Goal: Task Accomplishment & Management: Complete application form

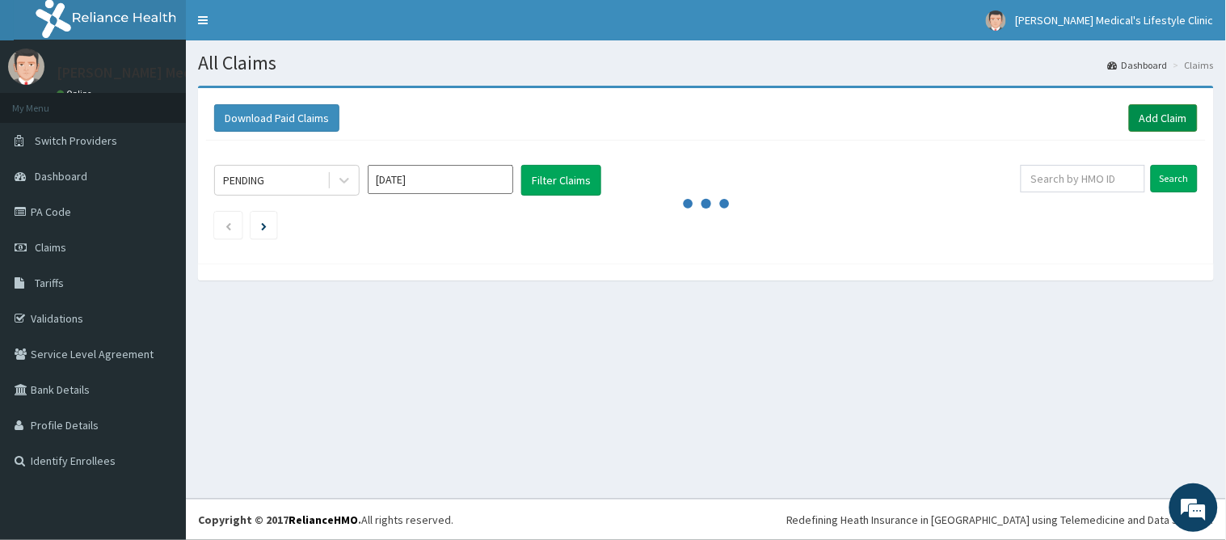
click at [1162, 122] on link "Add Claim" at bounding box center [1163, 117] width 69 height 27
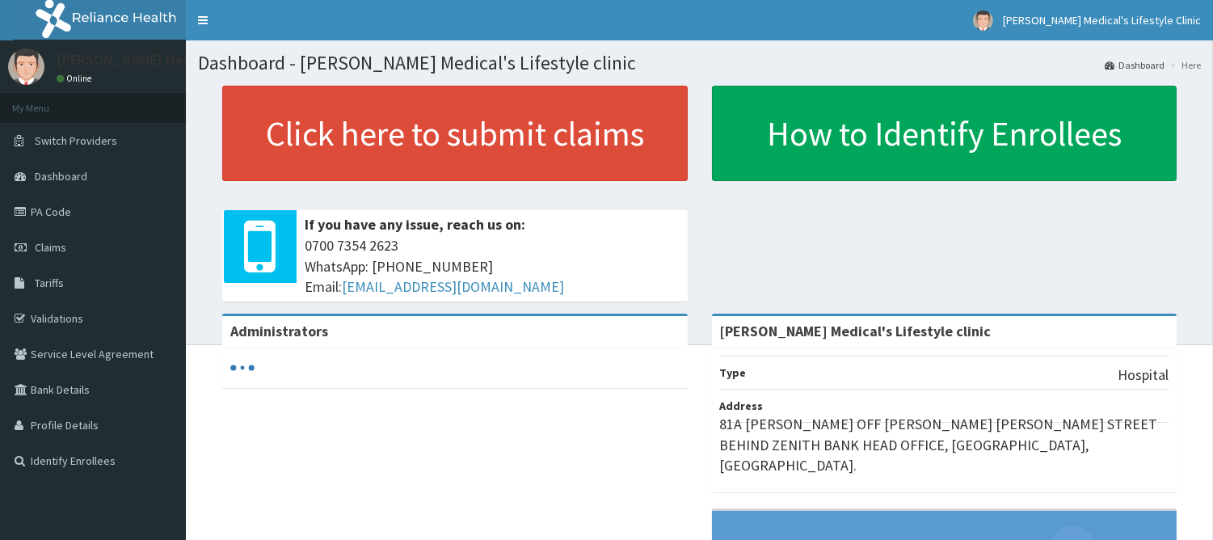
click at [57, 234] on link "Claims" at bounding box center [93, 247] width 186 height 36
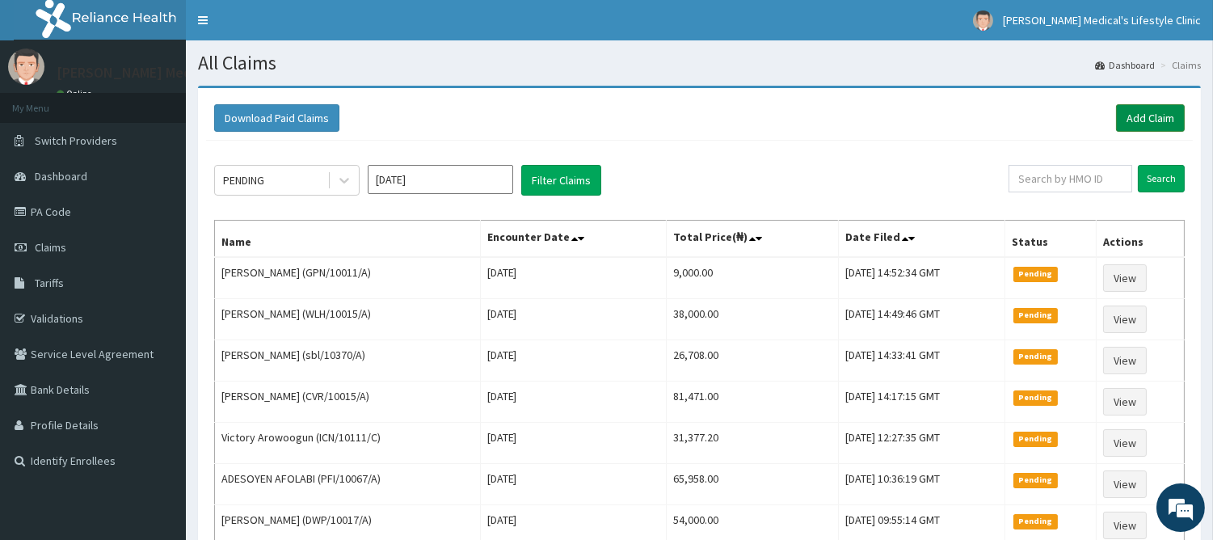
click at [1140, 129] on link "Add Claim" at bounding box center [1150, 117] width 69 height 27
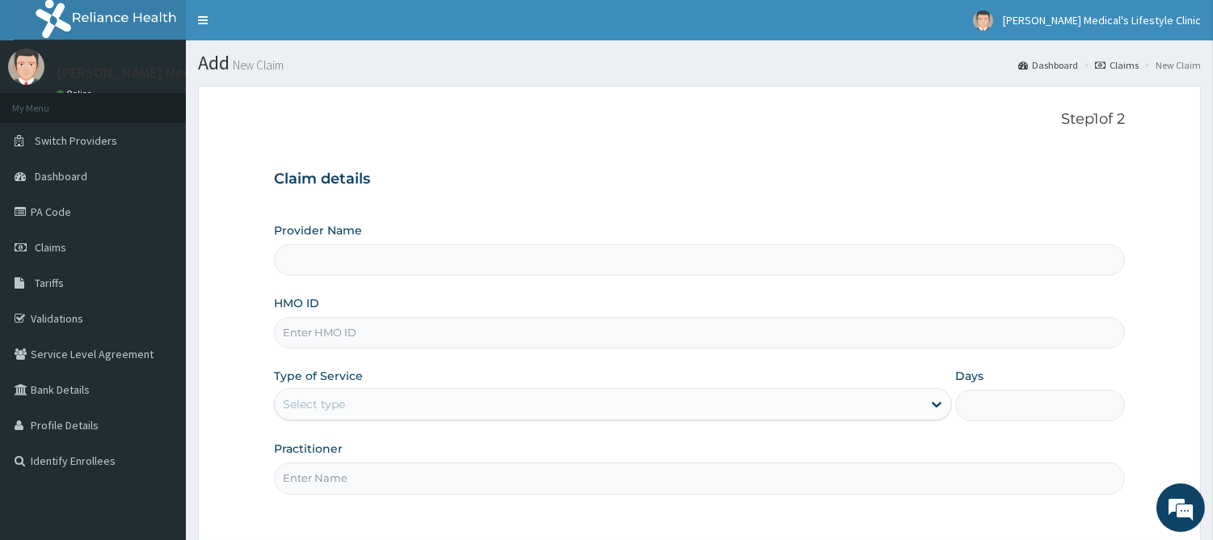
type input "[PERSON_NAME] Medical's Lifestyle clinic"
click at [380, 343] on input "HMO ID" at bounding box center [699, 333] width 851 height 32
paste input "TLM/10177/A"
type input "TLM/10177/A"
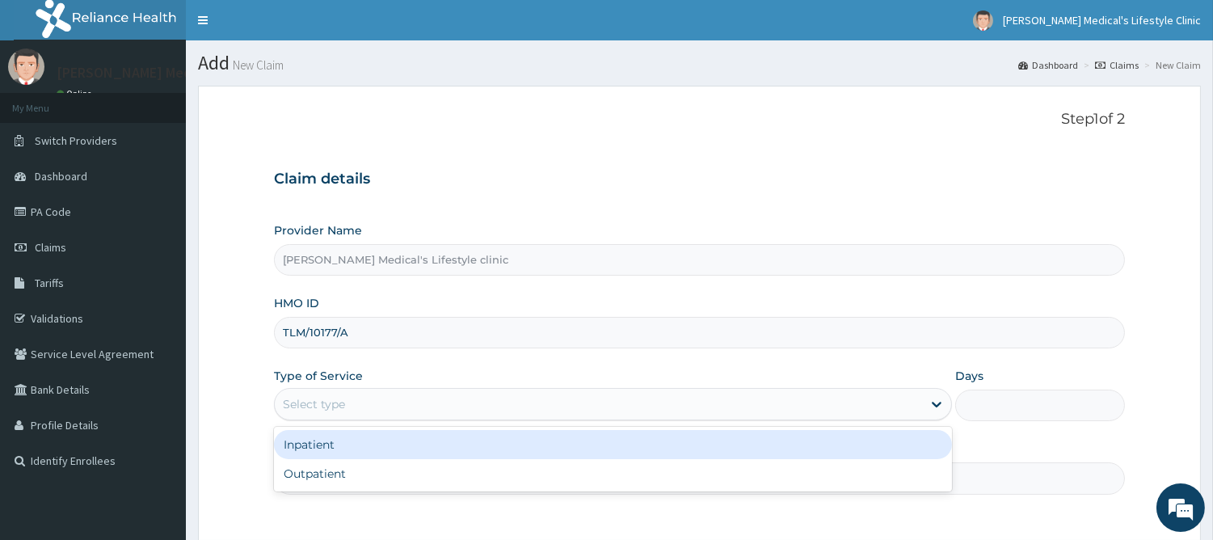
click at [336, 410] on div "Select type" at bounding box center [314, 404] width 62 height 16
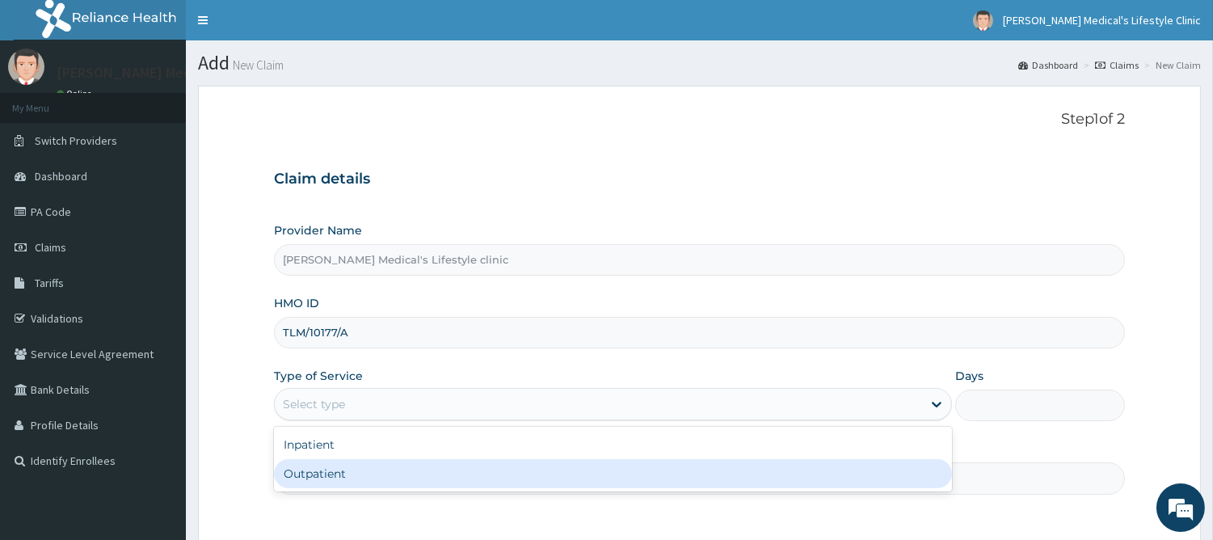
click at [333, 475] on div "Outpatient" at bounding box center [613, 473] width 678 height 29
type input "1"
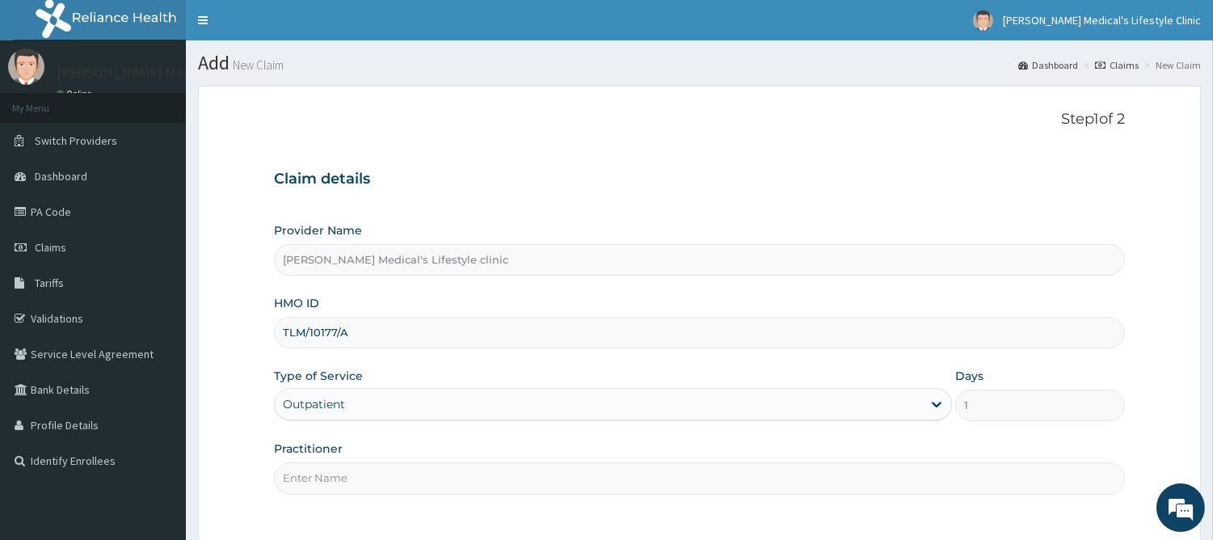
click at [333, 475] on input "Practitioner" at bounding box center [699, 478] width 851 height 32
type input "DR Jerry Itaman"
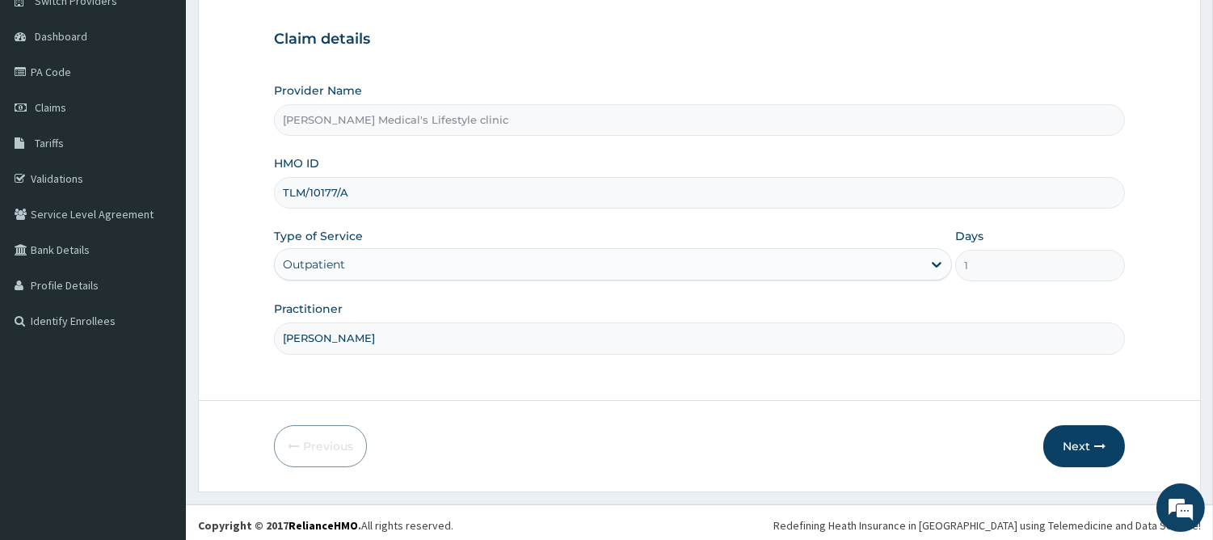
scroll to position [145, 0]
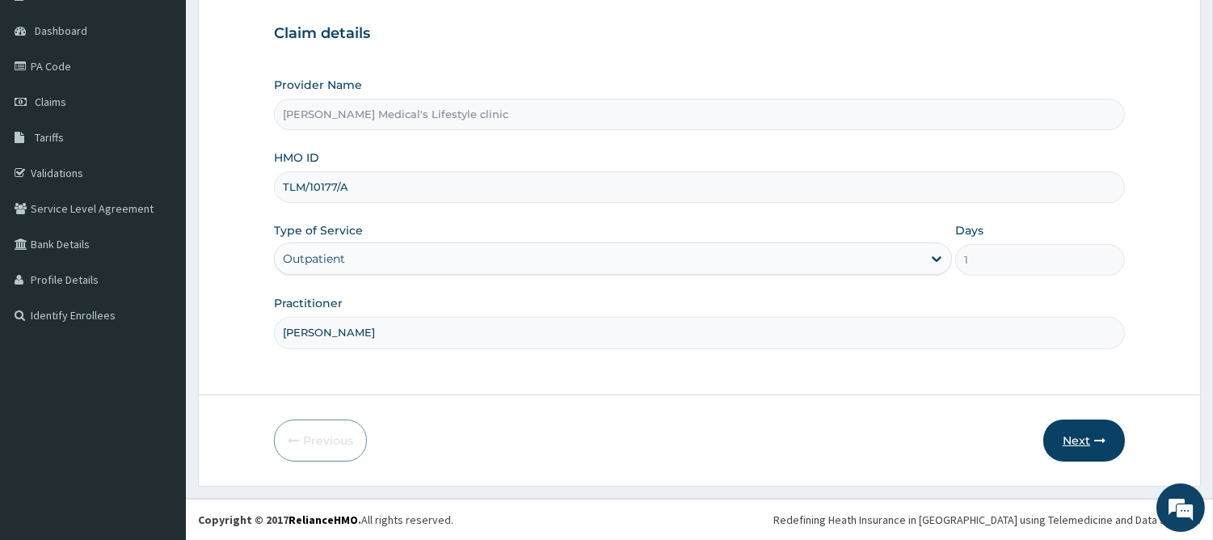
click at [1084, 440] on button "Next" at bounding box center [1084, 440] width 82 height 42
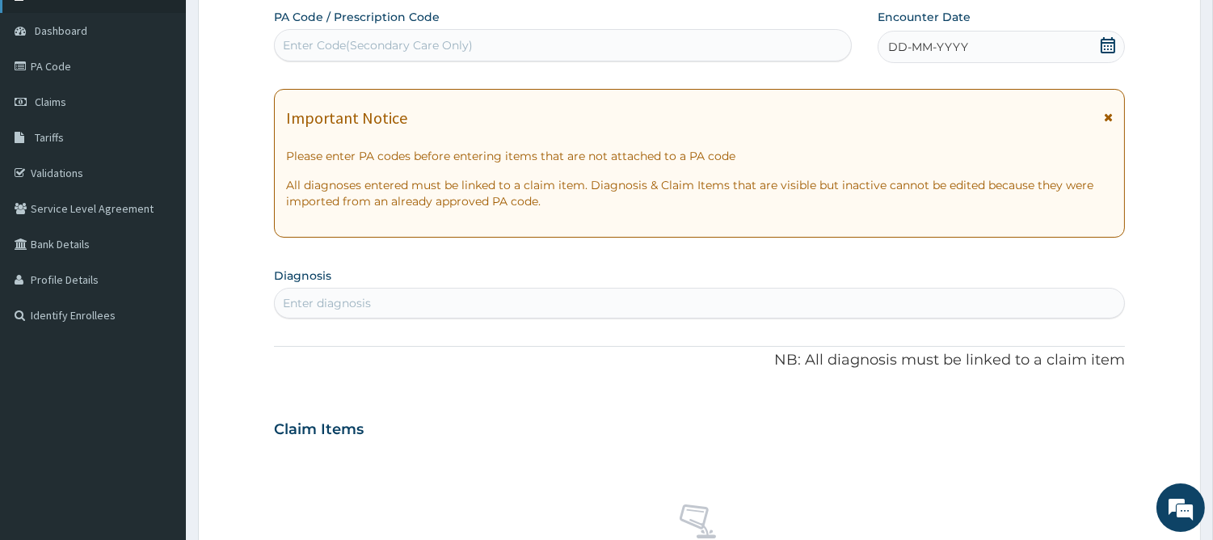
scroll to position [0, 0]
click at [332, 311] on div "Enter diagnosis" at bounding box center [699, 303] width 849 height 26
type input "MALA"
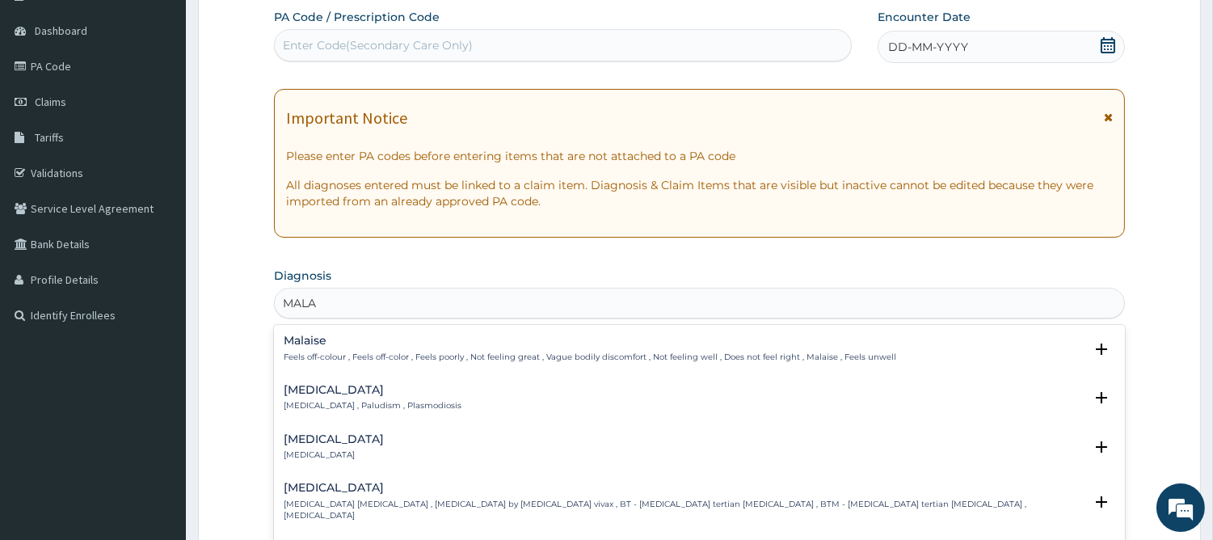
click at [316, 391] on h4 "Malaria" at bounding box center [373, 390] width 178 height 12
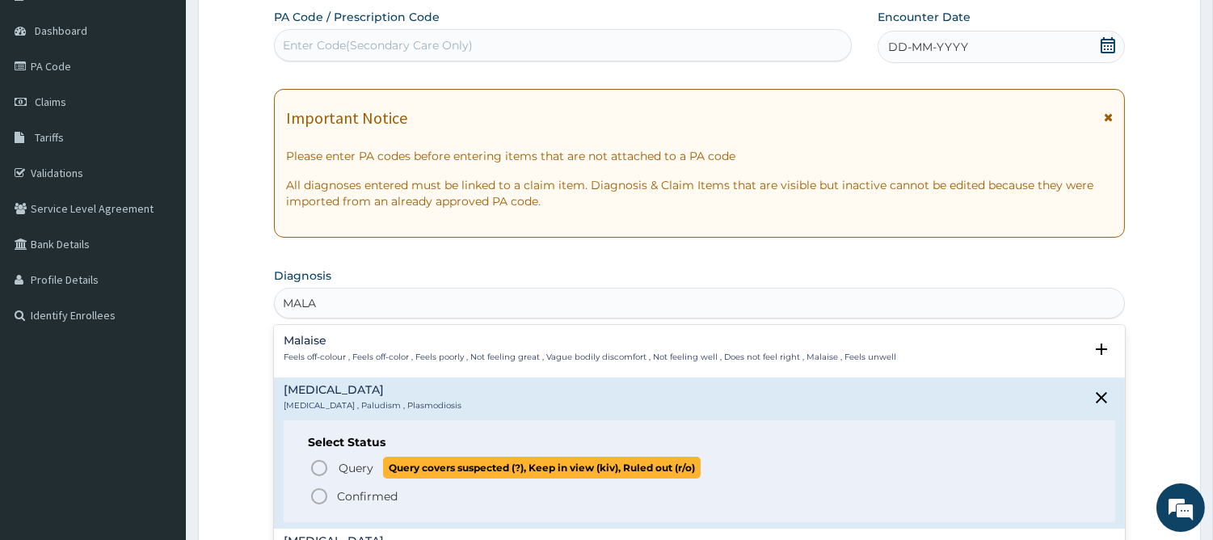
click at [333, 463] on span "Query Query covers suspected (?), Keep in view (kiv), Ruled out (r/o)" at bounding box center [699, 467] width 781 height 22
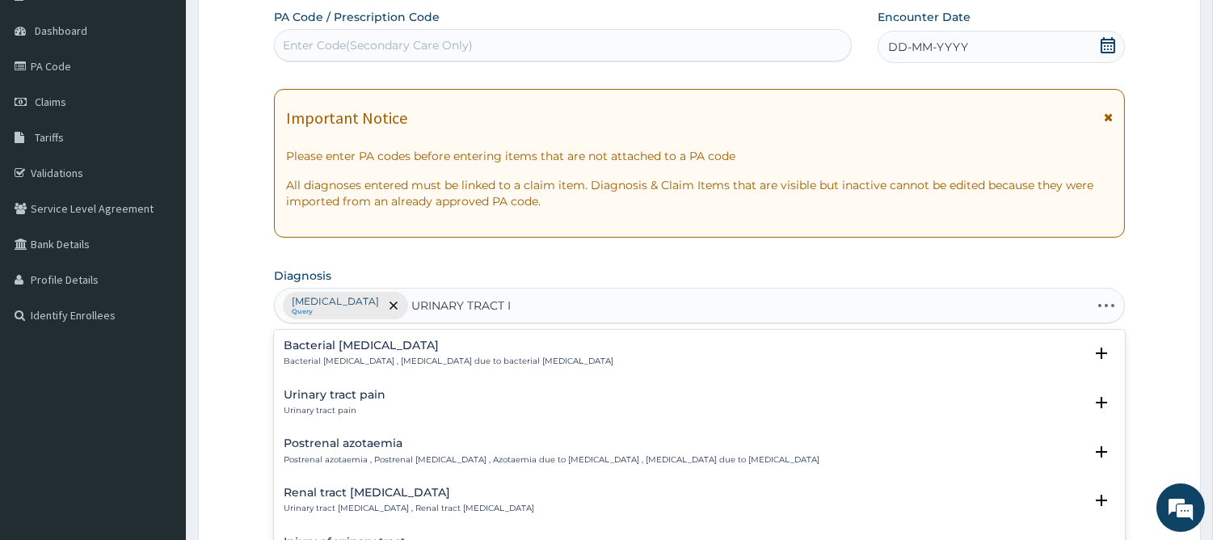
type input "URINARY TRACT IN"
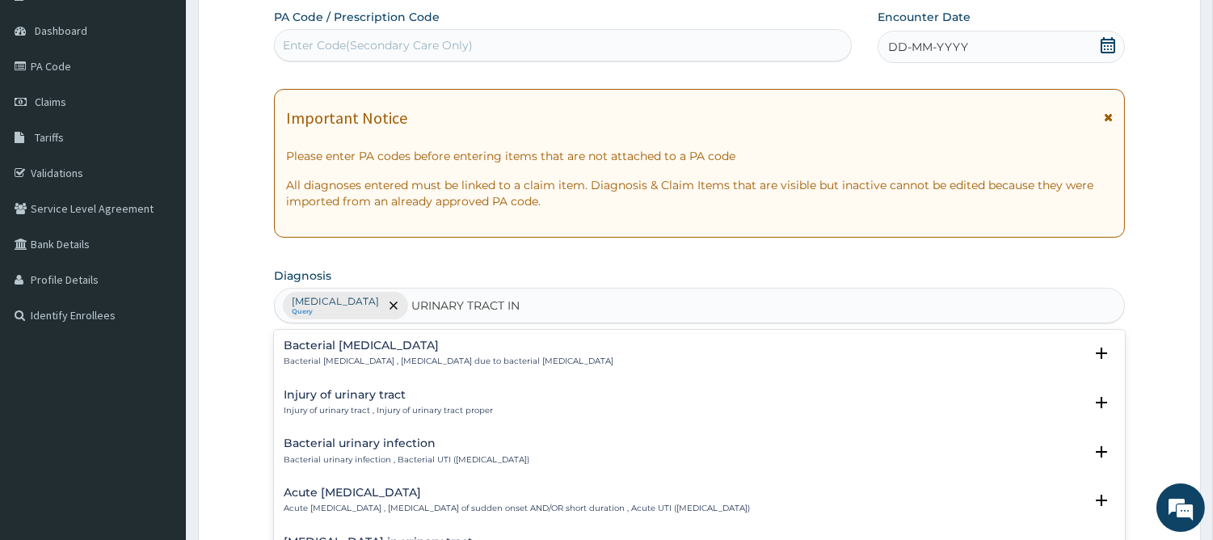
click at [327, 447] on h4 "Bacterial urinary infection" at bounding box center [407, 443] width 246 height 12
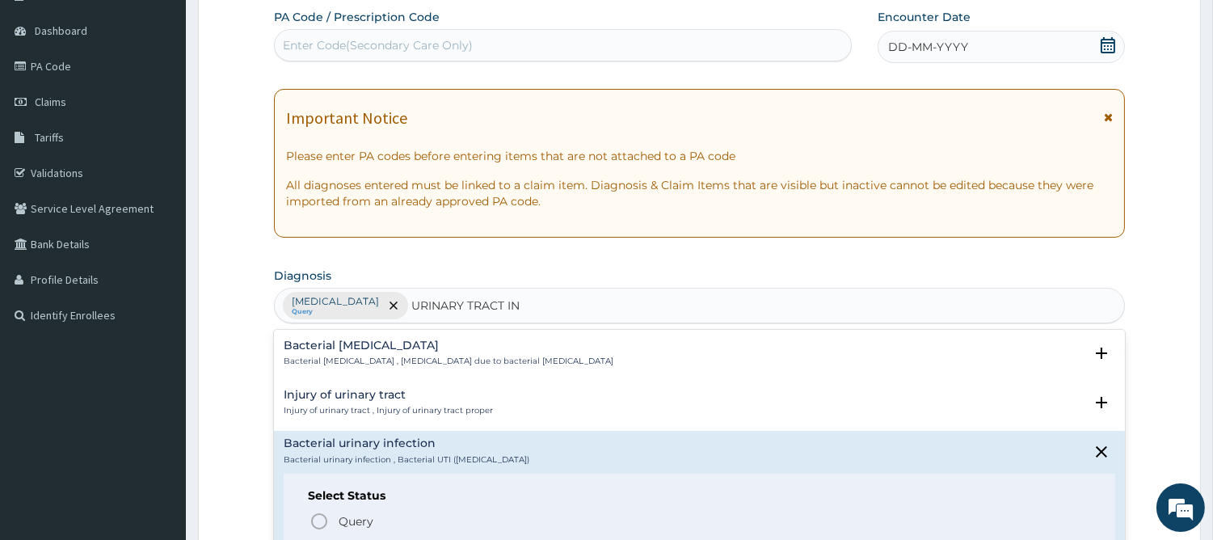
click at [301, 518] on div "Select Status Query Query covers suspected (?), Keep in view (kiv), Ruled out (…" at bounding box center [699, 524] width 831 height 103
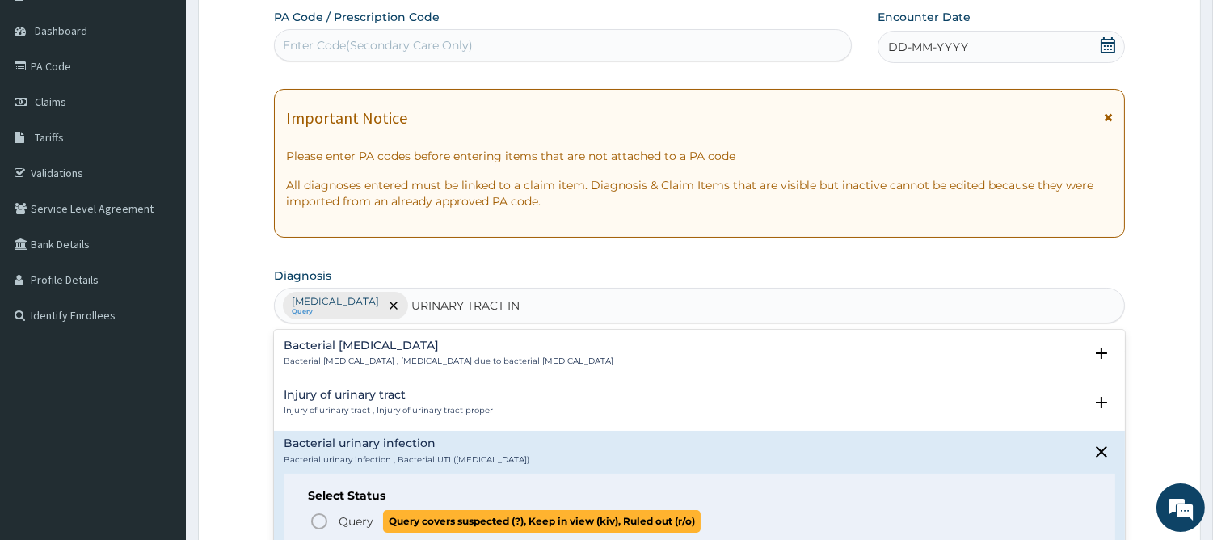
click at [323, 517] on icon "status option query" at bounding box center [318, 520] width 19 height 19
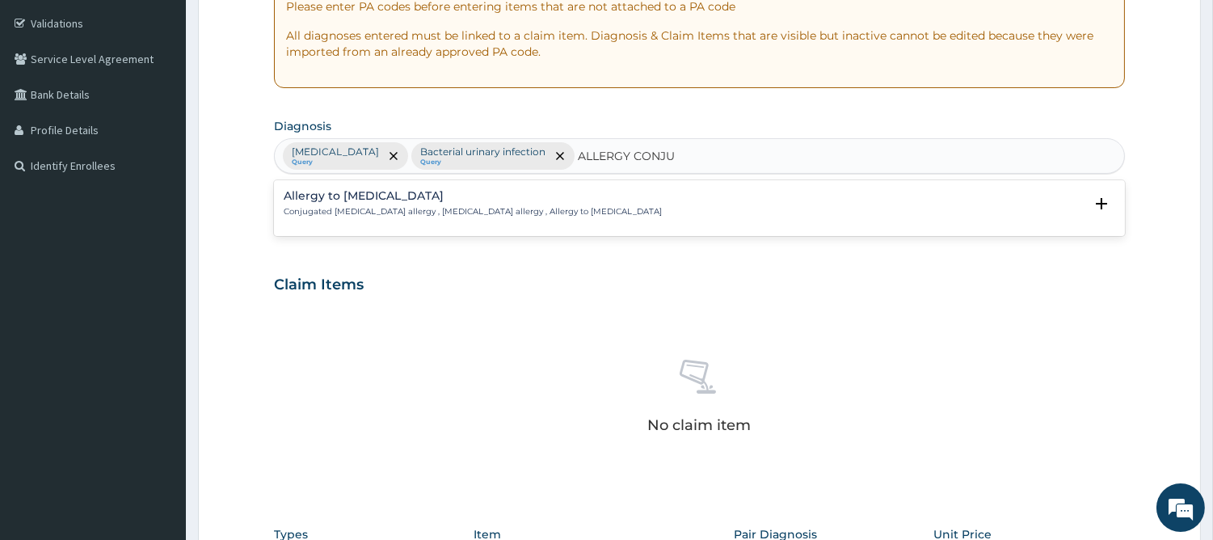
drag, startPoint x: 578, startPoint y: 153, endPoint x: 528, endPoint y: 156, distance: 50.1
click at [578, 156] on input "ALLERGY CONJU" at bounding box center [627, 156] width 99 height 16
type input "CONJU"
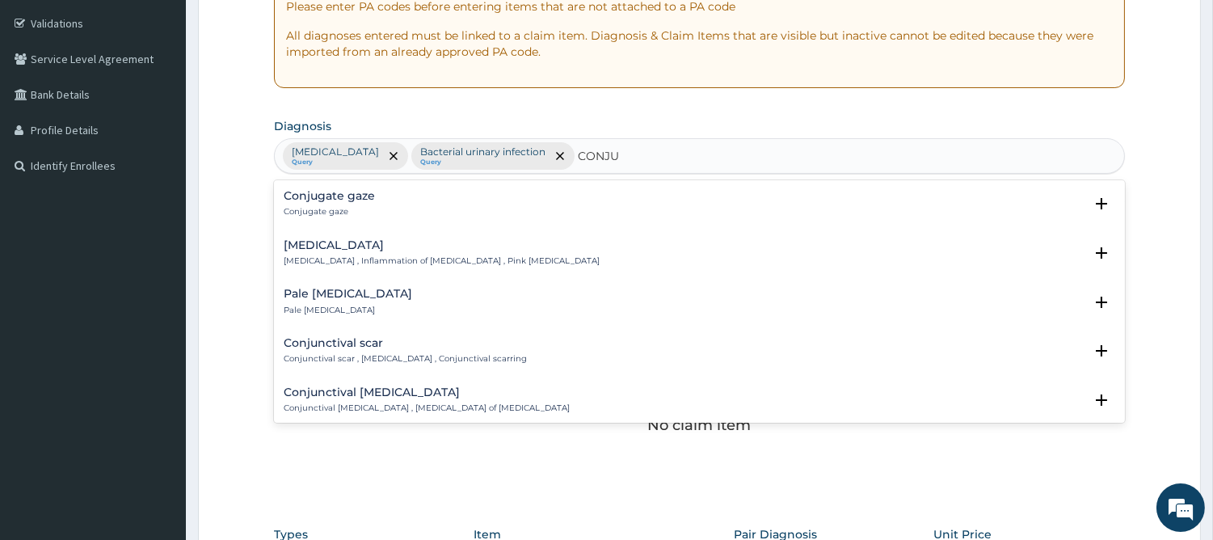
click at [372, 257] on p "Conjunctivitis , Inflammation of conjunctiva , Pink eye disease" at bounding box center [442, 260] width 316 height 11
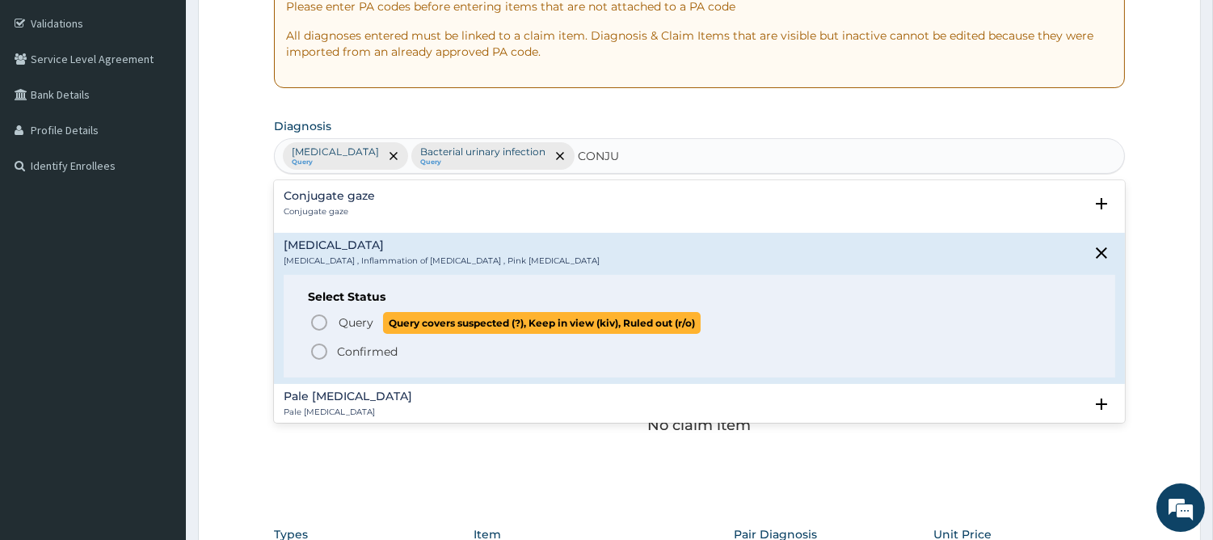
click at [318, 326] on icon "status option query" at bounding box center [318, 322] width 19 height 19
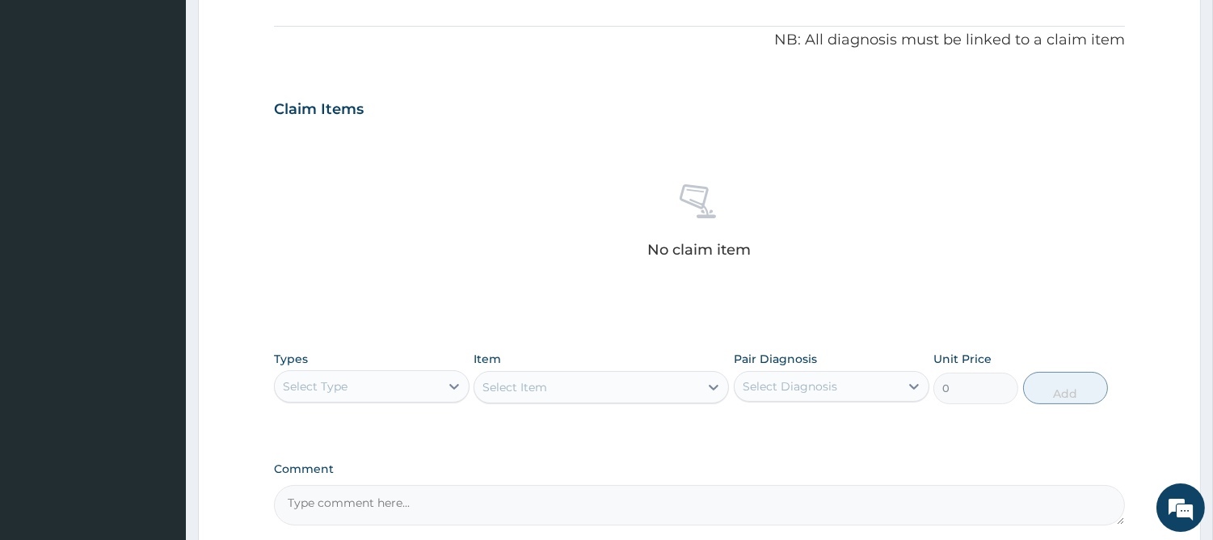
scroll to position [624, 0]
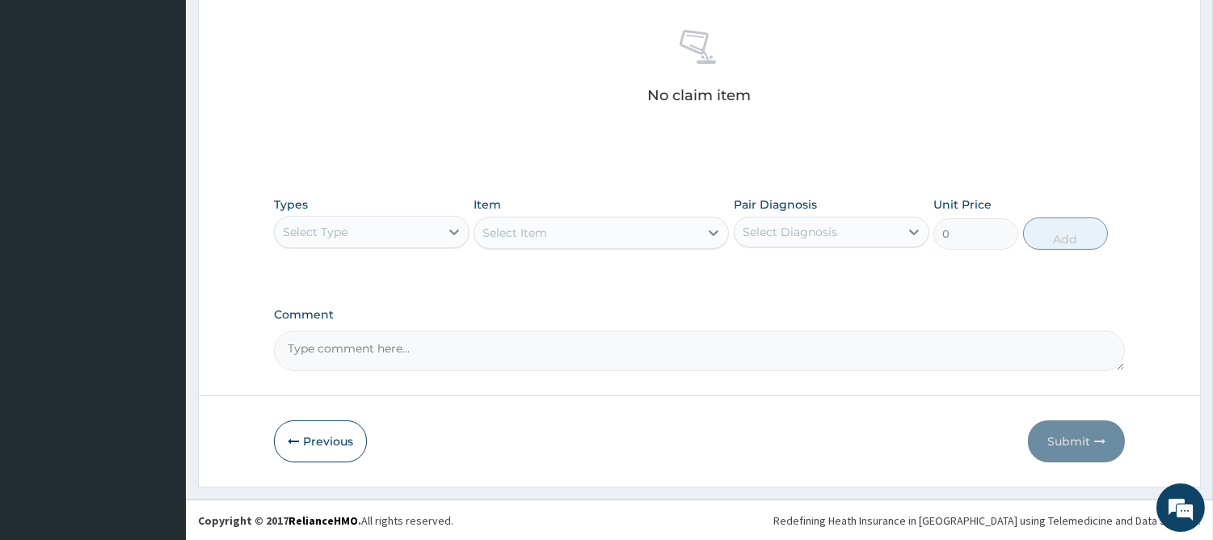
click at [383, 219] on div "Select Type" at bounding box center [357, 232] width 165 height 26
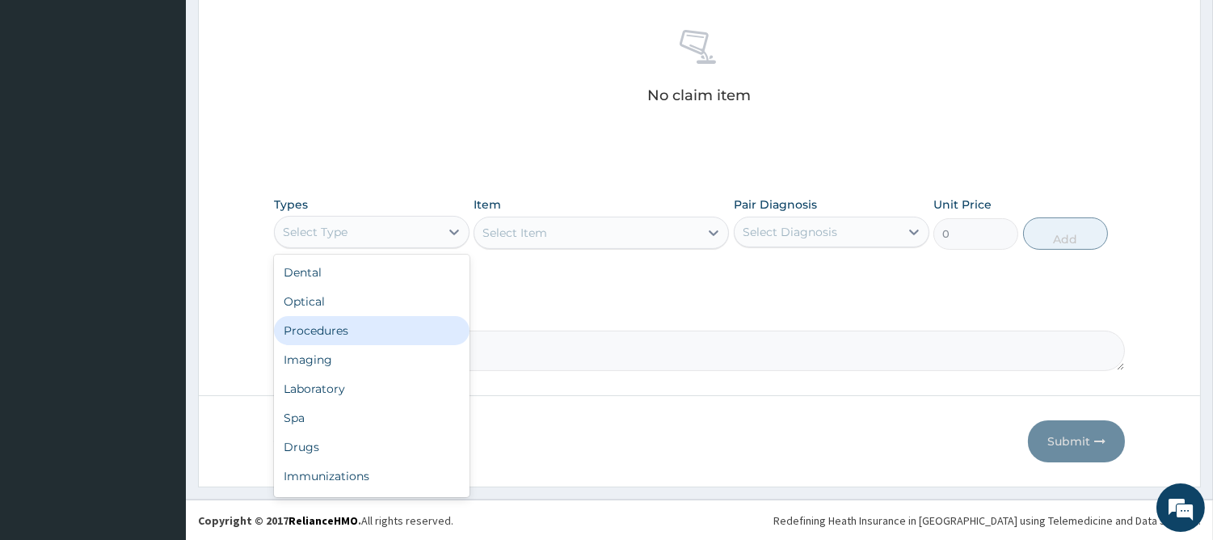
click at [353, 329] on div "Procedures" at bounding box center [372, 330] width 196 height 29
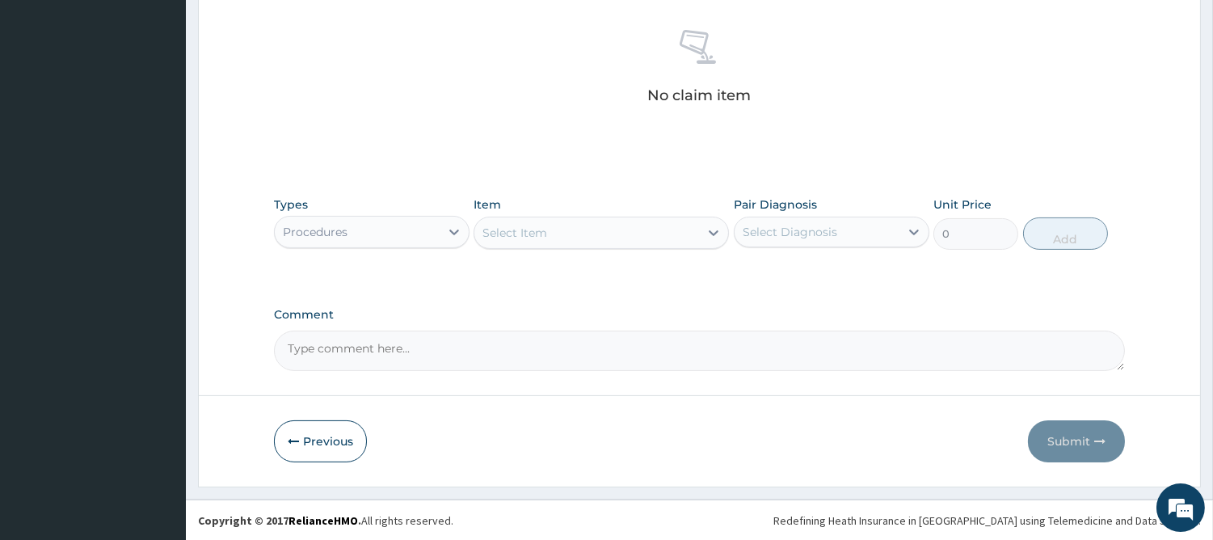
click at [662, 229] on div "Select Item" at bounding box center [586, 233] width 225 height 26
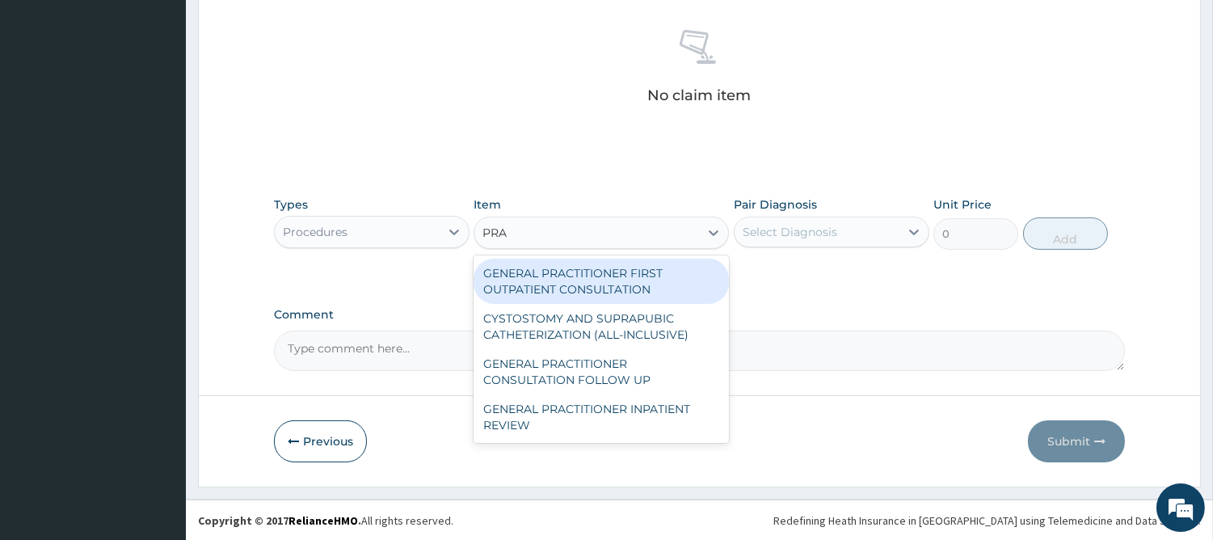
type input "PRAC"
click at [641, 278] on div "GENERAL PRACTITIONER FIRST OUTPATIENT CONSULTATION" at bounding box center [600, 281] width 255 height 45
type input "4500"
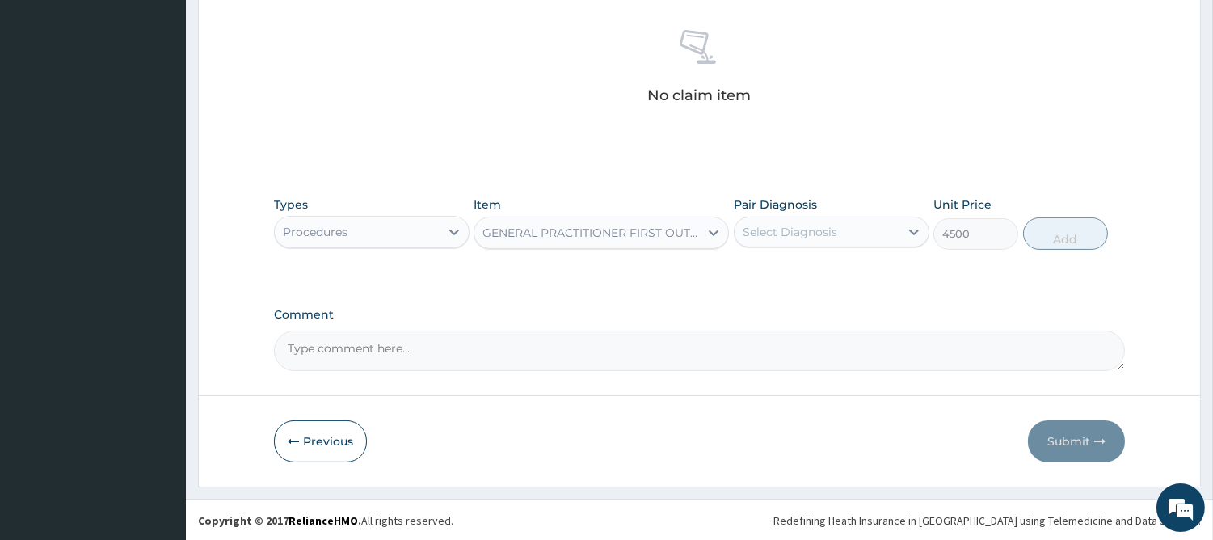
click at [804, 221] on div "Select Diagnosis" at bounding box center [816, 232] width 165 height 26
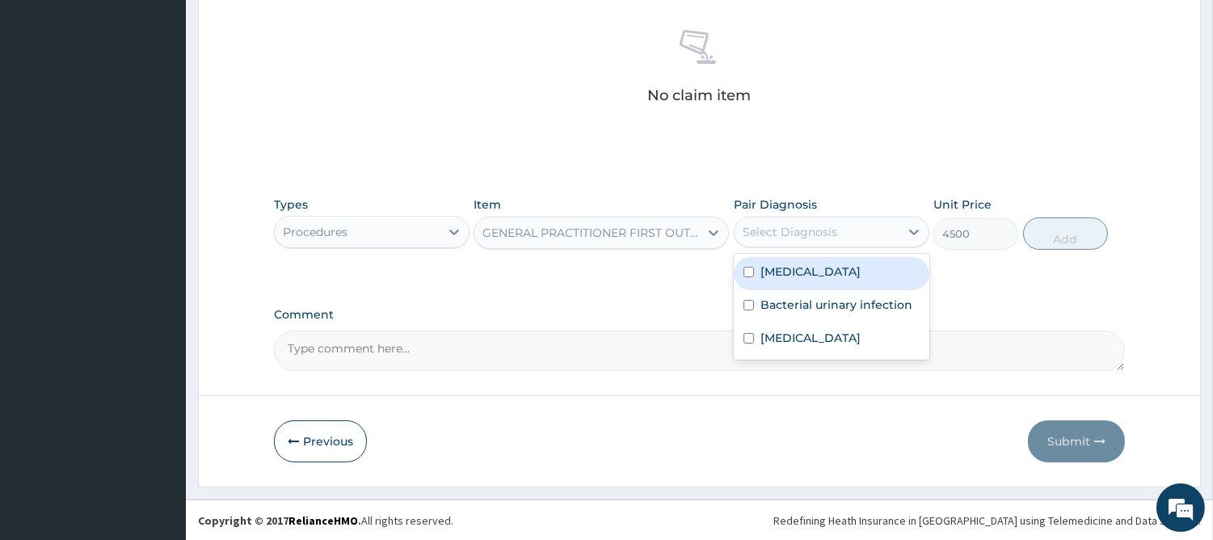
click at [781, 277] on label "Malaria" at bounding box center [810, 271] width 100 height 16
checkbox input "true"
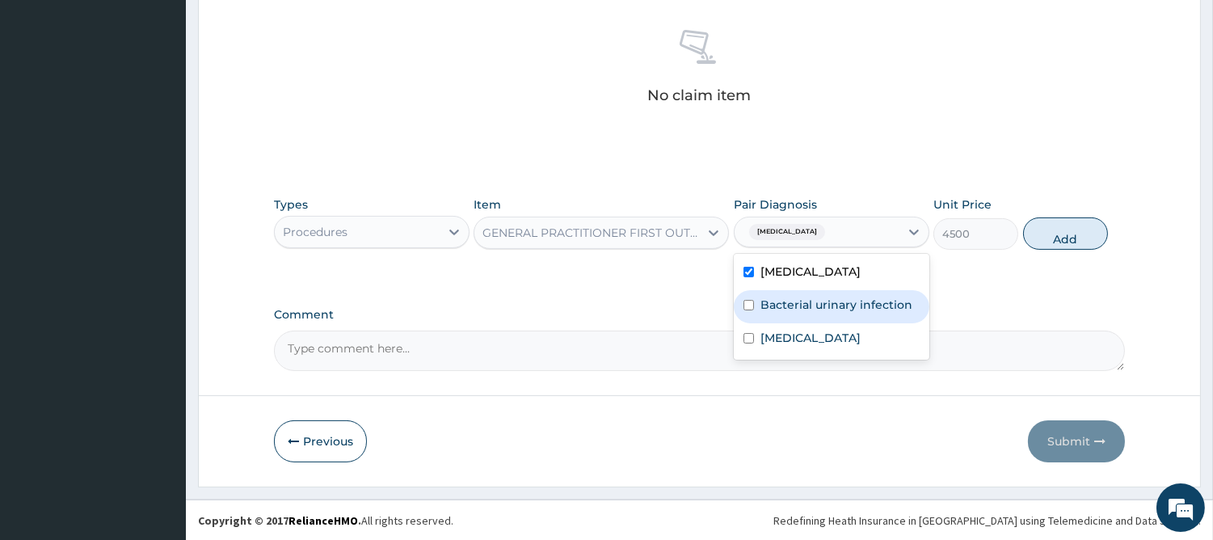
click at [776, 304] on label "Bacterial urinary infection" at bounding box center [836, 304] width 152 height 16
checkbox input "true"
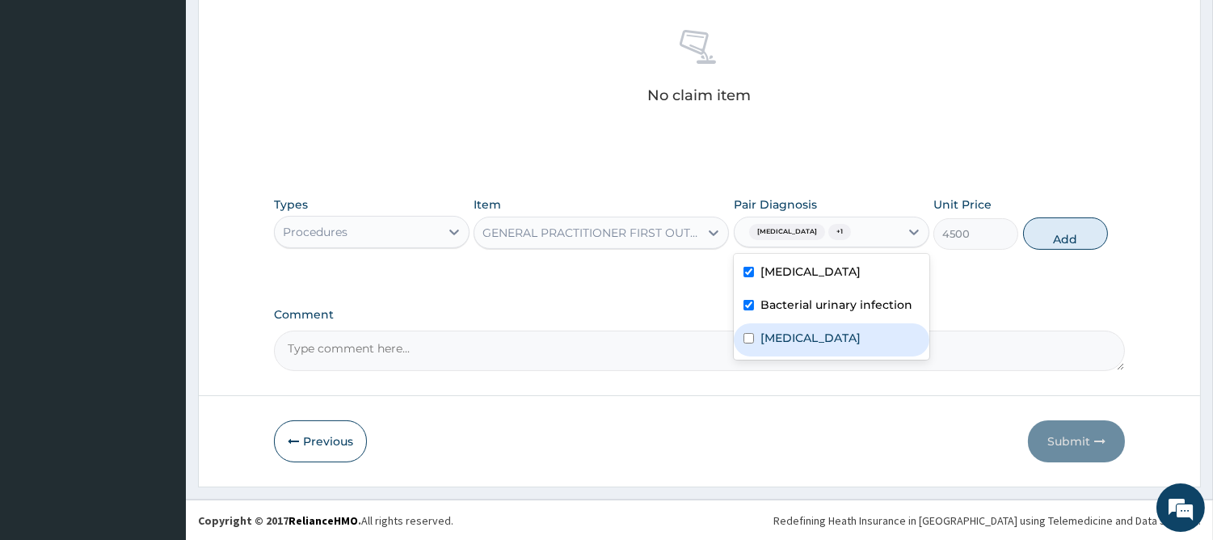
click at [771, 336] on label "Conjunctivitis" at bounding box center [810, 338] width 100 height 16
checkbox input "true"
click at [1061, 234] on button "Add" at bounding box center [1065, 233] width 85 height 32
type input "0"
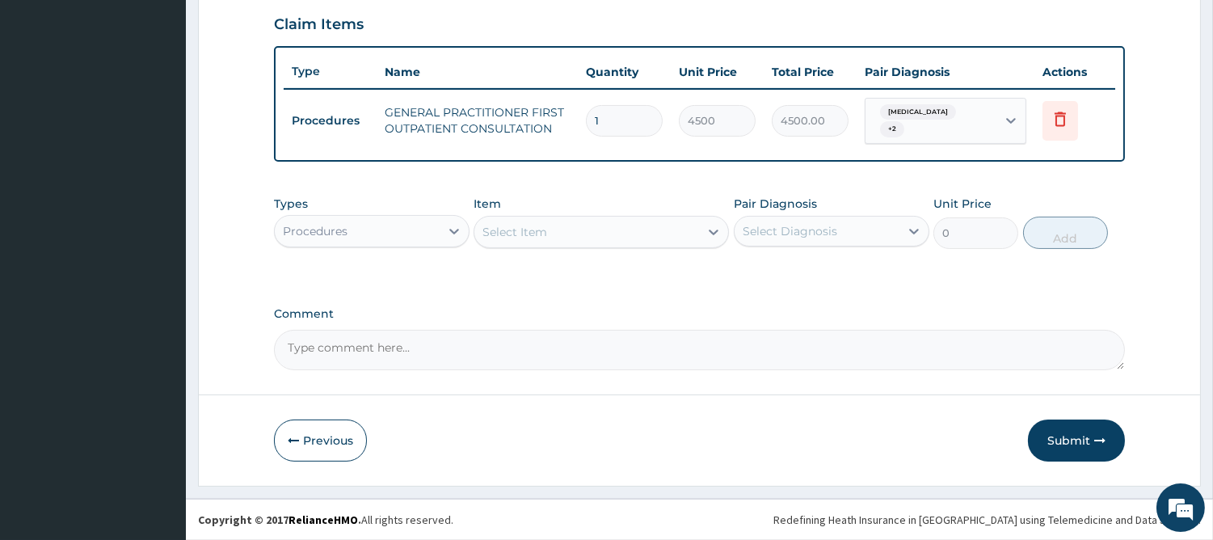
scroll to position [546, 0]
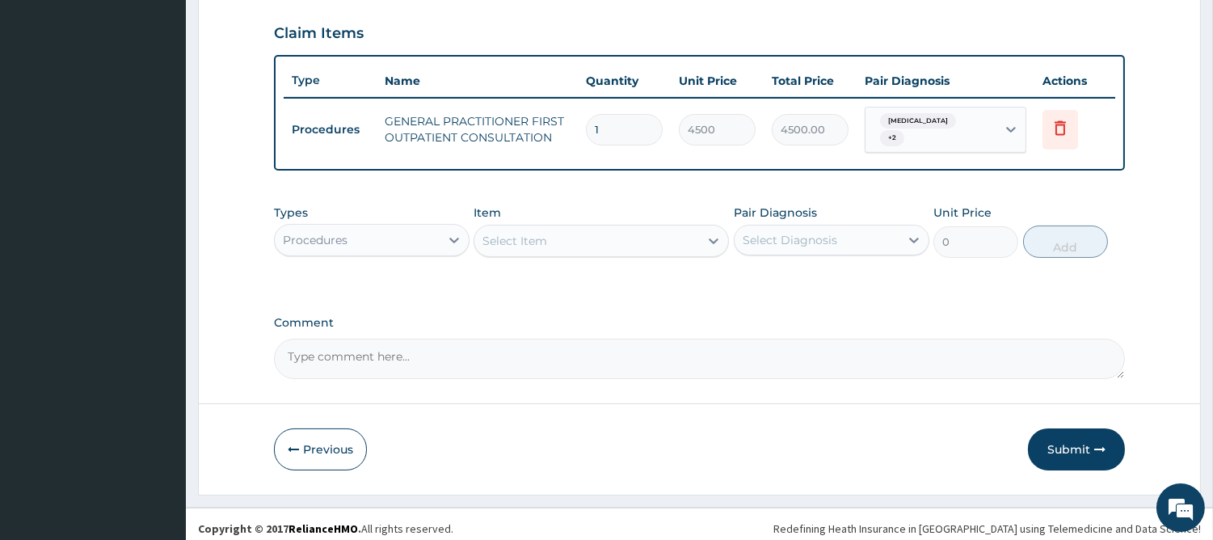
click at [427, 230] on div "Procedures" at bounding box center [357, 240] width 165 height 26
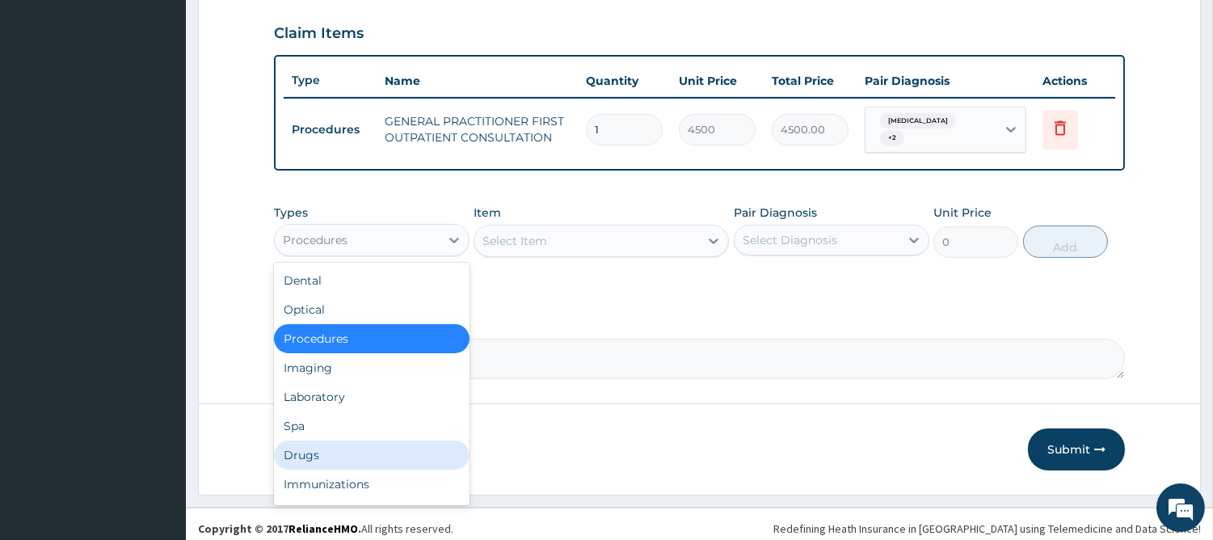
click at [418, 440] on div "Drugs" at bounding box center [372, 454] width 196 height 29
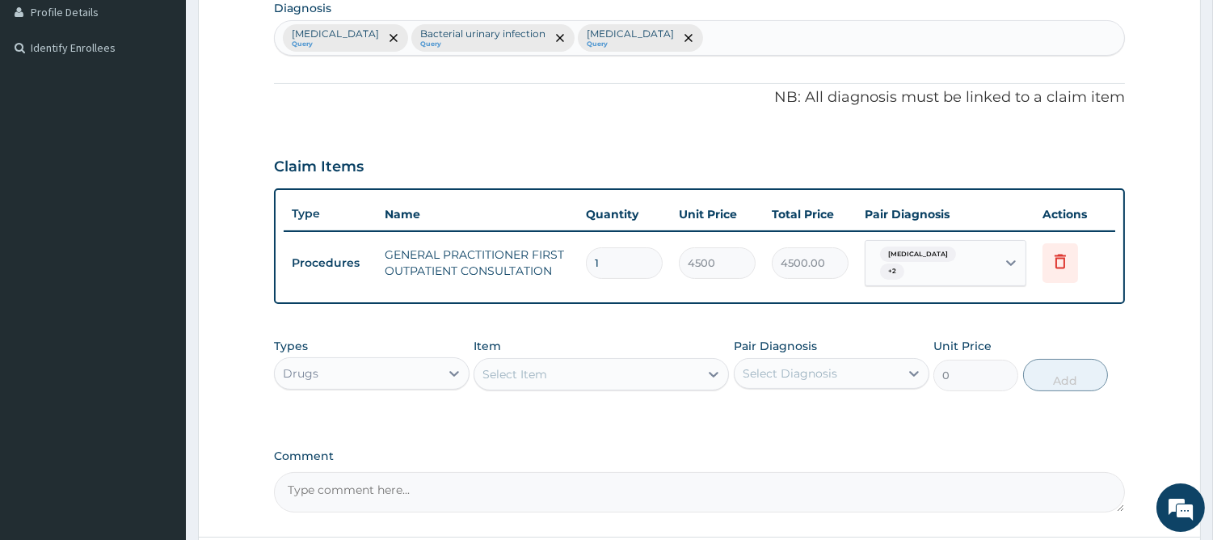
scroll to position [247, 0]
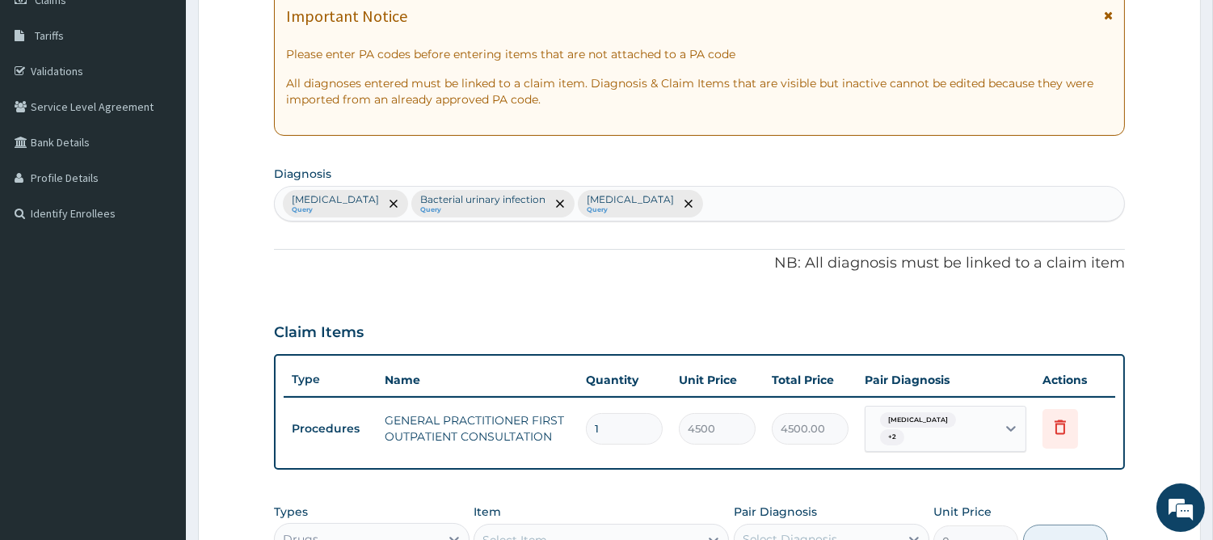
click at [645, 208] on div "Malaria Query Bacterial urinary infection Query Conjunctivitis Query" at bounding box center [699, 204] width 849 height 34
type input "COU"
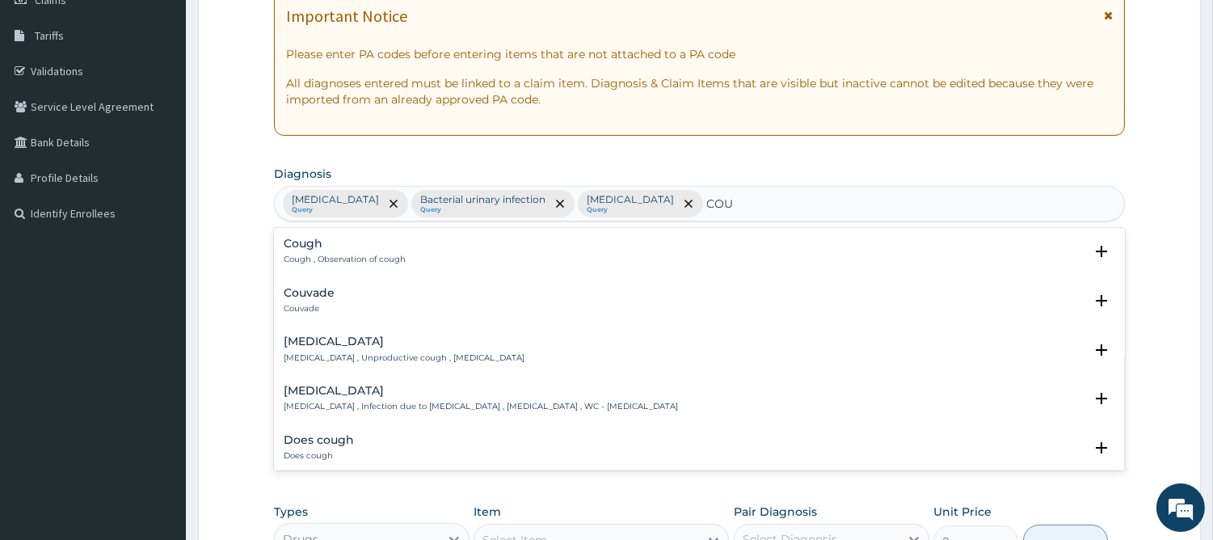
click at [342, 251] on div "Cough Cough , Observation of cough" at bounding box center [345, 252] width 122 height 28
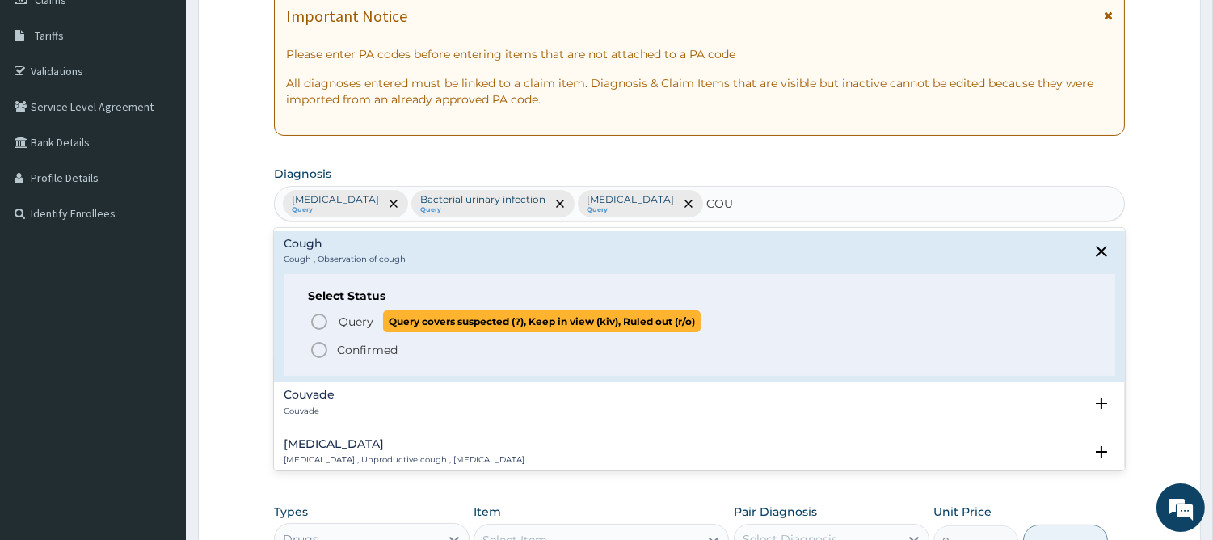
click at [319, 322] on icon "status option query" at bounding box center [318, 321] width 19 height 19
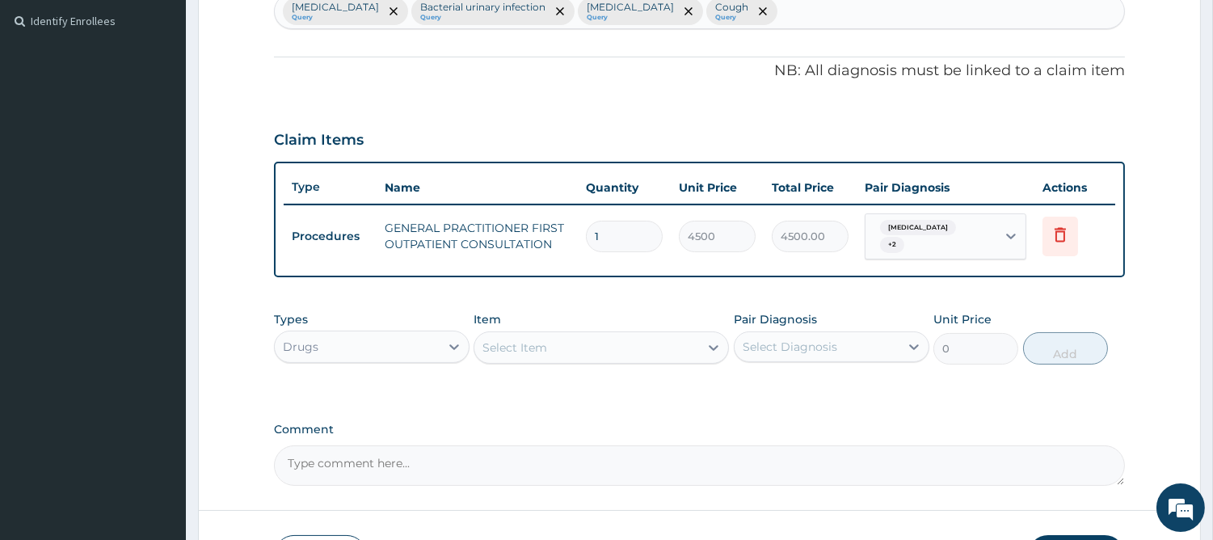
scroll to position [546, 0]
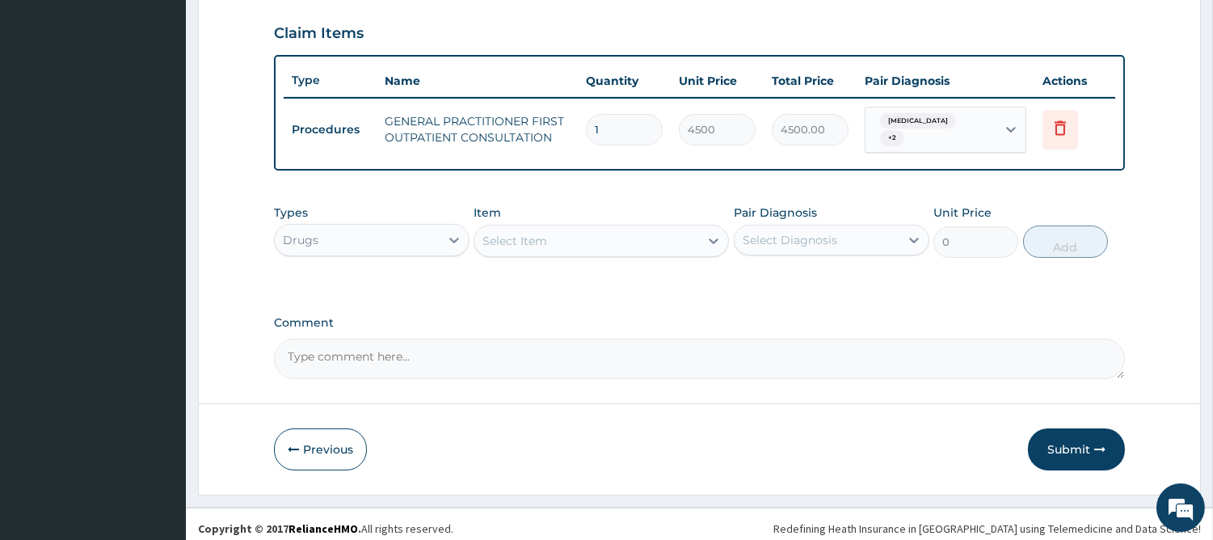
click at [577, 237] on div "Select Item" at bounding box center [586, 241] width 225 height 26
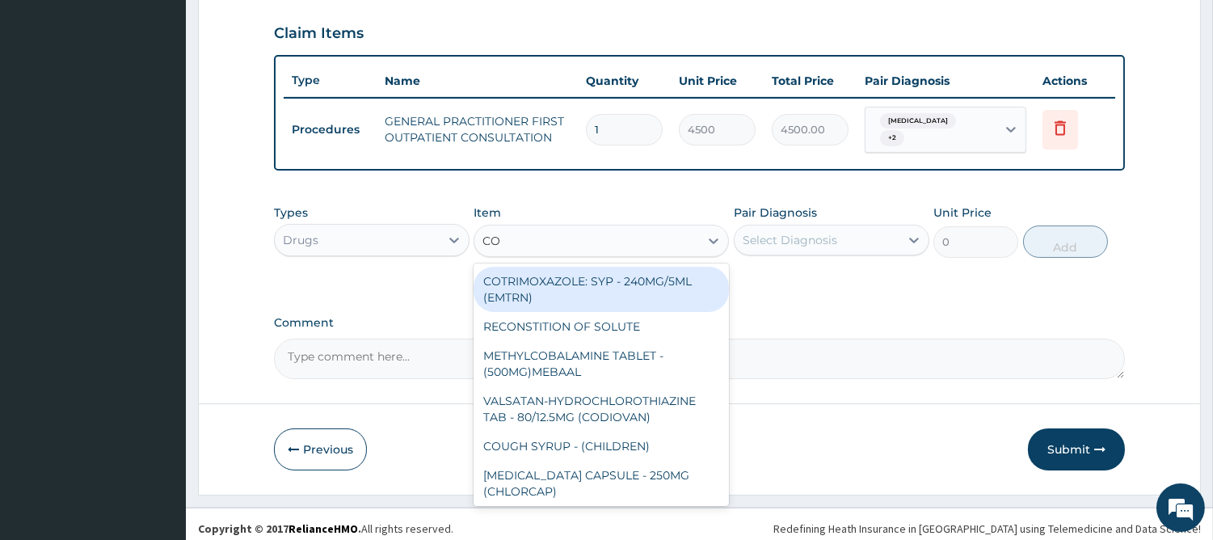
type input "COU"
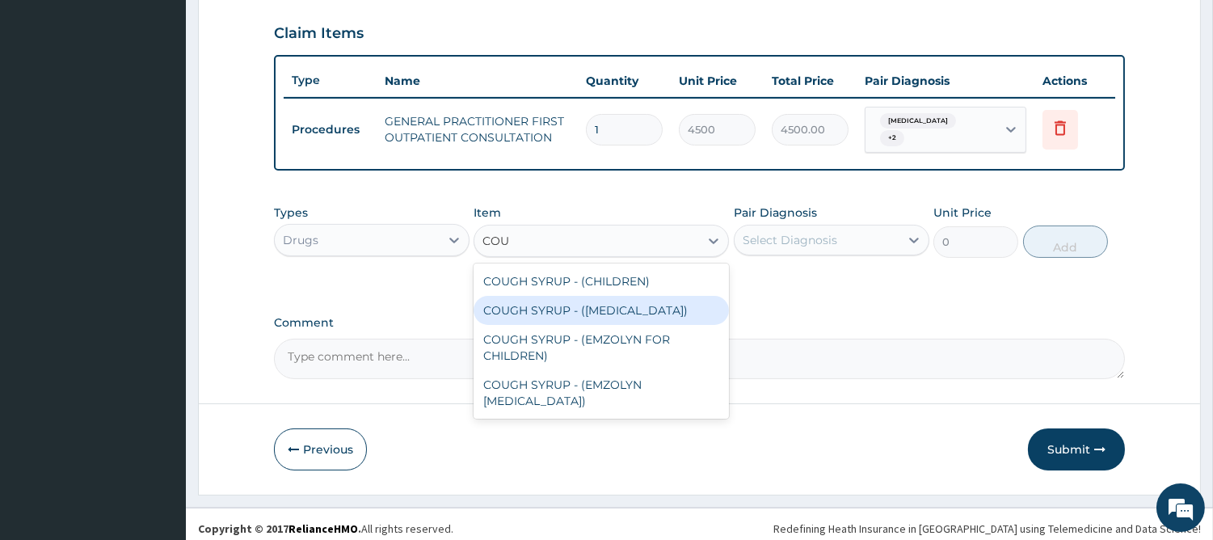
click at [588, 301] on div "COUGH SYRUP - (EXPECTORANT)" at bounding box center [600, 310] width 255 height 29
type input "1280"
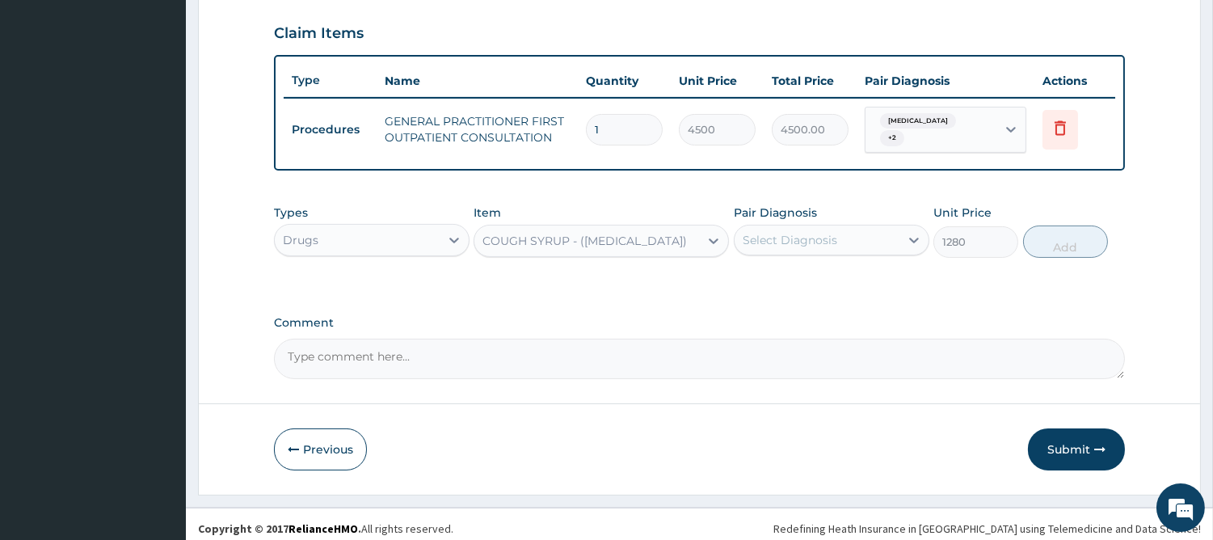
click at [760, 232] on div "Select Diagnosis" at bounding box center [789, 240] width 95 height 16
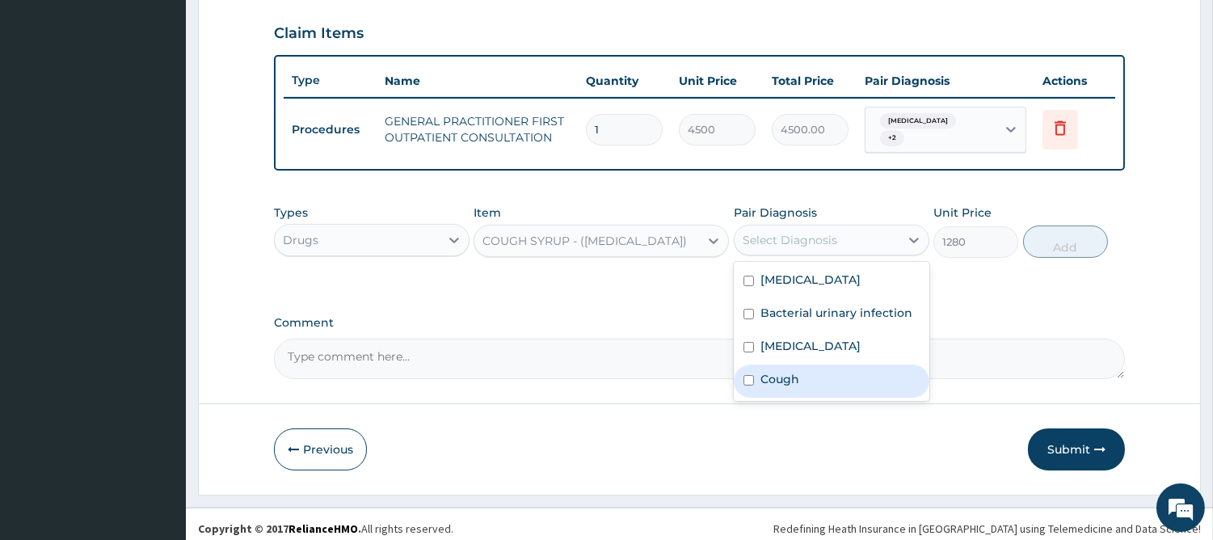
click at [749, 364] on div "Cough" at bounding box center [832, 380] width 196 height 33
checkbox input "true"
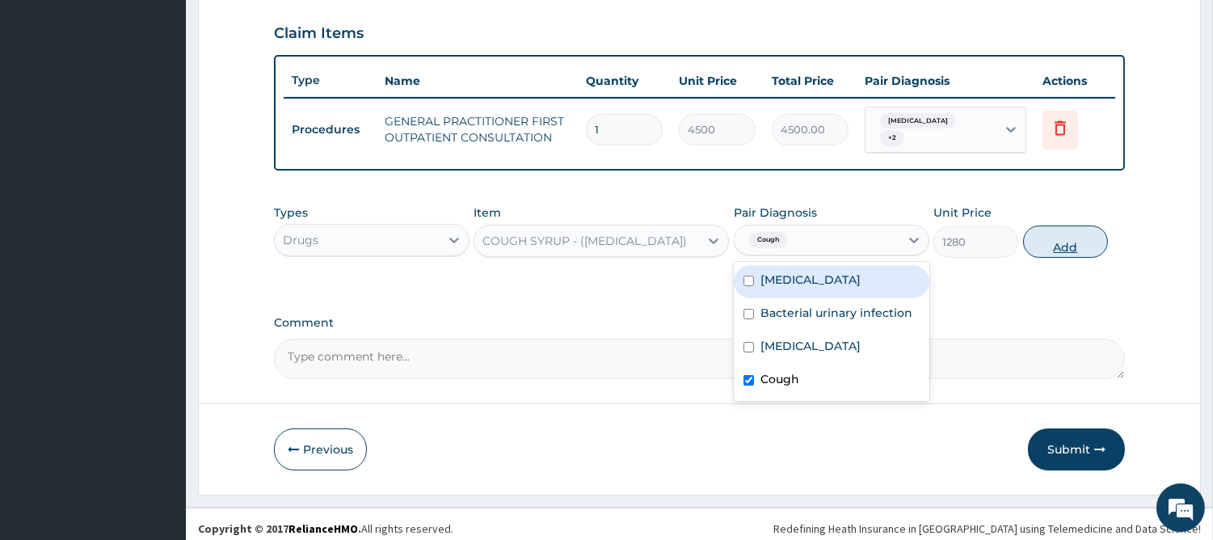
click at [1042, 232] on button "Add" at bounding box center [1065, 241] width 85 height 32
type input "0"
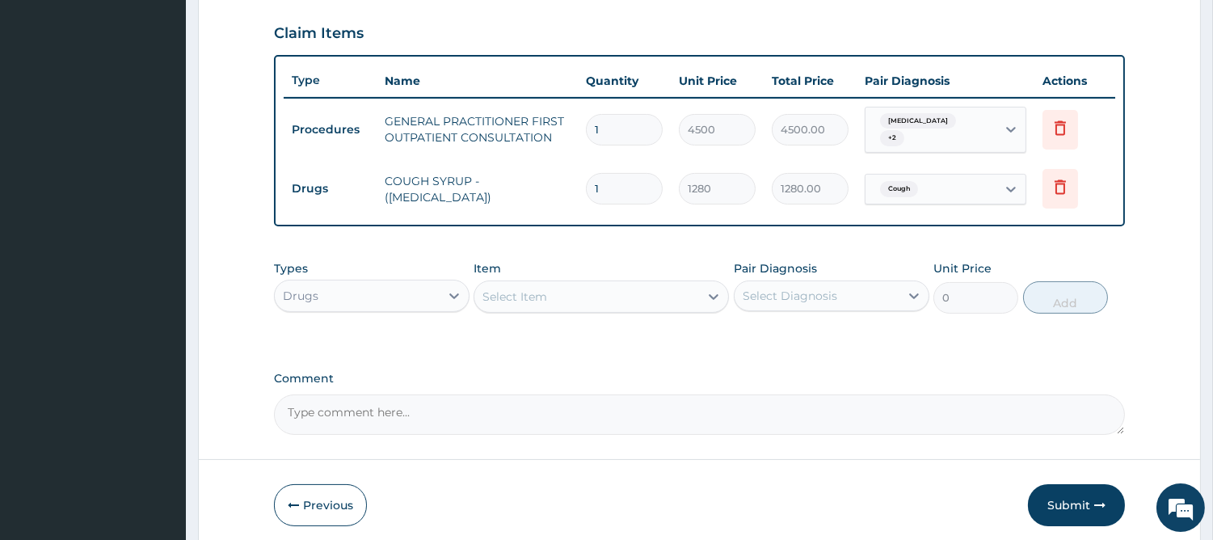
click at [645, 284] on div "Select Item" at bounding box center [586, 297] width 225 height 26
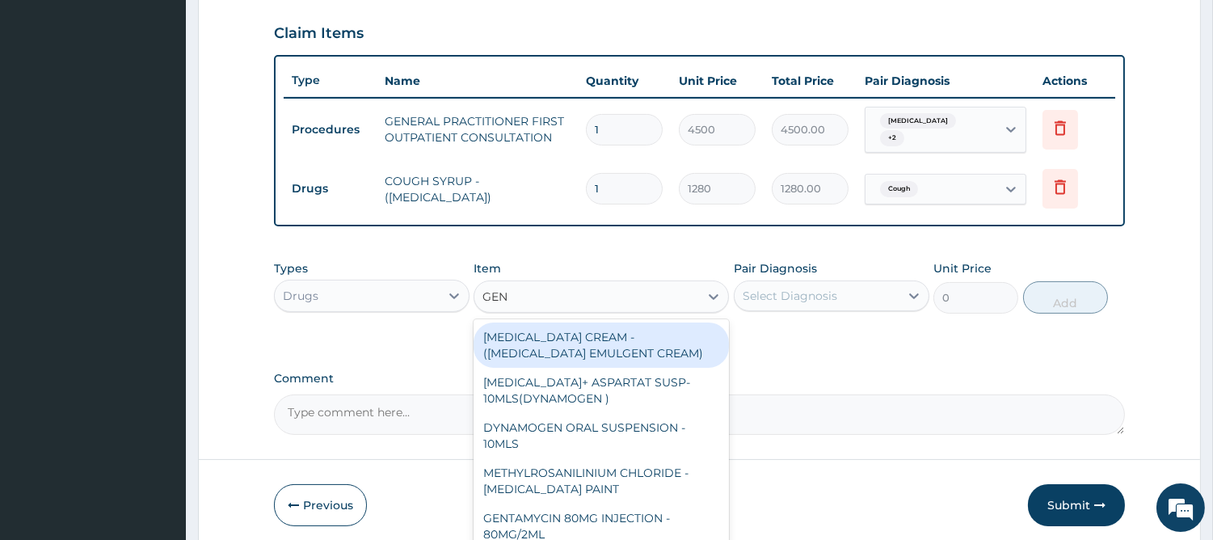
type input "GENT"
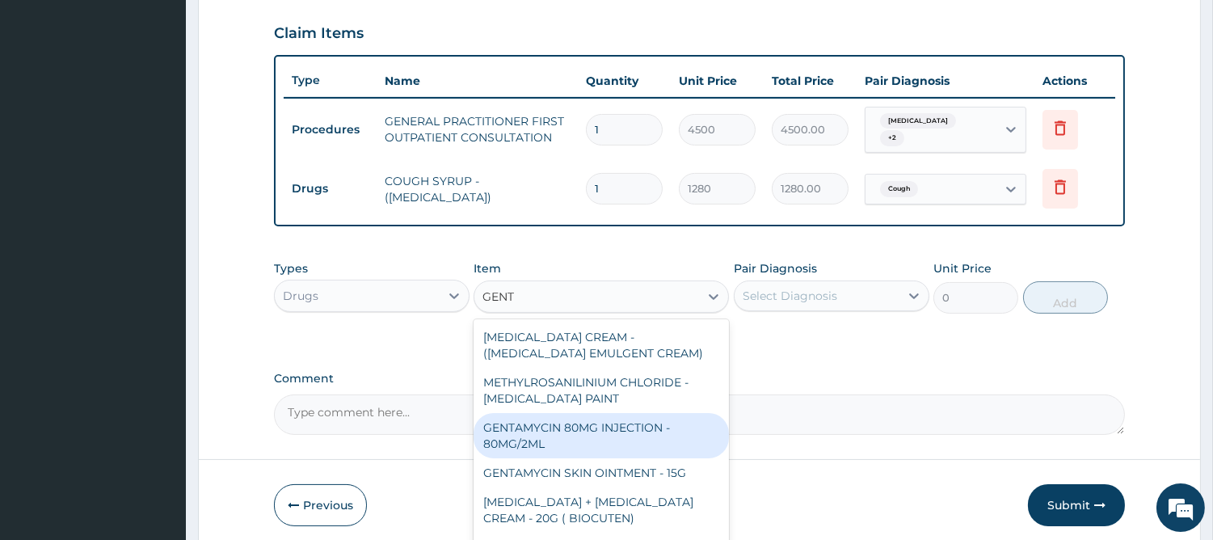
click at [608, 418] on div "GENTAMYCIN 80MG INJECTION - 80MG/2ML" at bounding box center [600, 435] width 255 height 45
type input "320"
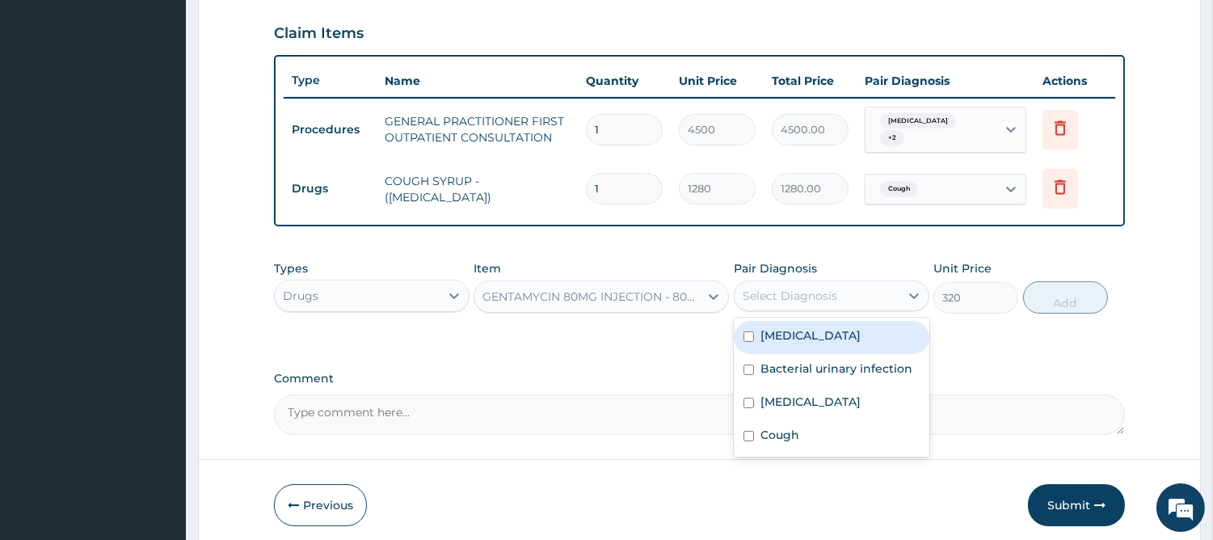
click at [779, 292] on div "Select Diagnosis" at bounding box center [789, 296] width 95 height 16
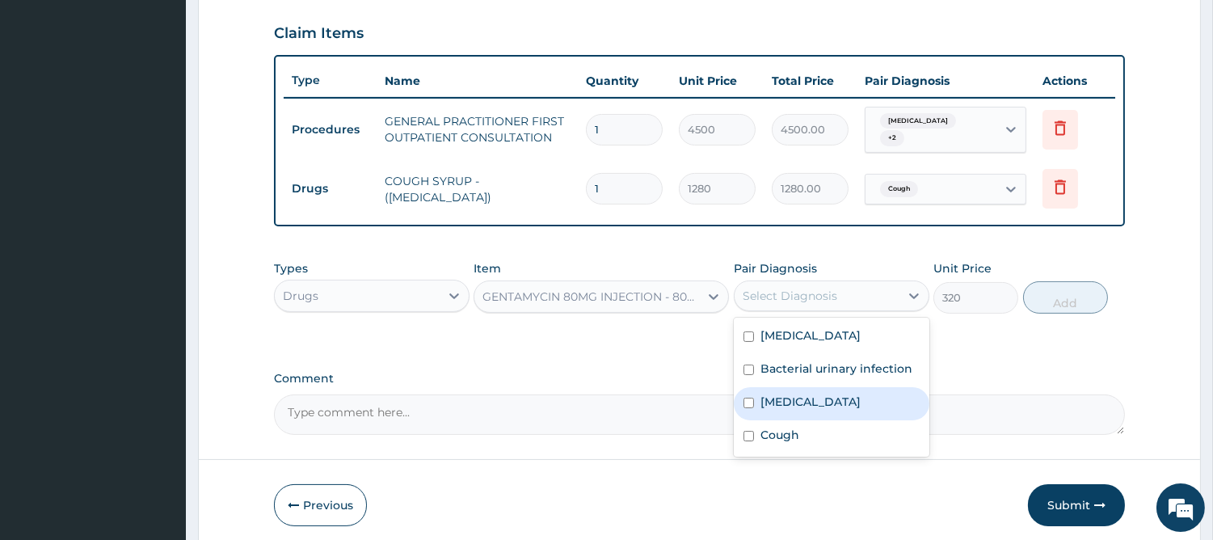
click at [751, 397] on input "checkbox" at bounding box center [748, 402] width 11 height 11
checkbox input "true"
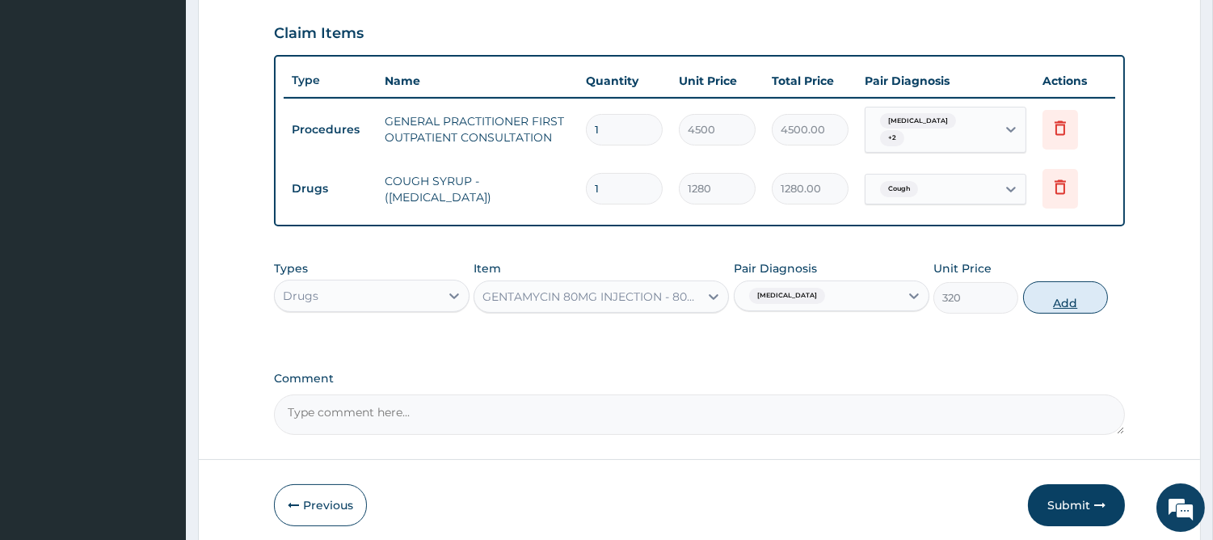
click at [1074, 294] on button "Add" at bounding box center [1065, 297] width 85 height 32
type input "0"
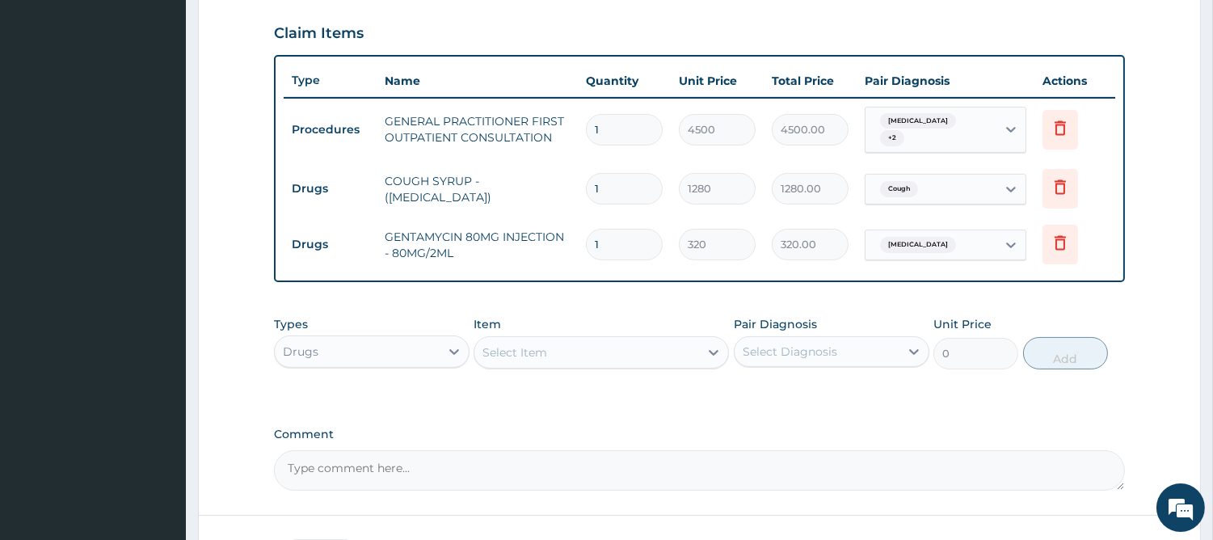
type input "0.00"
type input "6"
type input "1920.00"
type input "6"
click at [575, 340] on div "Select Item" at bounding box center [586, 352] width 225 height 26
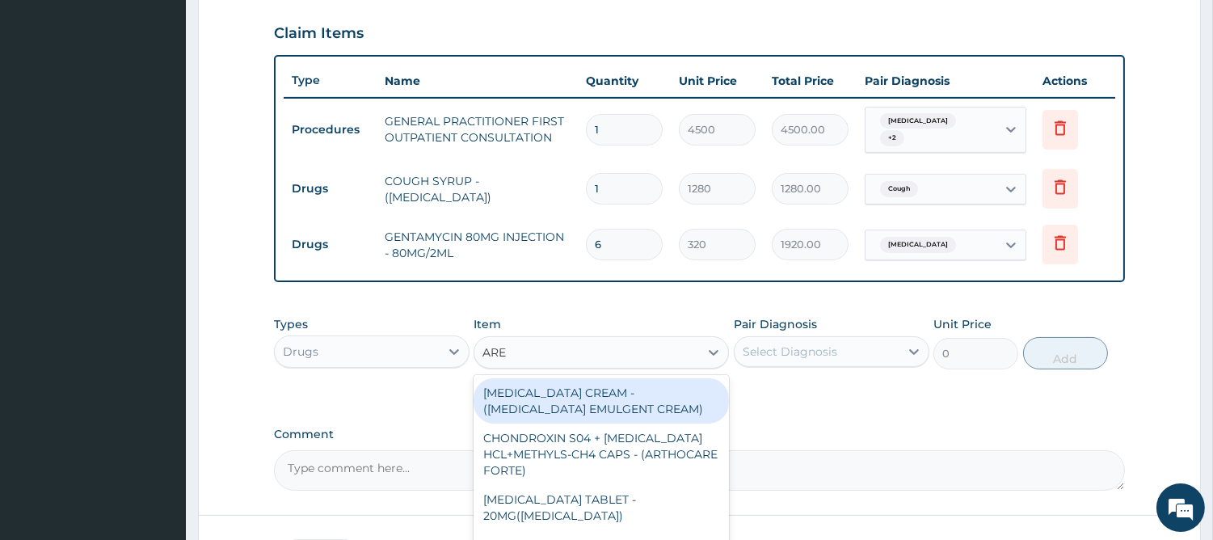
type input "AREE"
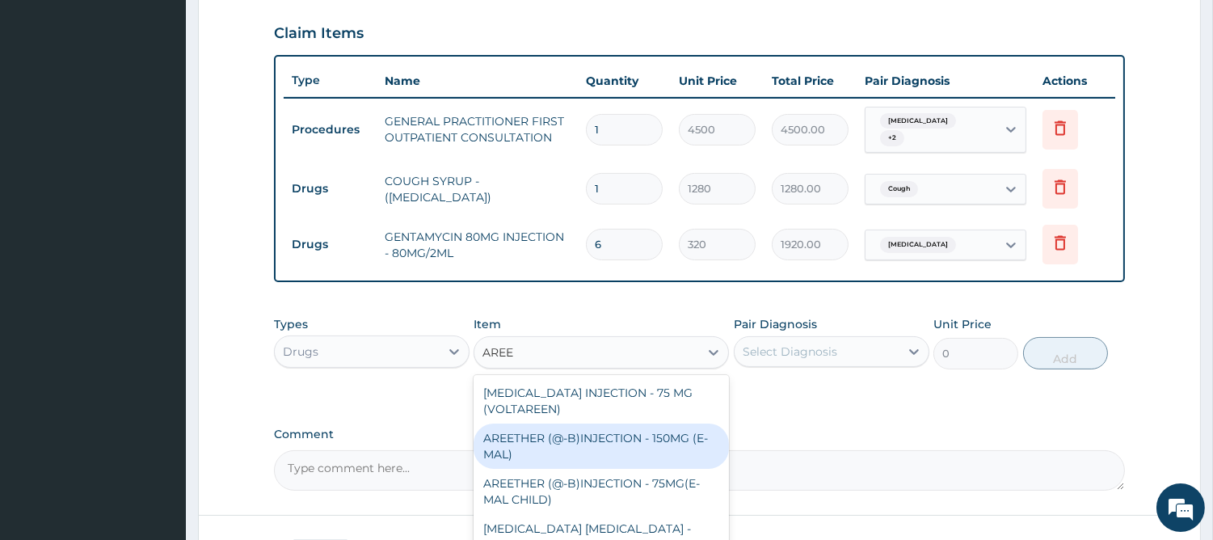
click at [618, 433] on div "AREETHER (@-B)INJECTION - 150MG (E-MAL)" at bounding box center [600, 445] width 255 height 45
type input "1920"
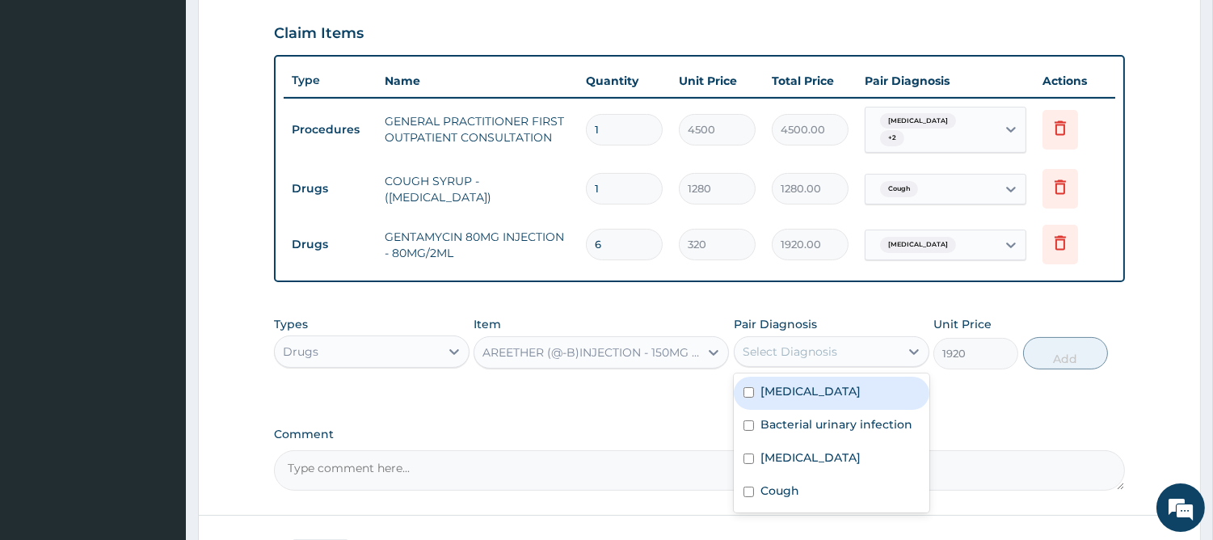
click at [835, 343] on div "Select Diagnosis" at bounding box center [789, 351] width 95 height 16
click at [772, 389] on label "Malaria" at bounding box center [810, 391] width 100 height 16
checkbox input "true"
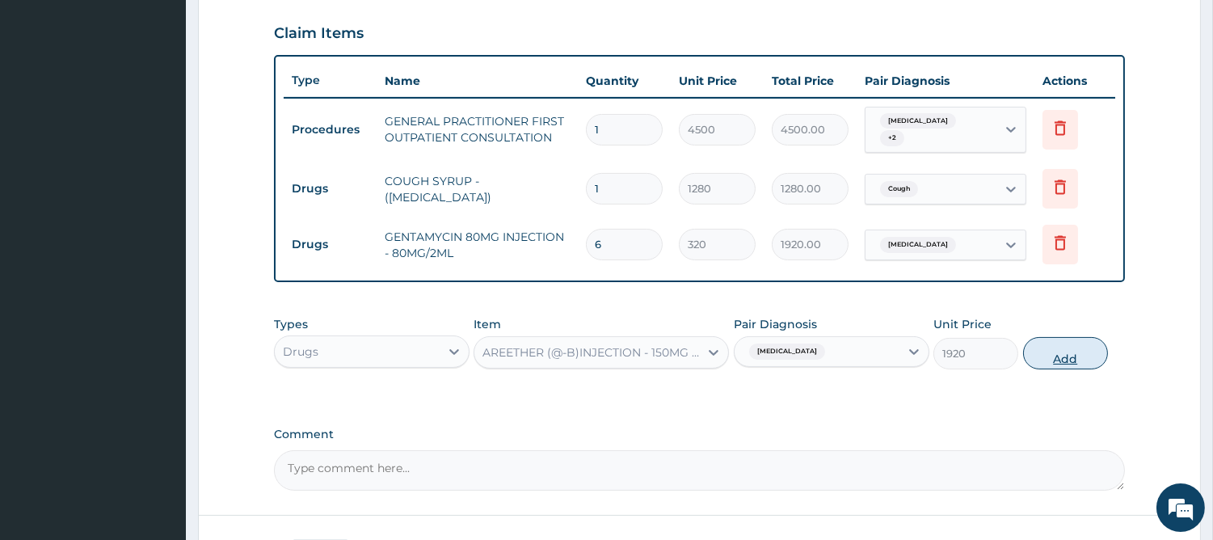
click at [1048, 338] on button "Add" at bounding box center [1065, 353] width 85 height 32
type input "0"
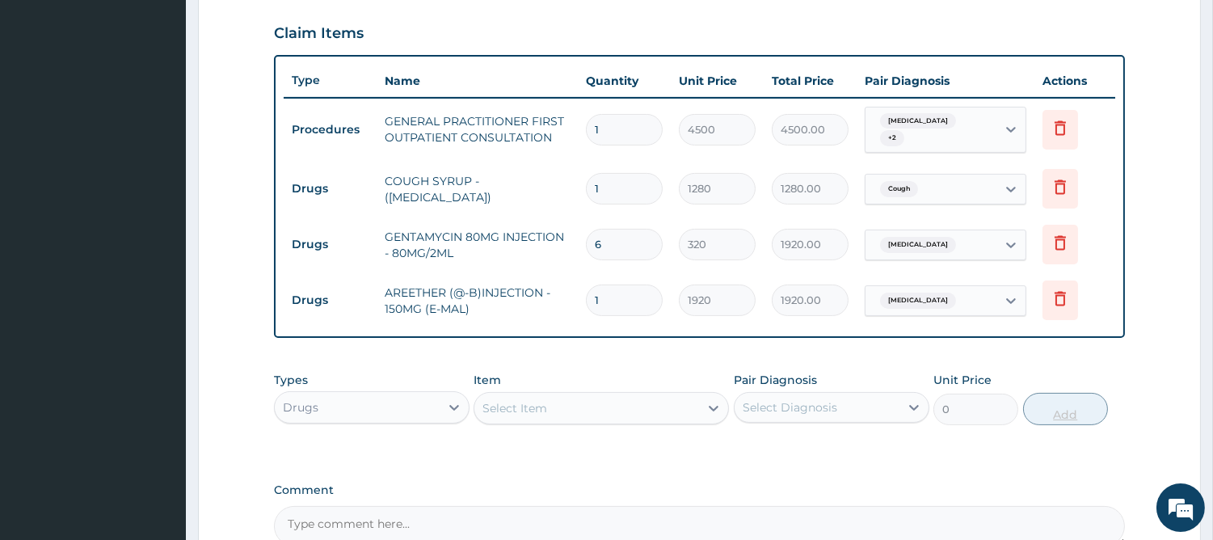
type input "0.00"
type input "3"
type input "5760.00"
type input "3"
click at [627, 407] on div "Select Item" at bounding box center [586, 408] width 225 height 26
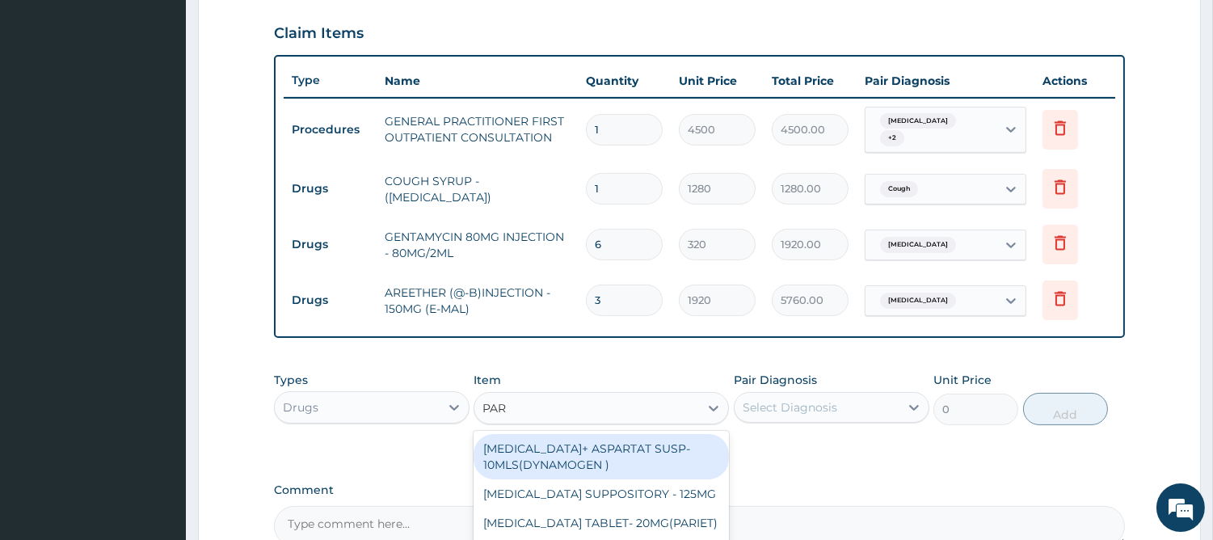
type input "PARA"
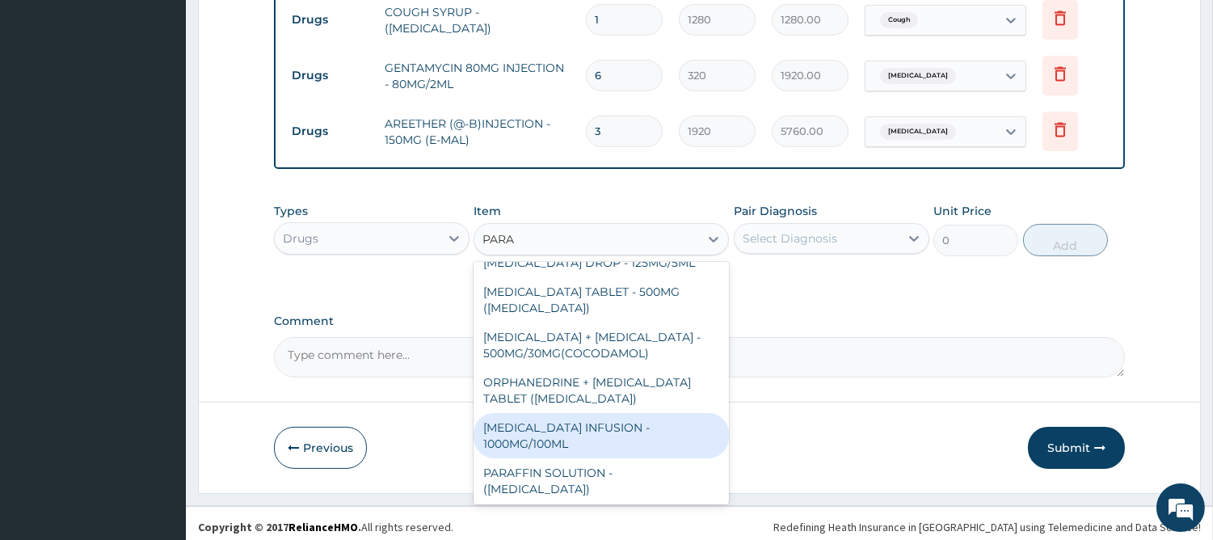
scroll to position [241, 0]
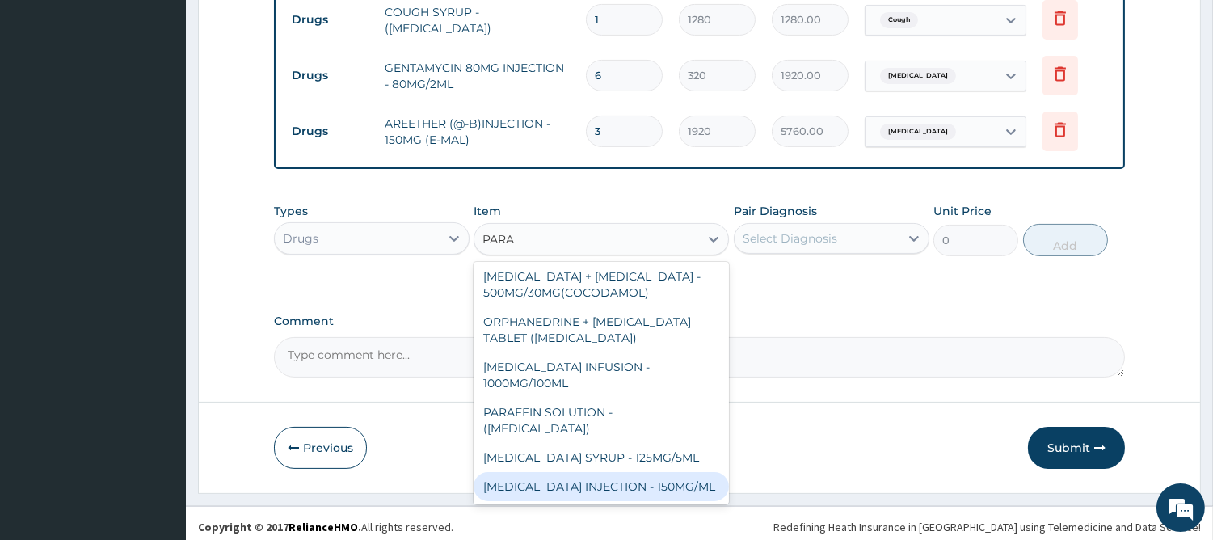
click at [555, 477] on div "PARACETAMOL INJECTION - 150MG/ML" at bounding box center [600, 486] width 255 height 29
type input "640"
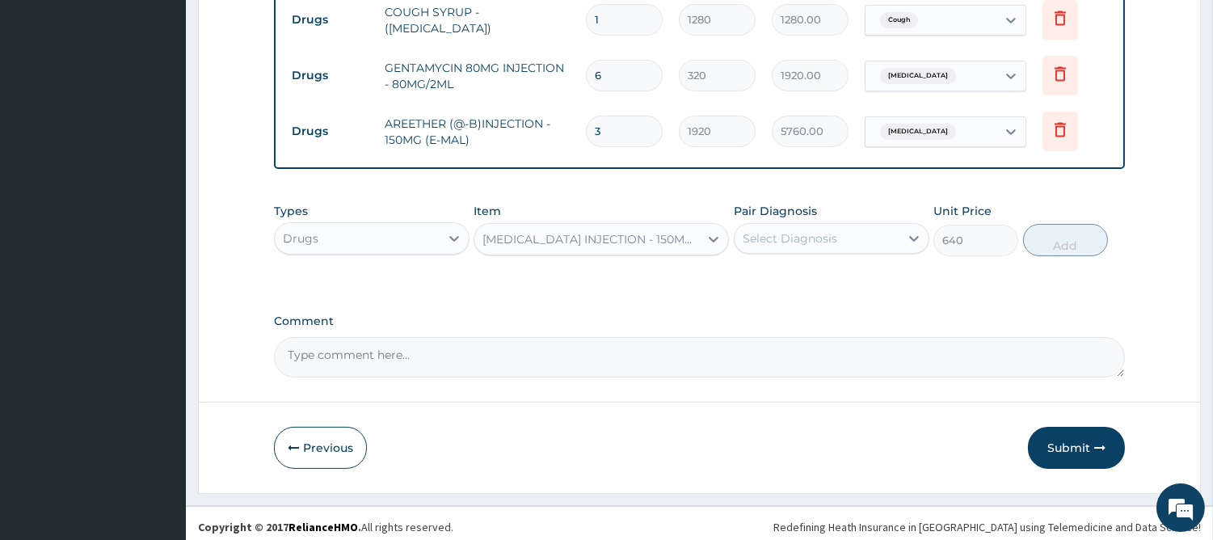
click at [826, 225] on div "Select Diagnosis" at bounding box center [816, 238] width 165 height 26
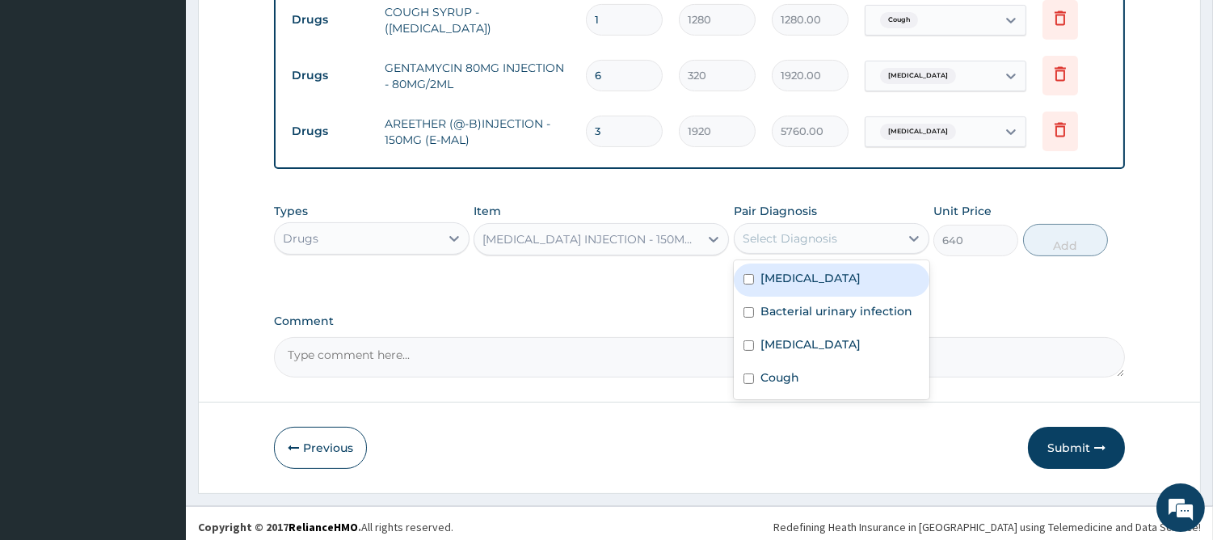
click at [777, 278] on label "[MEDICAL_DATA]" at bounding box center [810, 278] width 100 height 16
checkbox input "true"
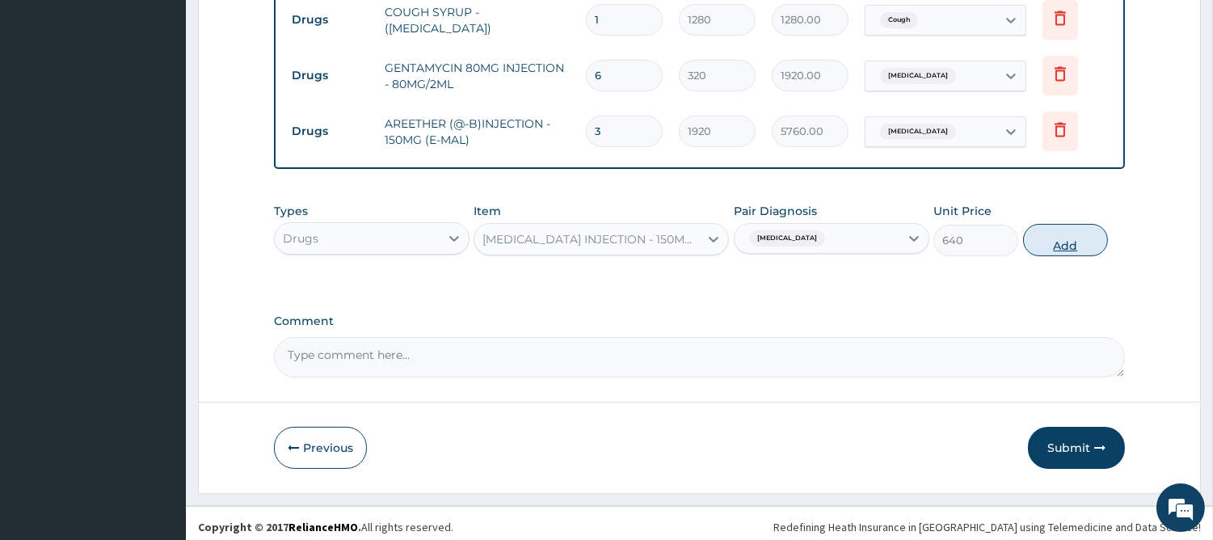
click at [1047, 237] on button "Add" at bounding box center [1065, 240] width 85 height 32
type input "0"
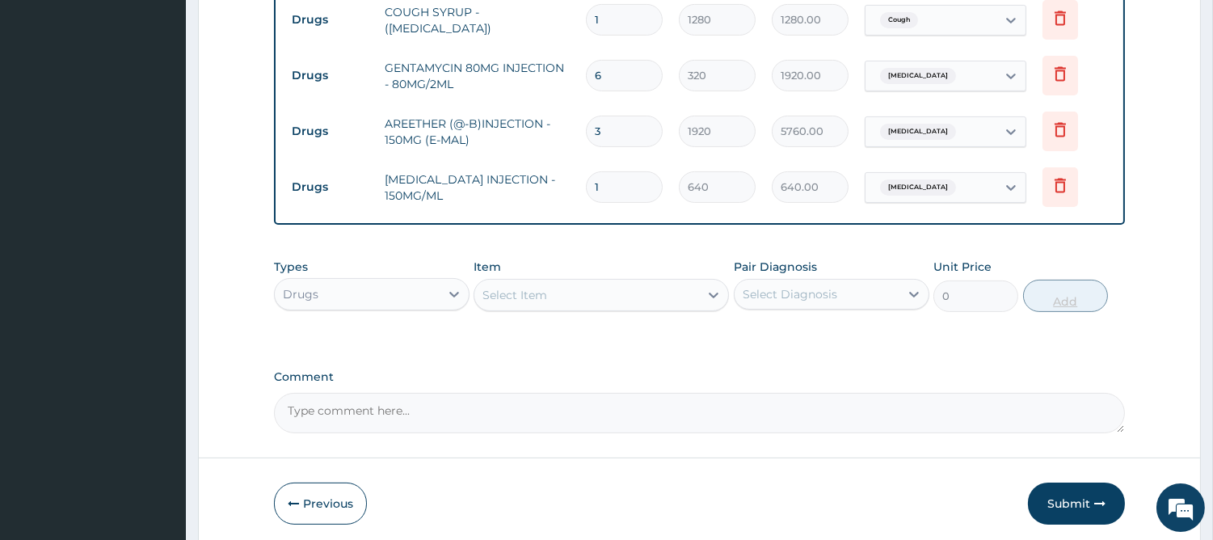
type input "0.00"
type input "2"
type input "1280.00"
type input "2"
click at [596, 284] on div "Select Item" at bounding box center [586, 295] width 225 height 26
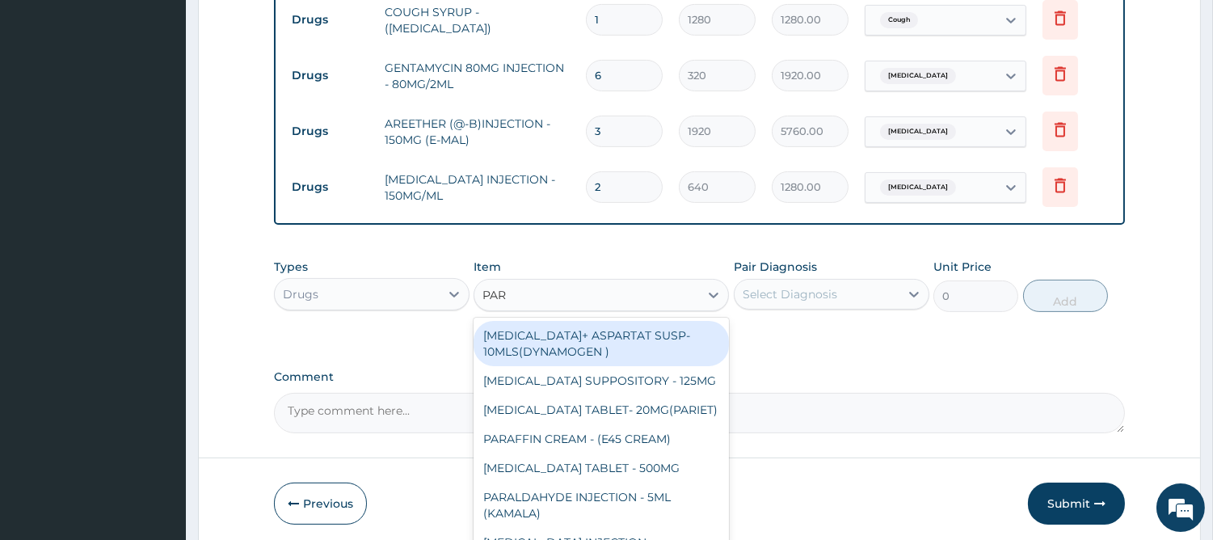
type input "PARA"
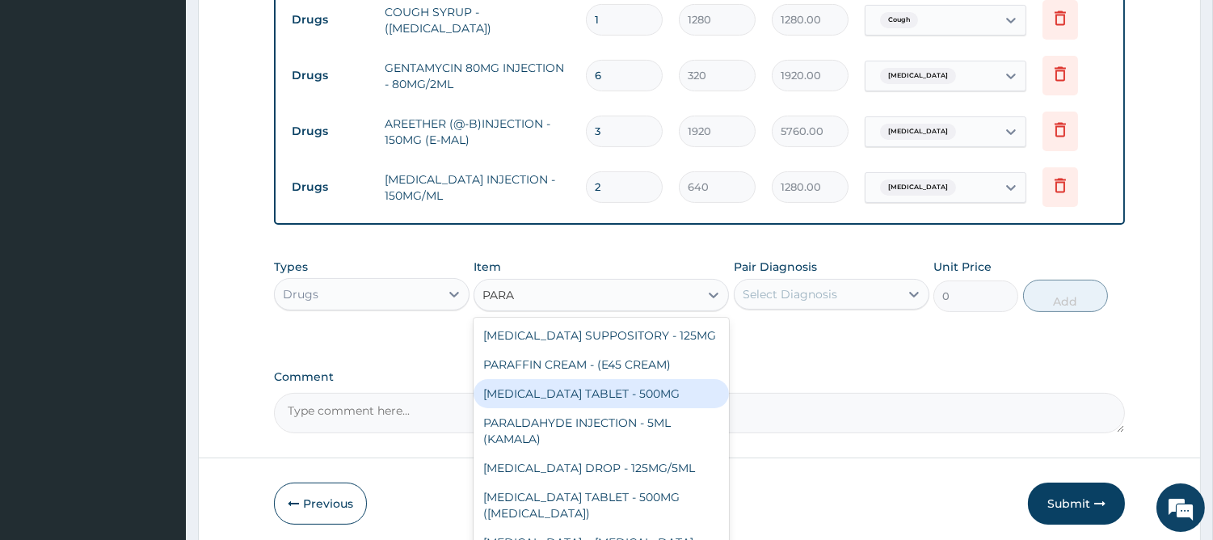
click at [624, 380] on div "[MEDICAL_DATA] TABLET - 500MG" at bounding box center [600, 393] width 255 height 29
type input "38.400000000000006"
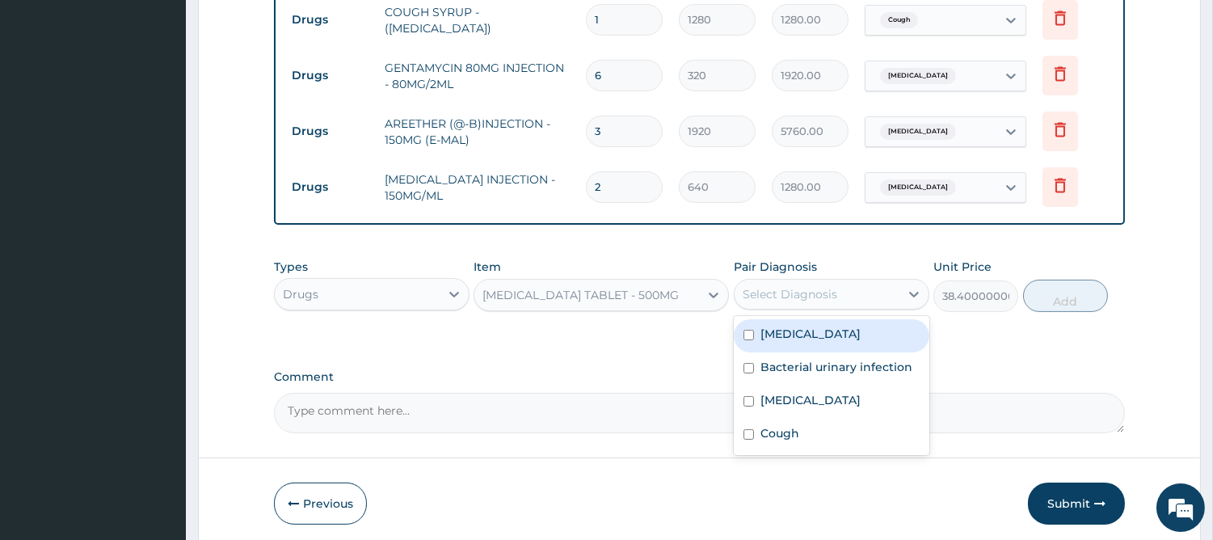
click at [784, 296] on div "Select Diagnosis" at bounding box center [816, 294] width 165 height 26
click at [764, 328] on label "[MEDICAL_DATA]" at bounding box center [810, 334] width 100 height 16
checkbox input "true"
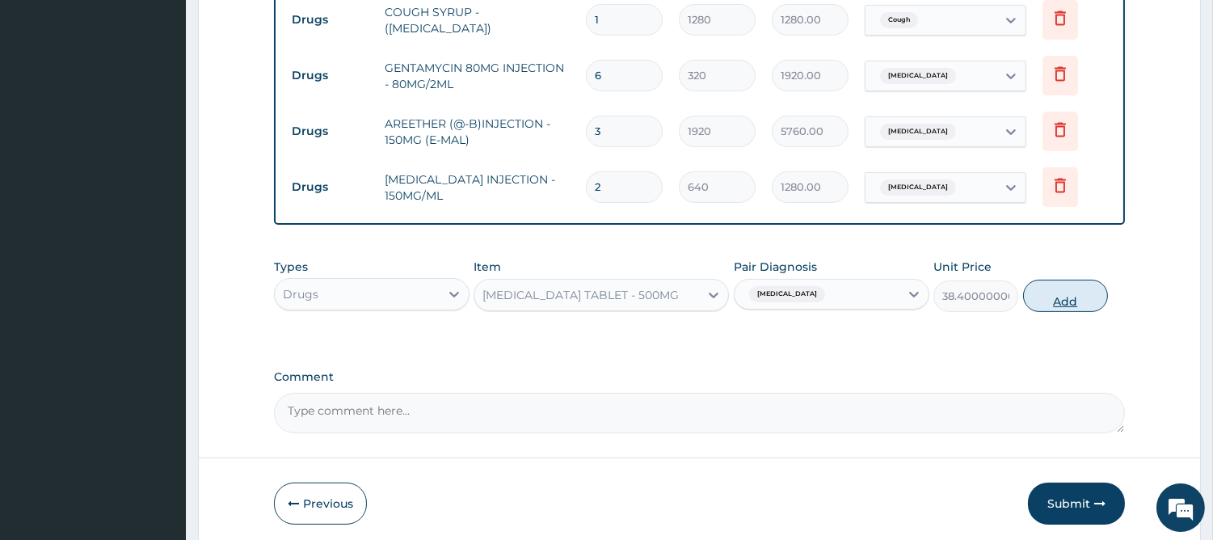
click at [1054, 281] on button "Add" at bounding box center [1065, 296] width 85 height 32
type input "0"
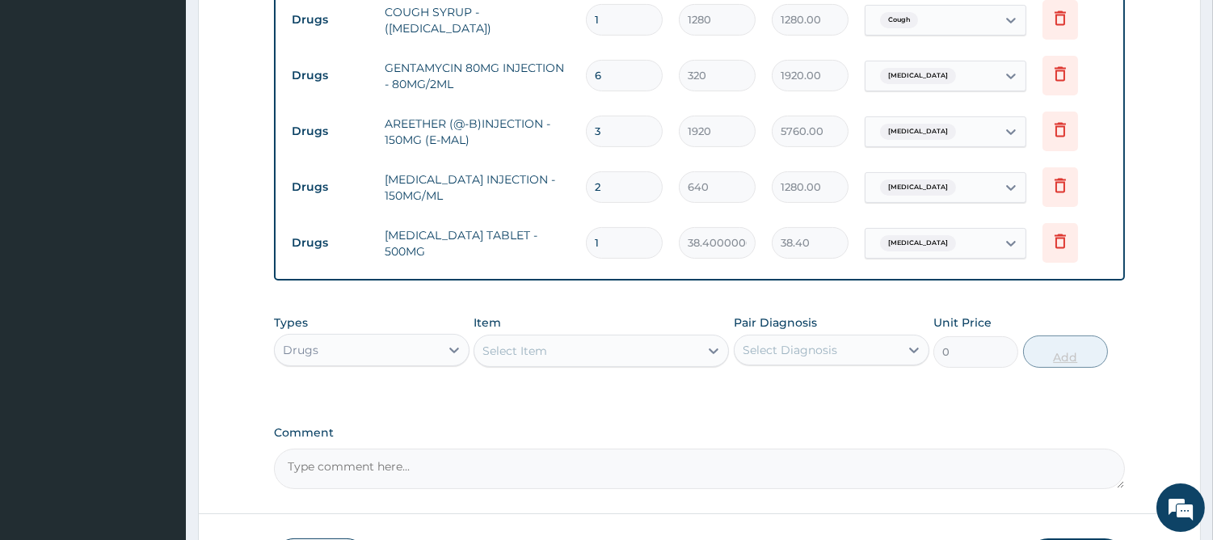
type input "18"
type input "691.20"
type input "18"
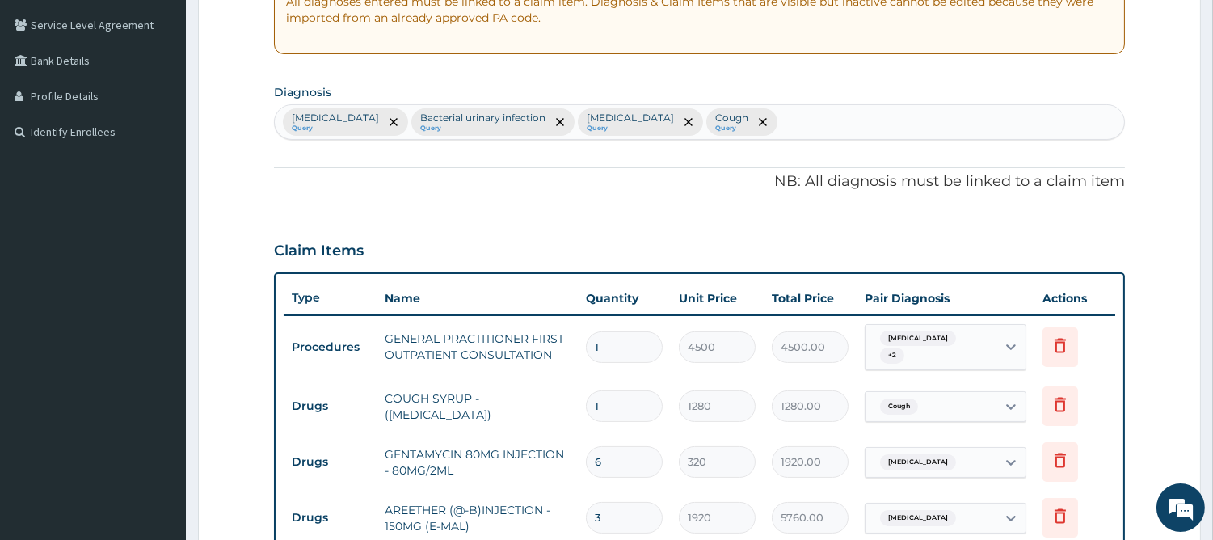
scroll to position [267, 0]
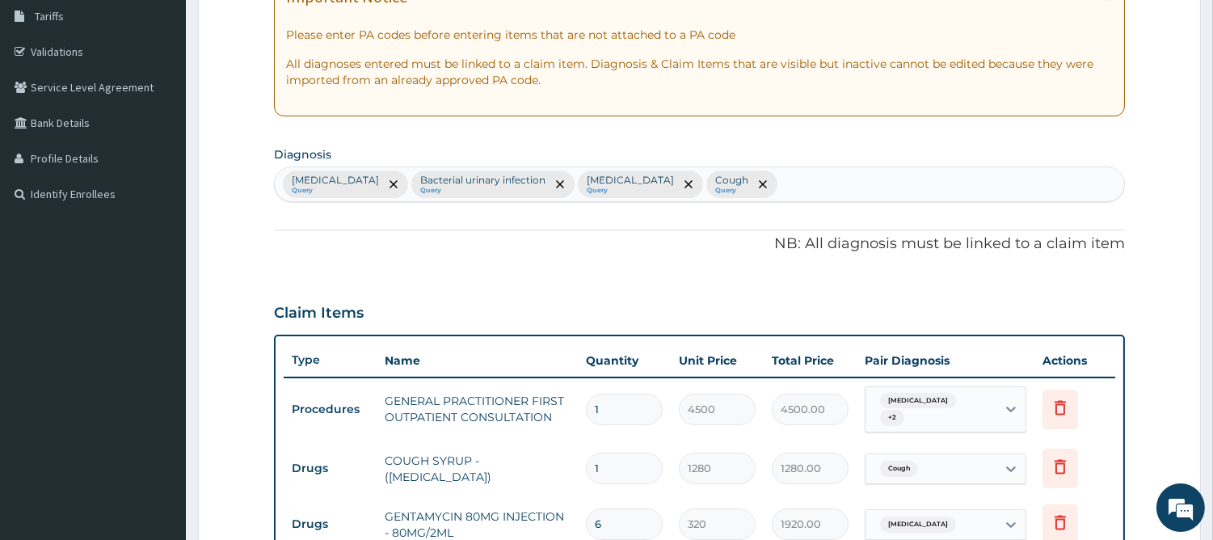
click at [704, 179] on div "Malaria Query Bacterial urinary infection Query Conjunctivitis Query Cough Query" at bounding box center [699, 184] width 849 height 34
click at [780, 184] on input "UPPERRES" at bounding box center [812, 184] width 65 height 16
type input "UPPER RES"
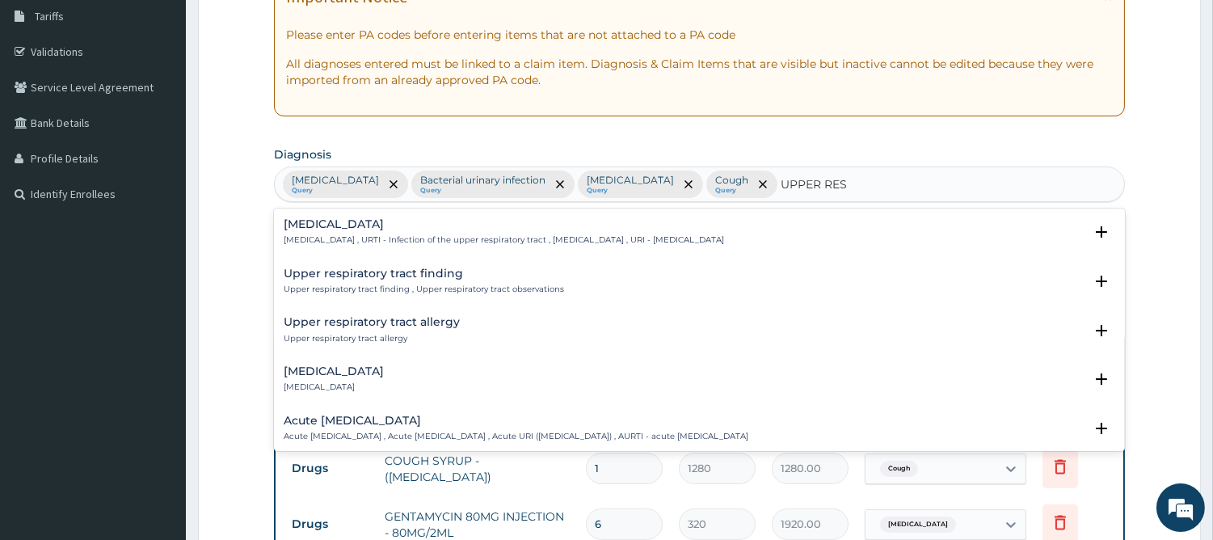
click at [435, 225] on h4 "Upper respiratory infection" at bounding box center [504, 224] width 440 height 12
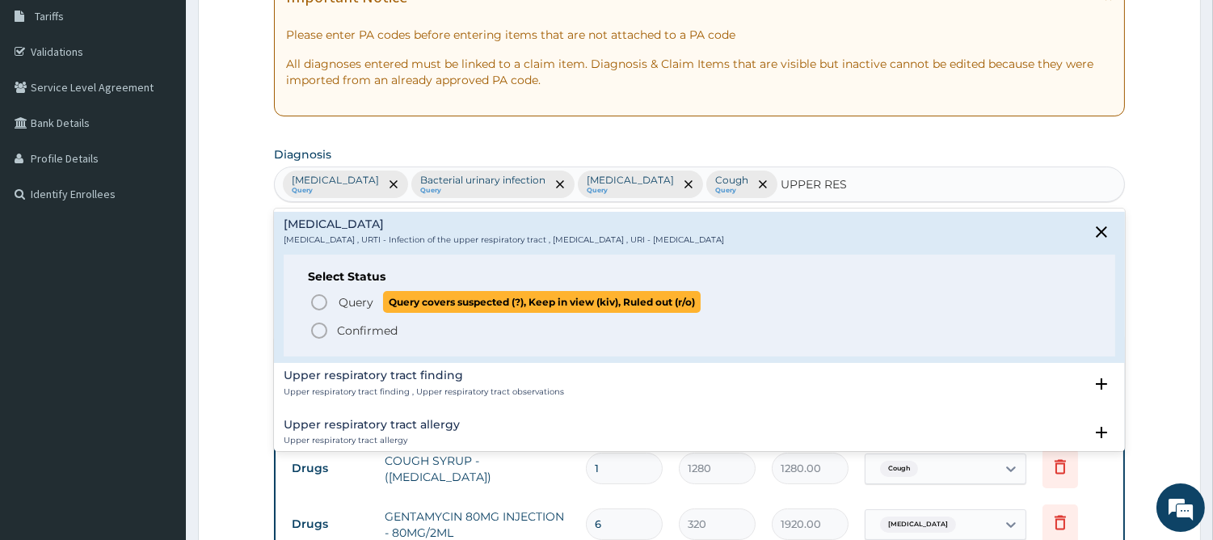
click at [345, 294] on span "Query" at bounding box center [356, 302] width 35 height 16
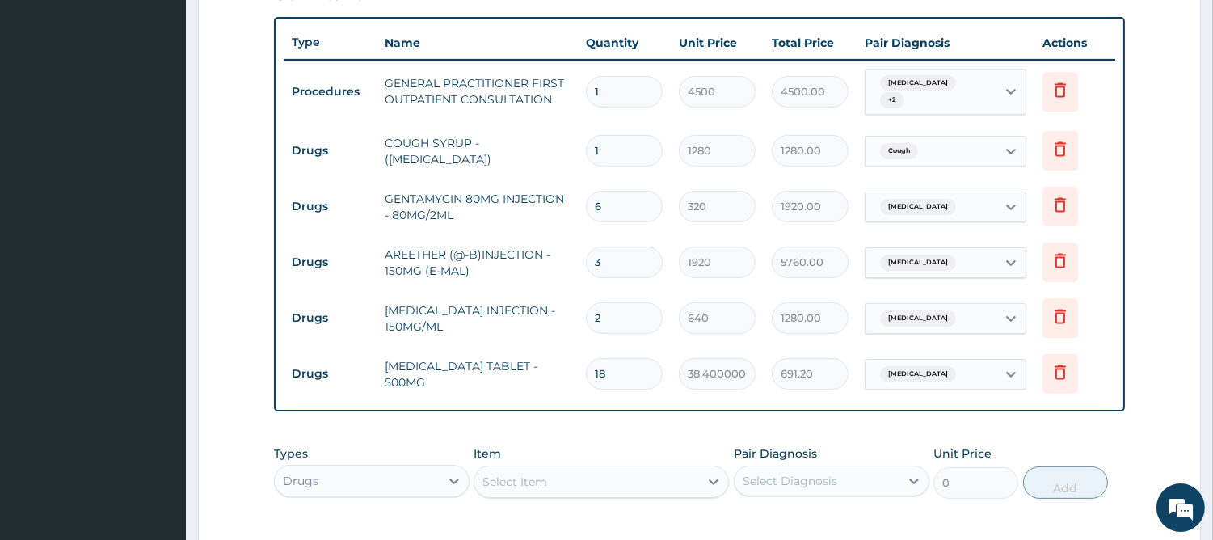
scroll to position [715, 0]
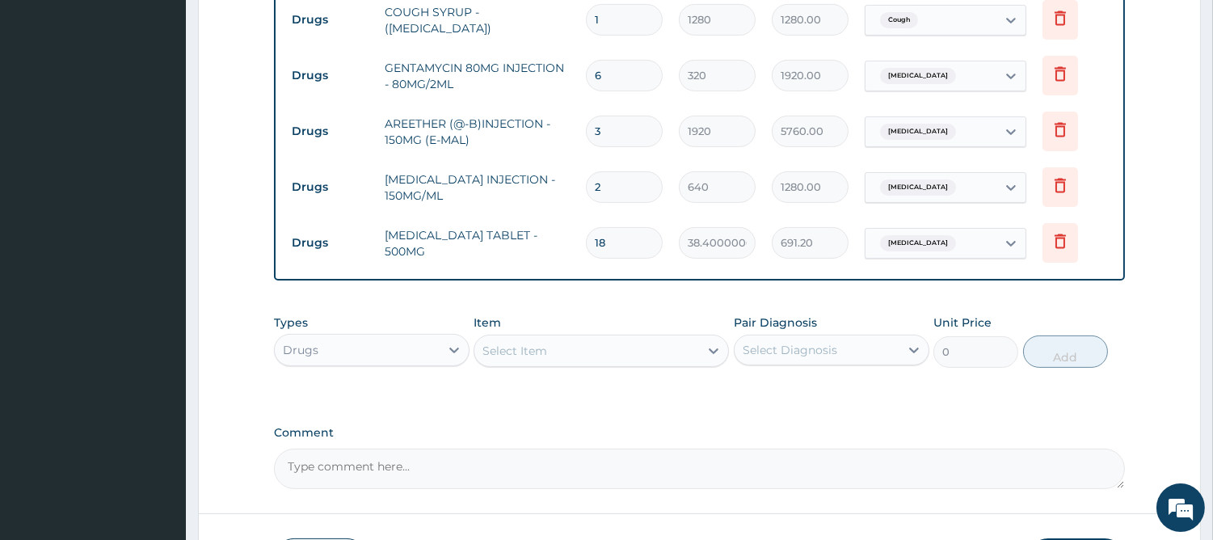
click at [624, 350] on div "Select Item" at bounding box center [586, 351] width 225 height 26
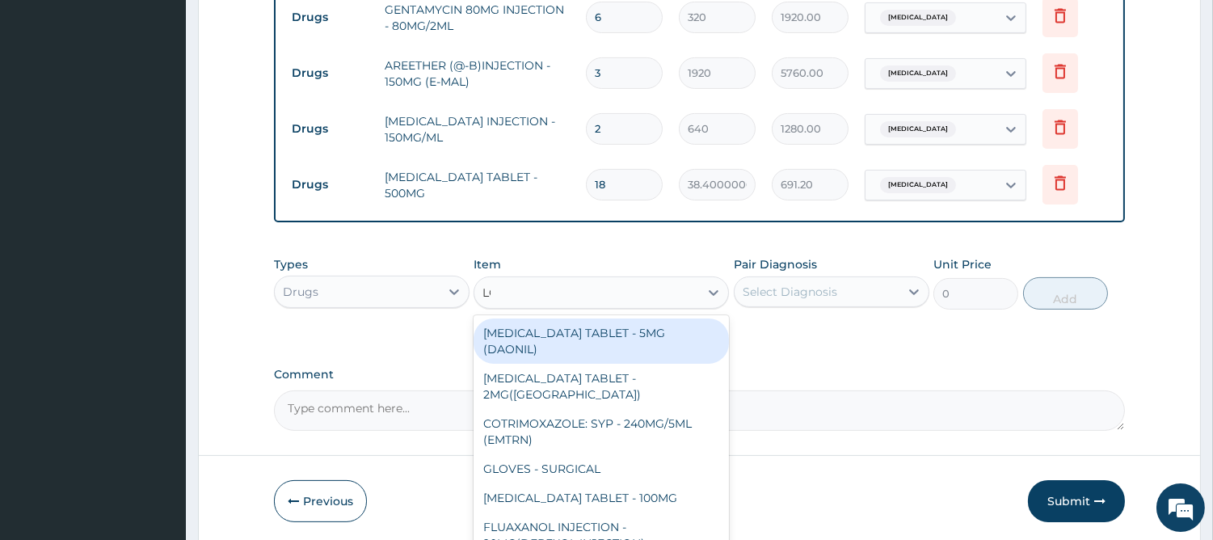
scroll to position [814, 0]
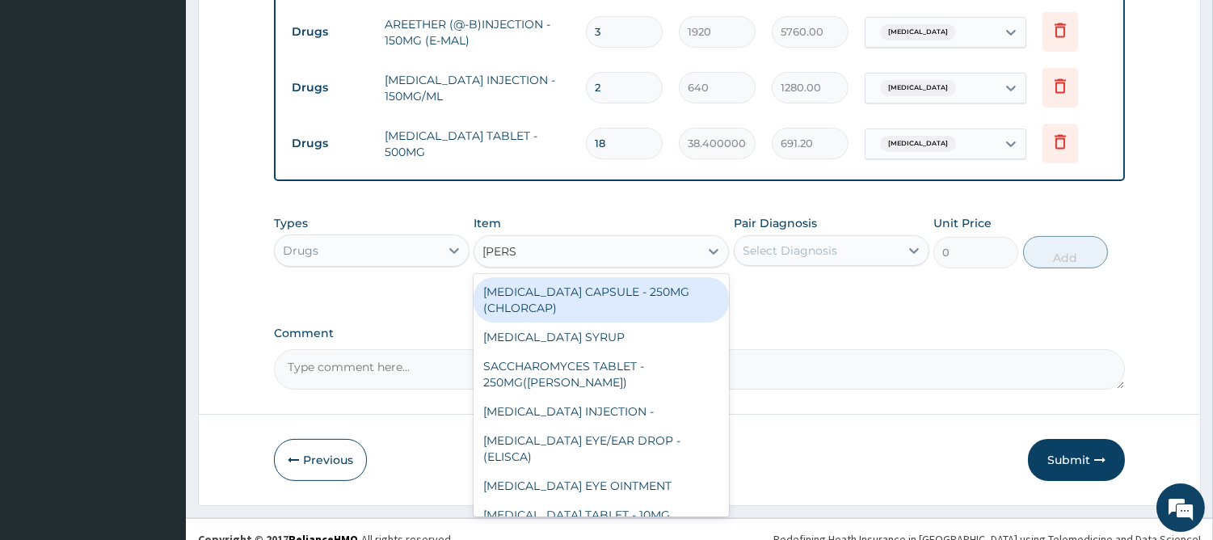
type input "LORAT"
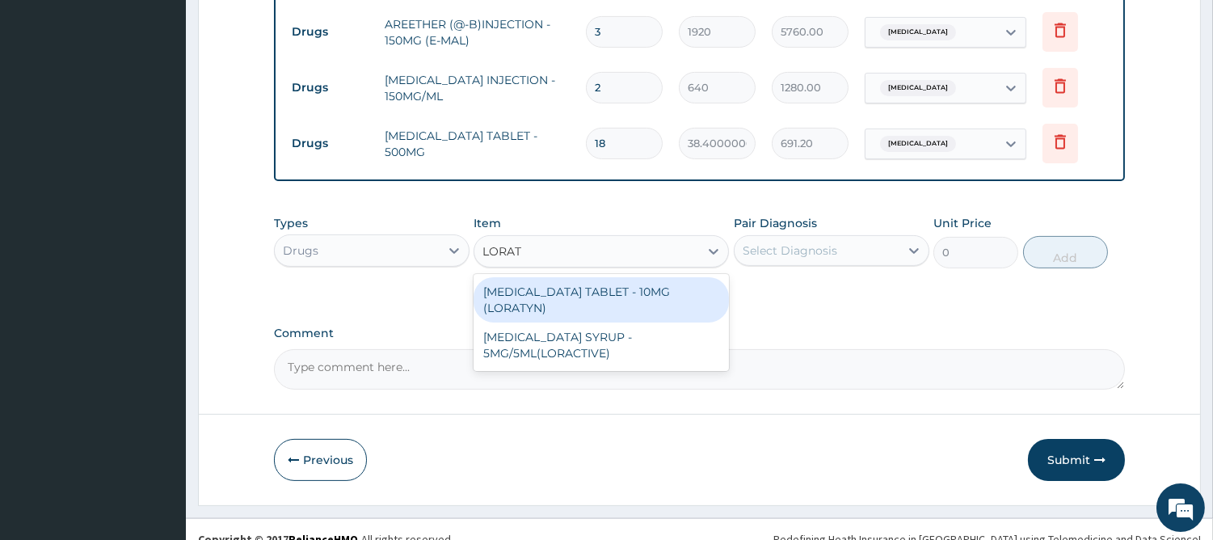
click at [577, 286] on div "LORATADINE TABLET - 10MG (LORATYN)" at bounding box center [600, 299] width 255 height 45
type input "112"
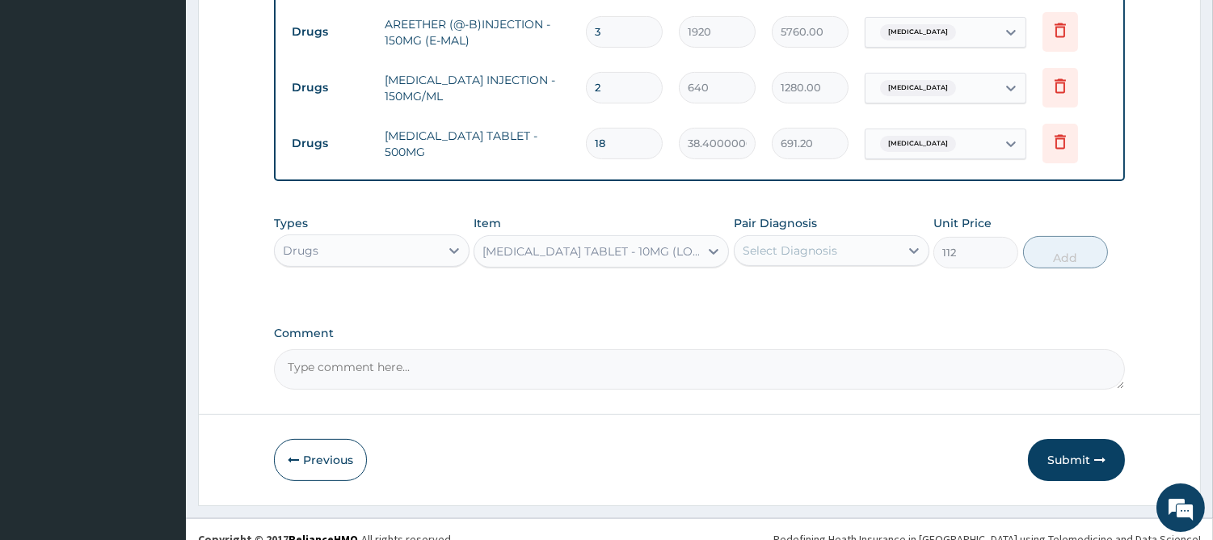
click at [755, 247] on div "Select Diagnosis" at bounding box center [789, 250] width 95 height 16
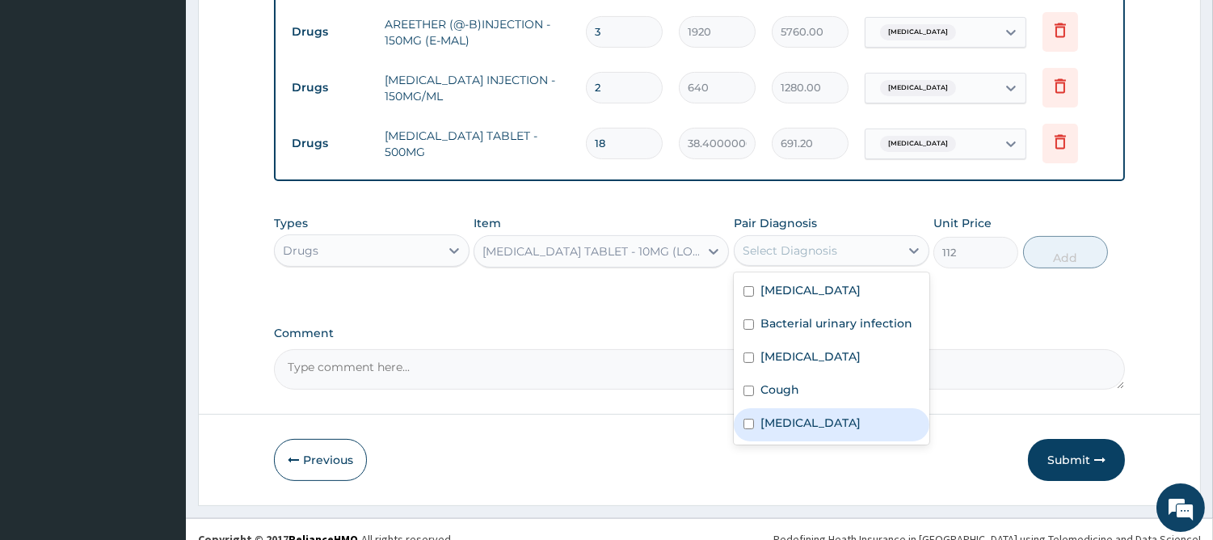
click at [776, 418] on label "Upper respiratory infection" at bounding box center [810, 422] width 100 height 16
checkbox input "true"
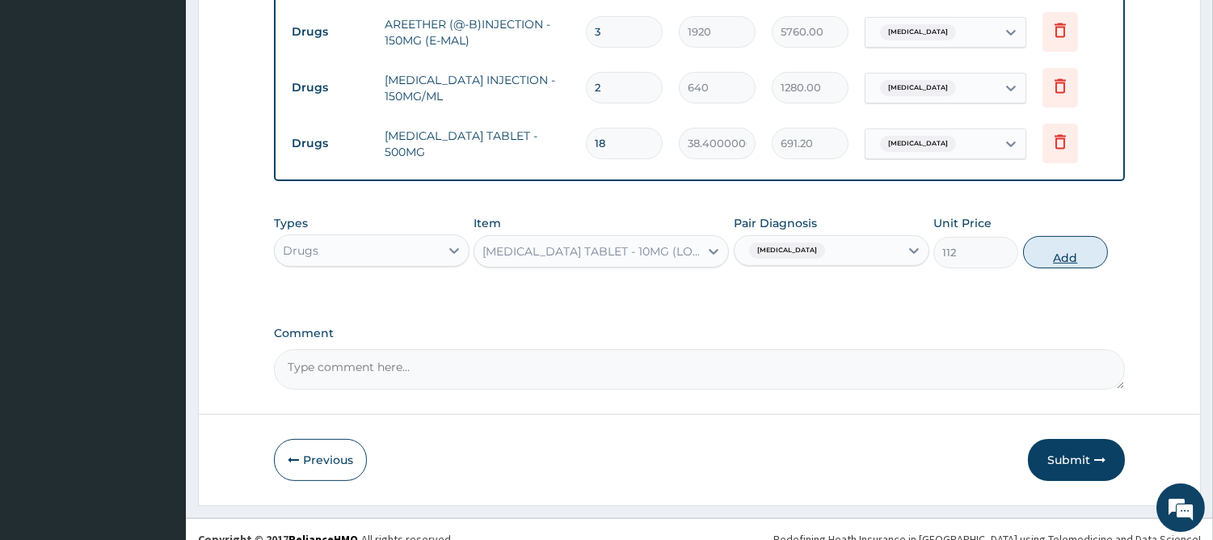
click at [1054, 246] on button "Add" at bounding box center [1065, 252] width 85 height 32
type input "0"
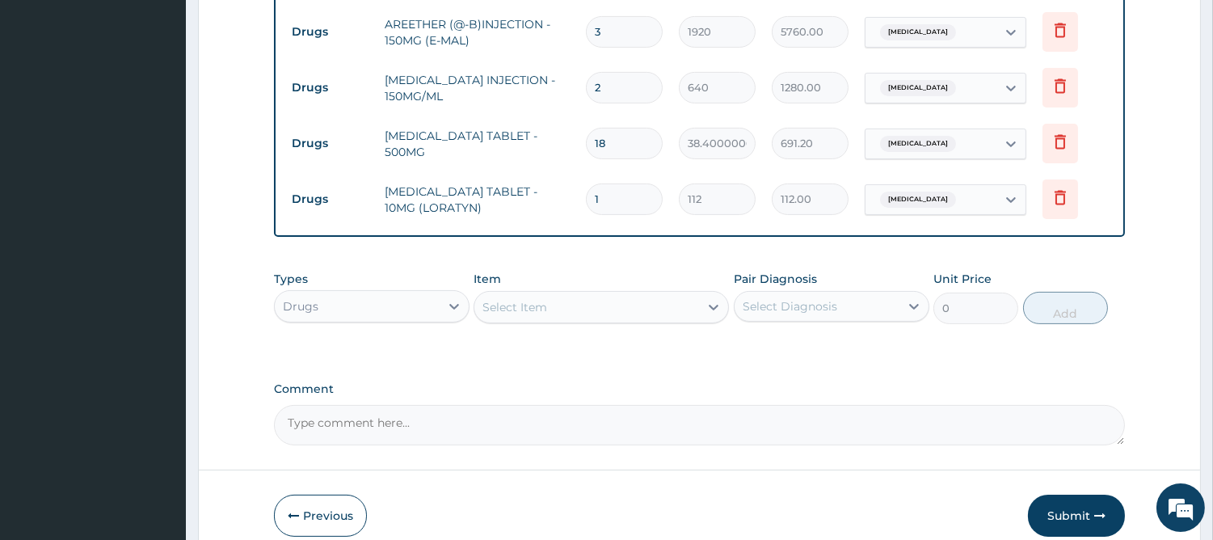
type input "0.00"
type input "5"
type input "560.00"
type input "5"
click at [652, 303] on div "Select Item" at bounding box center [586, 307] width 225 height 26
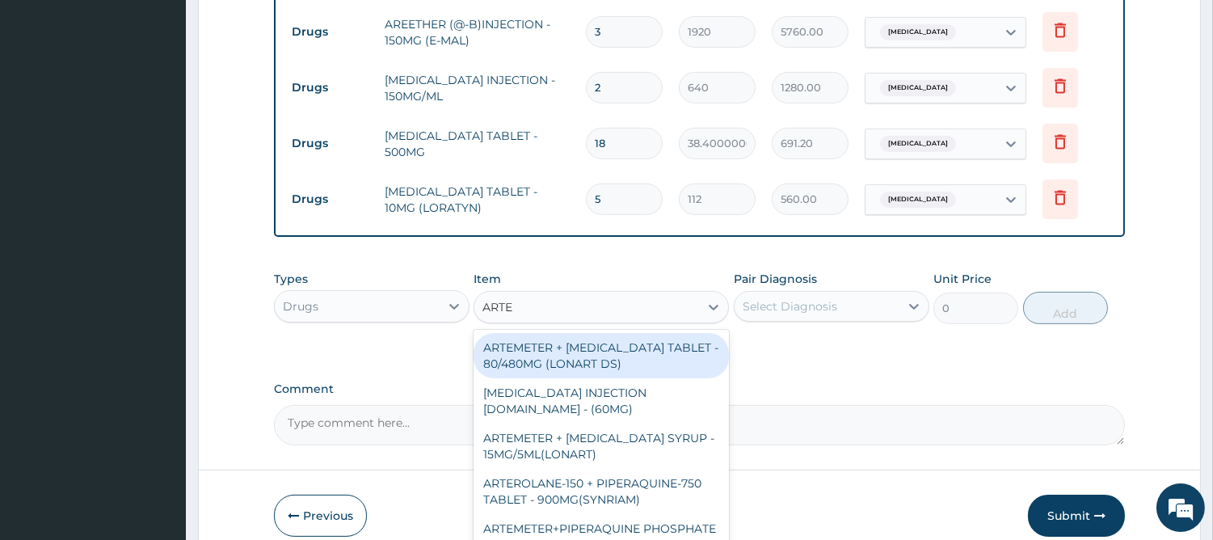
type input "ARTEM"
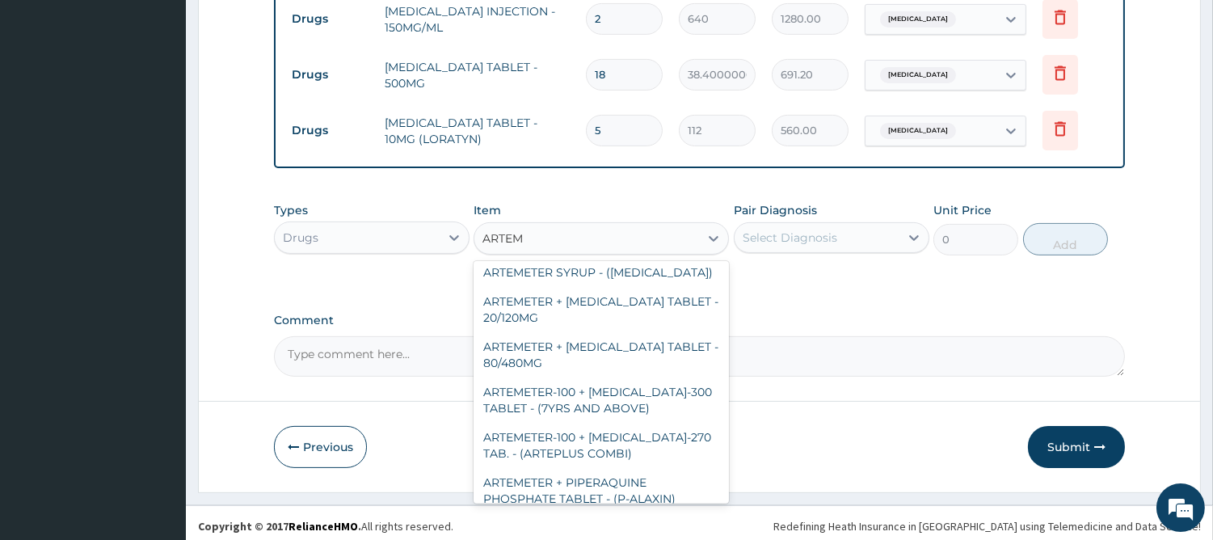
scroll to position [149, 0]
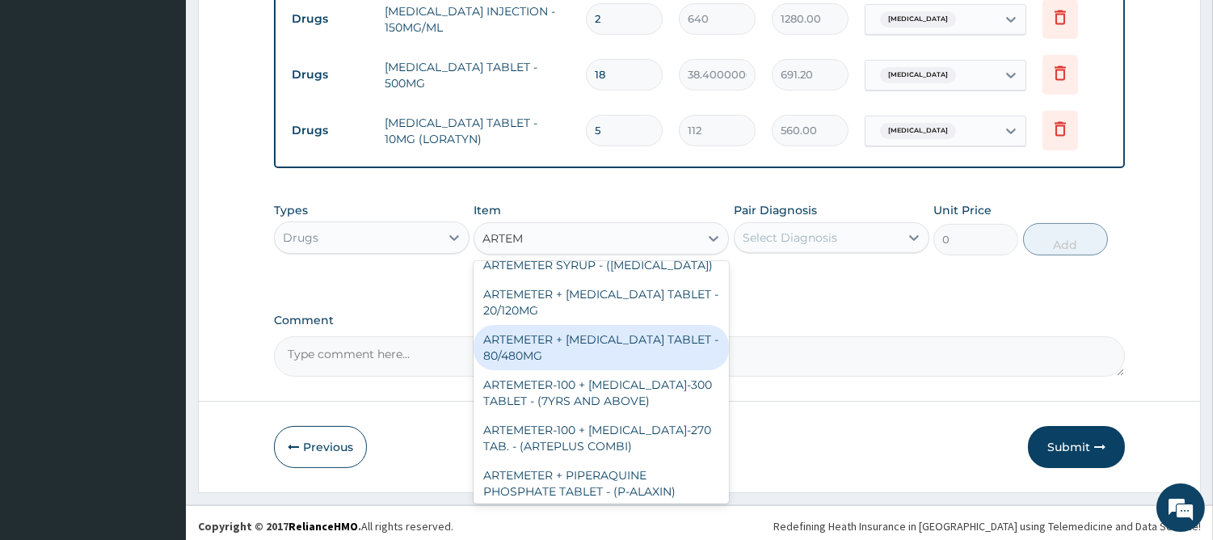
click at [576, 341] on div "ARTEMETER + LUMEFANTRINE TABLET - 80/480MG" at bounding box center [600, 347] width 255 height 45
type input "416"
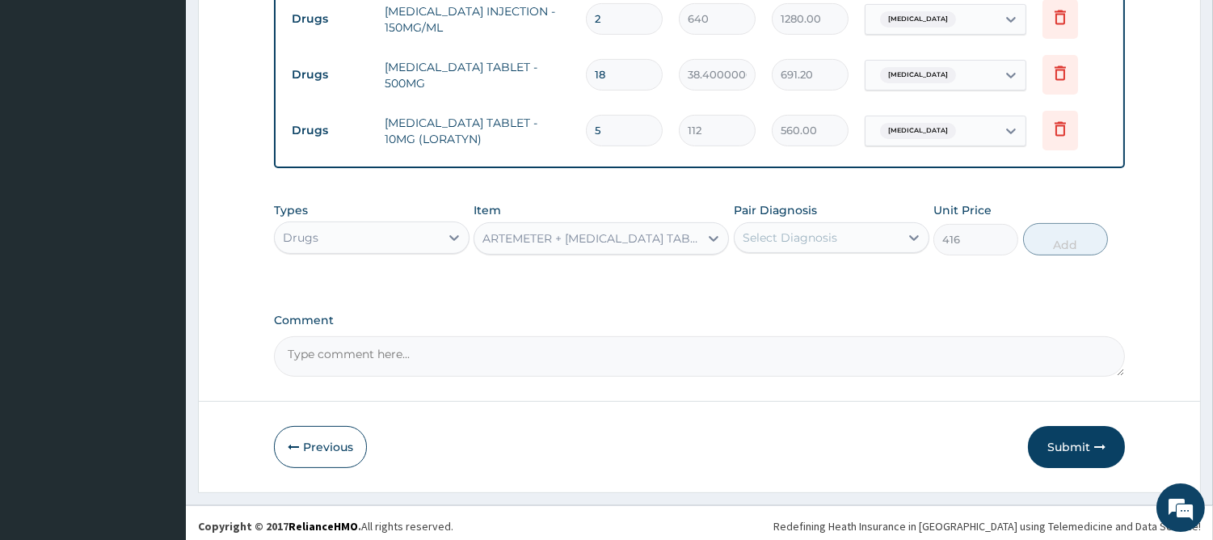
click at [790, 229] on div "Select Diagnosis" at bounding box center [789, 237] width 95 height 16
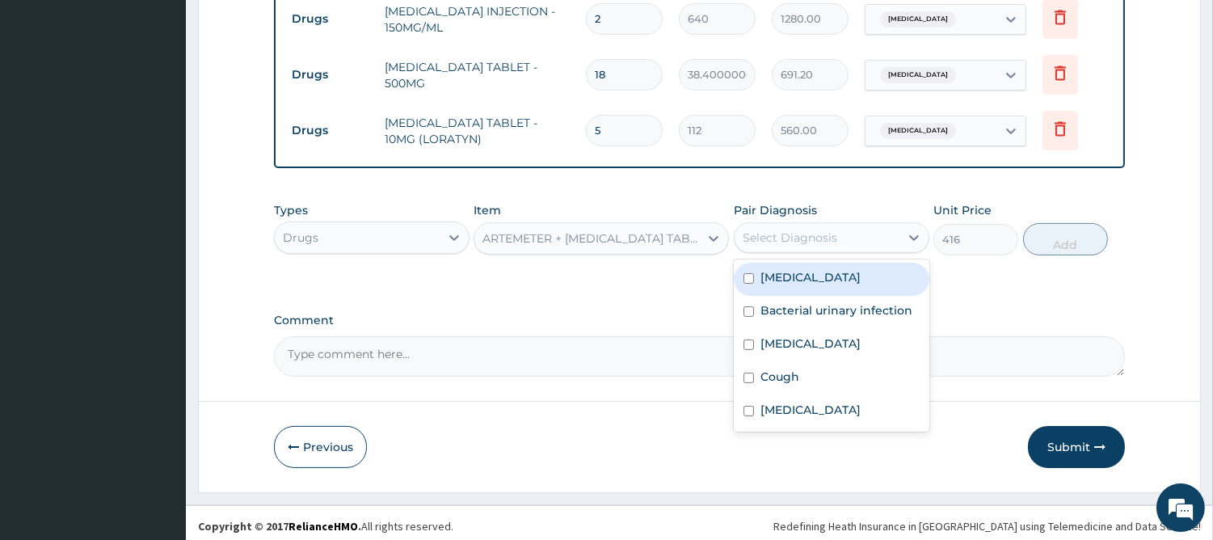
click at [768, 271] on label "Malaria" at bounding box center [810, 277] width 100 height 16
checkbox input "true"
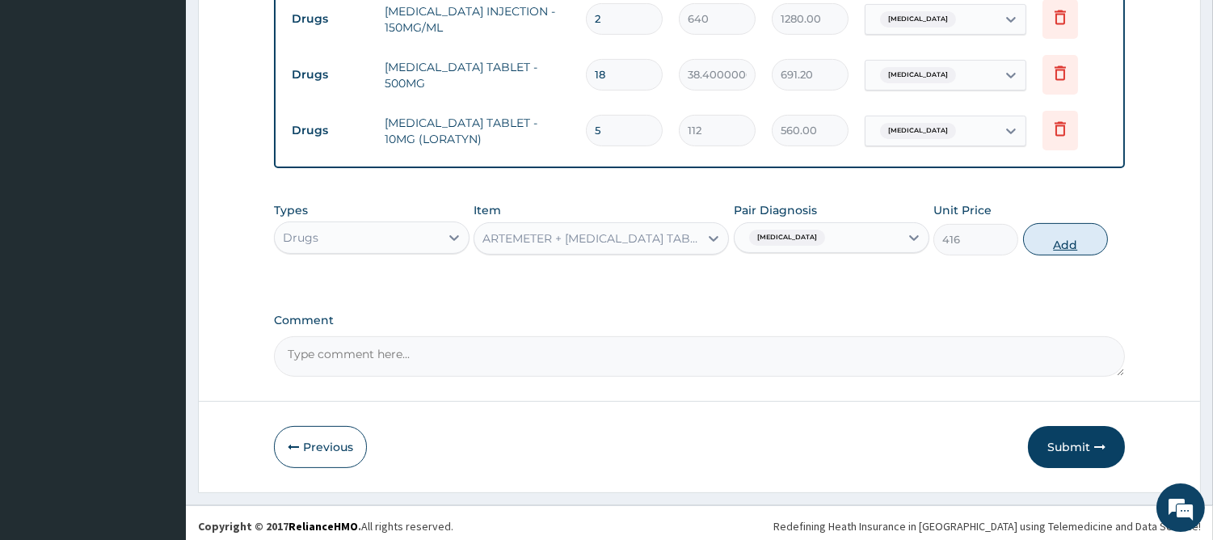
click at [1083, 230] on button "Add" at bounding box center [1065, 239] width 85 height 32
type input "0"
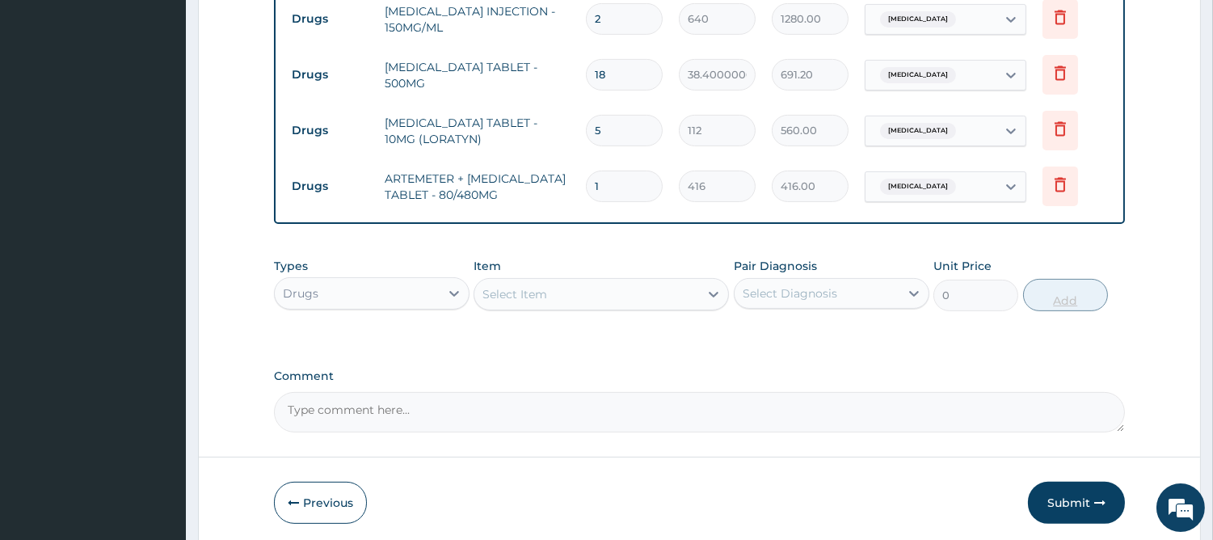
type input "0.00"
type input "6"
type input "2496.00"
type input "6"
click at [627, 288] on div "Select Item" at bounding box center [586, 294] width 225 height 26
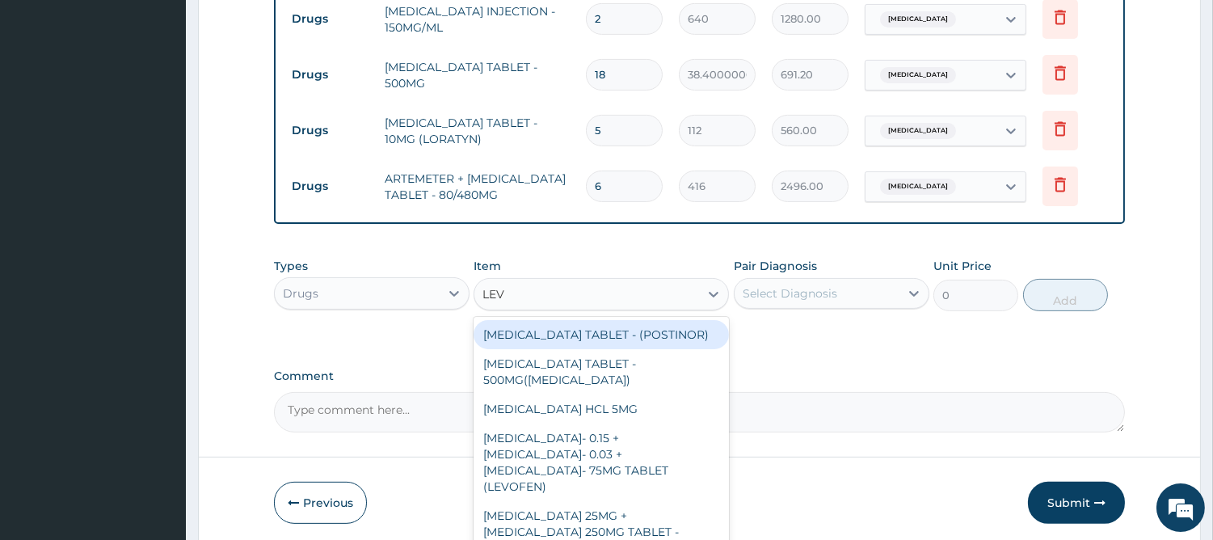
type input "LEVO"
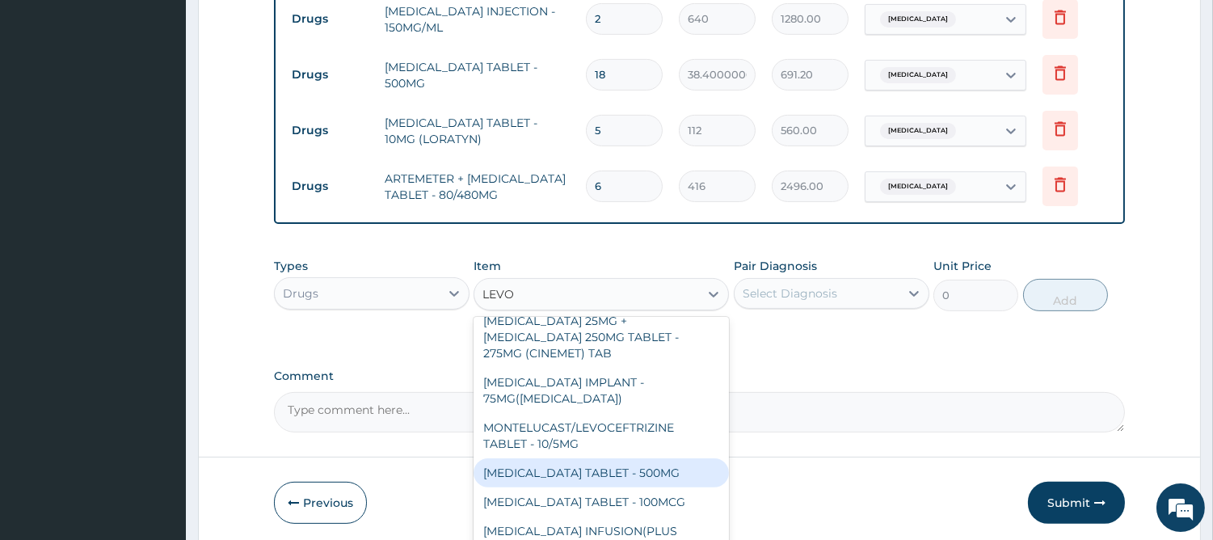
click at [642, 458] on div "LEVOFLOXACIN TABLET - 500MG" at bounding box center [600, 472] width 255 height 29
type input "224"
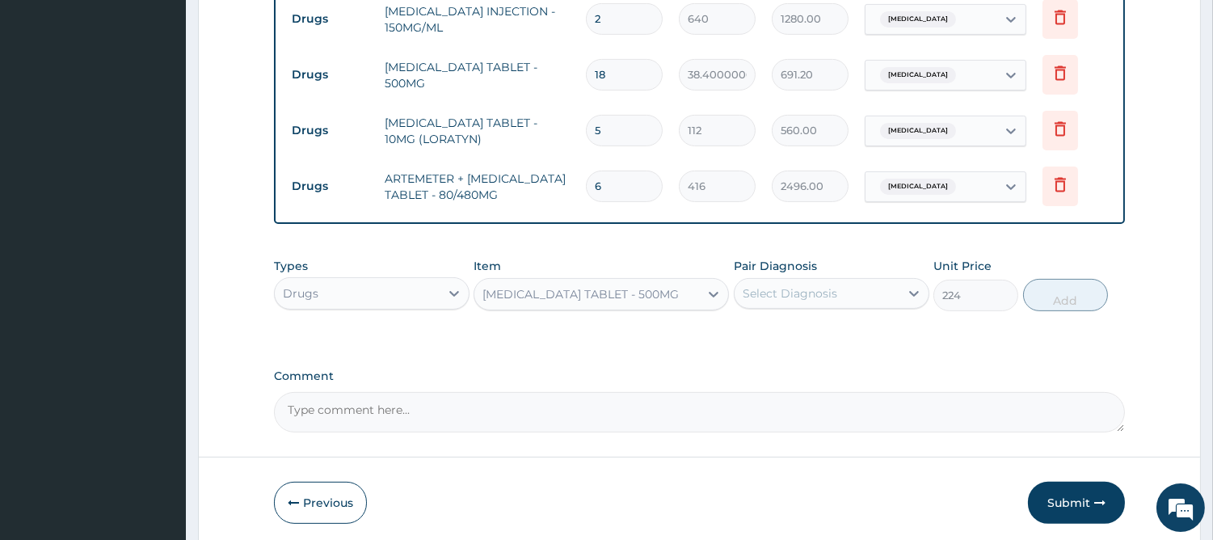
click at [810, 295] on div "Select Diagnosis" at bounding box center [789, 293] width 95 height 16
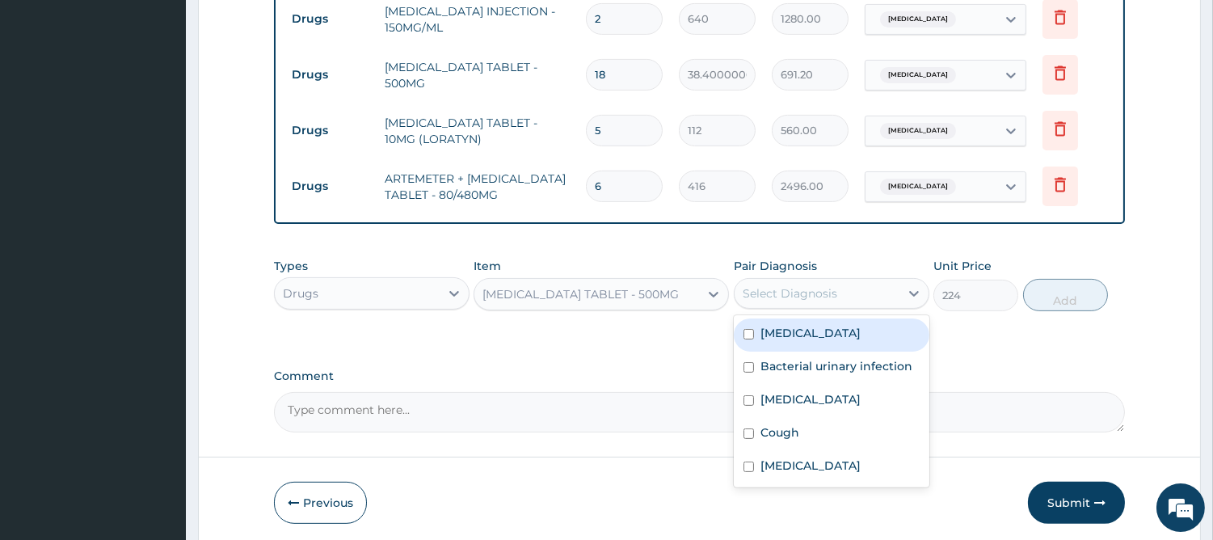
click at [781, 325] on label "Malaria" at bounding box center [810, 333] width 100 height 16
checkbox input "true"
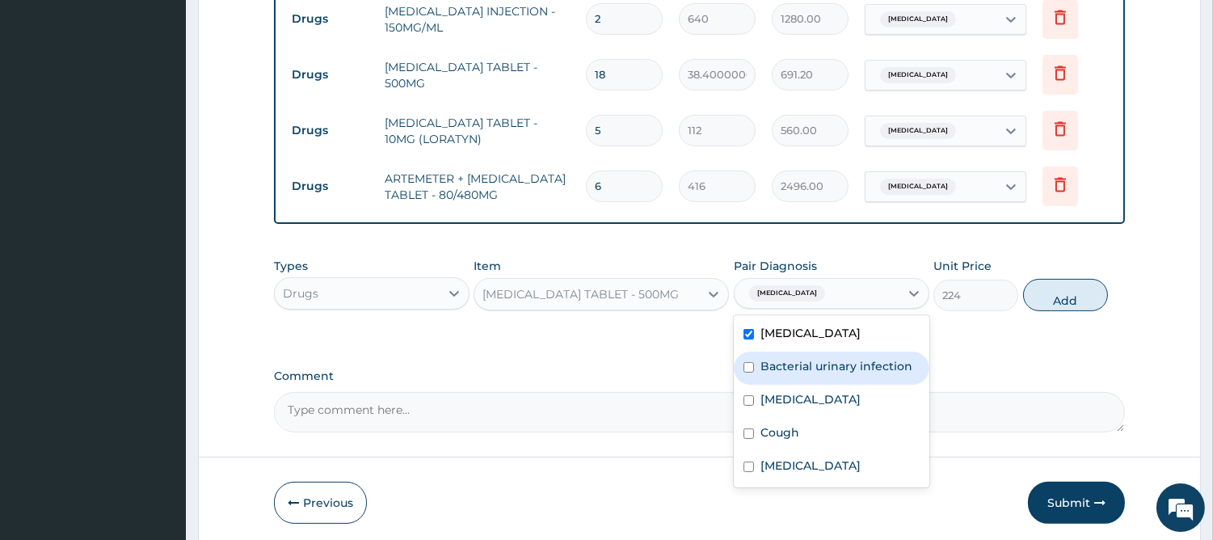
click at [781, 362] on label "Bacterial urinary infection" at bounding box center [836, 366] width 152 height 16
checkbox input "true"
click at [1079, 283] on button "Add" at bounding box center [1065, 295] width 85 height 32
type input "0"
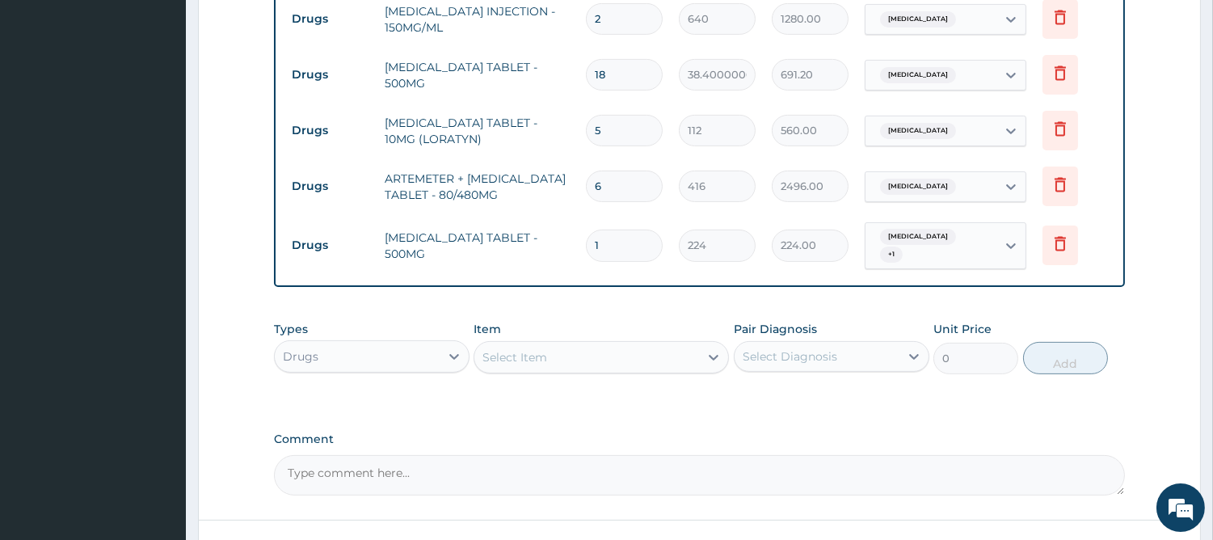
type input "10"
type input "2240.00"
type input "10"
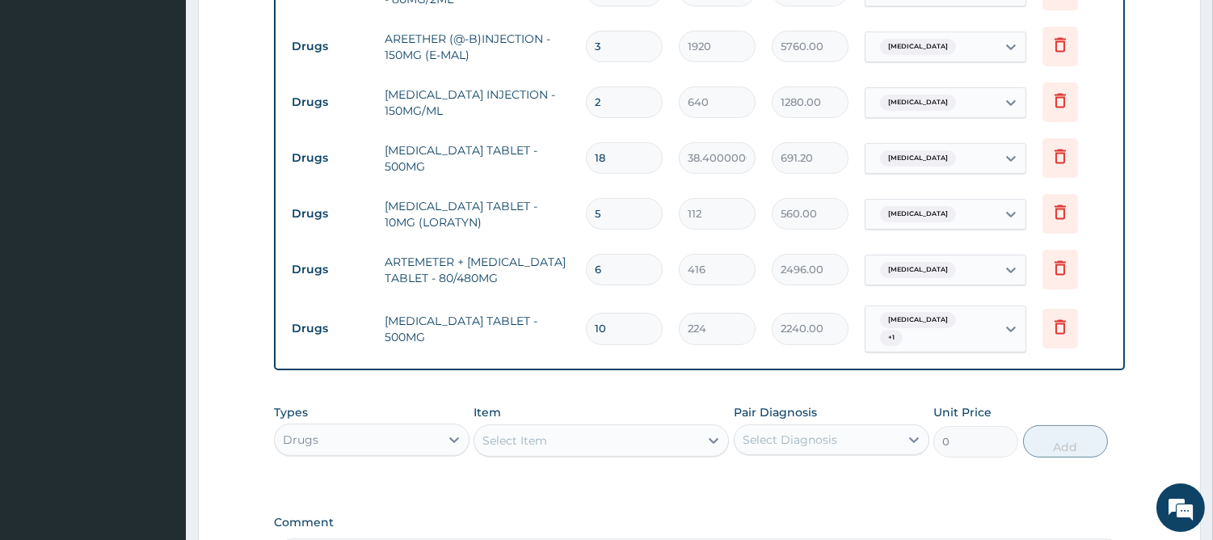
scroll to position [996, 0]
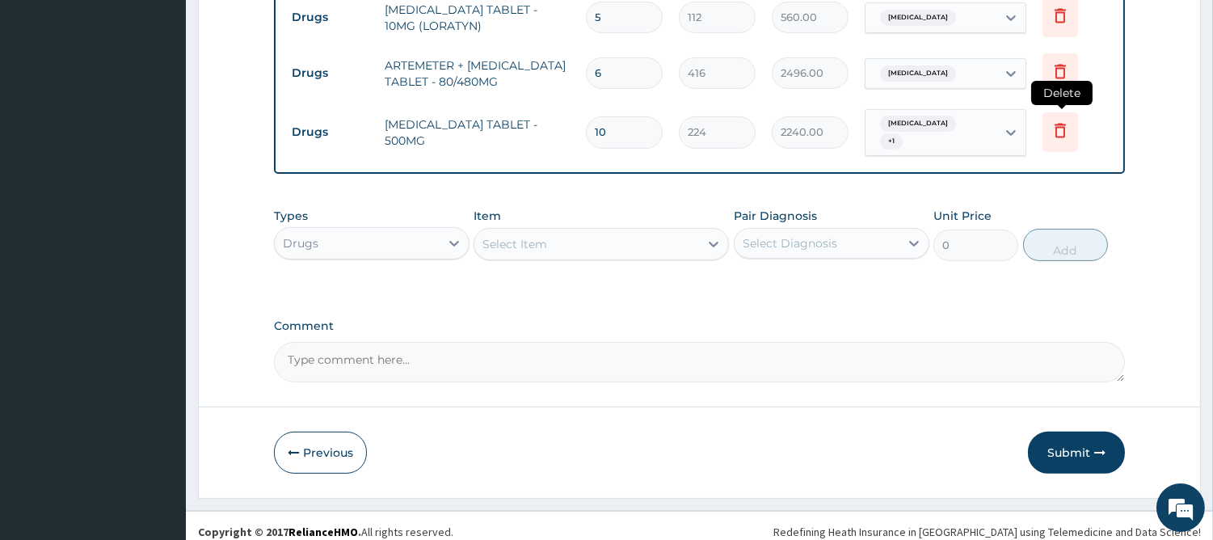
click at [1067, 123] on icon at bounding box center [1059, 129] width 19 height 19
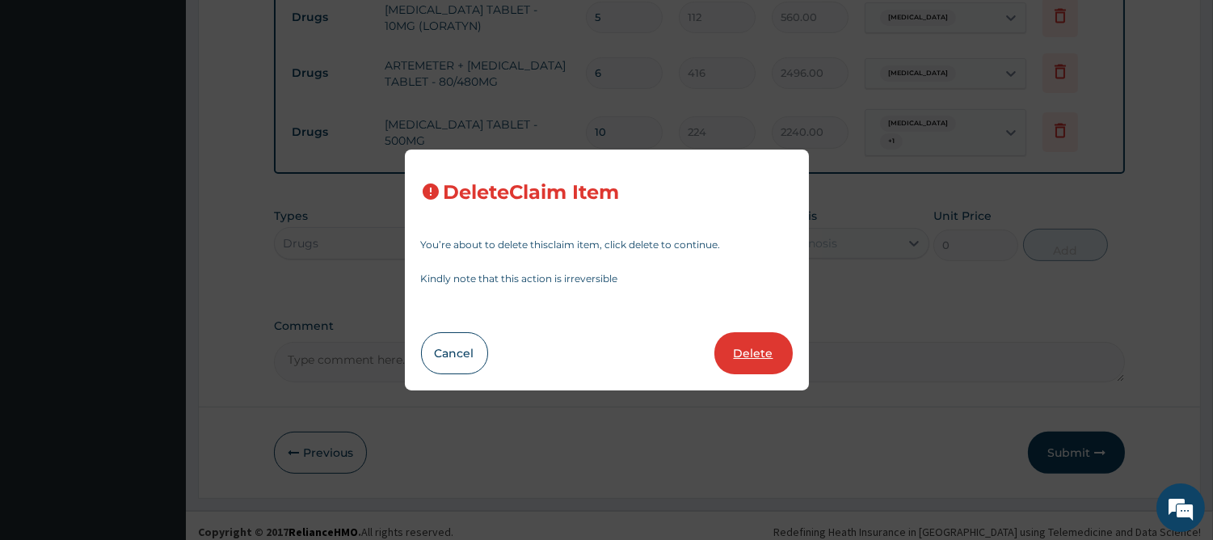
click at [738, 343] on button "Delete" at bounding box center [753, 353] width 78 height 42
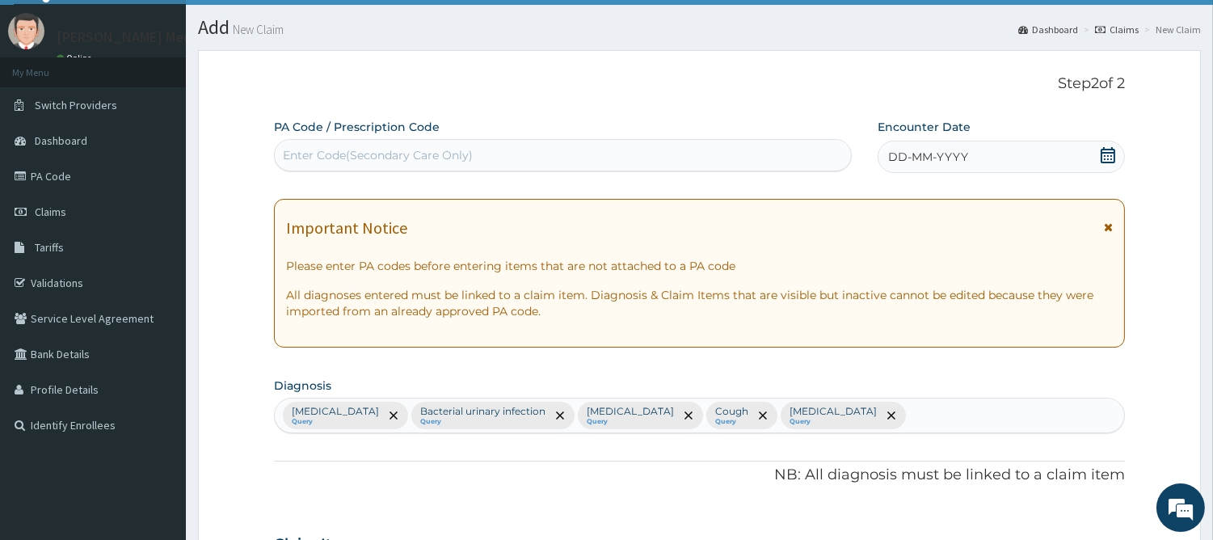
scroll to position [0, 0]
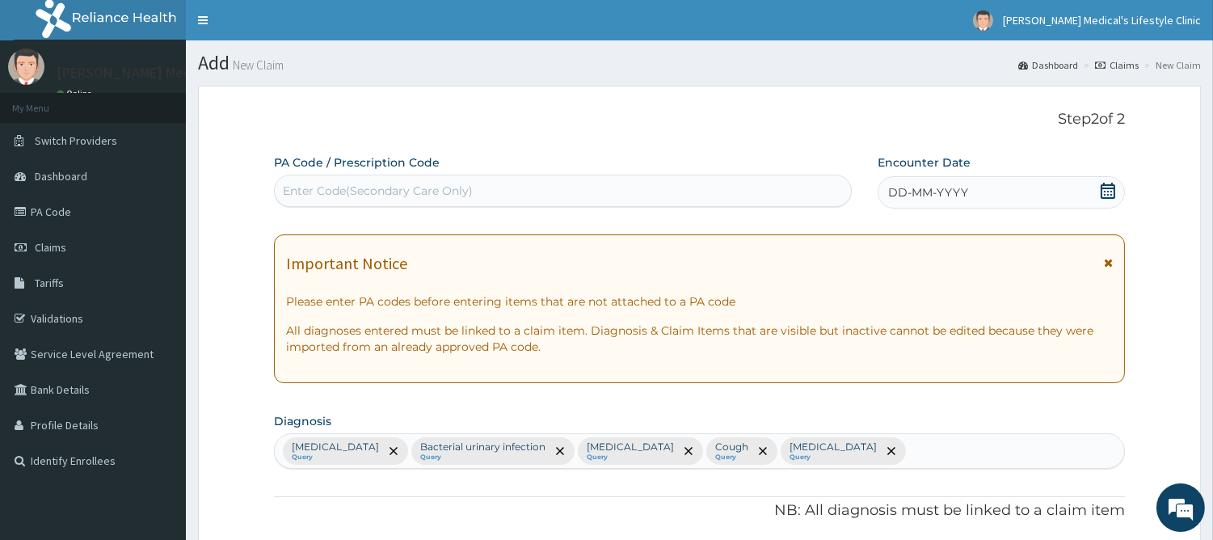
click at [931, 190] on span "DD-MM-YYYY" at bounding box center [928, 192] width 80 height 16
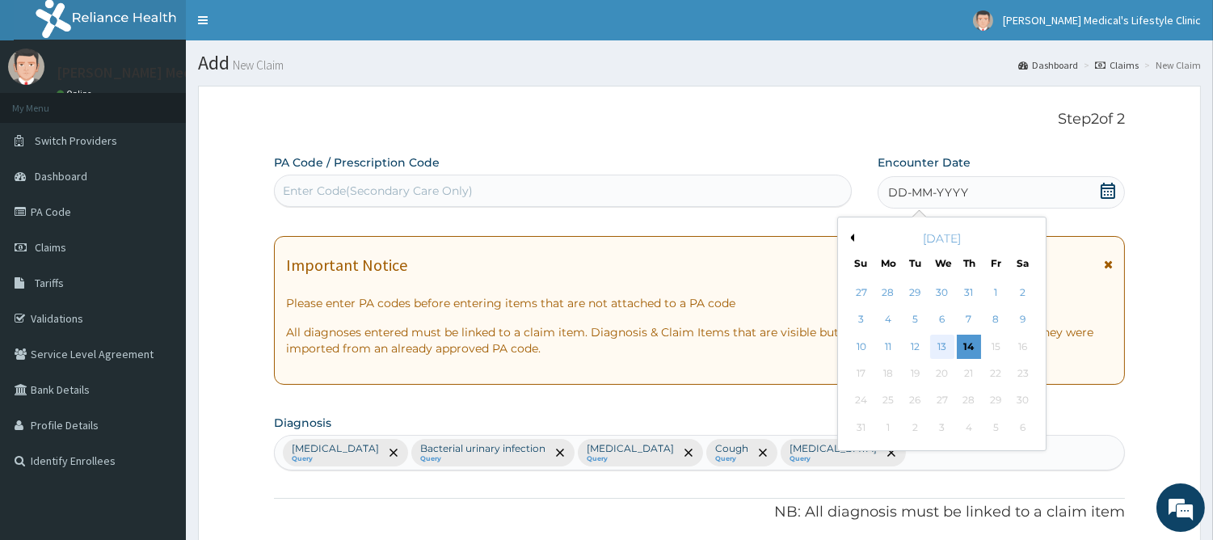
click at [941, 343] on div "13" at bounding box center [941, 346] width 24 height 24
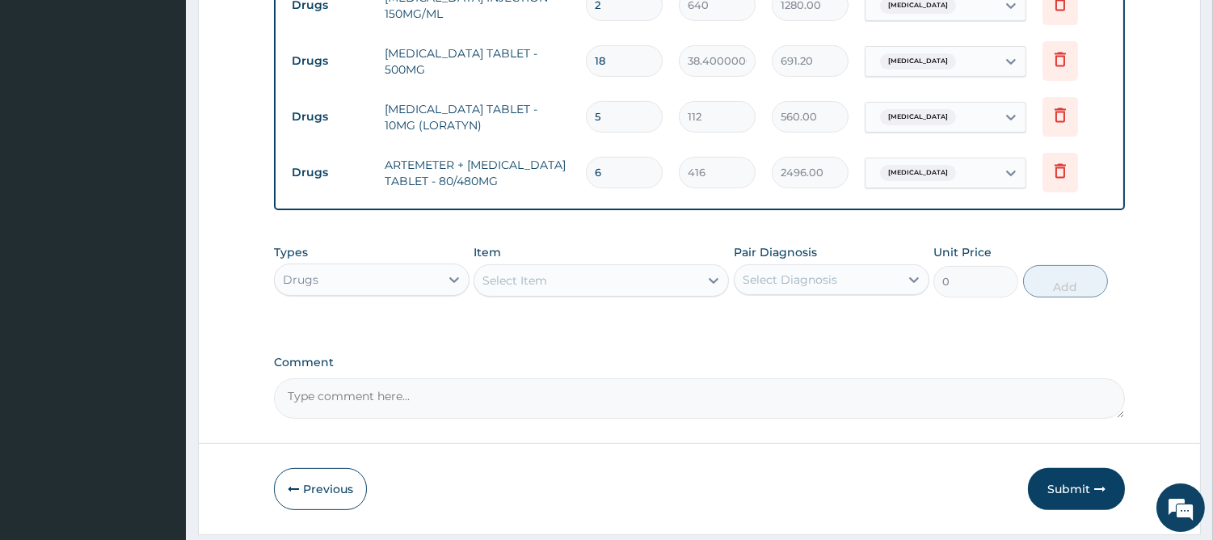
scroll to position [940, 0]
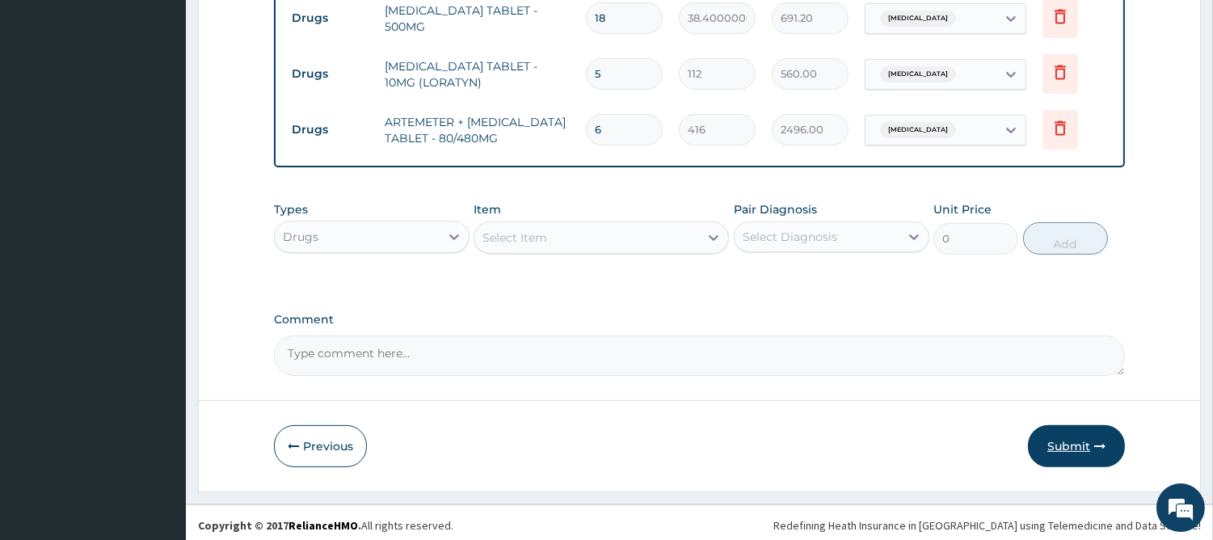
click at [1081, 441] on button "Submit" at bounding box center [1076, 446] width 97 height 42
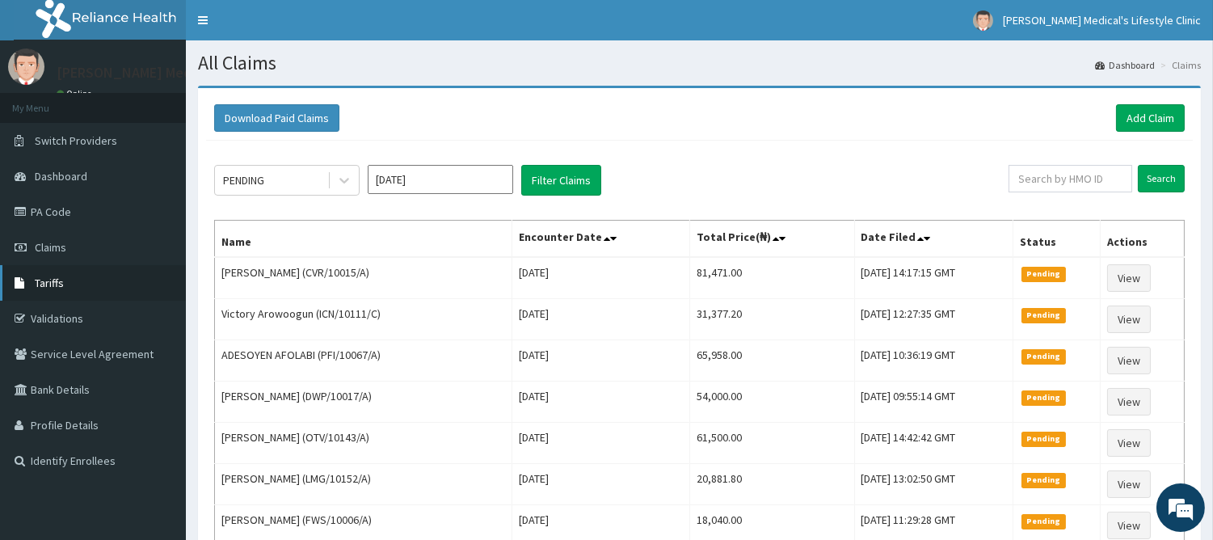
click at [61, 271] on link "Tariffs" at bounding box center [93, 283] width 186 height 36
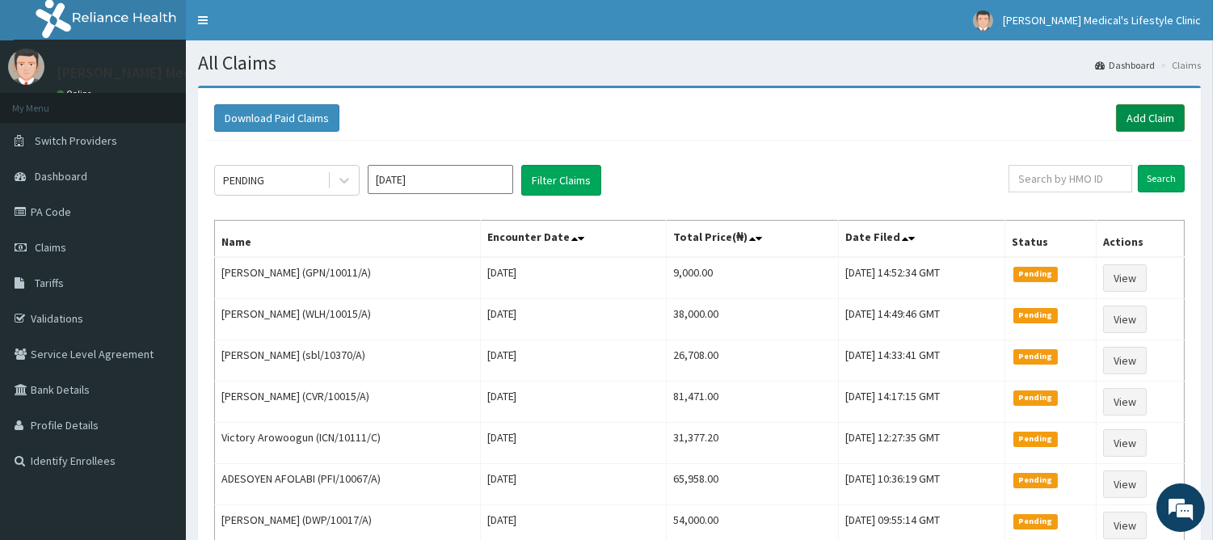
click at [1142, 122] on link "Add Claim" at bounding box center [1150, 117] width 69 height 27
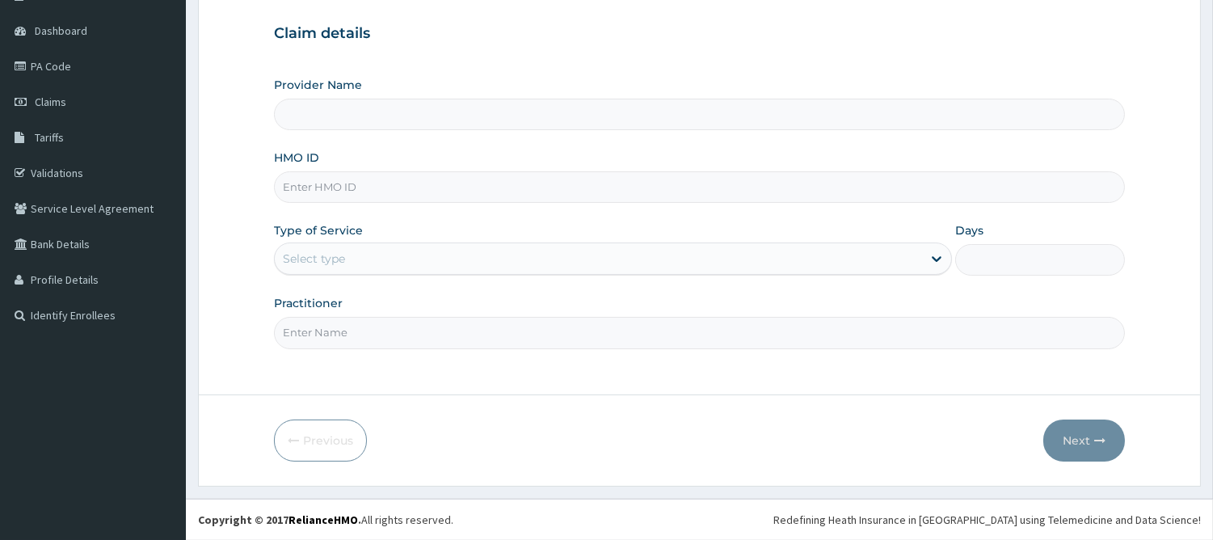
scroll to position [145, 0]
click at [424, 173] on input "HMO ID" at bounding box center [699, 187] width 851 height 32
type input "[PERSON_NAME] Medical's Lifestyle clinic"
paste input "ELN/10455/A"
type input "ELN/10455/A"
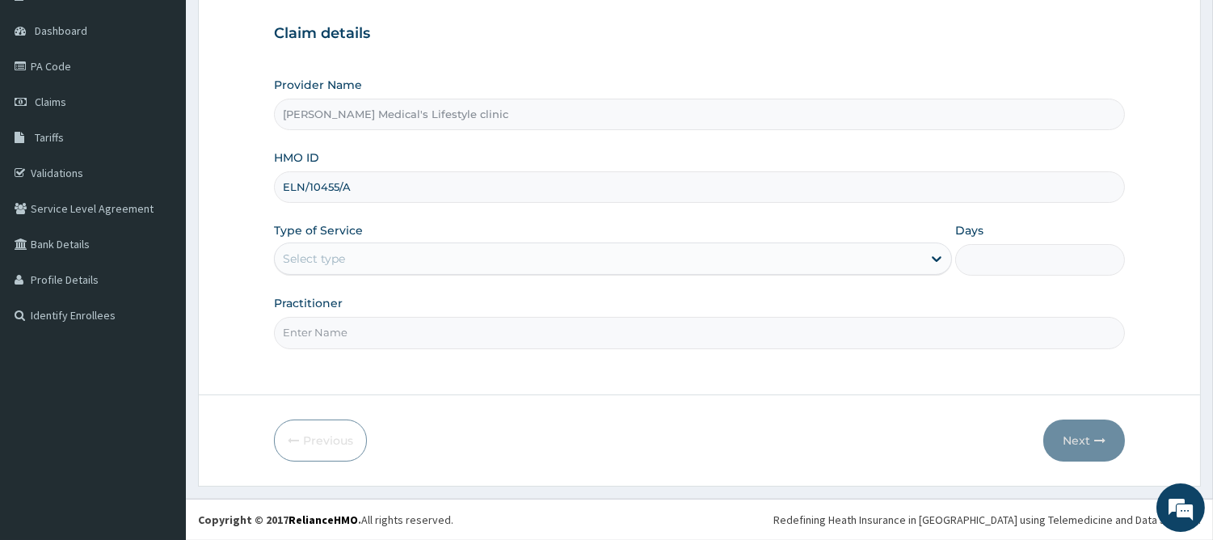
click at [376, 252] on div "Select type" at bounding box center [598, 259] width 647 height 26
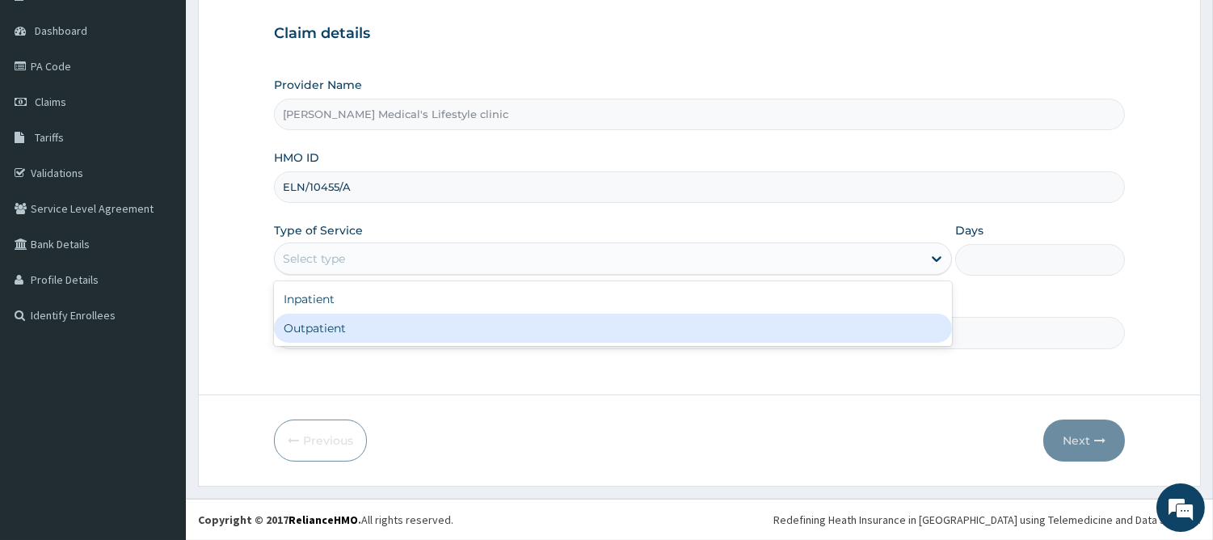
click at [340, 334] on div "Outpatient" at bounding box center [613, 327] width 678 height 29
type input "1"
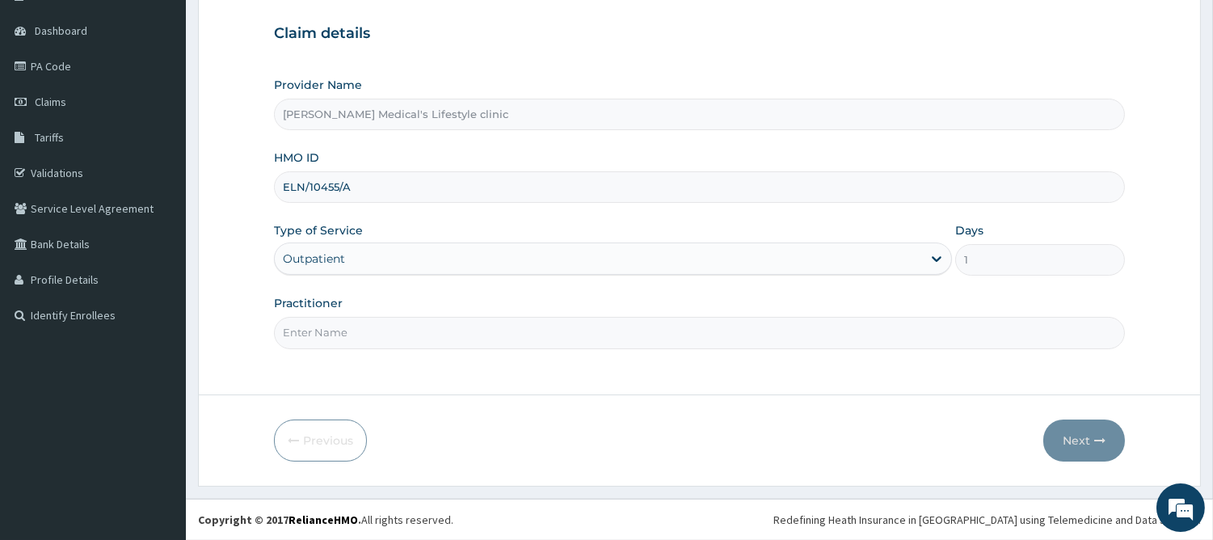
click at [340, 334] on input "Practitioner" at bounding box center [699, 333] width 851 height 32
type input "DR kolawole"
click at [1077, 440] on button "Next" at bounding box center [1084, 440] width 82 height 42
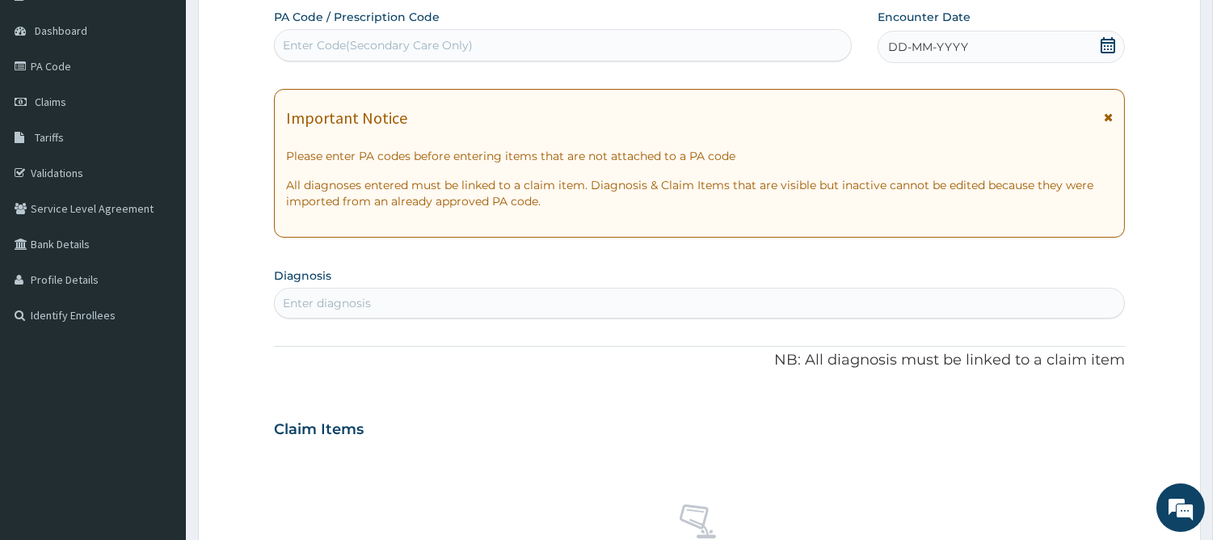
scroll to position [0, 0]
click at [356, 296] on div "Enter diagnosis" at bounding box center [327, 303] width 88 height 16
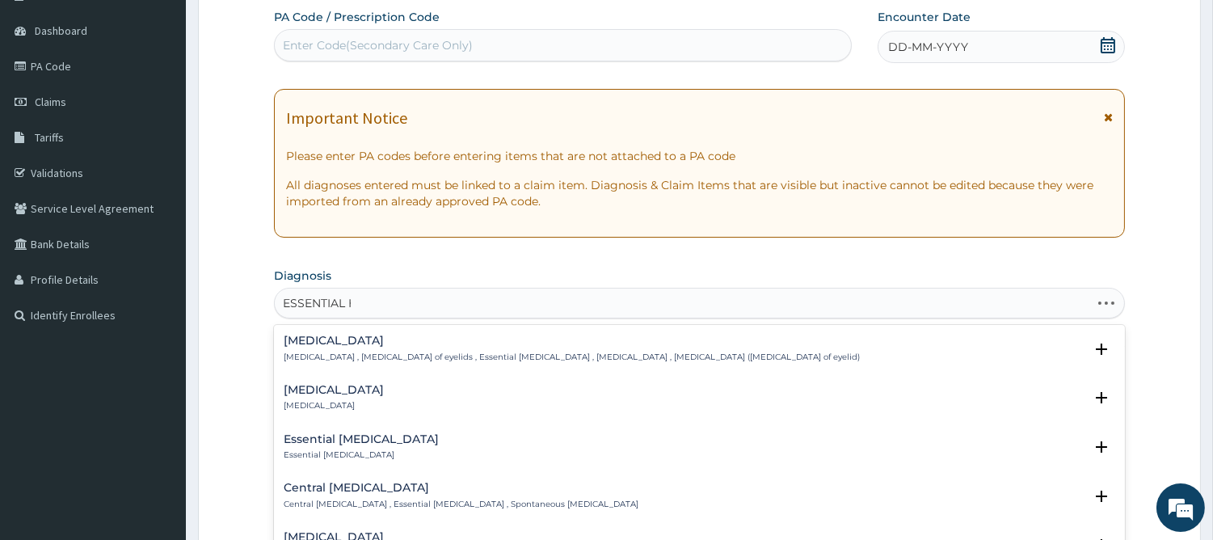
type input "ESSENTIAL HY"
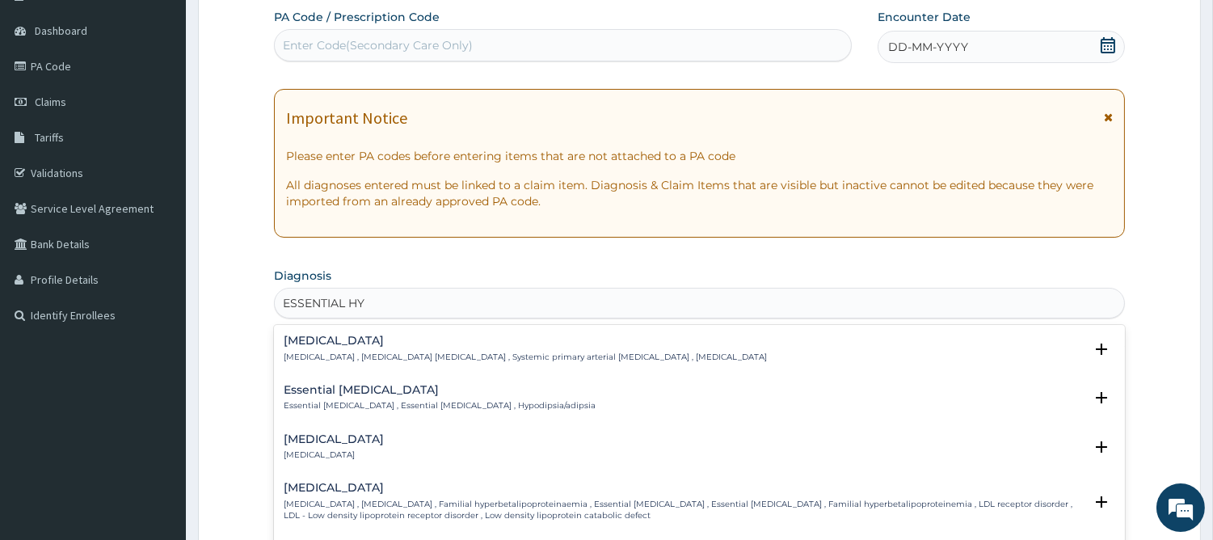
click at [343, 344] on h4 "Essential hypertension" at bounding box center [525, 340] width 483 height 12
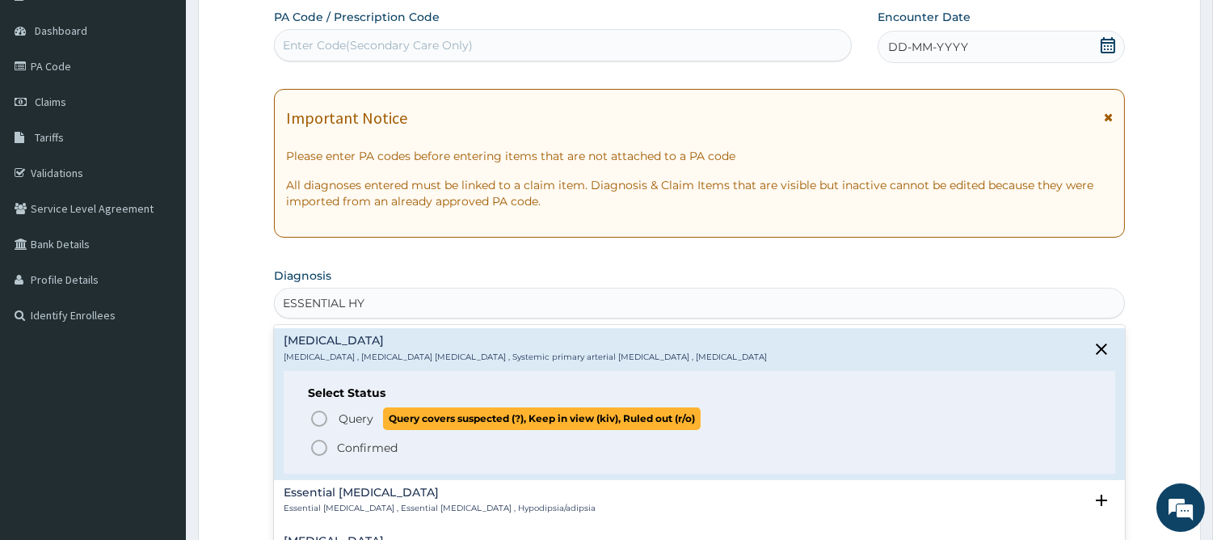
click at [317, 414] on icon "status option query" at bounding box center [318, 418] width 19 height 19
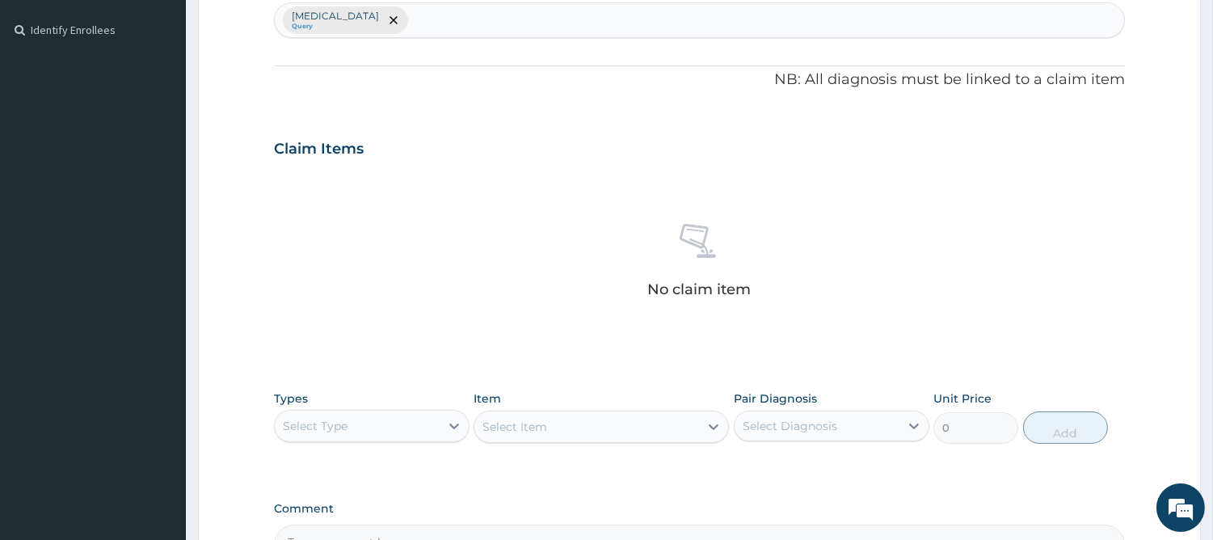
scroll to position [594, 0]
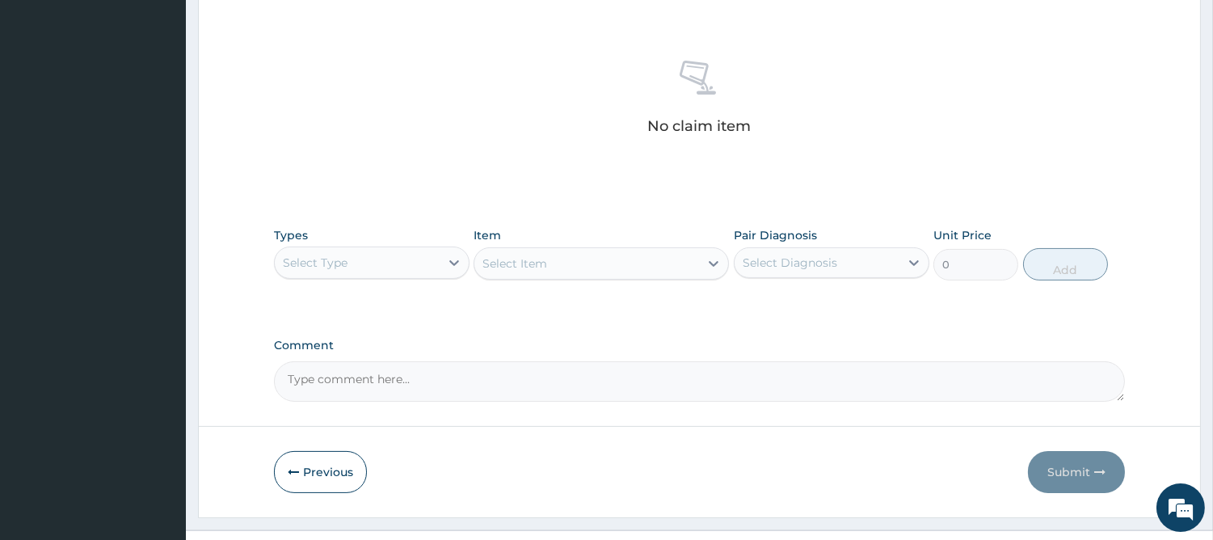
click at [405, 259] on div "Select Type" at bounding box center [357, 263] width 165 height 26
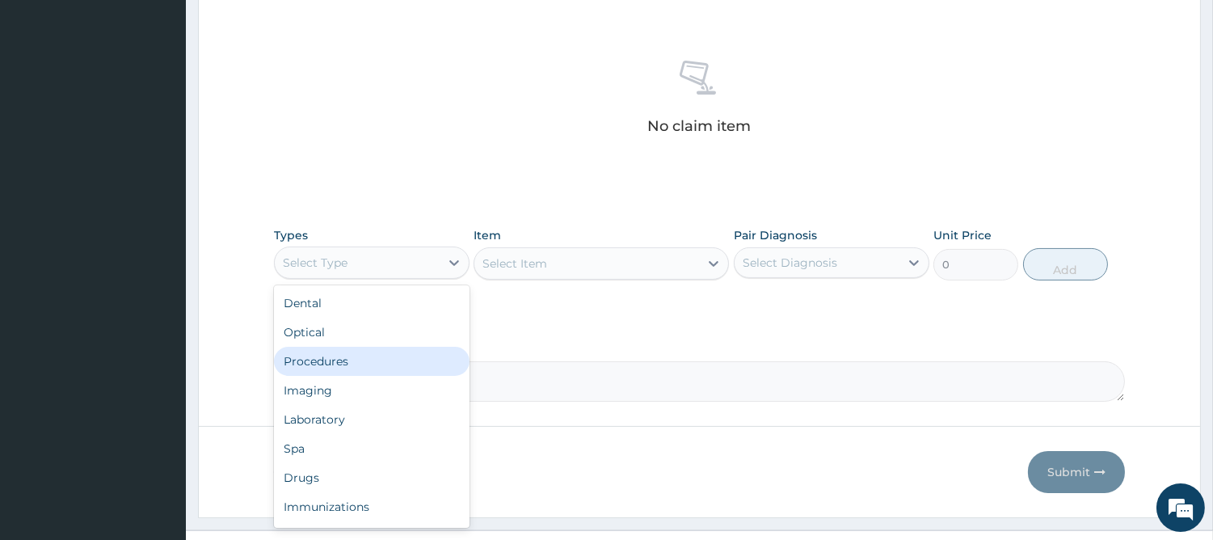
click at [356, 354] on div "Procedures" at bounding box center [372, 361] width 196 height 29
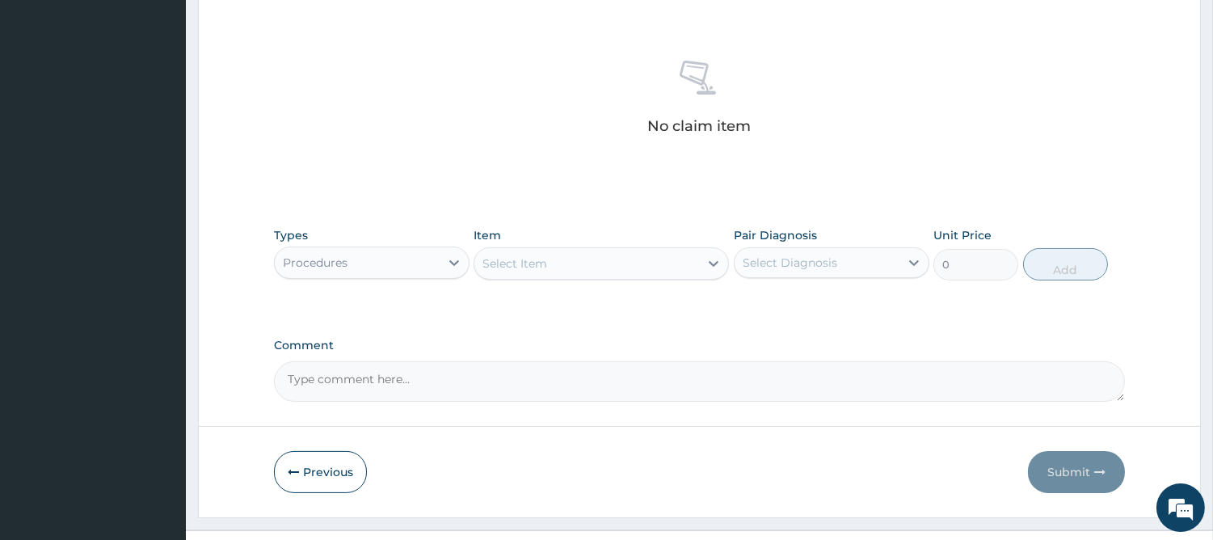
click at [642, 263] on div "Select Item" at bounding box center [586, 263] width 225 height 26
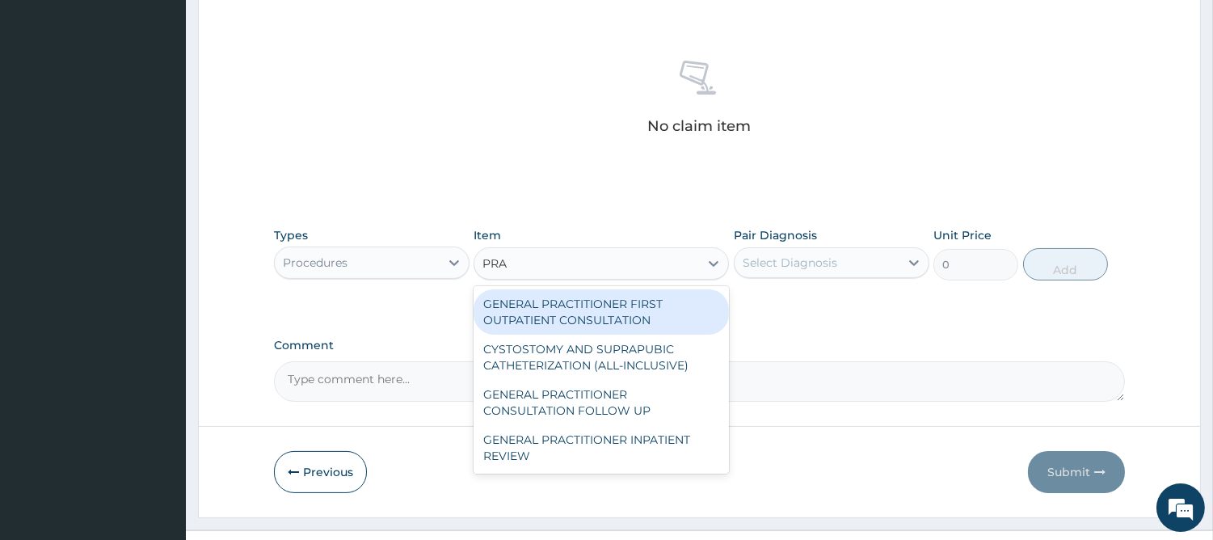
type input "PRAC"
click at [615, 310] on div "GENERAL PRACTITIONER FIRST OUTPATIENT CONSULTATION" at bounding box center [600, 311] width 255 height 45
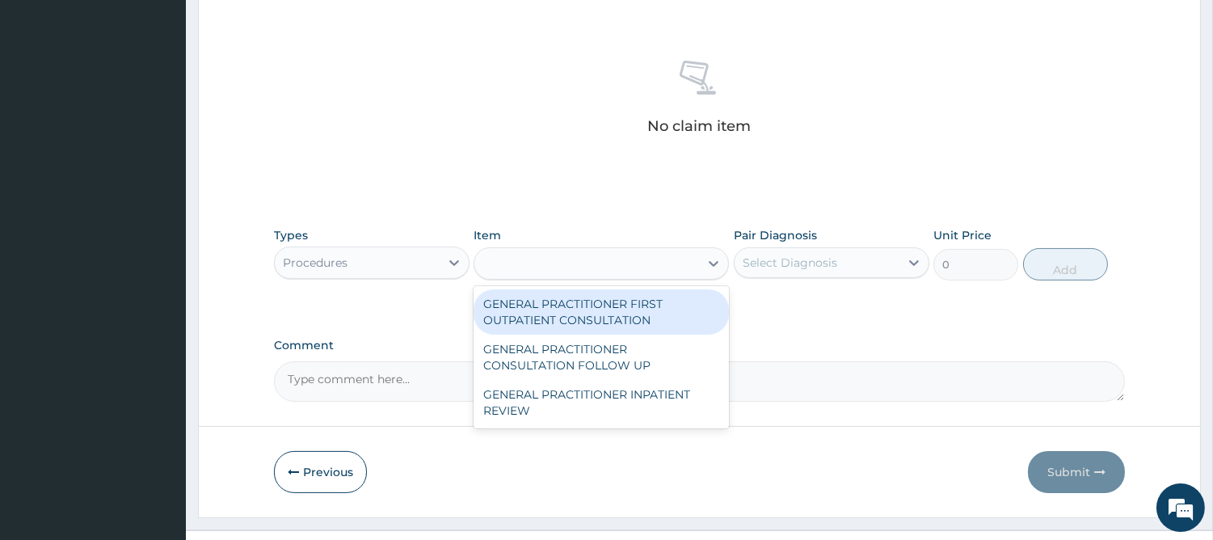
type input "4500"
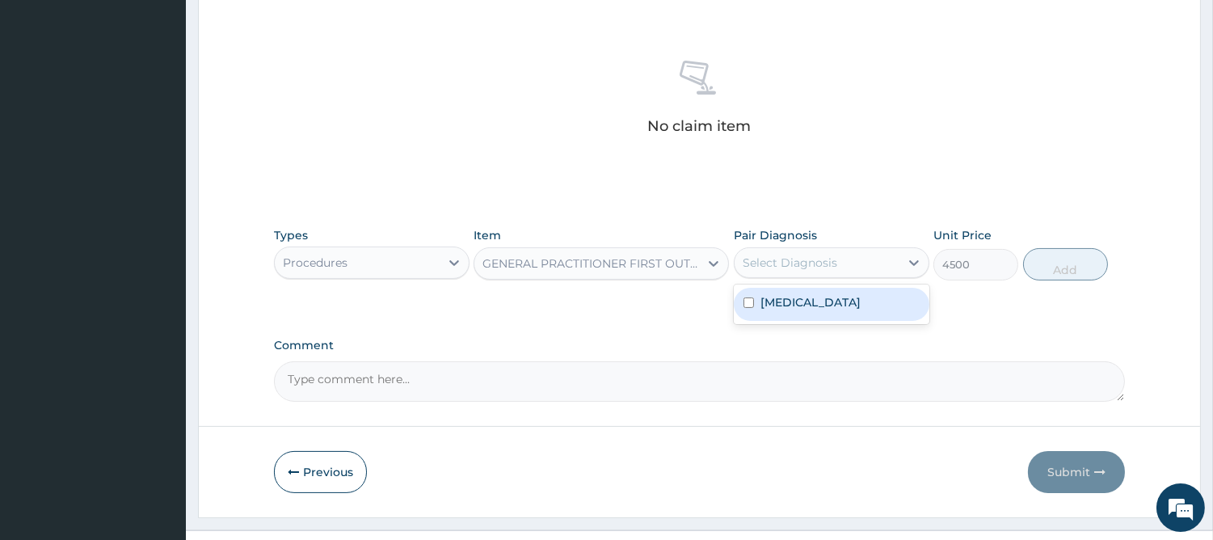
click at [797, 252] on div "Select Diagnosis" at bounding box center [816, 263] width 165 height 26
click at [792, 297] on label "Essential hypertension" at bounding box center [810, 302] width 100 height 16
checkbox input "true"
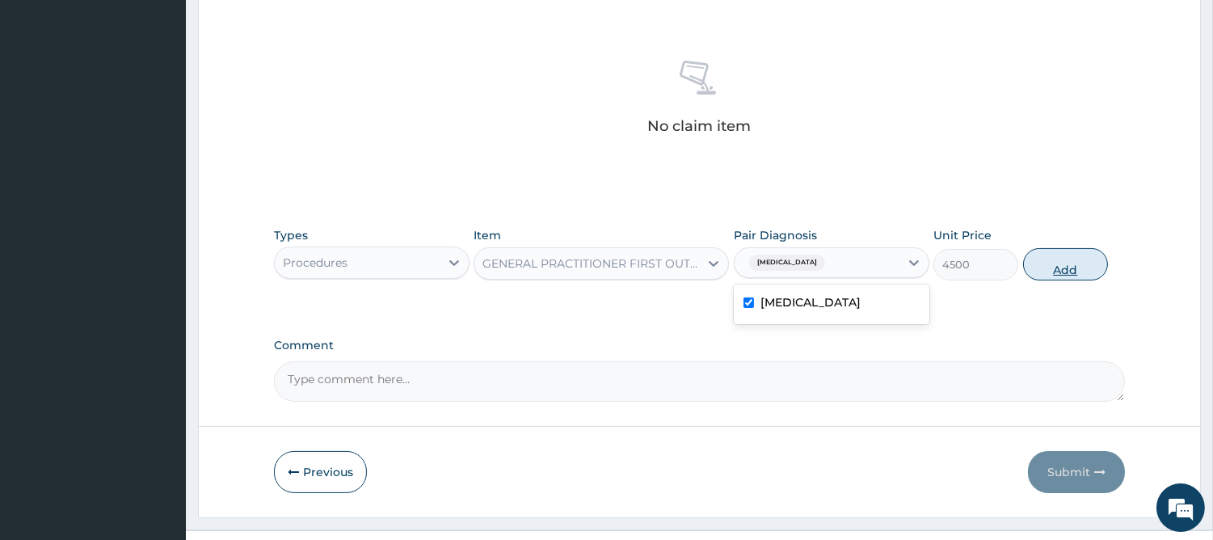
click at [1034, 269] on button "Add" at bounding box center [1065, 264] width 85 height 32
type input "0"
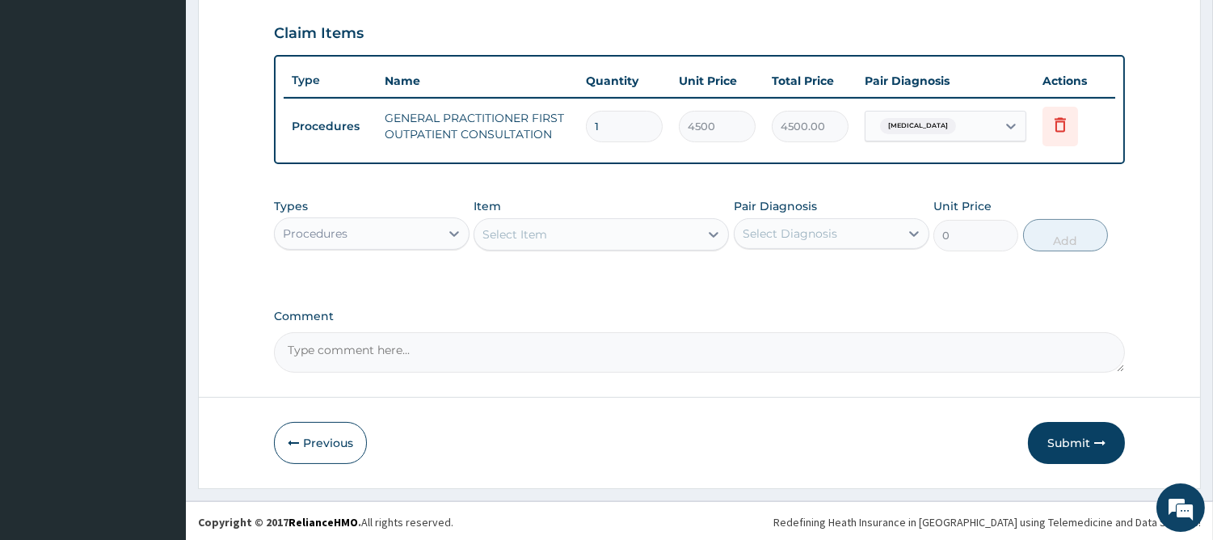
scroll to position [0, 0]
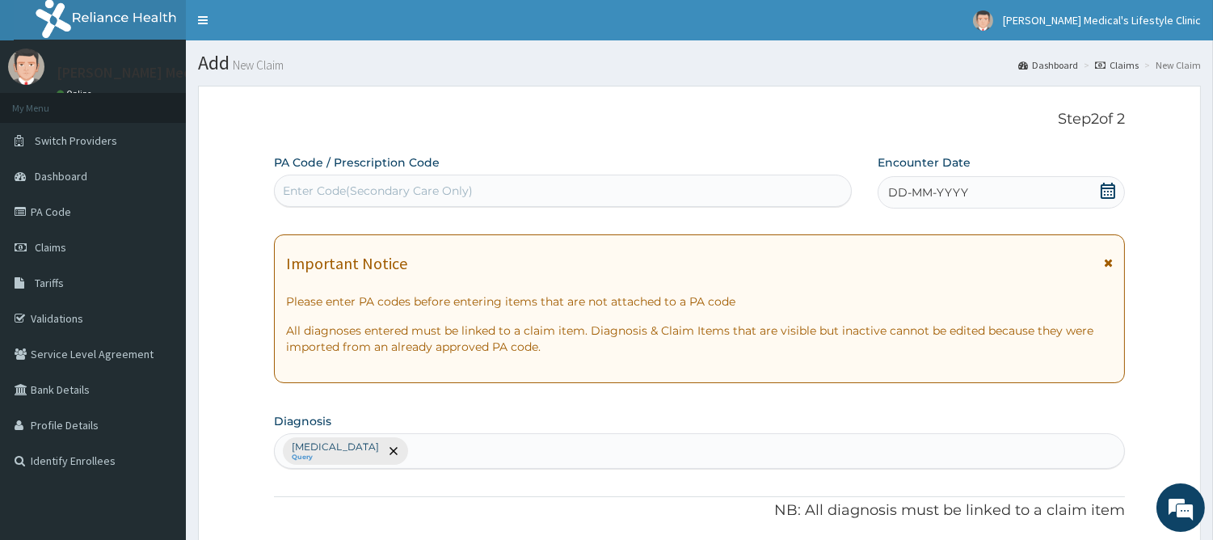
click at [923, 190] on span "DD-MM-YYYY" at bounding box center [928, 192] width 80 height 16
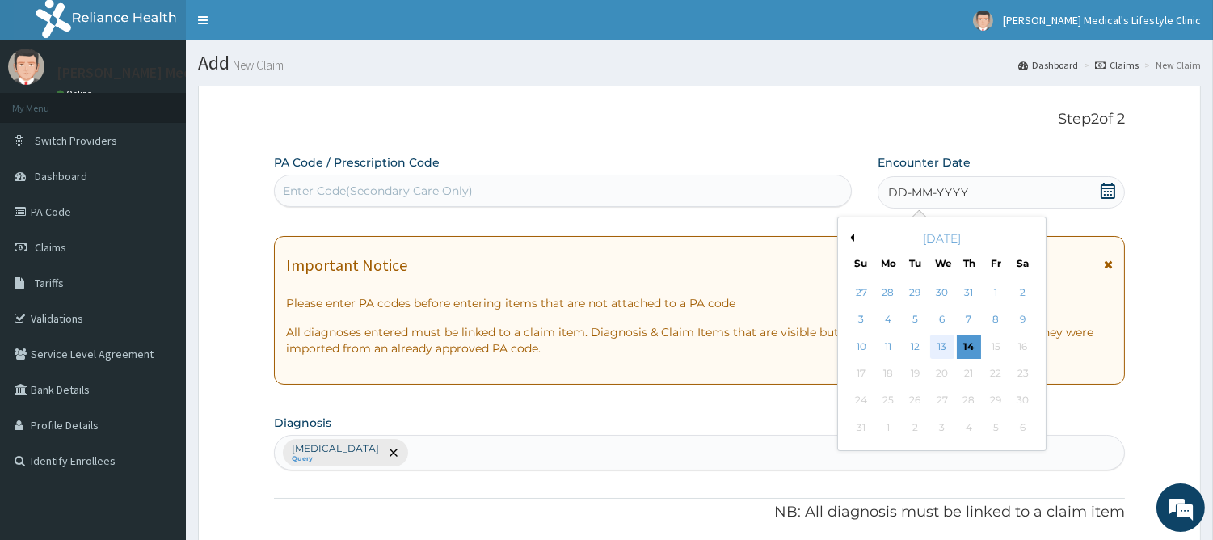
click at [940, 345] on div "13" at bounding box center [941, 346] width 24 height 24
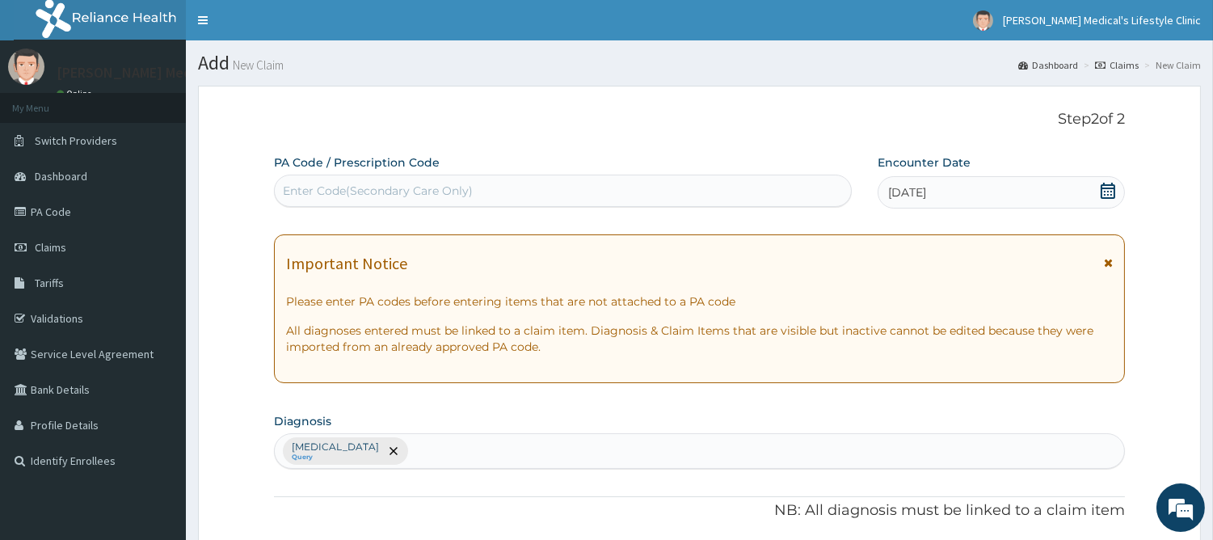
scroll to position [546, 0]
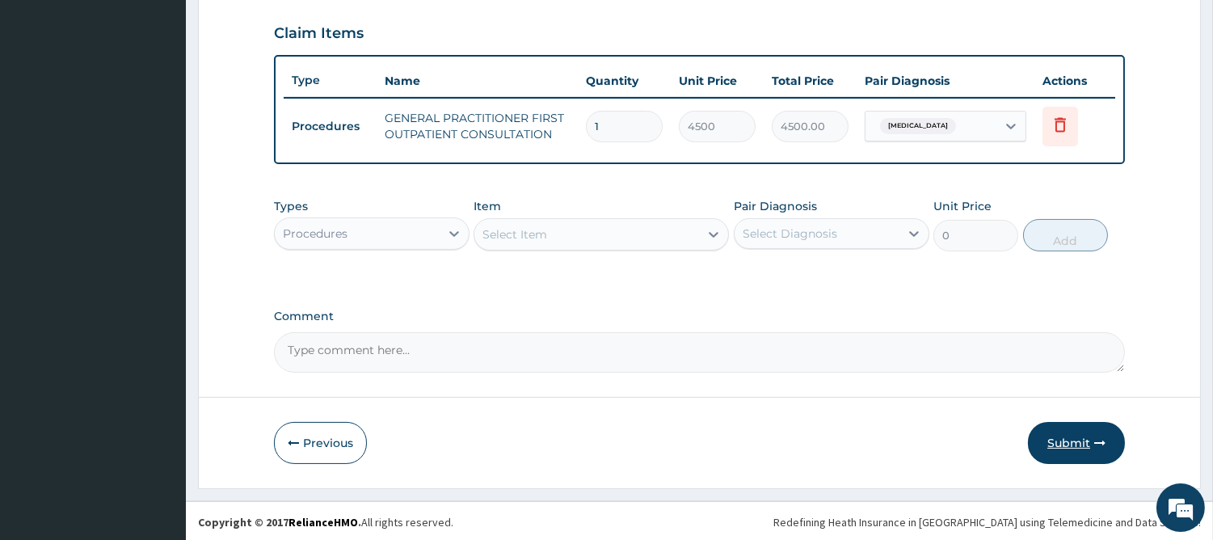
click at [1066, 435] on button "Submit" at bounding box center [1076, 443] width 97 height 42
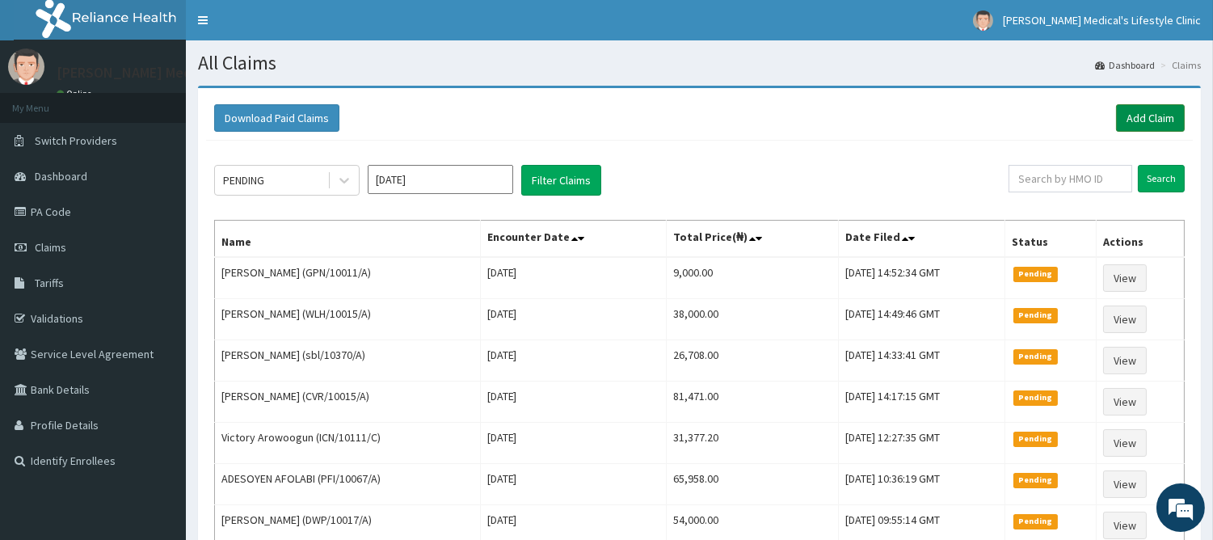
click at [1142, 116] on link "Add Claim" at bounding box center [1150, 117] width 69 height 27
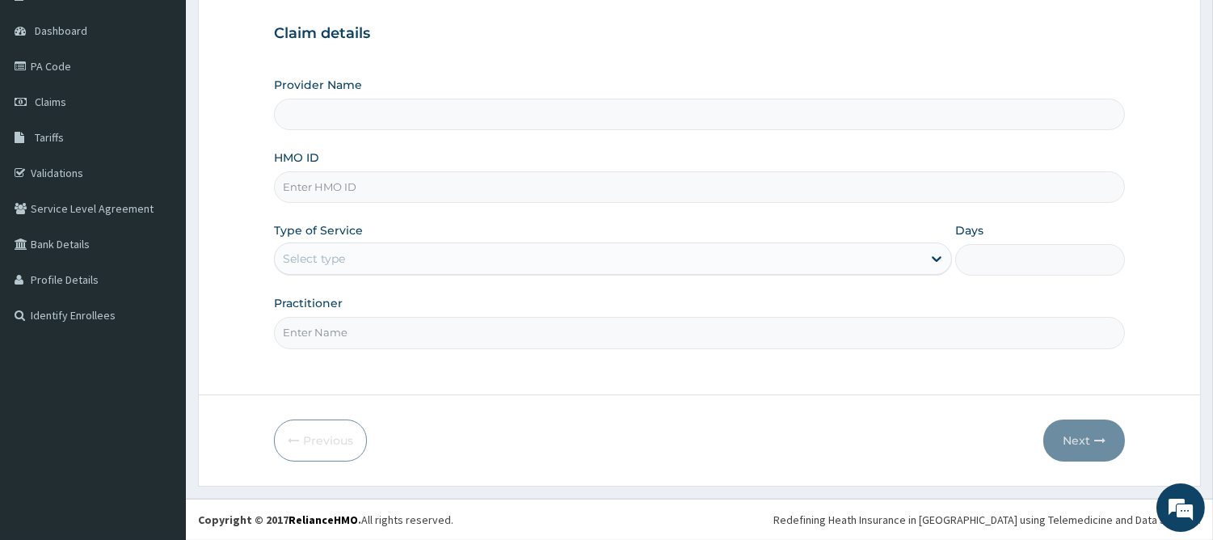
click at [432, 200] on input "HMO ID" at bounding box center [699, 187] width 851 height 32
type input "Grover Medical's Lifestyle clinic"
paste input "ELN/10686/A"
type input "ELN/10686/A"
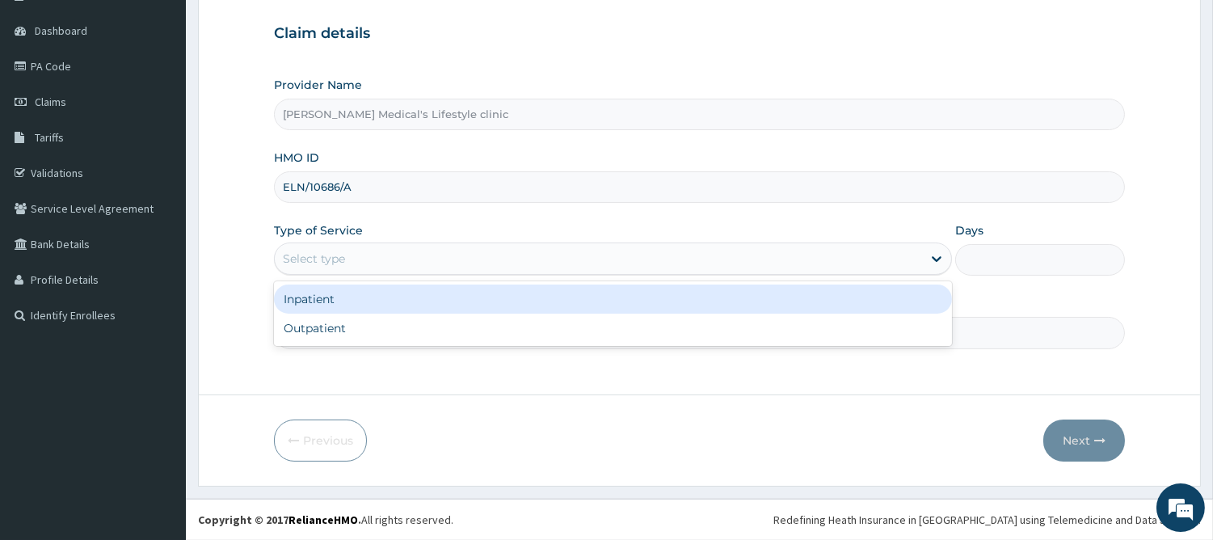
click at [397, 270] on div "Select type" at bounding box center [598, 259] width 647 height 26
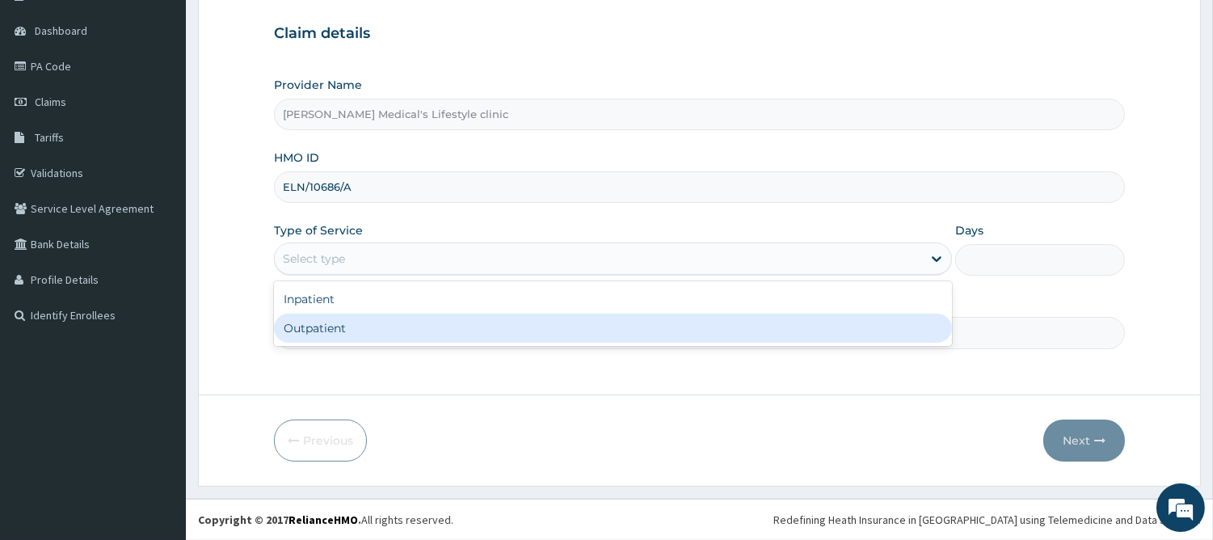
click at [367, 333] on div "Outpatient" at bounding box center [613, 327] width 678 height 29
type input "1"
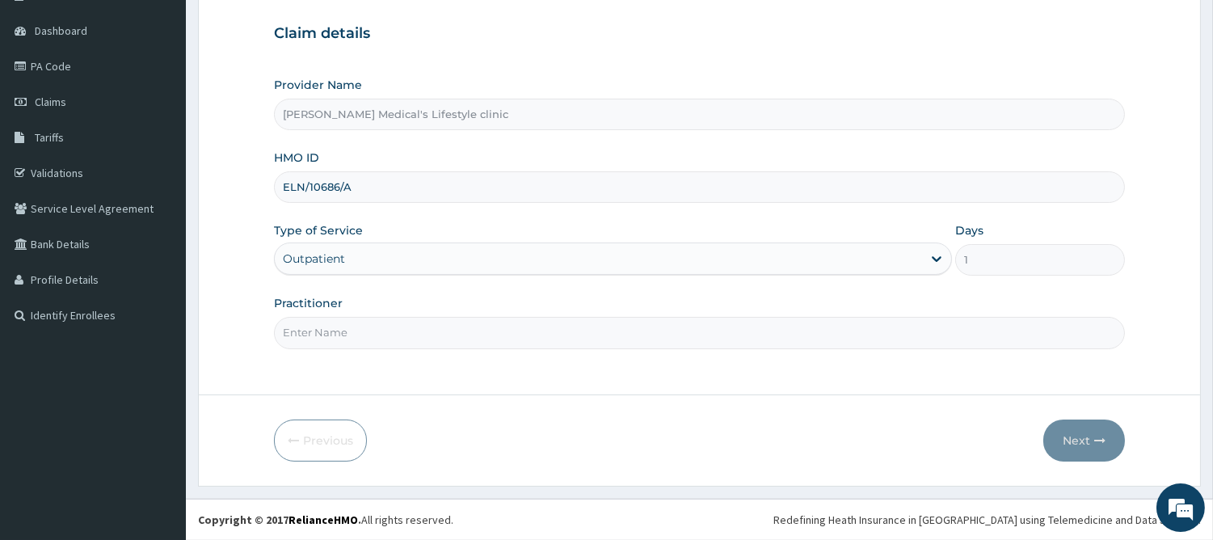
click at [367, 328] on input "Practitioner" at bounding box center [699, 333] width 851 height 32
type input "DR Jerry Itaman"
click at [1092, 444] on button "Next" at bounding box center [1084, 440] width 82 height 42
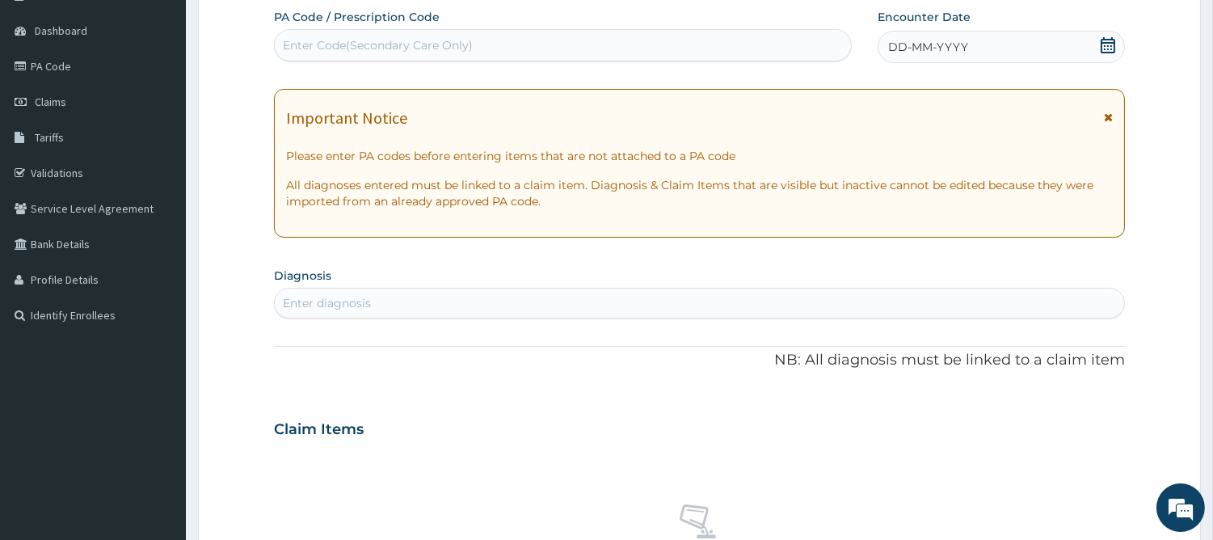
drag, startPoint x: 303, startPoint y: 295, endPoint x: 315, endPoint y: 297, distance: 12.4
click at [313, 297] on div "Enter diagnosis" at bounding box center [327, 303] width 88 height 16
type input "SEP"
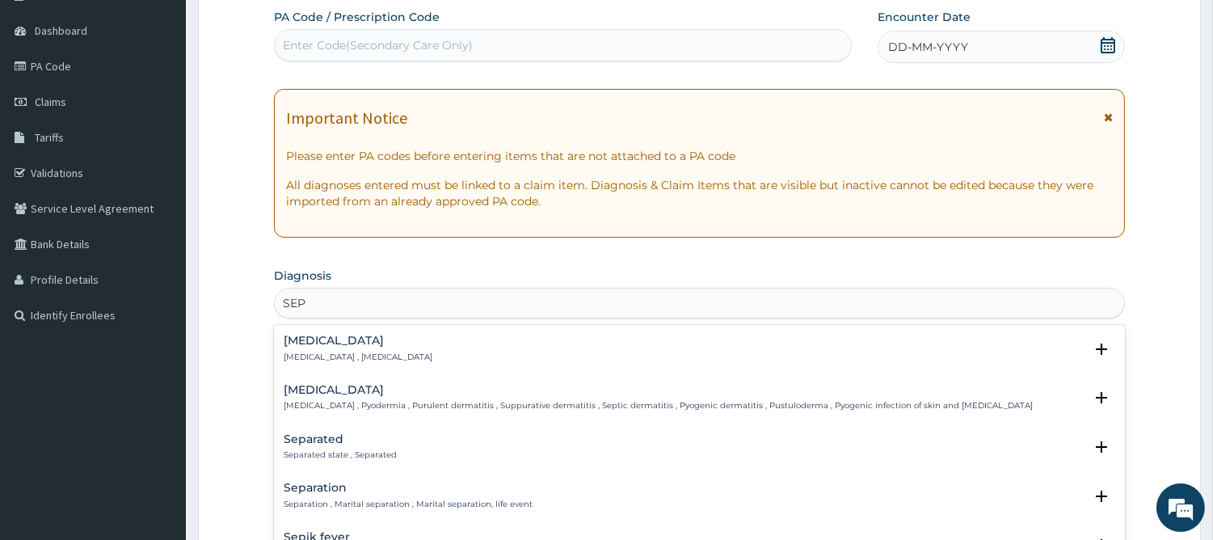
click at [309, 341] on h4 "Sepsis" at bounding box center [358, 340] width 149 height 12
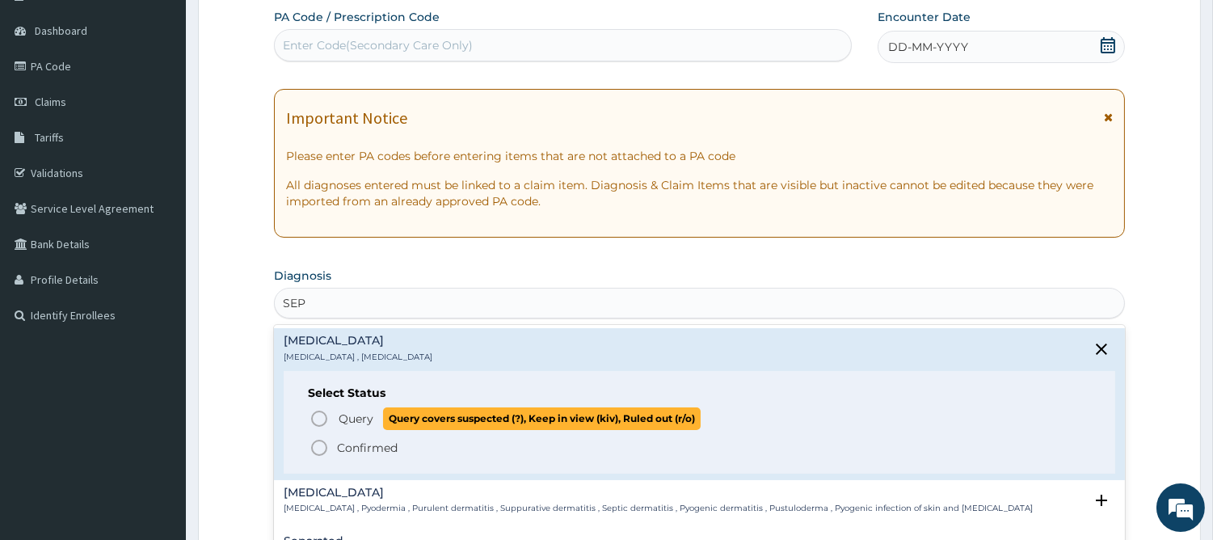
click at [319, 421] on icon "status option query" at bounding box center [318, 418] width 19 height 19
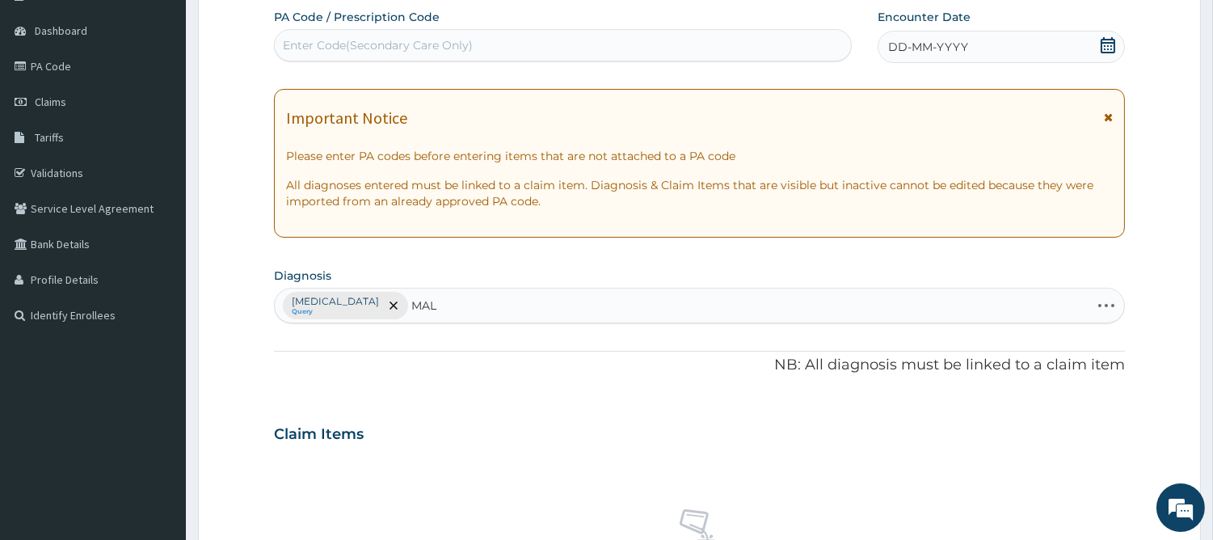
type input "MALA"
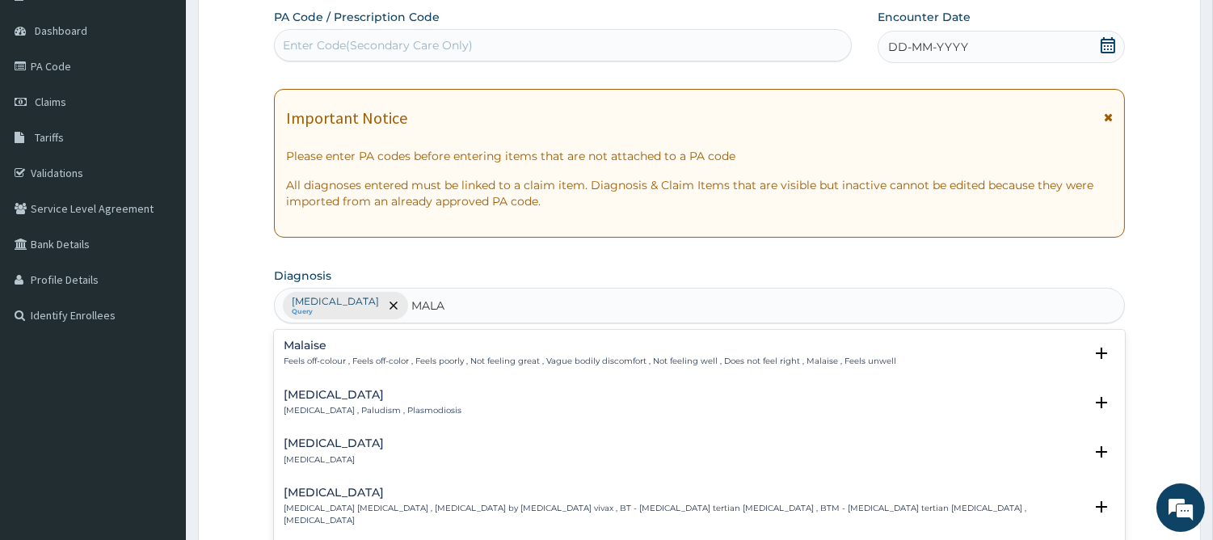
click at [319, 389] on h4 "Malaria" at bounding box center [373, 395] width 178 height 12
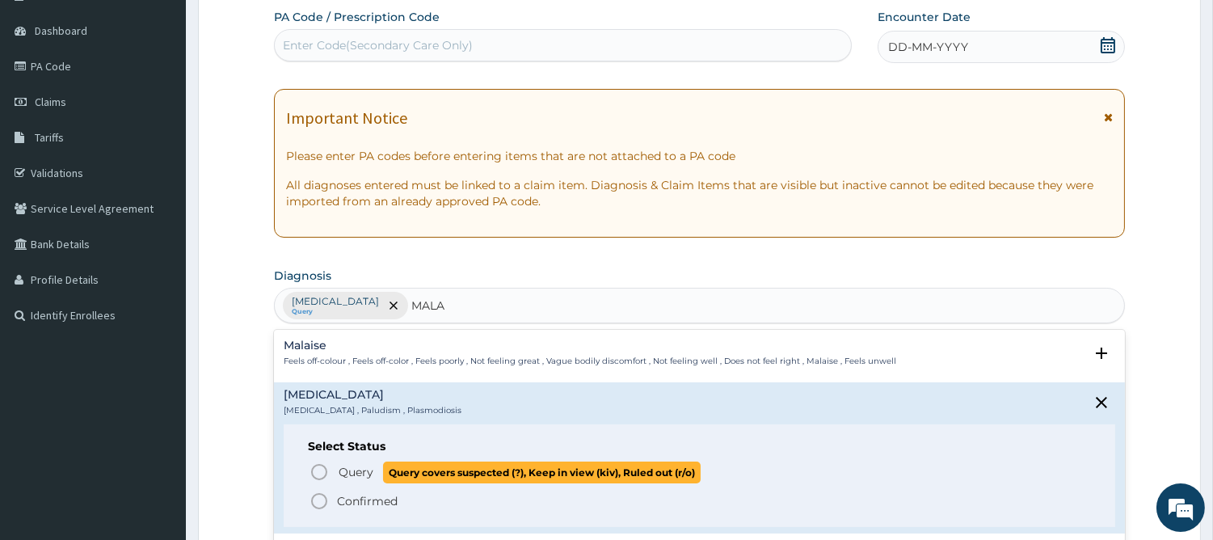
click at [322, 471] on icon "status option query" at bounding box center [318, 471] width 19 height 19
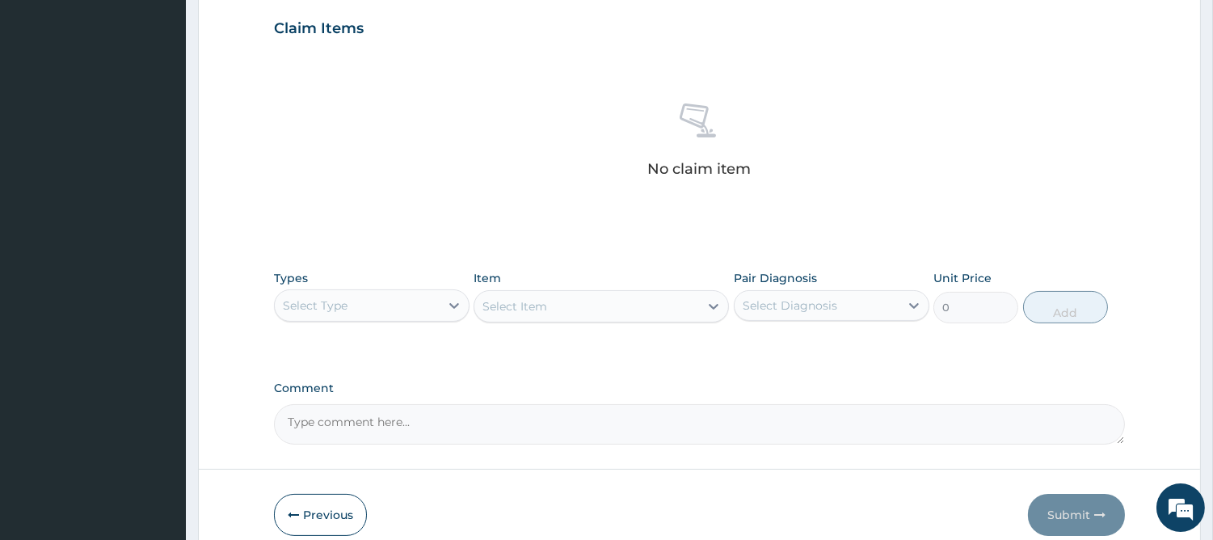
scroll to position [624, 0]
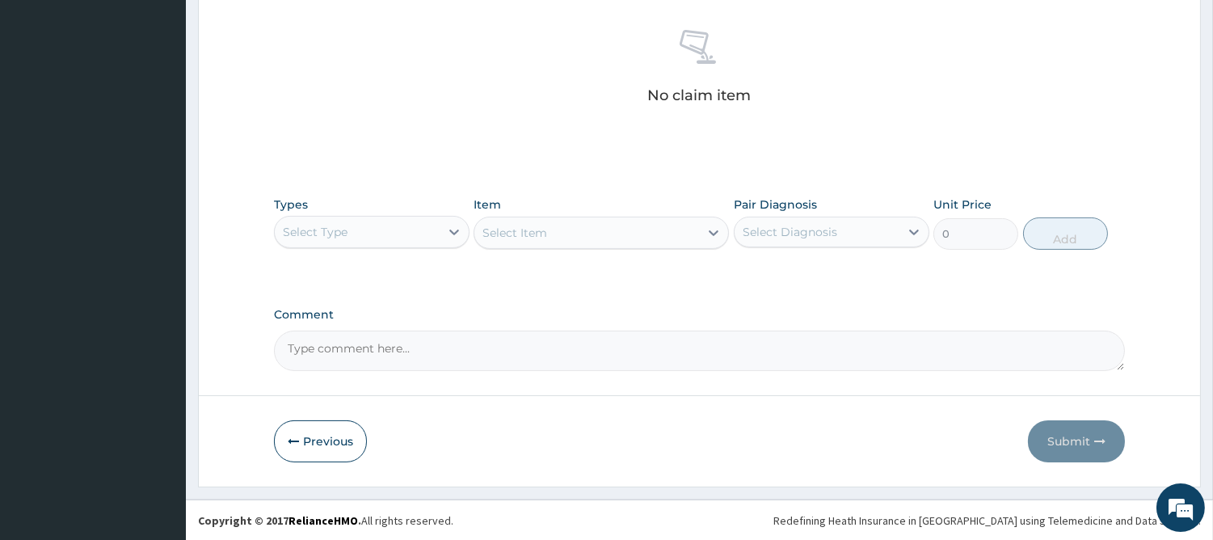
click at [376, 235] on div "Select Type" at bounding box center [357, 232] width 165 height 26
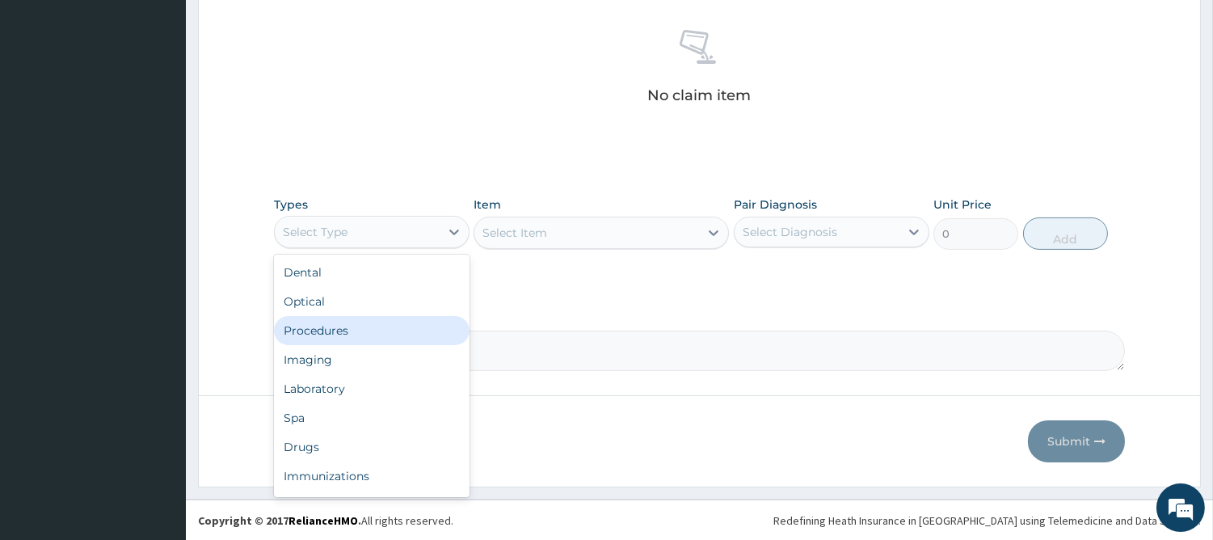
click at [351, 318] on div "Procedures" at bounding box center [372, 330] width 196 height 29
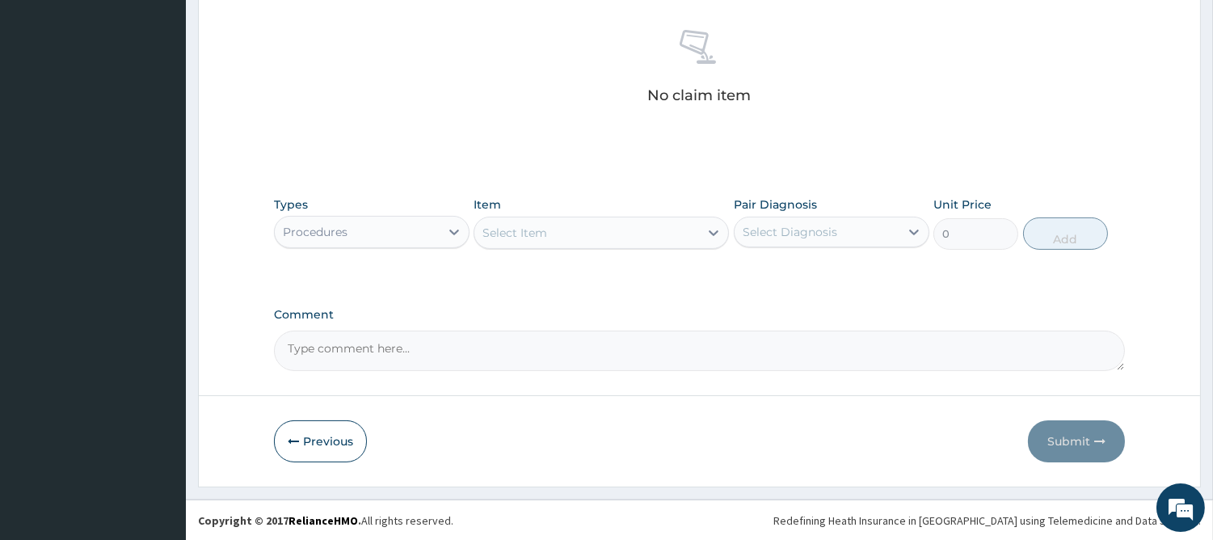
click at [658, 238] on div "Select Item" at bounding box center [586, 233] width 225 height 26
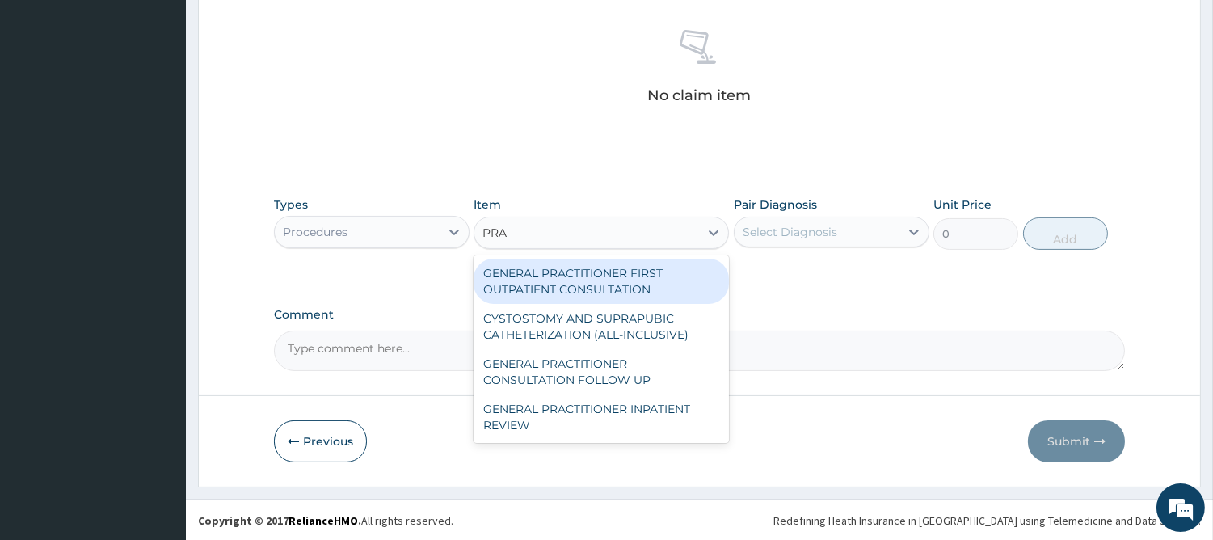
type input "PRAC"
click at [618, 280] on div "GENERAL PRACTITIONER FIRST OUTPATIENT CONSULTATION" at bounding box center [600, 281] width 255 height 45
type input "4500"
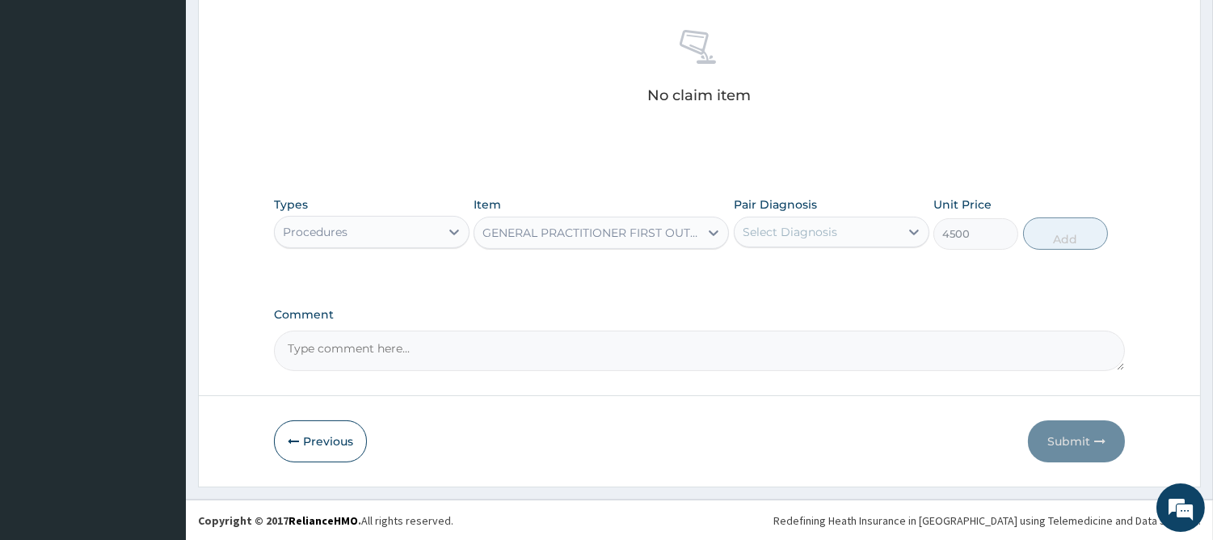
click at [756, 229] on div "Select Diagnosis" at bounding box center [789, 232] width 95 height 16
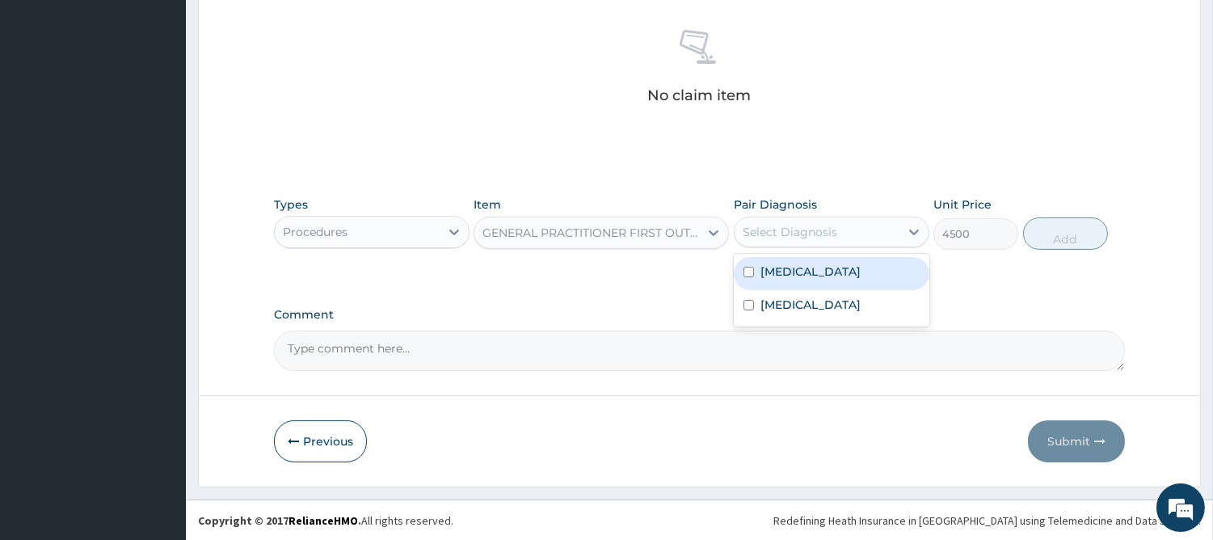
click at [752, 267] on input "checkbox" at bounding box center [748, 272] width 11 height 11
checkbox input "true"
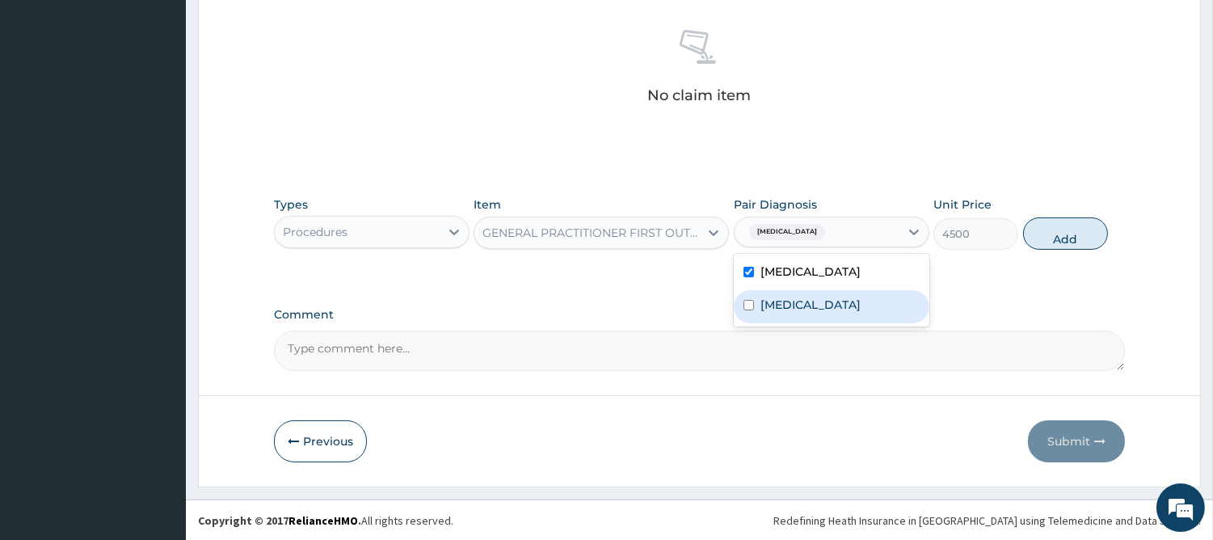
click at [739, 302] on div "Malaria" at bounding box center [832, 306] width 196 height 33
checkbox input "true"
click at [1053, 237] on button "Add" at bounding box center [1065, 233] width 85 height 32
type input "0"
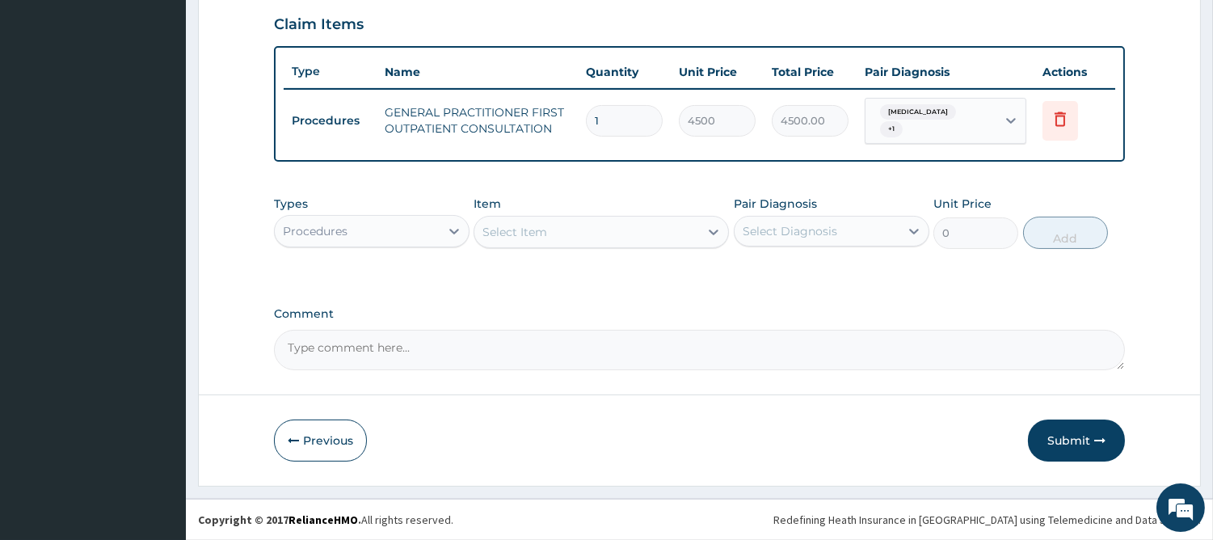
scroll to position [546, 0]
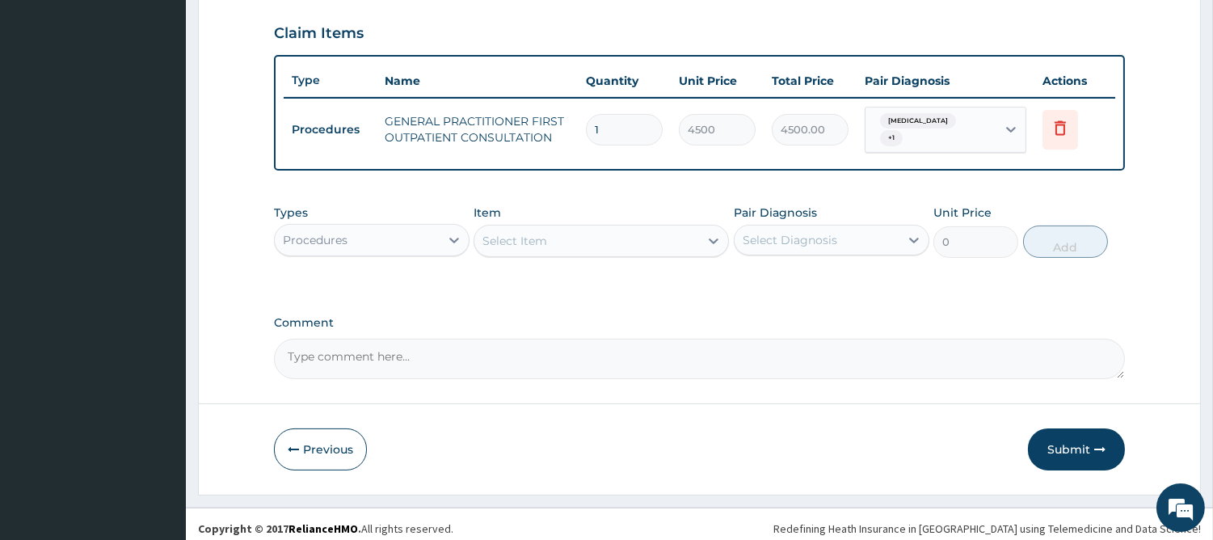
click at [651, 239] on div "Select Item" at bounding box center [586, 241] width 225 height 26
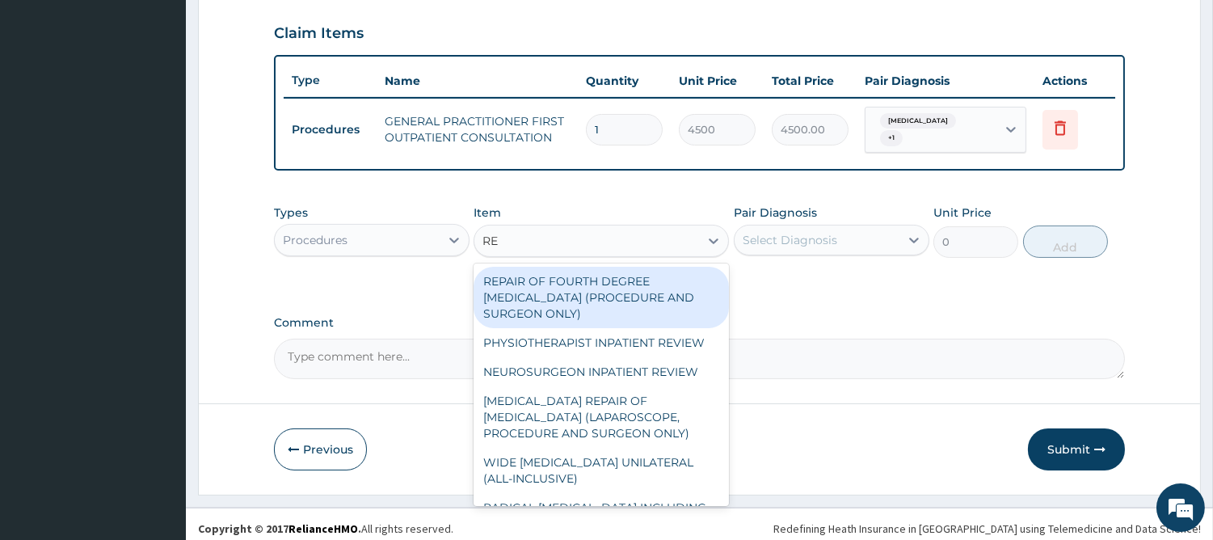
type input "REG"
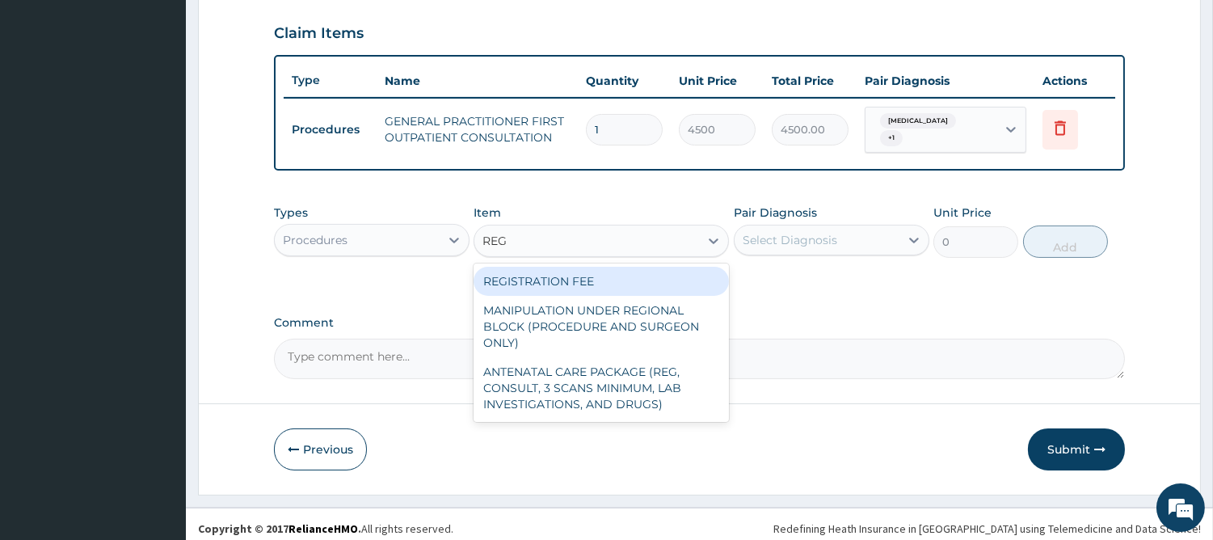
drag, startPoint x: 606, startPoint y: 269, endPoint x: 651, endPoint y: 254, distance: 47.5
click at [606, 270] on div "REGISTRATION FEE" at bounding box center [600, 281] width 255 height 29
type input "3000"
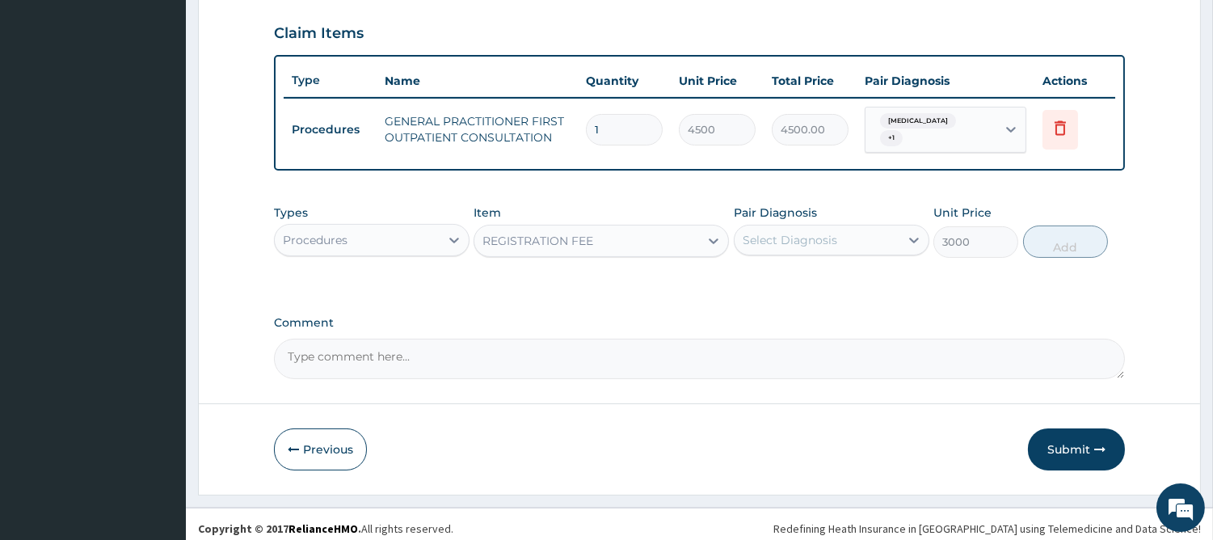
click at [810, 232] on div "Select Diagnosis" at bounding box center [789, 240] width 95 height 16
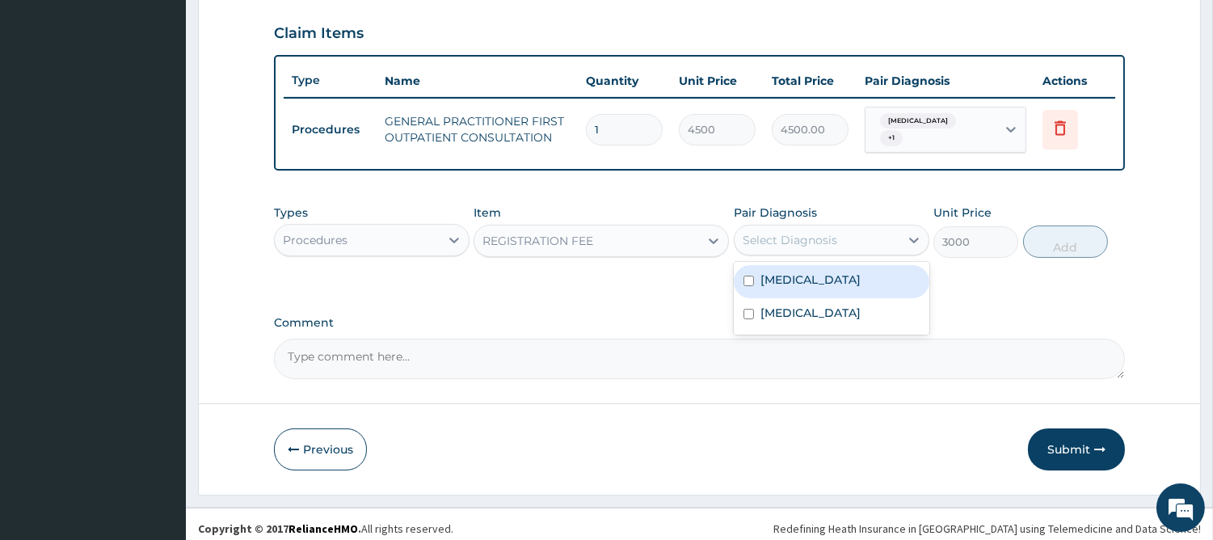
click at [780, 271] on label "Sepsis" at bounding box center [810, 279] width 100 height 16
checkbox input "true"
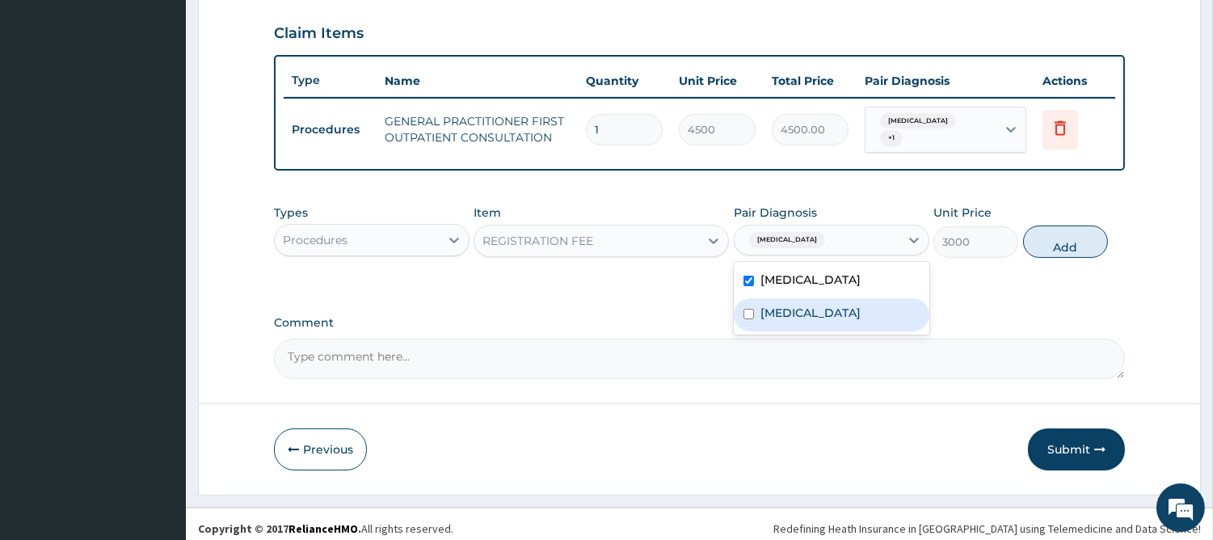
click at [768, 305] on label "Malaria" at bounding box center [810, 313] width 100 height 16
checkbox input "true"
click at [1059, 238] on button "Add" at bounding box center [1065, 241] width 85 height 32
type input "0"
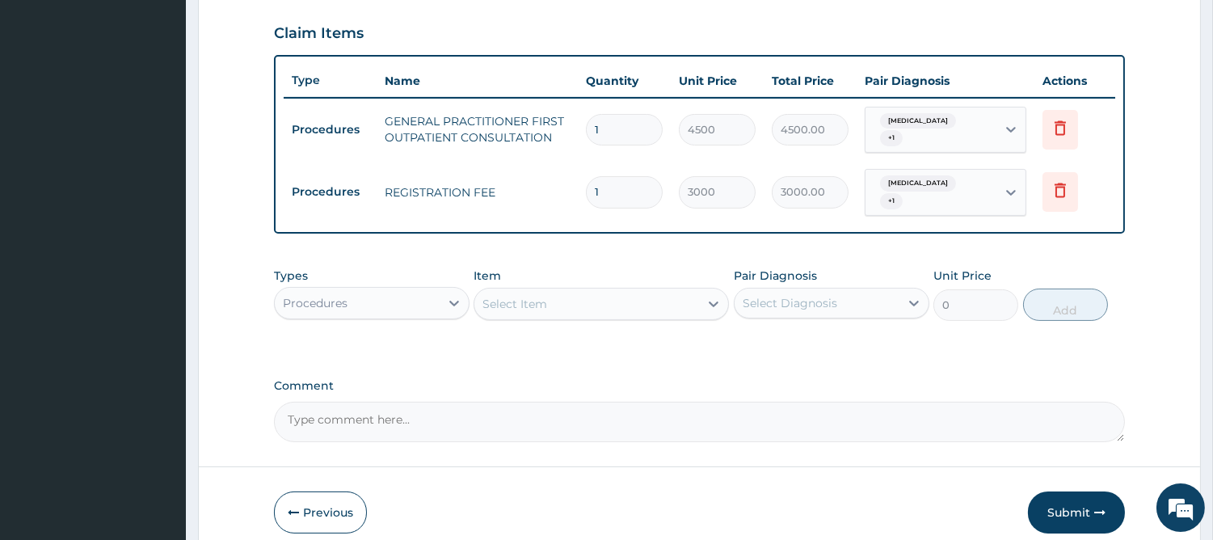
click at [359, 290] on div "Procedures" at bounding box center [357, 303] width 165 height 26
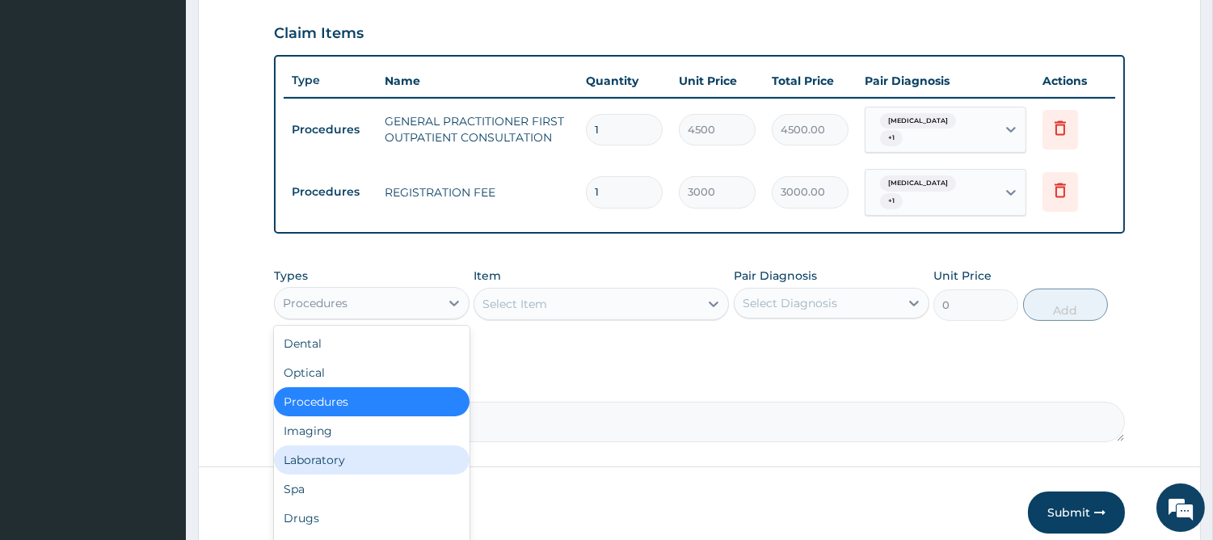
click at [354, 448] on div "Laboratory" at bounding box center [372, 459] width 196 height 29
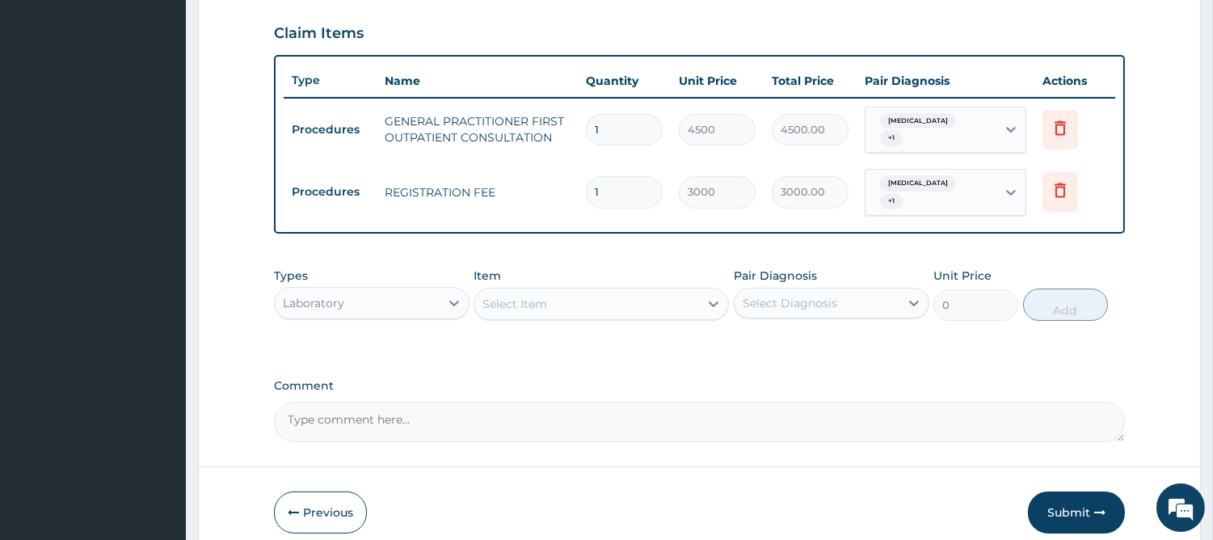
click at [652, 291] on div "Select Item" at bounding box center [586, 304] width 225 height 26
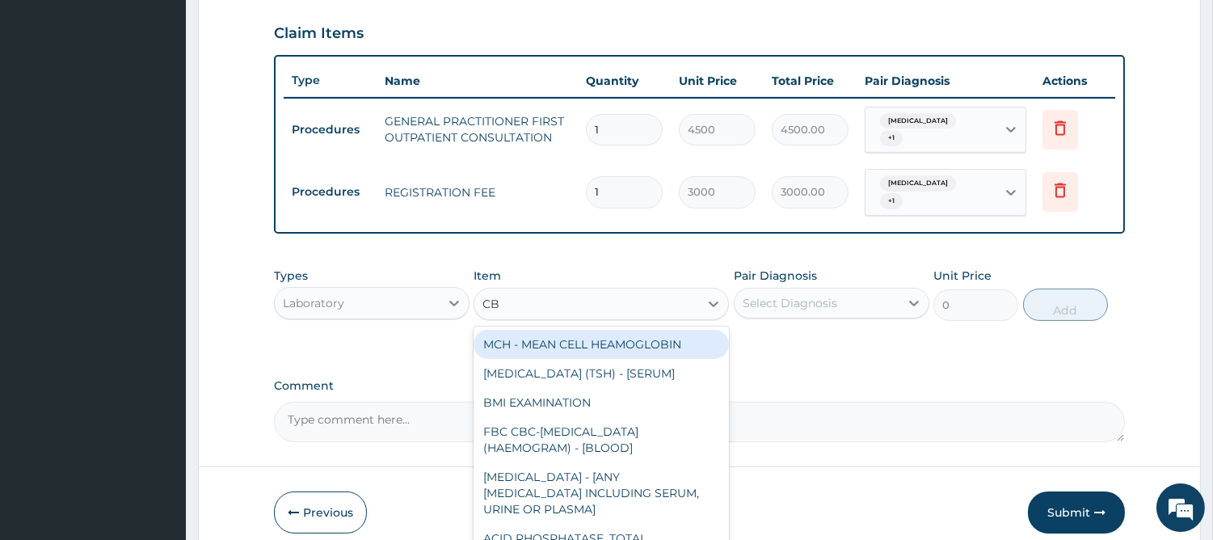
type input "CBC"
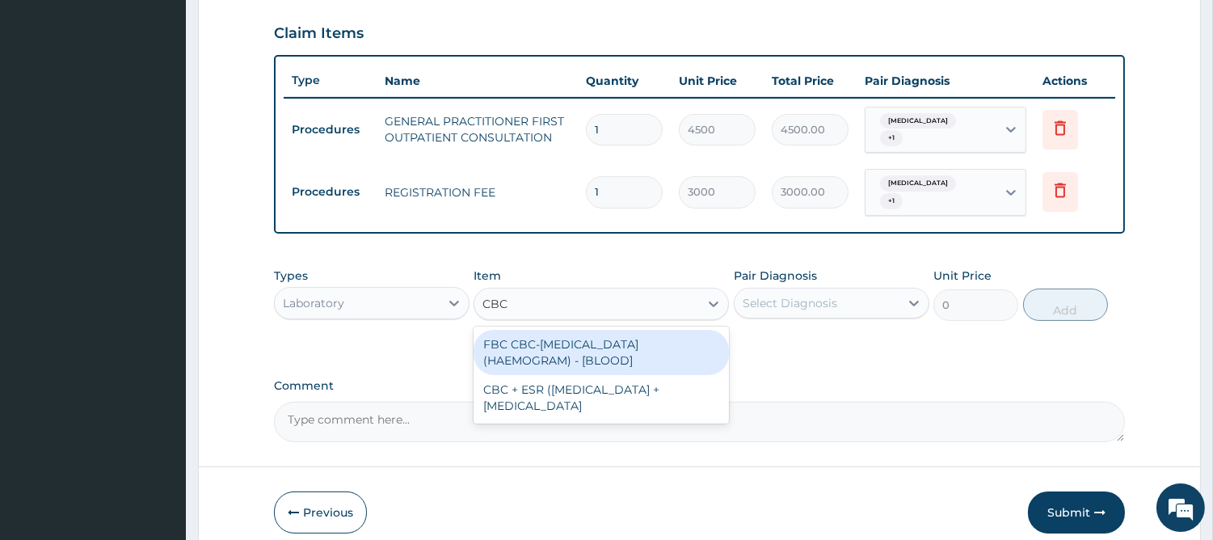
click at [616, 343] on div "FBC CBC-COMPLETE BLOOD COUNT (HAEMOGRAM) - [BLOOD]" at bounding box center [600, 352] width 255 height 45
type input "6000"
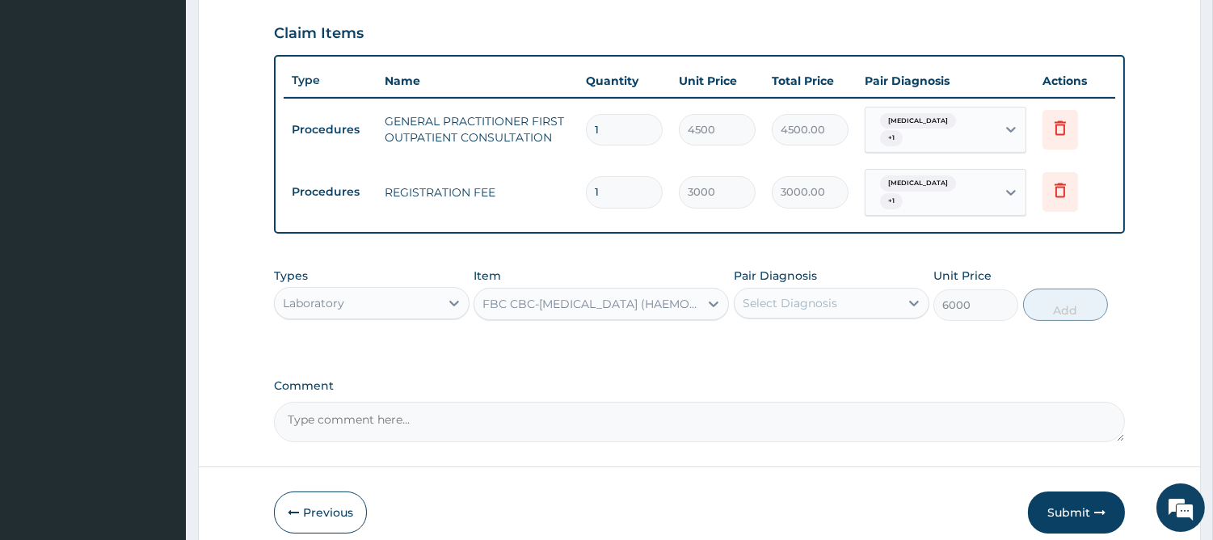
click at [780, 295] on div "Select Diagnosis" at bounding box center [789, 303] width 95 height 16
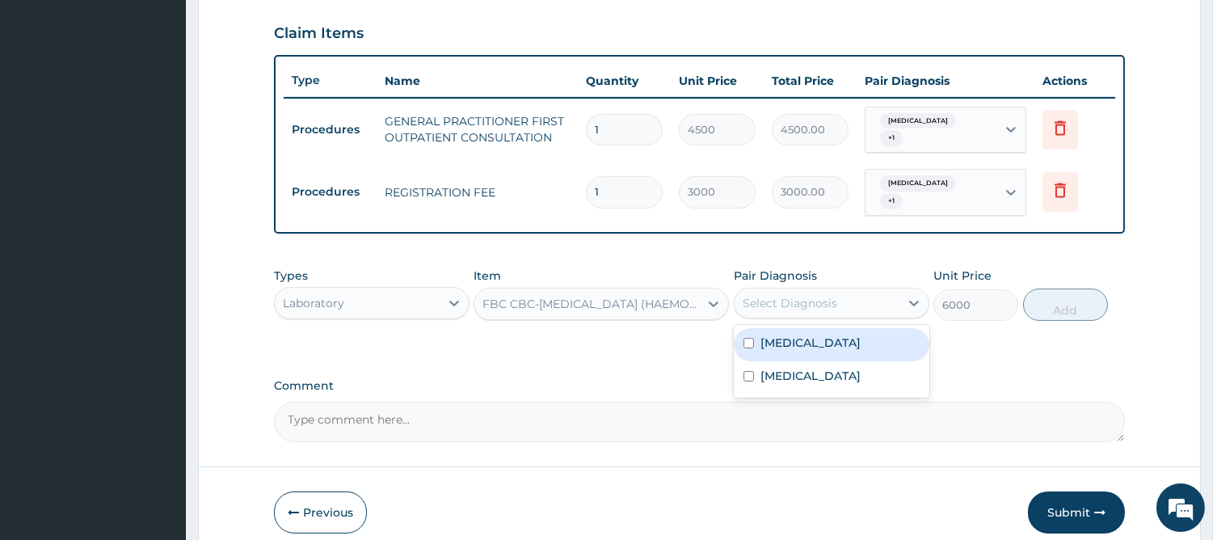
click at [766, 334] on label "Sepsis" at bounding box center [810, 342] width 100 height 16
checkbox input "true"
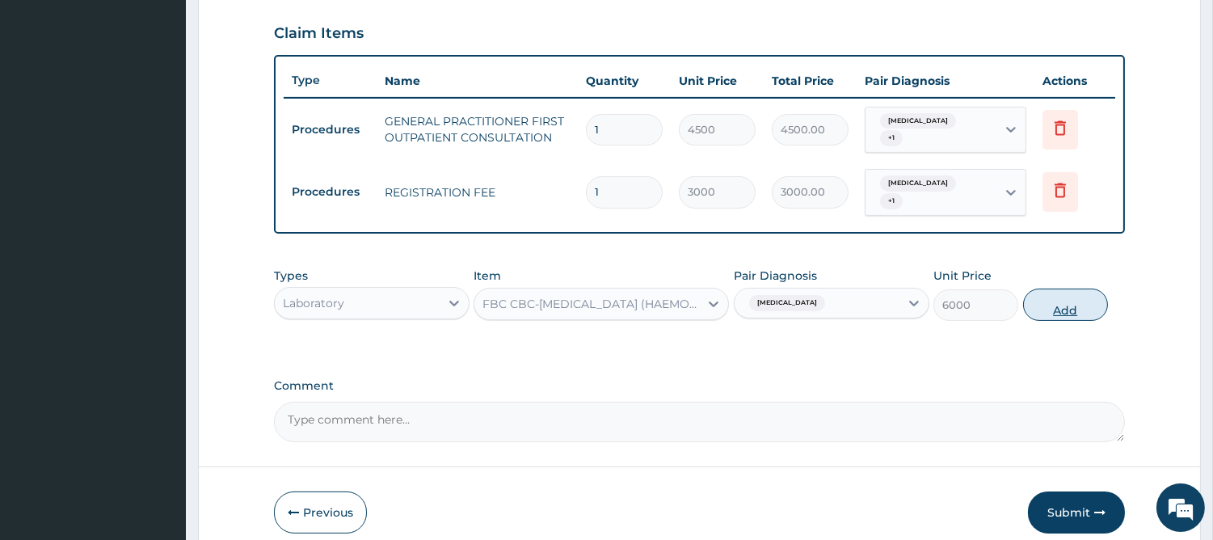
click at [1027, 296] on button "Add" at bounding box center [1065, 304] width 85 height 32
type input "0"
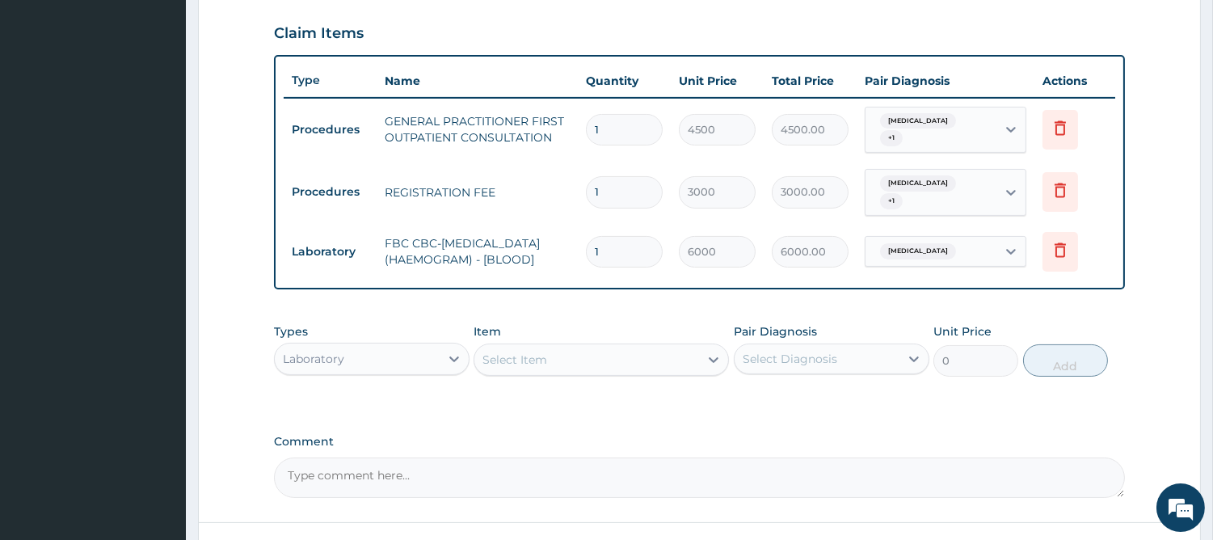
click at [662, 352] on div "Select Item" at bounding box center [586, 360] width 225 height 26
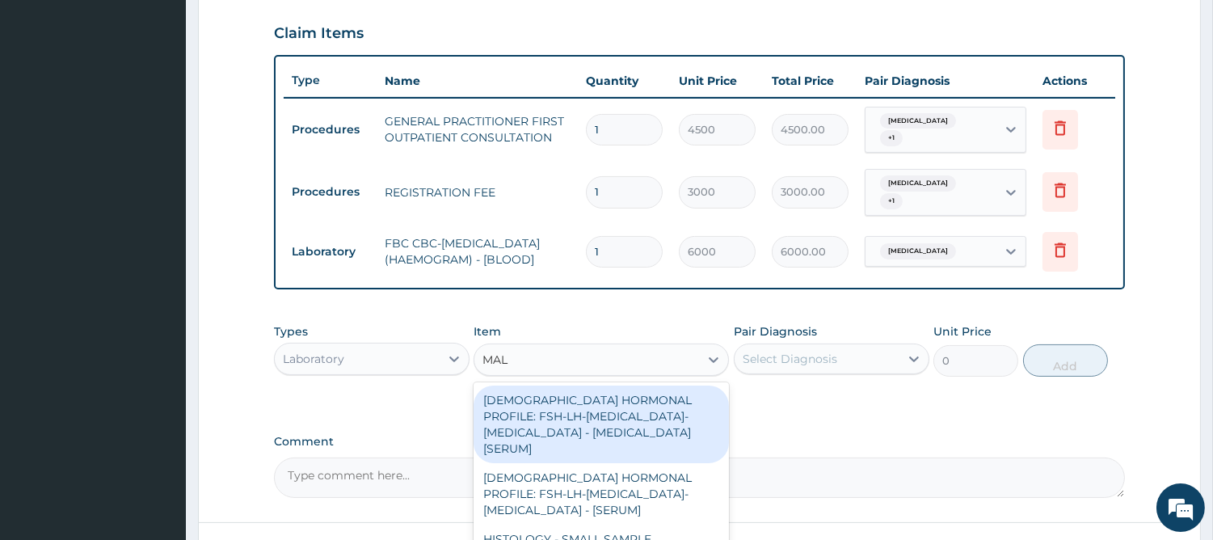
type input "MALA"
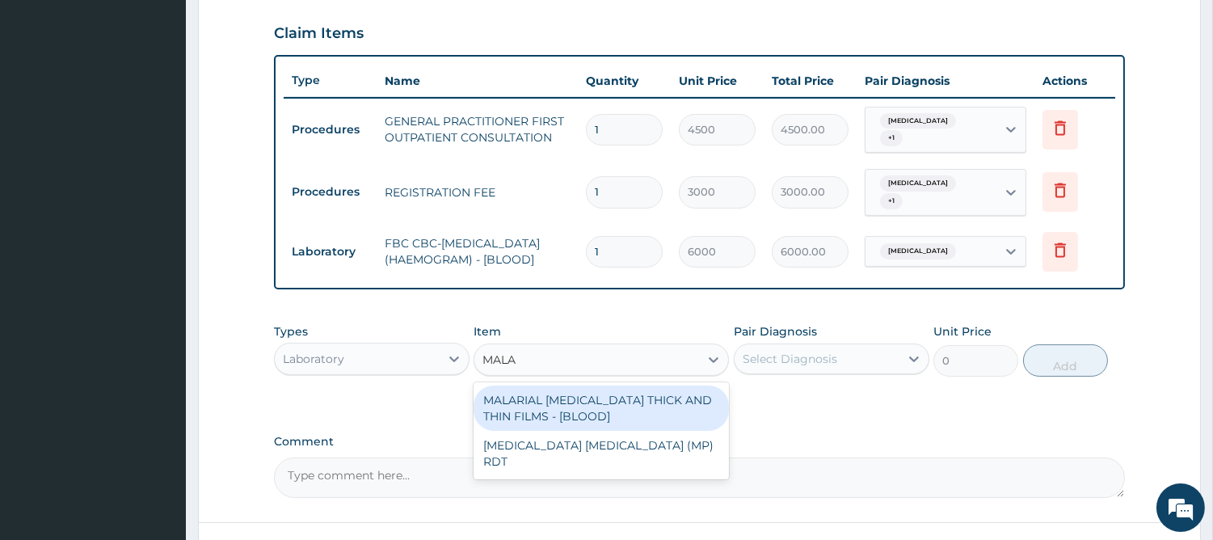
click at [633, 388] on div "MALARIAL PARASITE THICK AND THIN FILMS - [BLOOD]" at bounding box center [600, 407] width 255 height 45
type input "2625"
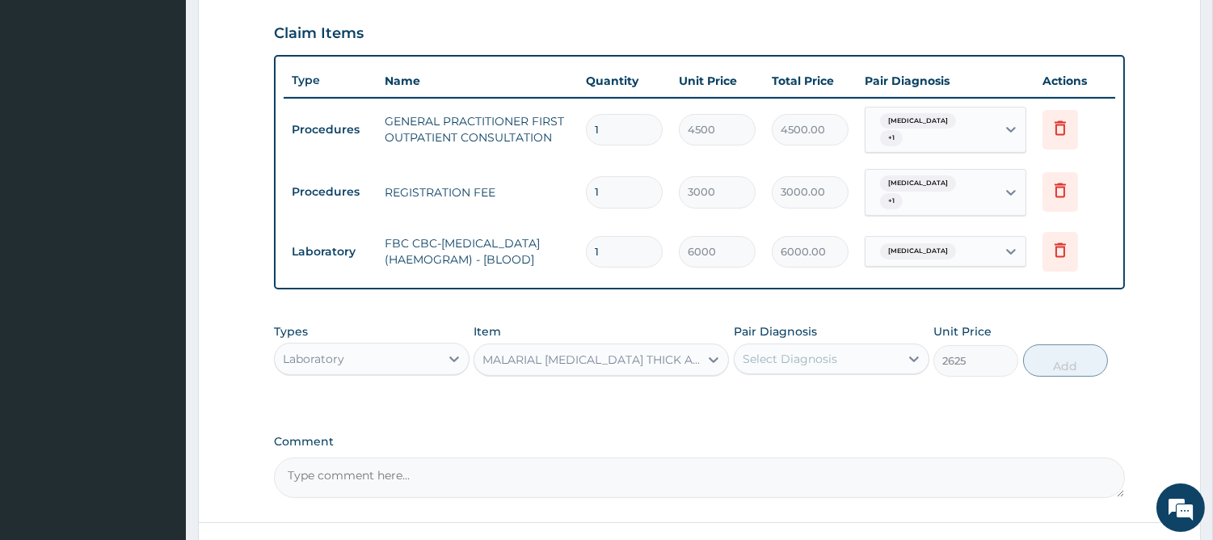
click at [810, 351] on div "Select Diagnosis" at bounding box center [789, 359] width 95 height 16
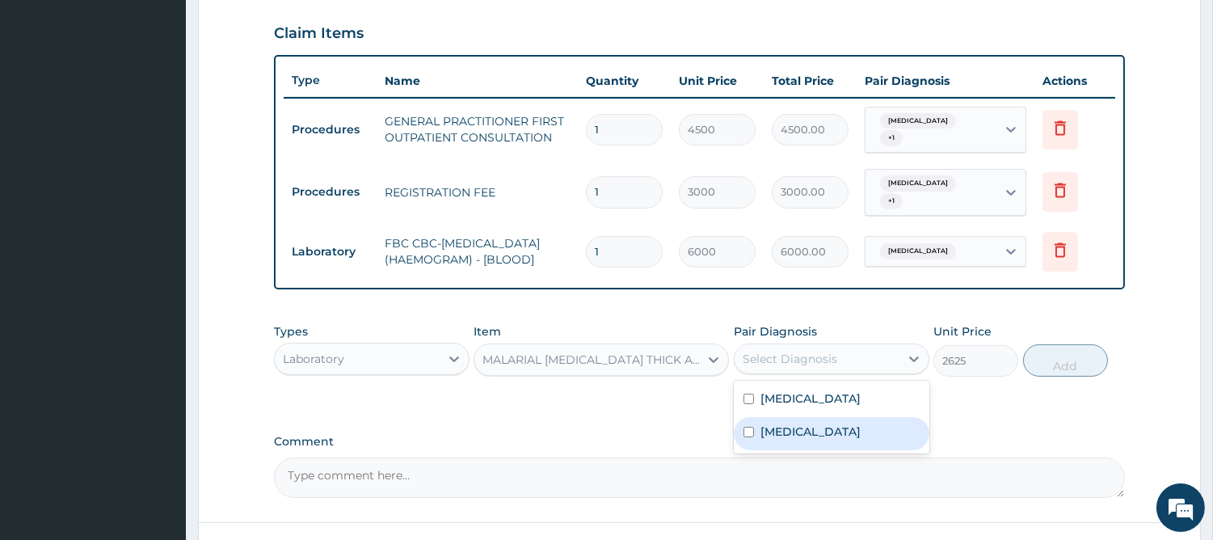
click at [785, 423] on label "Malaria" at bounding box center [810, 431] width 100 height 16
checkbox input "true"
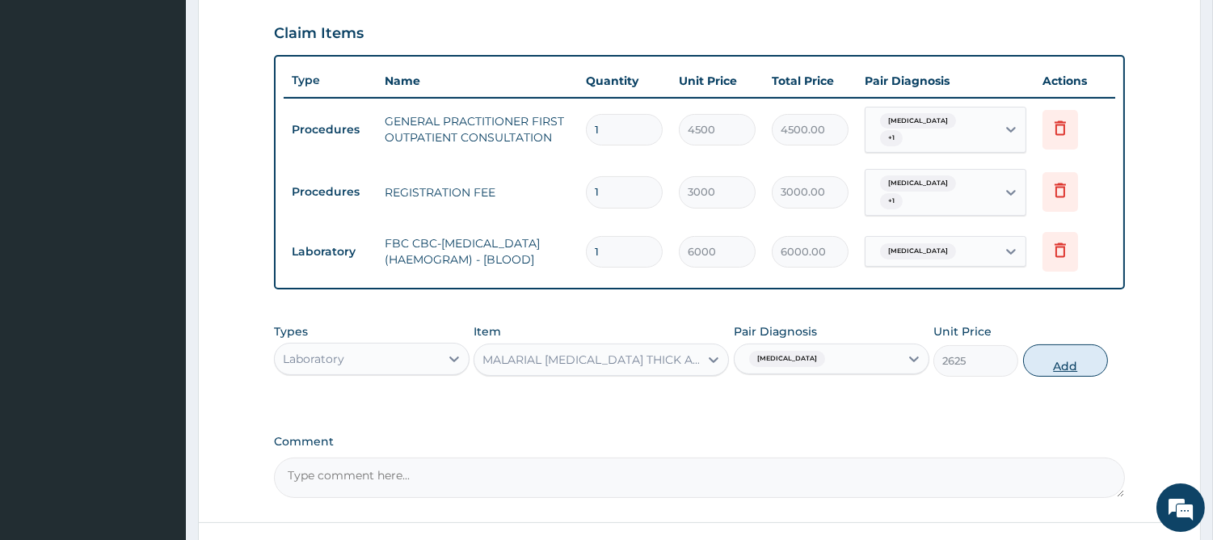
click at [1062, 354] on button "Add" at bounding box center [1065, 360] width 85 height 32
type input "0"
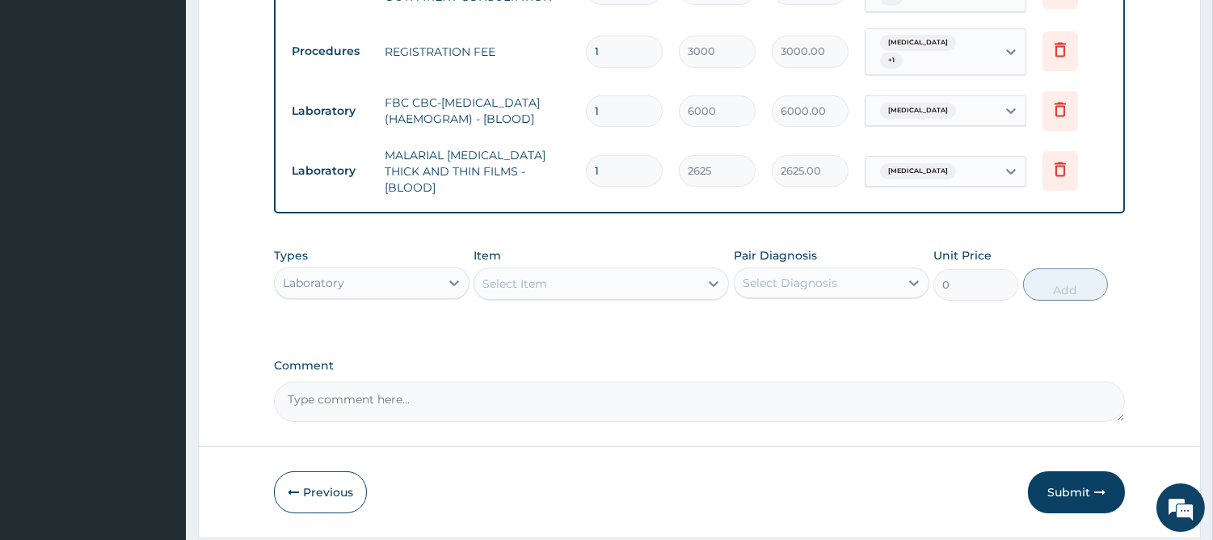
scroll to position [723, 0]
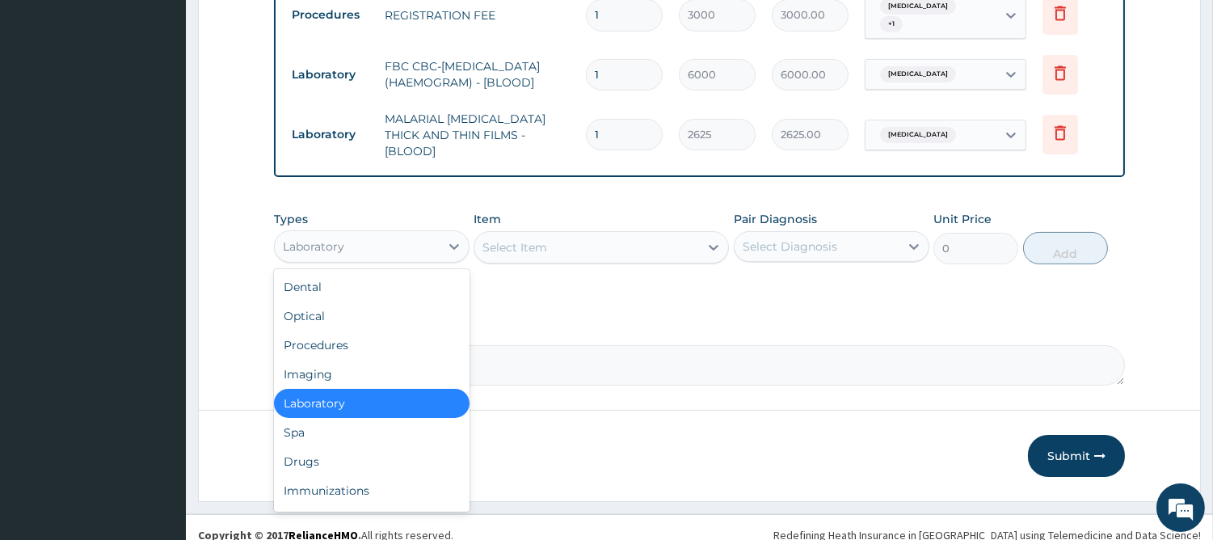
click at [402, 238] on div "Laboratory" at bounding box center [357, 246] width 165 height 26
click at [400, 447] on div "Drugs" at bounding box center [372, 461] width 196 height 29
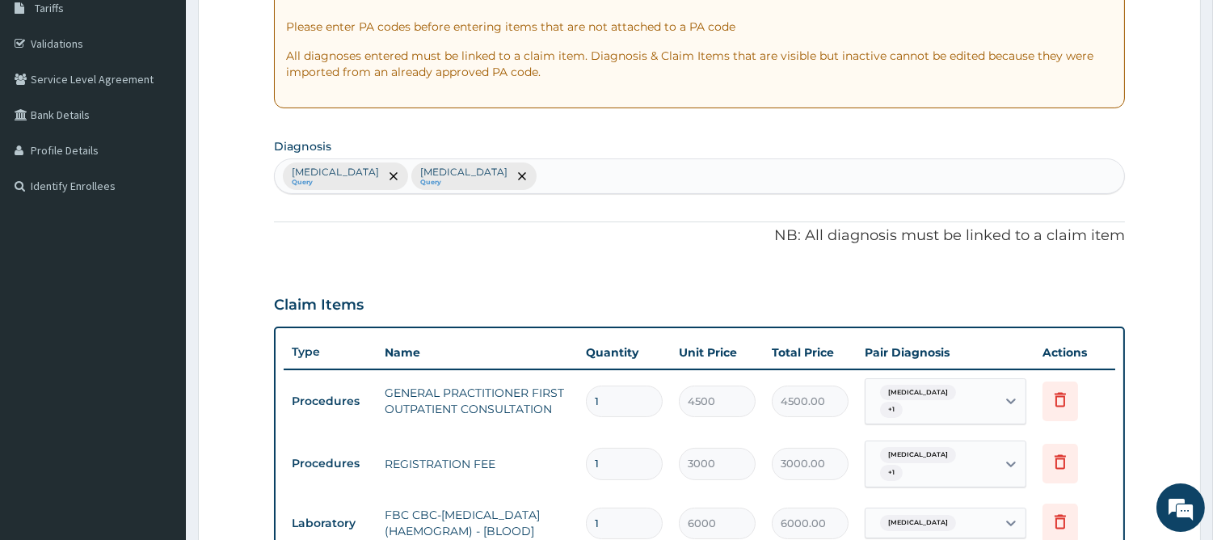
scroll to position [124, 0]
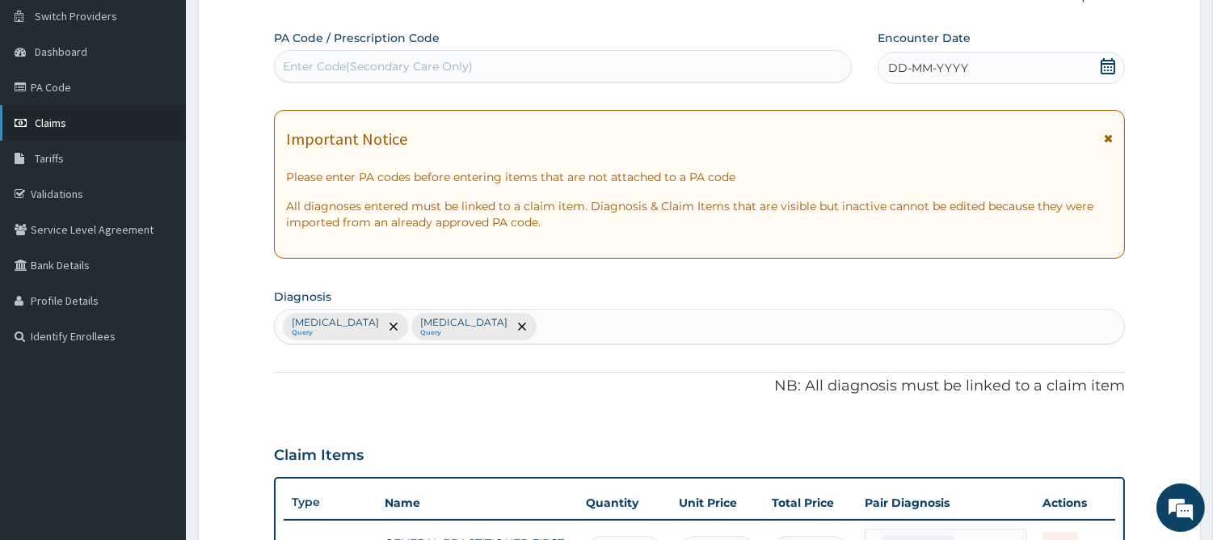
click at [36, 123] on span "Claims" at bounding box center [51, 123] width 32 height 15
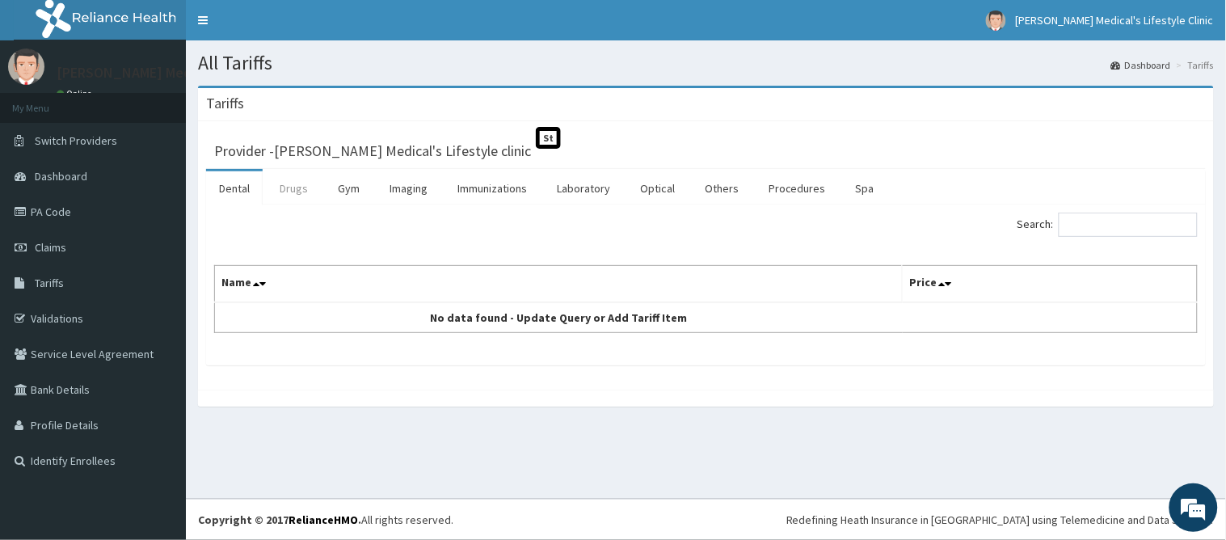
click at [292, 187] on link "Drugs" at bounding box center [294, 188] width 54 height 34
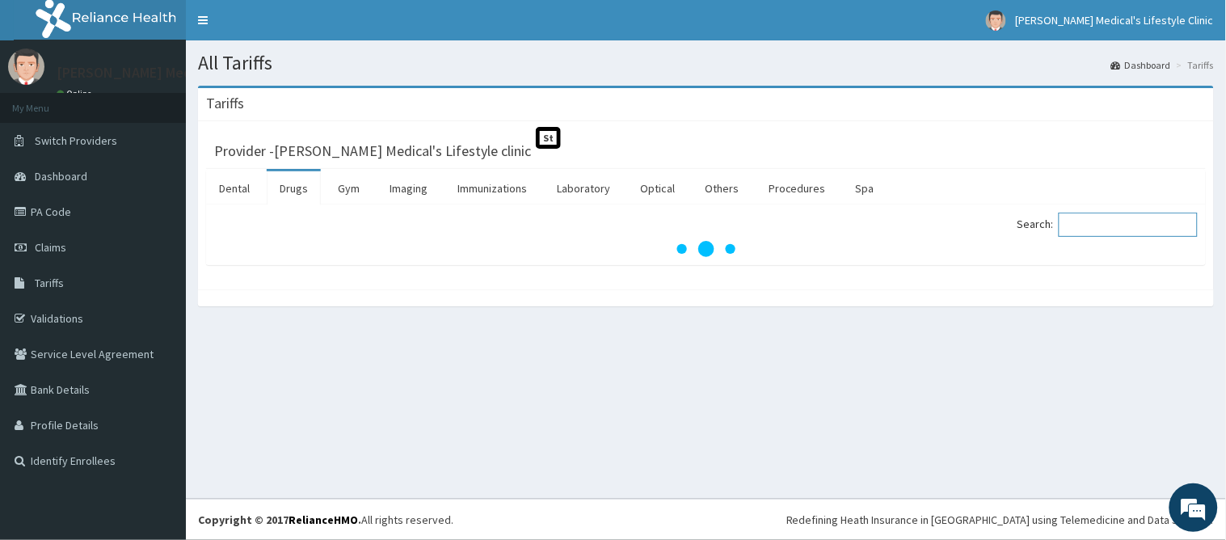
click at [1121, 228] on input "Search:" at bounding box center [1127, 224] width 139 height 24
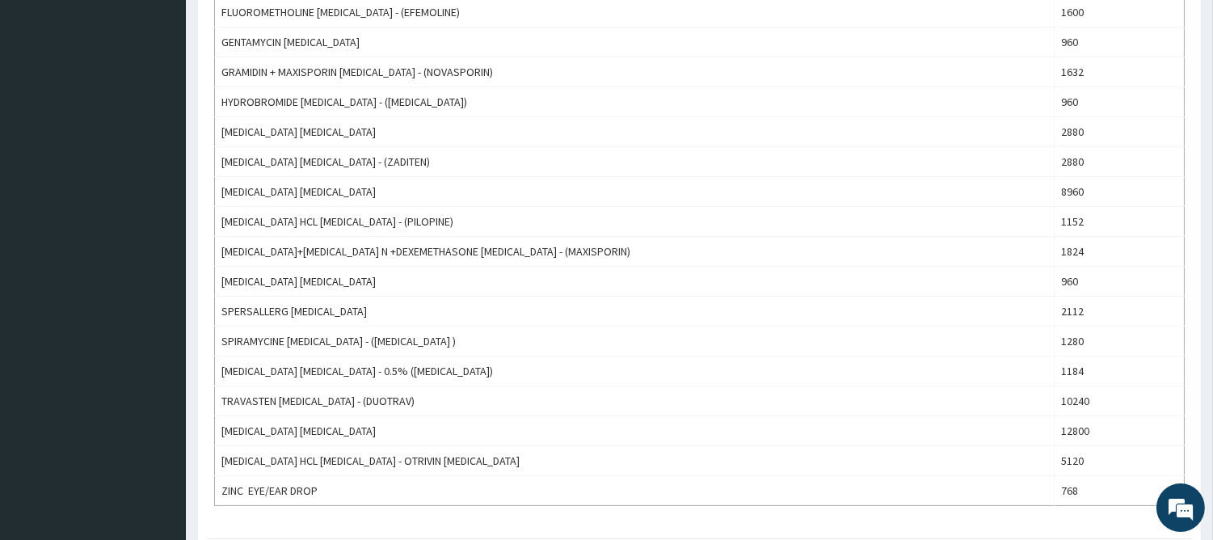
scroll to position [747, 0]
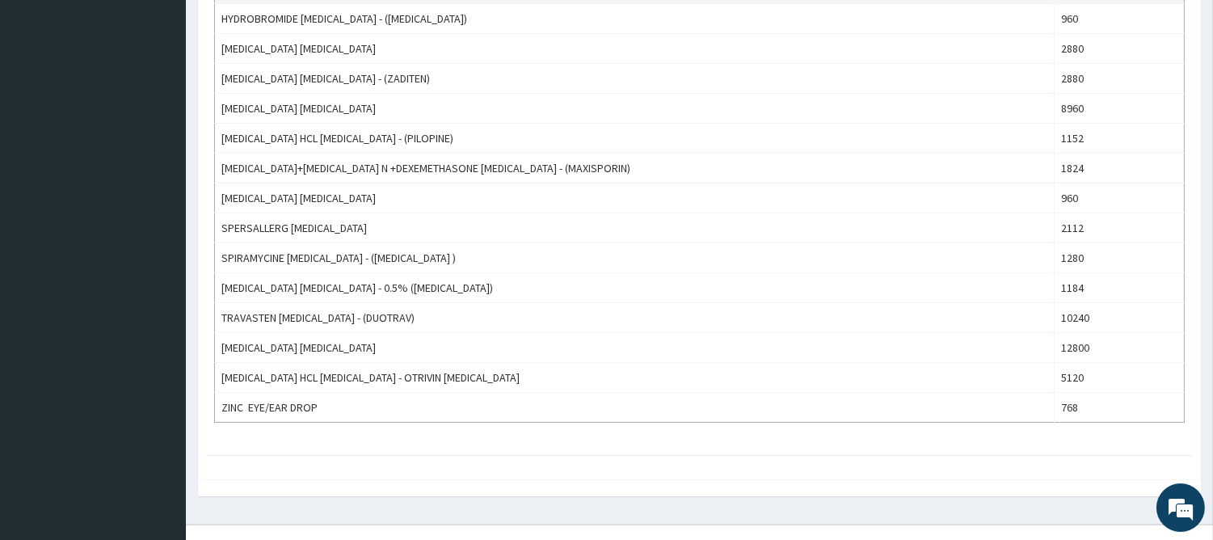
type input "EYE DR"
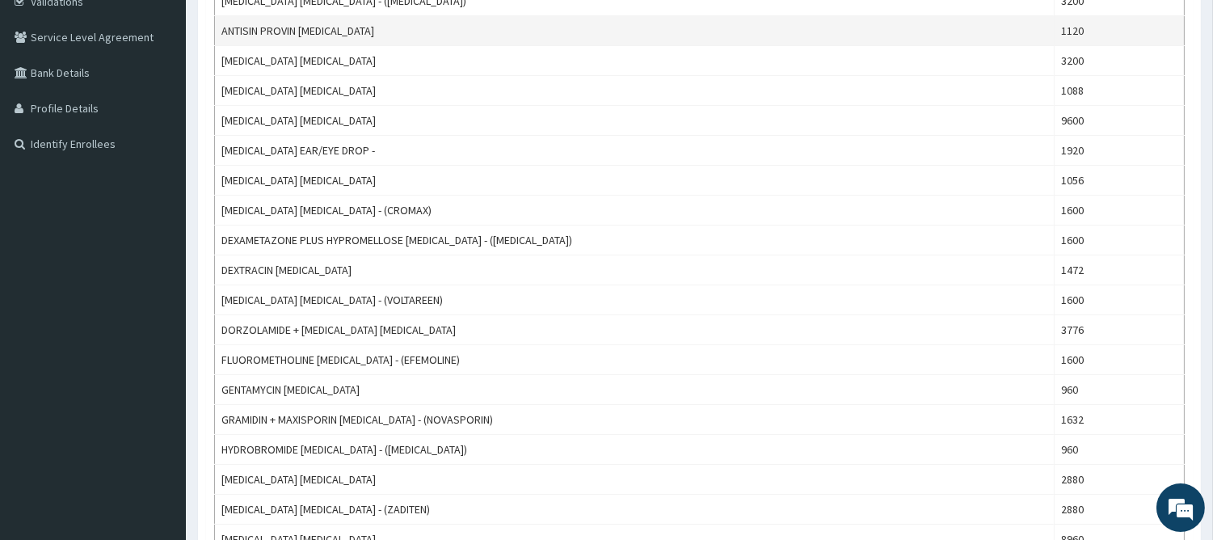
scroll to position [326, 0]
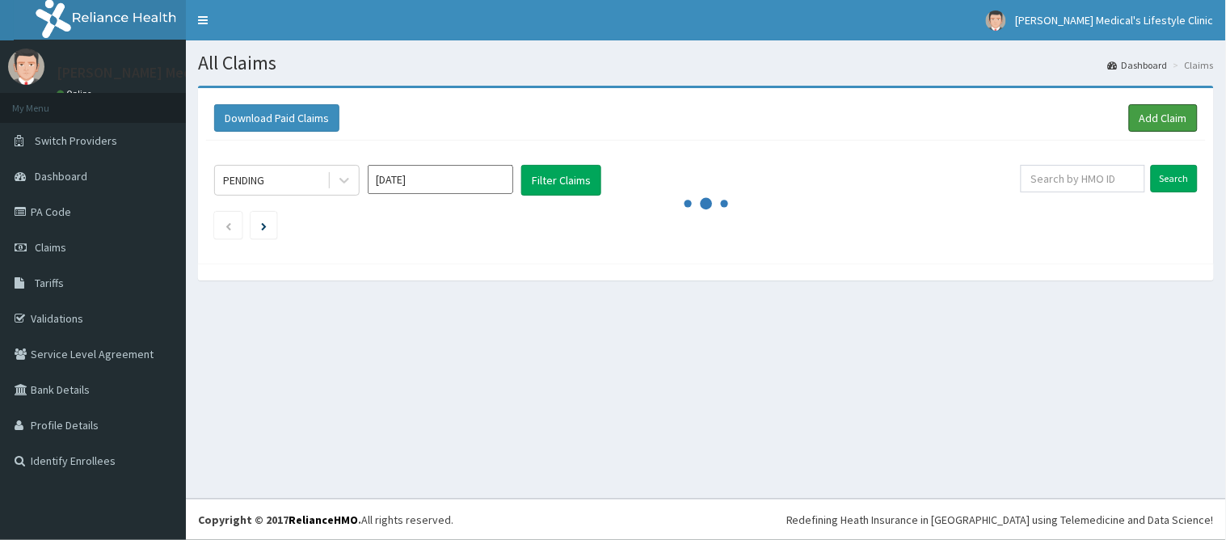
click at [1166, 108] on link "Add Claim" at bounding box center [1163, 117] width 69 height 27
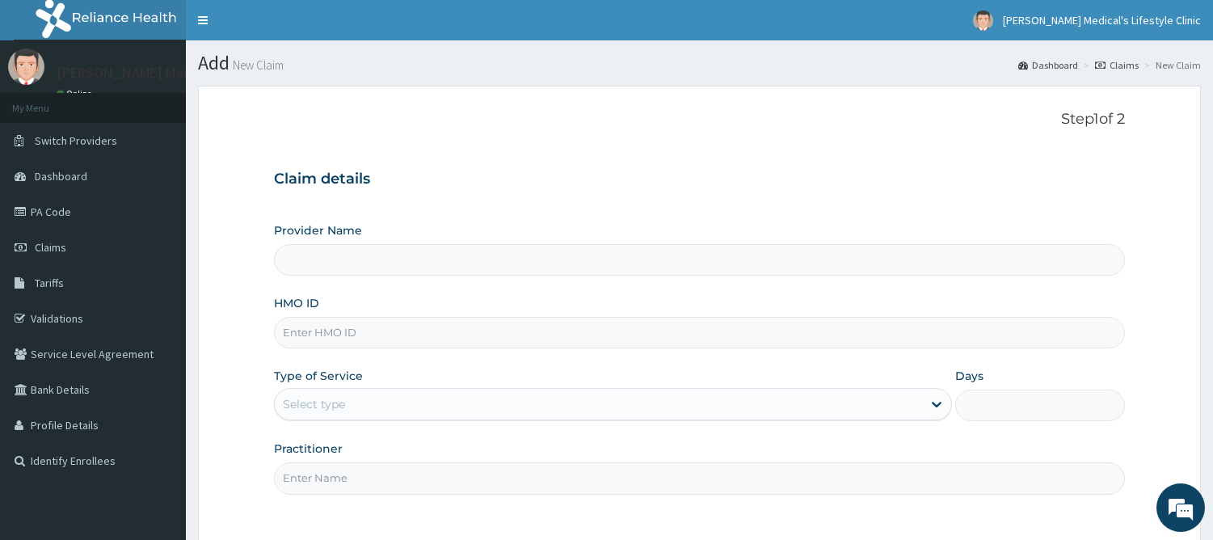
type input "Grover Medical's Lifestyle clinic"
click at [439, 321] on input "HMO ID" at bounding box center [699, 333] width 851 height 32
paste input "AIP/10032/A"
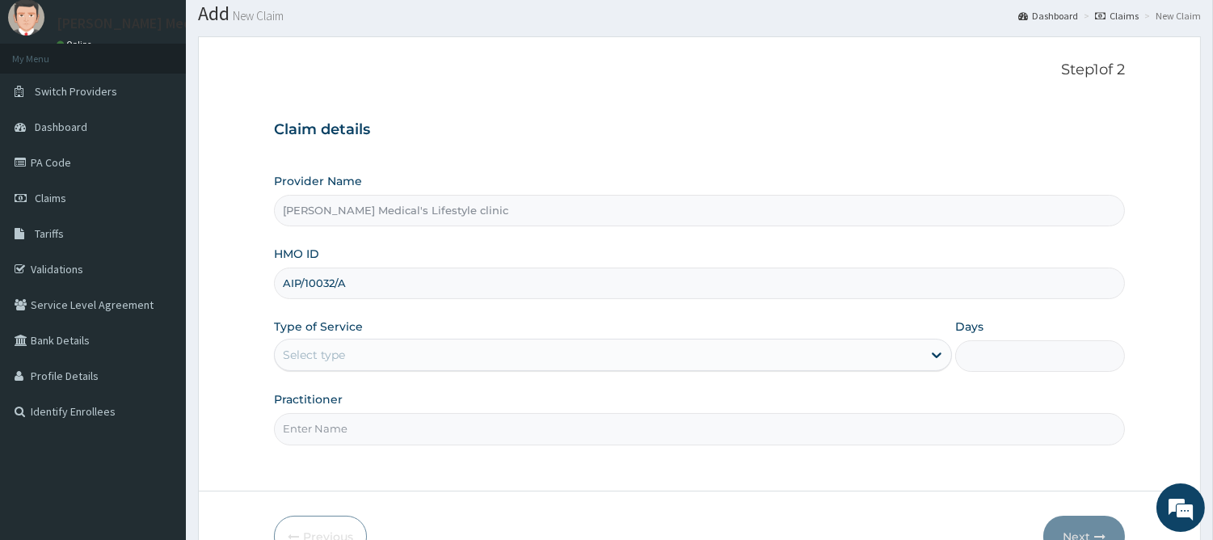
scroll to position [145, 0]
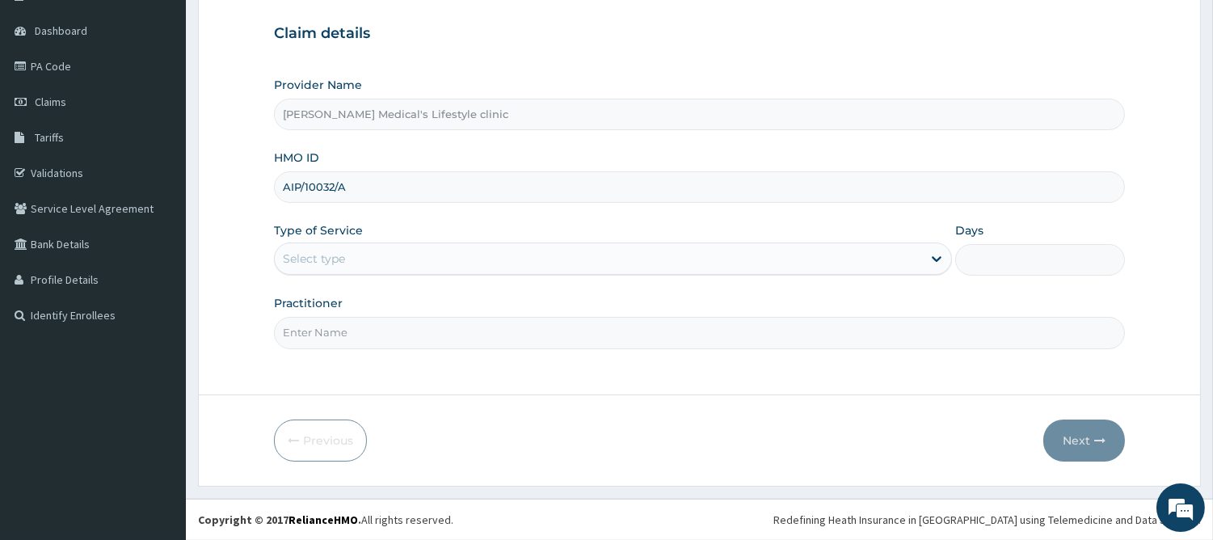
type input "AIP/10032/A"
click at [435, 260] on div "Select type" at bounding box center [598, 259] width 647 height 26
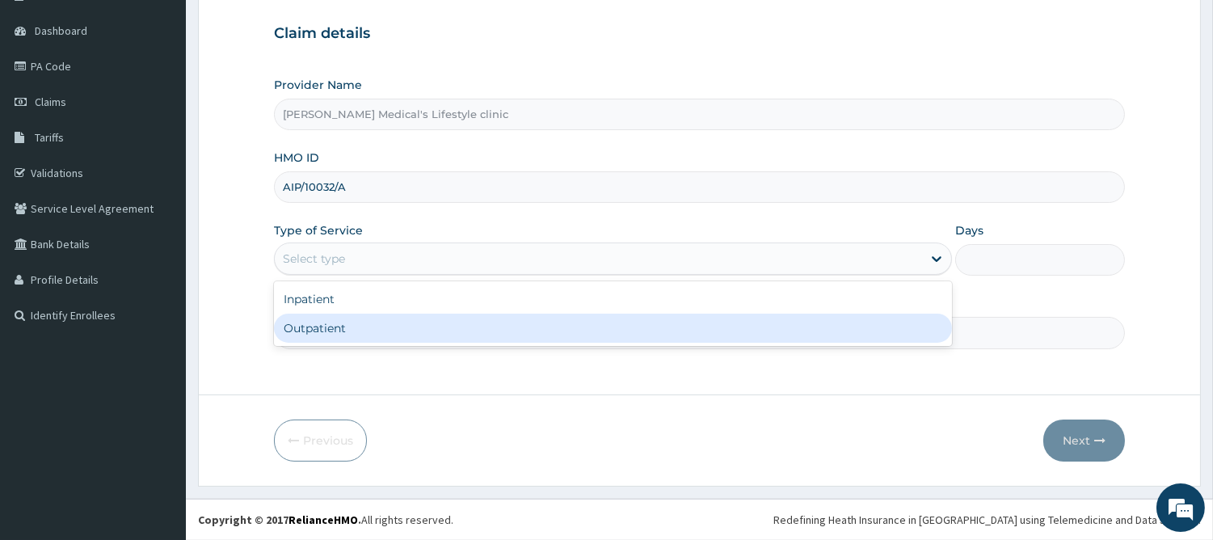
click at [360, 319] on div "Outpatient" at bounding box center [613, 327] width 678 height 29
type input "1"
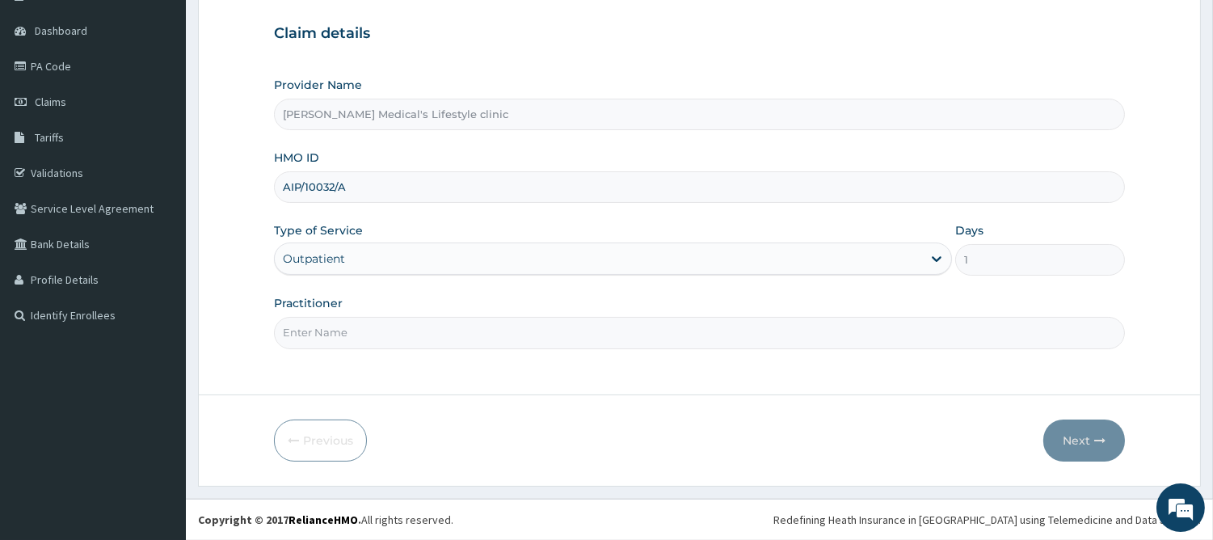
drag, startPoint x: 355, startPoint y: 329, endPoint x: 360, endPoint y: 317, distance: 12.0
click at [355, 329] on input "Practitioner" at bounding box center [699, 333] width 851 height 32
type input "[PERSON_NAME]"
click at [1099, 440] on icon "button" at bounding box center [1099, 440] width 11 height 11
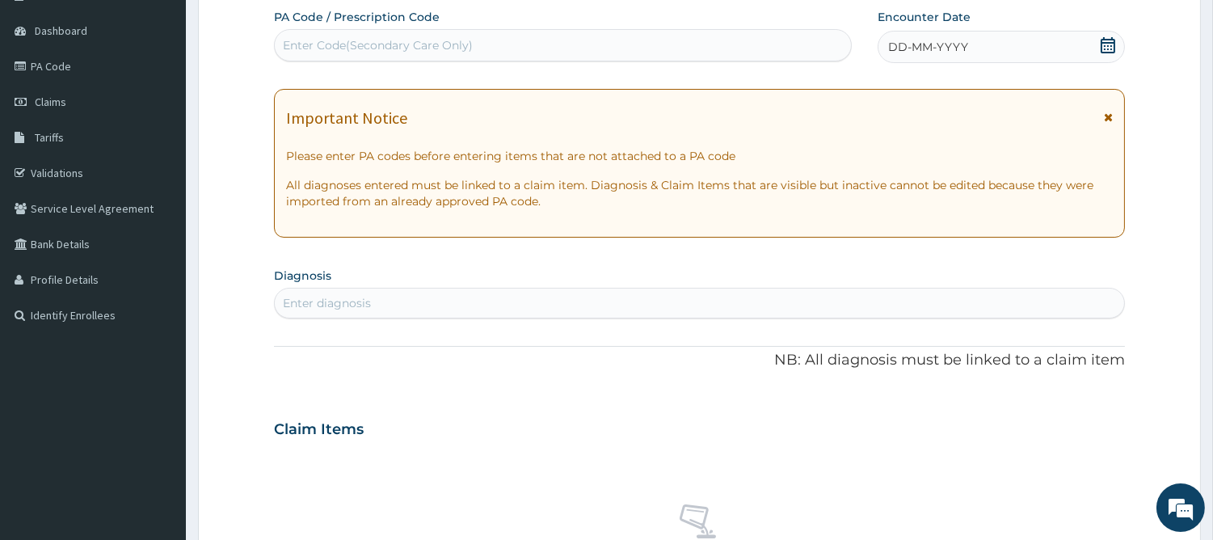
click at [425, 47] on div "Enter Code(Secondary Care Only)" at bounding box center [378, 45] width 190 height 16
paste input "PA/0DD7F2"
type input "PA/0DD7F2"
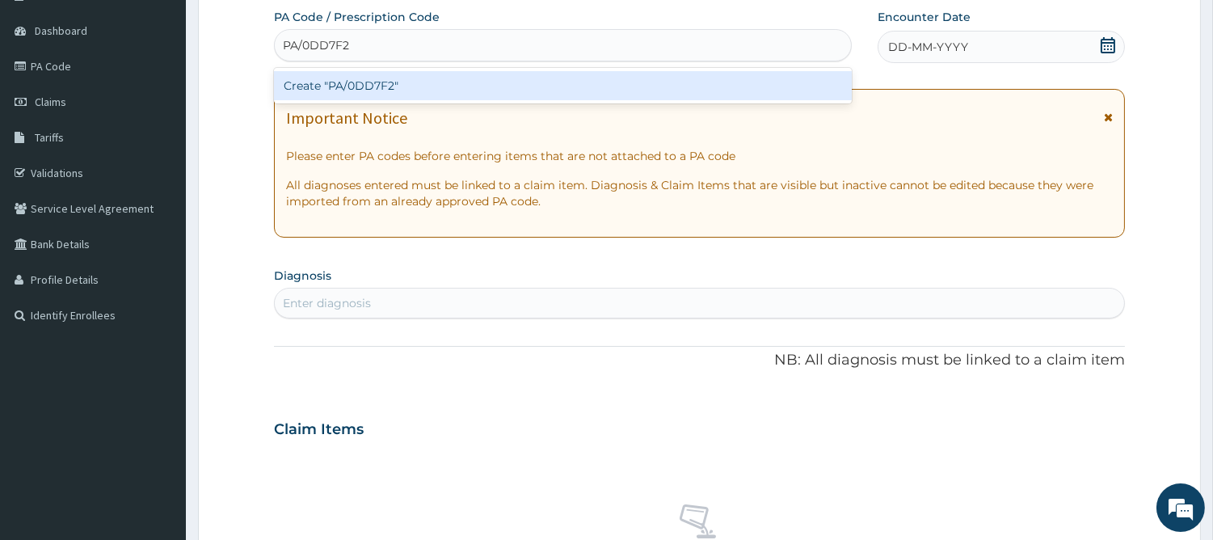
click at [404, 91] on div "Create "PA/0DD7F2"" at bounding box center [563, 85] width 578 height 29
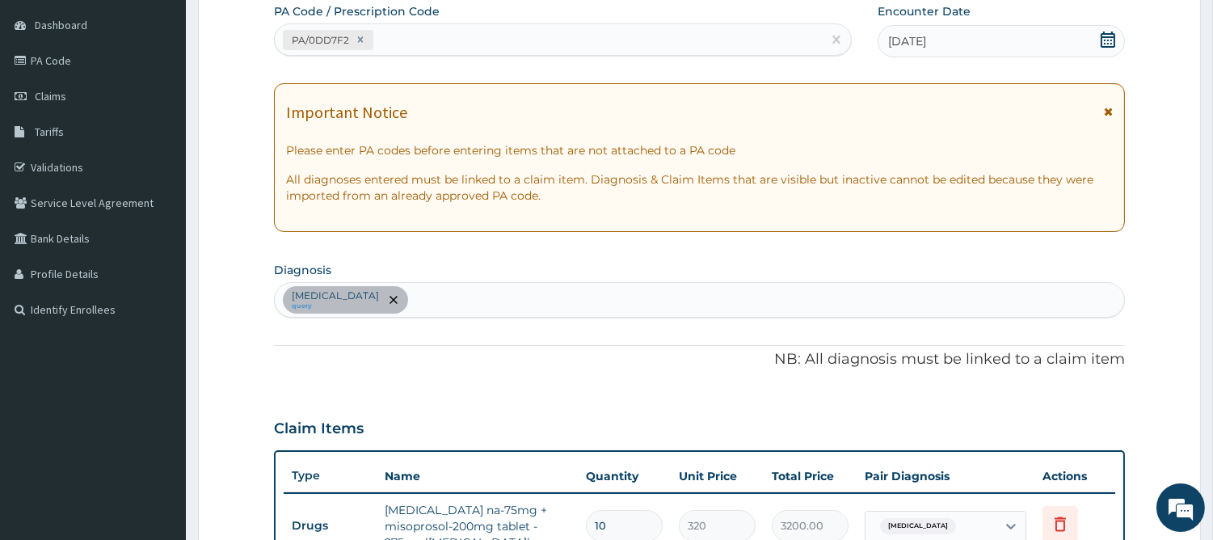
scroll to position [150, 0]
click at [428, 295] on div "Arthritis query" at bounding box center [699, 301] width 849 height 34
type input "P"
type input "ULC"
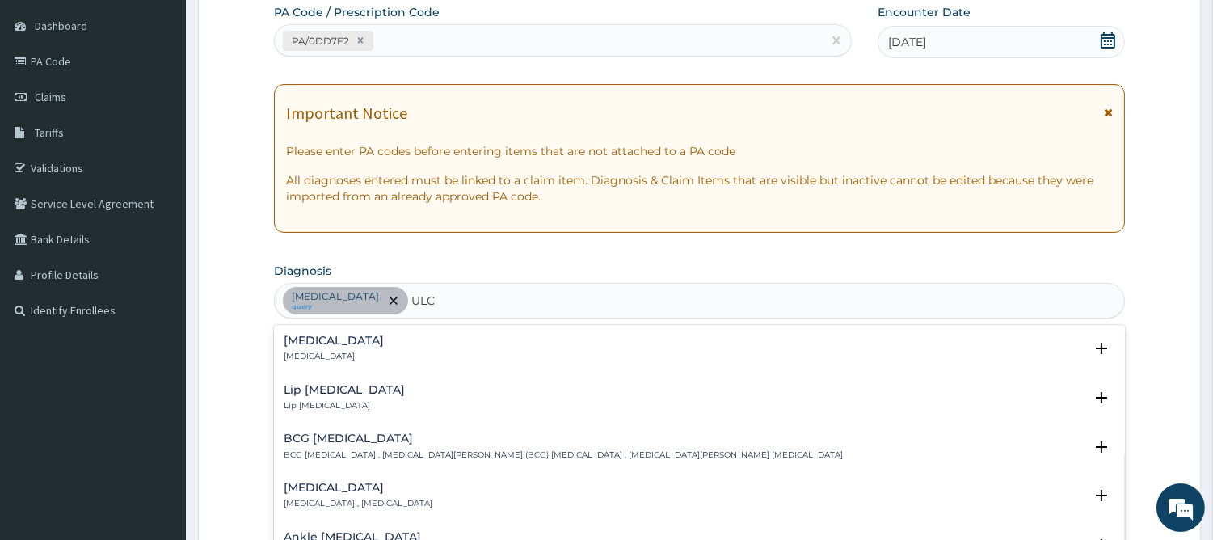
click at [310, 346] on h4 "Ulcer" at bounding box center [334, 340] width 100 height 12
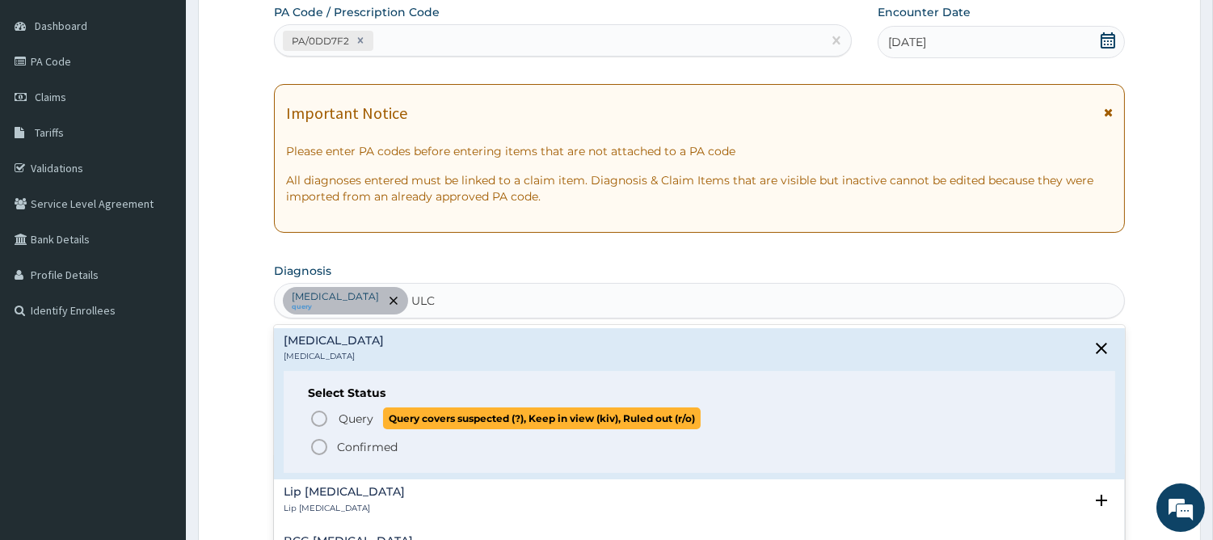
click at [328, 422] on icon "status option query" at bounding box center [318, 418] width 19 height 19
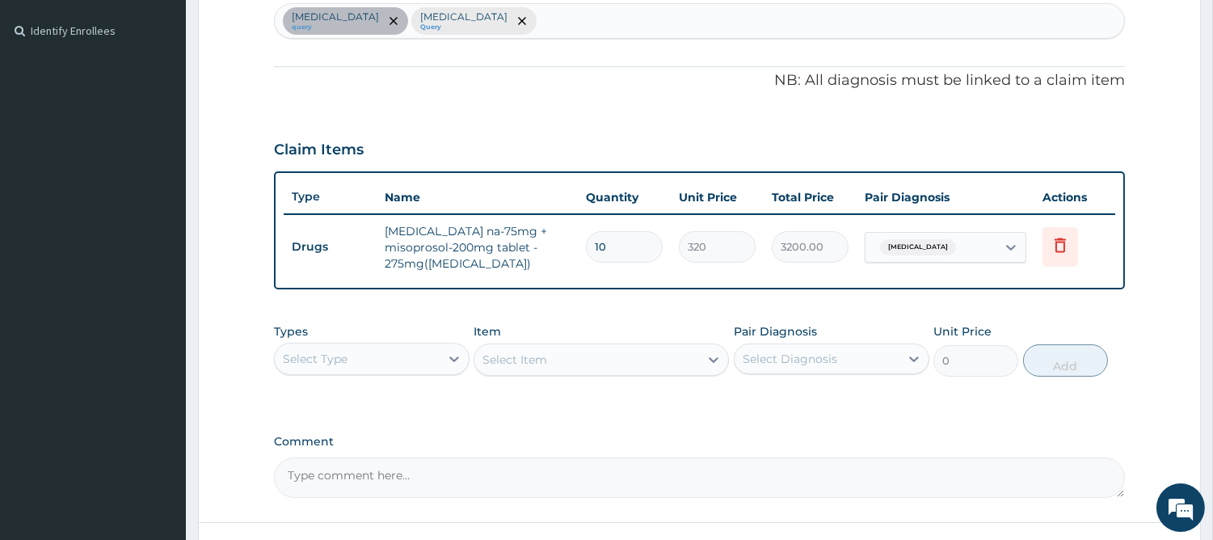
scroll to position [449, 0]
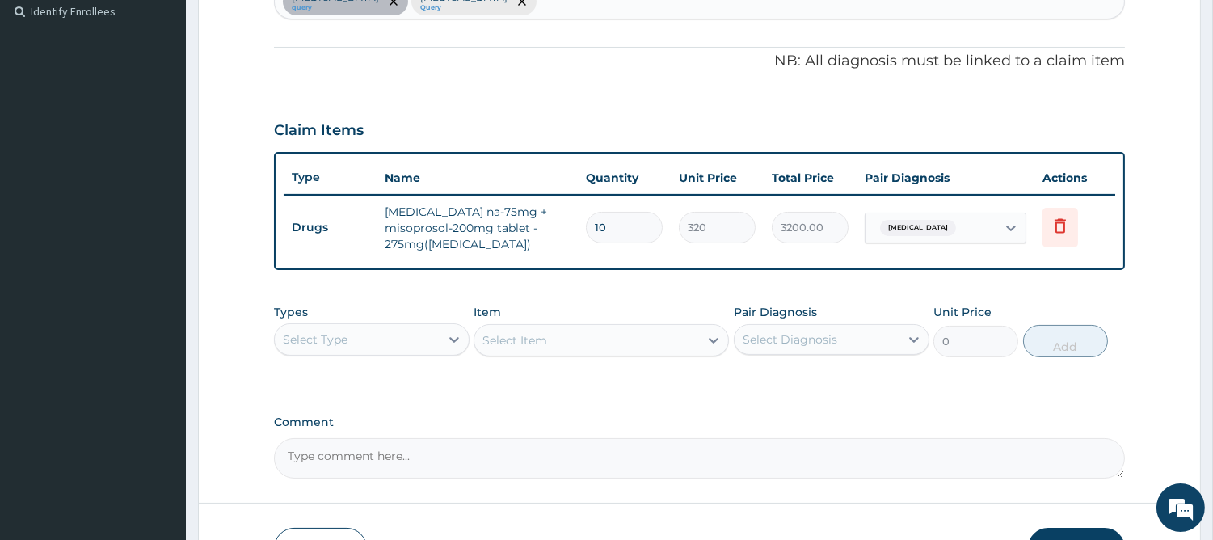
click at [389, 339] on div "Select Type" at bounding box center [357, 339] width 165 height 26
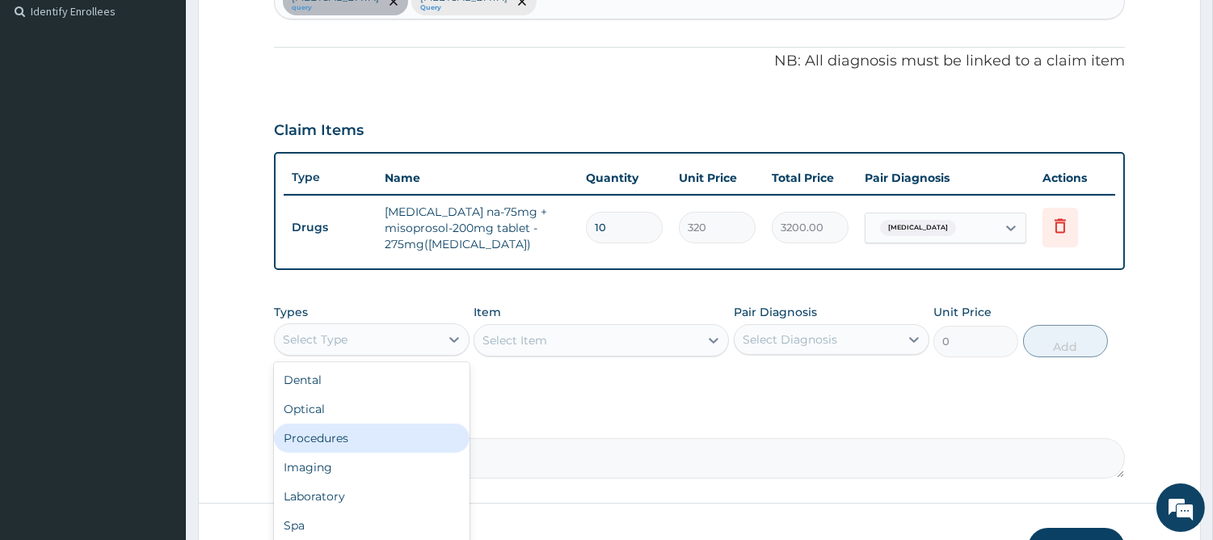
click at [372, 431] on div "Procedures" at bounding box center [372, 437] width 196 height 29
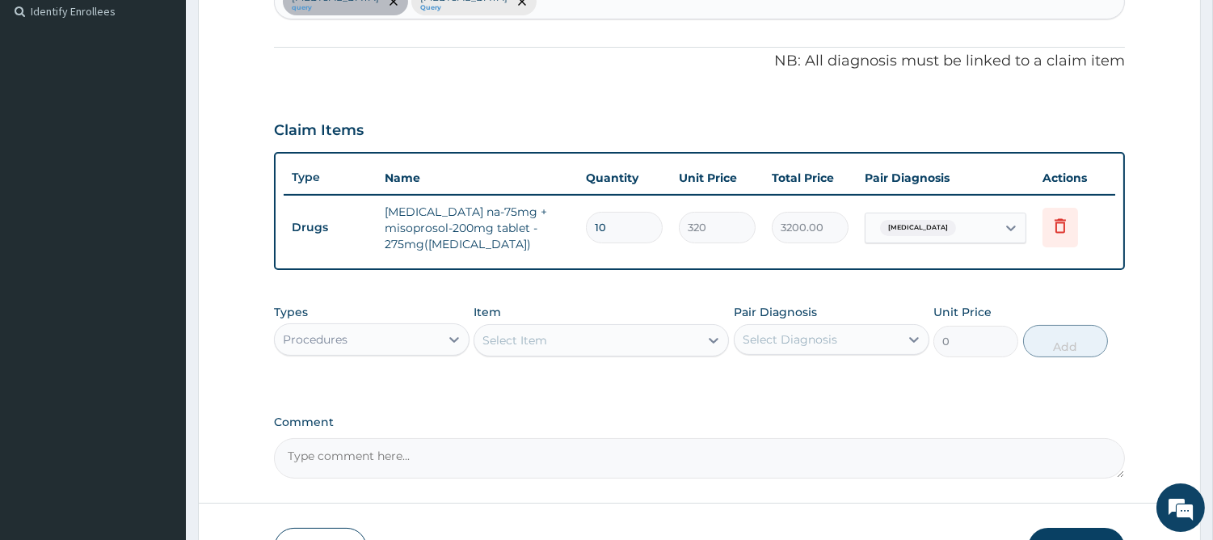
click at [652, 346] on div "Select Item" at bounding box center [586, 340] width 225 height 26
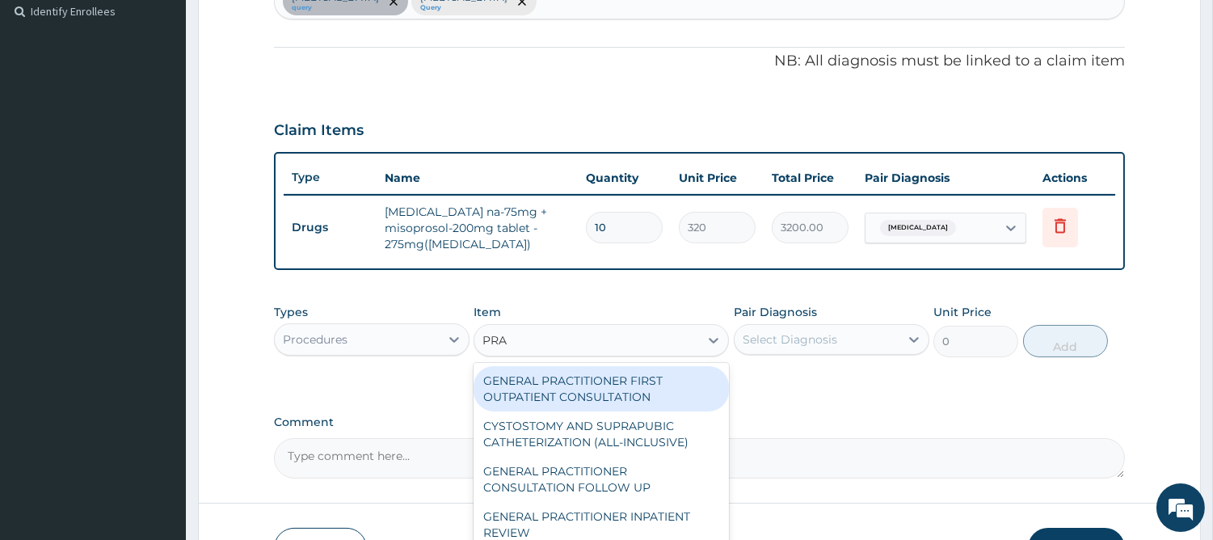
type input "PRAC"
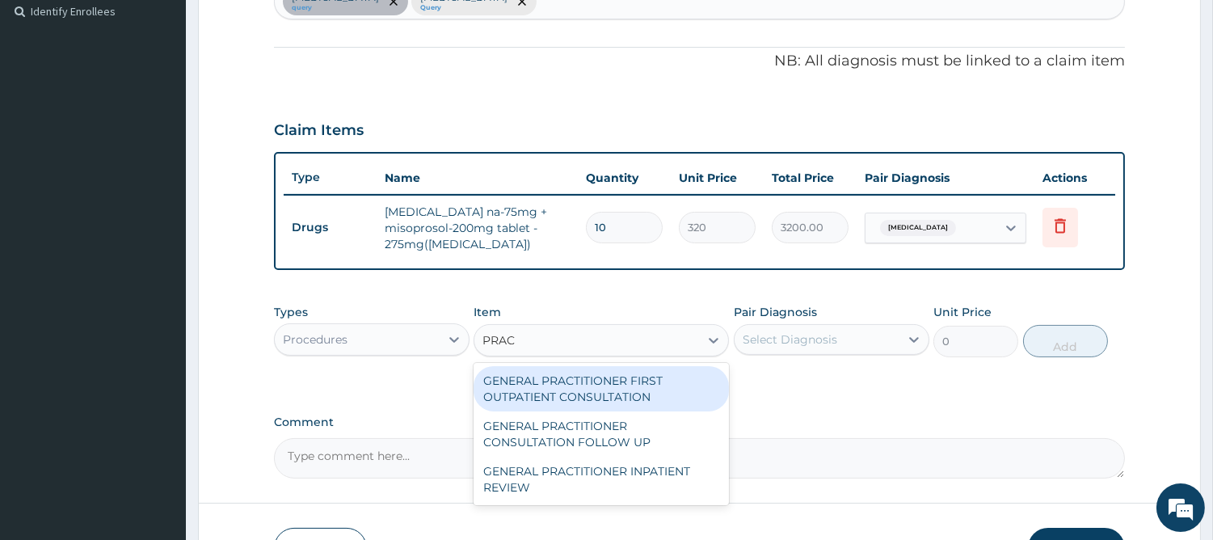
click at [608, 393] on div "GENERAL PRACTITIONER FIRST OUTPATIENT CONSULTATION" at bounding box center [600, 388] width 255 height 45
type input "4500"
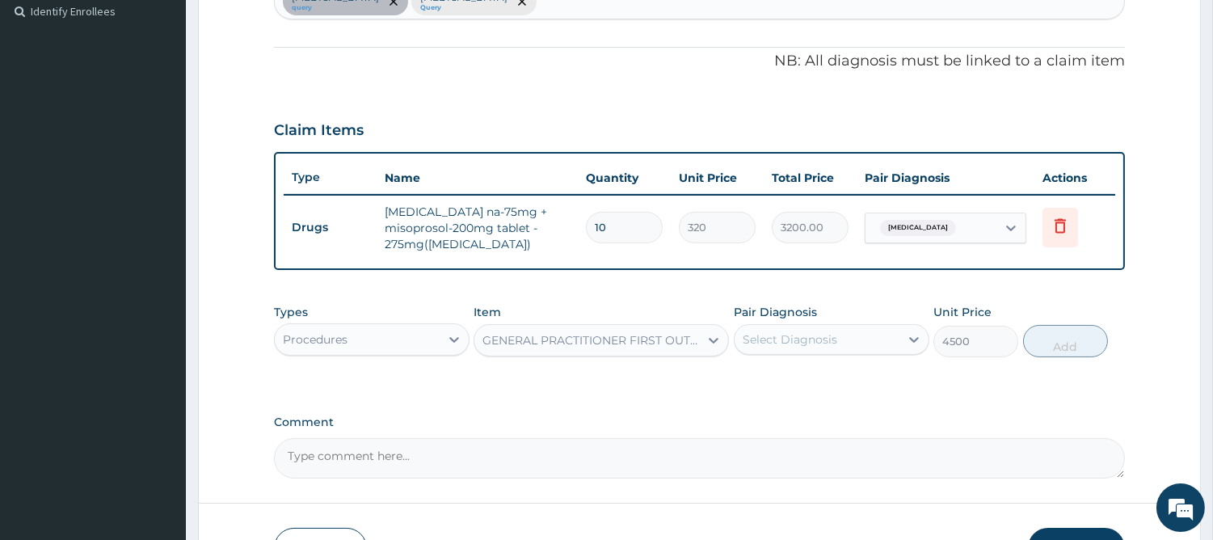
click at [755, 333] on div "Select Diagnosis" at bounding box center [789, 339] width 95 height 16
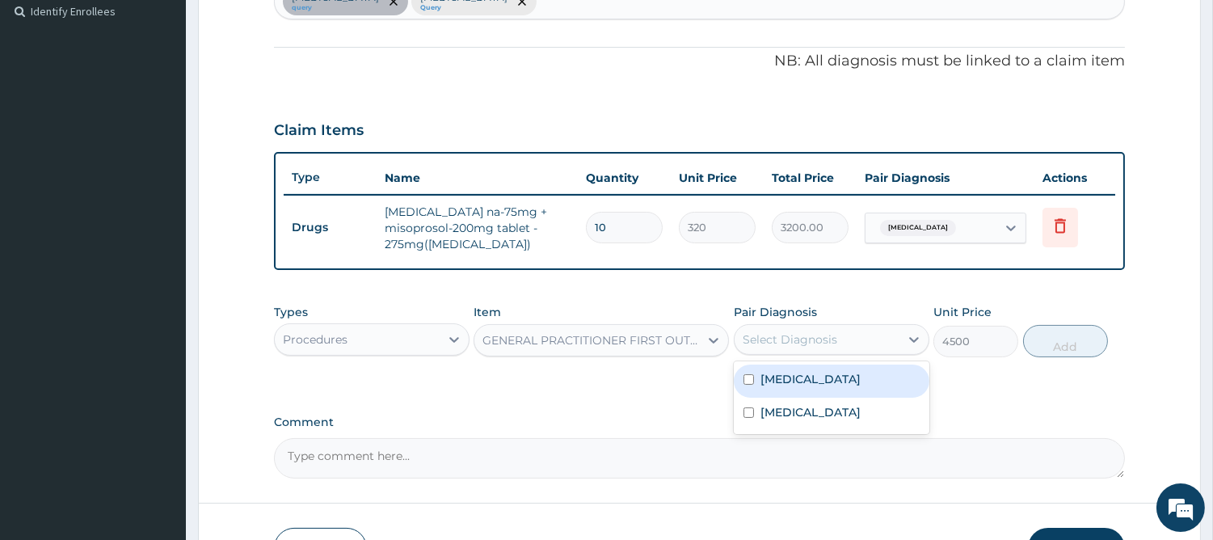
click at [768, 382] on label "Arthritis" at bounding box center [810, 379] width 100 height 16
checkbox input "true"
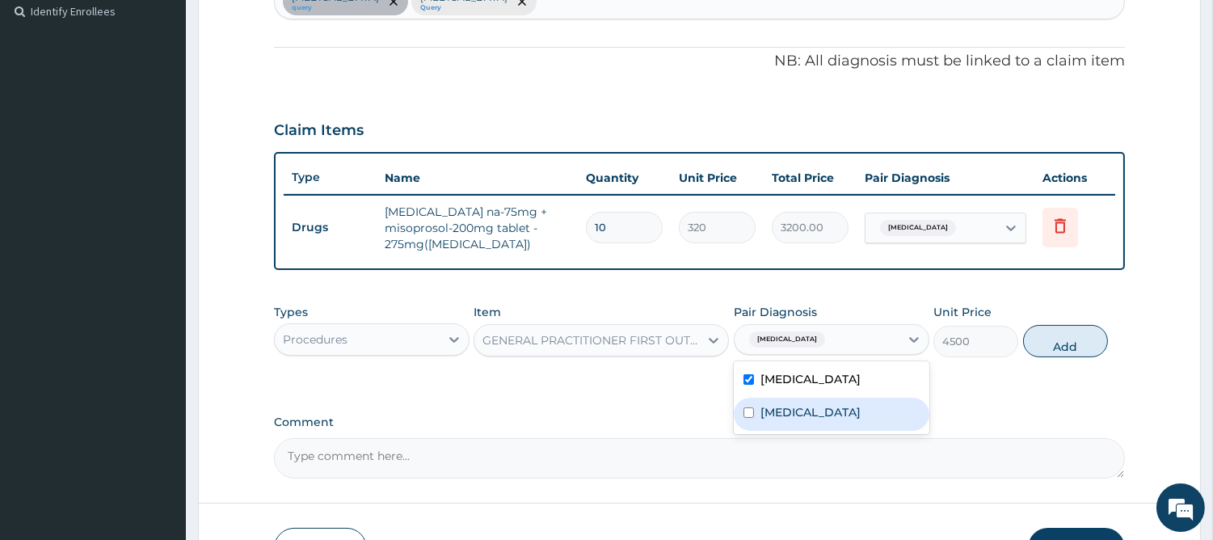
click at [760, 404] on label "Ulcer" at bounding box center [810, 412] width 100 height 16
checkbox input "true"
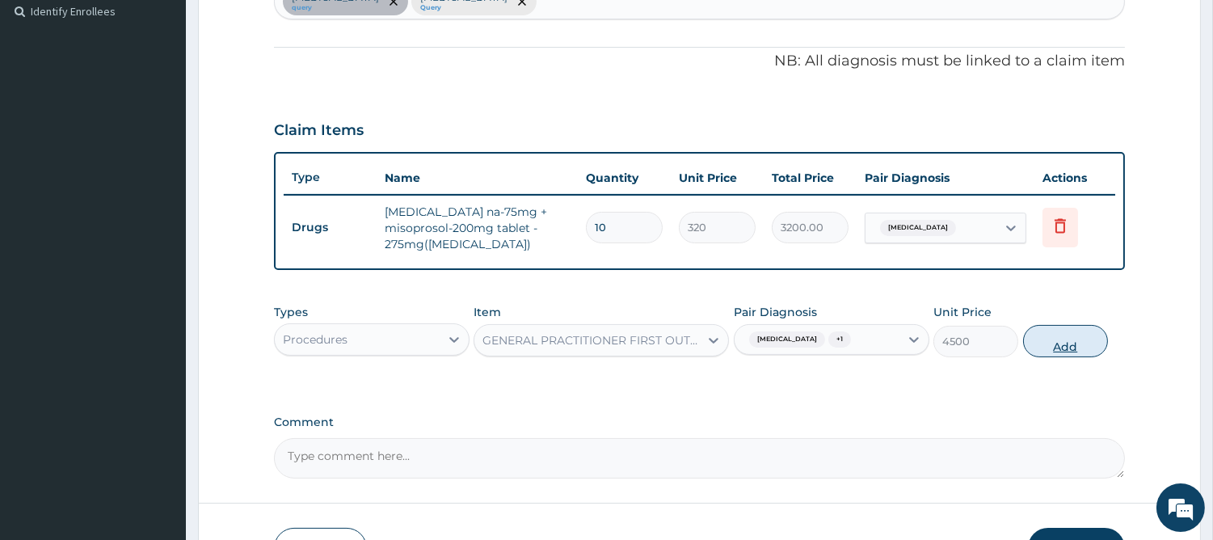
click at [1045, 341] on button "Add" at bounding box center [1065, 341] width 85 height 32
type input "0"
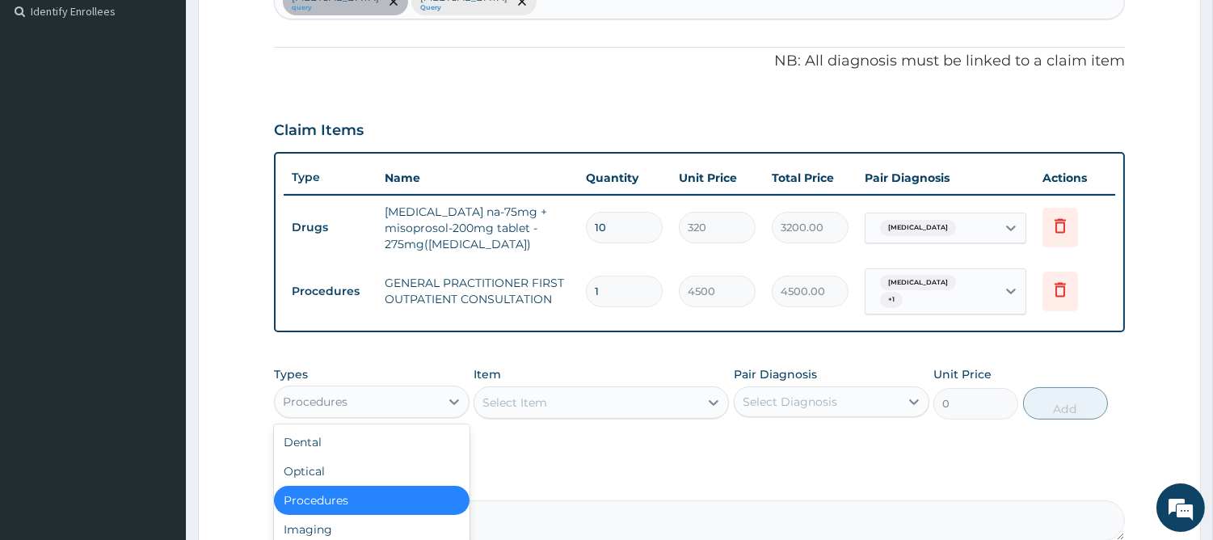
click at [397, 389] on div "Procedures" at bounding box center [357, 402] width 165 height 26
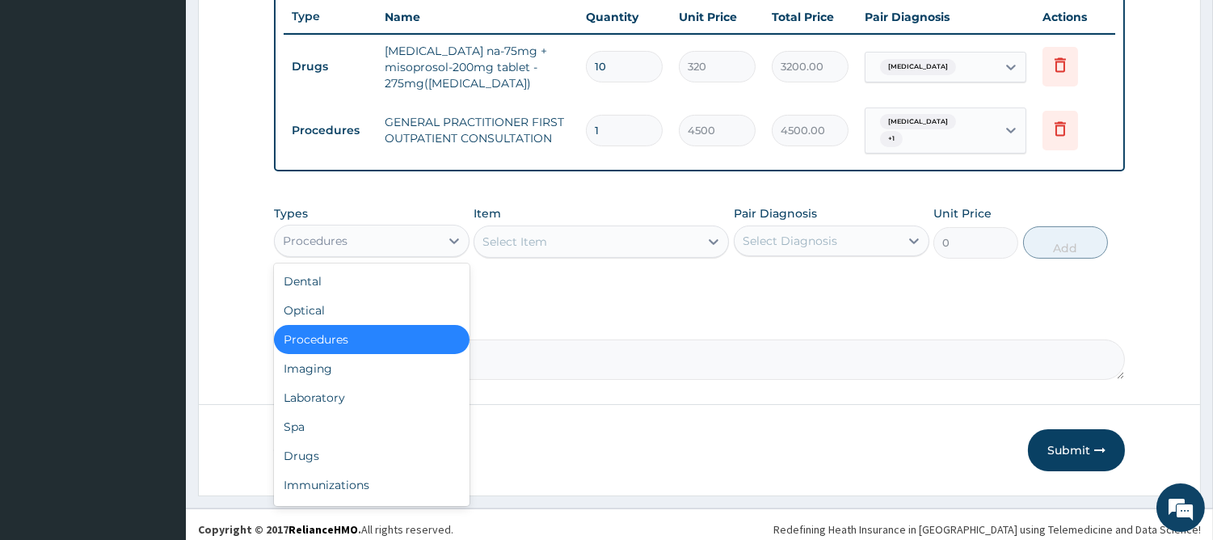
scroll to position [611, 0]
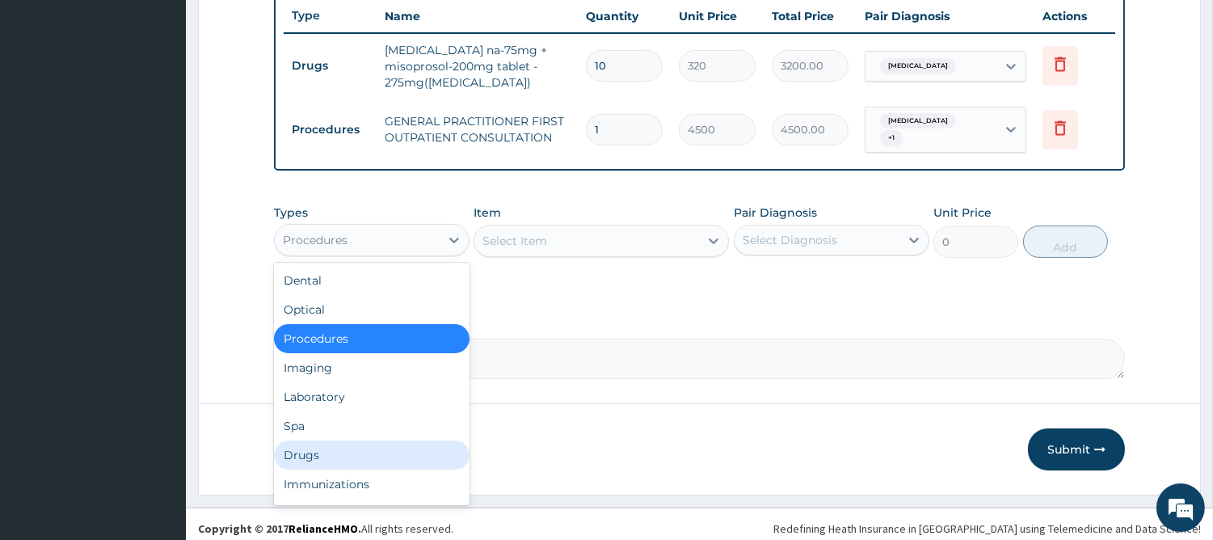
click at [448, 441] on div "Drugs" at bounding box center [372, 454] width 196 height 29
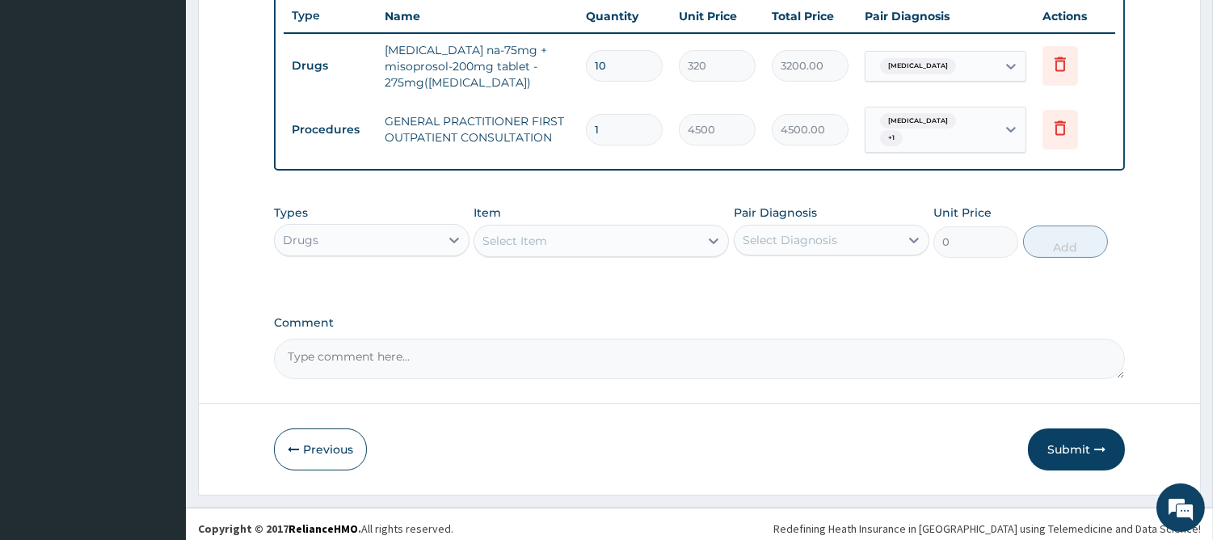
click at [665, 239] on div "Select Item" at bounding box center [586, 241] width 225 height 26
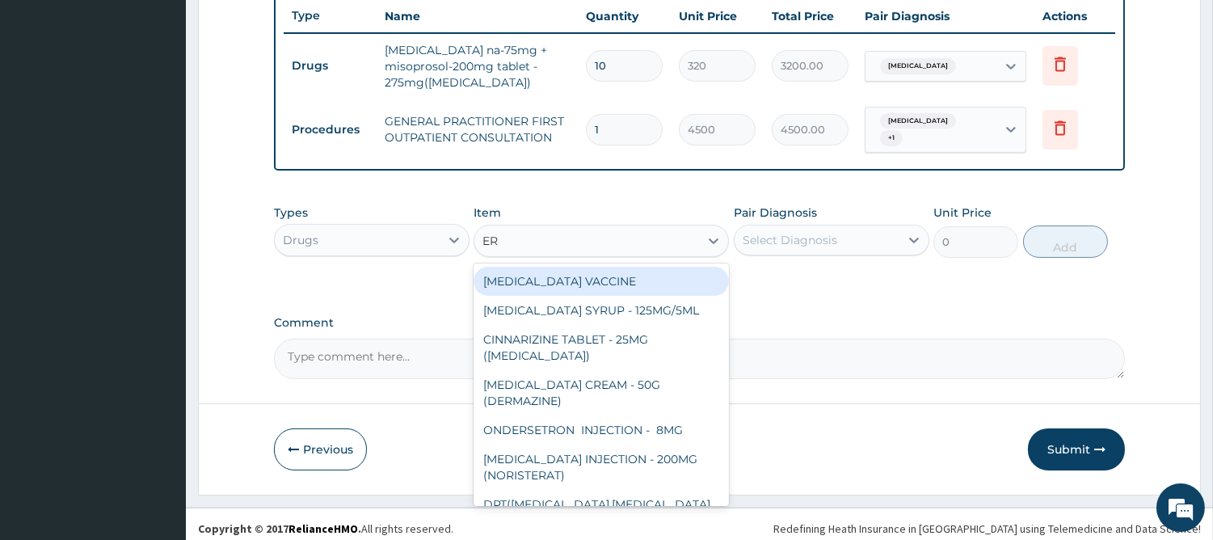
type input "ERY"
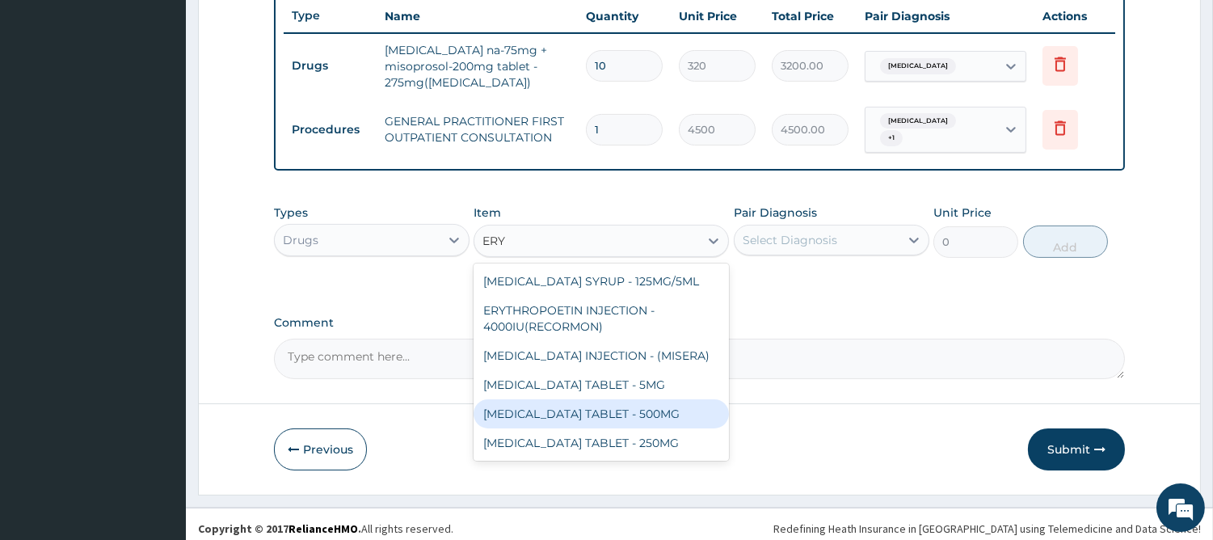
click at [596, 410] on div "ERYTHROMYCIN TABLET - 500MG" at bounding box center [600, 413] width 255 height 29
type input "160"
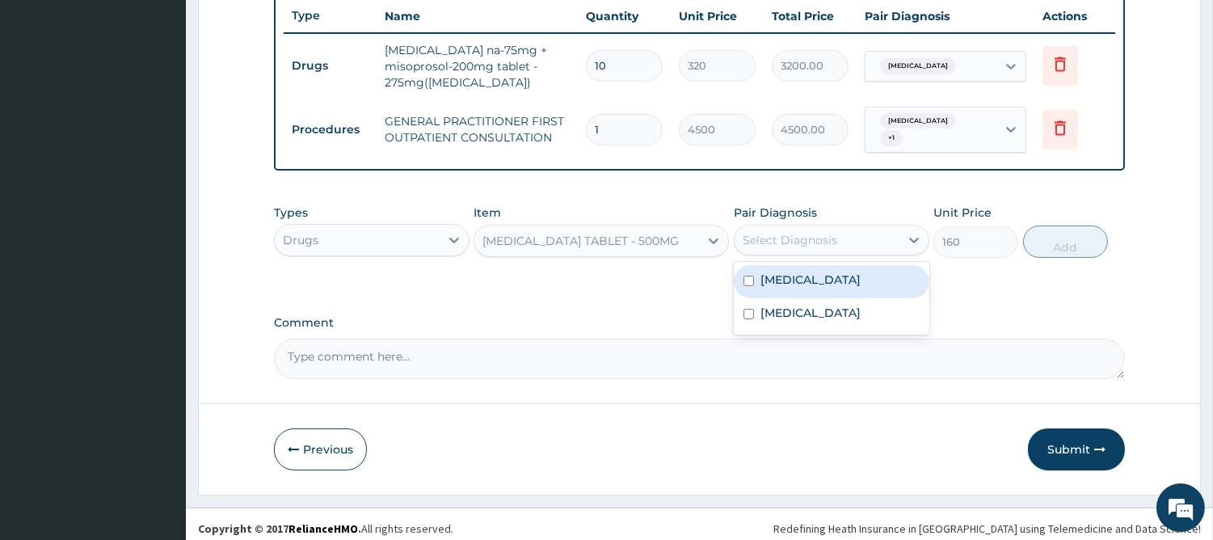
click at [785, 243] on div "Select Diagnosis" at bounding box center [816, 240] width 165 height 26
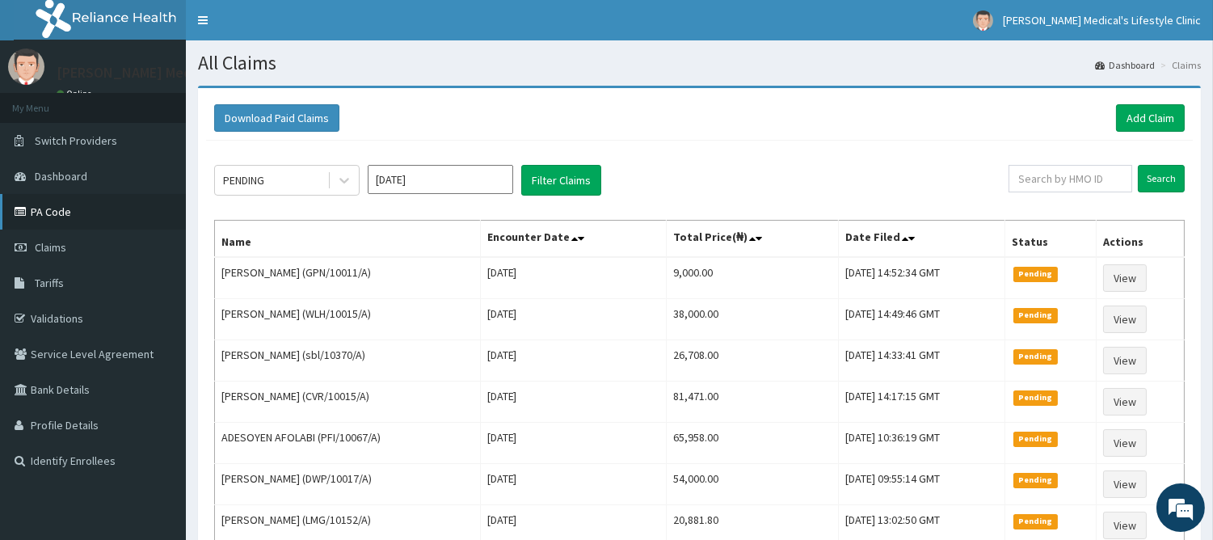
click at [75, 208] on link "PA Code" at bounding box center [93, 212] width 186 height 36
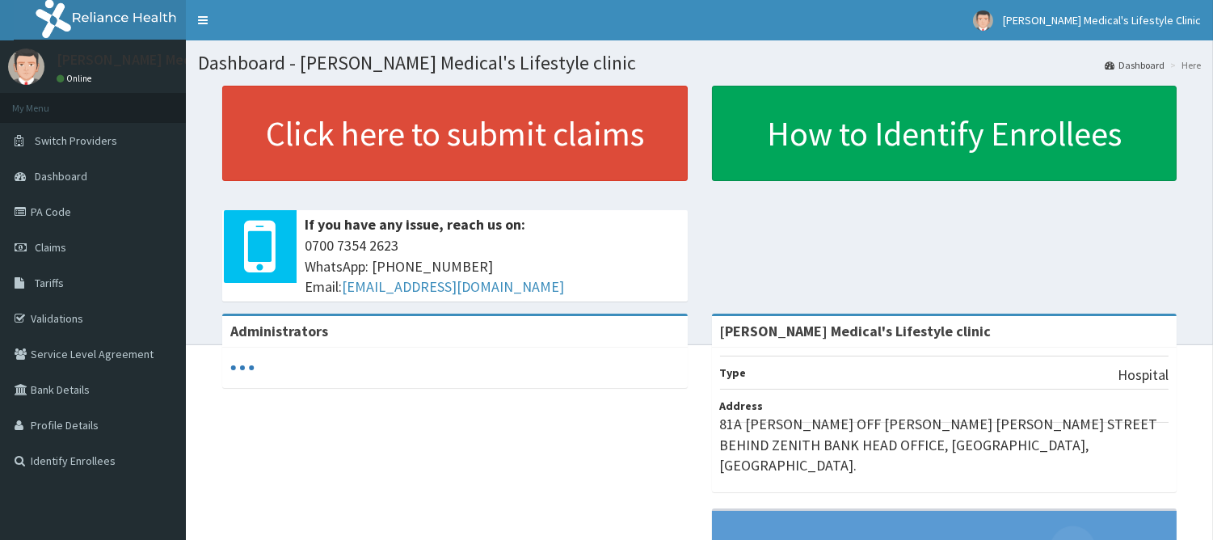
click at [57, 204] on link "PA Code" at bounding box center [93, 212] width 186 height 36
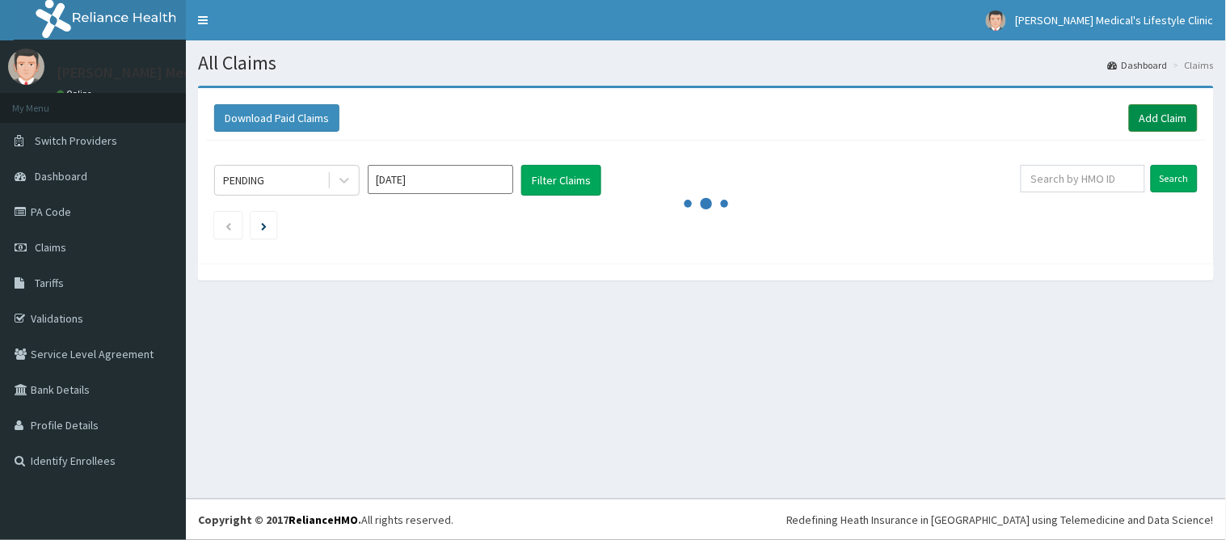
click at [1168, 122] on link "Add Claim" at bounding box center [1163, 117] width 69 height 27
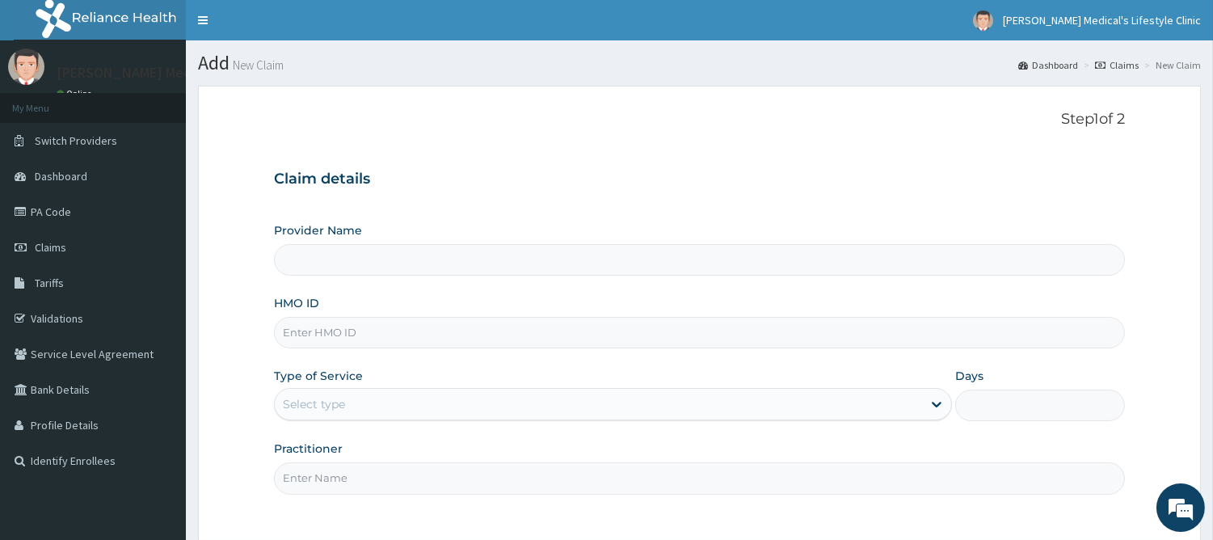
type input "[PERSON_NAME] Medical's Lifestyle clinic"
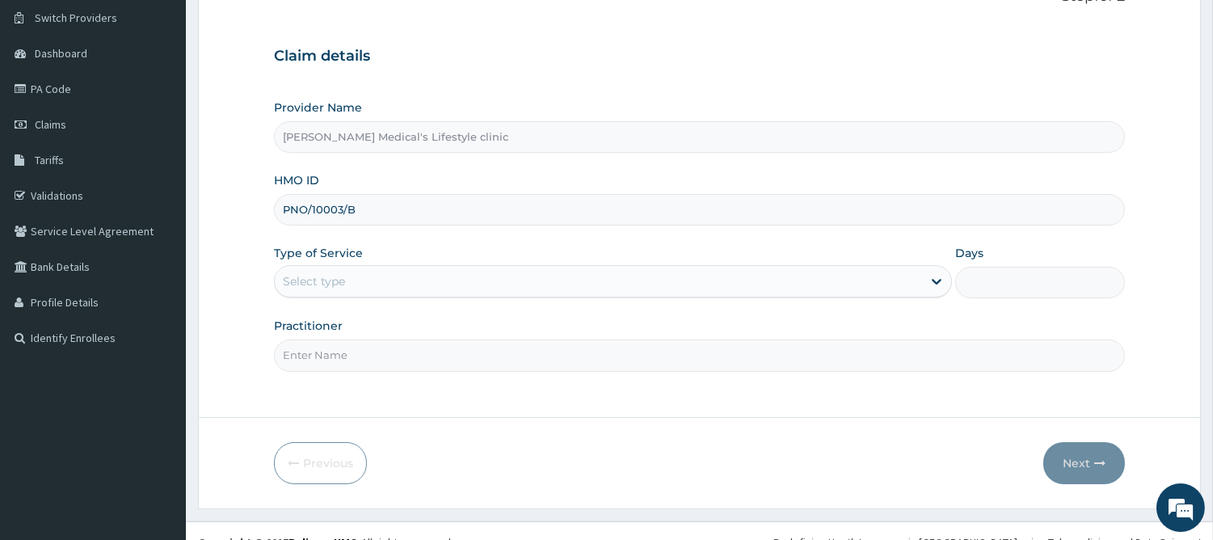
scroll to position [145, 0]
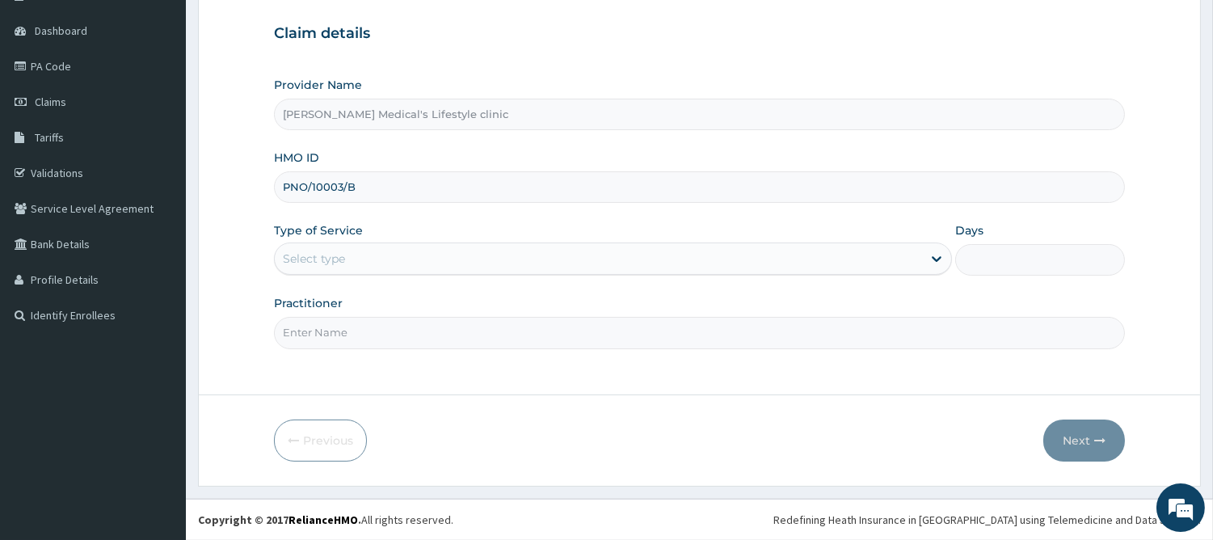
type input "PNO/10003/B"
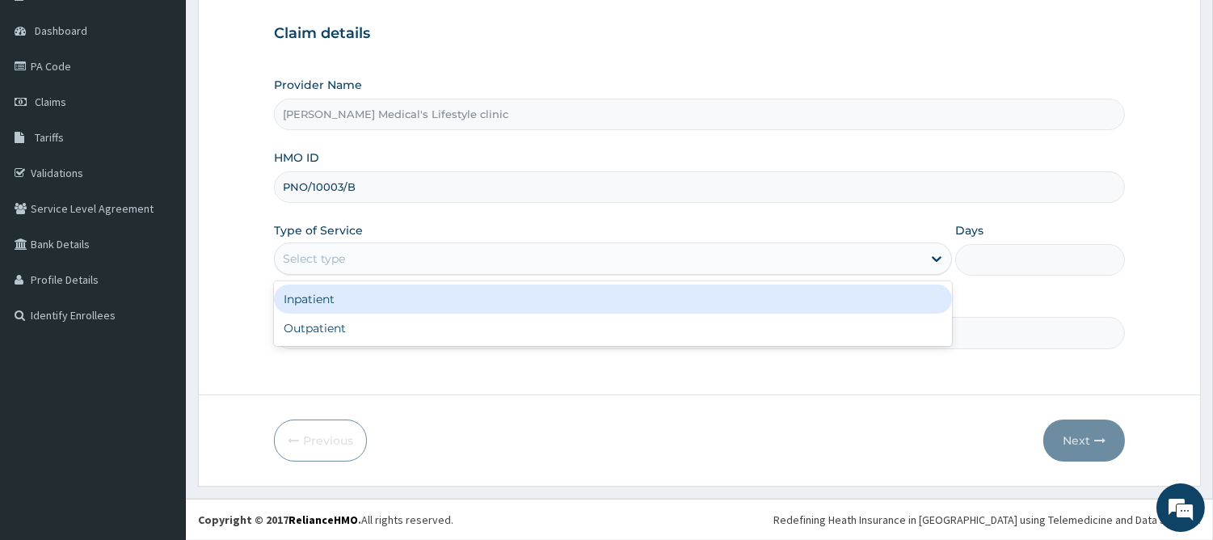
click at [423, 252] on div "Select type" at bounding box center [598, 259] width 647 height 26
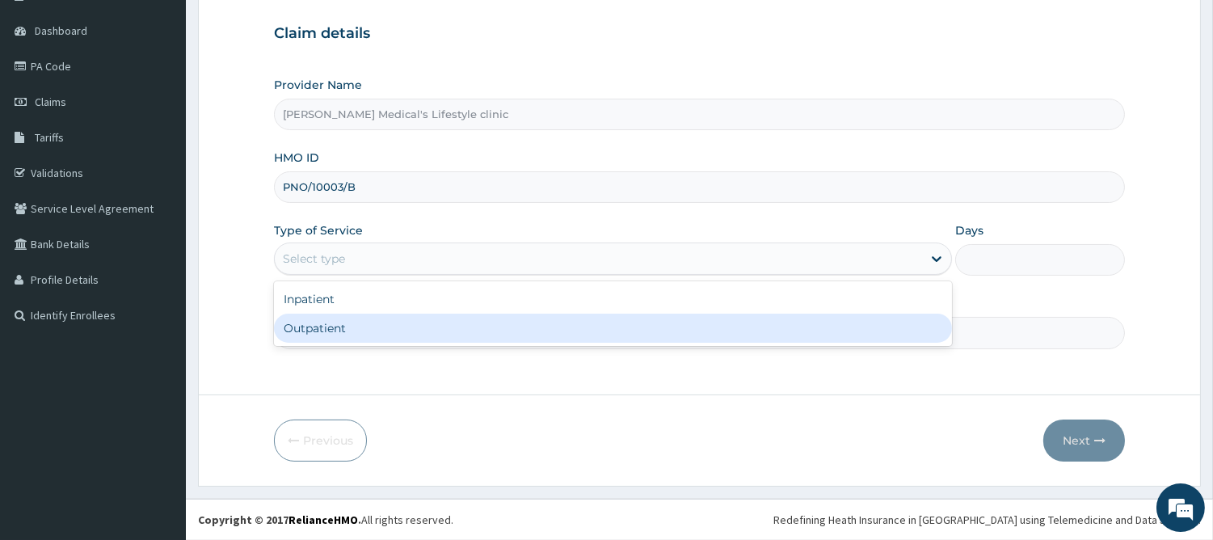
click at [393, 327] on div "Outpatient" at bounding box center [613, 327] width 678 height 29
type input "1"
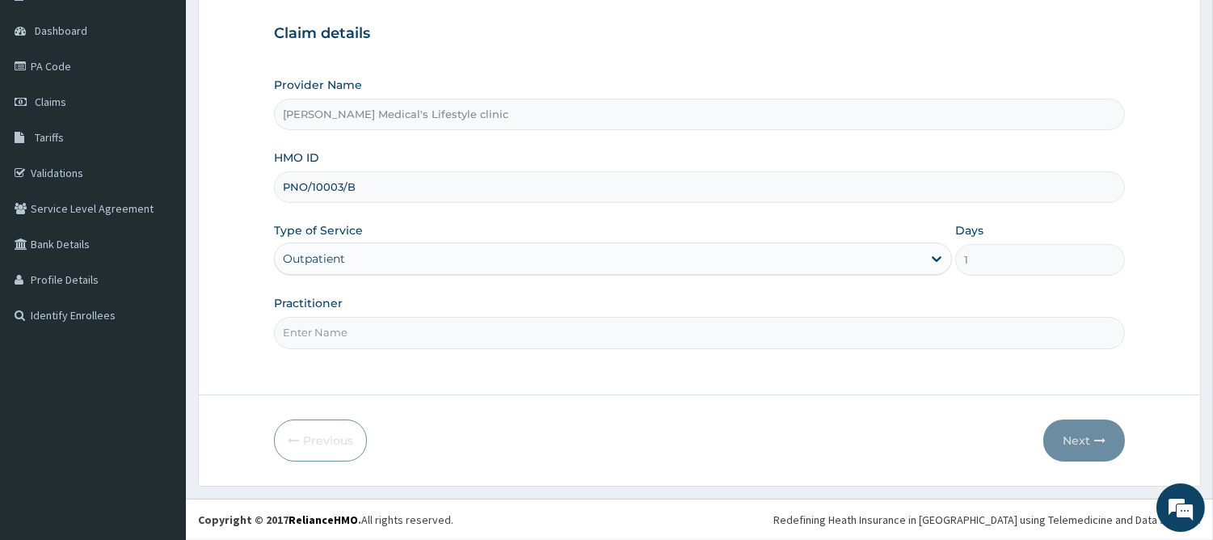
click at [392, 336] on input "Practitioner" at bounding box center [699, 333] width 851 height 32
type input "[PERSON_NAME]"
click at [1081, 434] on button "Next" at bounding box center [1084, 440] width 82 height 42
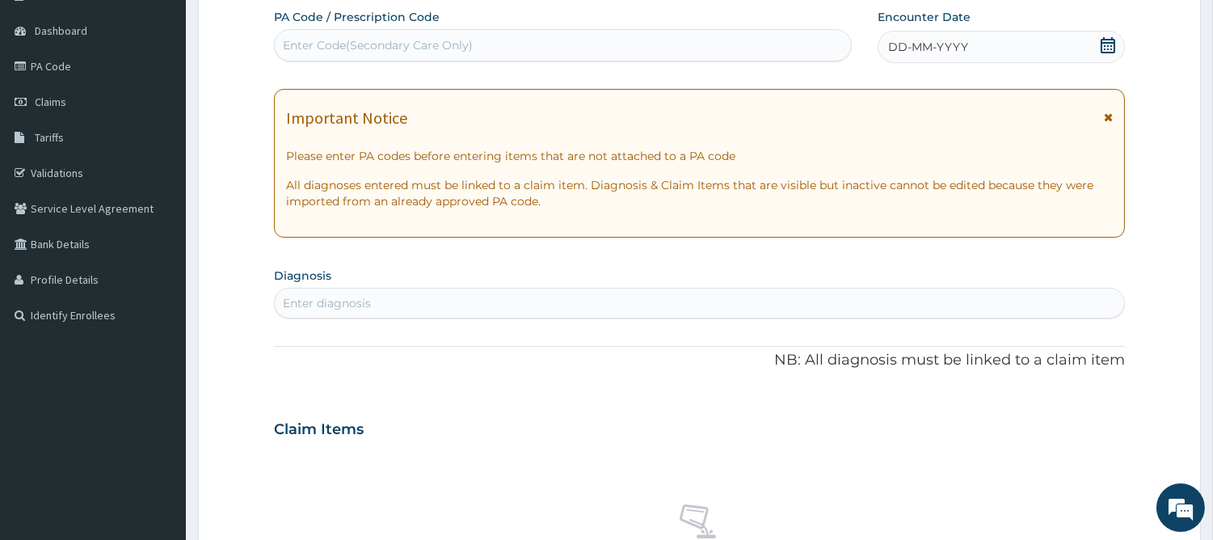
scroll to position [0, 0]
click at [44, 105] on span "Claims" at bounding box center [51, 102] width 32 height 15
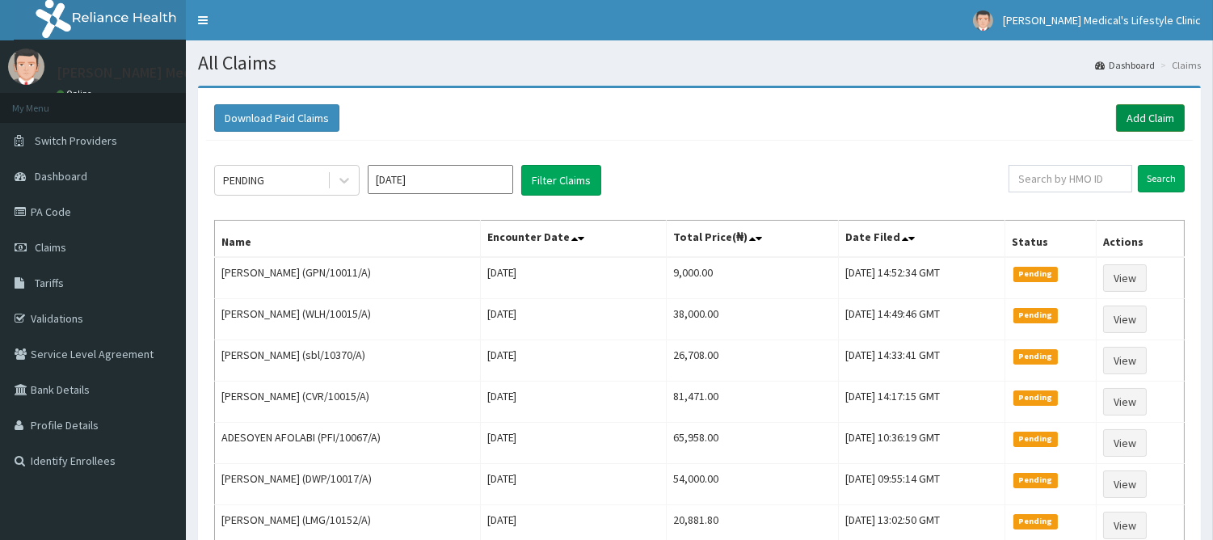
click at [1156, 113] on link "Add Claim" at bounding box center [1150, 117] width 69 height 27
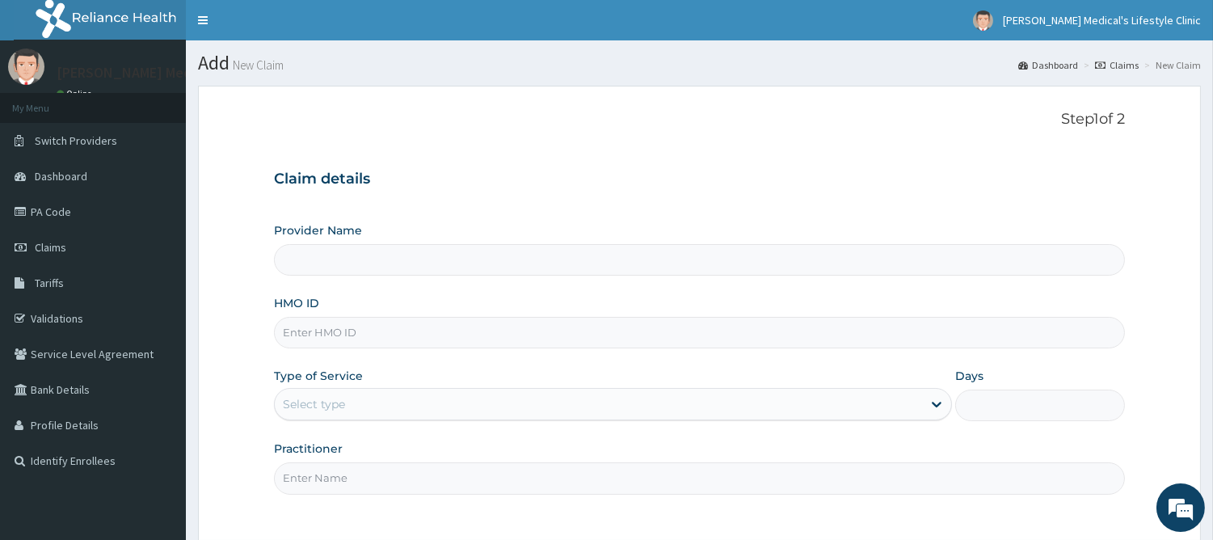
click at [471, 332] on input "HMO ID" at bounding box center [699, 333] width 851 height 32
type input "[PERSON_NAME] Medical's Lifestyle clinic"
paste input "TLR/10210/A"
type input "TLR/10210/A"
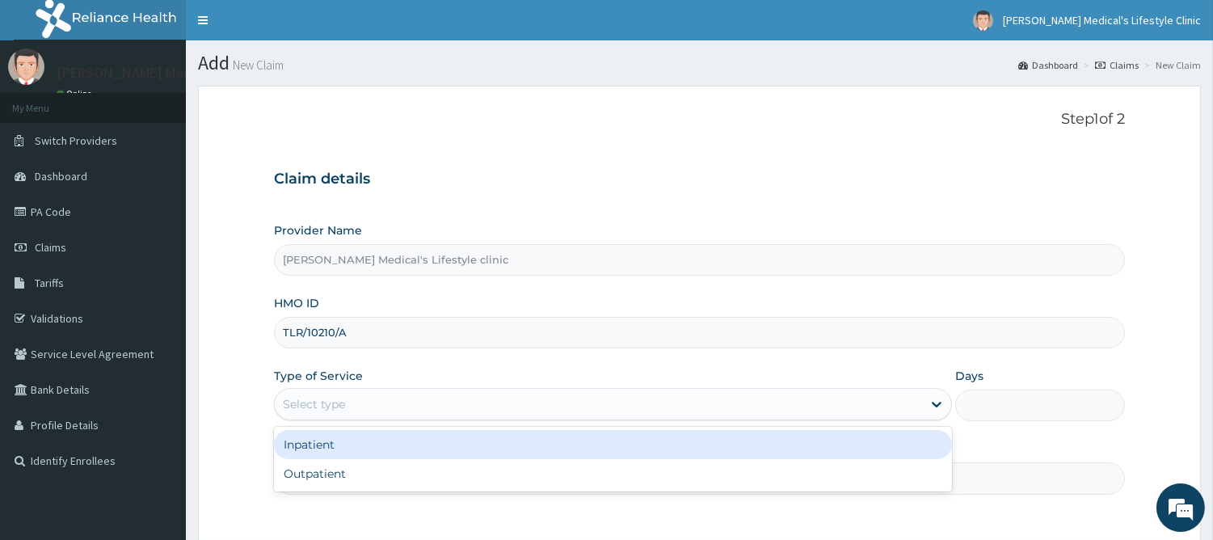
click at [416, 394] on div "Select type" at bounding box center [598, 404] width 647 height 26
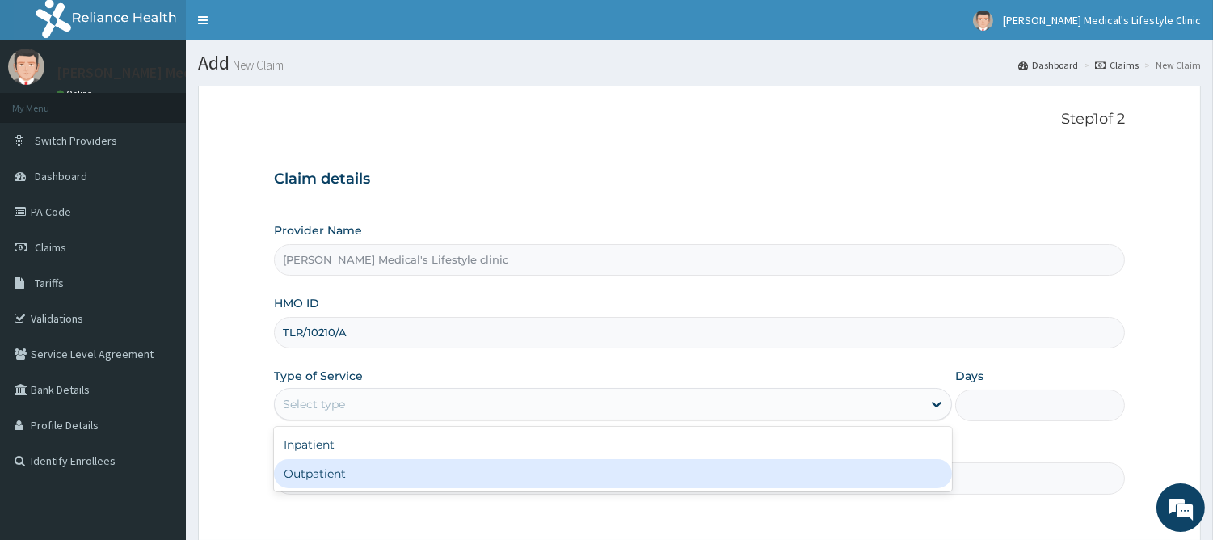
click at [386, 473] on div "Outpatient" at bounding box center [613, 473] width 678 height 29
type input "1"
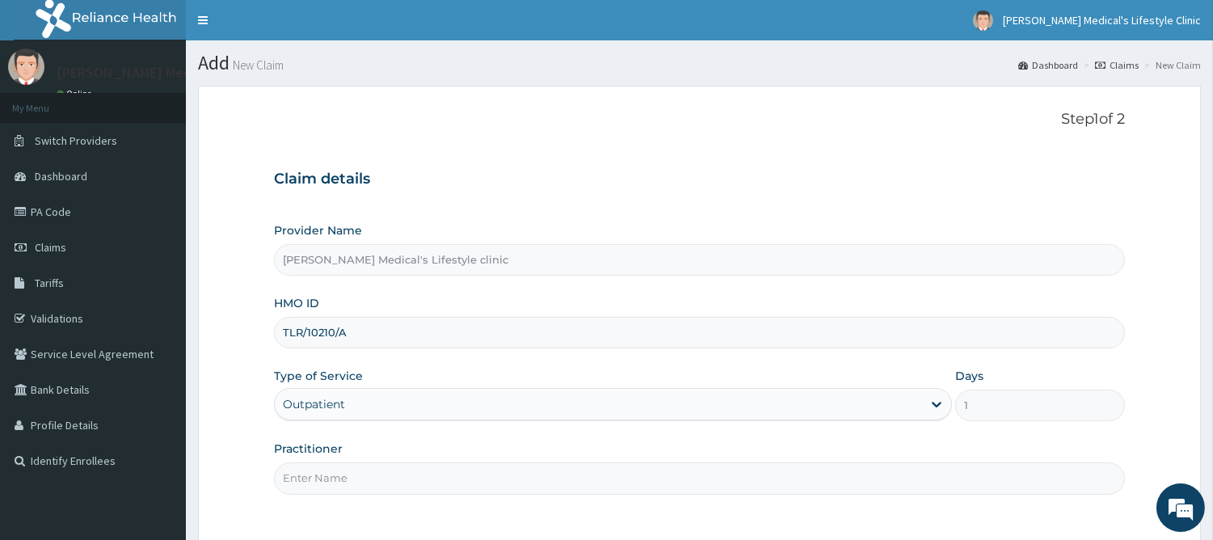
click at [386, 473] on input "Practitioner" at bounding box center [699, 478] width 851 height 32
type input "[PERSON_NAME]"
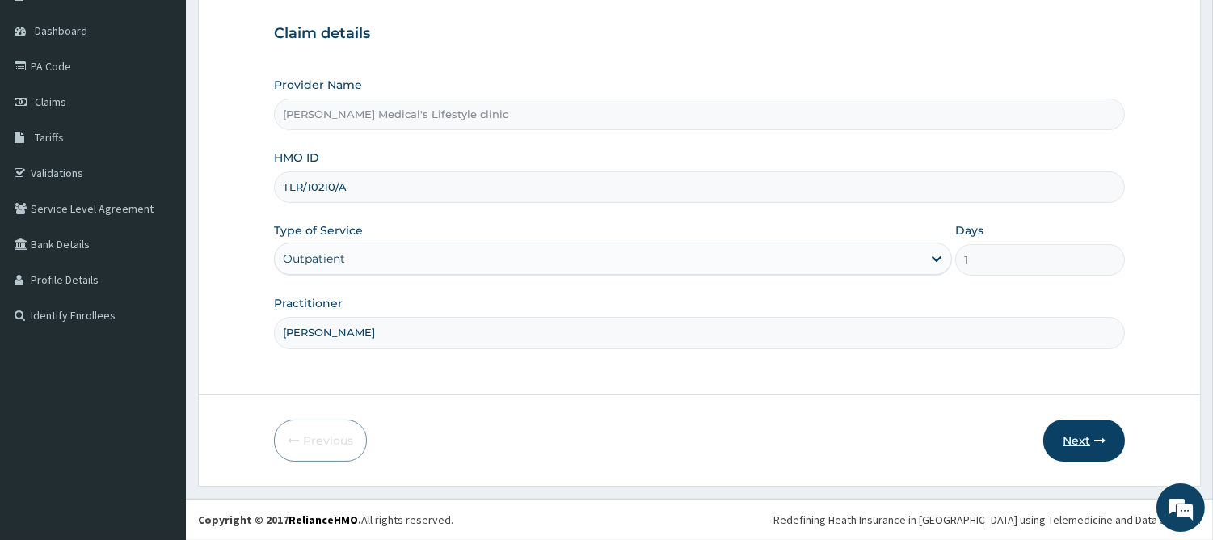
click at [1075, 444] on button "Next" at bounding box center [1084, 440] width 82 height 42
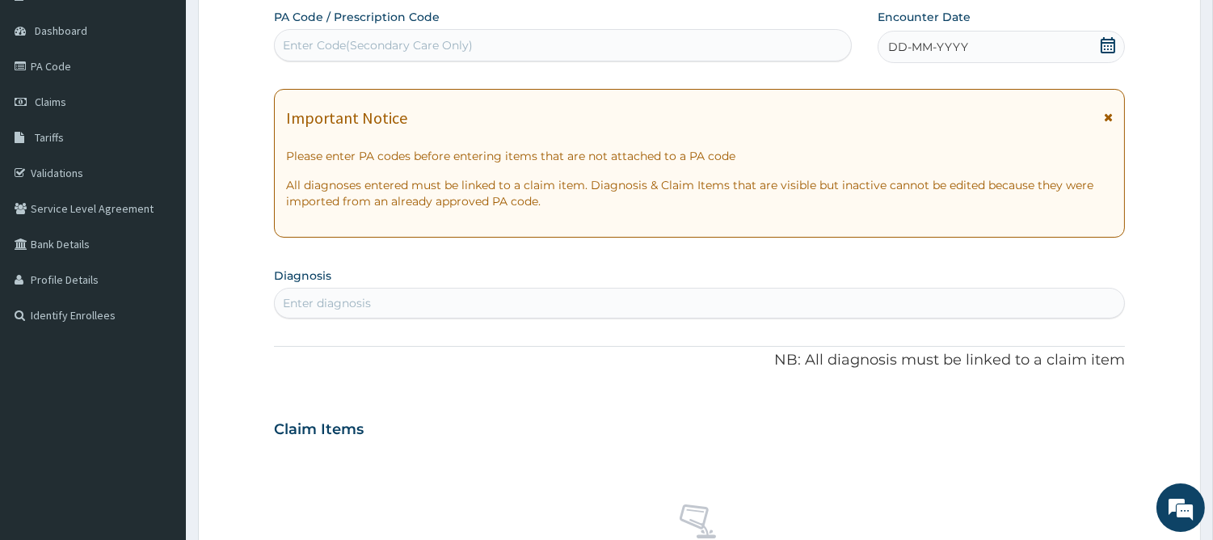
click at [424, 301] on div "Enter diagnosis" at bounding box center [699, 303] width 849 height 26
type input "SPAS"
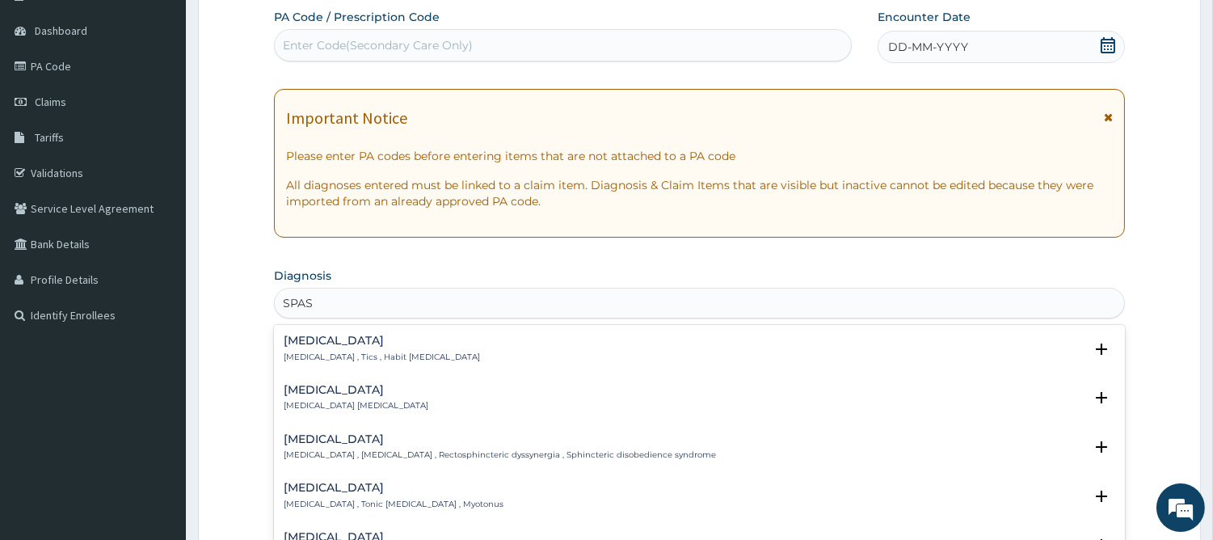
click at [309, 402] on p "[MEDICAL_DATA] [MEDICAL_DATA]" at bounding box center [356, 405] width 145 height 11
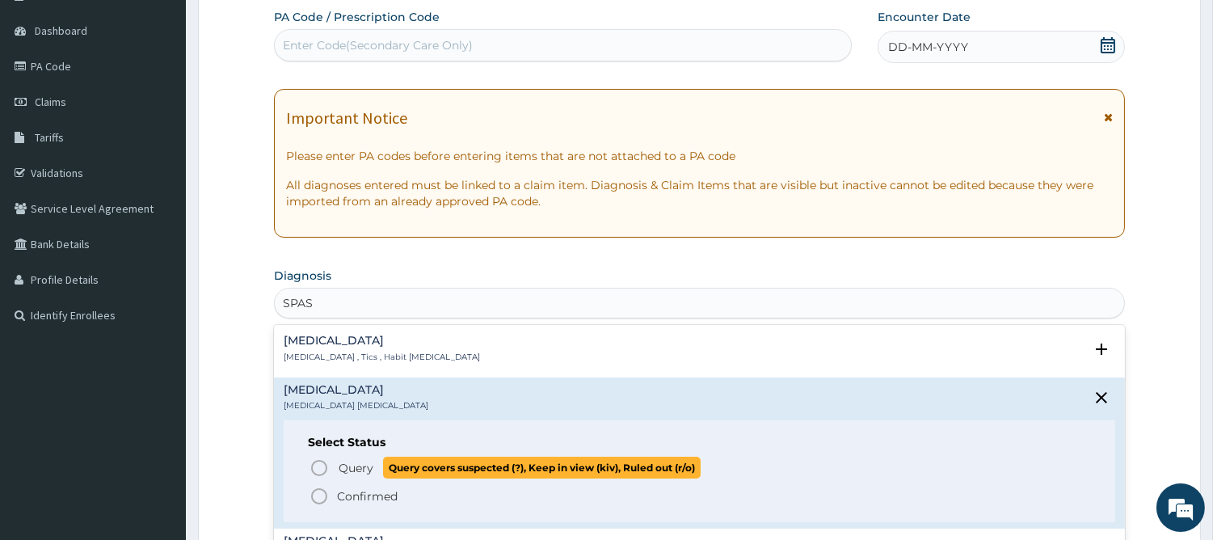
click at [326, 469] on circle "status option query" at bounding box center [319, 467] width 15 height 15
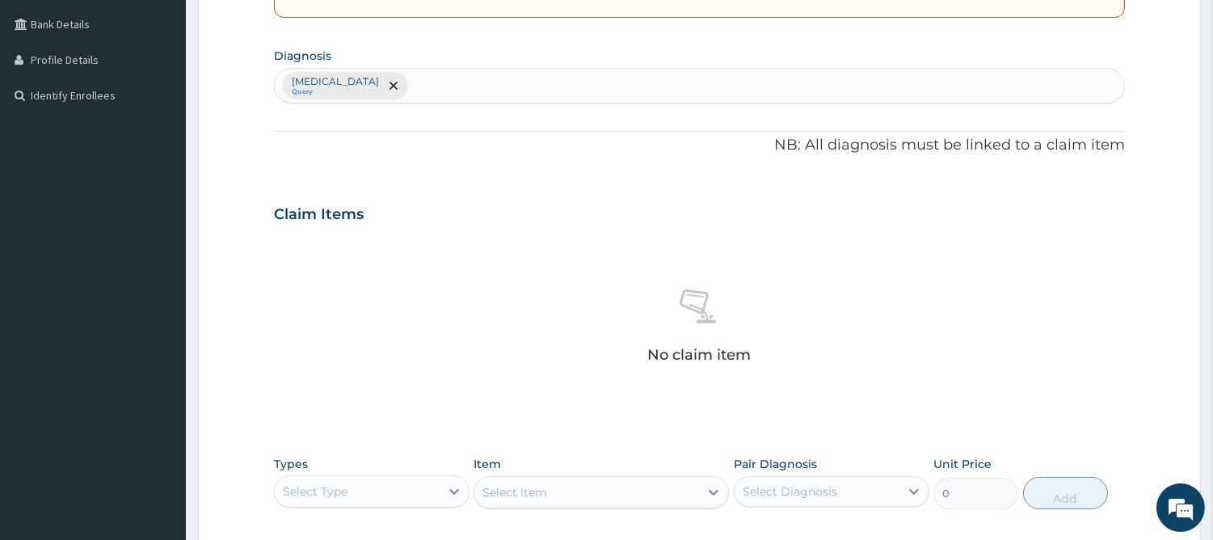
scroll to position [444, 0]
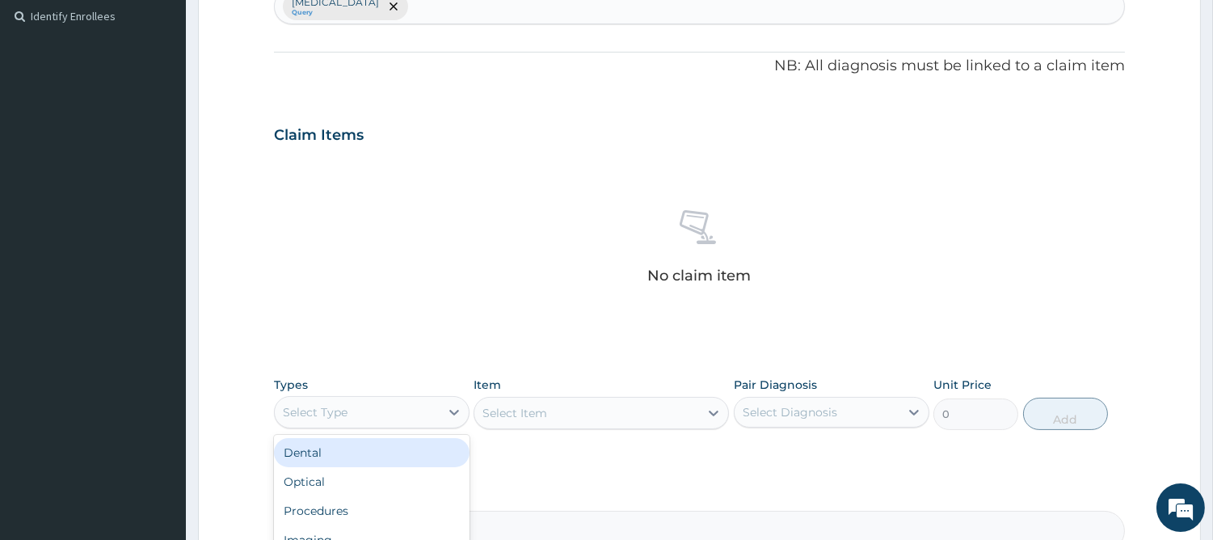
click at [378, 406] on div "Select Type" at bounding box center [357, 412] width 165 height 26
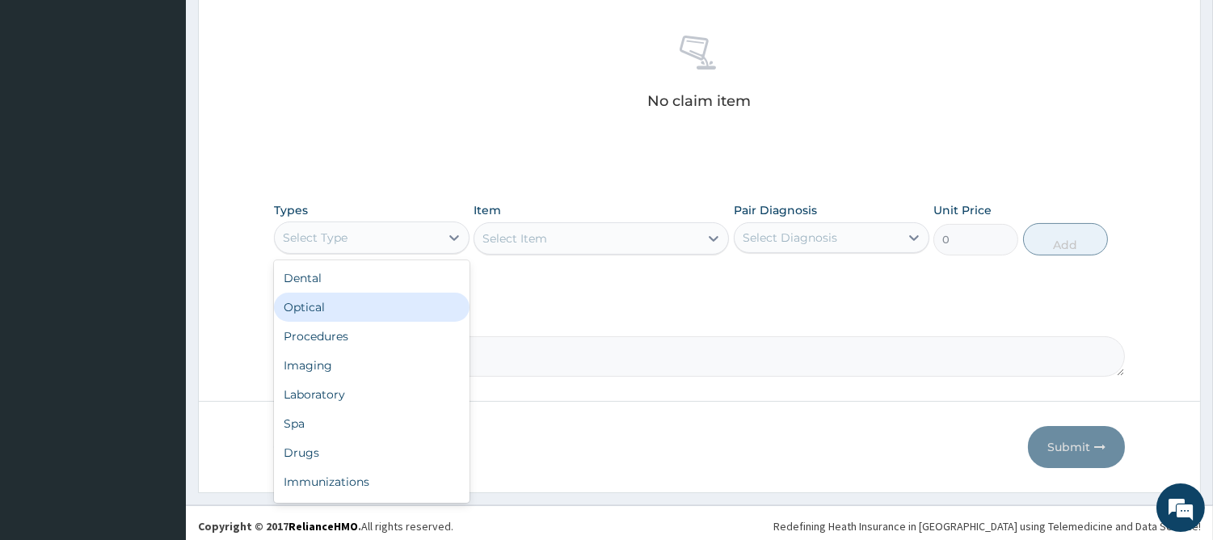
scroll to position [624, 0]
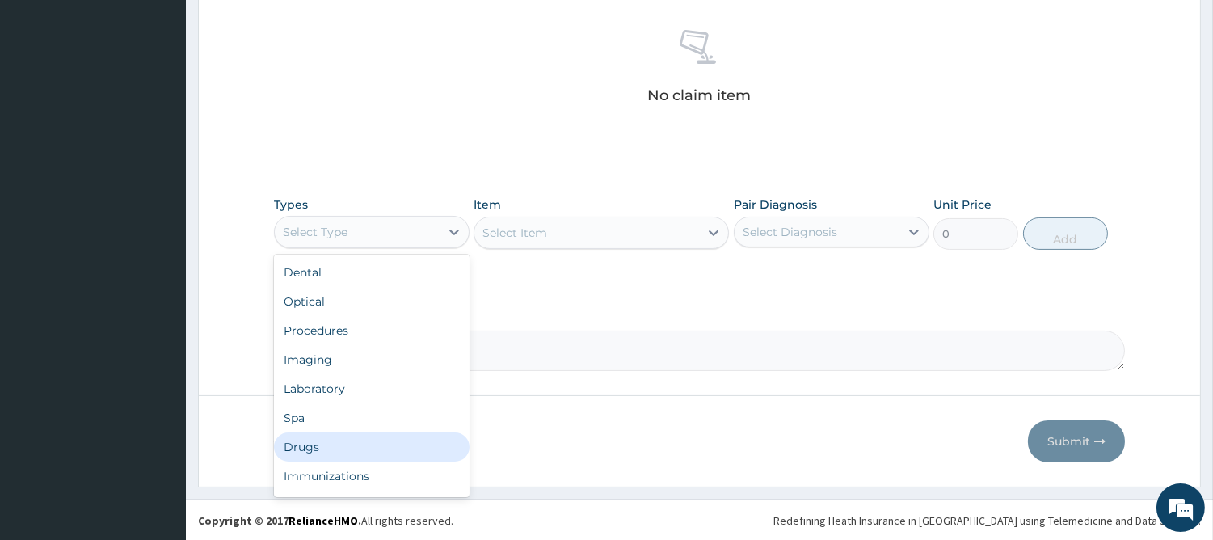
click at [389, 445] on div "Drugs" at bounding box center [372, 446] width 196 height 29
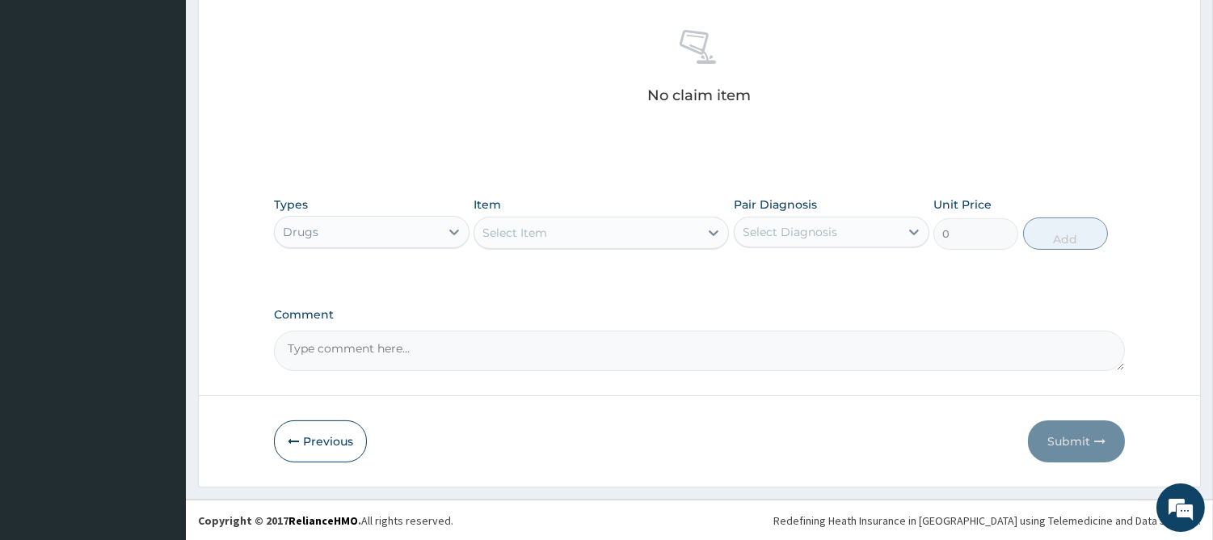
click at [637, 236] on div "Select Item" at bounding box center [586, 233] width 225 height 26
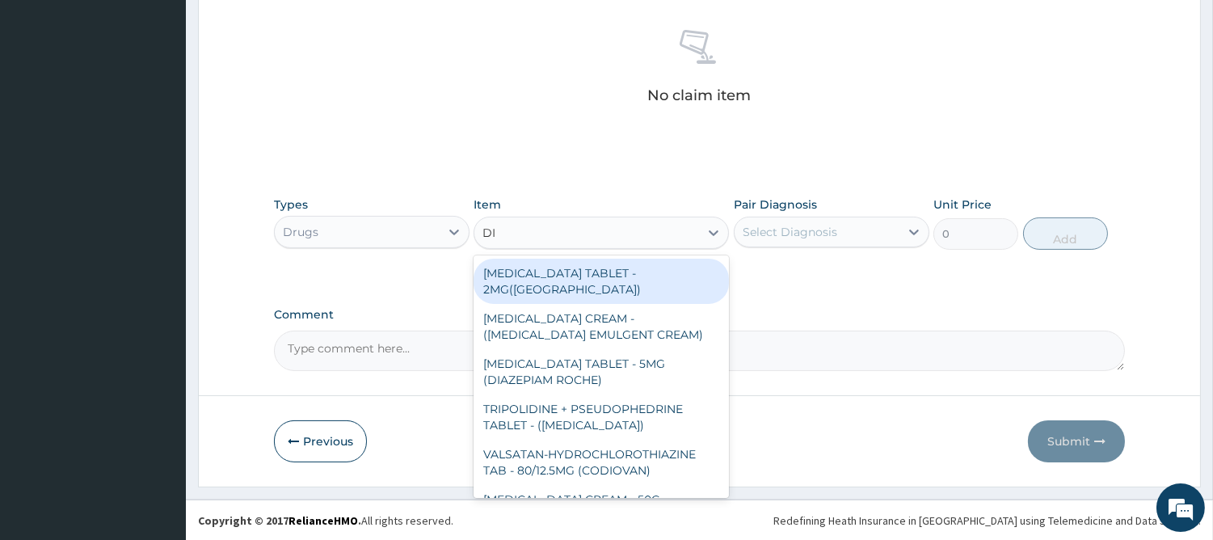
type input "DIC"
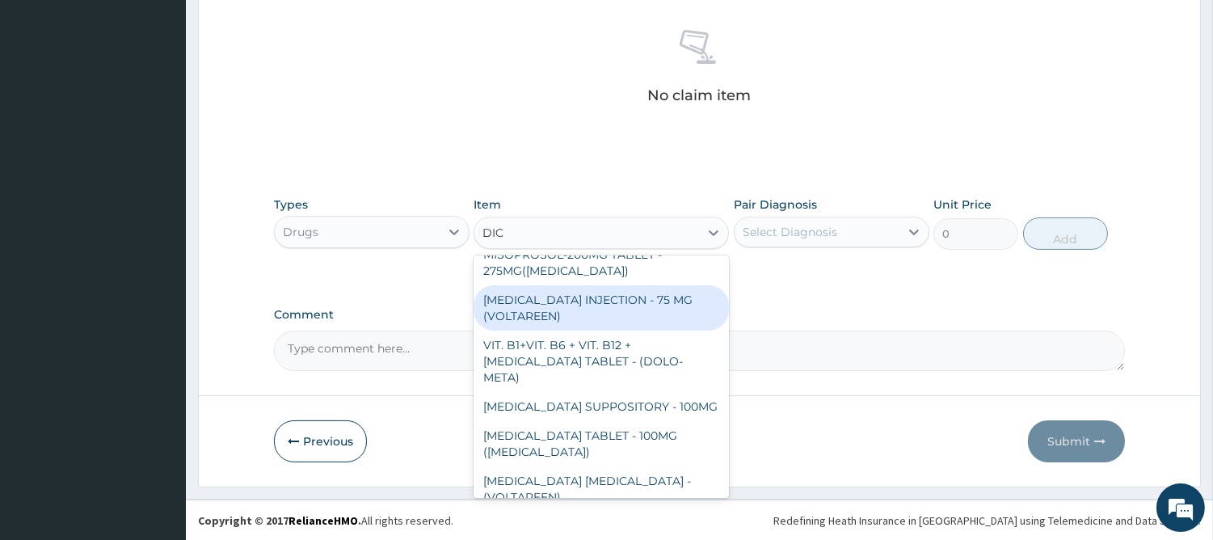
scroll to position [214, 0]
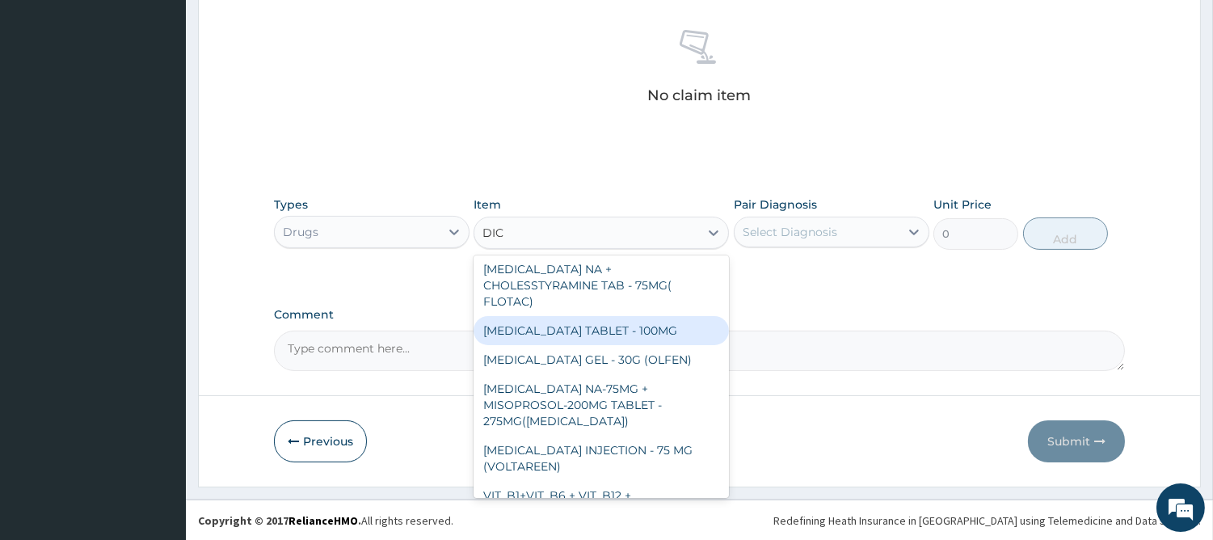
click at [622, 334] on div "DICLOFENAC TABLET - 100MG" at bounding box center [600, 330] width 255 height 29
type input "128"
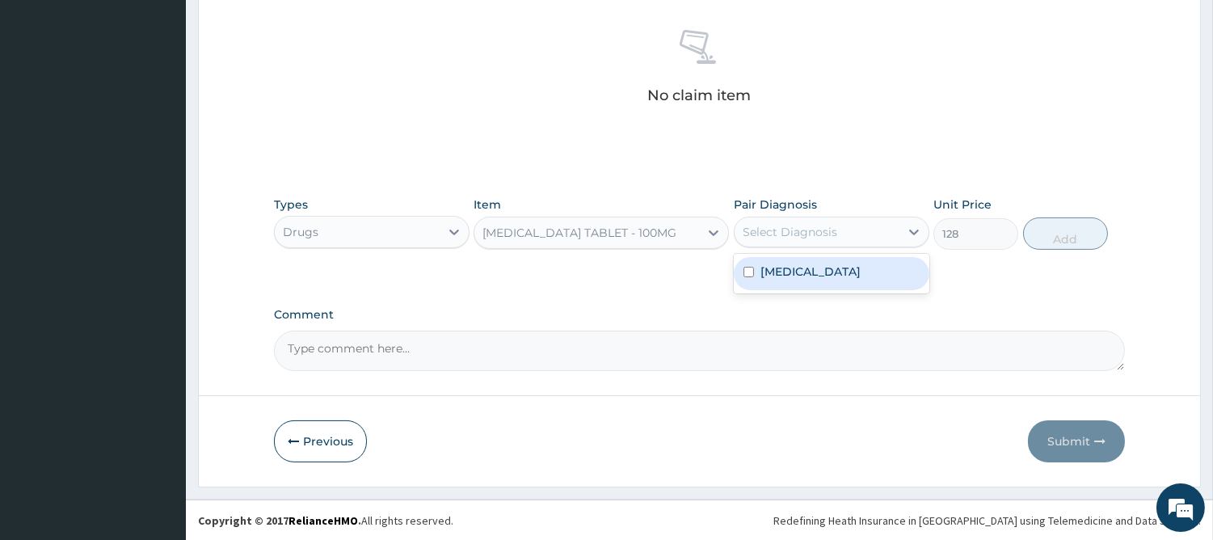
click at [821, 230] on div "Select Diagnosis" at bounding box center [789, 232] width 95 height 16
click at [786, 267] on label "Spasm" at bounding box center [810, 271] width 100 height 16
checkbox input "true"
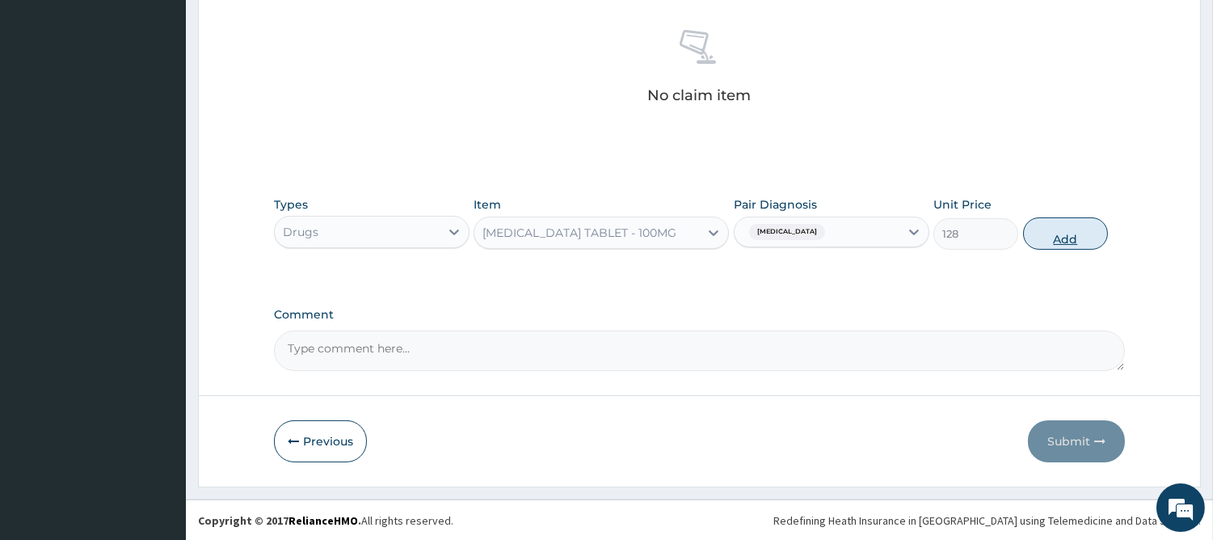
click at [1037, 237] on button "Add" at bounding box center [1065, 233] width 85 height 32
type input "0"
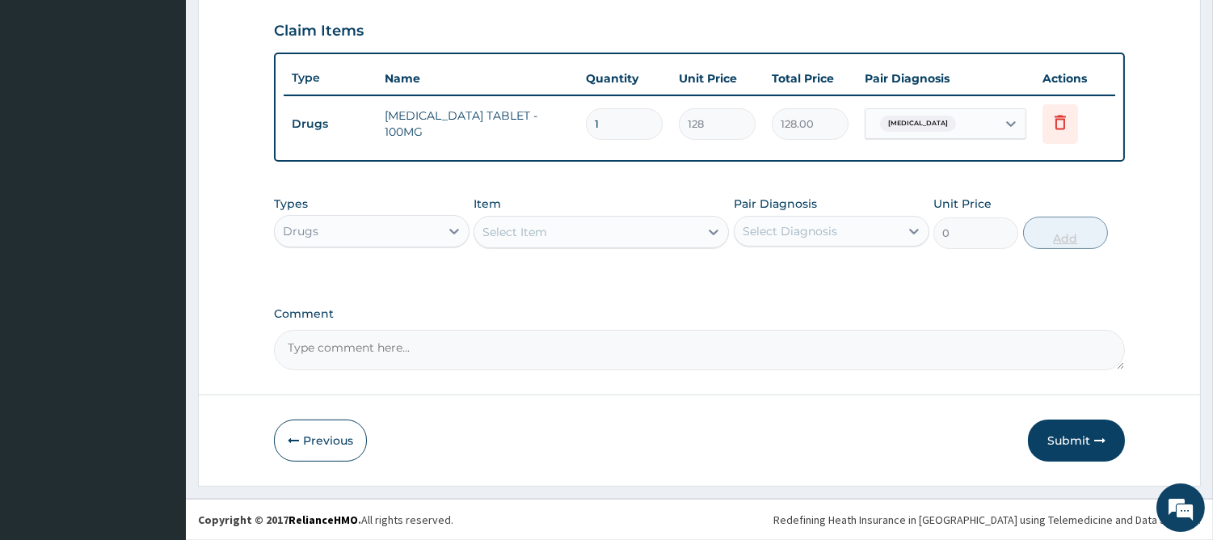
scroll to position [546, 0]
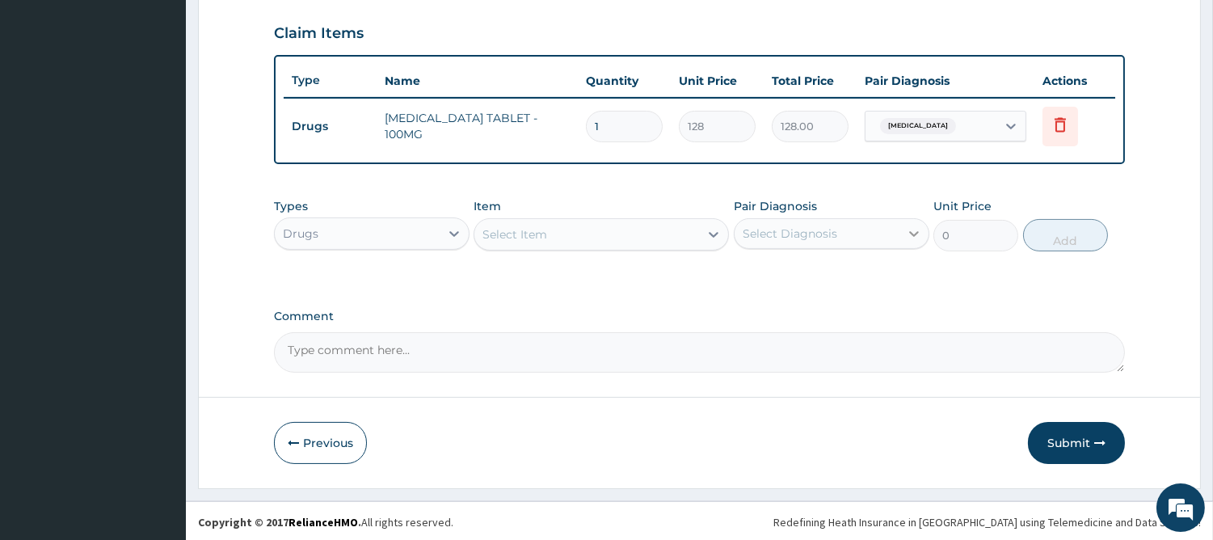
type input "0.00"
type input "6"
type input "768.00"
type input "6"
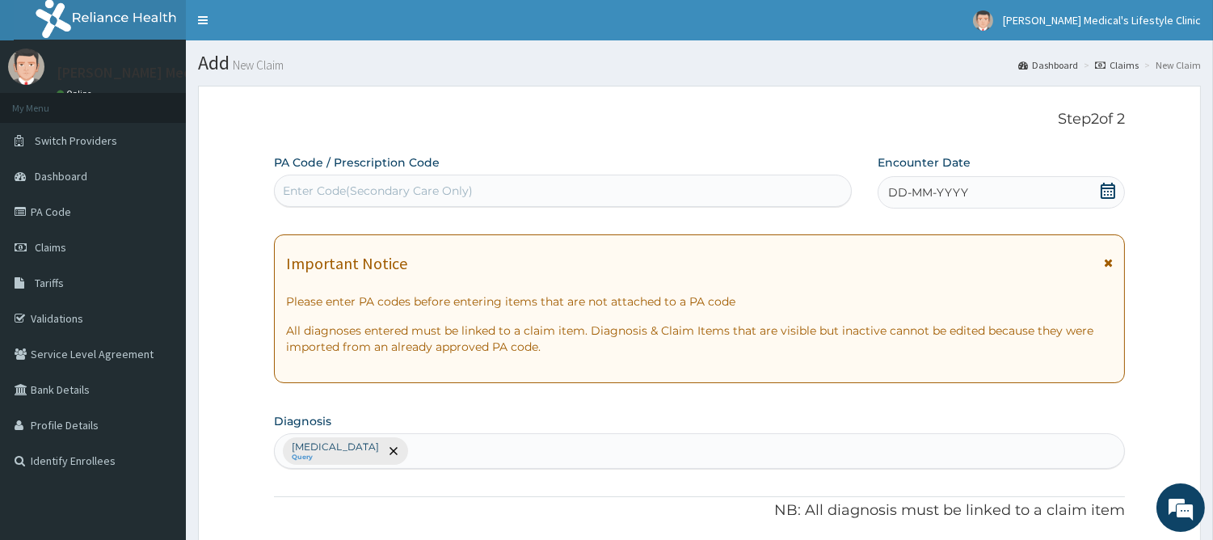
click at [930, 198] on span "DD-MM-YYYY" at bounding box center [928, 192] width 80 height 16
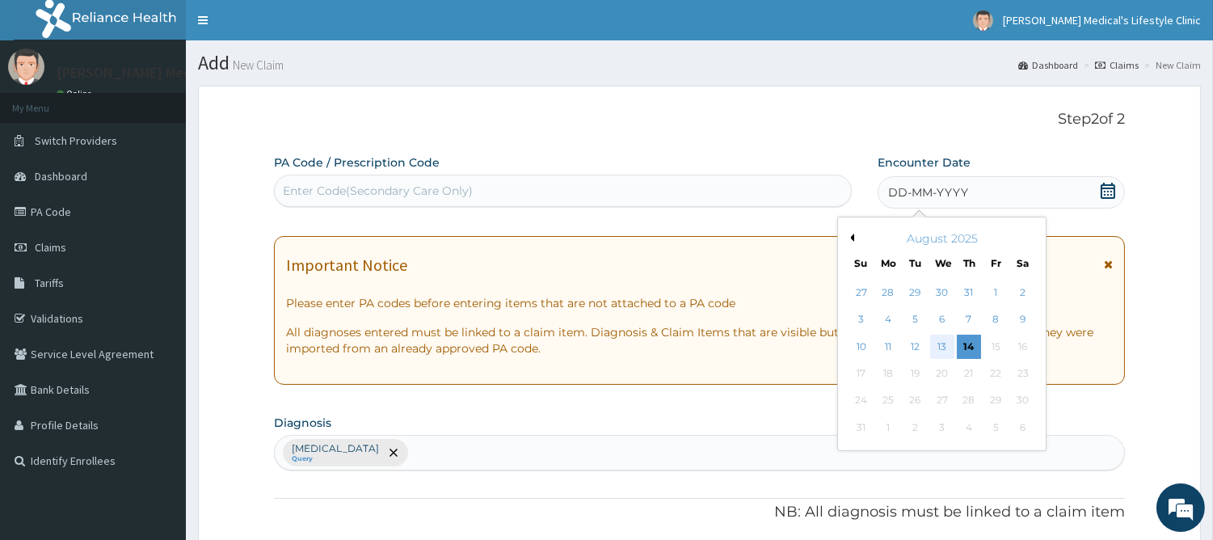
click at [940, 341] on div "13" at bounding box center [941, 346] width 24 height 24
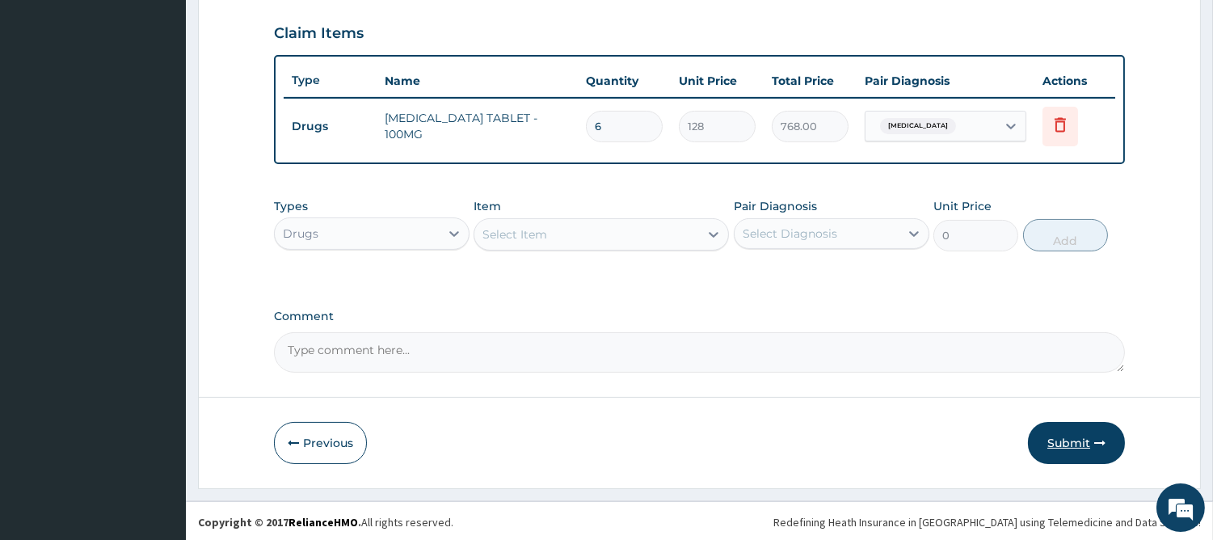
click at [1053, 449] on button "Submit" at bounding box center [1076, 443] width 97 height 42
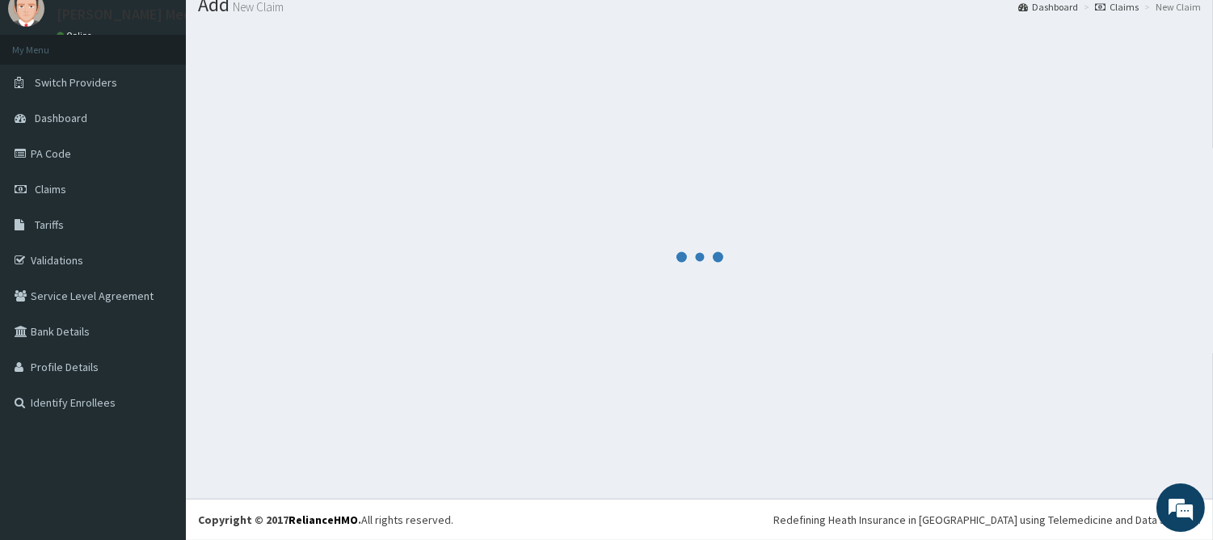
scroll to position [546, 0]
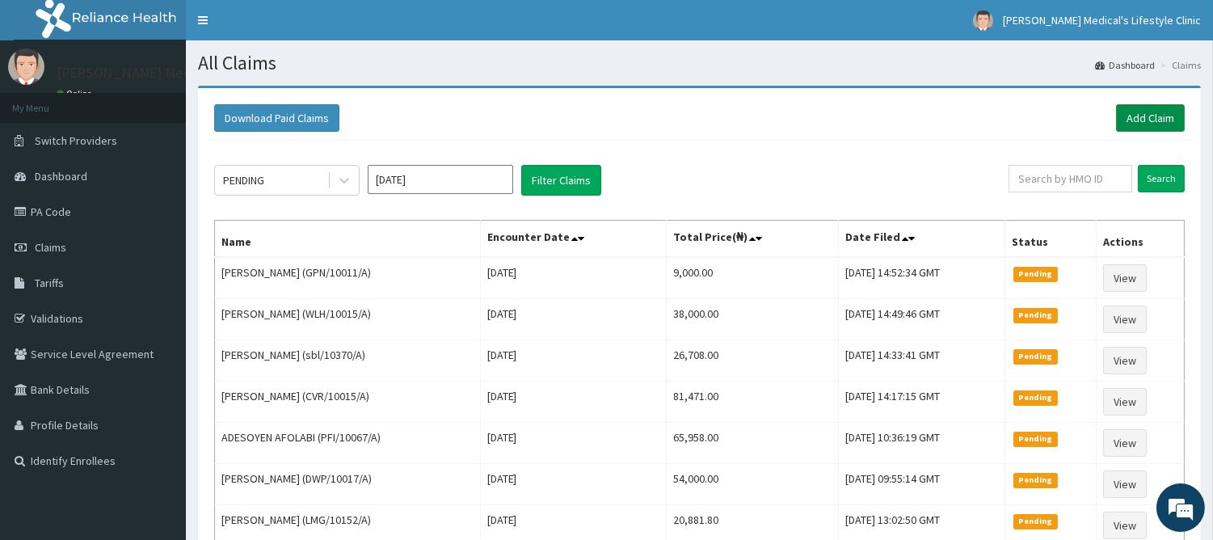
click at [1138, 122] on link "Add Claim" at bounding box center [1150, 117] width 69 height 27
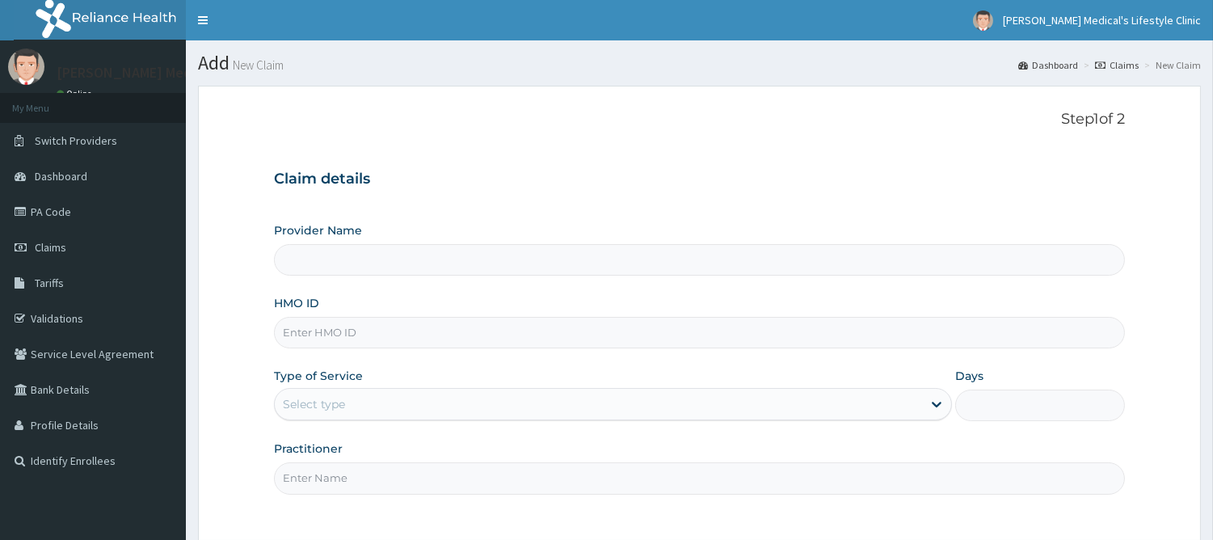
click at [389, 331] on input "HMO ID" at bounding box center [699, 333] width 851 height 32
type input "[PERSON_NAME] Medical's Lifestyle clinic"
paste input "PLH/10001/A"
type input "PLH/10001/A"
click at [358, 410] on div "Select type" at bounding box center [598, 404] width 647 height 26
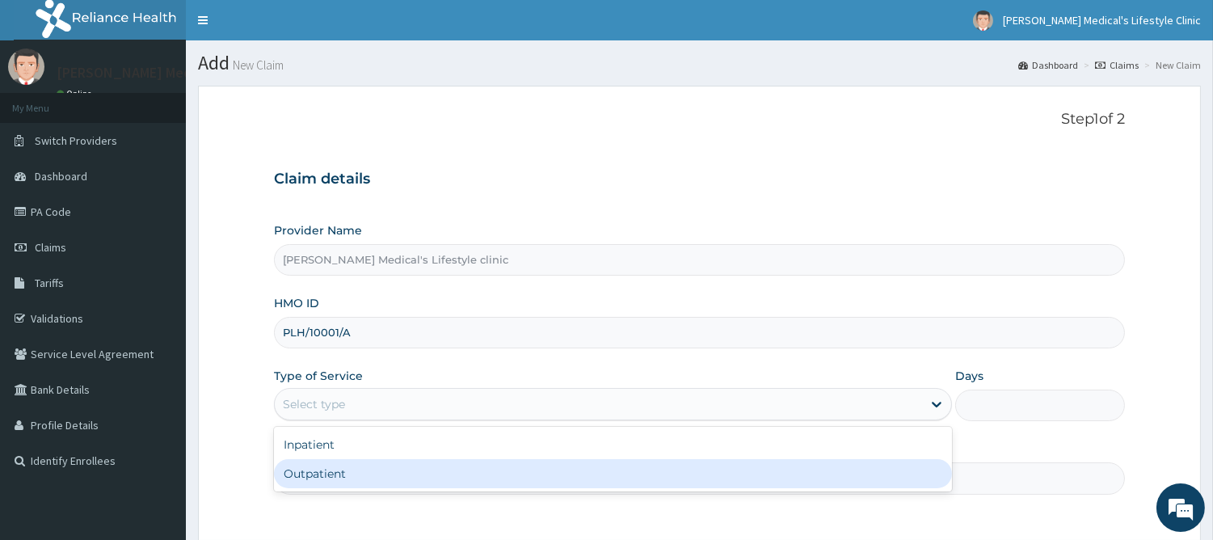
click at [326, 469] on div "Outpatient" at bounding box center [613, 473] width 678 height 29
type input "1"
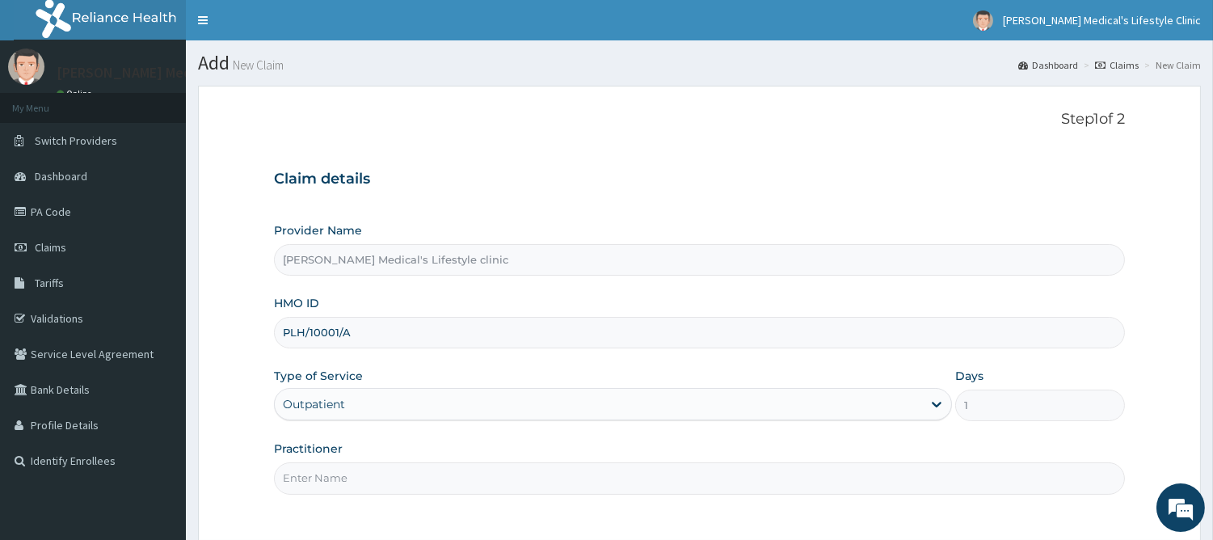
click at [326, 469] on input "Practitioner" at bounding box center [699, 478] width 851 height 32
type input "[PERSON_NAME]"
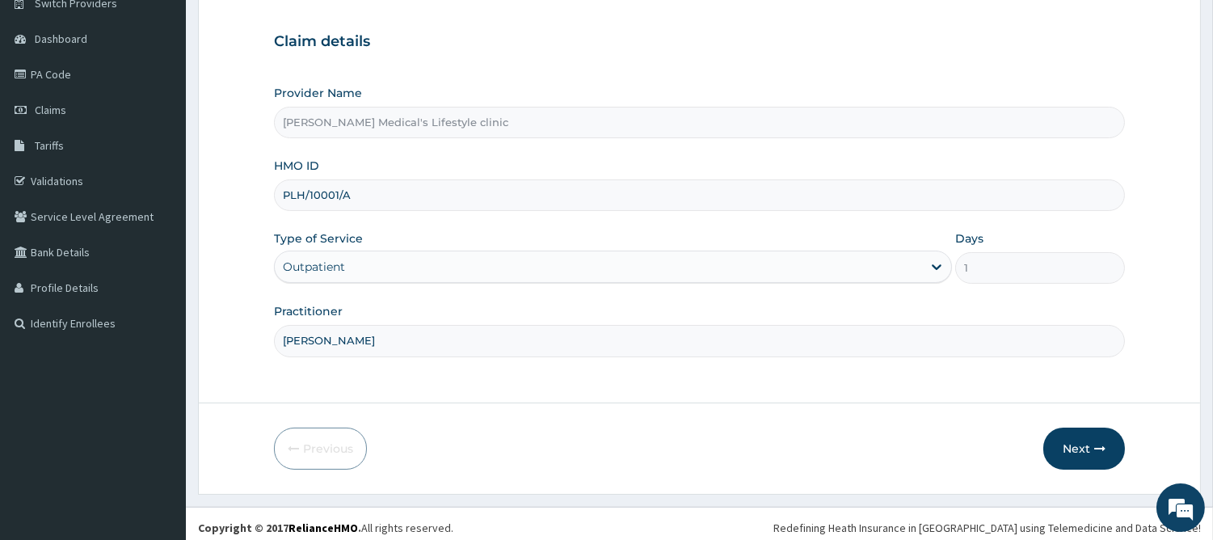
scroll to position [145, 0]
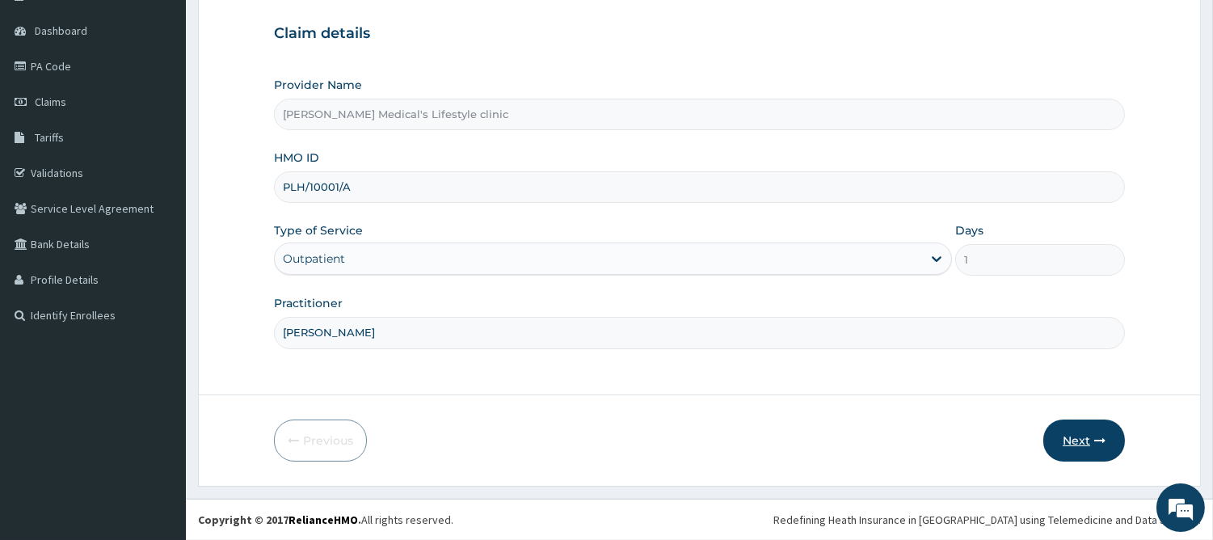
click at [1084, 446] on button "Next" at bounding box center [1084, 440] width 82 height 42
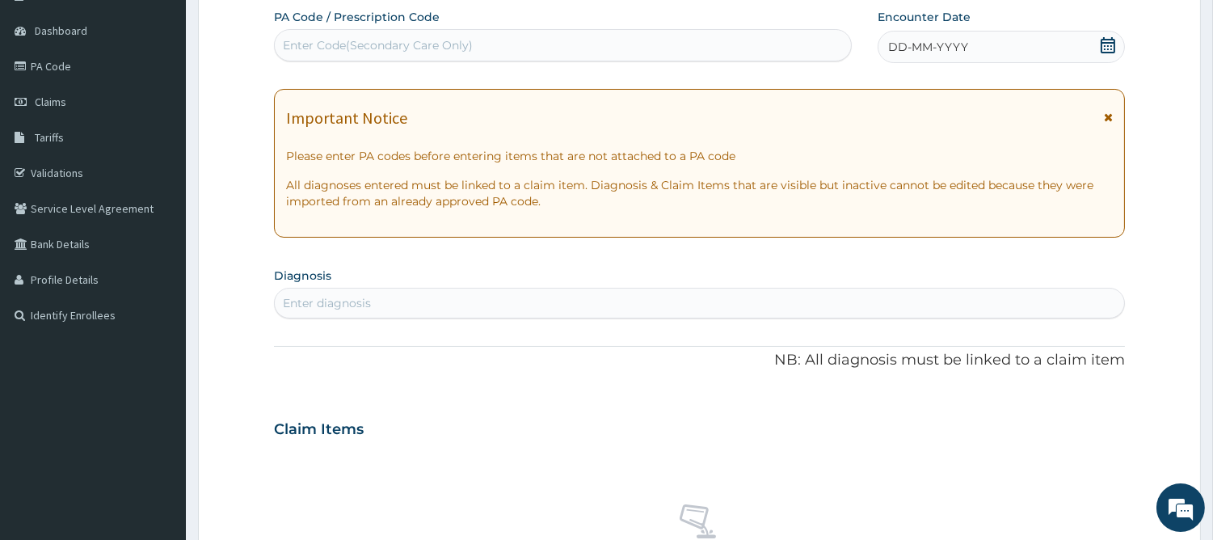
click at [359, 308] on div "Enter diagnosis" at bounding box center [327, 303] width 88 height 16
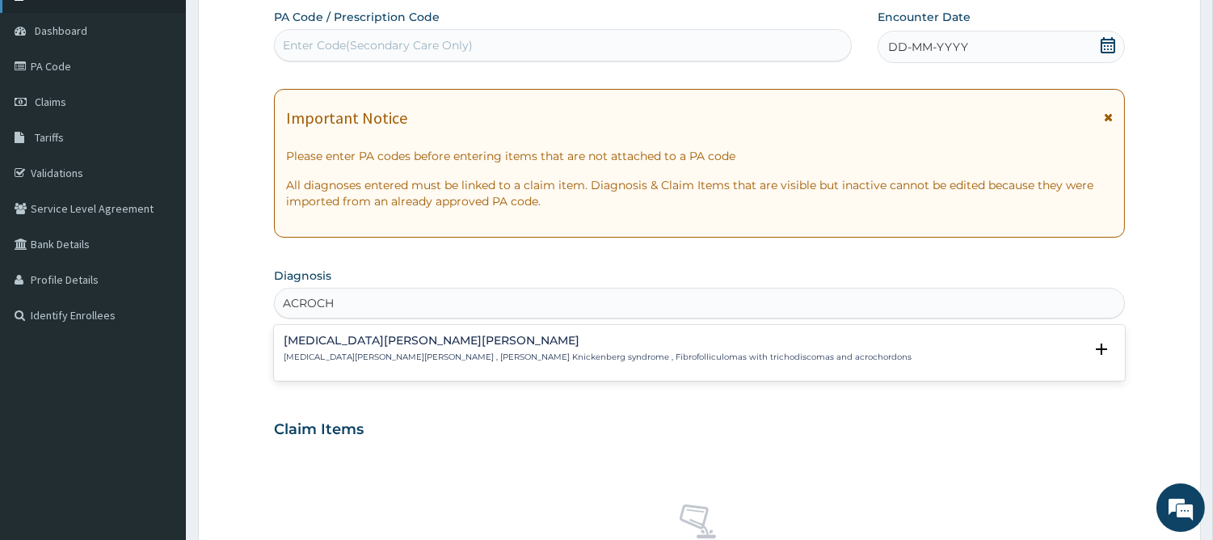
type input "ACROCH"
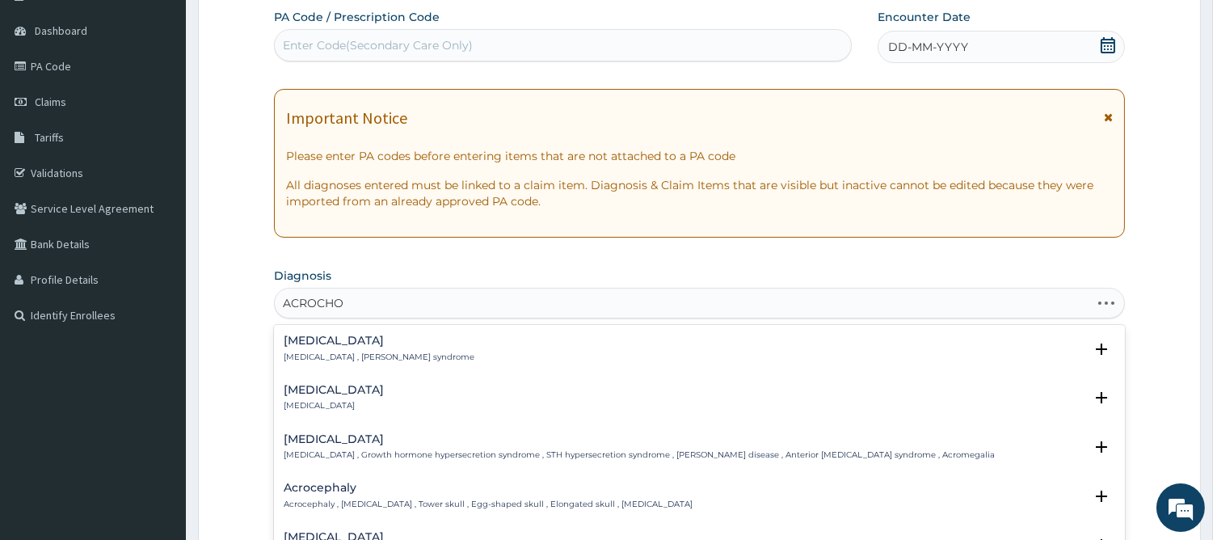
type input "ACROCHOR"
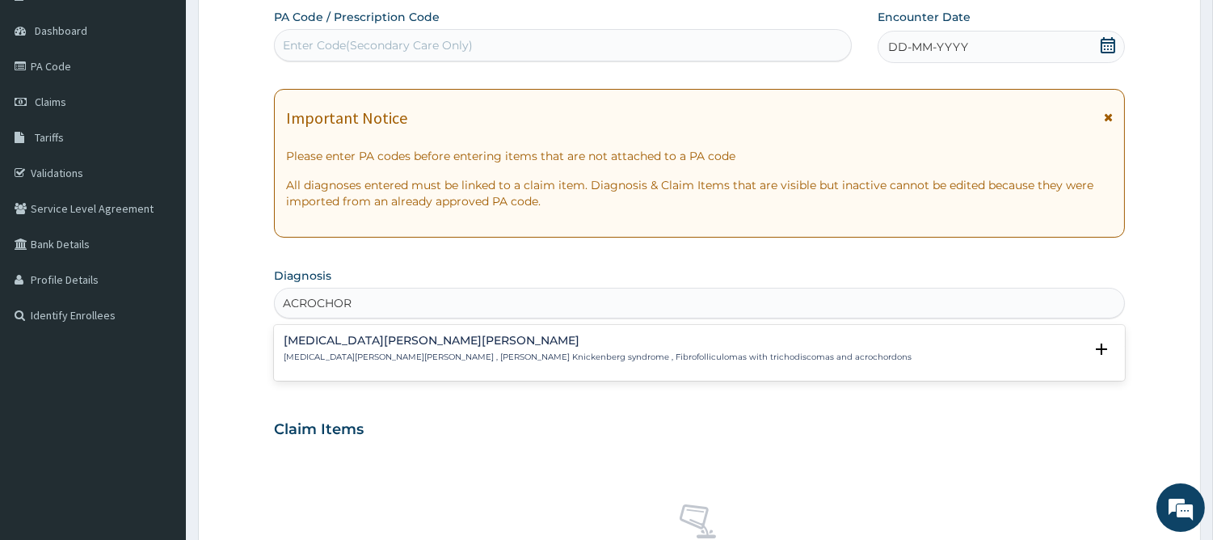
click at [465, 361] on p "Birt Hogg Dubé syndrome , Hornstein Knickenberg syndrome , Fibrofolliculomas wi…" at bounding box center [598, 356] width 628 height 11
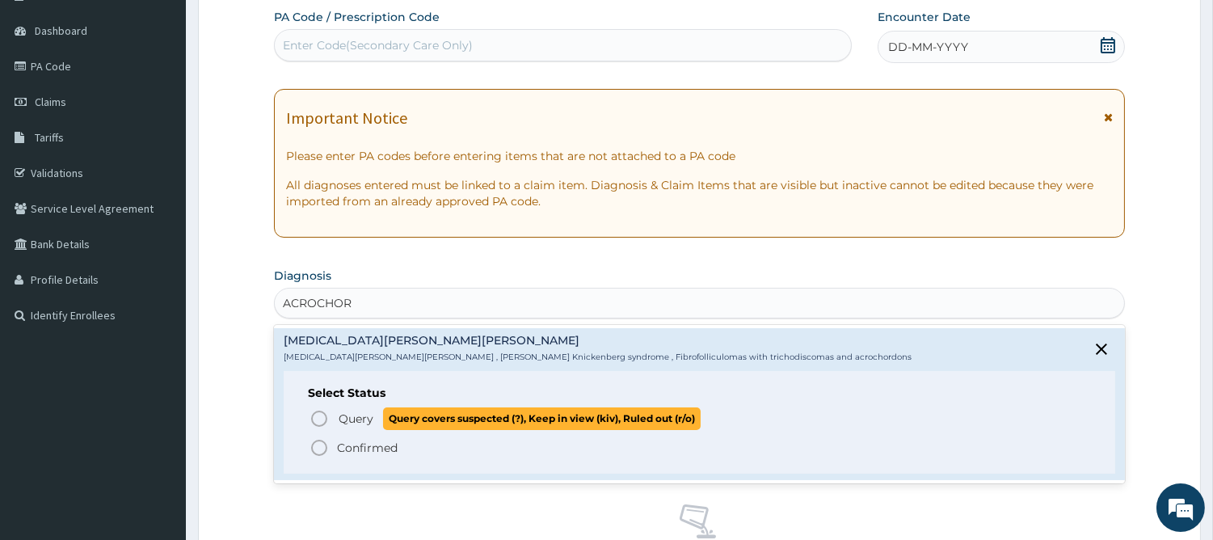
click at [311, 415] on icon "status option query" at bounding box center [318, 418] width 19 height 19
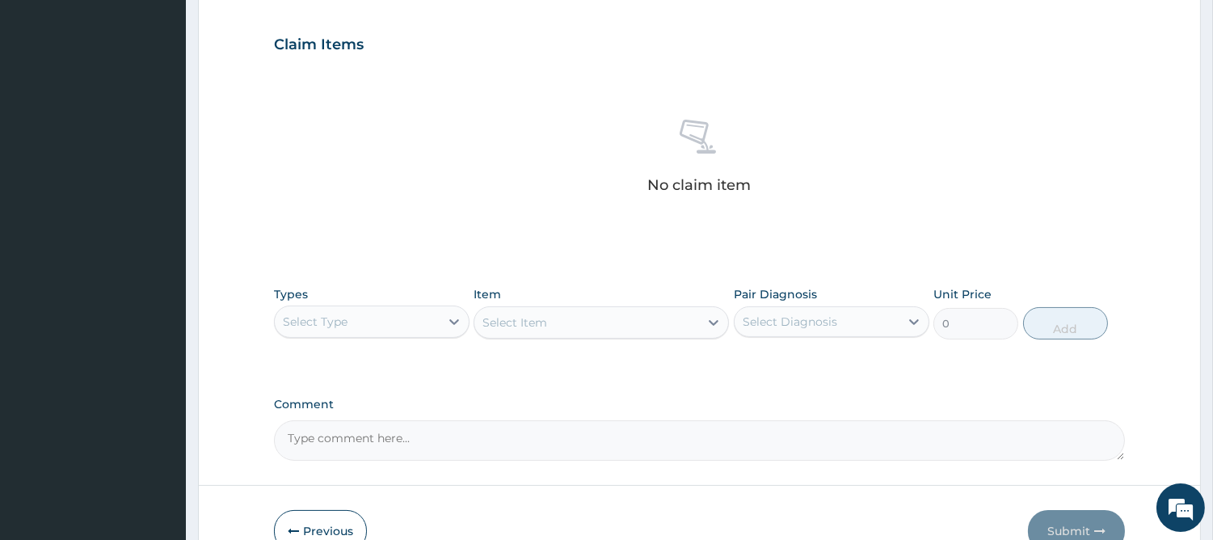
scroll to position [624, 0]
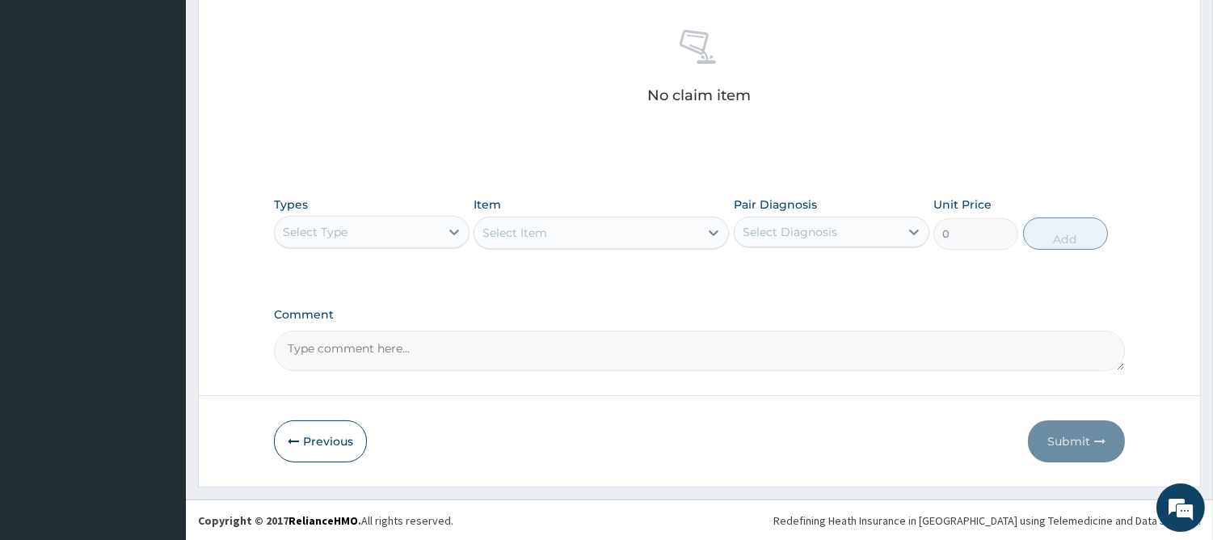
click at [406, 233] on div "Select Type" at bounding box center [357, 232] width 165 height 26
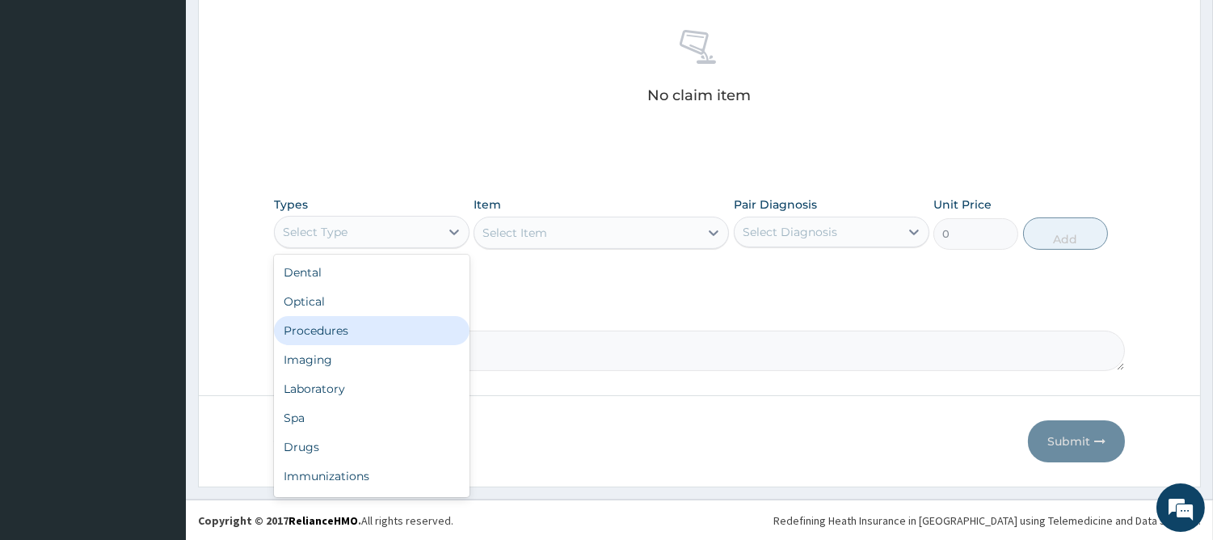
click at [347, 337] on div "Procedures" at bounding box center [372, 330] width 196 height 29
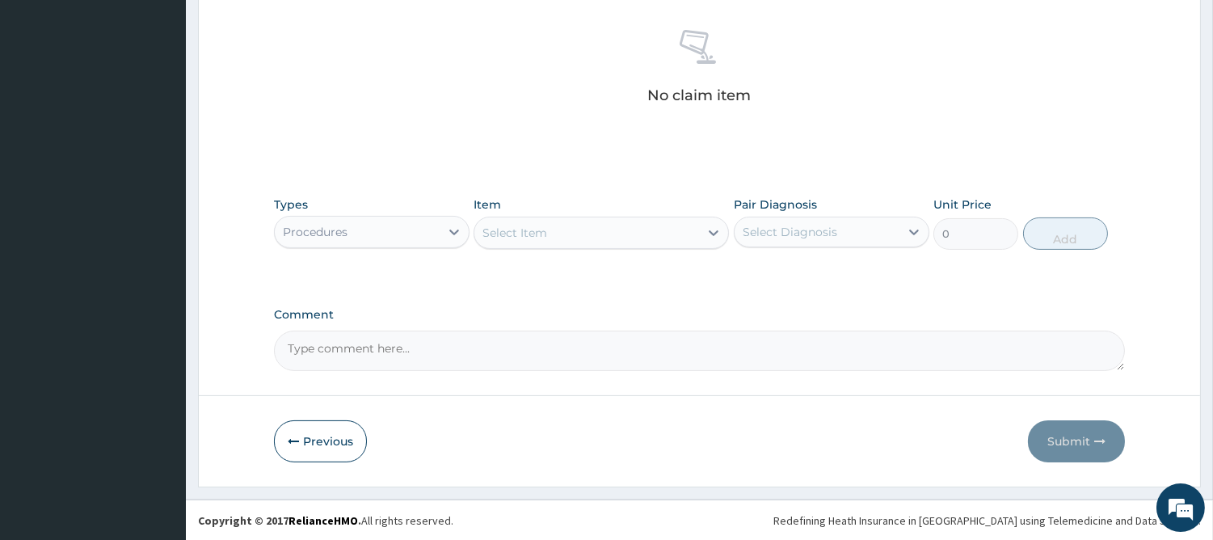
click at [587, 250] on div "Types Procedures Item Select Item Pair Diagnosis Select Diagnosis Unit Price 0 …" at bounding box center [699, 222] width 851 height 69
click at [587, 235] on div "Select Item" at bounding box center [586, 233] width 225 height 26
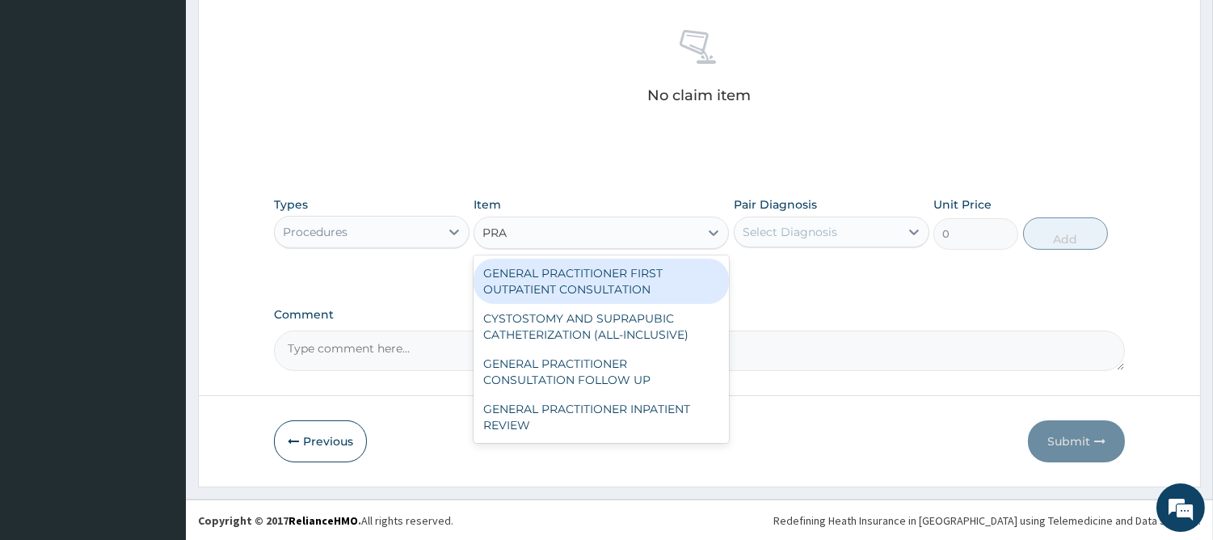
type input "PRAC"
click at [595, 288] on div "GENERAL PRACTITIONER FIRST OUTPATIENT CONSULTATION" at bounding box center [600, 281] width 255 height 45
type input "4500"
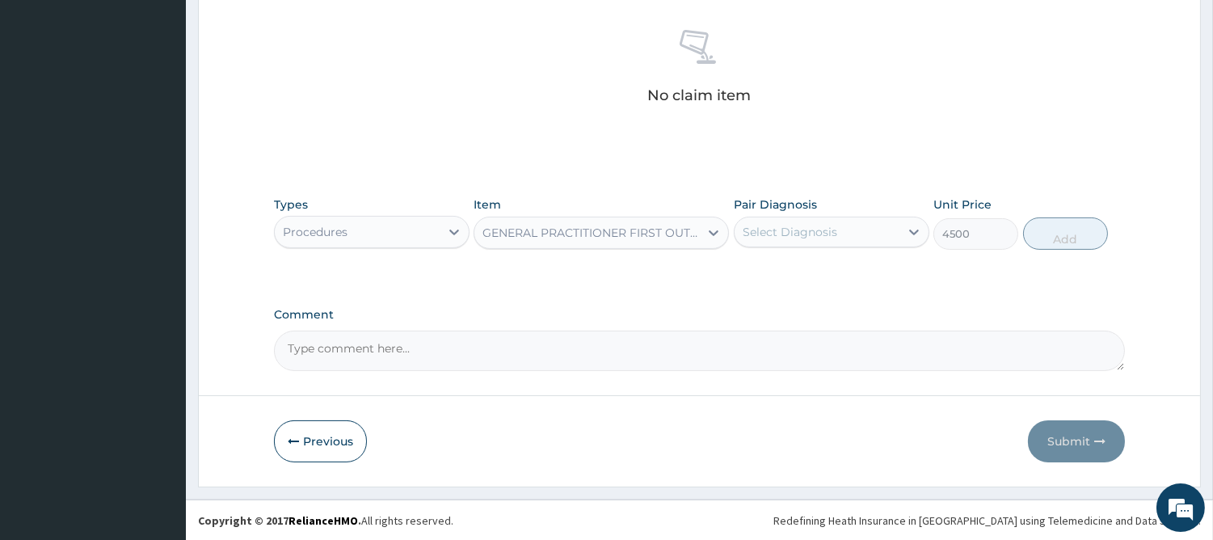
click at [770, 233] on div "Select Diagnosis" at bounding box center [789, 232] width 95 height 16
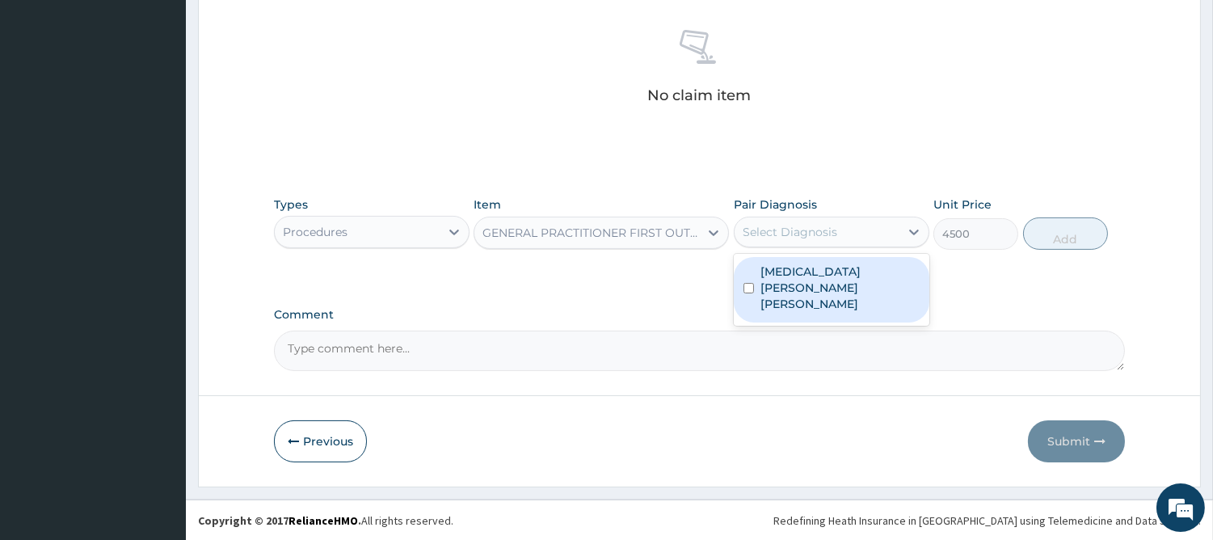
click at [769, 263] on label "Birt Hogg Dubé syndrome" at bounding box center [839, 287] width 159 height 48
checkbox input "true"
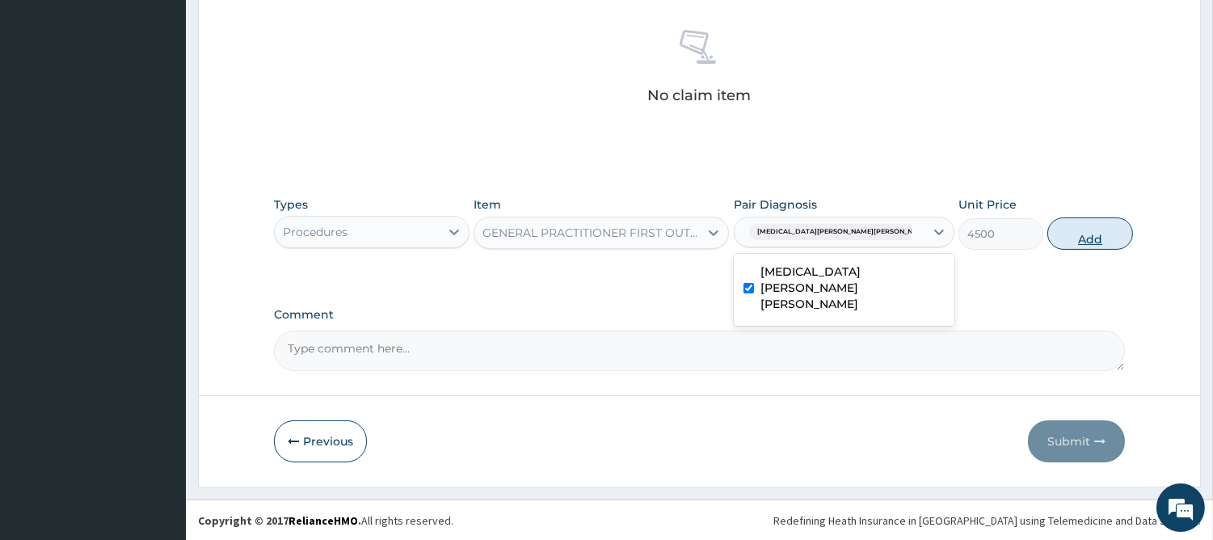
click at [1075, 236] on button "Add" at bounding box center [1089, 233] width 85 height 32
type input "0"
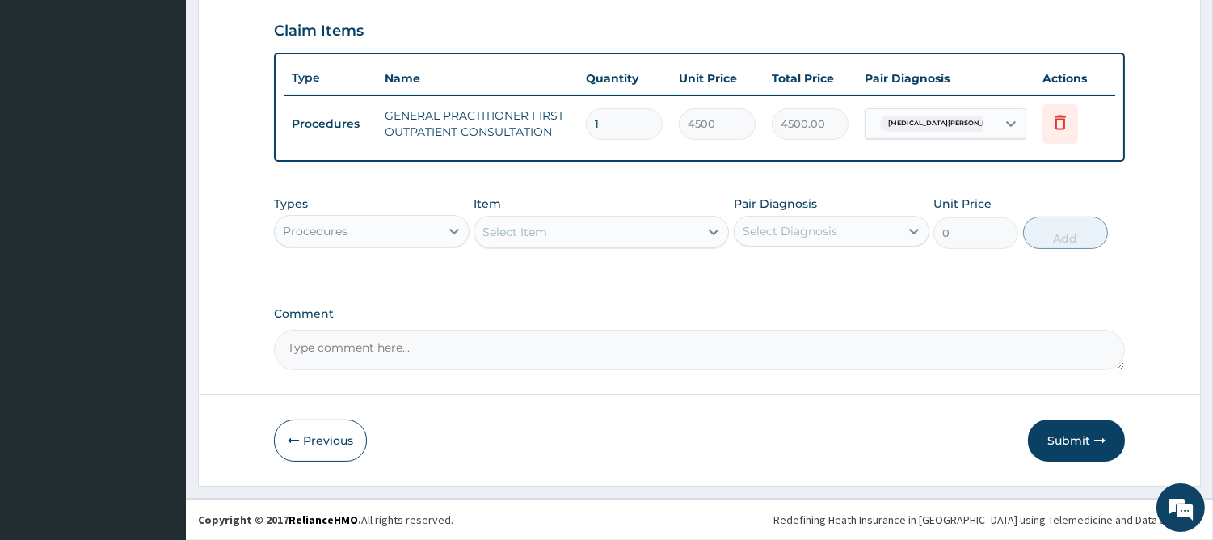
scroll to position [546, 0]
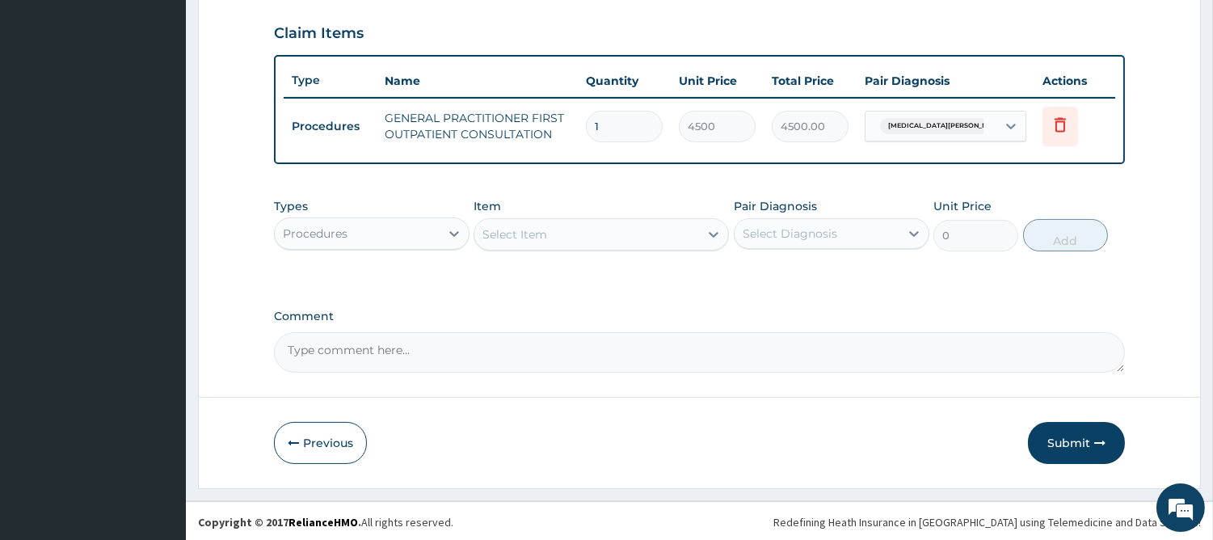
click at [683, 233] on div "Select Item" at bounding box center [586, 234] width 225 height 26
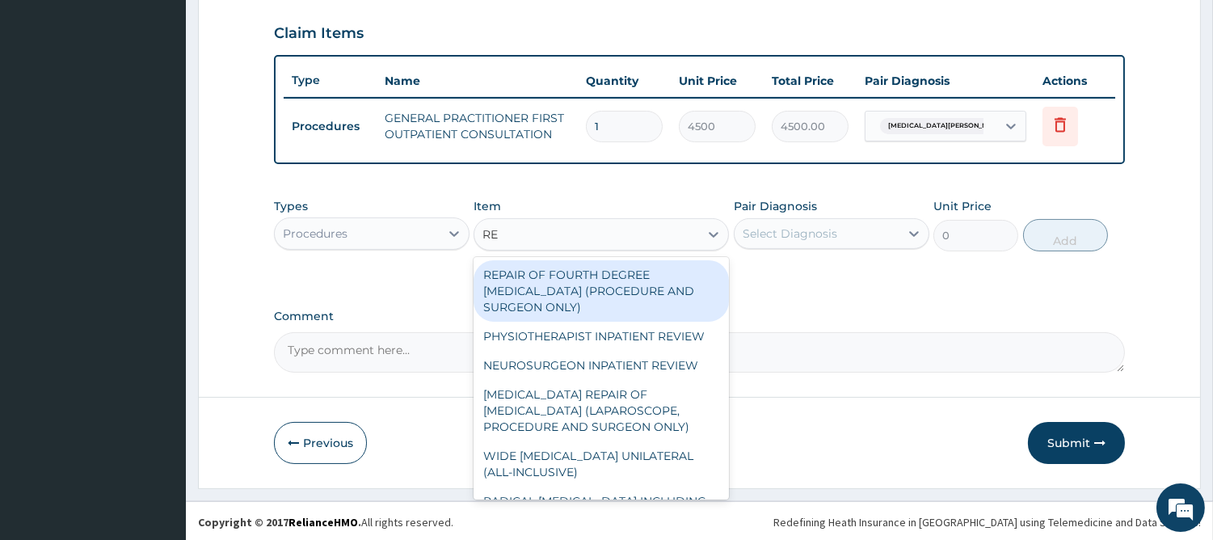
type input "REG"
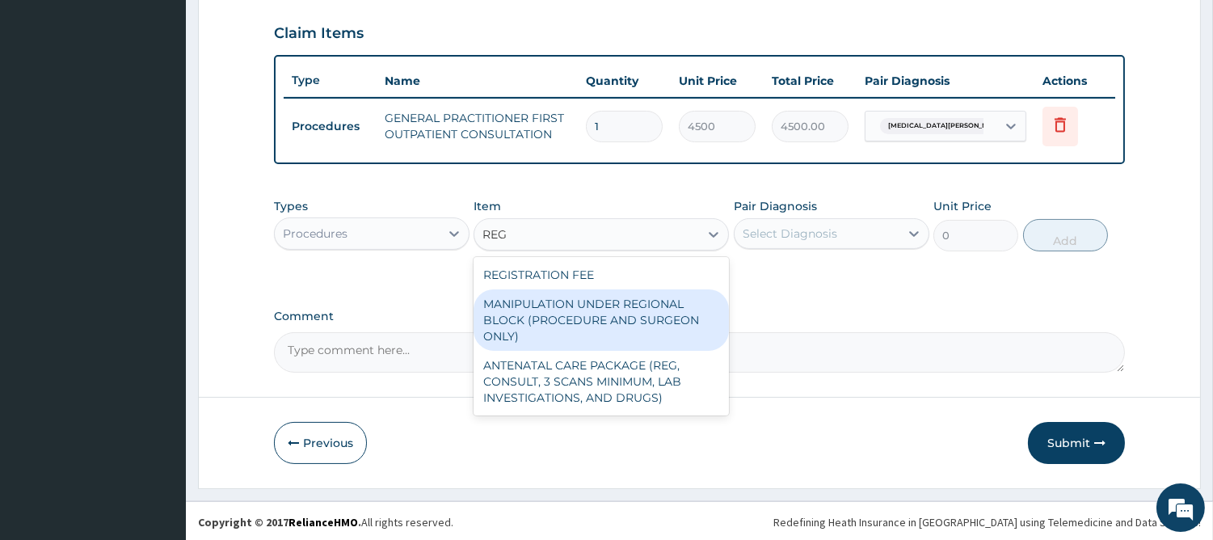
click at [617, 289] on div "MANIPULATION UNDER REGIONAL BLOCK (PROCEDURE AND SURGEON ONLY)" at bounding box center [600, 319] width 255 height 61
type input "60000"
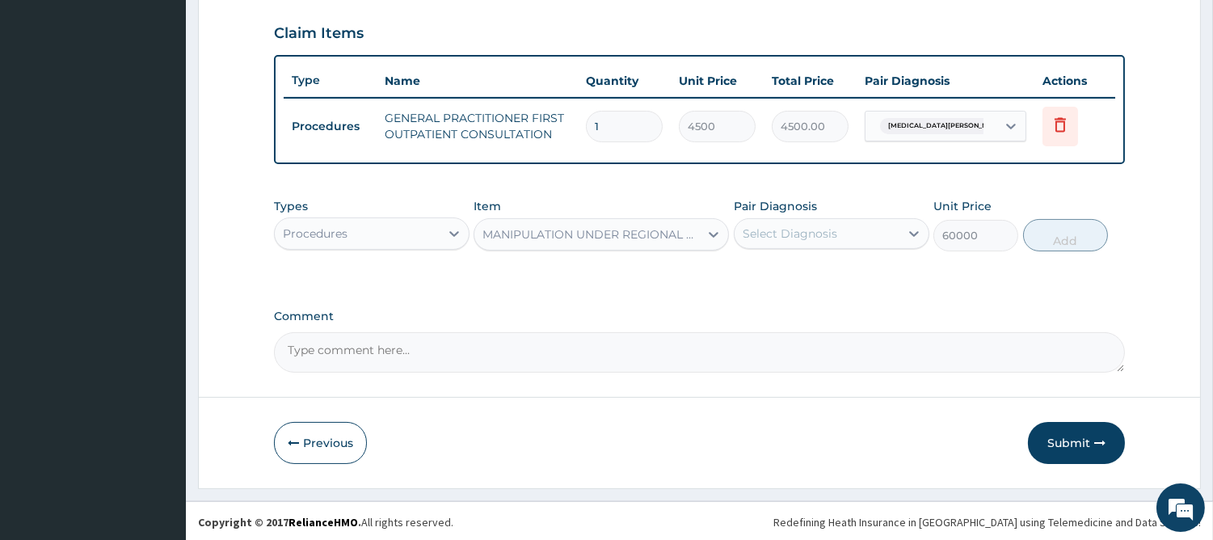
click at [591, 231] on div "MANIPULATION UNDER REGIONAL BLOCK (PROCEDURE AND SURGEON ONLY)" at bounding box center [591, 234] width 218 height 16
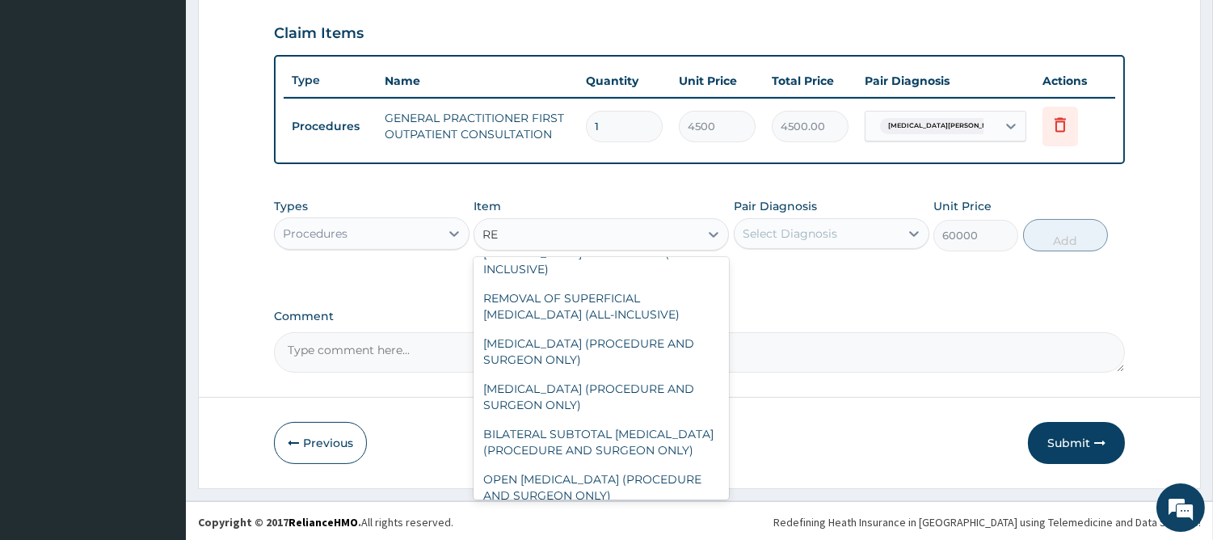
scroll to position [2406, 0]
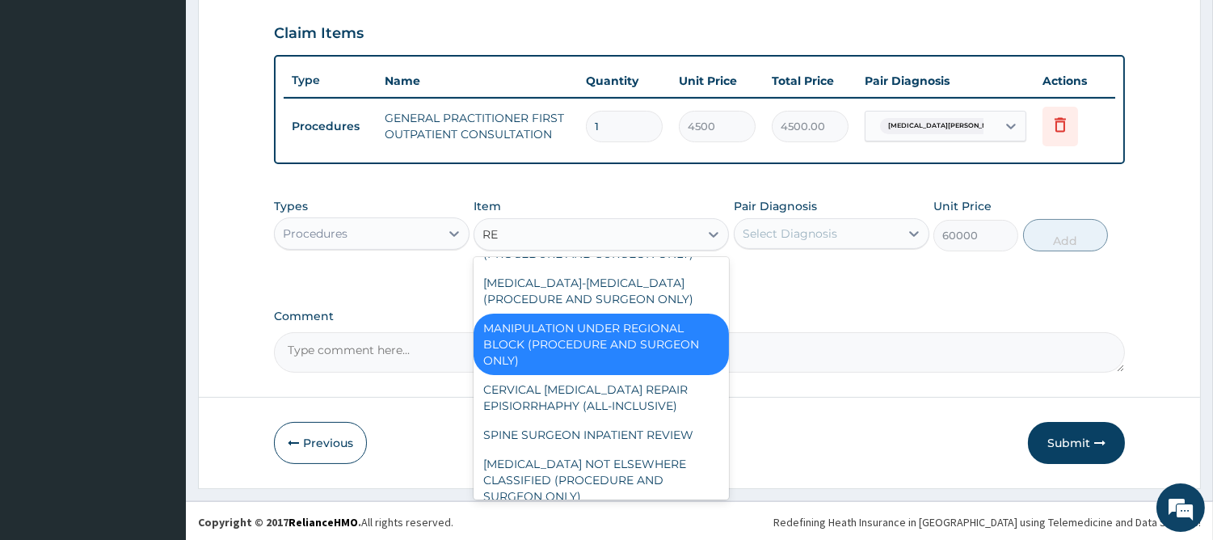
type input "REG"
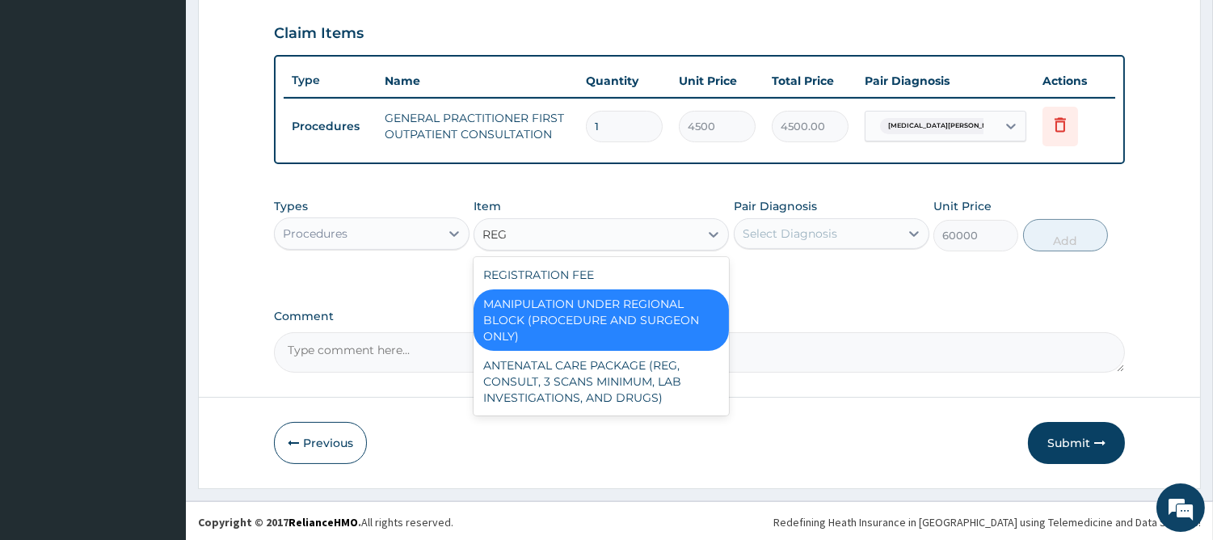
scroll to position [0, 0]
click at [575, 265] on div "REGISTRATION FEE" at bounding box center [600, 274] width 255 height 29
type input "3000"
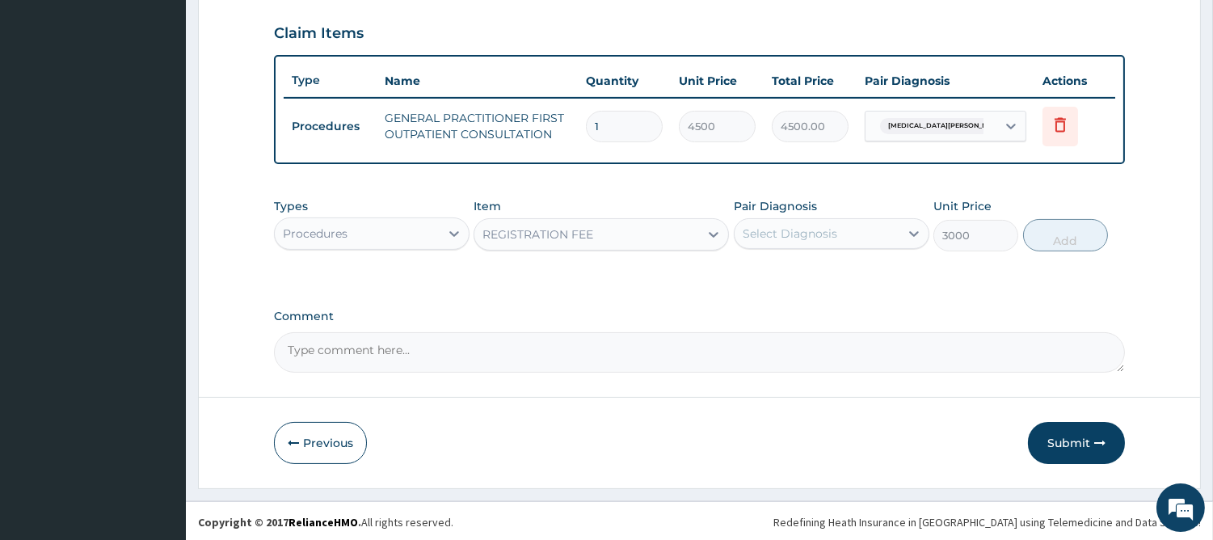
click at [776, 228] on div "Select Diagnosis" at bounding box center [789, 233] width 95 height 16
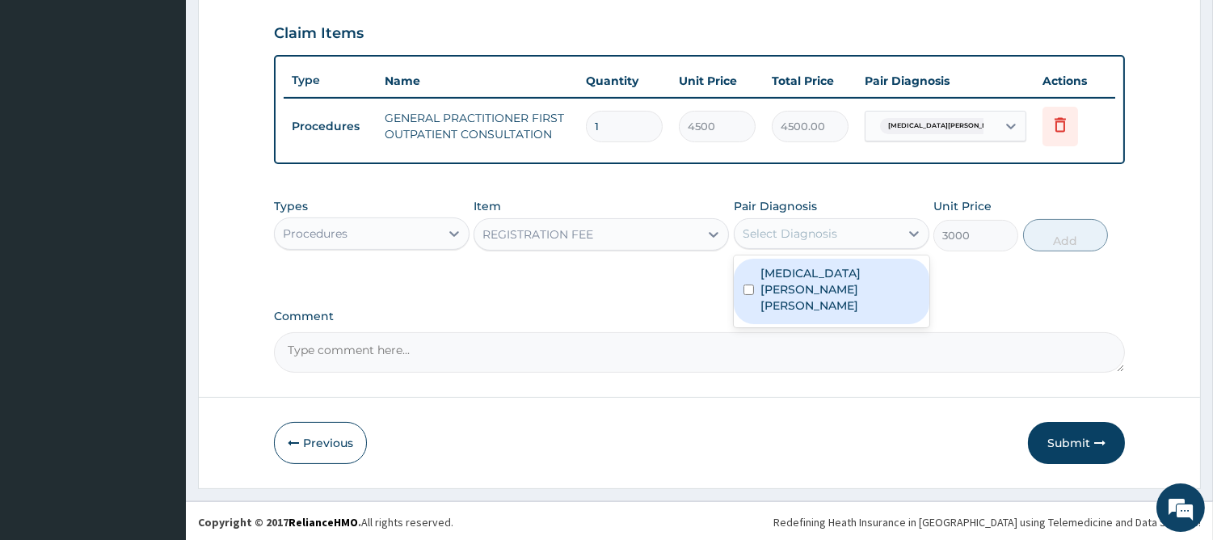
click at [789, 267] on label "Birt Hogg Dubé syndrome" at bounding box center [839, 289] width 159 height 48
checkbox input "true"
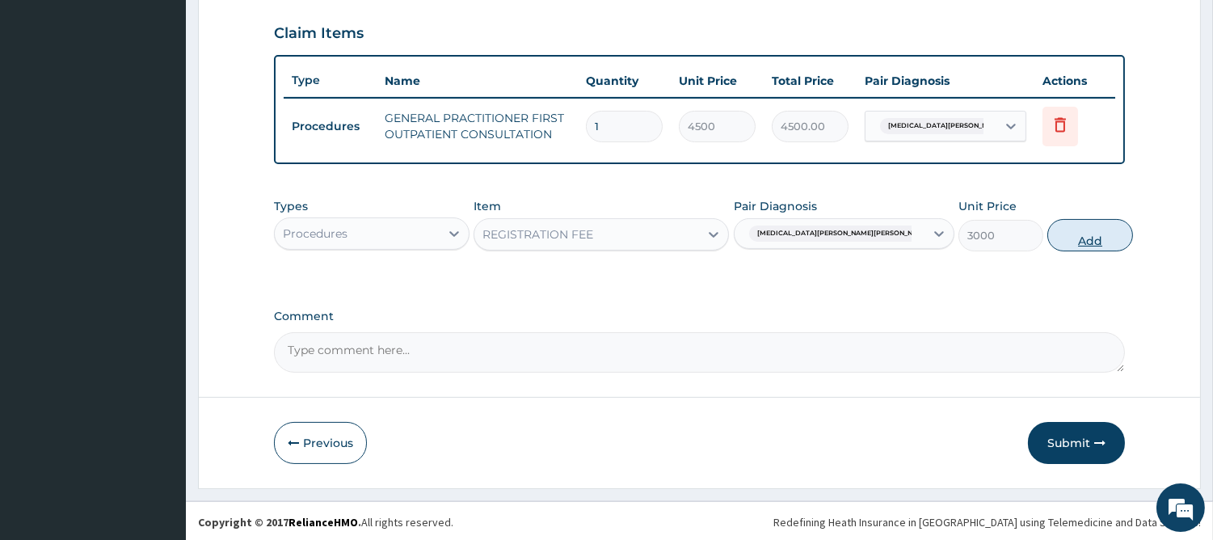
click at [1050, 240] on button "Add" at bounding box center [1089, 235] width 85 height 32
type input "0"
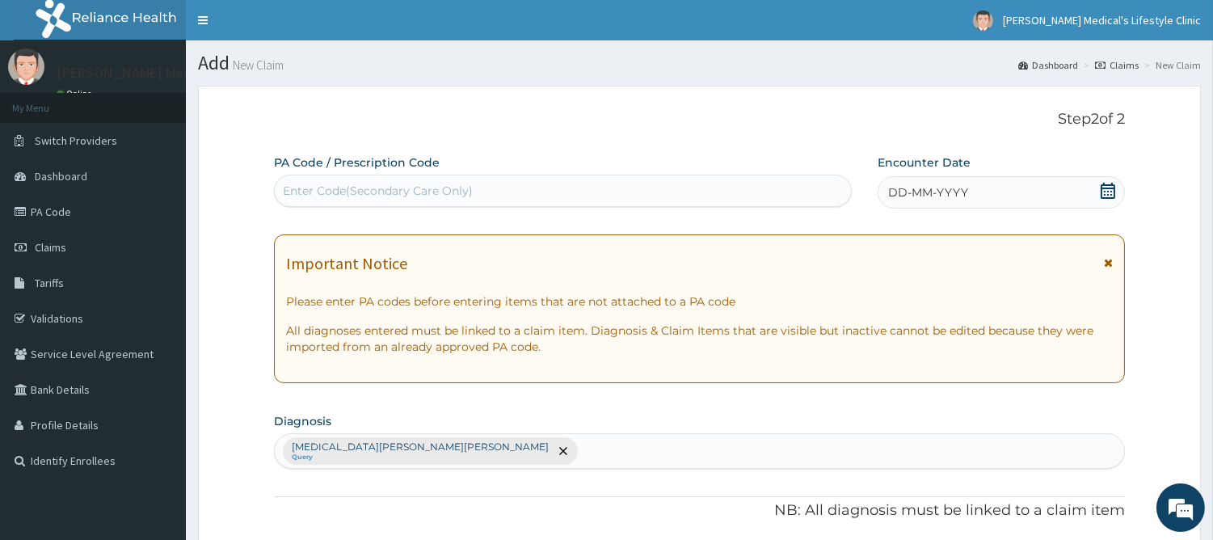
click at [953, 184] on span "DD-MM-YYYY" at bounding box center [928, 192] width 80 height 16
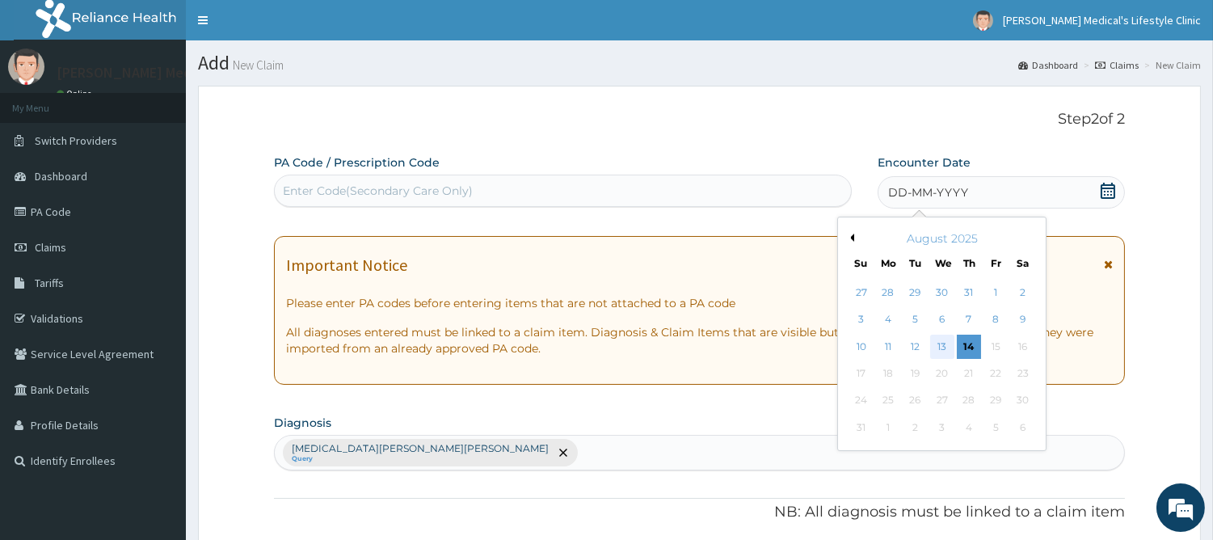
click at [935, 343] on div "13" at bounding box center [941, 346] width 24 height 24
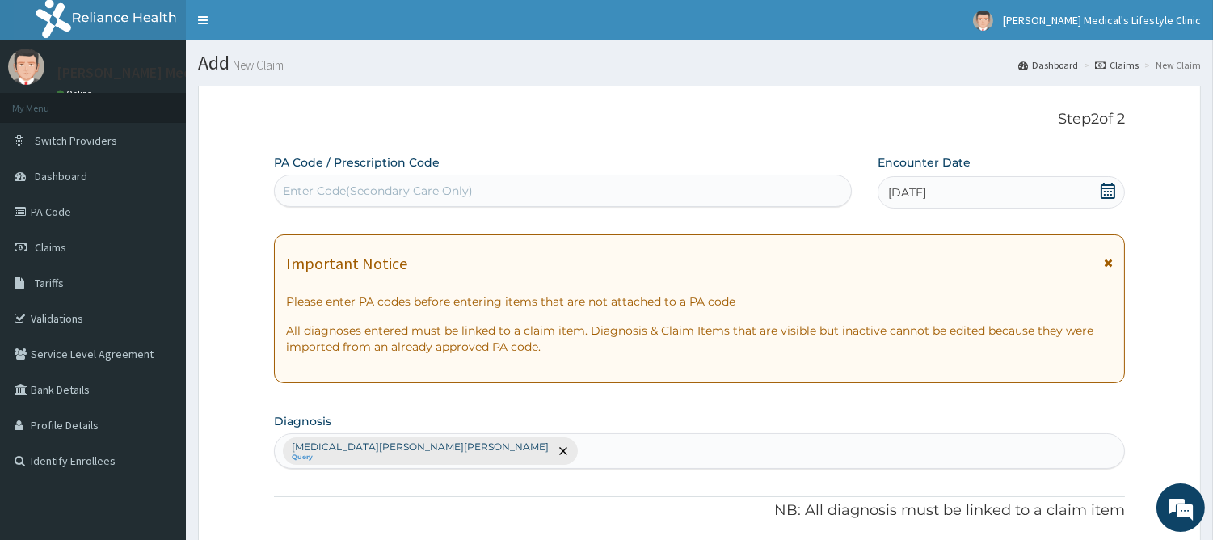
scroll to position [599, 0]
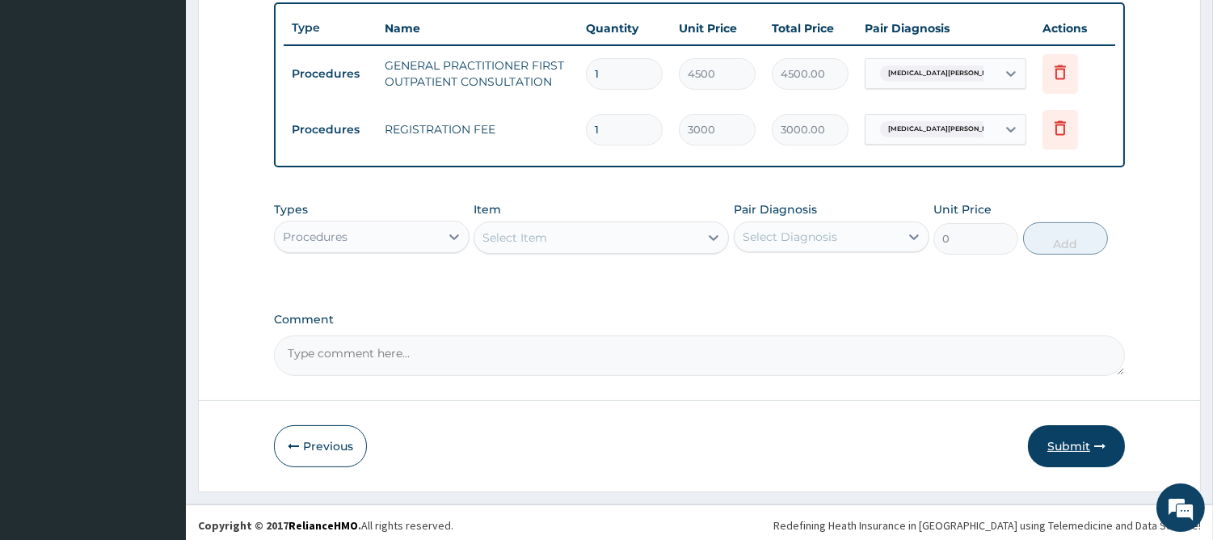
click at [1070, 454] on button "Submit" at bounding box center [1076, 446] width 97 height 42
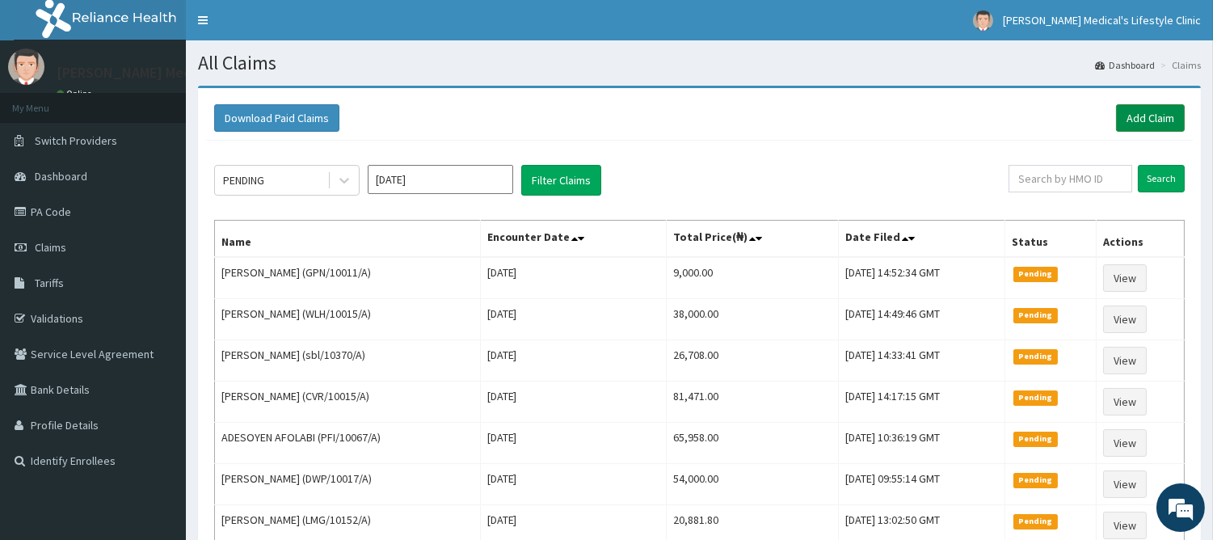
click at [1135, 114] on link "Add Claim" at bounding box center [1150, 117] width 69 height 27
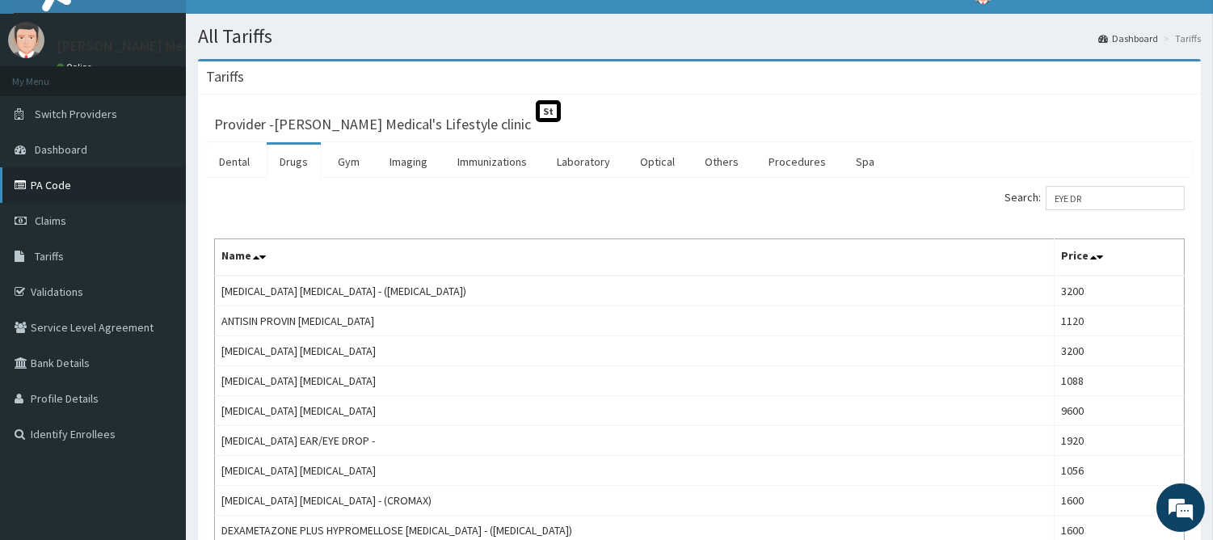
click at [81, 180] on link "PA Code" at bounding box center [93, 185] width 186 height 36
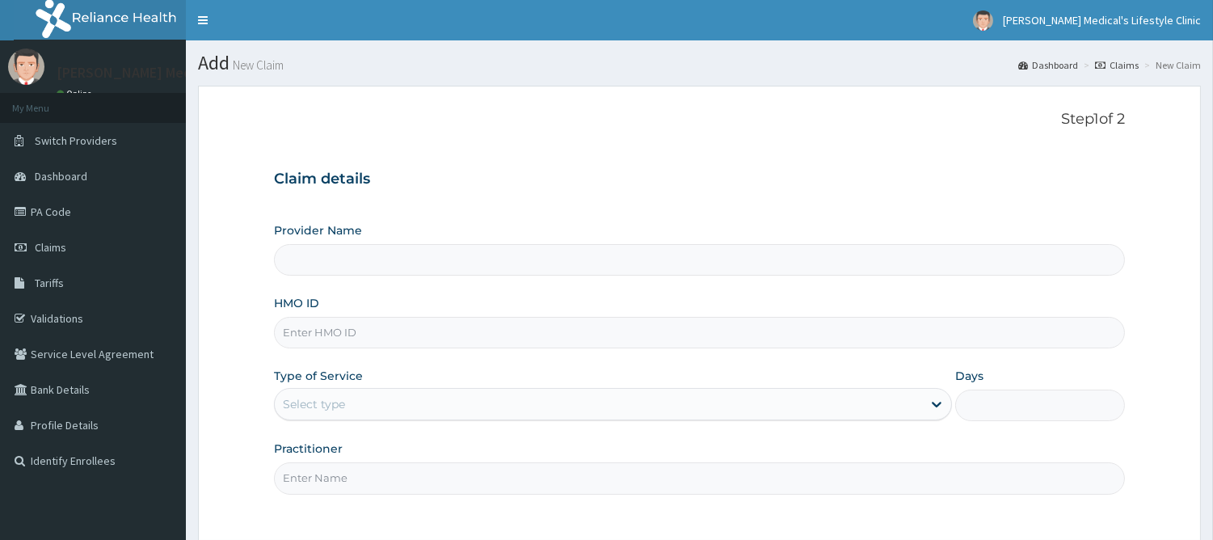
drag, startPoint x: 0, startPoint y: 0, endPoint x: 405, endPoint y: 328, distance: 521.0
click at [405, 328] on input "HMO ID" at bounding box center [699, 333] width 851 height 32
type input "[PERSON_NAME] Medical's Lifestyle clinic"
paste input "mii/10012/a"
type input "mii/10012/a"
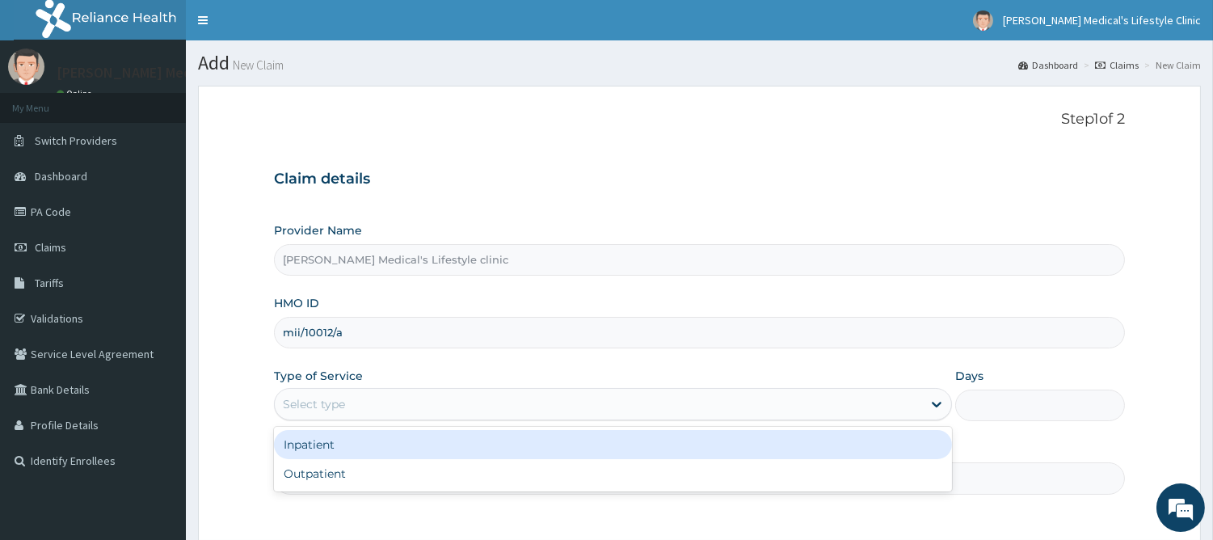
click at [393, 401] on div "Select type" at bounding box center [598, 404] width 647 height 26
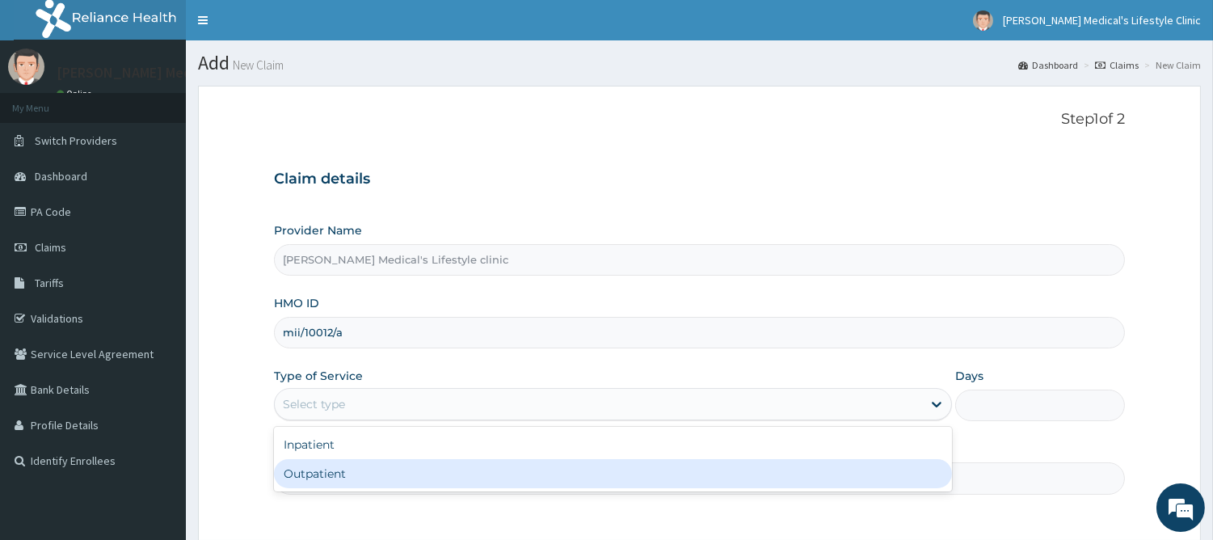
click at [351, 469] on div "Outpatient" at bounding box center [613, 473] width 678 height 29
type input "1"
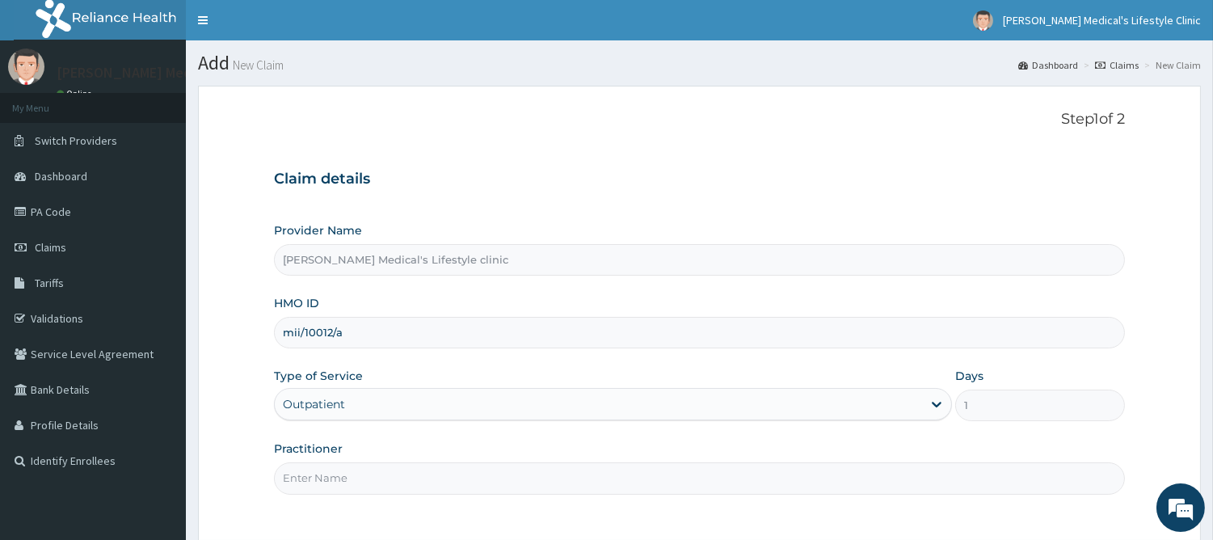
click at [345, 474] on input "Practitioner" at bounding box center [699, 478] width 851 height 32
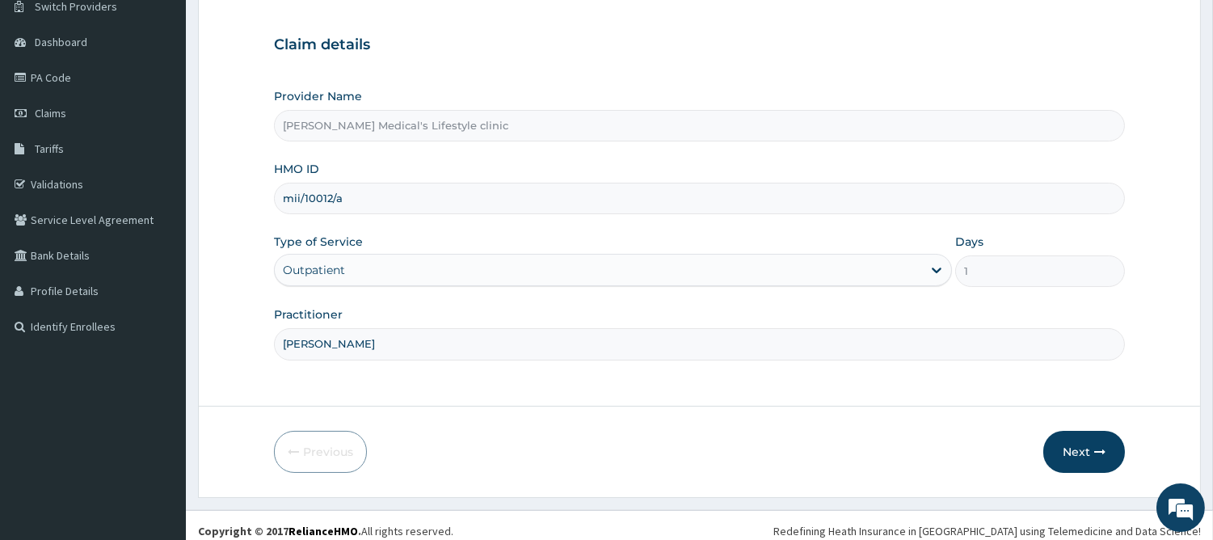
scroll to position [145, 0]
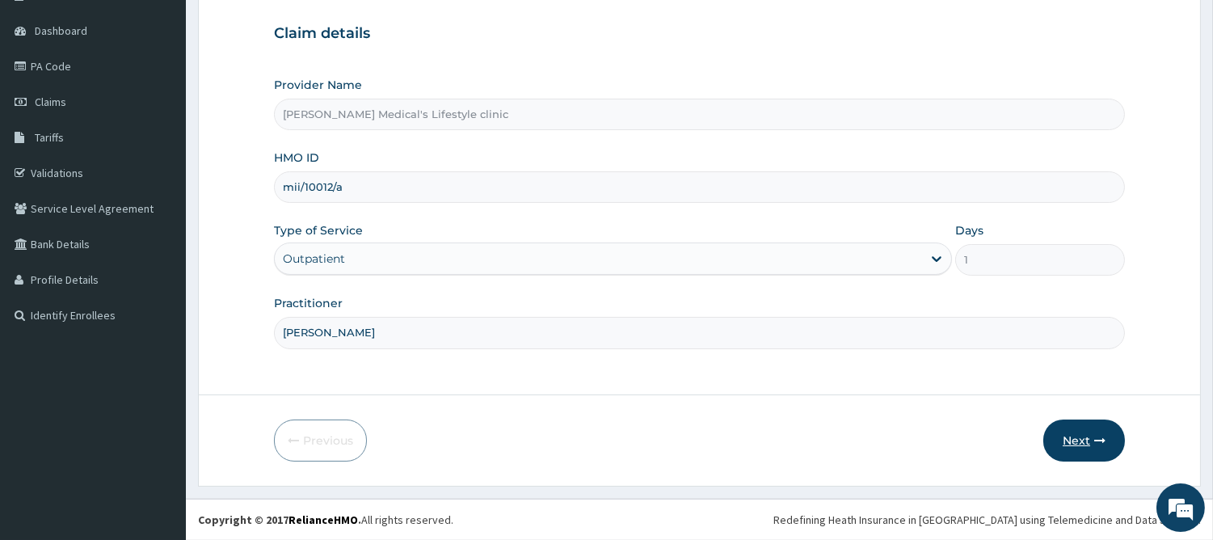
type input "DR KENNEDY"
click at [1083, 437] on button "Next" at bounding box center [1084, 440] width 82 height 42
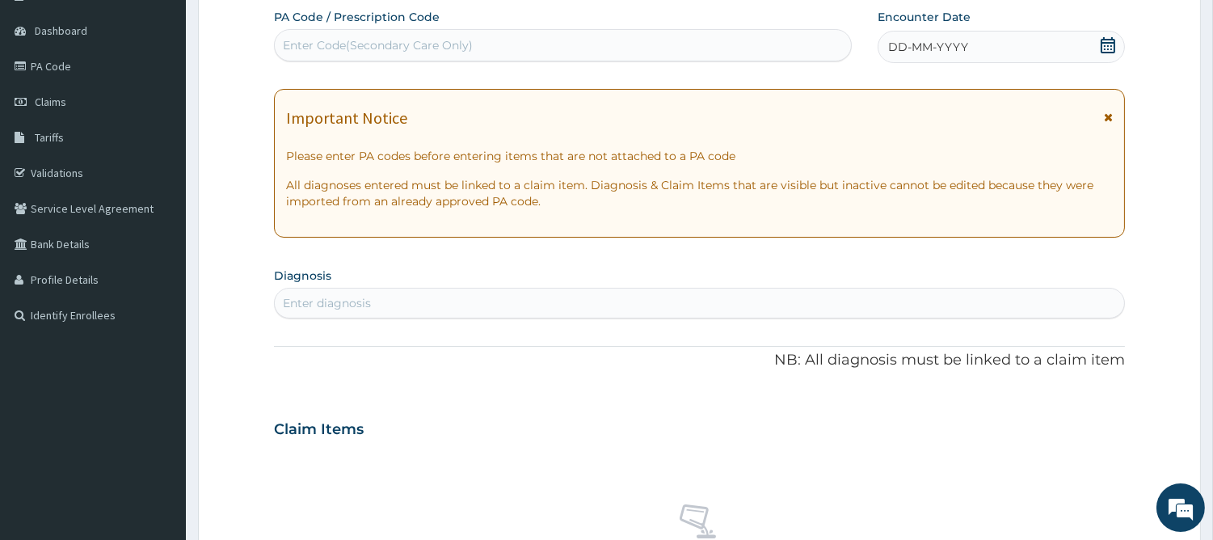
click at [388, 44] on div "Enter Code(Secondary Care Only)" at bounding box center [378, 45] width 190 height 16
paste input "PA/205479"
type input "PA/205479"
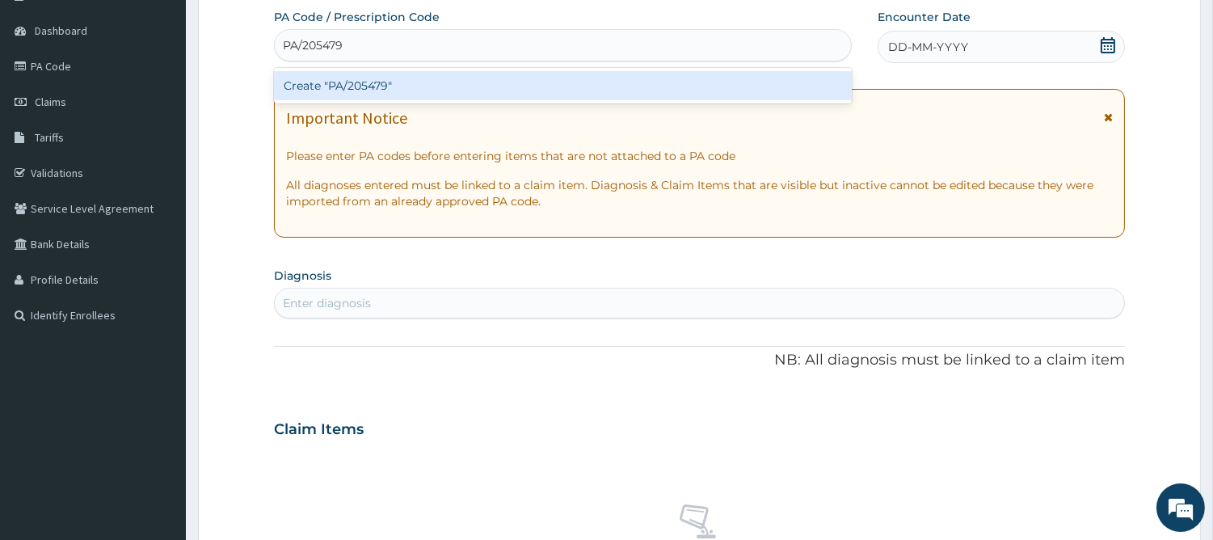
click at [381, 87] on div "Create "PA/205479"" at bounding box center [563, 85] width 578 height 29
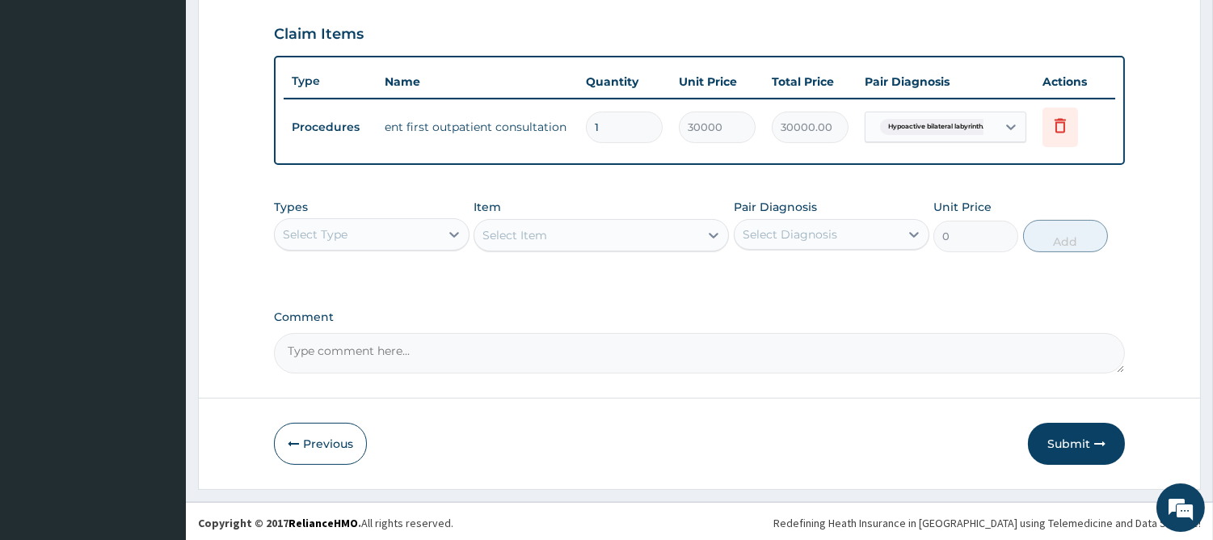
scroll to position [546, 0]
click at [1053, 436] on button "Submit" at bounding box center [1076, 443] width 97 height 42
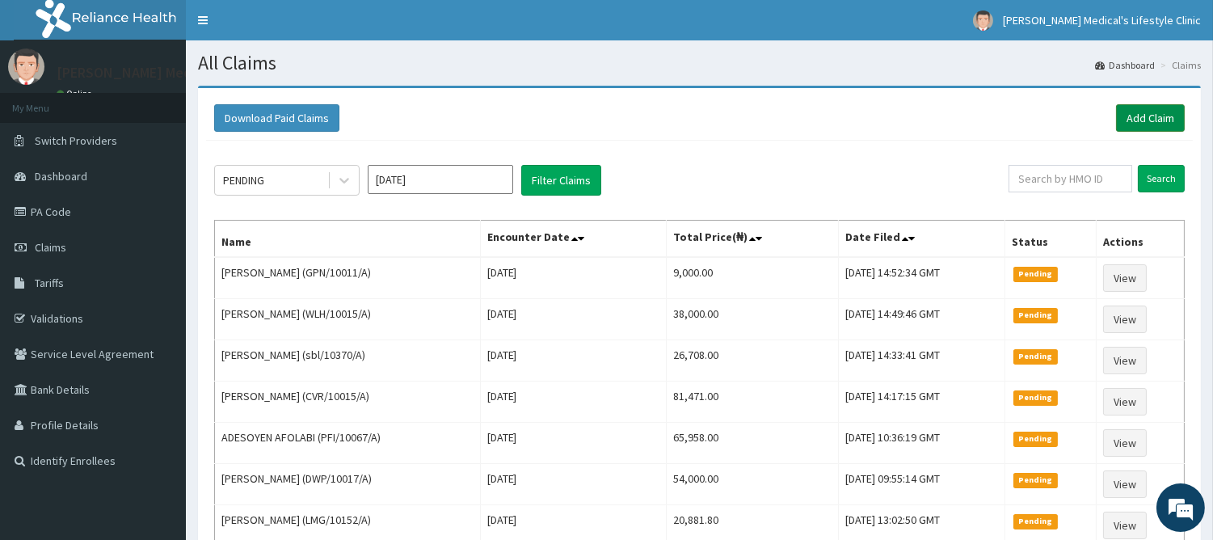
click at [1142, 126] on link "Add Claim" at bounding box center [1150, 117] width 69 height 27
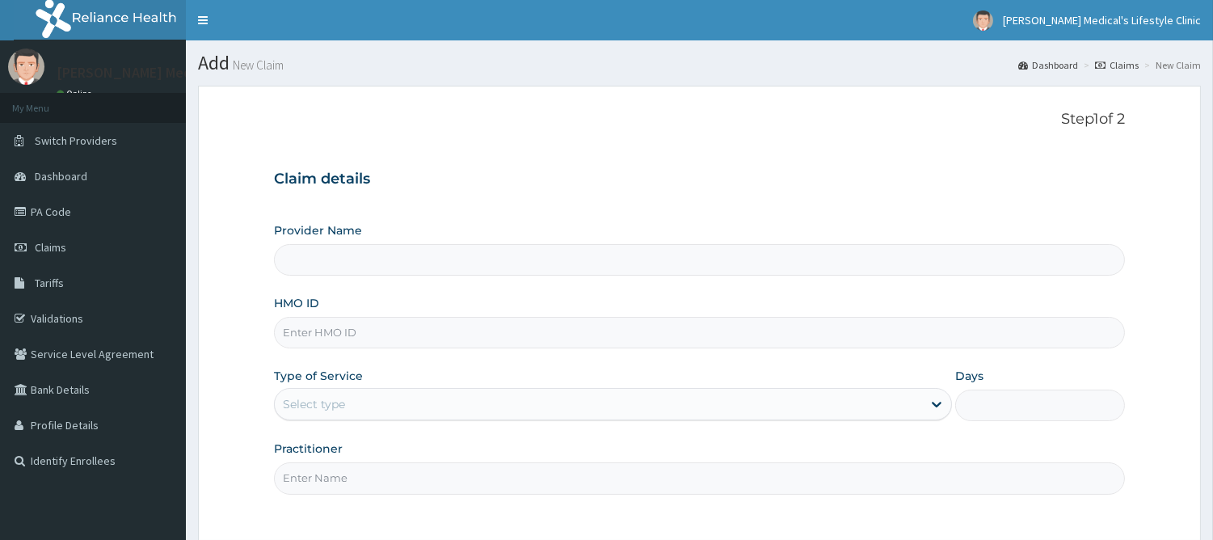
type input "[PERSON_NAME] Medical's Lifestyle clinic"
type input "RRA/10001/A"
click at [450, 393] on div "Select type" at bounding box center [598, 404] width 647 height 26
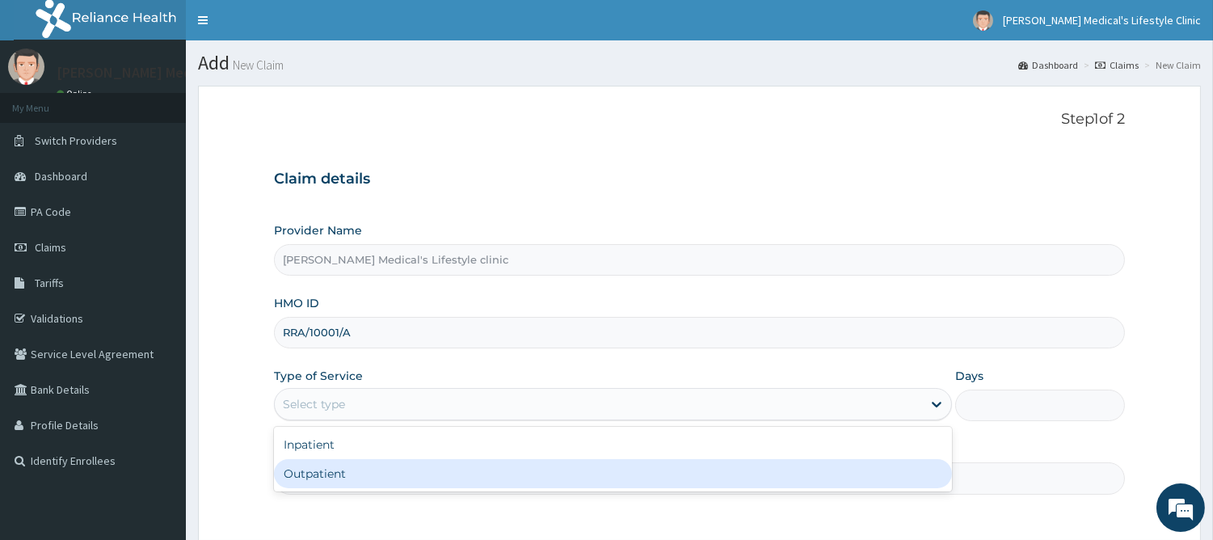
click at [378, 475] on div "Outpatient" at bounding box center [613, 473] width 678 height 29
type input "1"
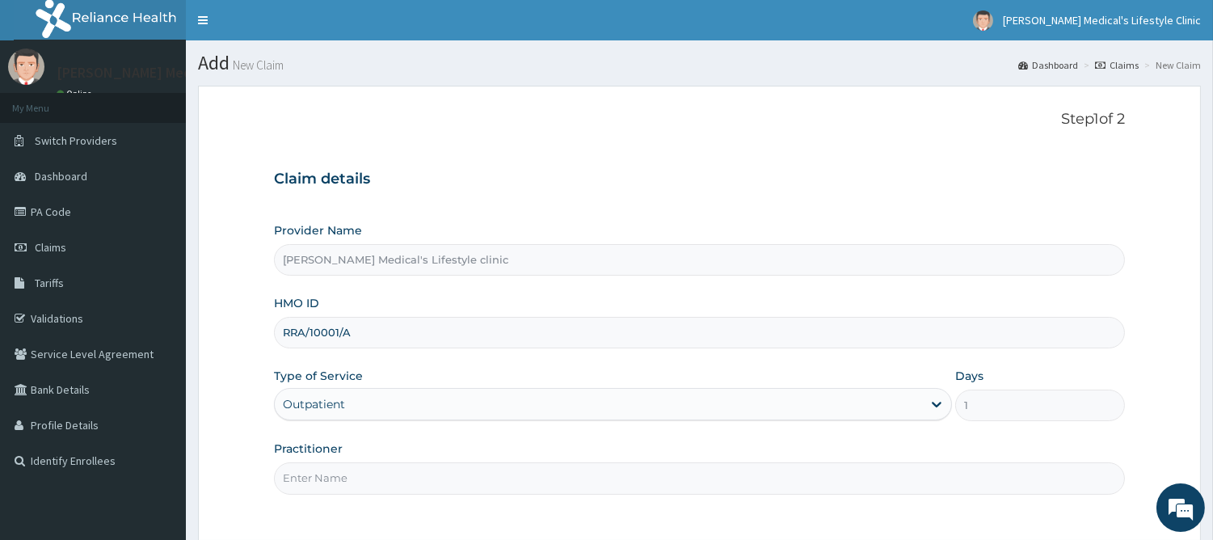
click at [388, 473] on input "Practitioner" at bounding box center [699, 478] width 851 height 32
type input "DR kolawole"
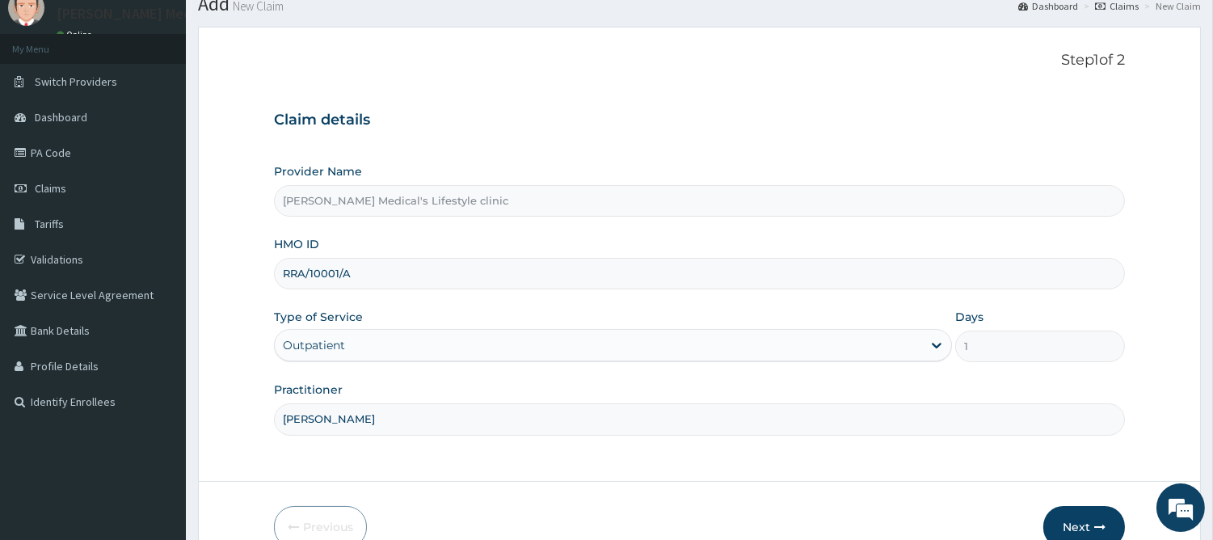
scroll to position [145, 0]
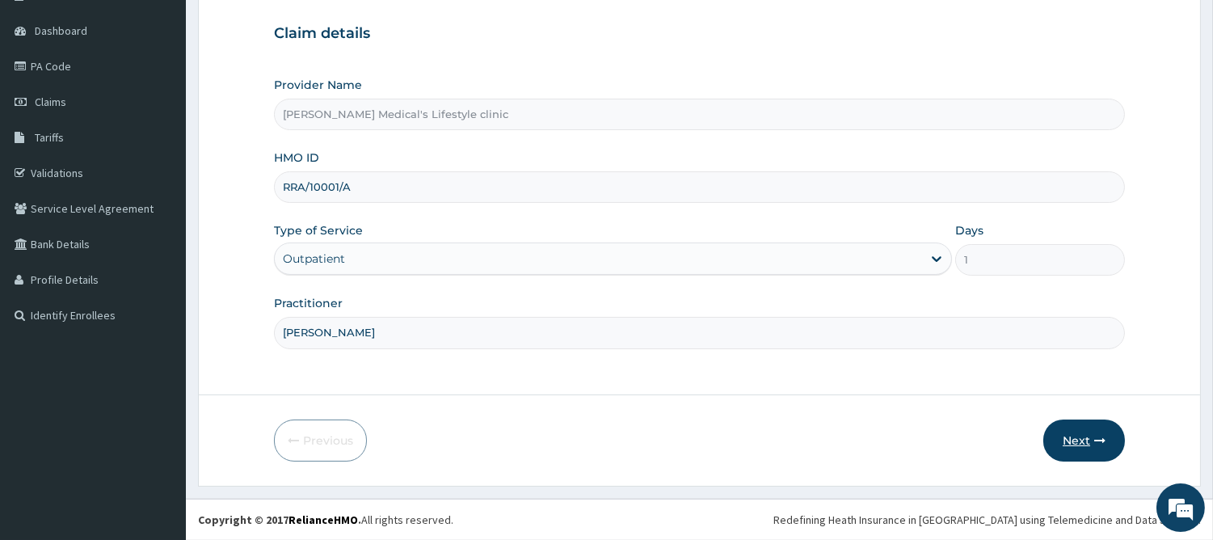
click at [1096, 453] on button "Next" at bounding box center [1084, 440] width 82 height 42
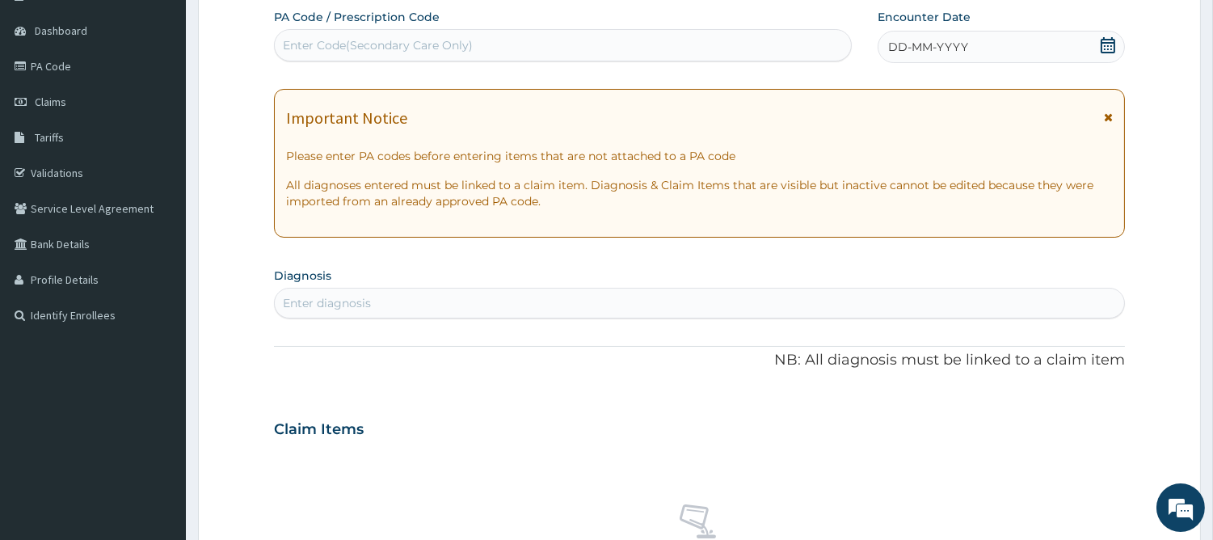
scroll to position [0, 0]
click at [434, 302] on div "Enter diagnosis" at bounding box center [699, 303] width 849 height 26
type input "R"
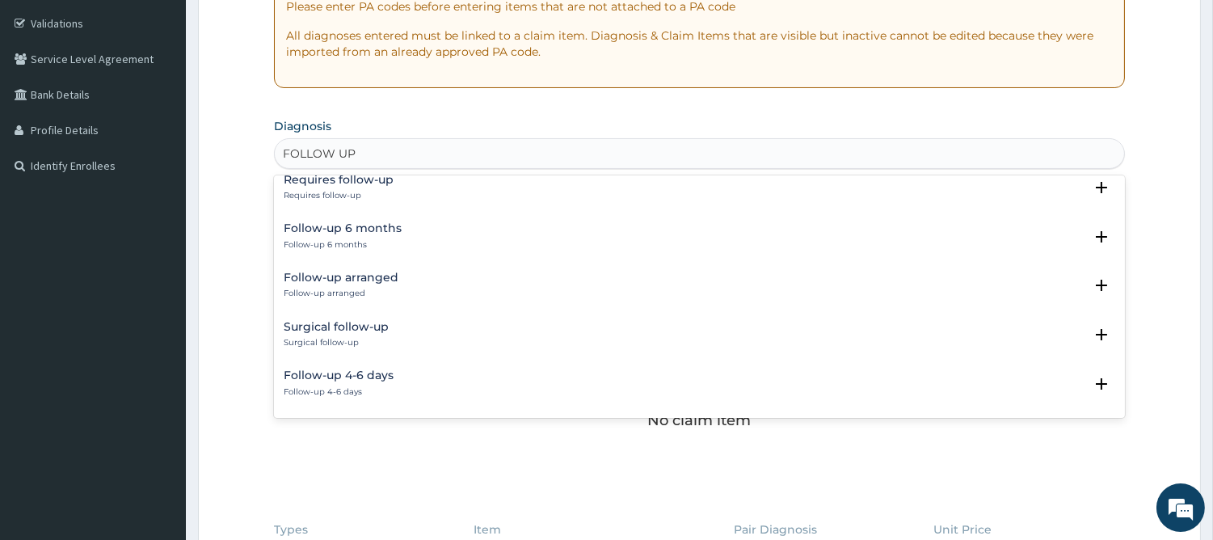
scroll to position [599, 0]
type input "F"
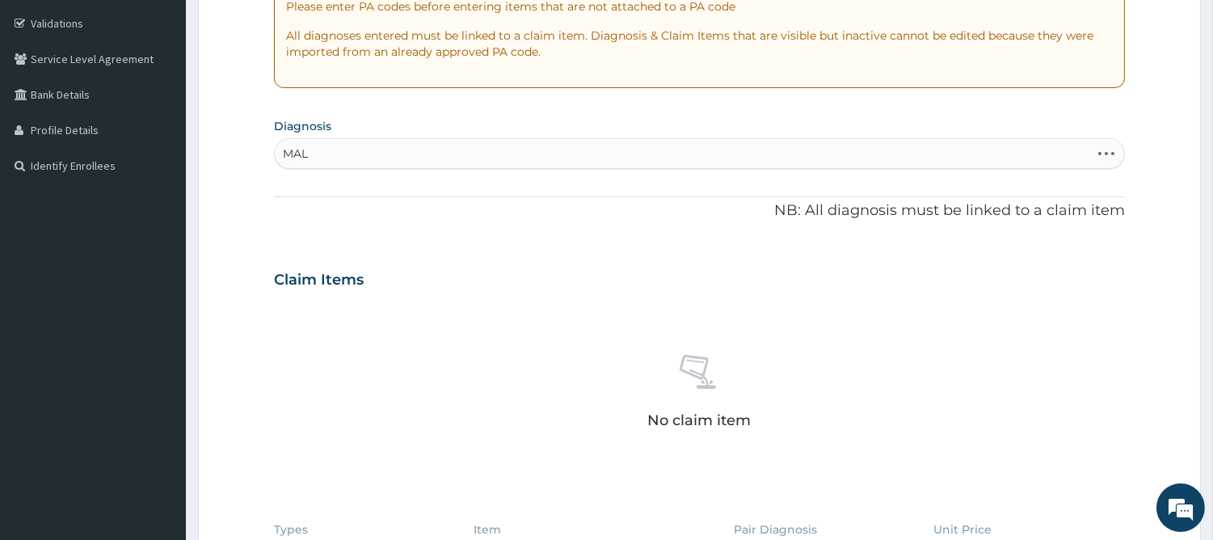
type input "MALA"
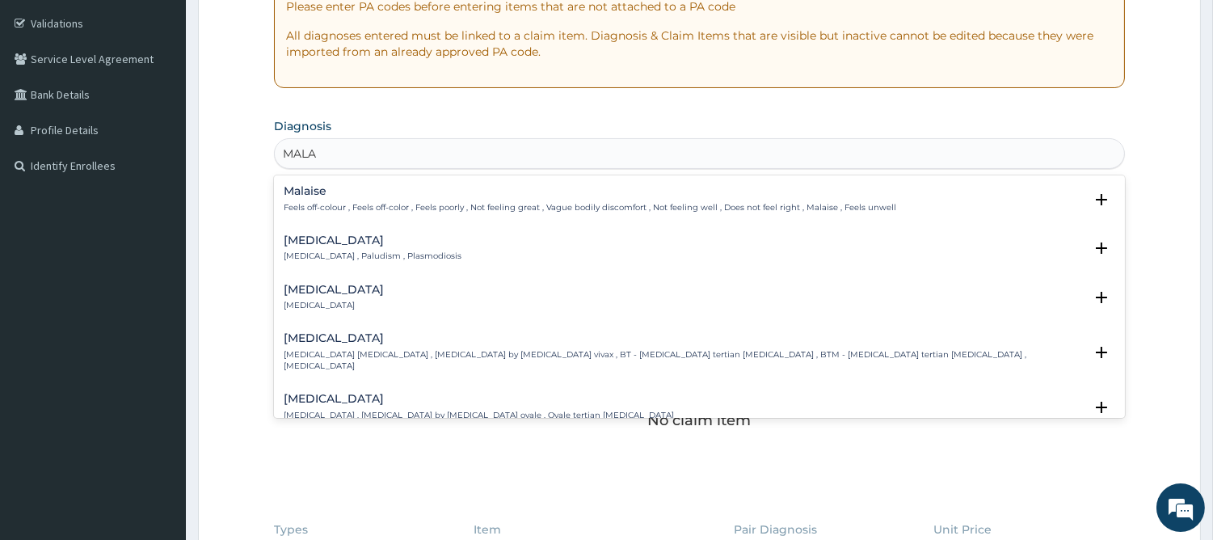
click at [321, 241] on h4 "Malaria" at bounding box center [373, 240] width 178 height 12
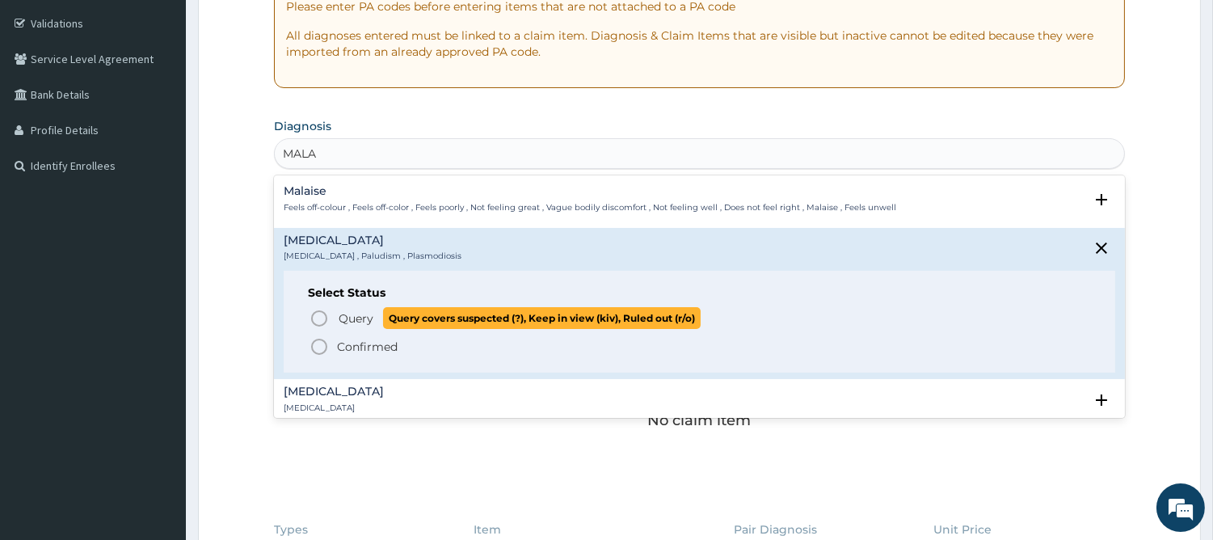
click at [327, 313] on icon "status option query" at bounding box center [318, 318] width 19 height 19
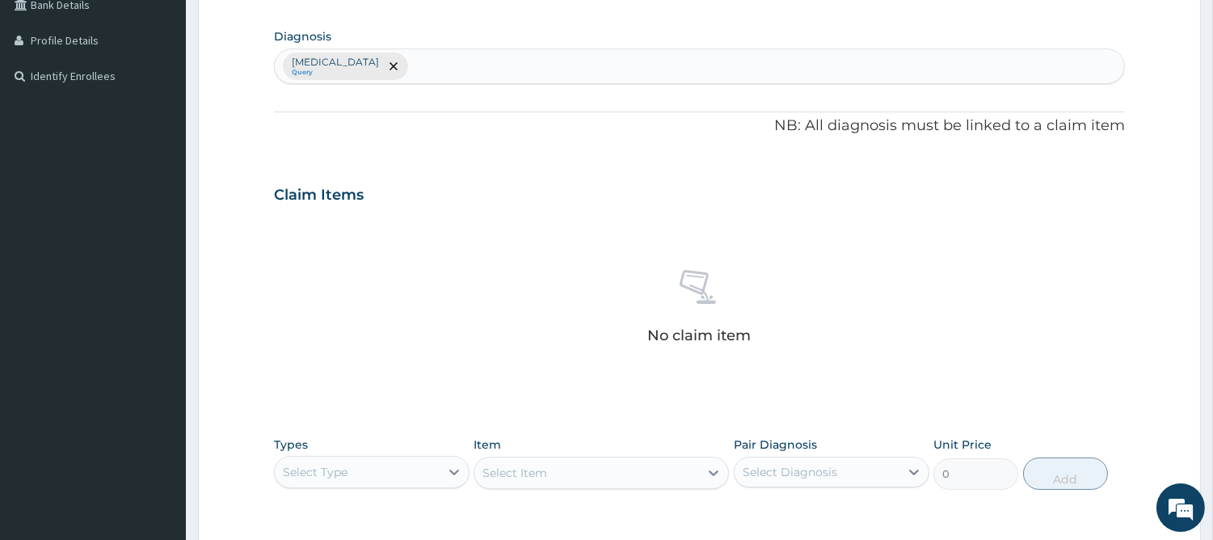
scroll to position [594, 0]
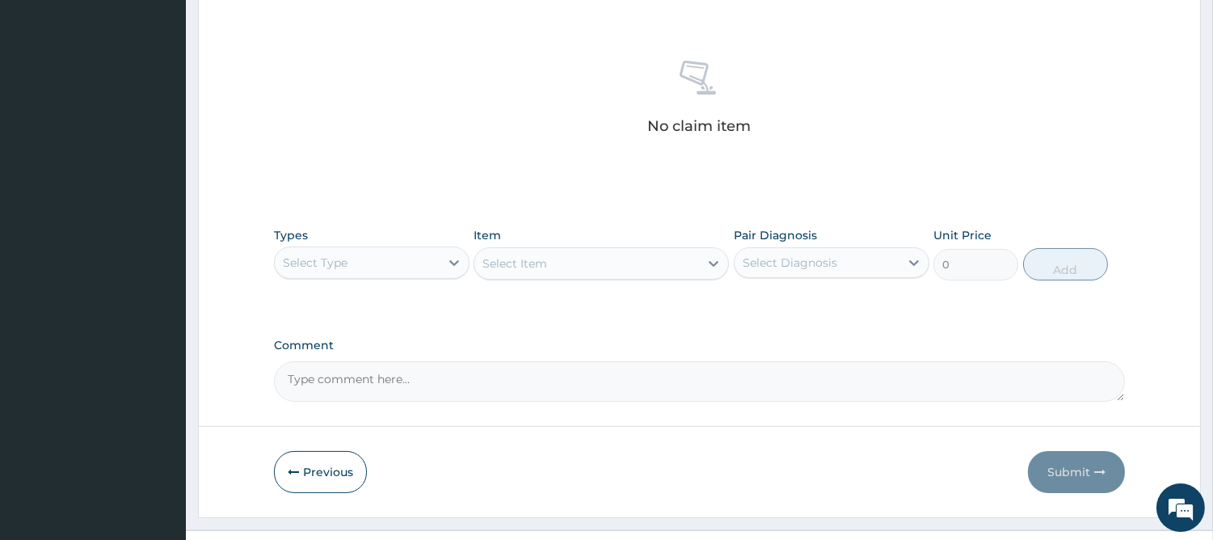
click at [382, 257] on div "Select Type" at bounding box center [357, 263] width 165 height 26
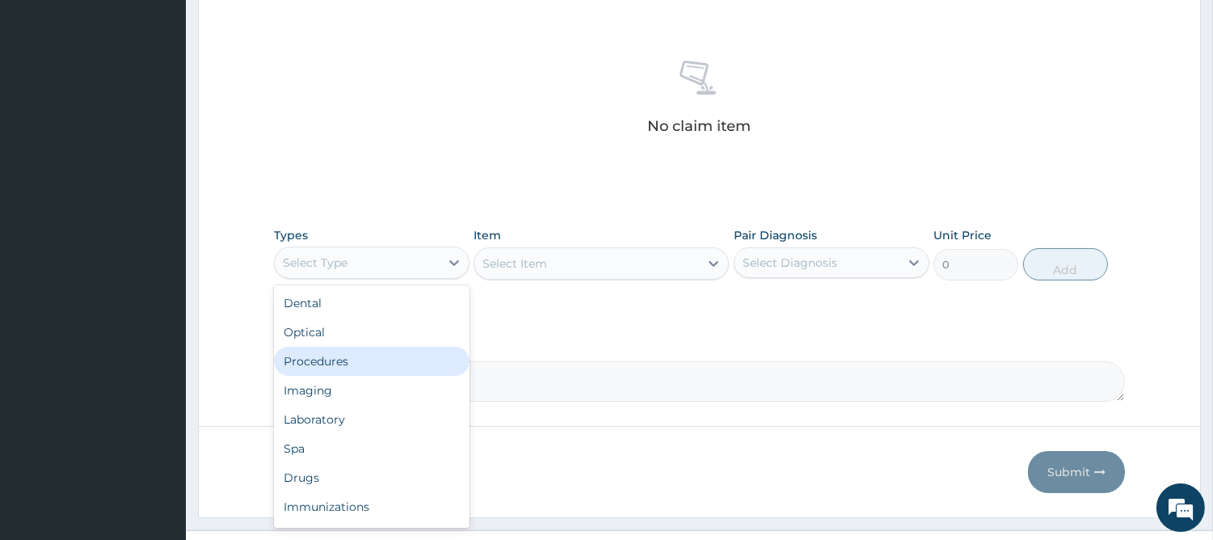
click at [368, 355] on div "Procedures" at bounding box center [372, 361] width 196 height 29
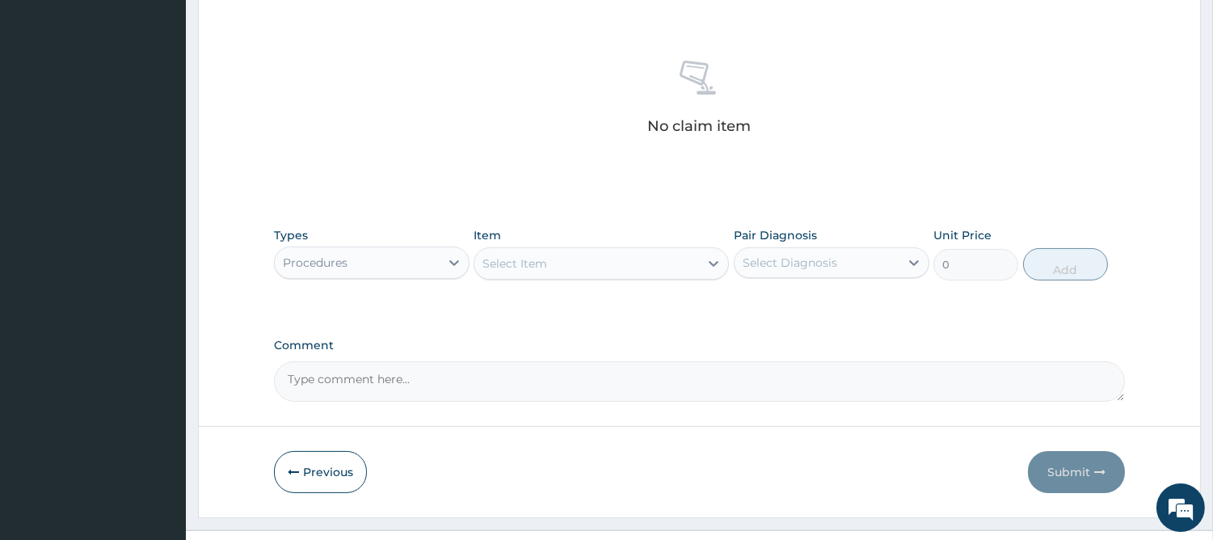
click at [636, 267] on div "Select Item" at bounding box center [586, 263] width 225 height 26
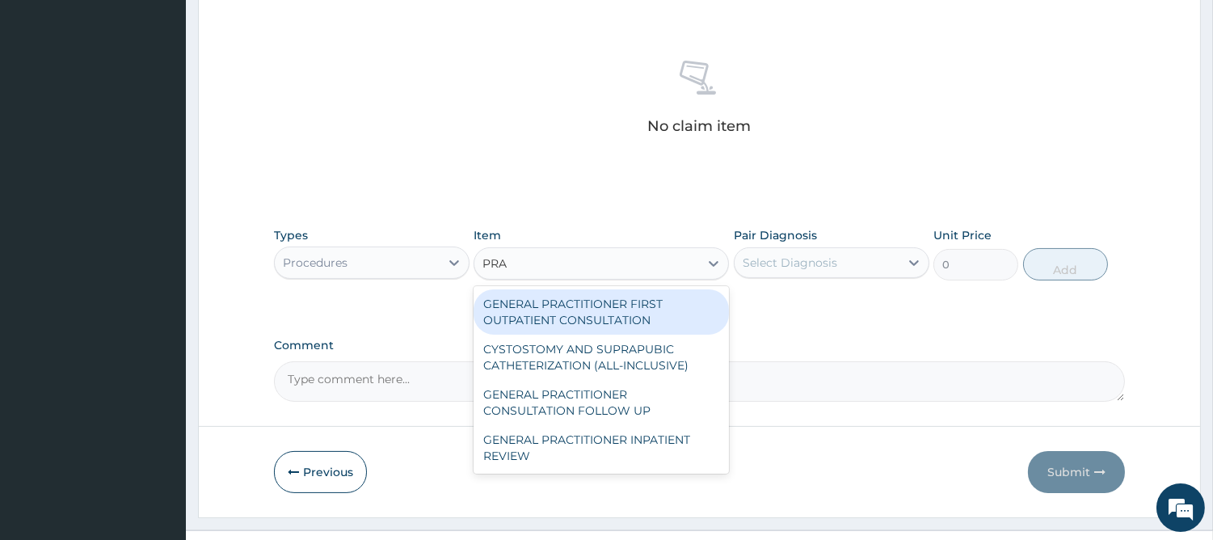
type input "PRAC"
click at [614, 299] on div "GENERAL PRACTITIONER FIRST OUTPATIENT CONSULTATION" at bounding box center [600, 311] width 255 height 45
type input "4500"
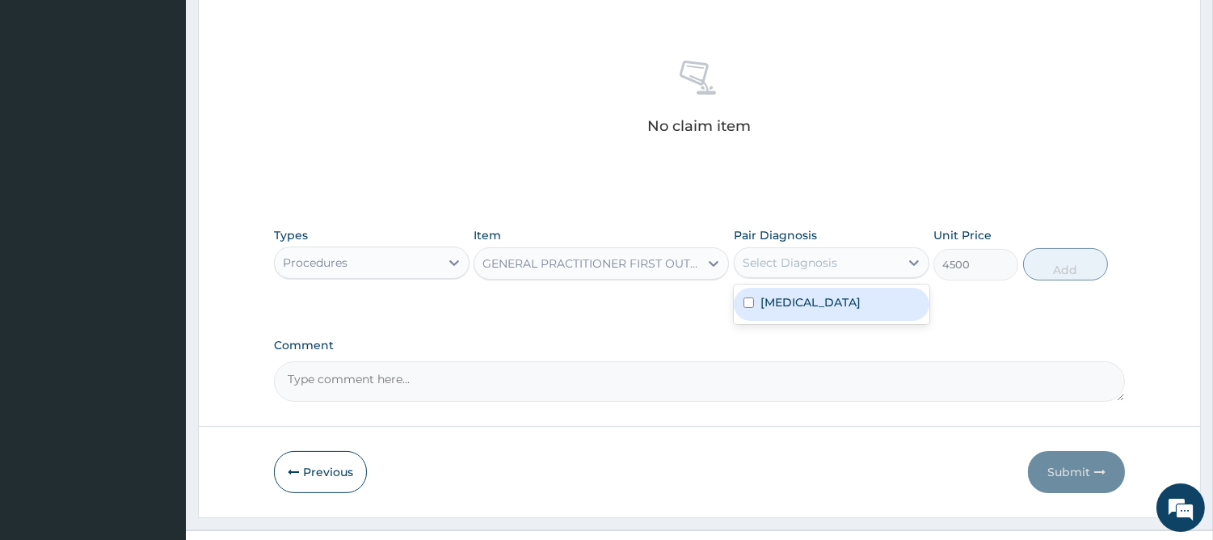
click at [773, 263] on div "Select Diagnosis" at bounding box center [789, 262] width 95 height 16
click at [763, 305] on label "[MEDICAL_DATA]" at bounding box center [810, 302] width 100 height 16
checkbox input "true"
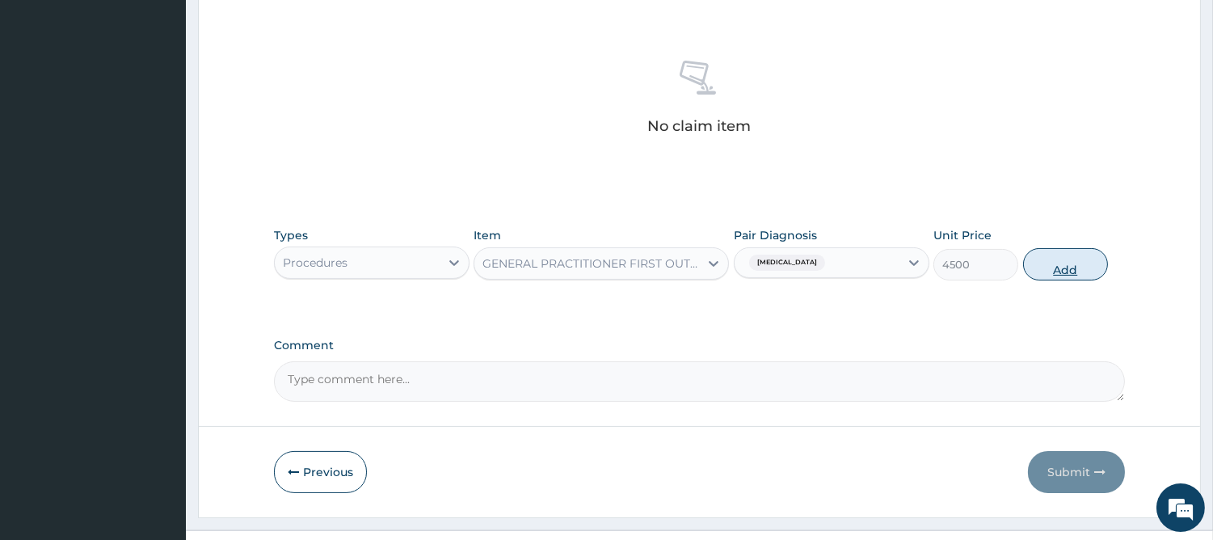
click at [1052, 263] on button "Add" at bounding box center [1065, 264] width 85 height 32
type input "0"
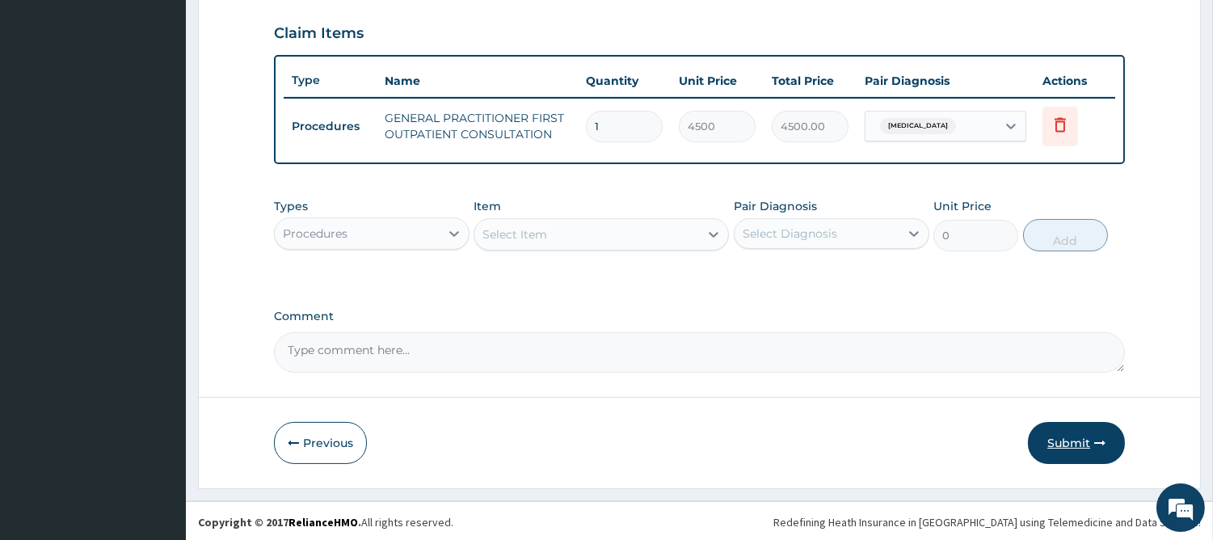
click at [1089, 433] on button "Submit" at bounding box center [1076, 443] width 97 height 42
click at [1058, 429] on button "Submit" at bounding box center [1076, 443] width 97 height 42
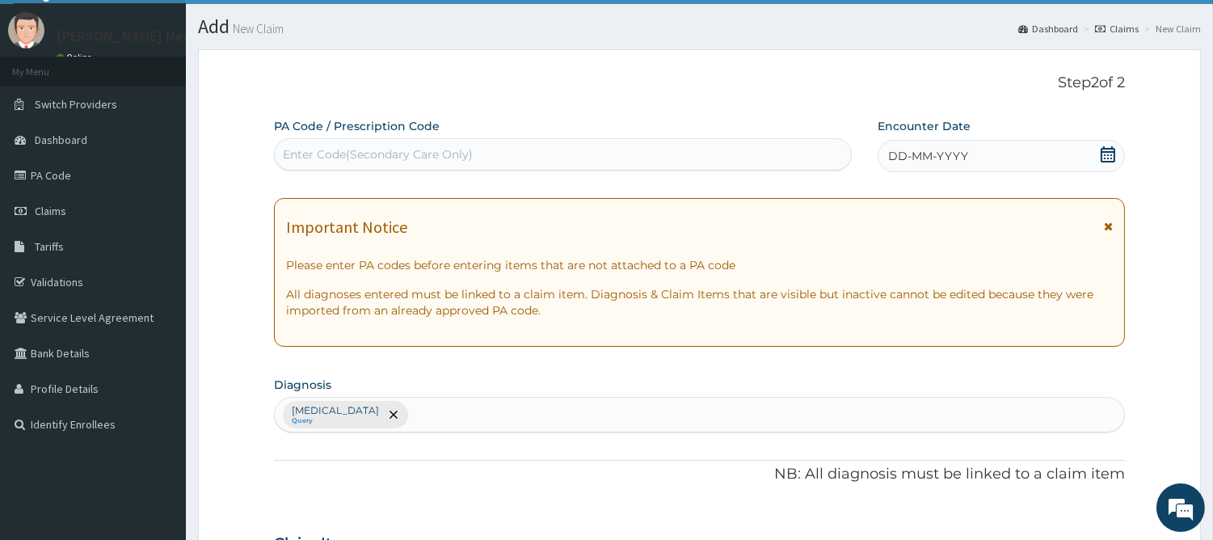
scroll to position [0, 0]
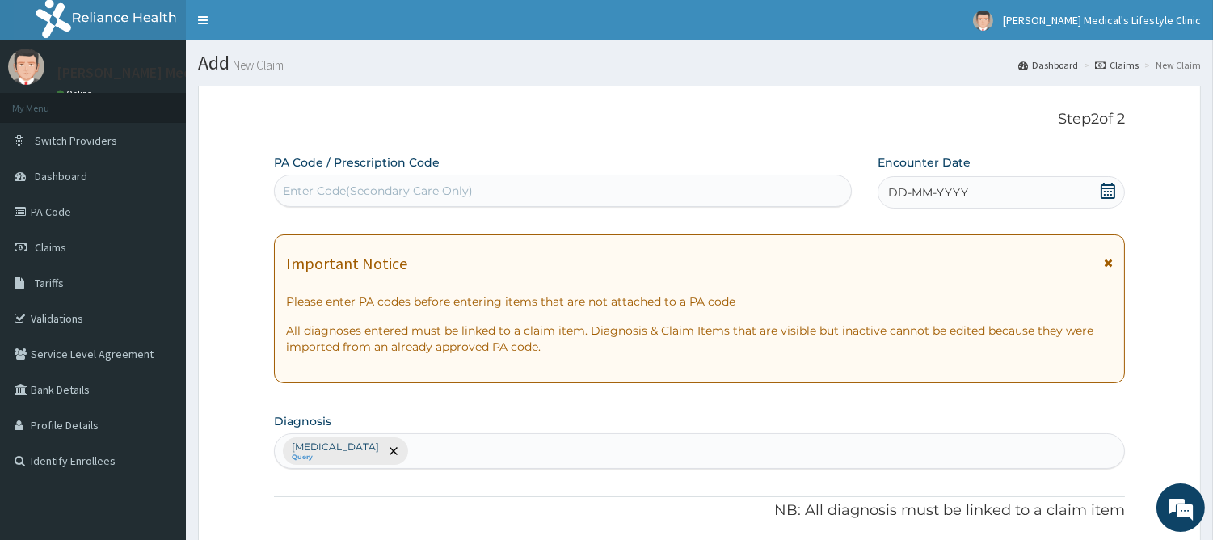
click at [989, 204] on div "DD-MM-YYYY" at bounding box center [1000, 192] width 247 height 32
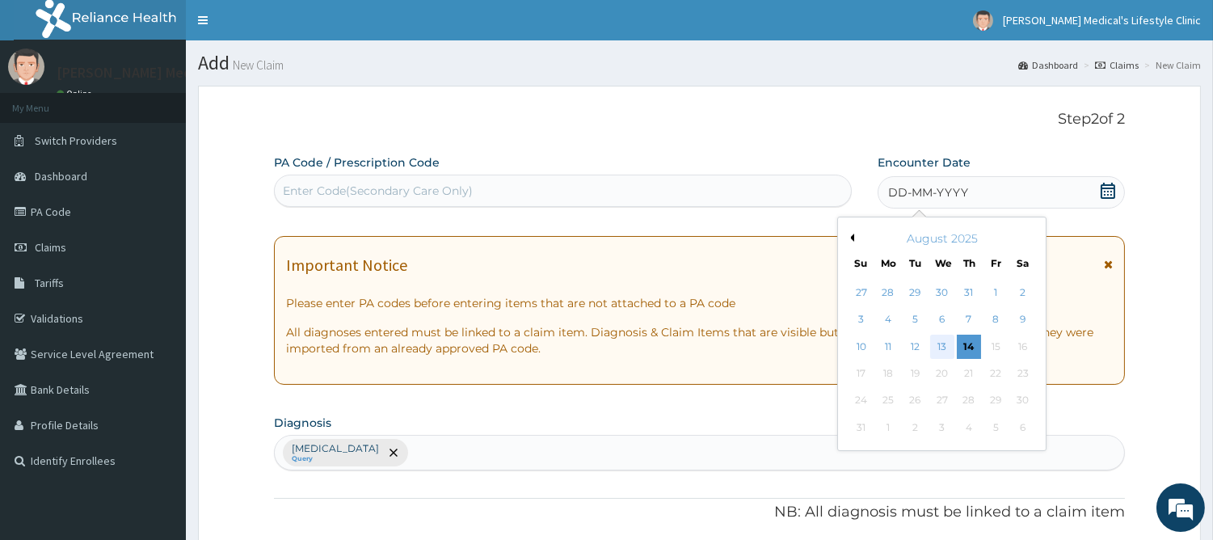
click at [943, 339] on div "13" at bounding box center [941, 346] width 24 height 24
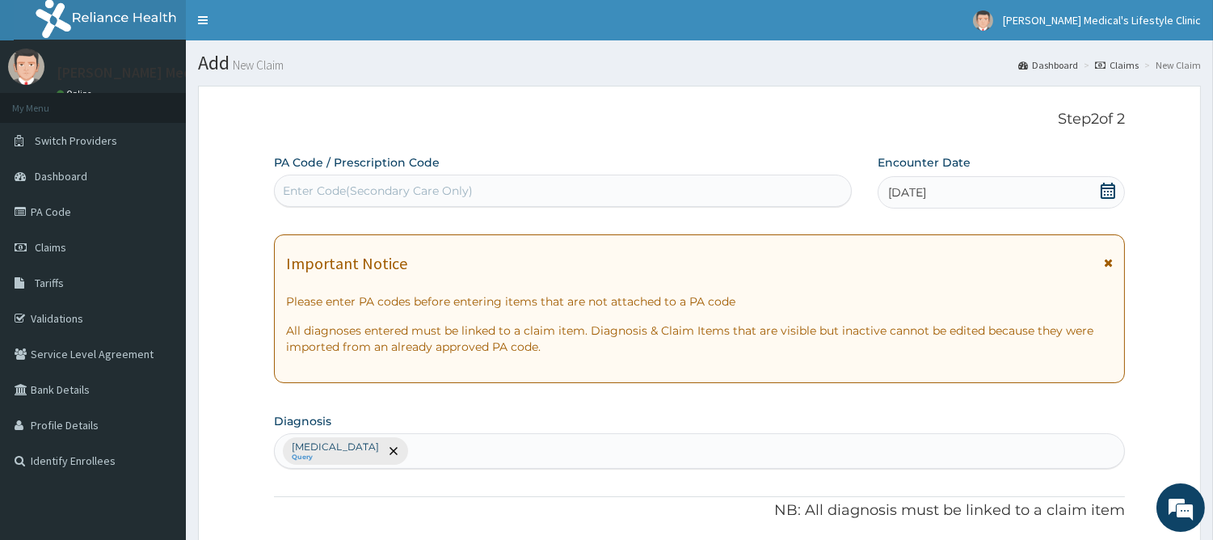
scroll to position [546, 0]
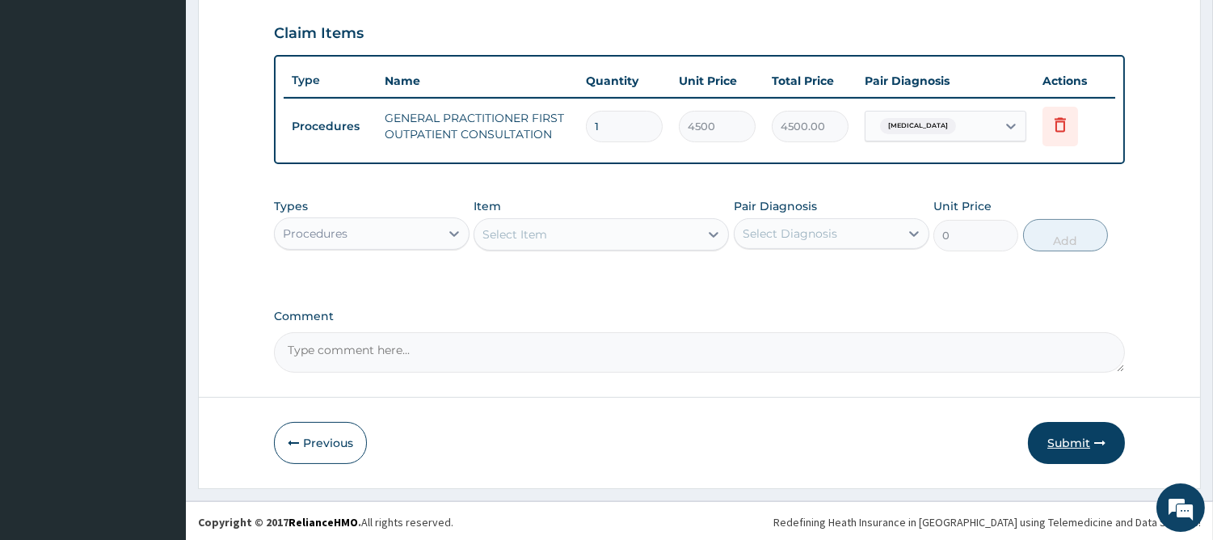
click at [1059, 434] on button "Submit" at bounding box center [1076, 443] width 97 height 42
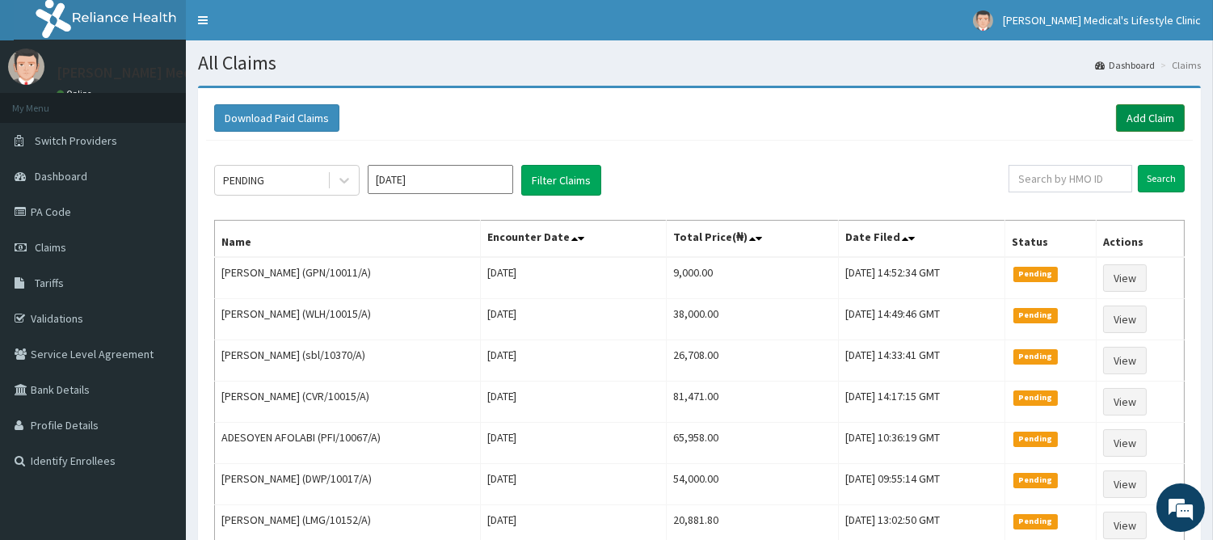
click at [1133, 122] on link "Add Claim" at bounding box center [1150, 117] width 69 height 27
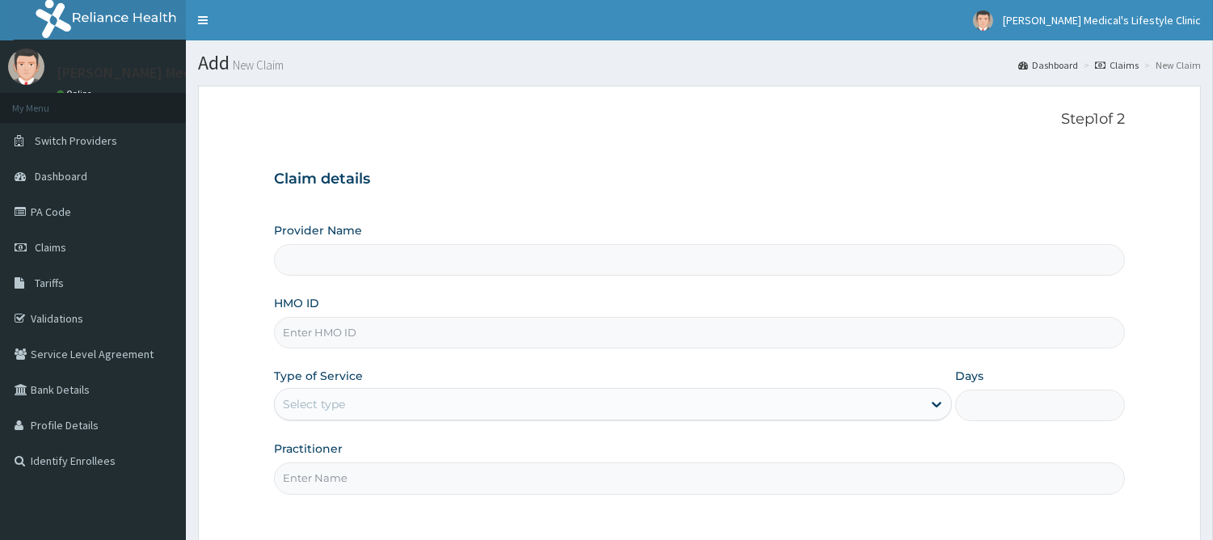
scroll to position [145, 0]
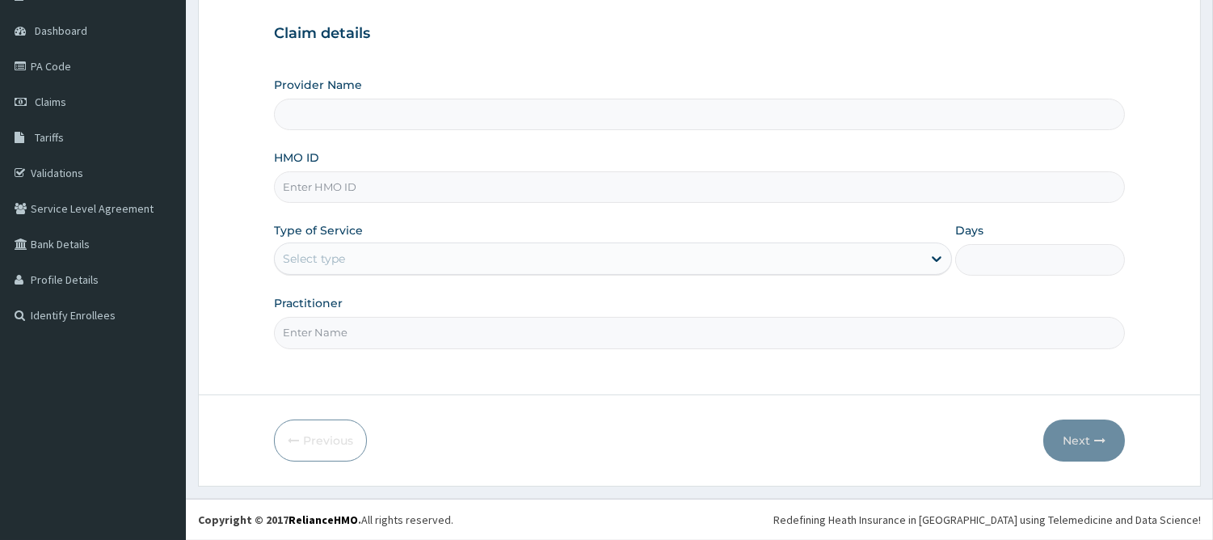
click at [455, 190] on input "HMO ID" at bounding box center [699, 187] width 851 height 32
paste input "PNO/10003/B"
type input "PNO/10003/B"
type input "[PERSON_NAME] Medical's Lifestyle clinic"
type input "PNO/10003/B"
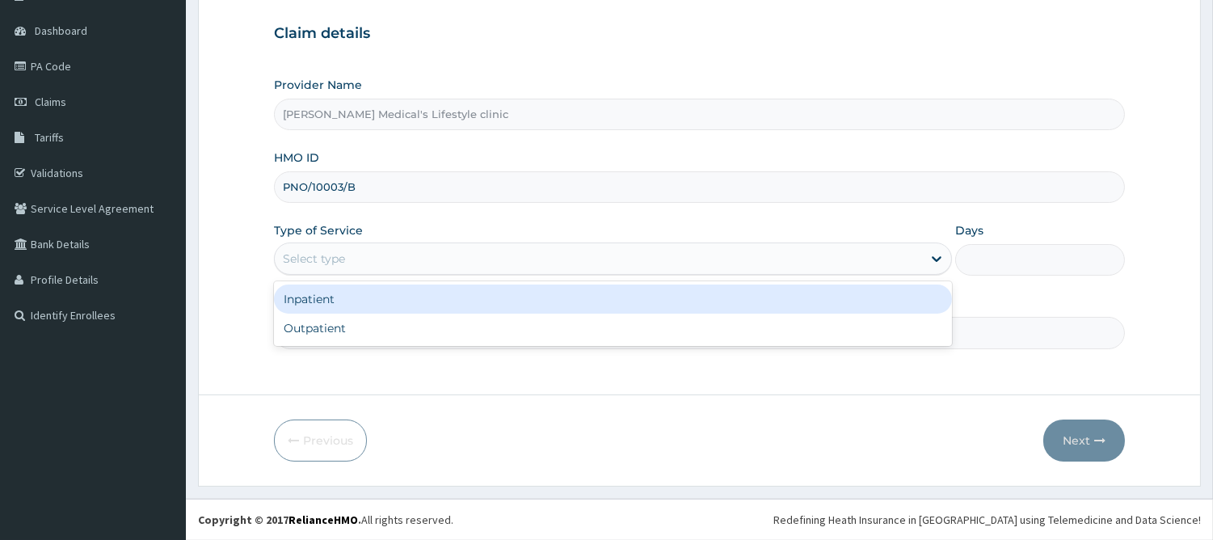
click at [354, 265] on div "Select type" at bounding box center [598, 259] width 647 height 26
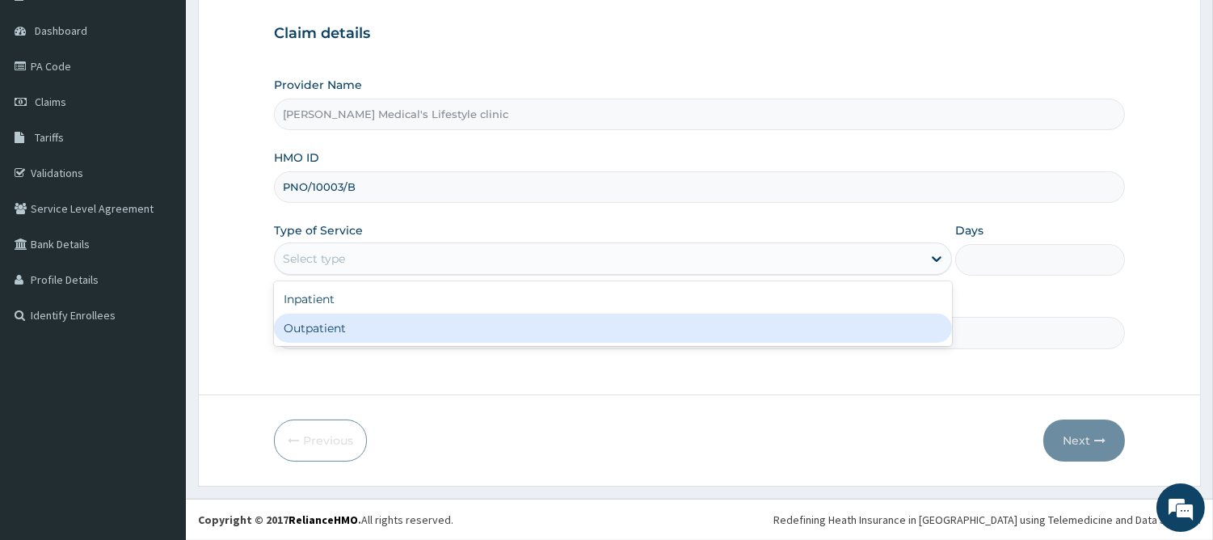
click at [340, 330] on div "Outpatient" at bounding box center [613, 327] width 678 height 29
type input "1"
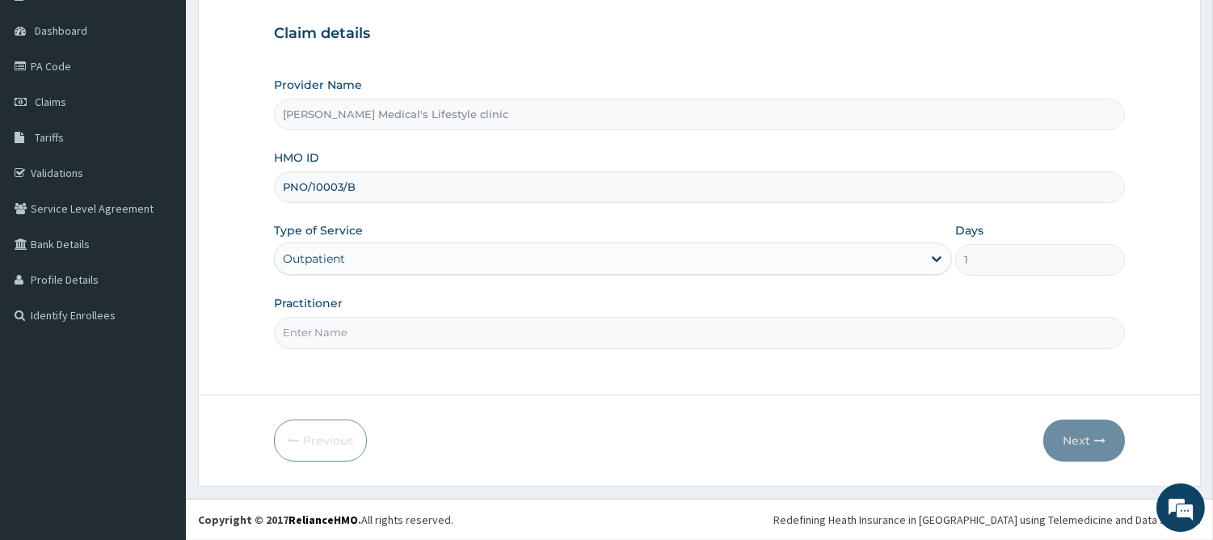
click at [340, 330] on input "Practitioner" at bounding box center [699, 333] width 851 height 32
type input "[PERSON_NAME]"
click at [1079, 424] on button "Next" at bounding box center [1084, 440] width 82 height 42
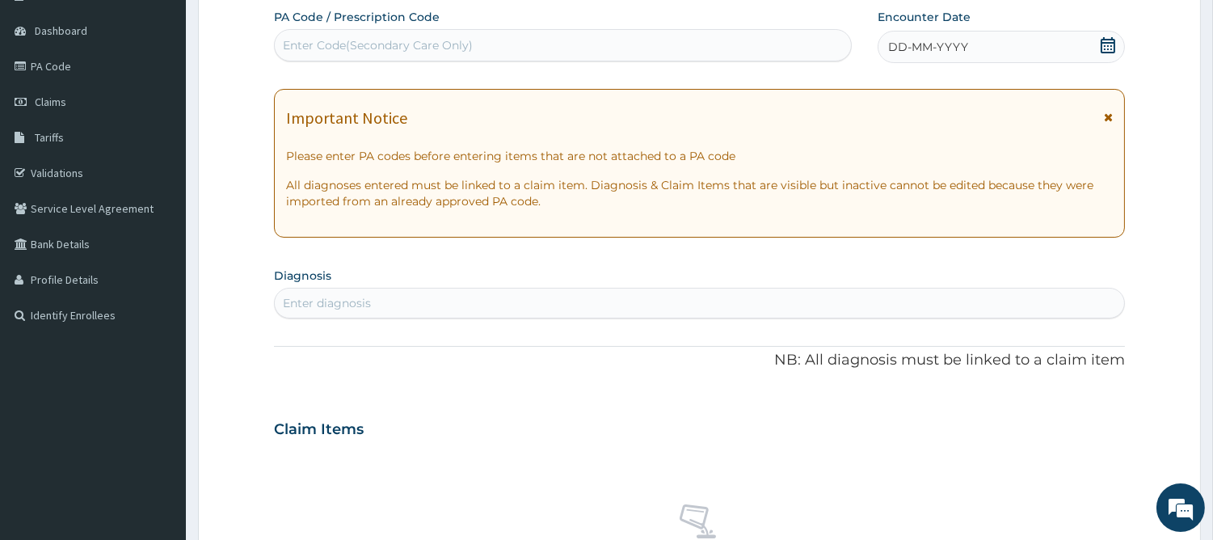
scroll to position [0, 0]
click at [396, 39] on div "Enter Code(Secondary Care Only)" at bounding box center [378, 45] width 190 height 16
paste input "PA/339A24"
type input "PA/339A24"
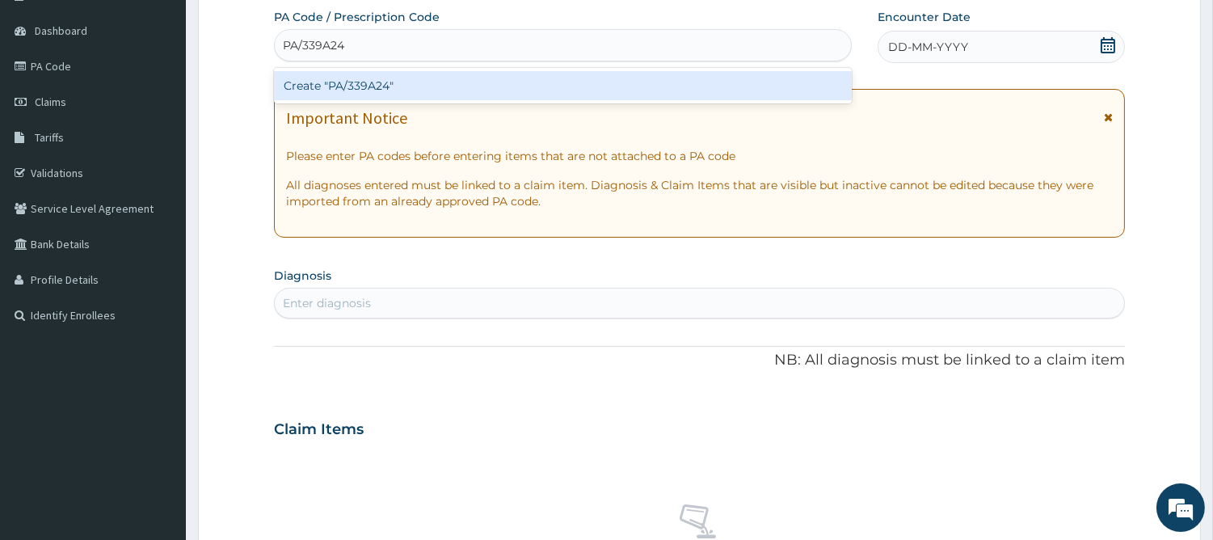
click at [343, 90] on div "Create "PA/339A24"" at bounding box center [563, 85] width 578 height 29
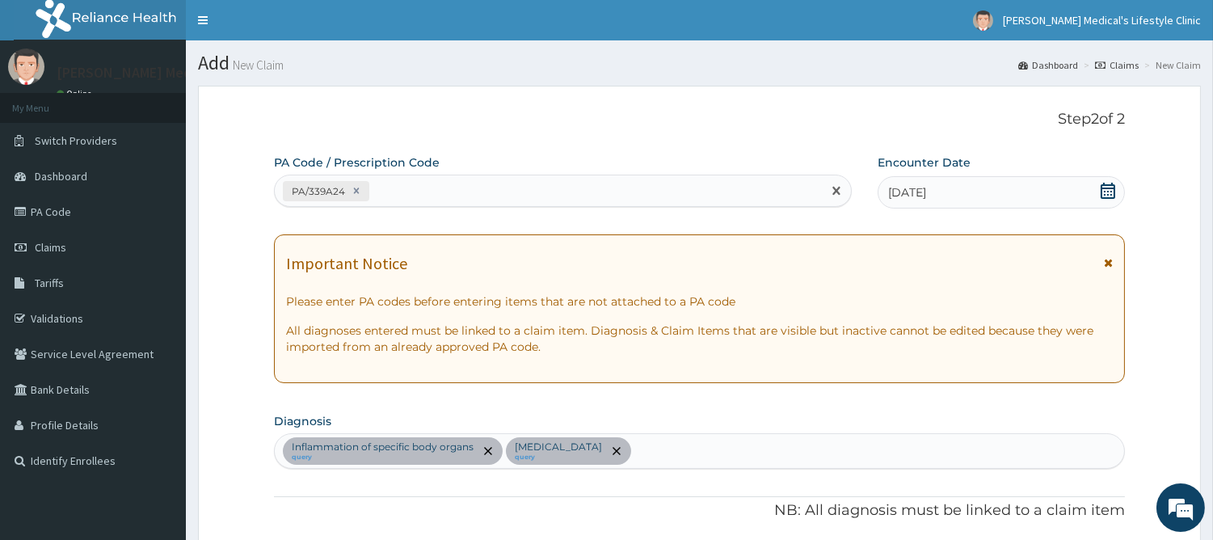
click at [397, 194] on div "PA/339A24" at bounding box center [548, 191] width 547 height 27
paste input "PA/5E83FA"
type input "PA/5E83FA"
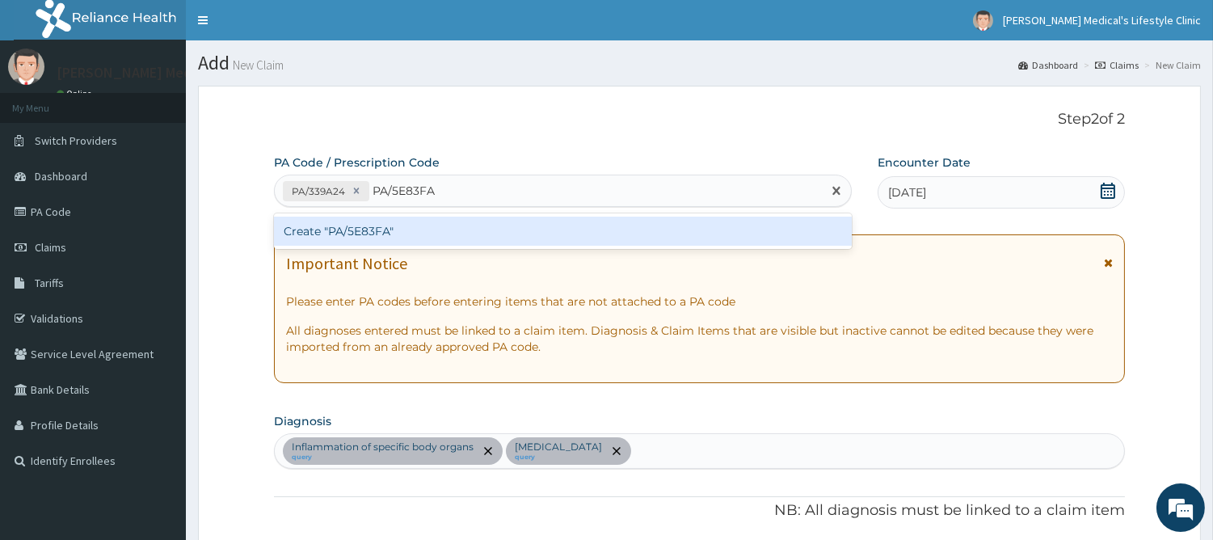
click at [377, 227] on div "Create "PA/5E83FA"" at bounding box center [563, 231] width 578 height 29
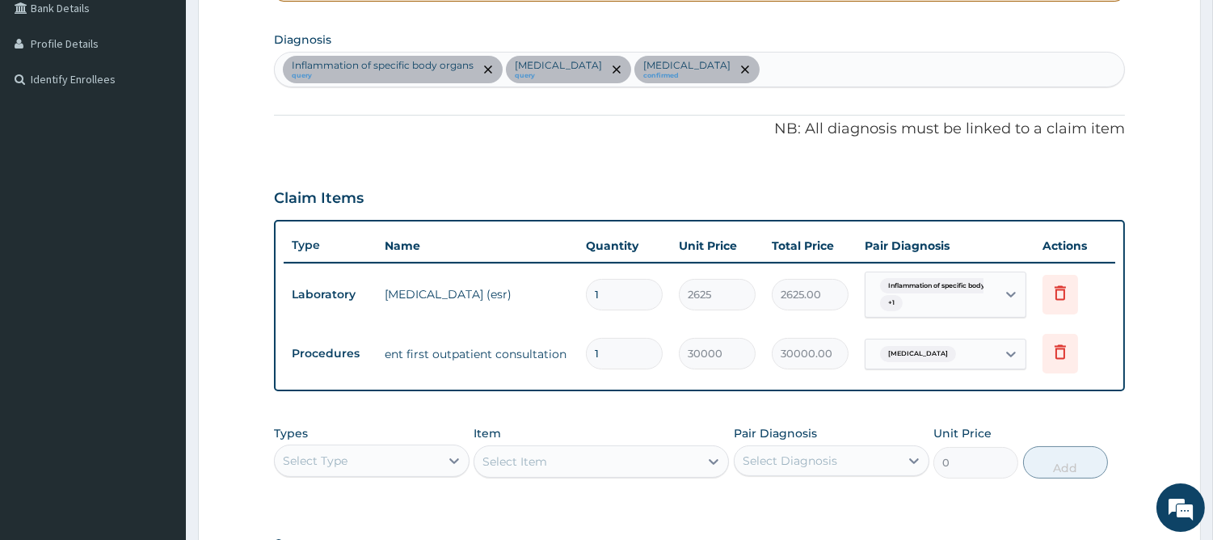
scroll to position [310, 0]
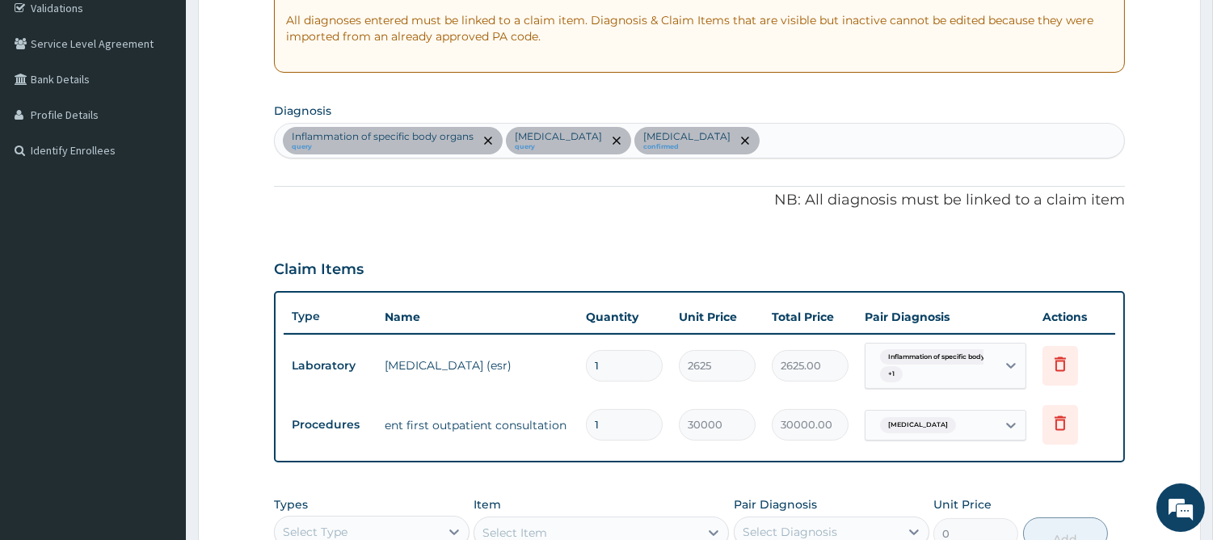
click at [731, 139] on div "Inflammation of specific body organs query Arthritis query Otitis externa confi…" at bounding box center [699, 141] width 849 height 34
type input "MALA"
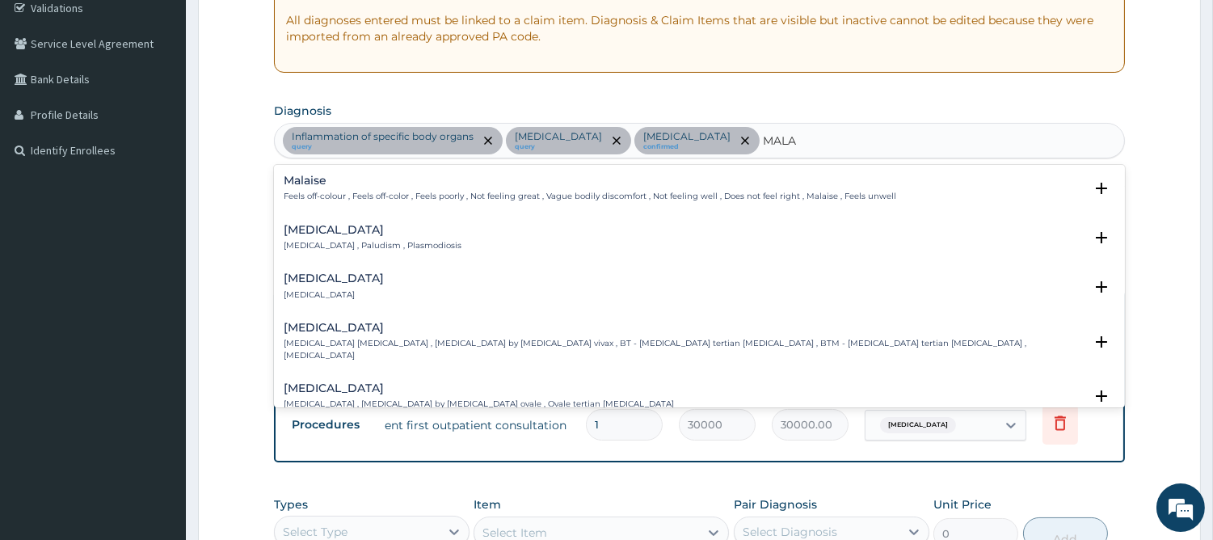
click at [296, 234] on h4 "Malaria" at bounding box center [373, 230] width 178 height 12
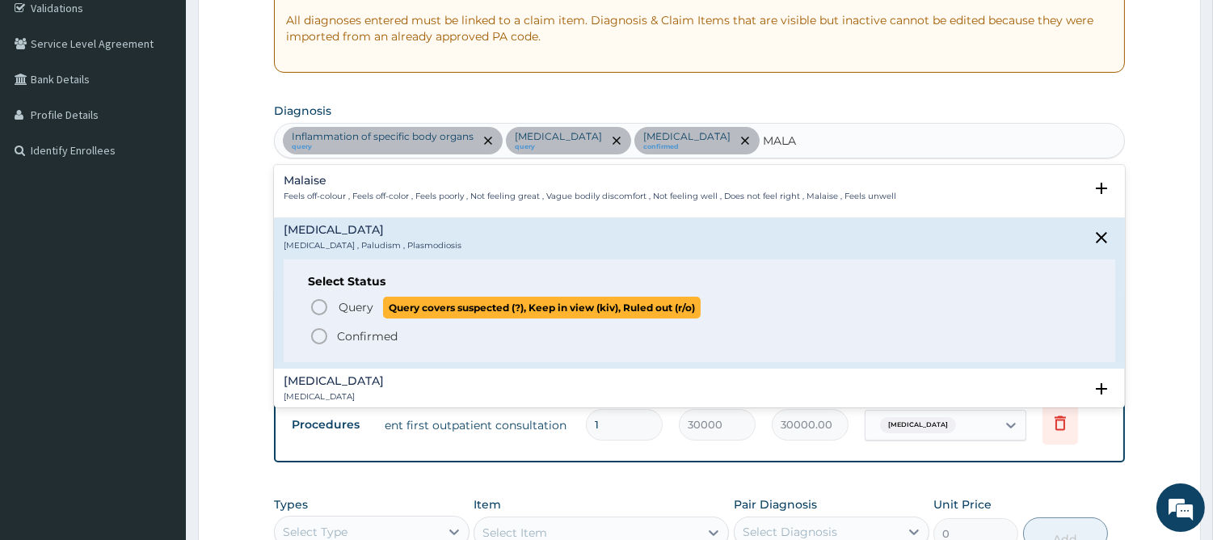
click at [326, 313] on icon "status option query" at bounding box center [318, 306] width 19 height 19
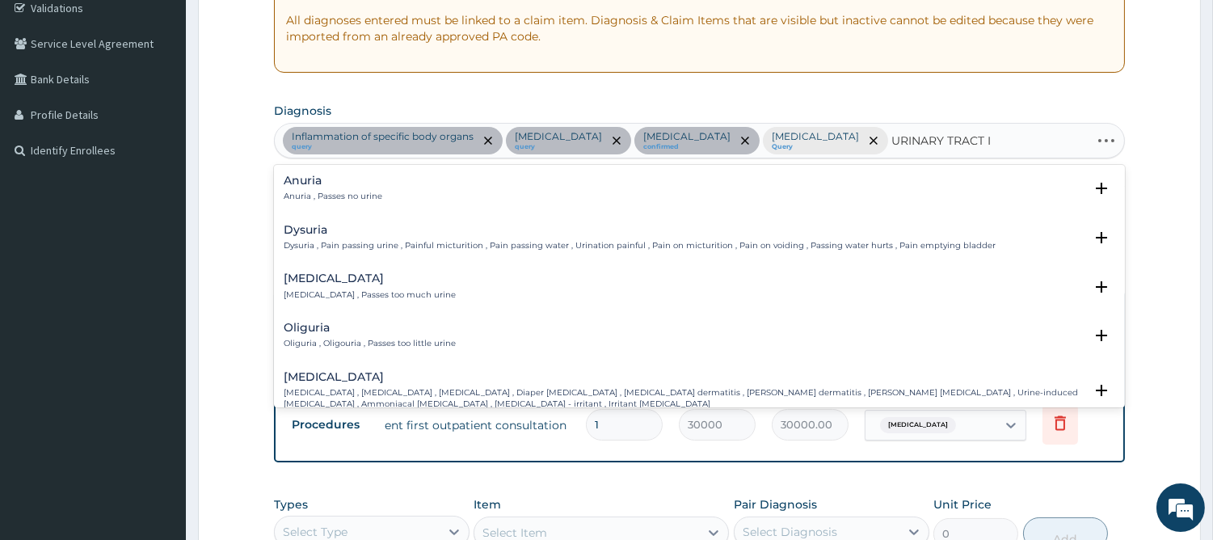
type input "URINARY TRACT IN"
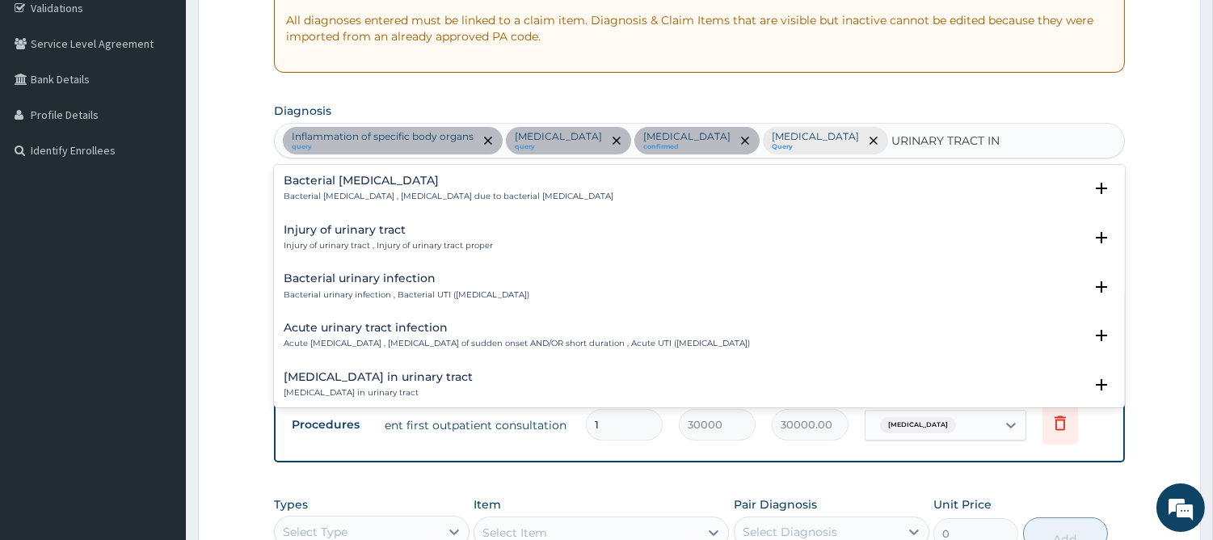
click at [386, 281] on h4 "Bacterial urinary infection" at bounding box center [407, 278] width 246 height 12
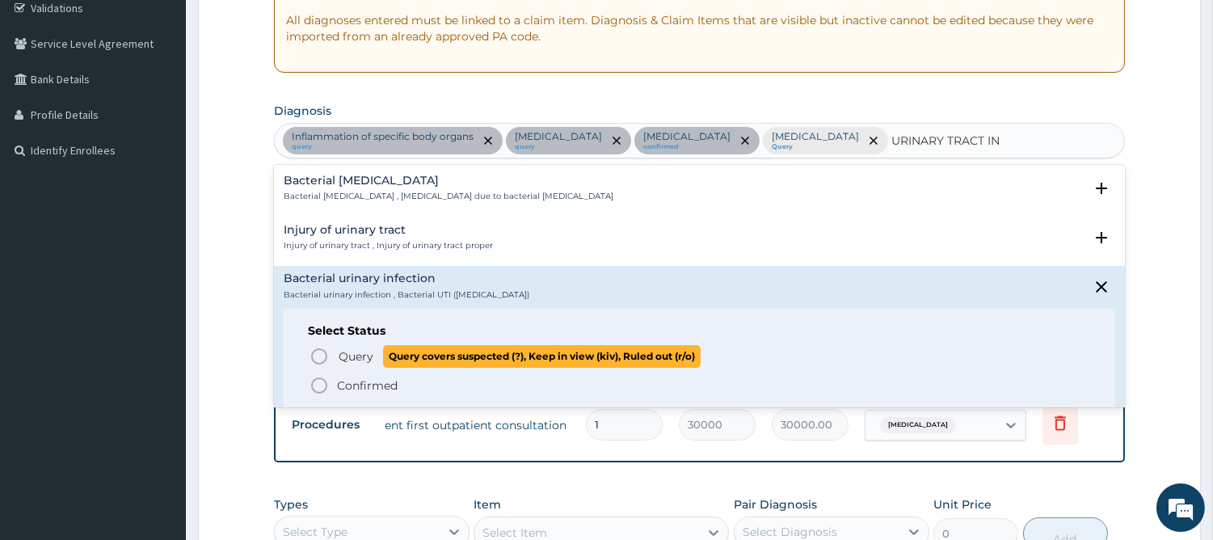
click at [326, 359] on icon "status option query" at bounding box center [318, 356] width 19 height 19
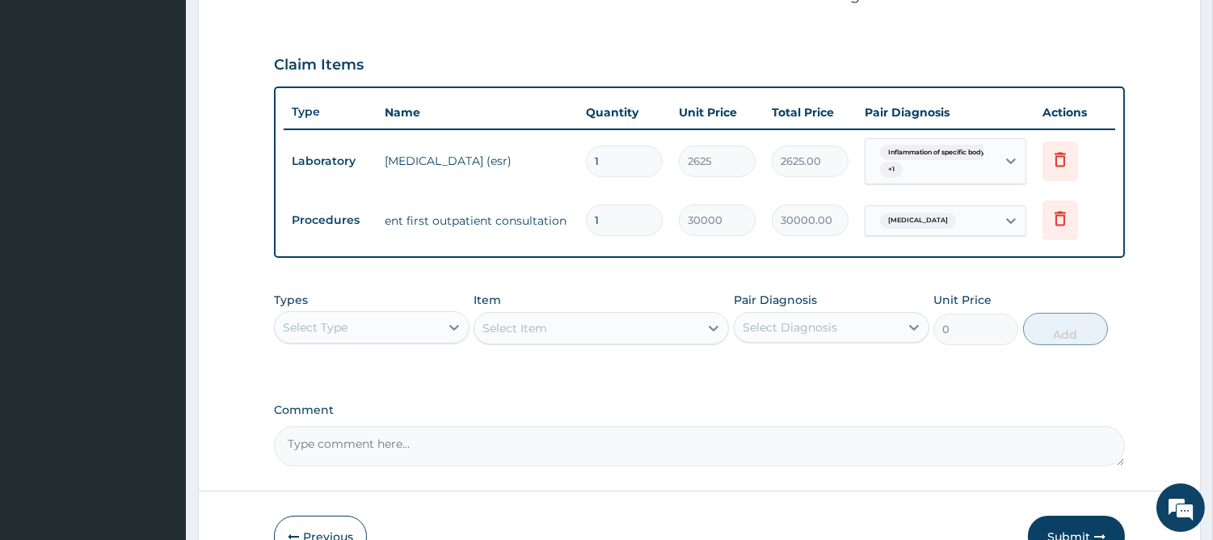
scroll to position [609, 0]
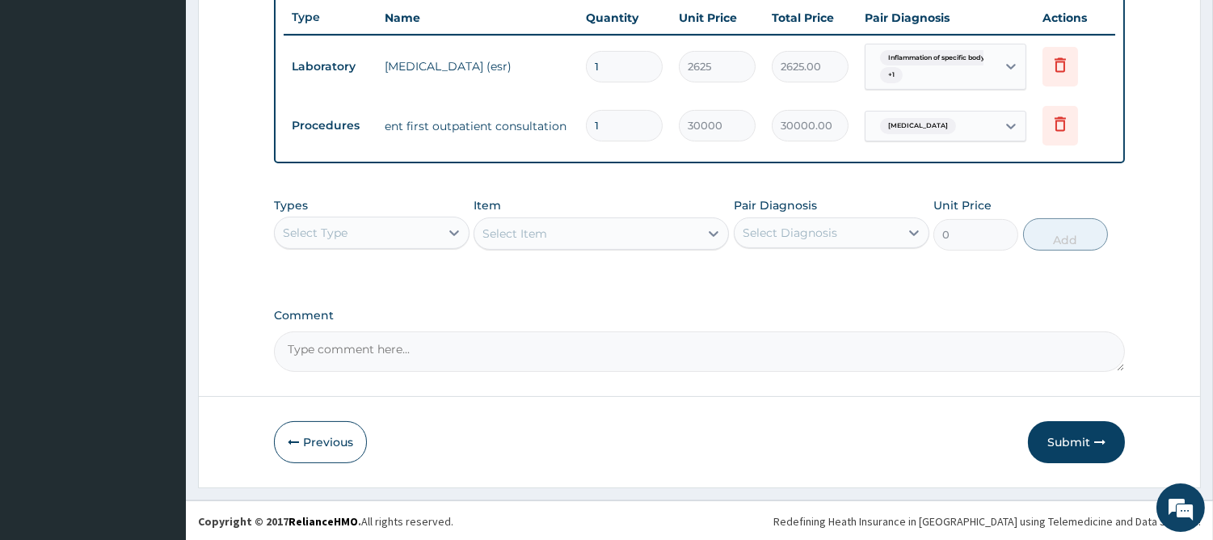
click at [431, 225] on div "Select Type" at bounding box center [357, 233] width 165 height 26
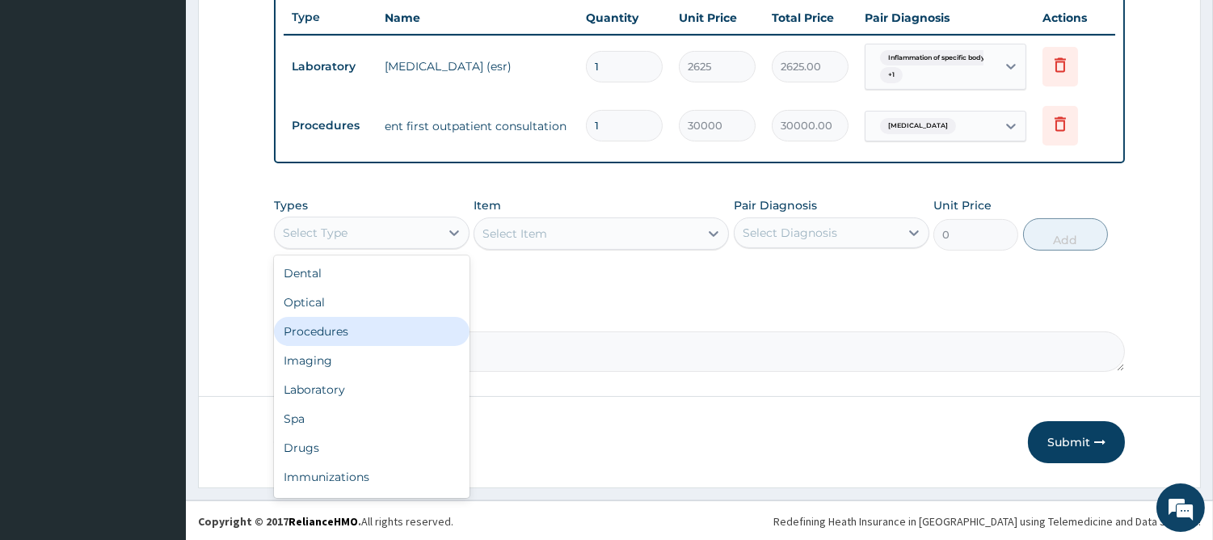
click at [375, 325] on div "Procedures" at bounding box center [372, 331] width 196 height 29
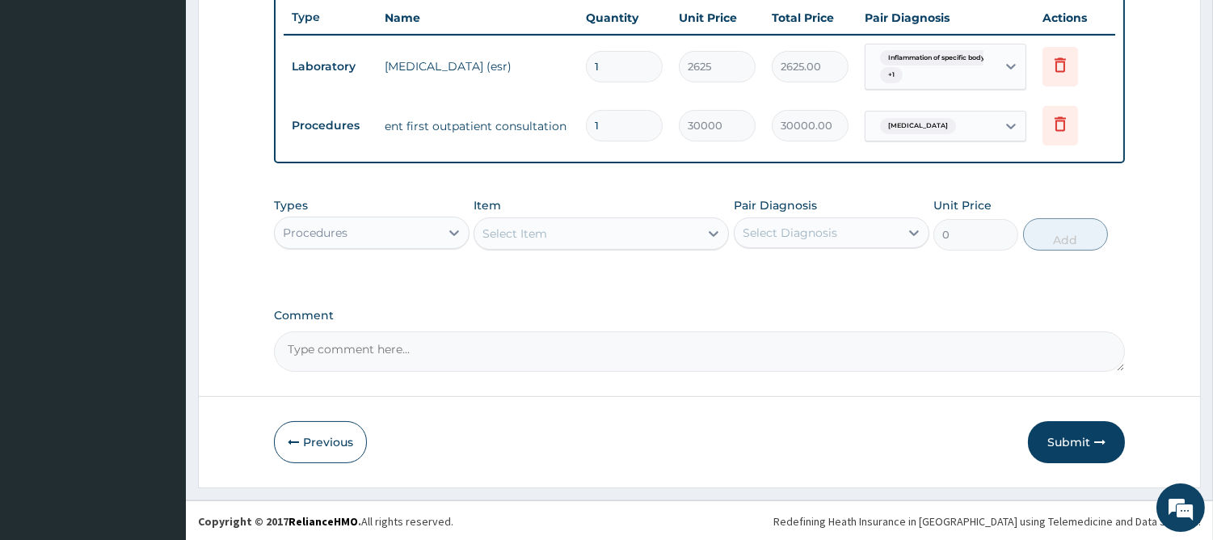
click at [640, 235] on div "Select Item" at bounding box center [586, 234] width 225 height 26
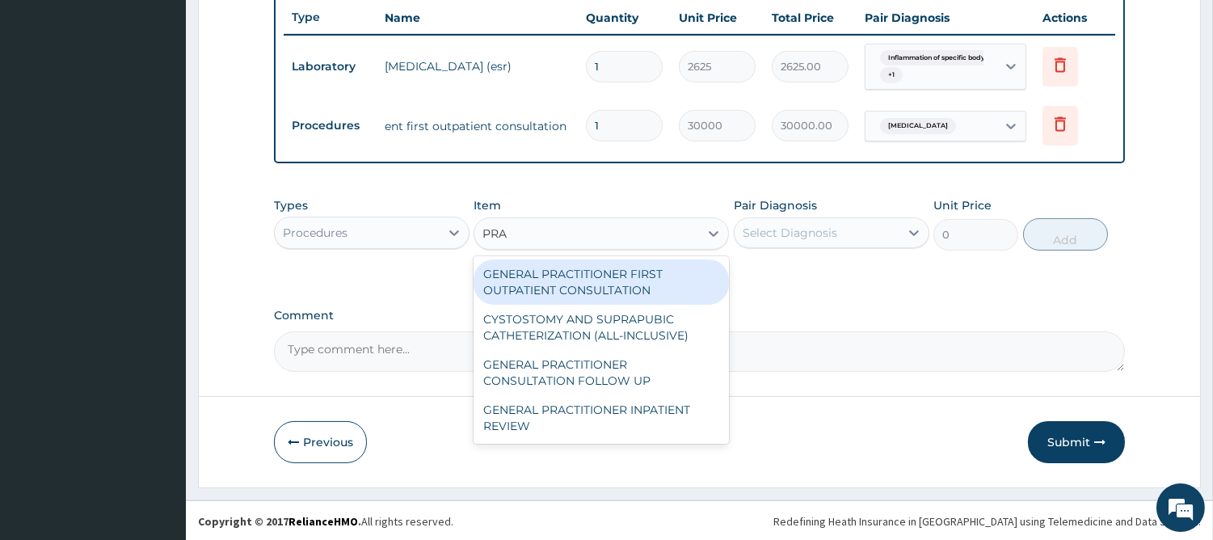
type input "PRAC"
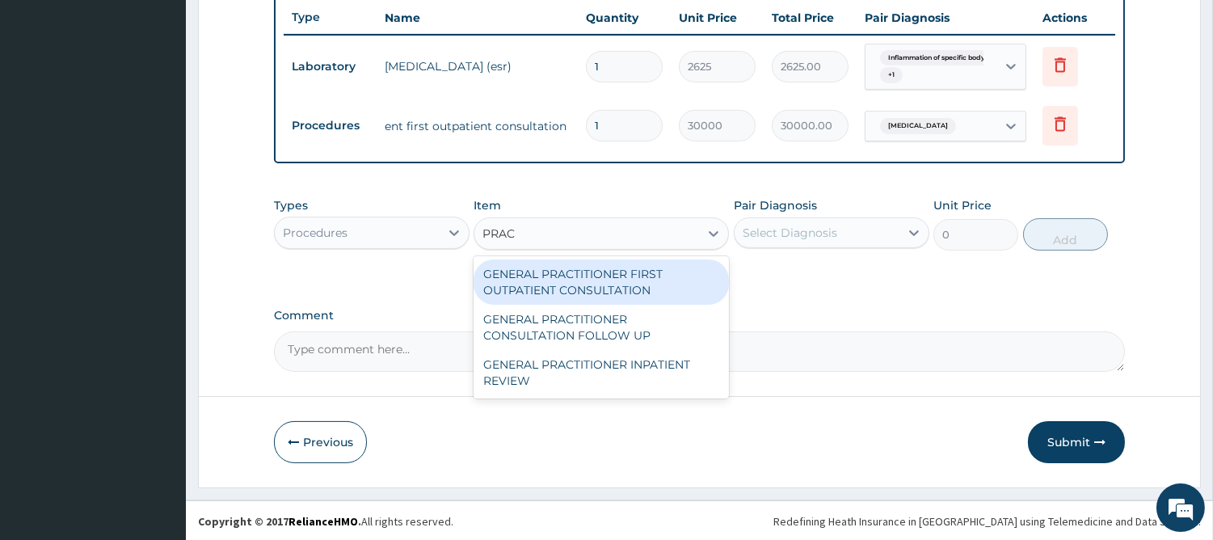
click at [615, 281] on div "GENERAL PRACTITIONER FIRST OUTPATIENT CONSULTATION" at bounding box center [600, 281] width 255 height 45
type input "4500"
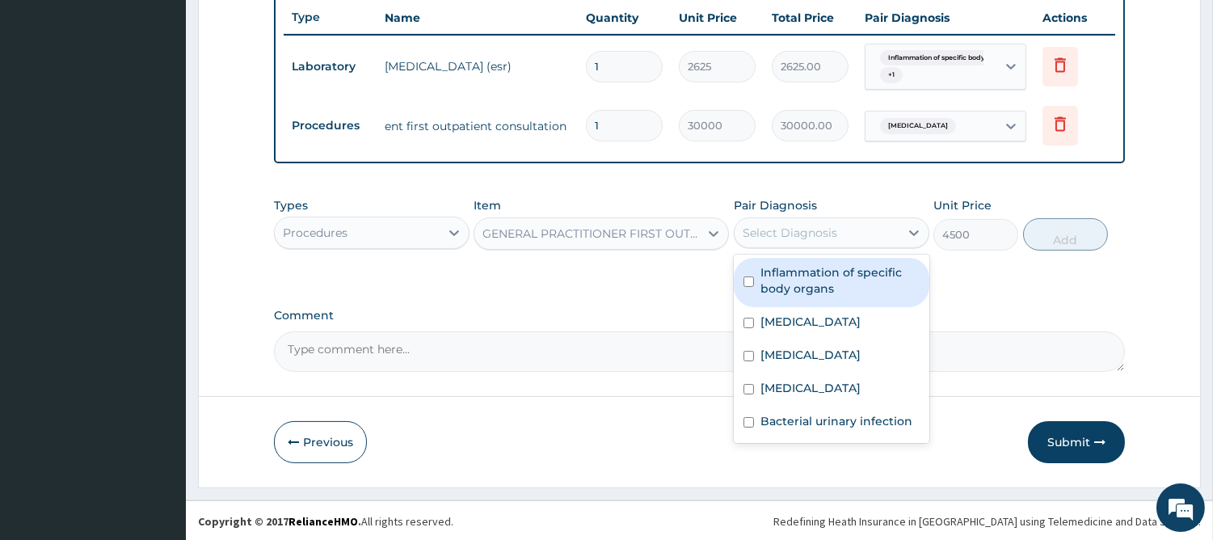
click at [778, 220] on div "Select Diagnosis" at bounding box center [816, 233] width 165 height 26
click at [771, 273] on label "Inflammation of specific body organs" at bounding box center [839, 280] width 159 height 32
checkbox input "true"
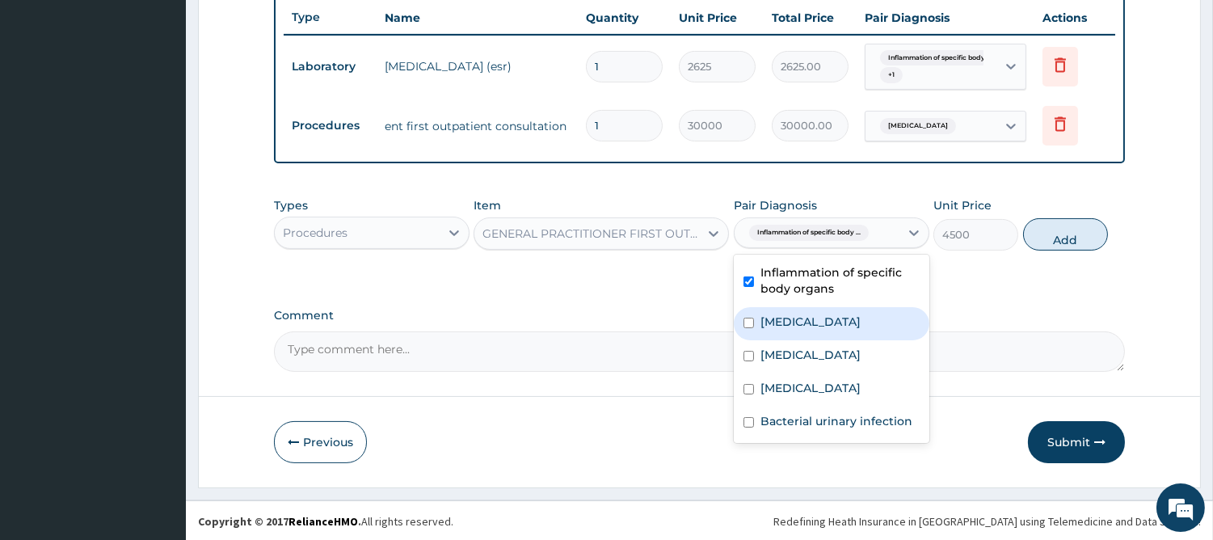
click at [770, 326] on label "Arthritis" at bounding box center [810, 321] width 100 height 16
checkbox input "true"
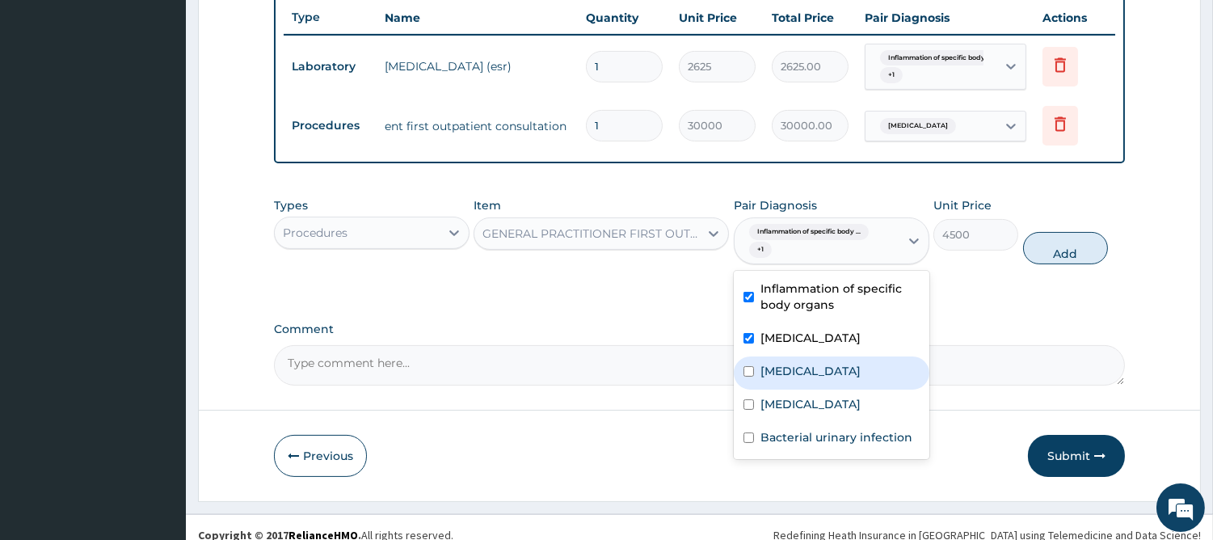
click at [769, 368] on label "Otitis externa" at bounding box center [810, 371] width 100 height 16
checkbox input "true"
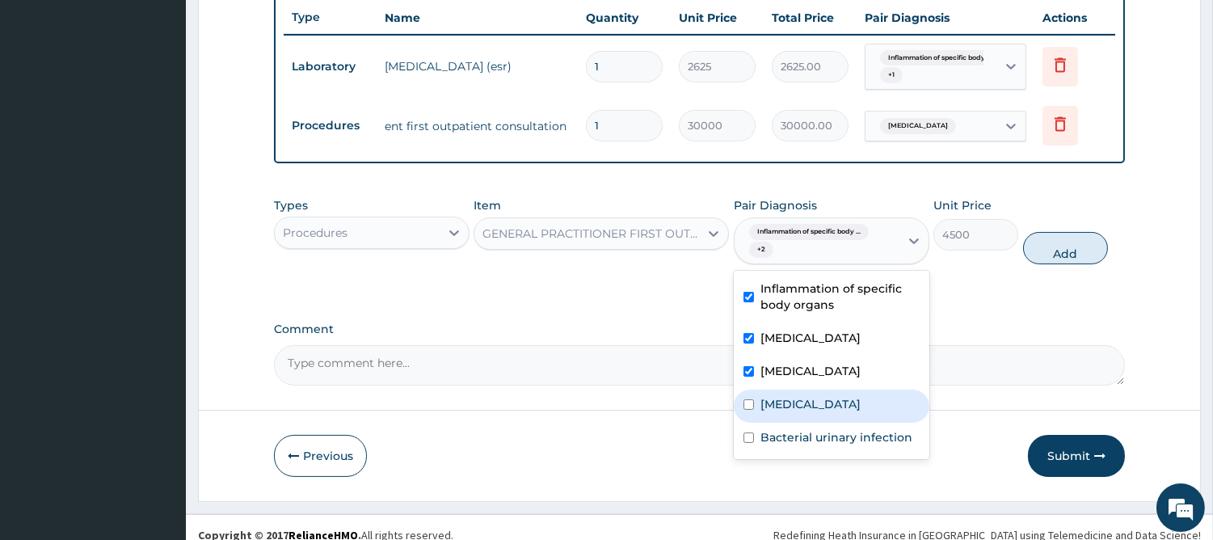
click at [769, 408] on label "Malaria" at bounding box center [810, 404] width 100 height 16
checkbox input "true"
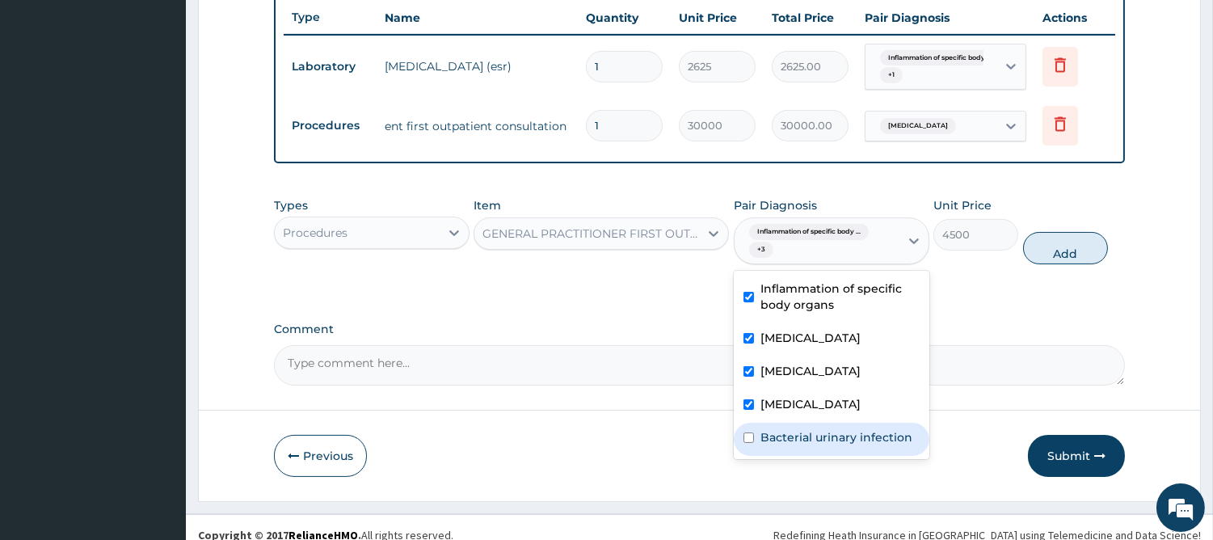
click at [781, 437] on label "Bacterial urinary infection" at bounding box center [836, 437] width 152 height 16
checkbox input "true"
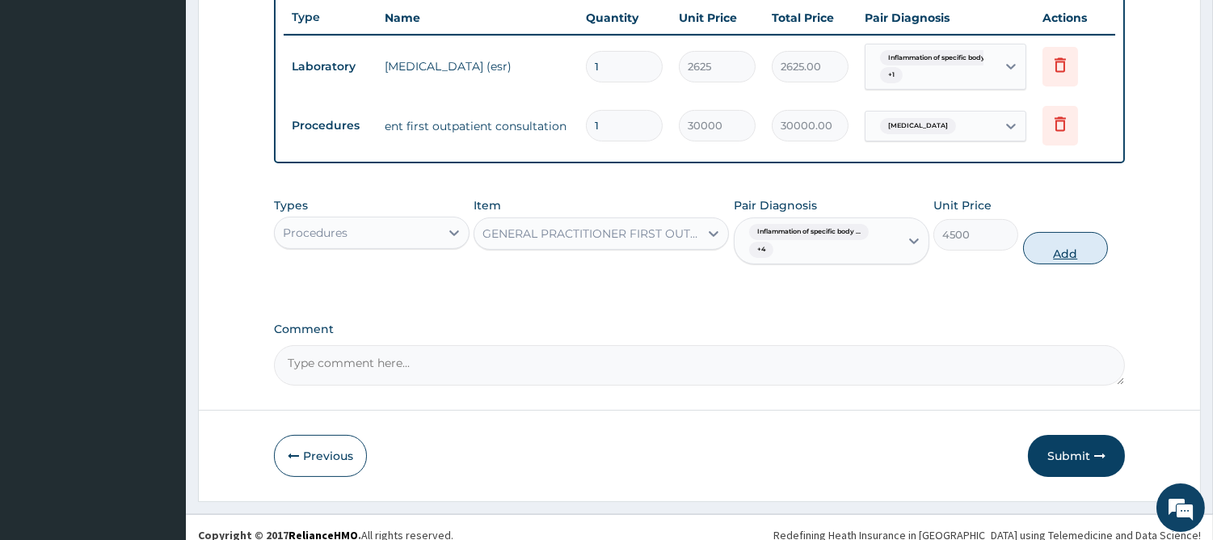
click at [1064, 254] on button "Add" at bounding box center [1065, 248] width 85 height 32
type input "0"
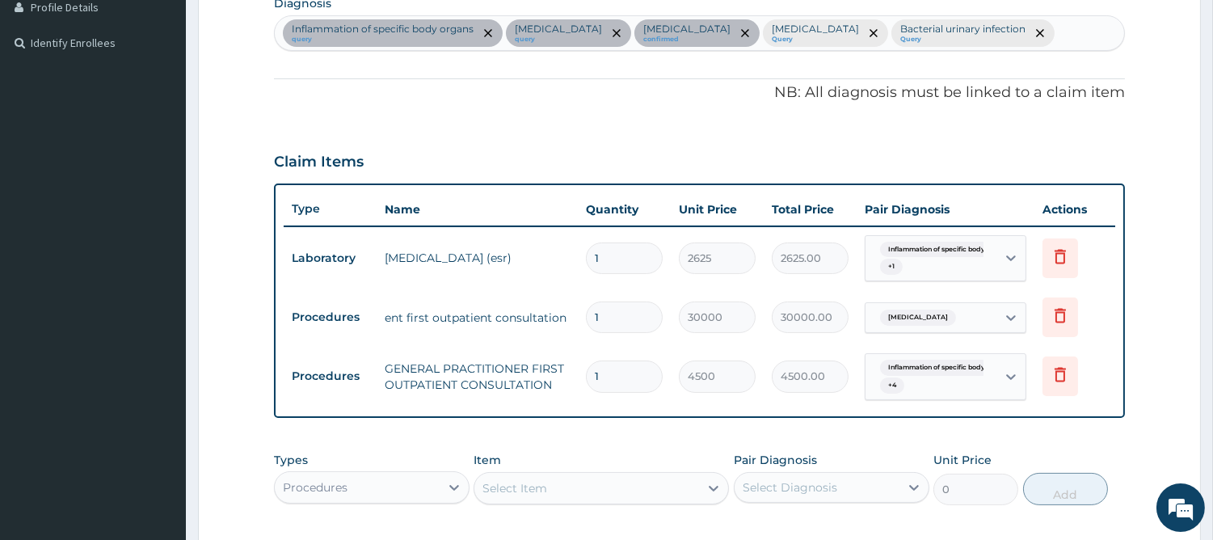
scroll to position [310, 0]
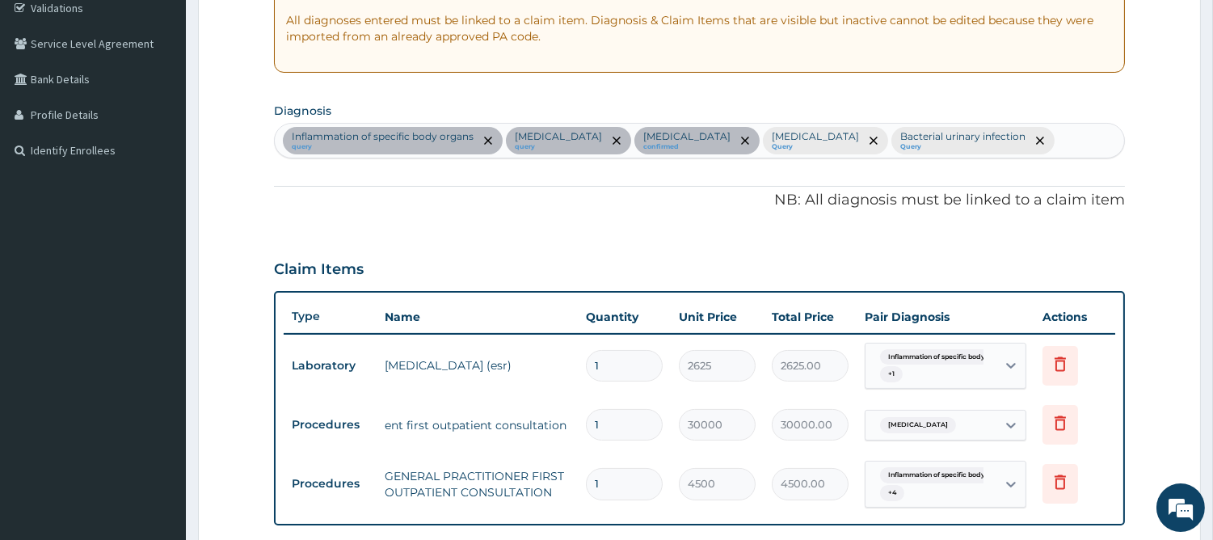
click at [949, 139] on div "Inflammation of specific body organs query Arthritis query Otitis externa confi…" at bounding box center [699, 141] width 849 height 34
type input "SEP"
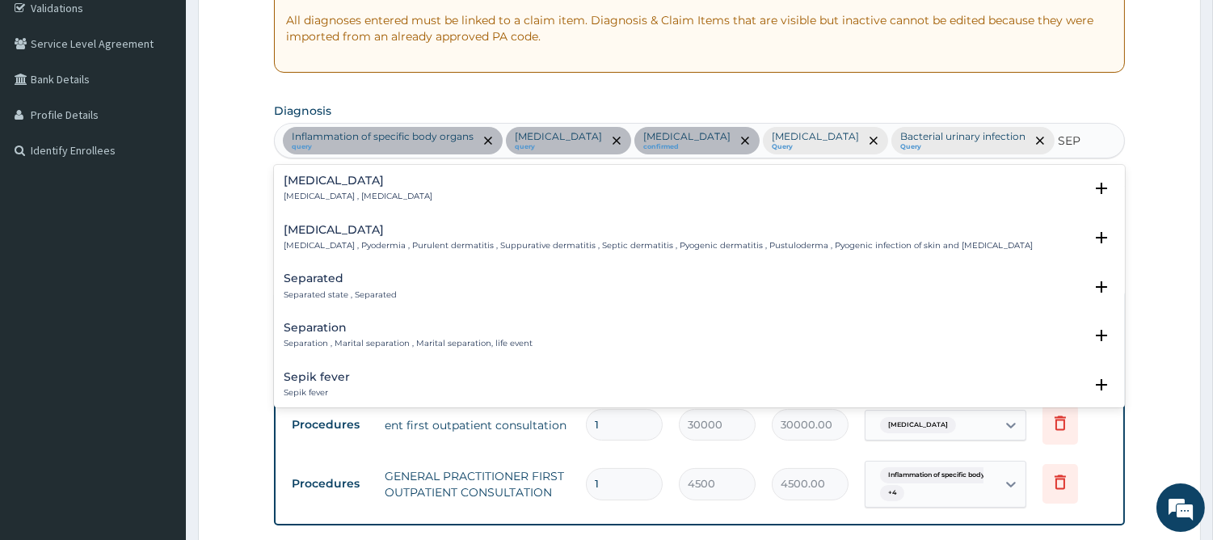
click at [317, 186] on h4 "Sepsis" at bounding box center [358, 181] width 149 height 12
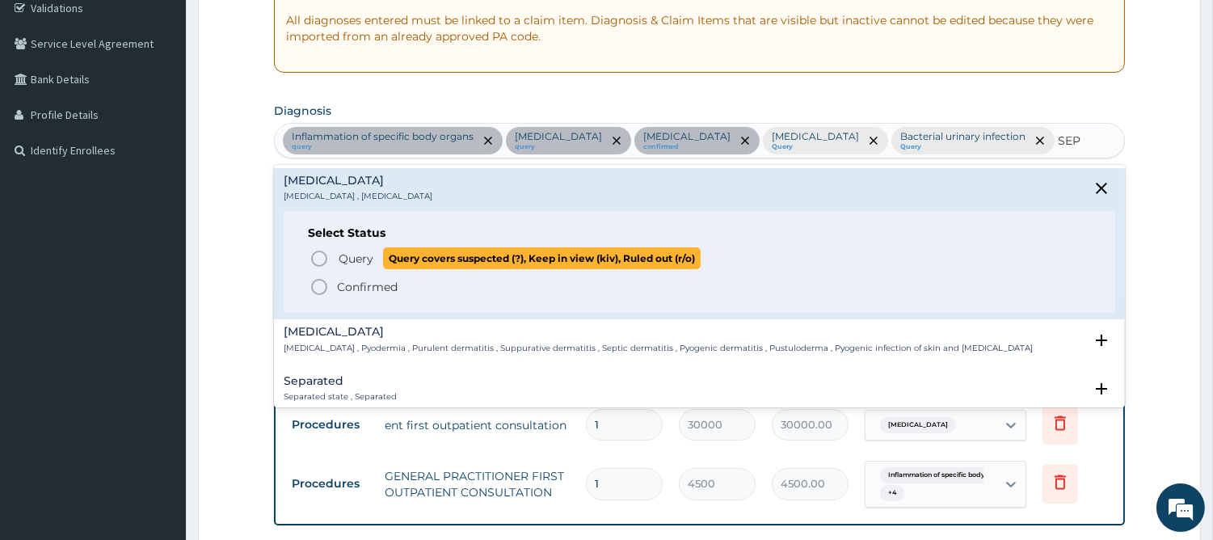
click at [325, 253] on circle "status option query" at bounding box center [319, 258] width 15 height 15
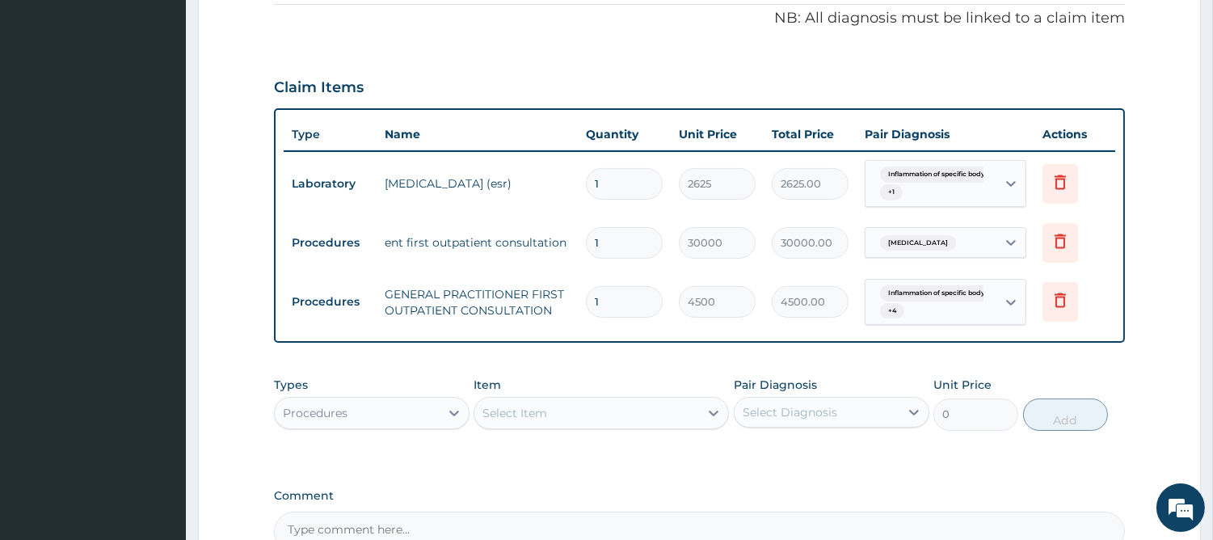
scroll to position [609, 0]
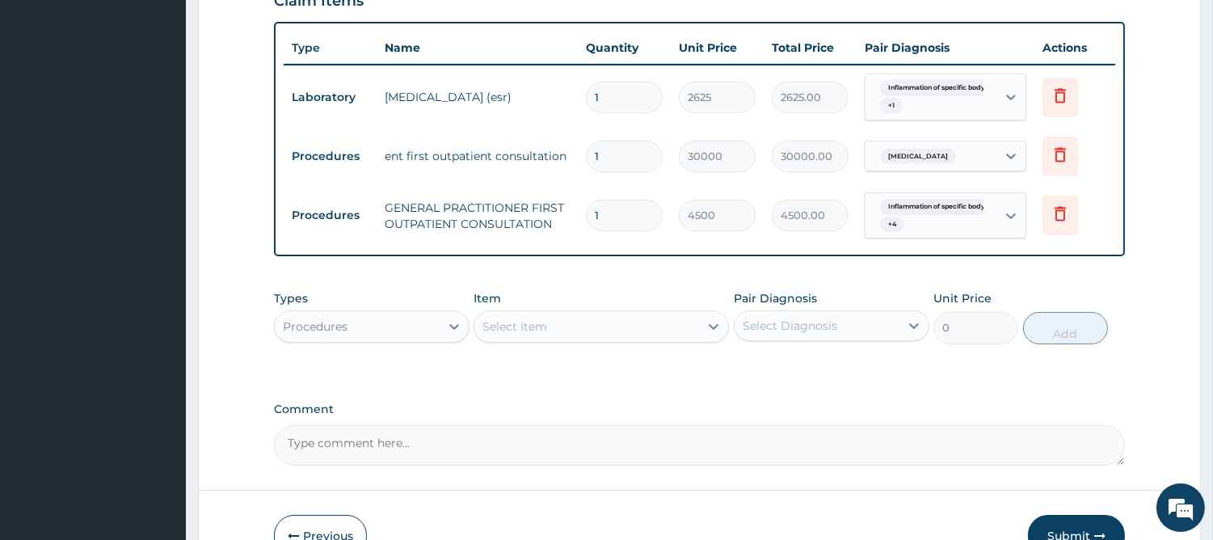
click at [413, 313] on div "Procedures" at bounding box center [357, 326] width 165 height 26
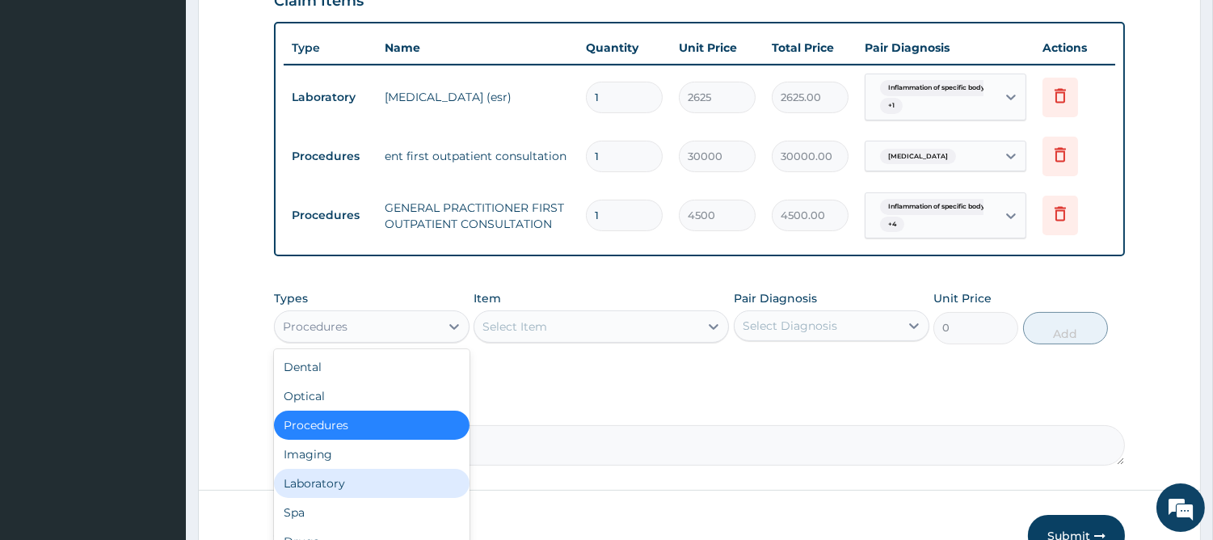
click at [359, 469] on div "Laboratory" at bounding box center [372, 483] width 196 height 29
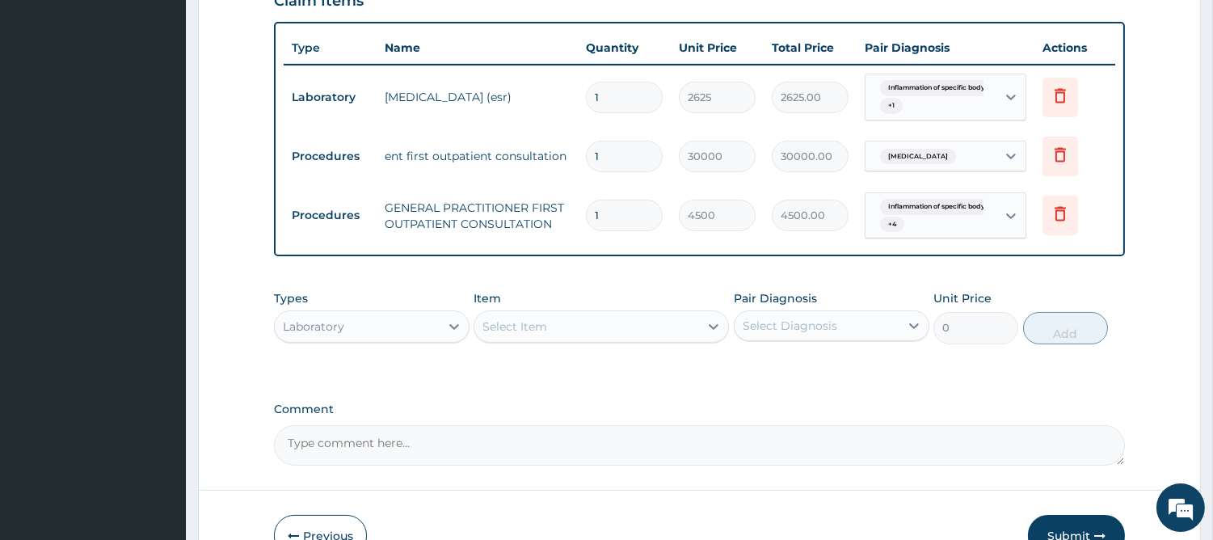
click at [685, 313] on div "Select Item" at bounding box center [586, 326] width 225 height 26
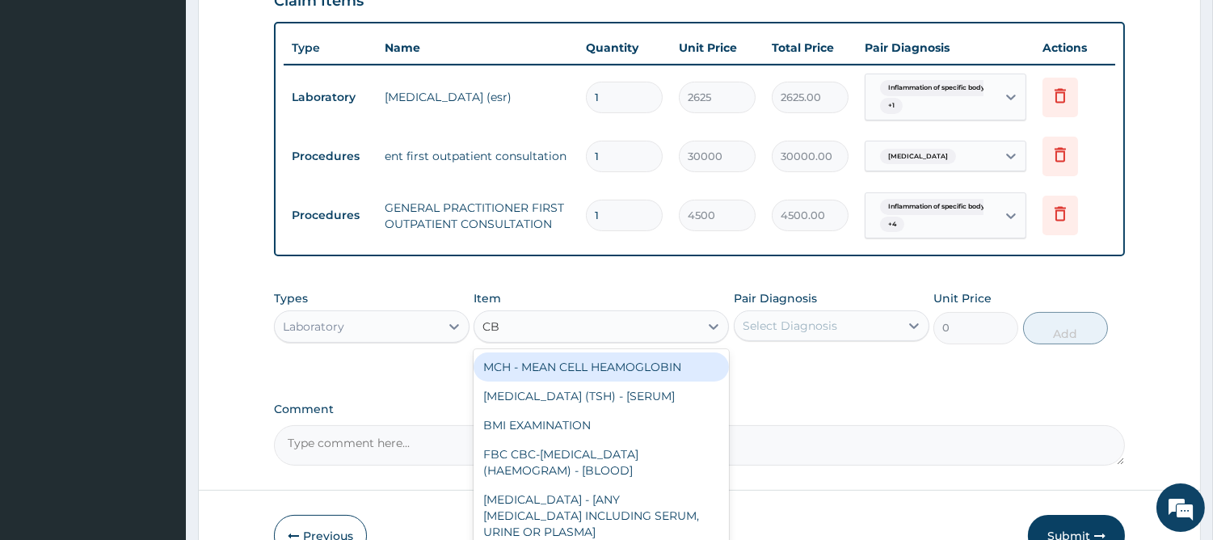
type input "CBC"
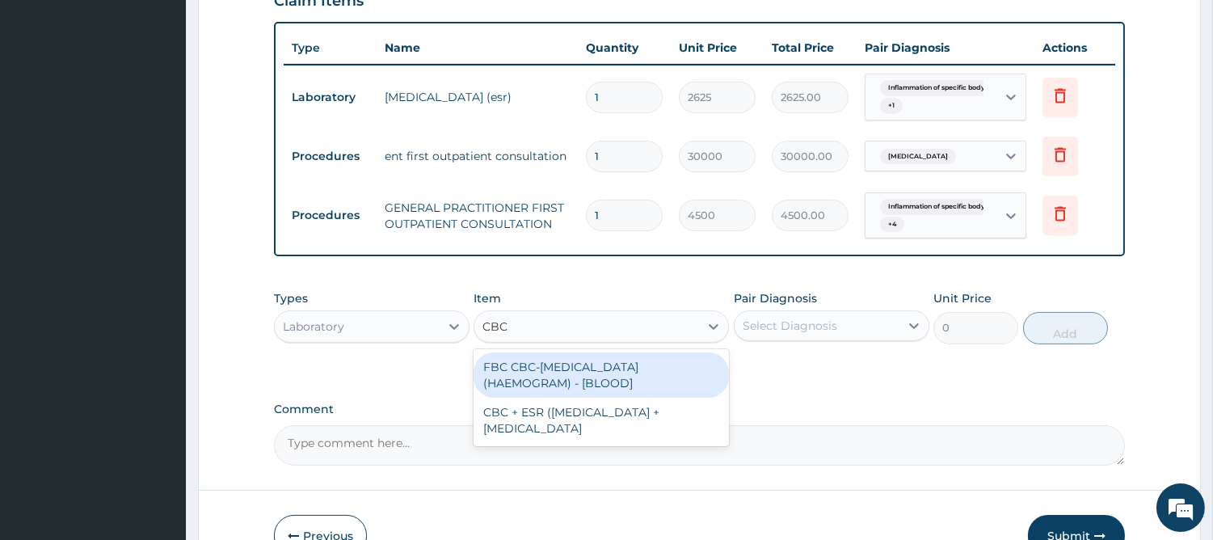
click at [609, 352] on div "FBC CBC-COMPLETE BLOOD COUNT (HAEMOGRAM) - [BLOOD]" at bounding box center [600, 374] width 255 height 45
type input "6000"
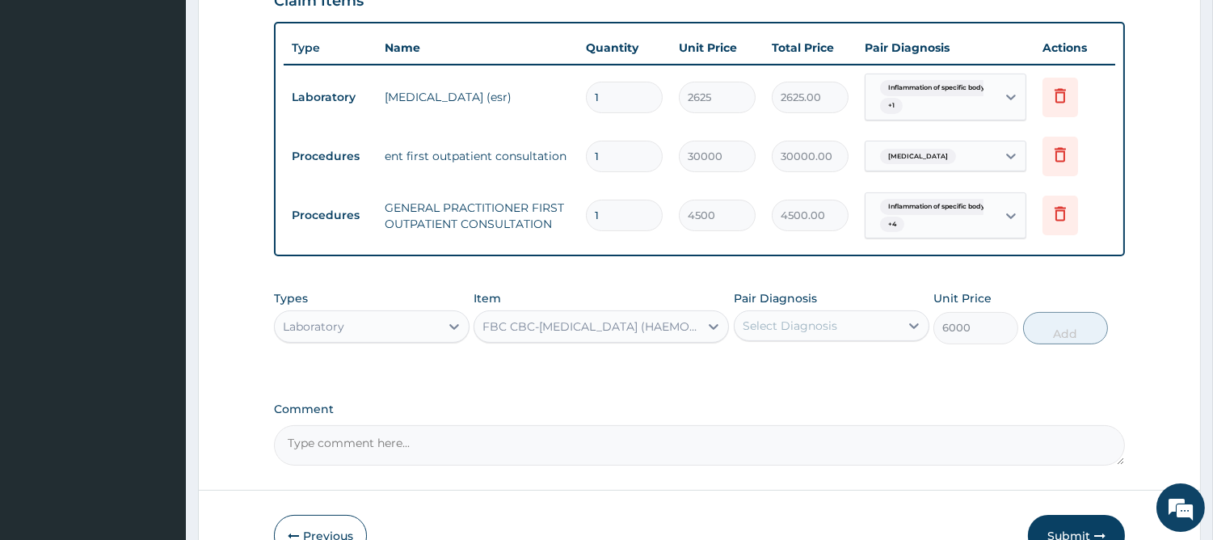
click at [805, 317] on div "Select Diagnosis" at bounding box center [789, 325] width 95 height 16
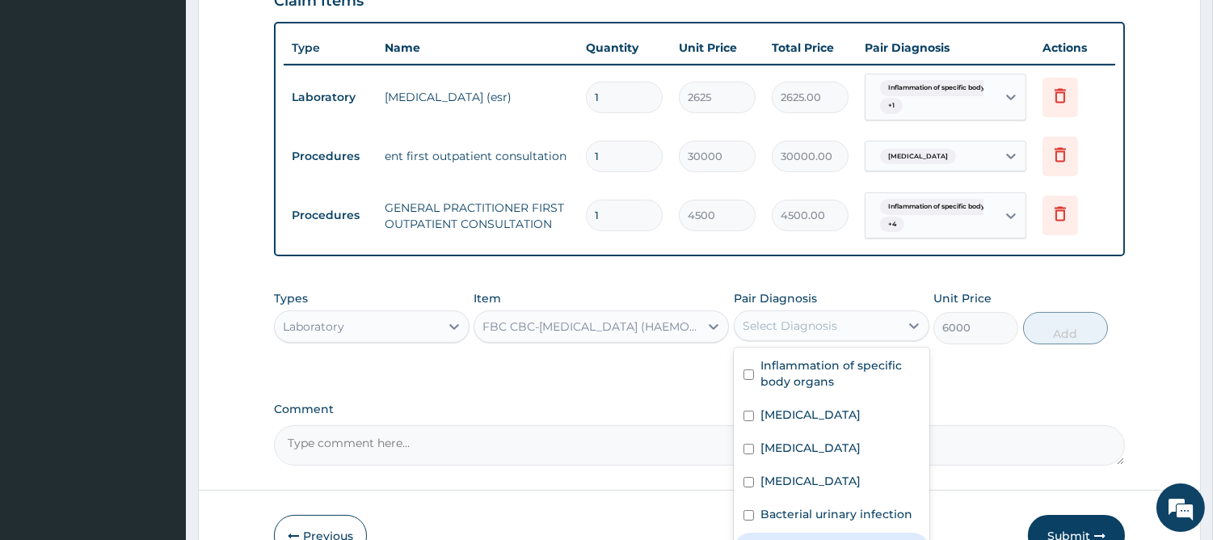
click at [780, 539] on label "Sepsis" at bounding box center [810, 547] width 100 height 16
checkbox input "true"
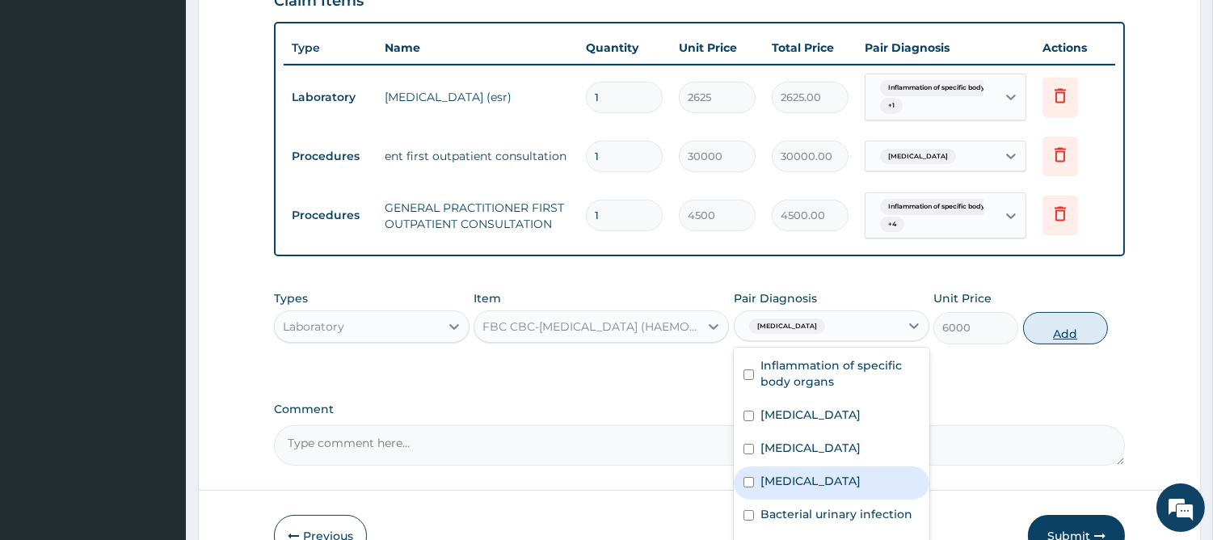
click at [1056, 312] on button "Add" at bounding box center [1065, 328] width 85 height 32
type input "0"
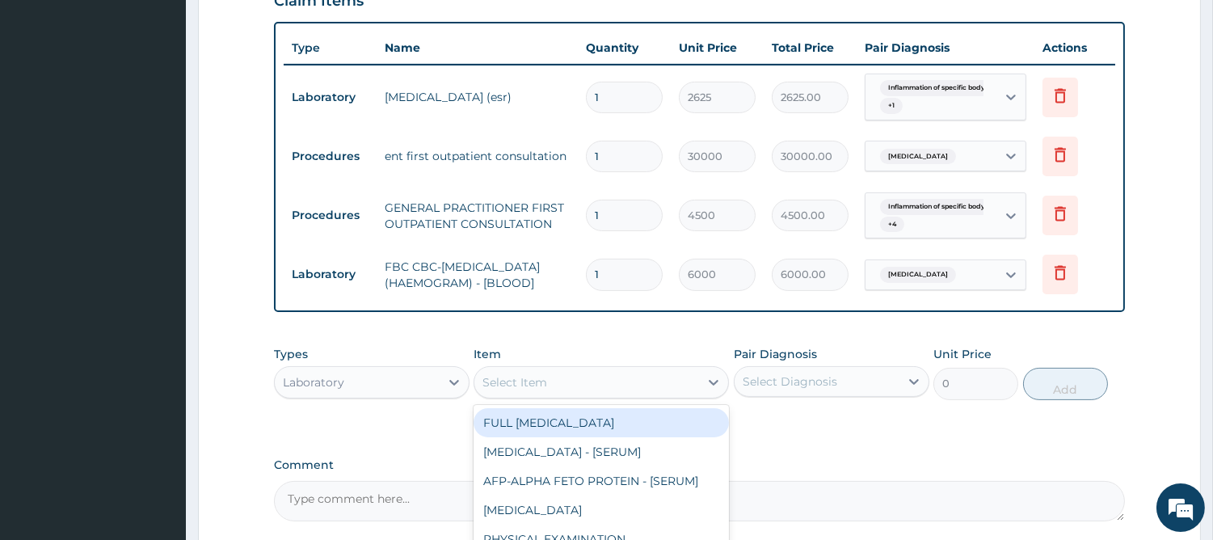
click at [656, 369] on div "Select Item" at bounding box center [586, 382] width 225 height 26
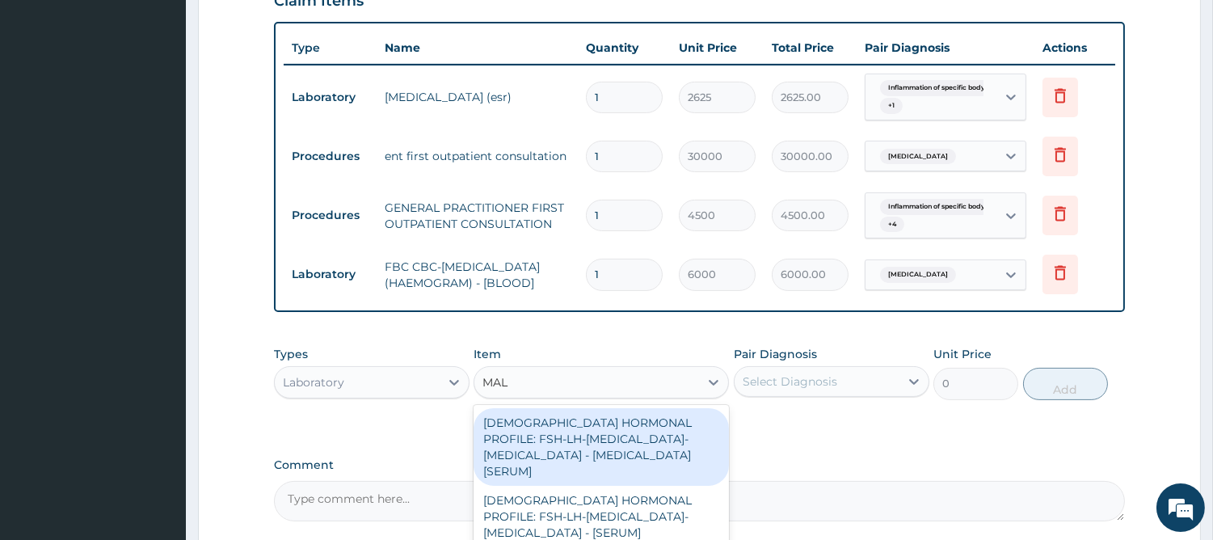
type input "MALA"
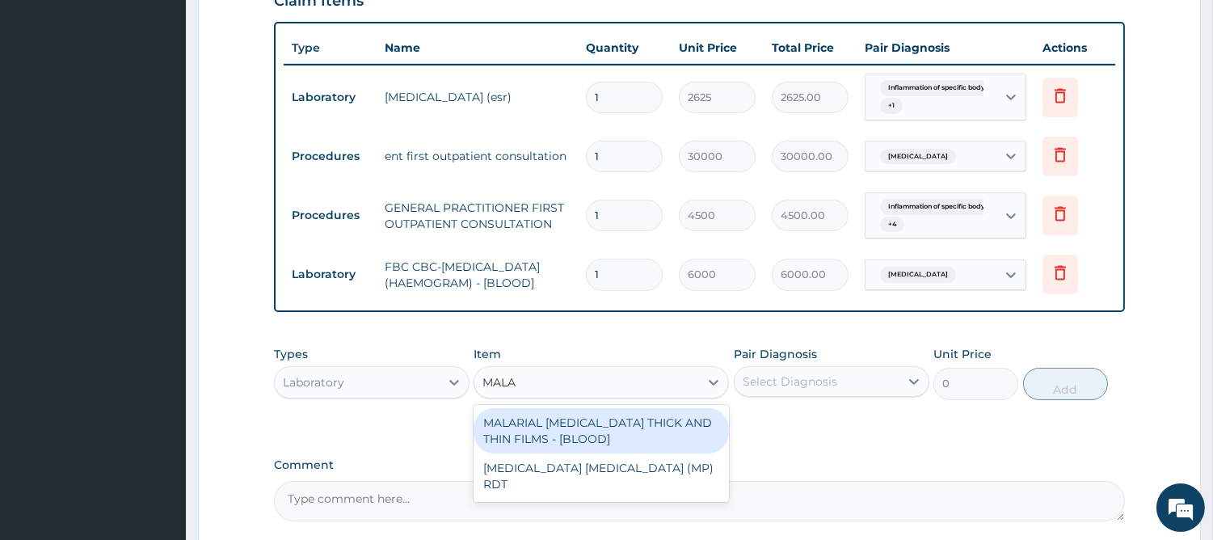
click at [657, 410] on div "MALARIAL PARASITE THICK AND THIN FILMS - [BLOOD]" at bounding box center [600, 430] width 255 height 45
type input "2625"
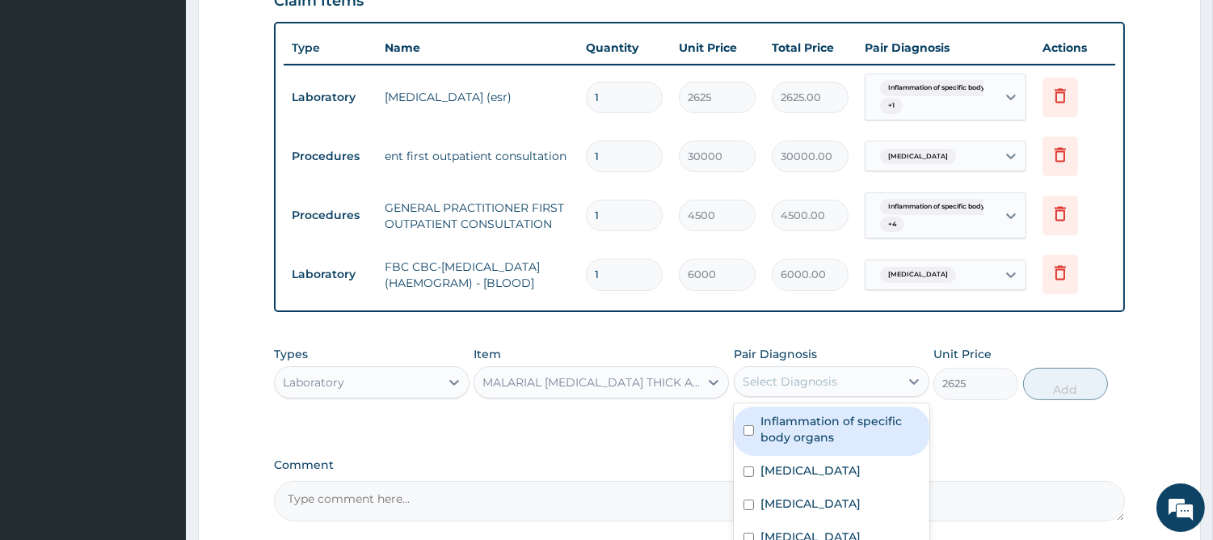
click at [788, 373] on div "Select Diagnosis" at bounding box center [789, 381] width 95 height 16
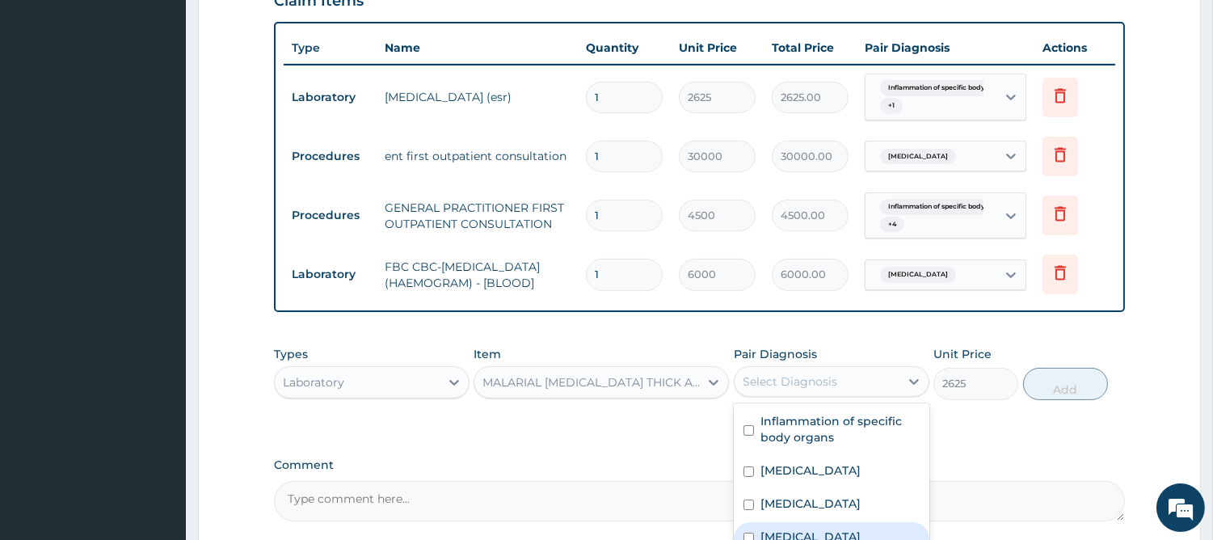
click at [773, 528] on label "Malaria" at bounding box center [810, 536] width 100 height 16
checkbox input "true"
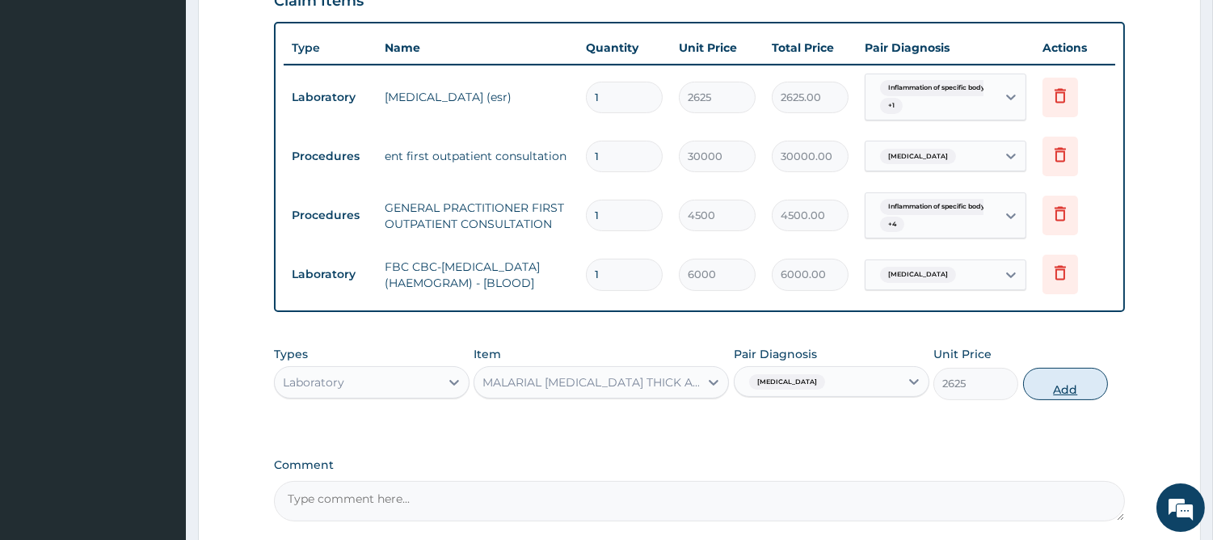
click at [1065, 368] on button "Add" at bounding box center [1065, 384] width 85 height 32
type input "0"
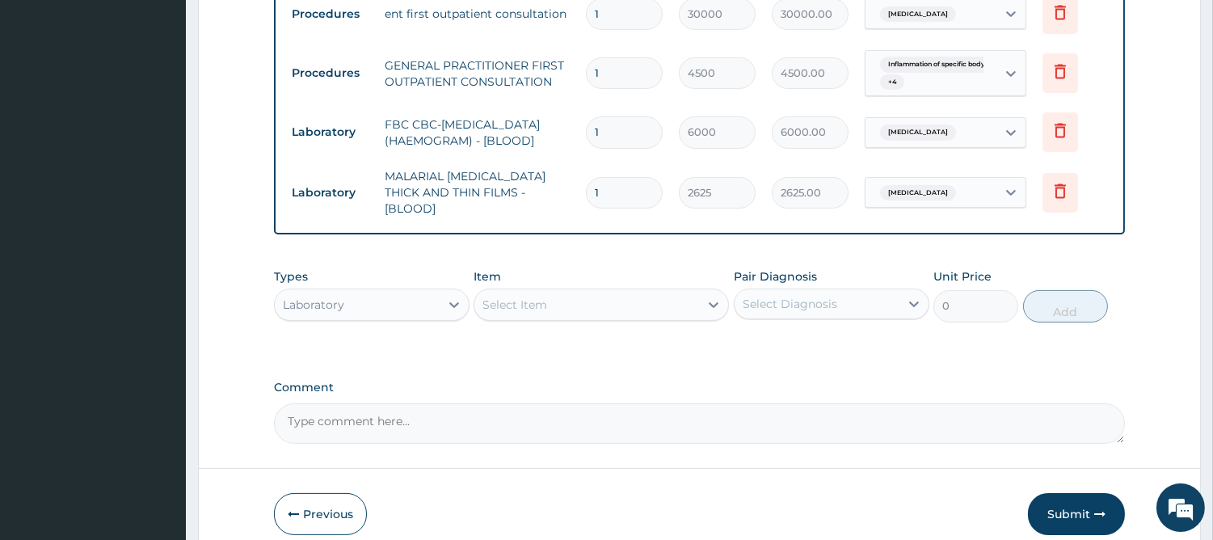
scroll to position [793, 0]
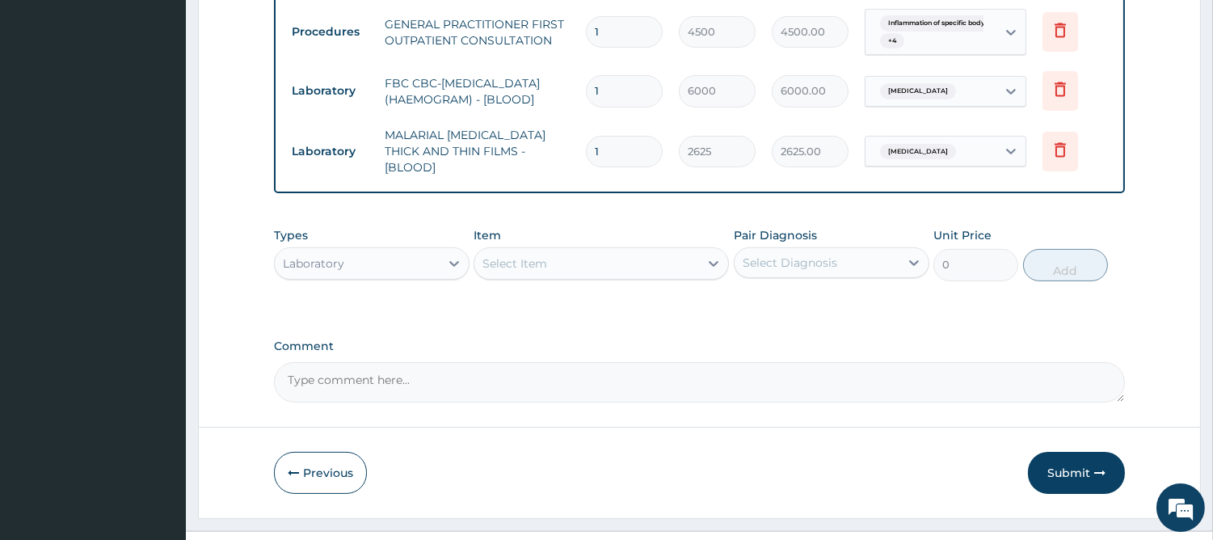
click at [414, 247] on div "Laboratory" at bounding box center [372, 263] width 196 height 32
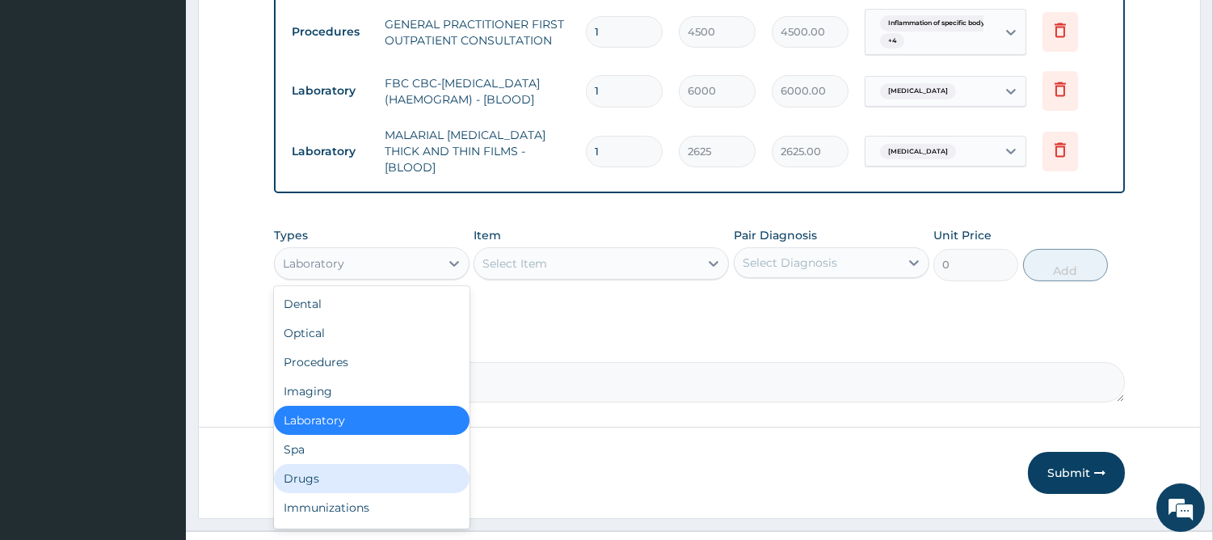
click at [417, 464] on div "Drugs" at bounding box center [372, 478] width 196 height 29
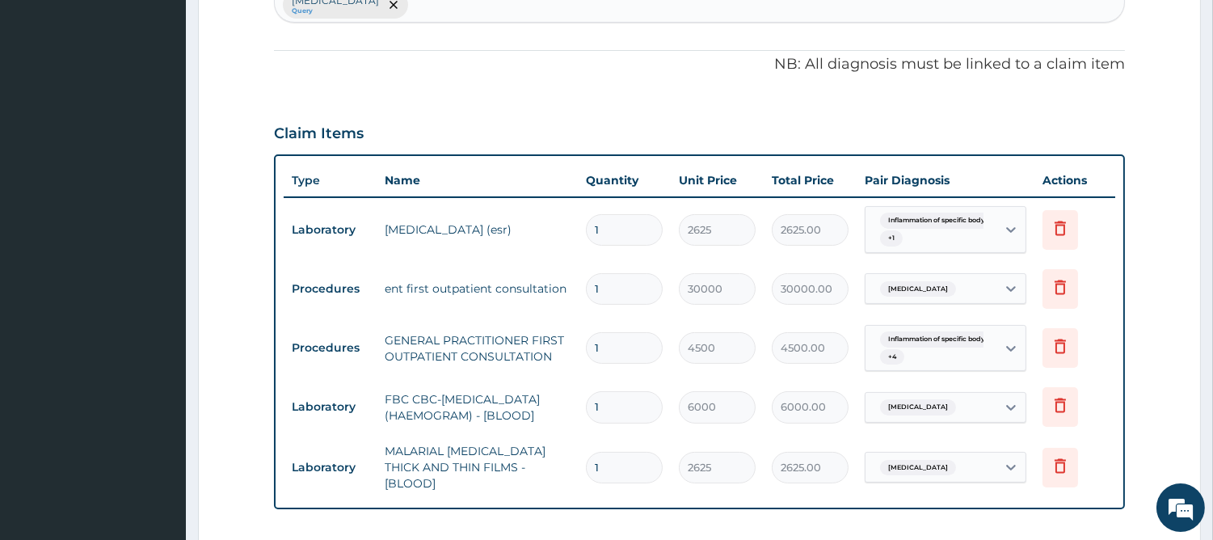
scroll to position [343, 0]
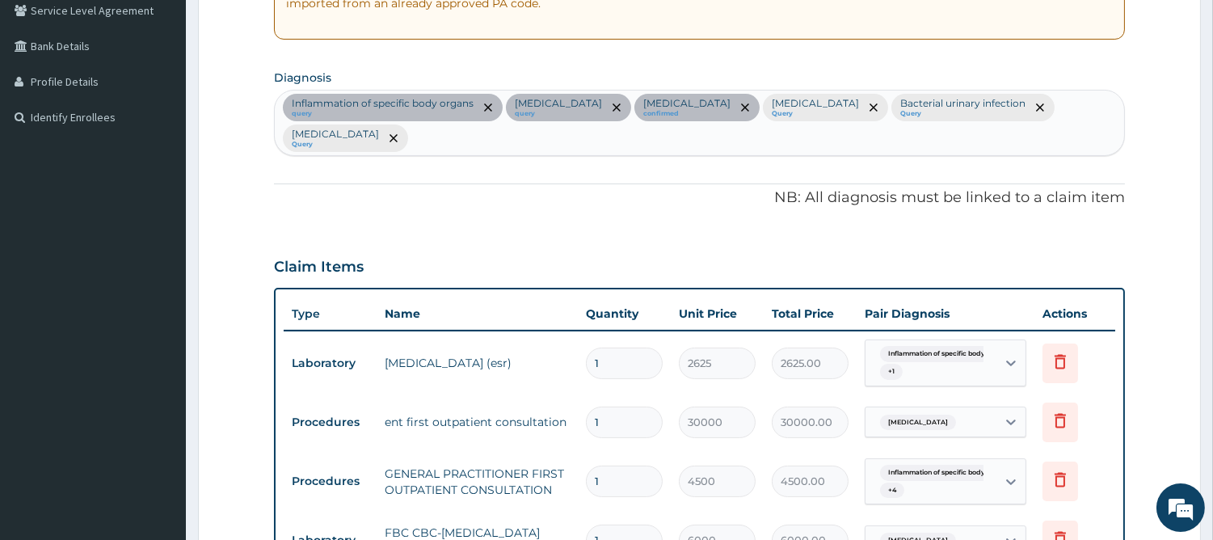
click at [1014, 111] on div "Inflammation of specific body organs query Arthritis query Otitis externa confi…" at bounding box center [699, 122] width 849 height 65
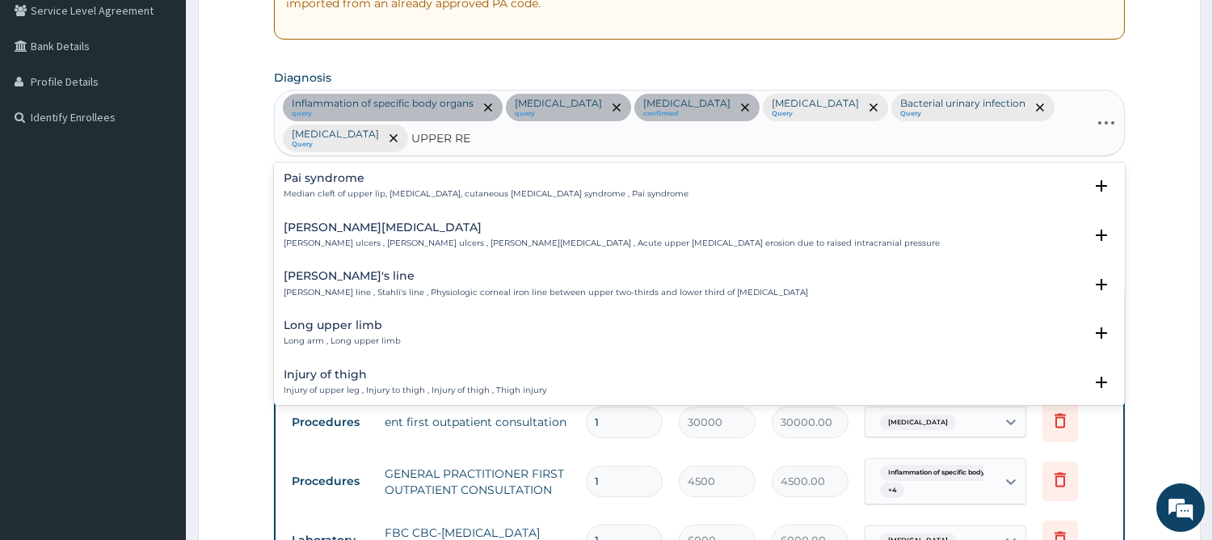
type input "UPPER RES"
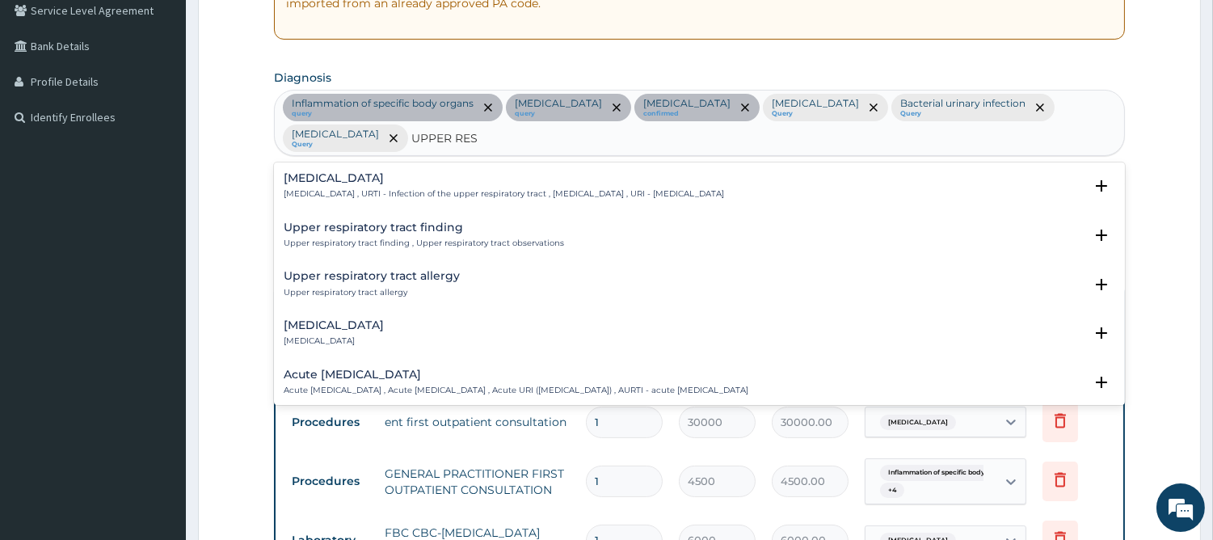
click at [488, 172] on h4 "Upper respiratory infection" at bounding box center [504, 178] width 440 height 12
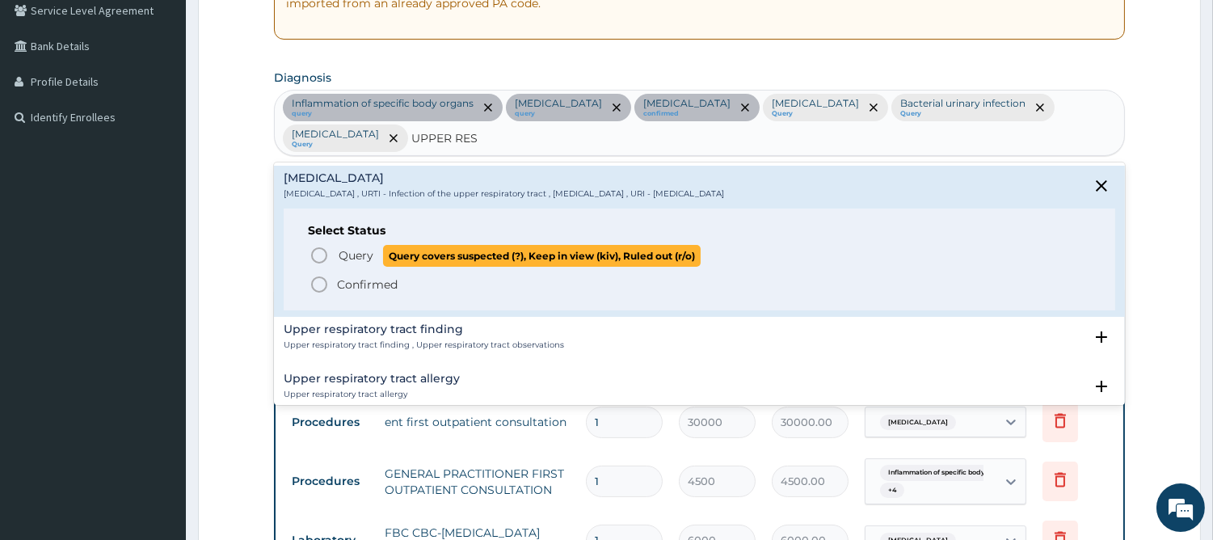
click at [331, 245] on span "Query Query covers suspected (?), Keep in view (kiv), Ruled out (r/o)" at bounding box center [699, 256] width 781 height 22
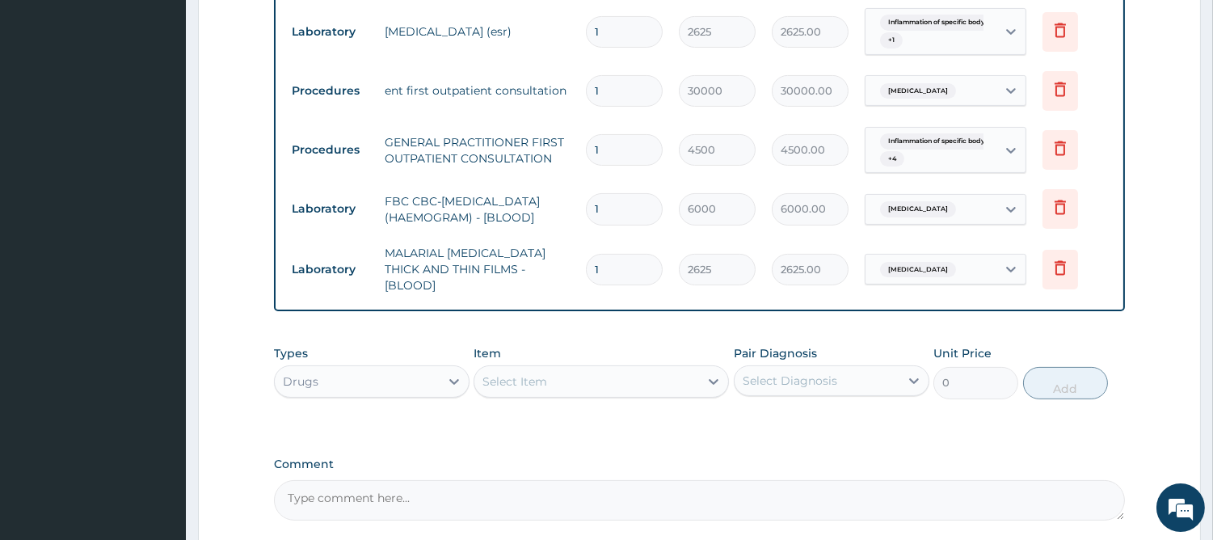
scroll to position [822, 0]
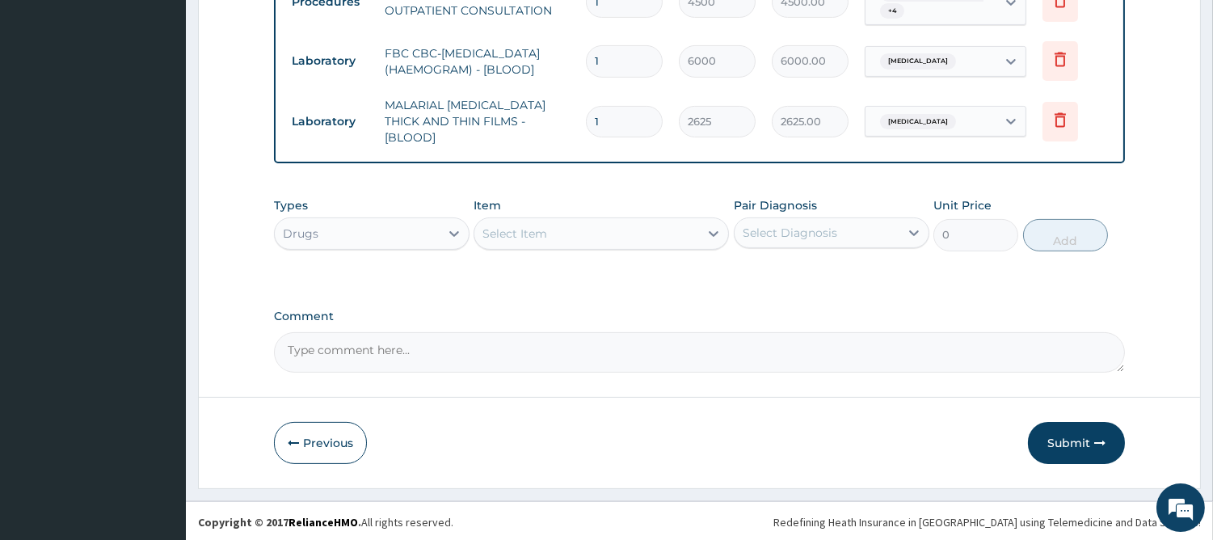
click at [588, 237] on div "Select Item" at bounding box center [586, 234] width 225 height 26
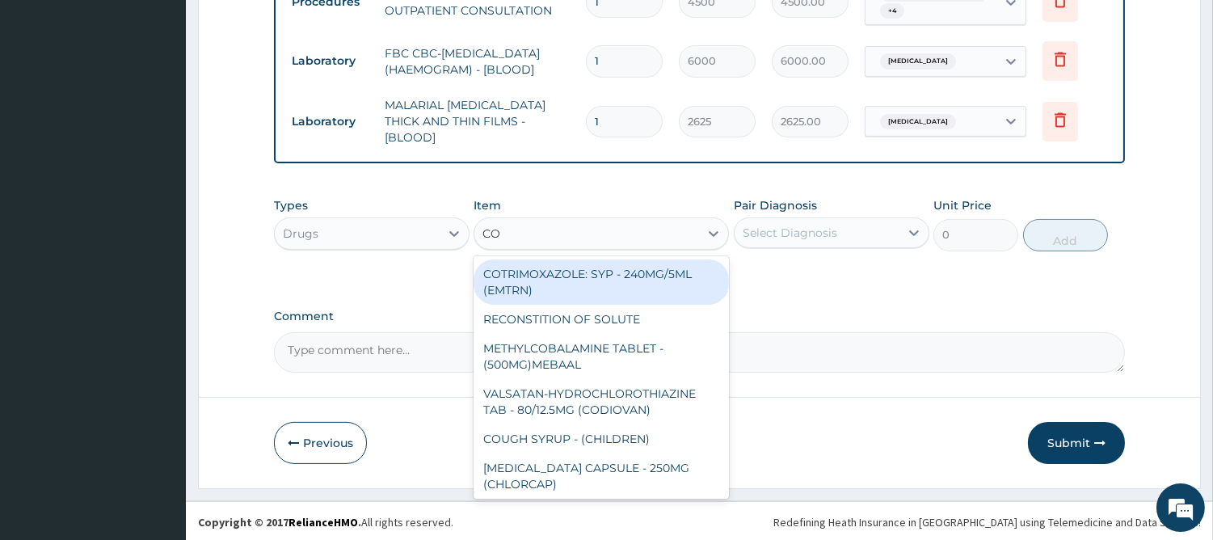
type input "COU"
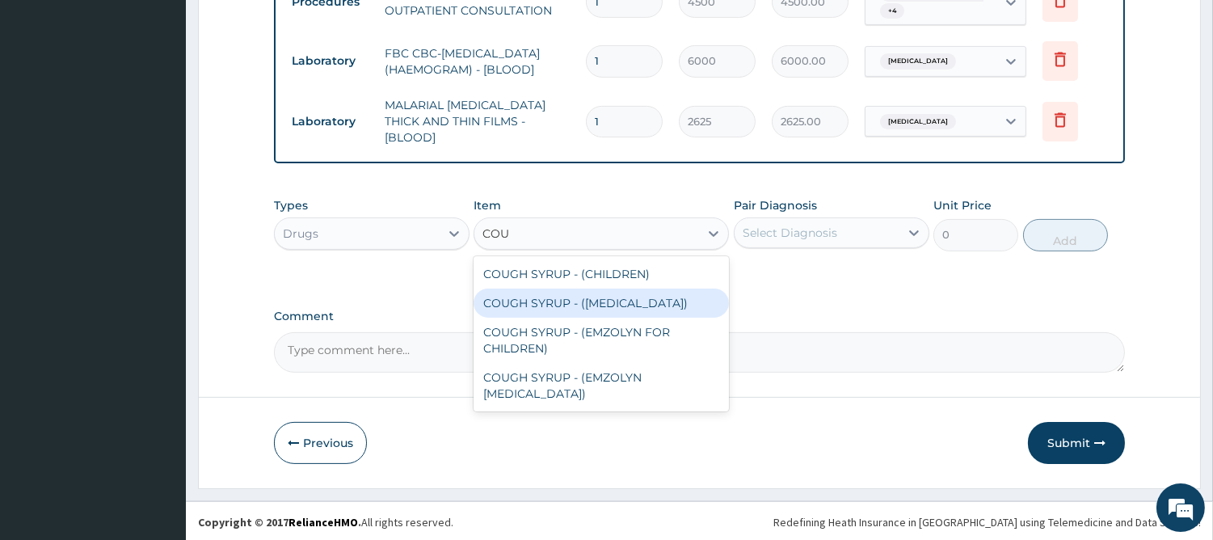
click at [590, 305] on div "COUGH SYRUP - (EXPECTORANT)" at bounding box center [600, 302] width 255 height 29
type input "1280"
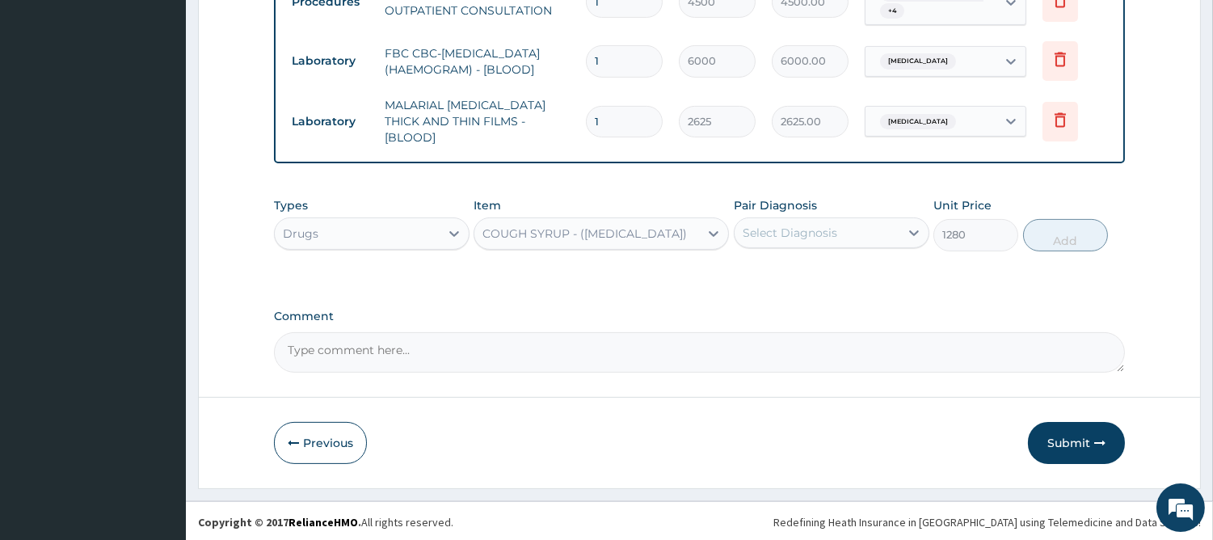
click at [858, 238] on div "Select Diagnosis" at bounding box center [816, 233] width 165 height 26
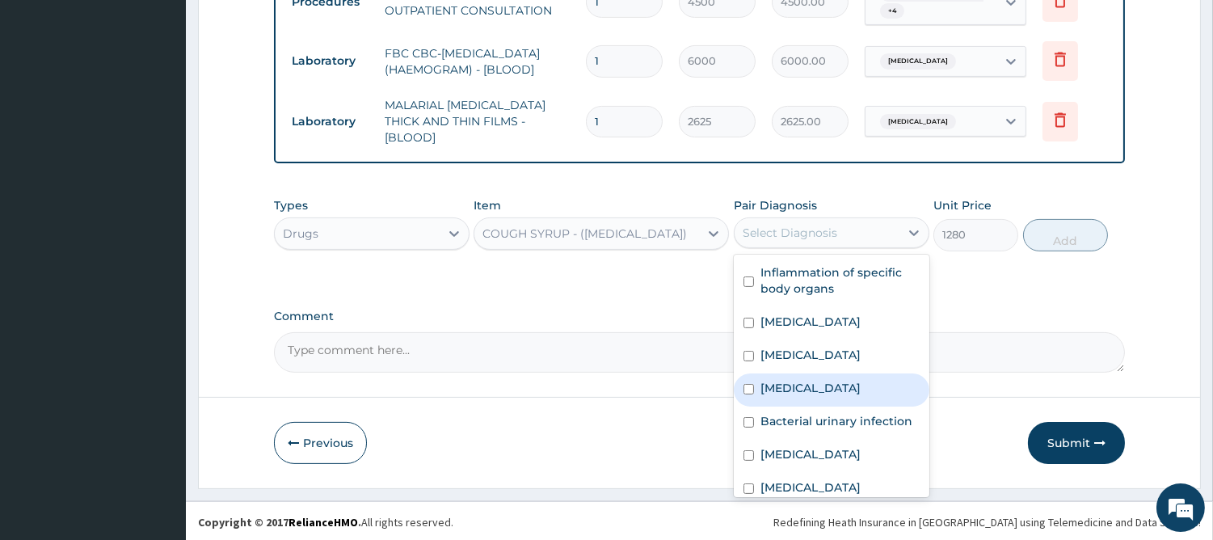
scroll to position [44, 0]
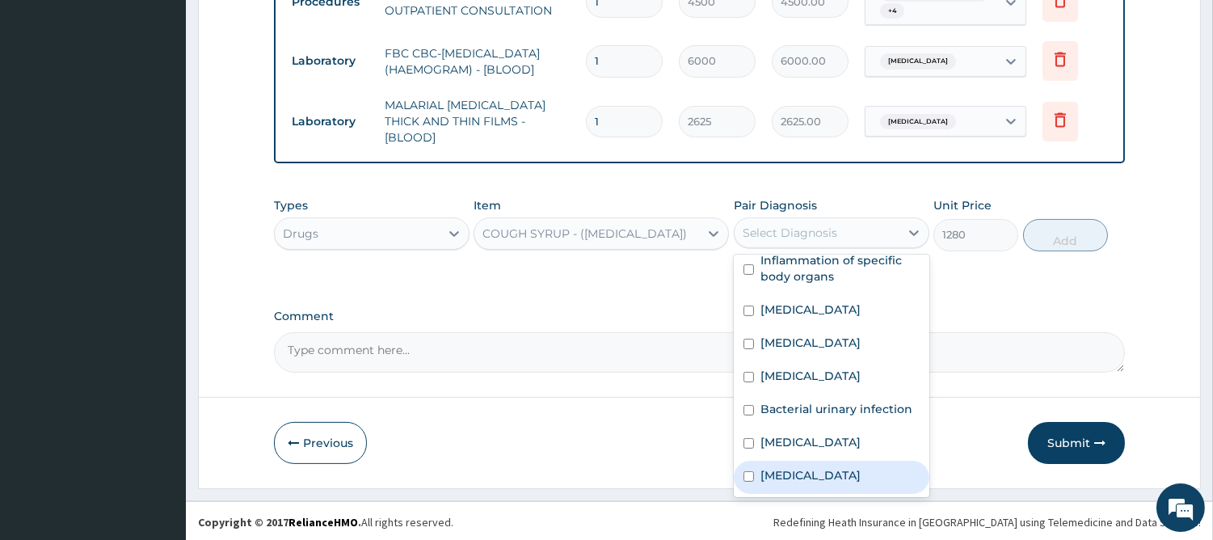
click at [805, 467] on label "Upper respiratory infection" at bounding box center [810, 475] width 100 height 16
checkbox input "true"
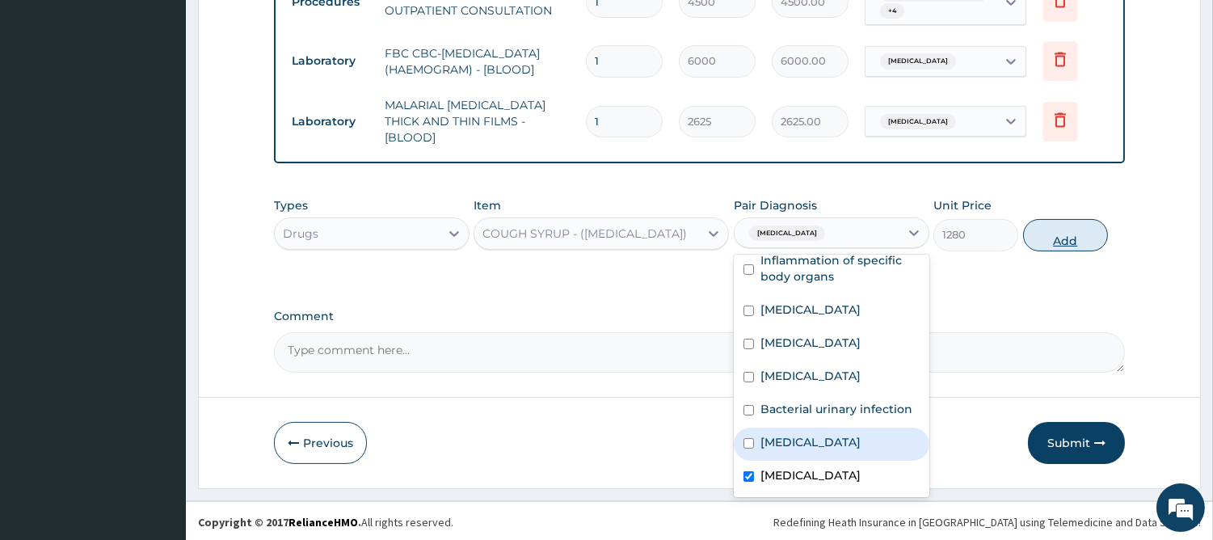
click at [1063, 221] on button "Add" at bounding box center [1065, 235] width 85 height 32
type input "0"
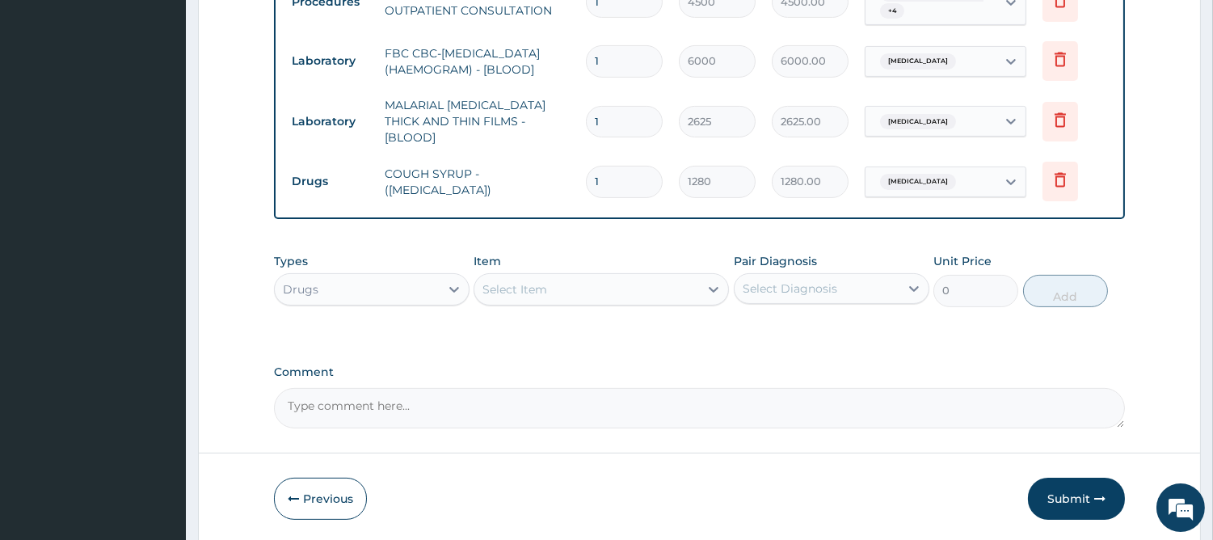
click at [615, 283] on div "Select Item" at bounding box center [586, 289] width 225 height 26
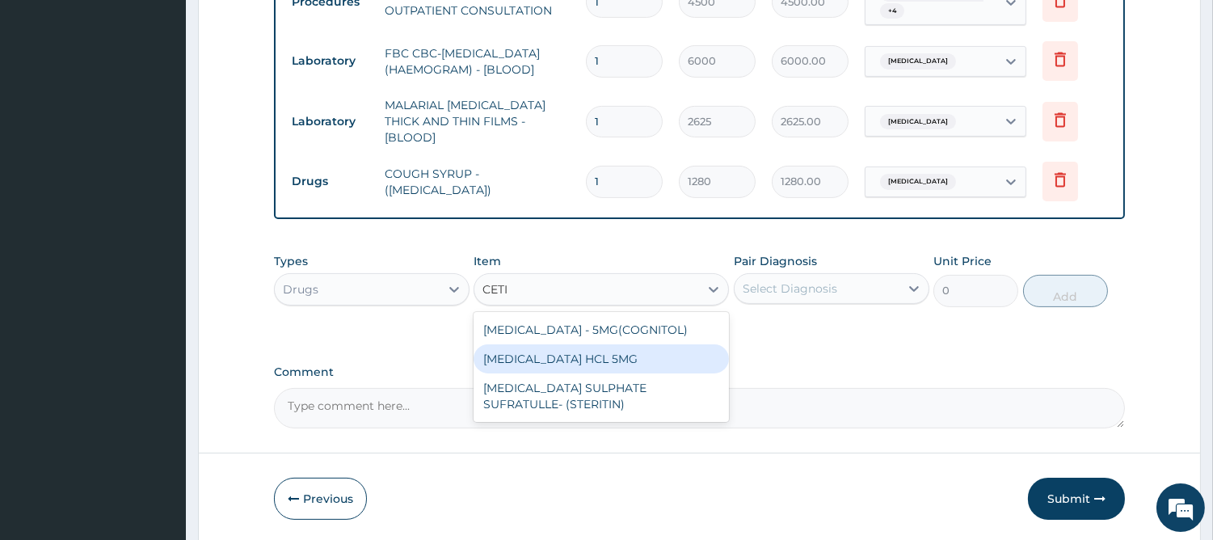
type input "CETI"
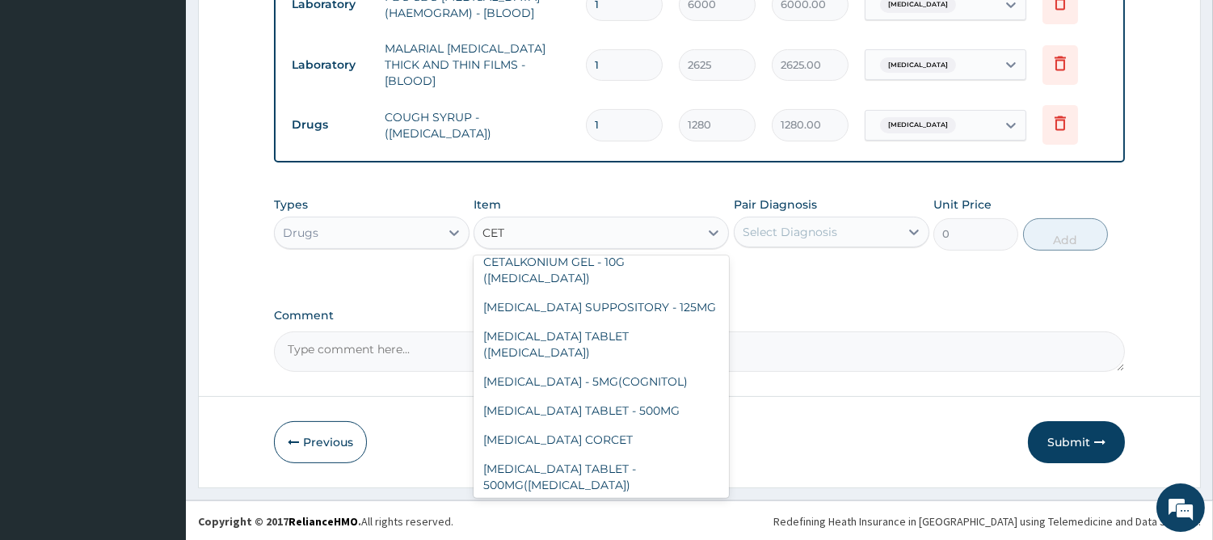
scroll to position [0, 0]
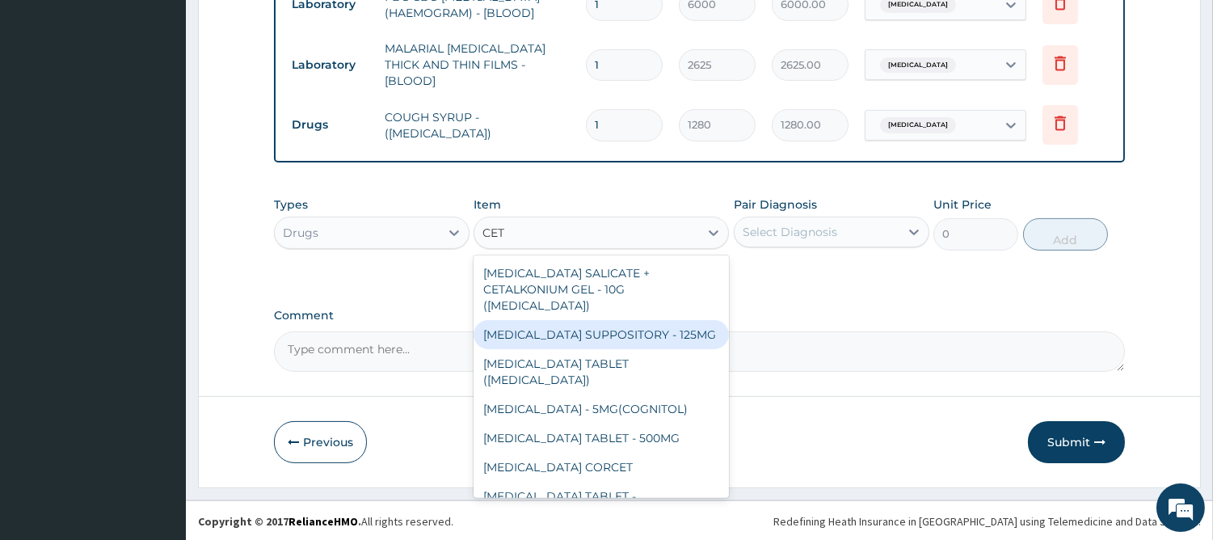
type input "CET"
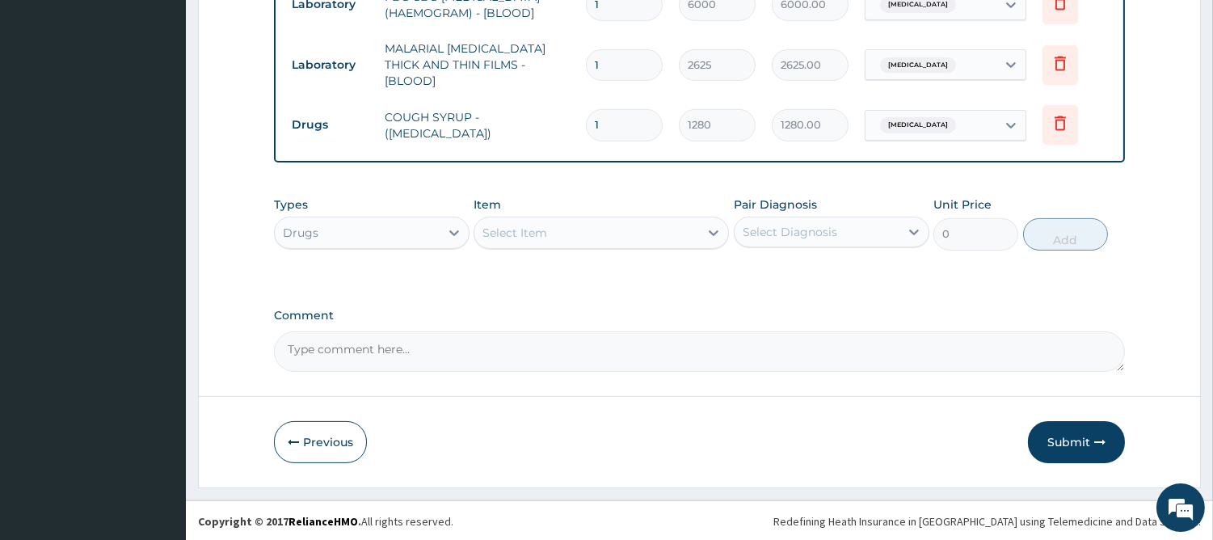
click at [657, 225] on div "Select Item" at bounding box center [586, 233] width 225 height 26
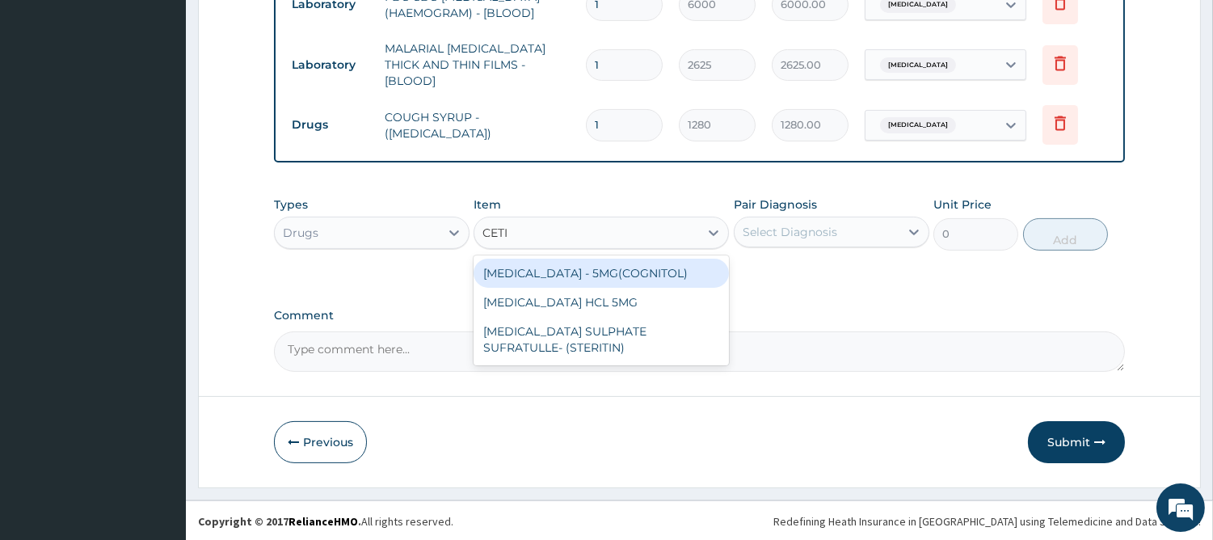
type input "CETI"
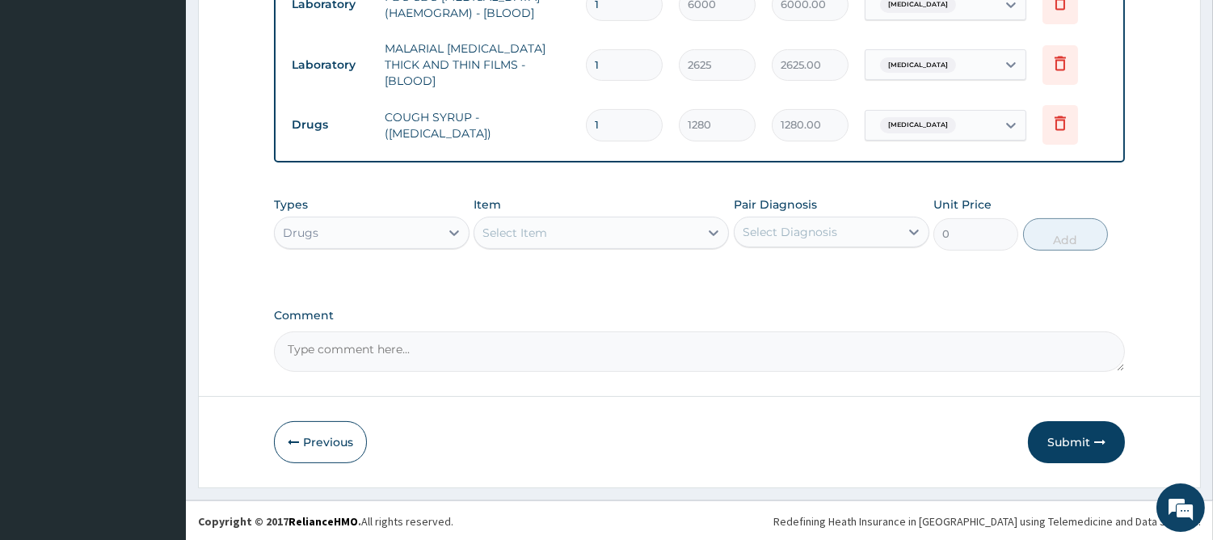
click at [576, 221] on div "Select Item" at bounding box center [586, 233] width 225 height 26
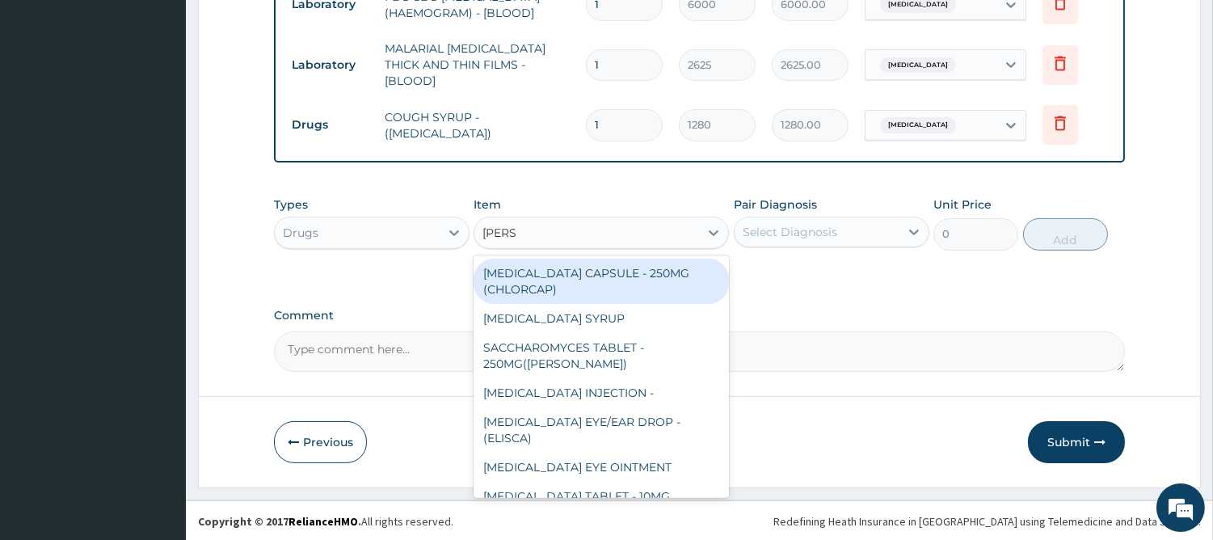
type input "LORAT"
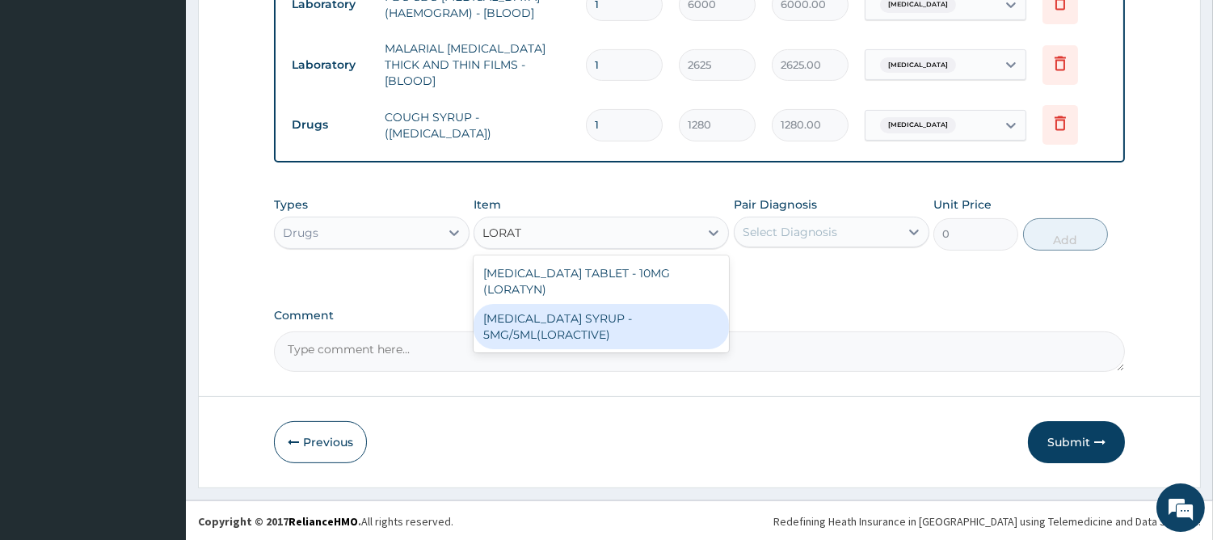
click at [574, 312] on div "LORATADINE SYRUP - 5MG/5ML(LORACTIVE)" at bounding box center [600, 326] width 255 height 45
type input "1408"
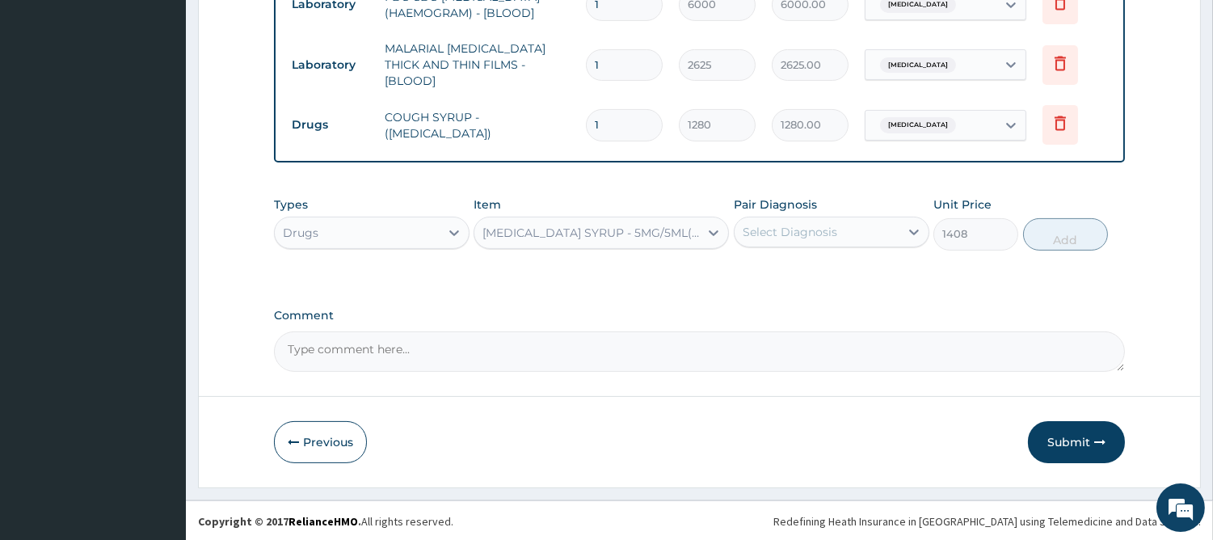
click at [797, 231] on div "Select Diagnosis" at bounding box center [789, 232] width 95 height 16
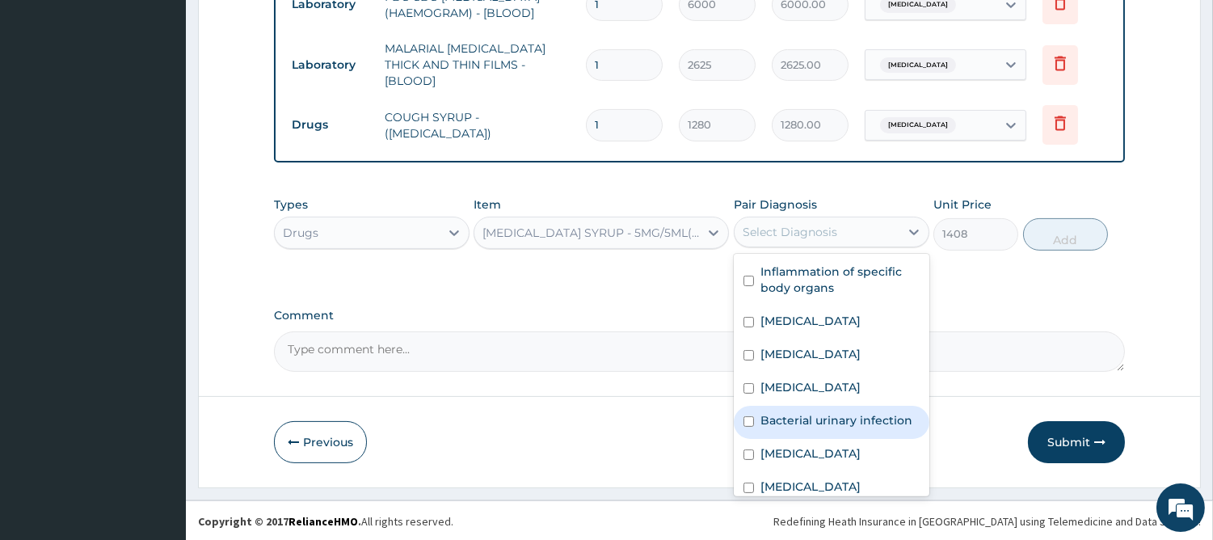
scroll to position [44, 0]
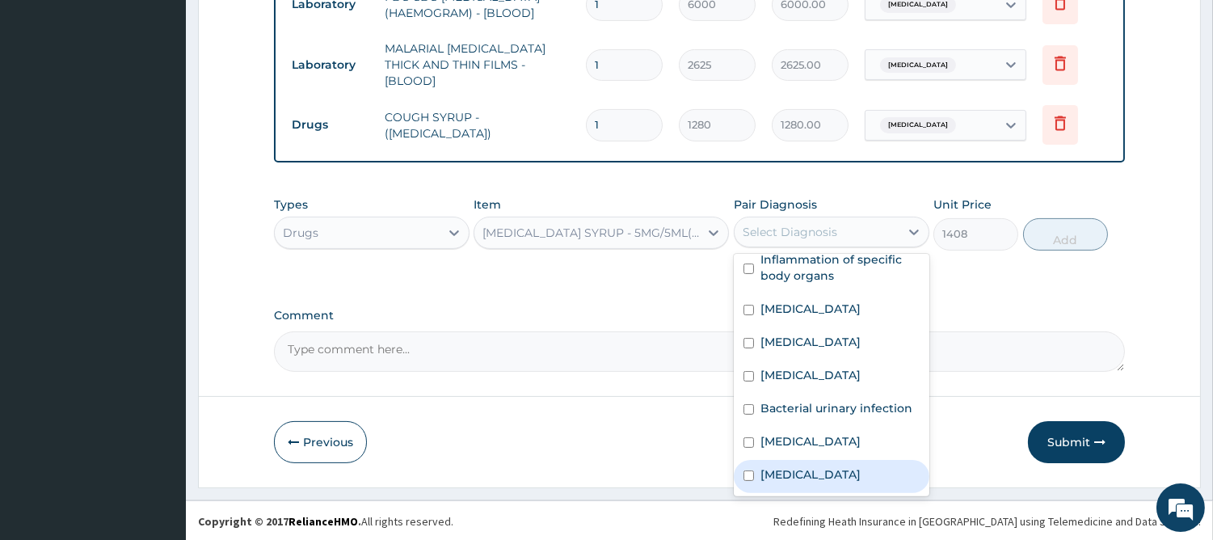
click at [836, 466] on label "Upper respiratory infection" at bounding box center [810, 474] width 100 height 16
checkbox input "true"
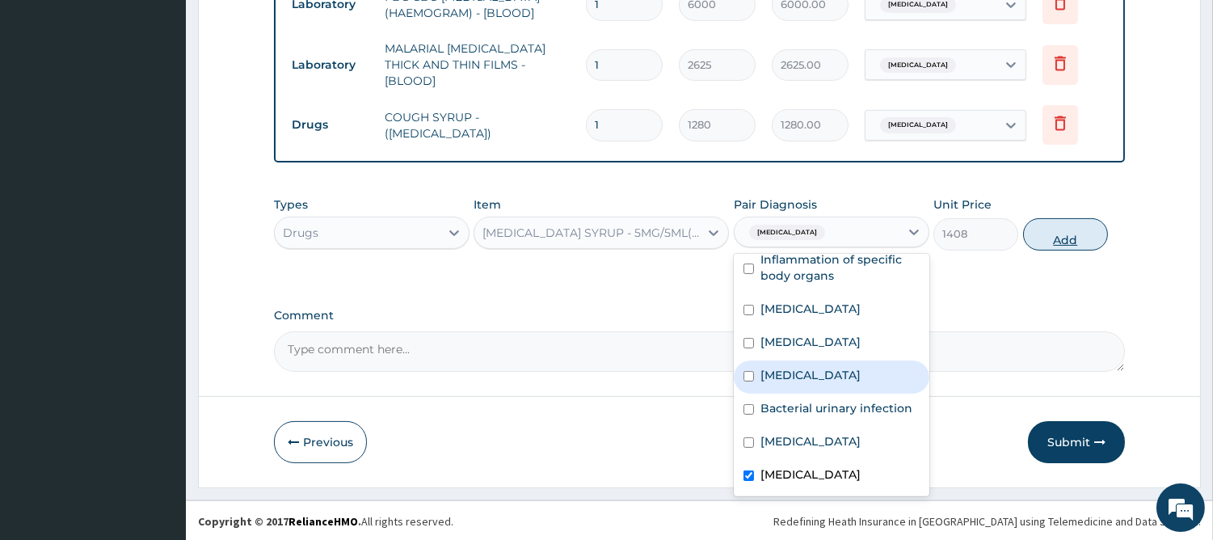
click at [1077, 248] on button "Add" at bounding box center [1065, 234] width 85 height 32
type input "0"
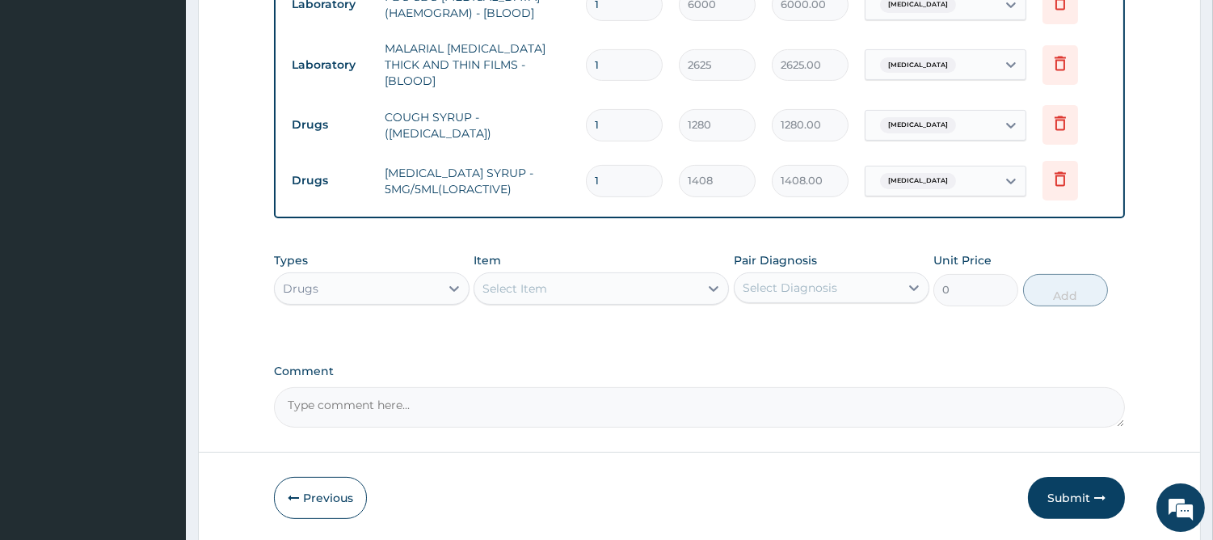
click at [629, 287] on div "Select Item" at bounding box center [586, 288] width 225 height 26
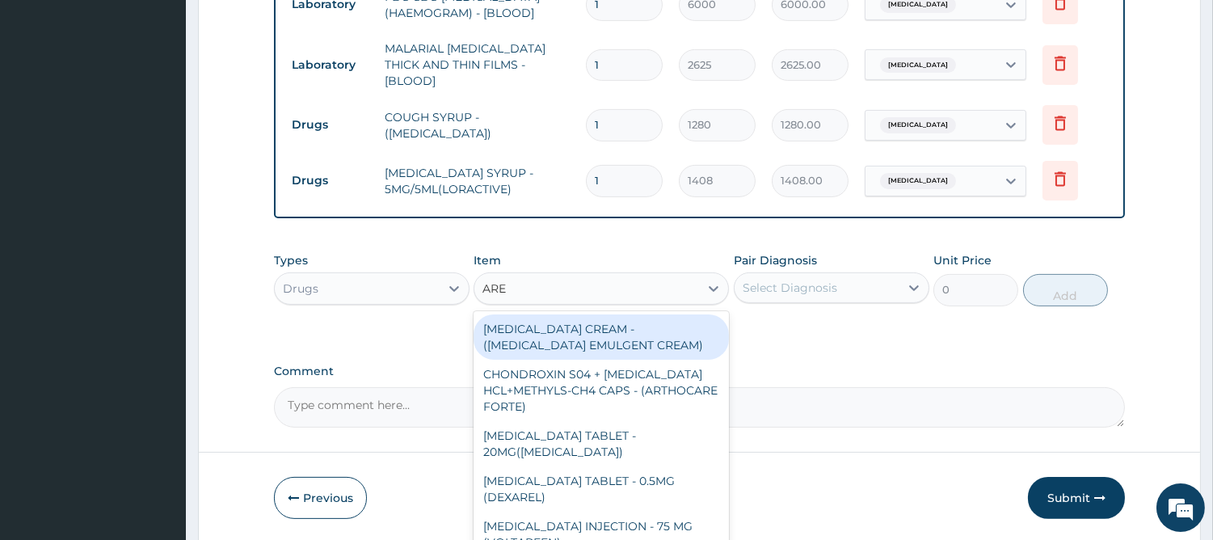
type input "AREE"
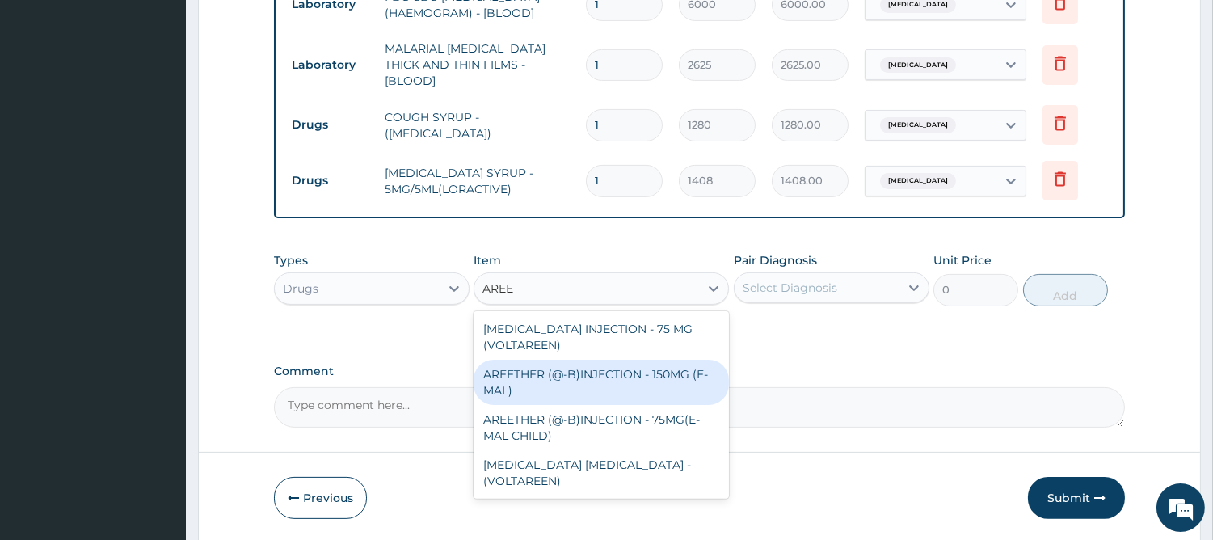
click at [615, 376] on div "AREETHER (@-B)INJECTION - 150MG (E-MAL)" at bounding box center [600, 382] width 255 height 45
type input "1920"
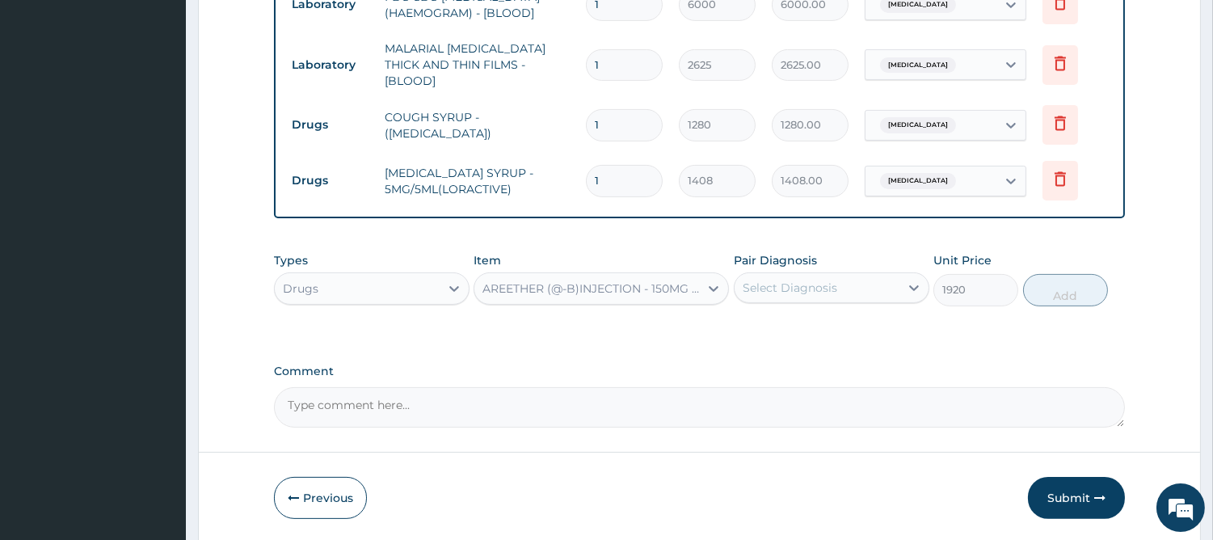
click at [786, 287] on div "Select Diagnosis" at bounding box center [789, 288] width 95 height 16
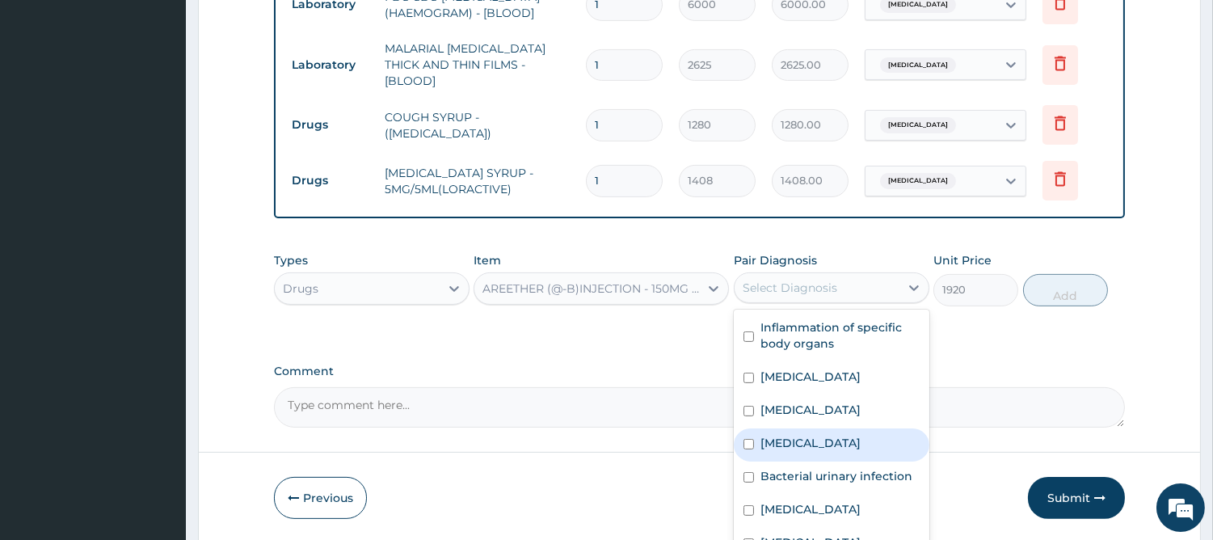
click at [796, 448] on label "Malaria" at bounding box center [810, 443] width 100 height 16
checkbox input "true"
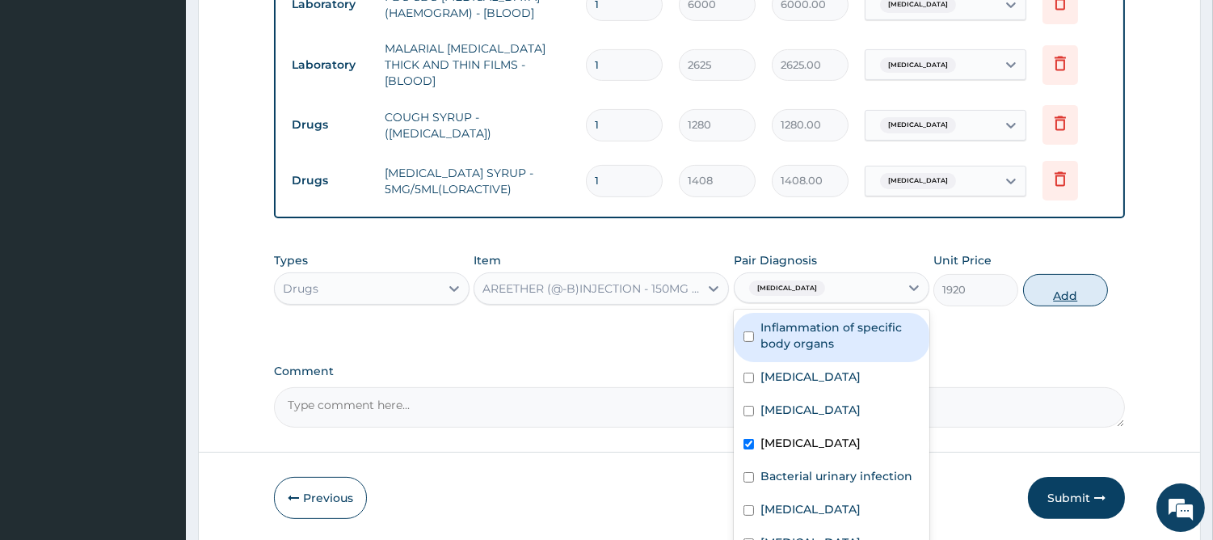
click at [1065, 289] on button "Add" at bounding box center [1065, 290] width 85 height 32
type input "0"
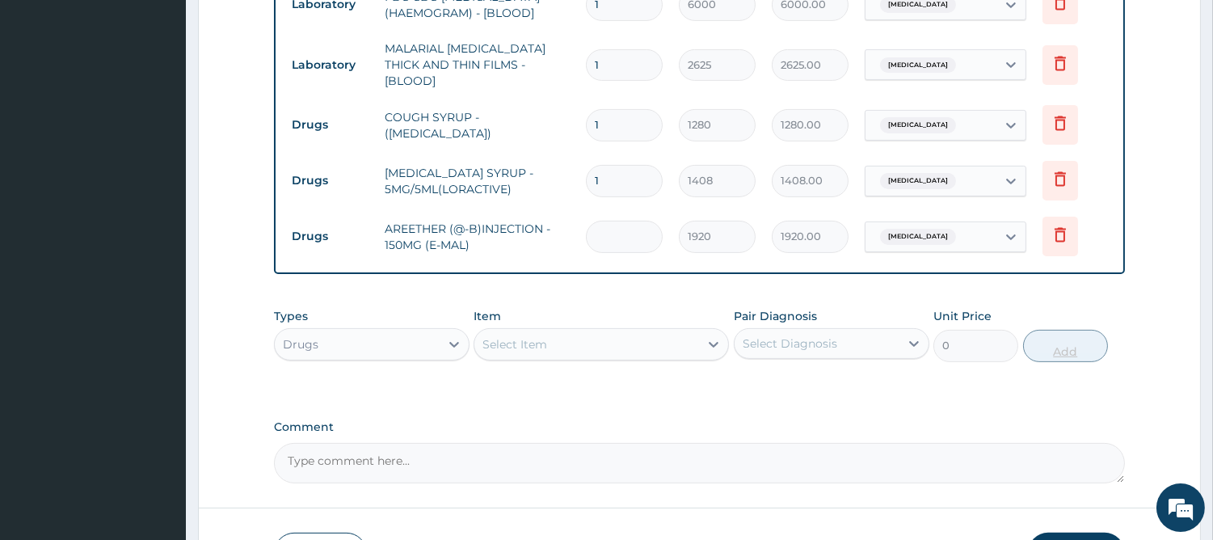
type input "0.00"
type input "3"
type input "5760.00"
type input "3"
click at [608, 350] on div "Select Item" at bounding box center [586, 344] width 225 height 26
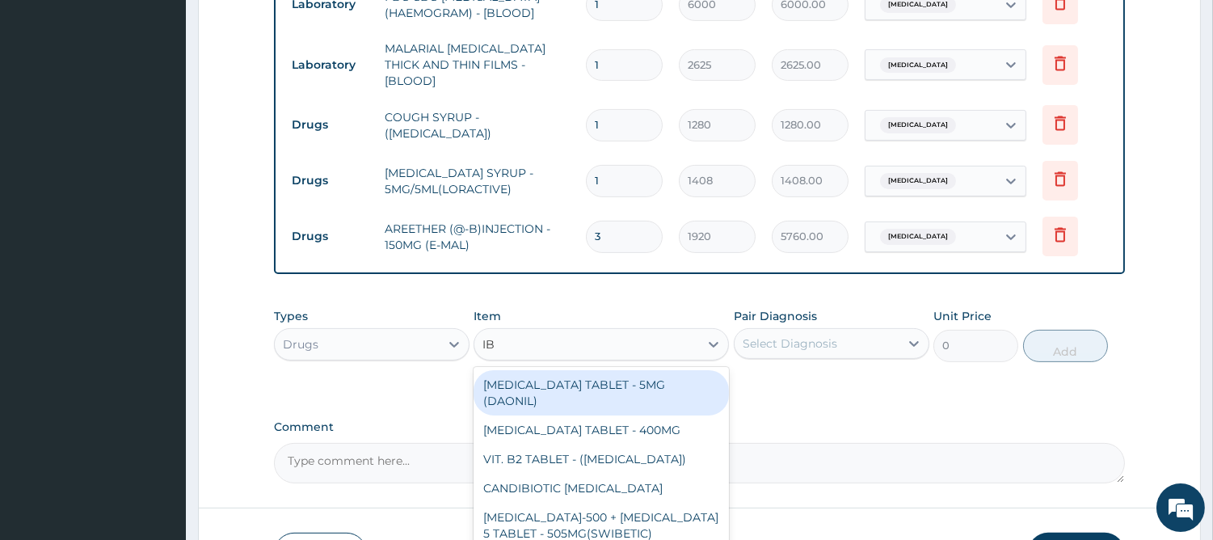
type input "IBU"
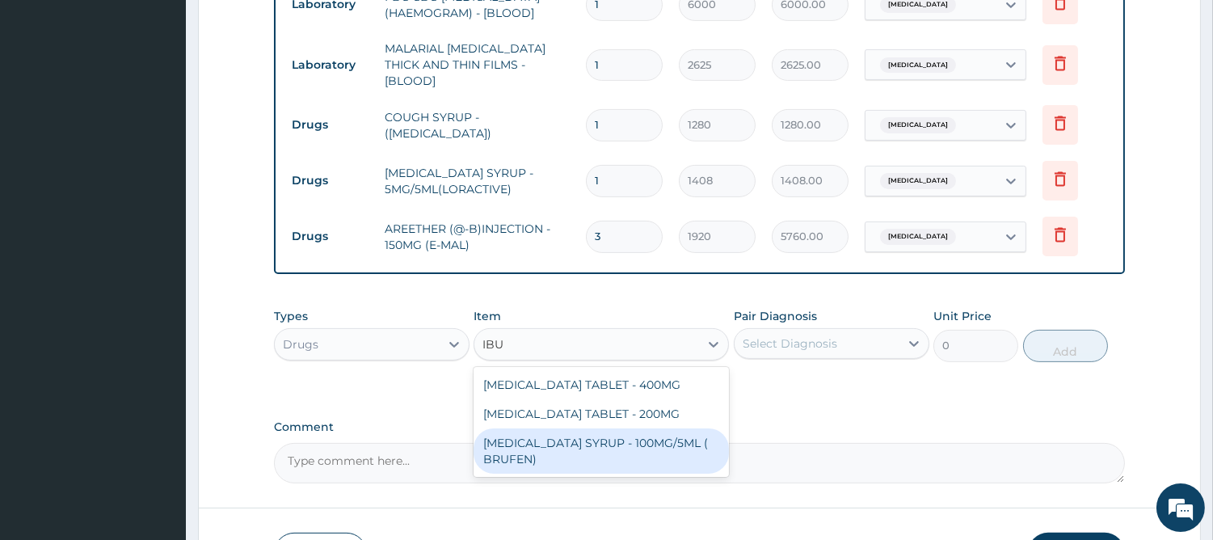
click at [608, 448] on div "IBUPROFEN SYRUP - 100MG/5ML ( BRUFEN)" at bounding box center [600, 450] width 255 height 45
type input "544"
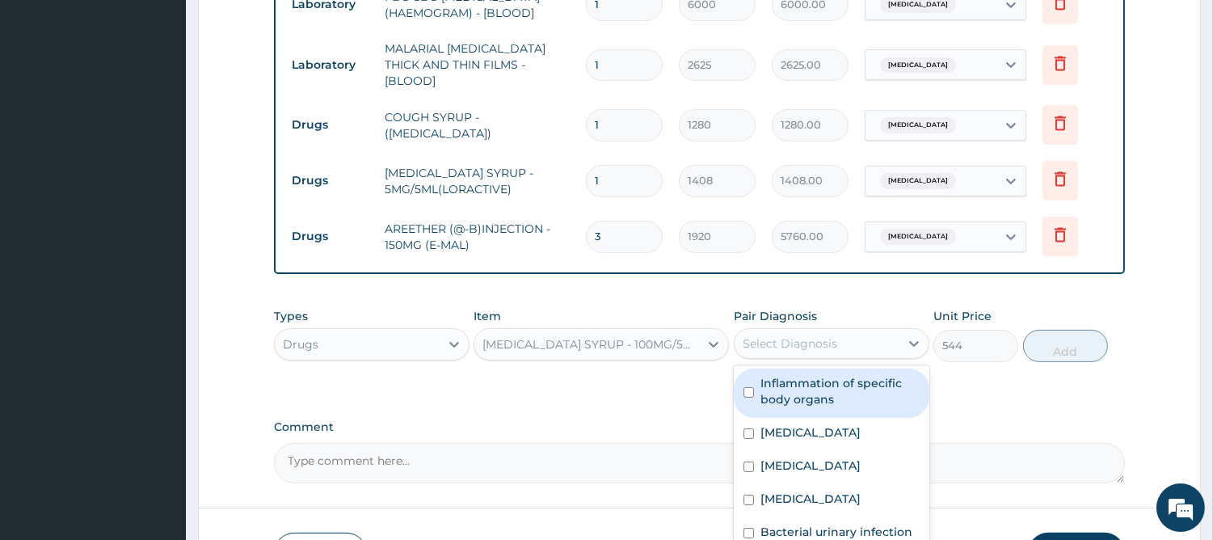
click at [768, 343] on div "Select Diagnosis" at bounding box center [789, 343] width 95 height 16
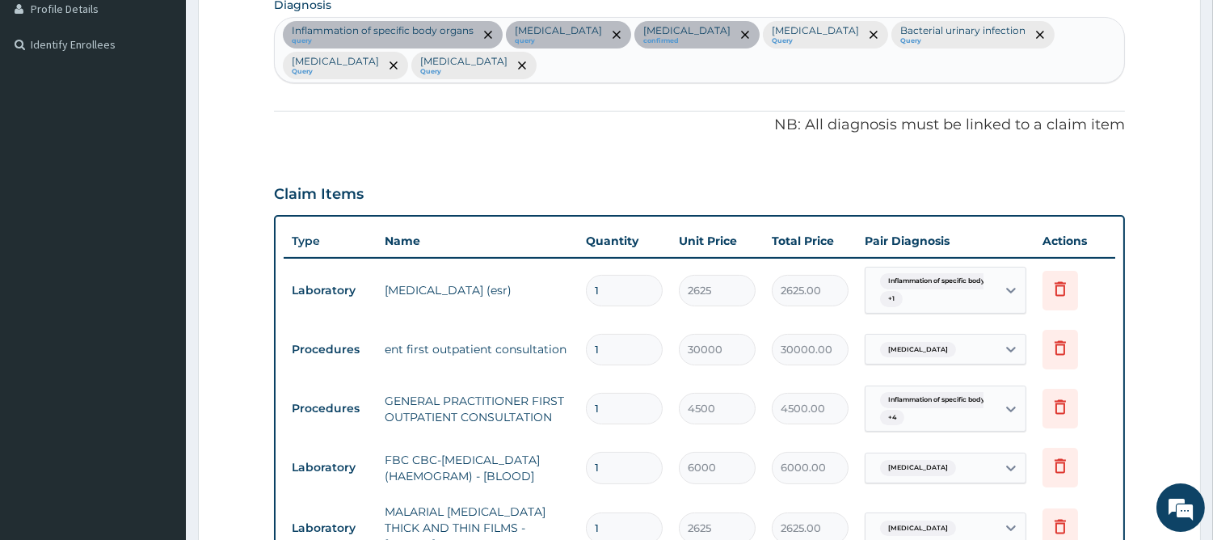
scroll to position [244, 0]
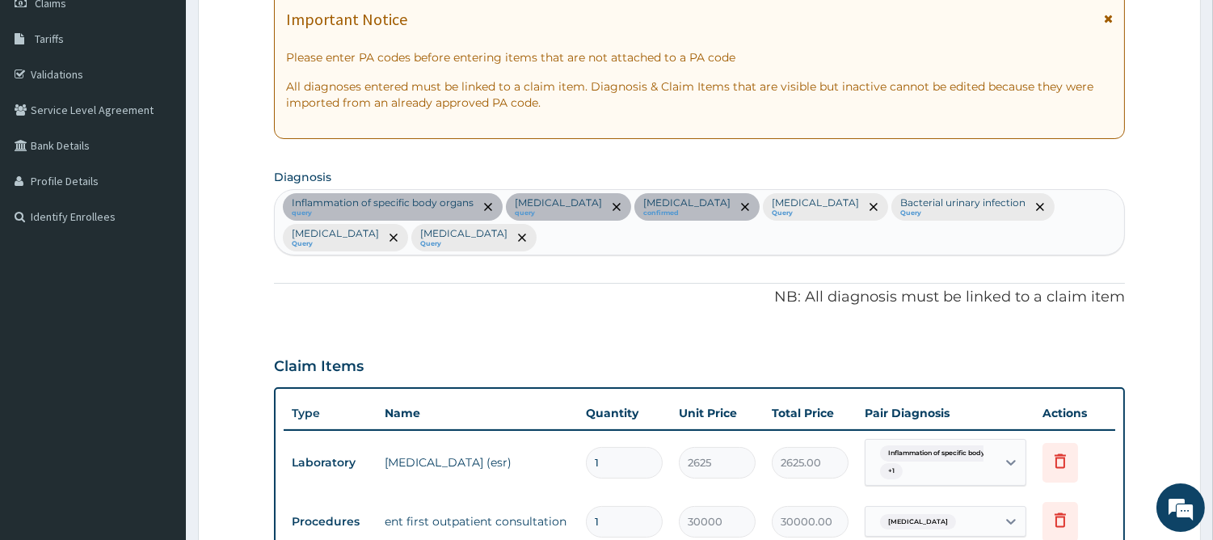
click at [466, 234] on div "Inflammation of specific body organs query Arthritis query Otitis externa confi…" at bounding box center [699, 222] width 849 height 65
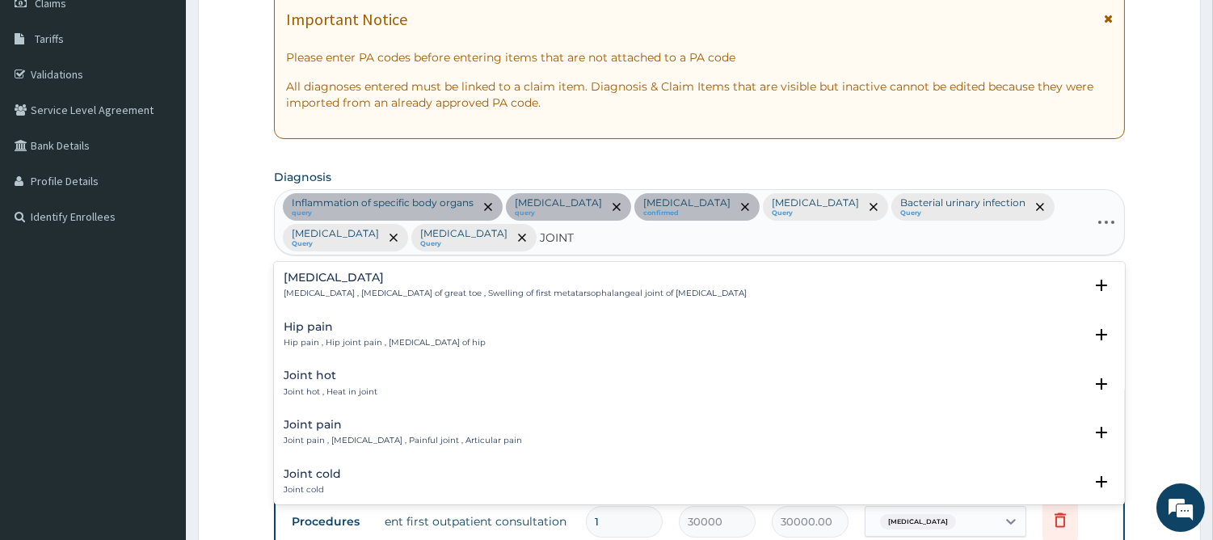
type input "JOINT P"
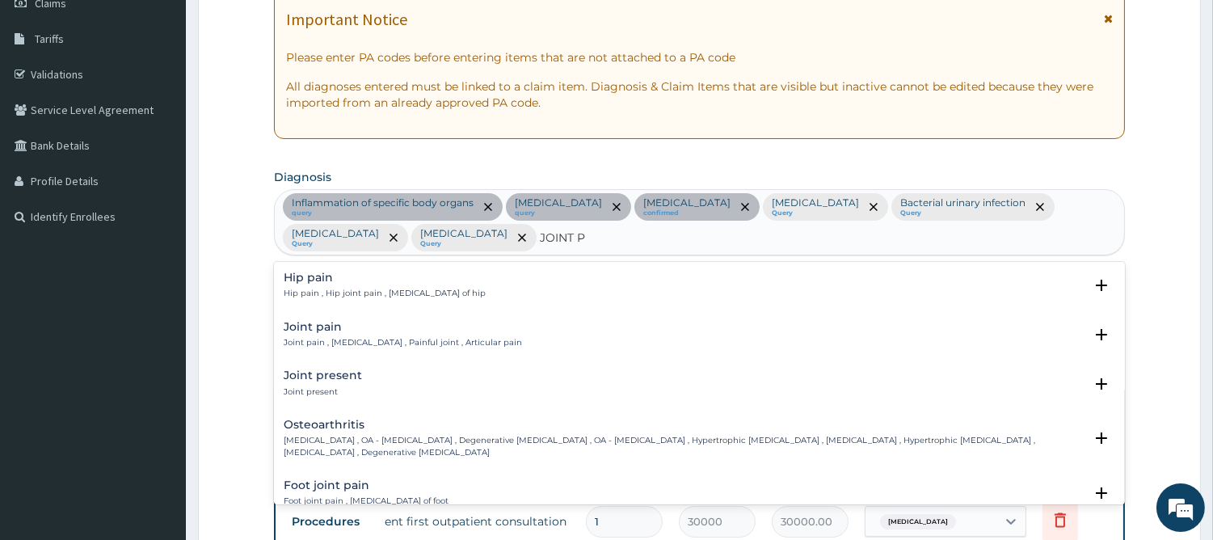
click at [288, 333] on div "Joint pain Joint pain , Arthralgia , Painful joint , Articular pain" at bounding box center [403, 335] width 238 height 28
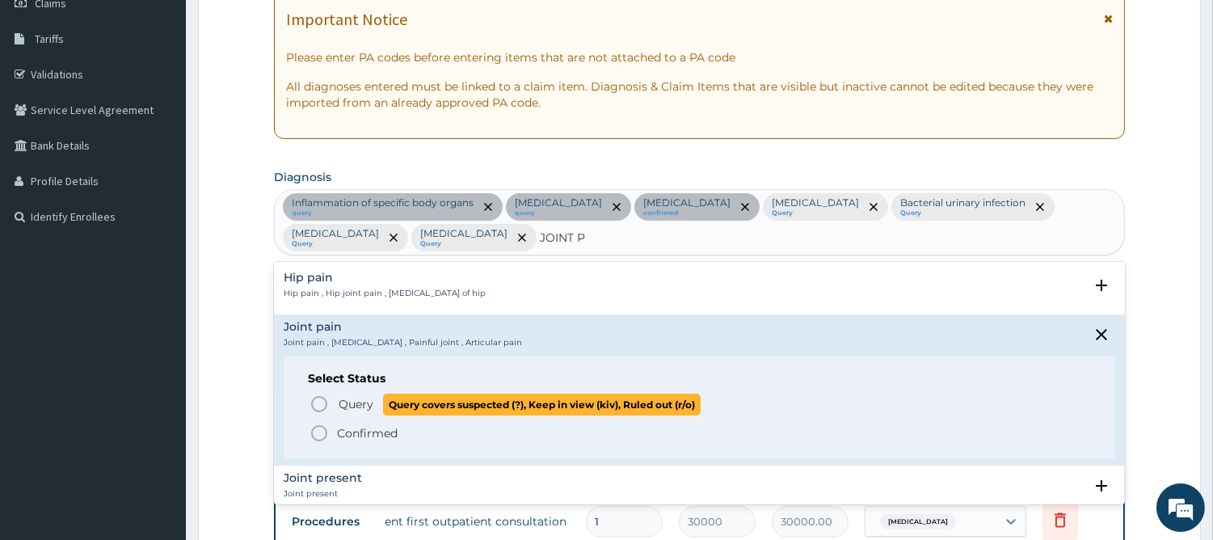
click at [325, 404] on icon "status option query" at bounding box center [318, 403] width 19 height 19
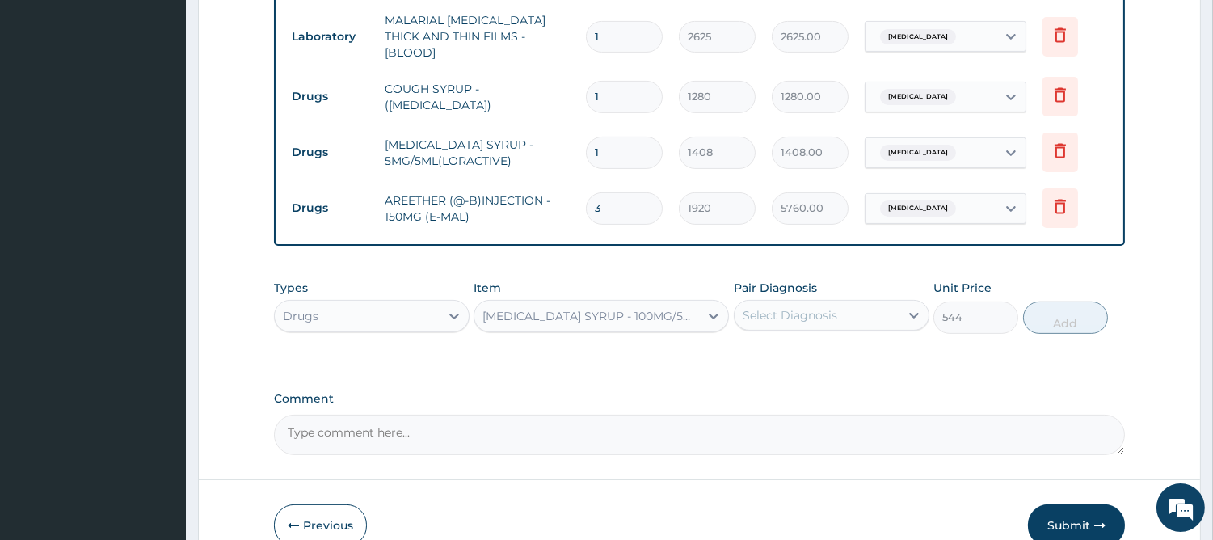
scroll to position [991, 0]
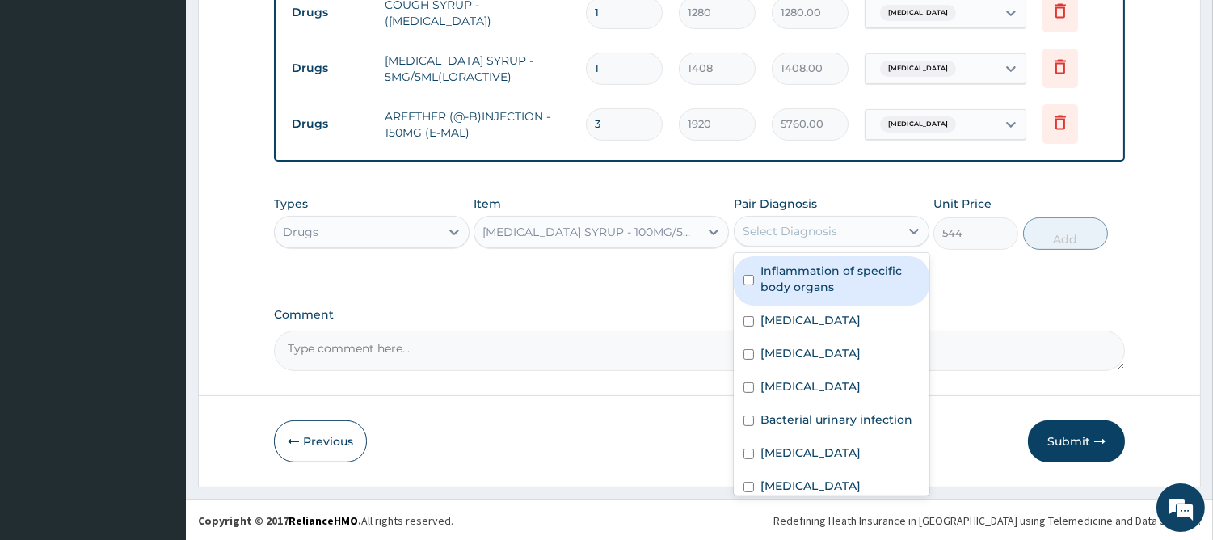
click at [804, 229] on div "Select Diagnosis" at bounding box center [789, 231] width 95 height 16
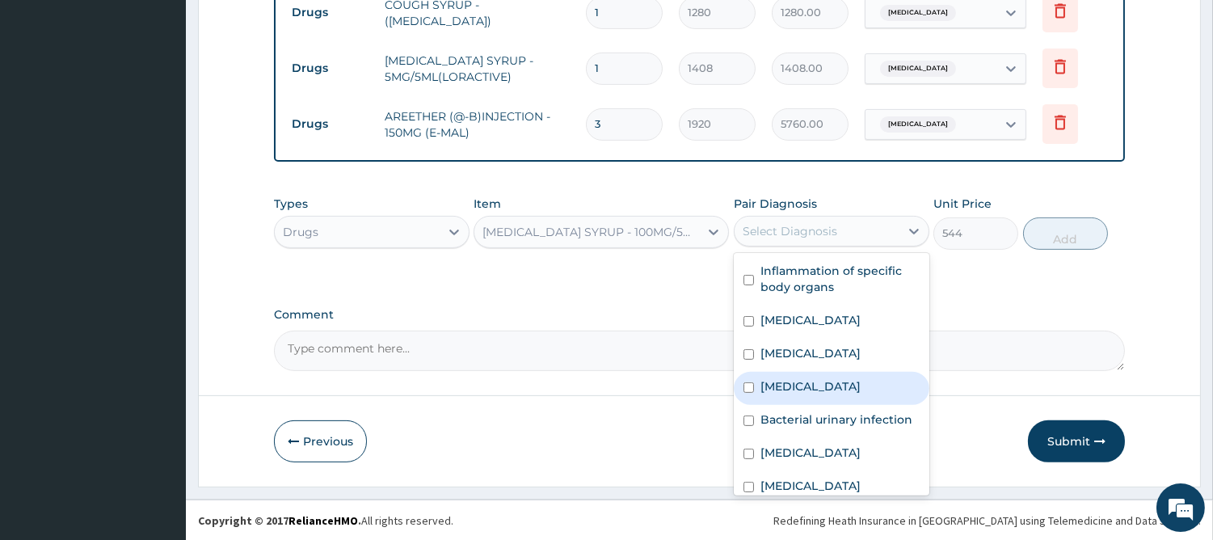
scroll to position [77, 0]
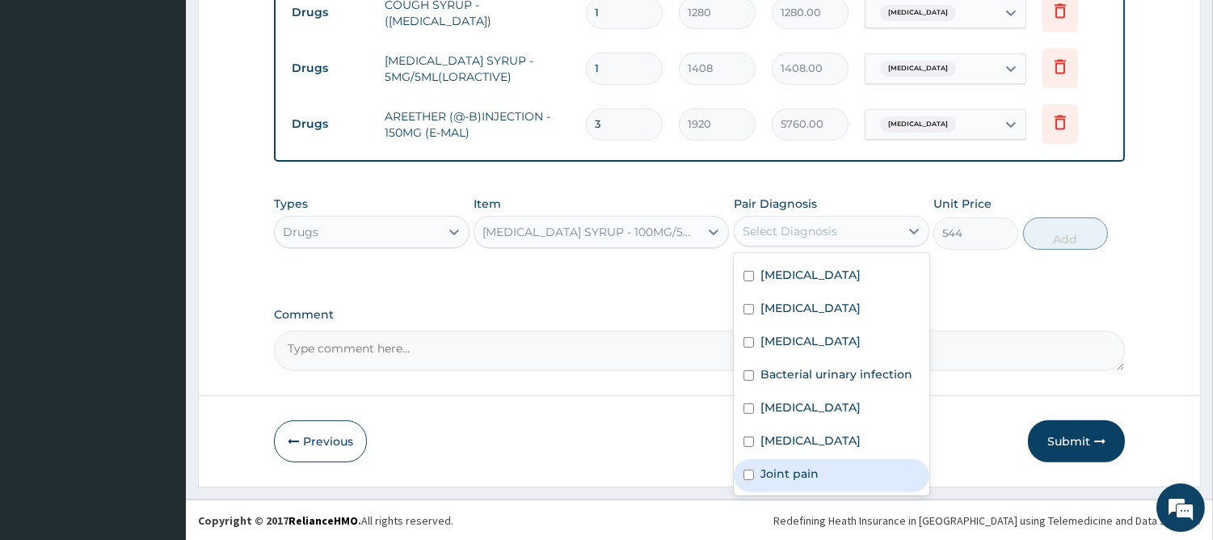
click at [796, 469] on label "Joint pain" at bounding box center [789, 473] width 58 height 16
checkbox input "true"
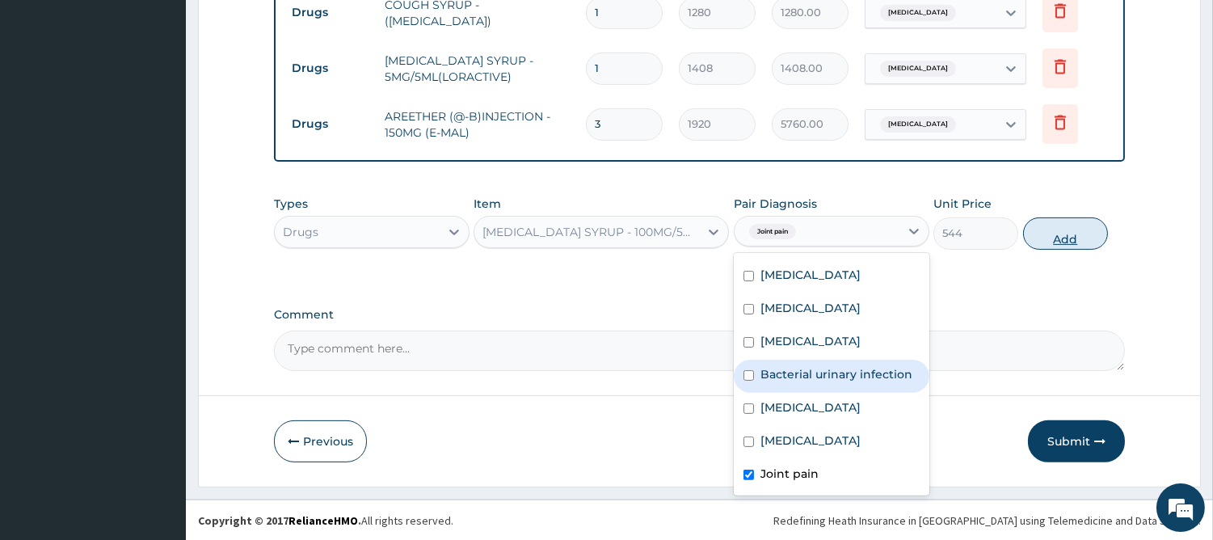
click at [1052, 244] on button "Add" at bounding box center [1065, 233] width 85 height 32
type input "0"
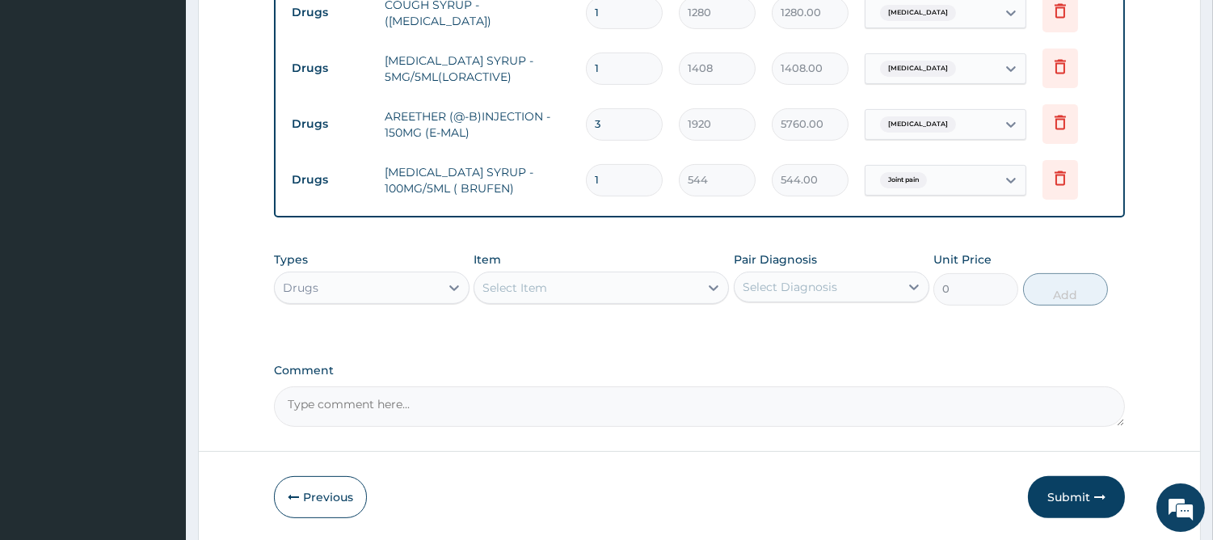
click at [612, 280] on div "Select Item" at bounding box center [586, 288] width 225 height 26
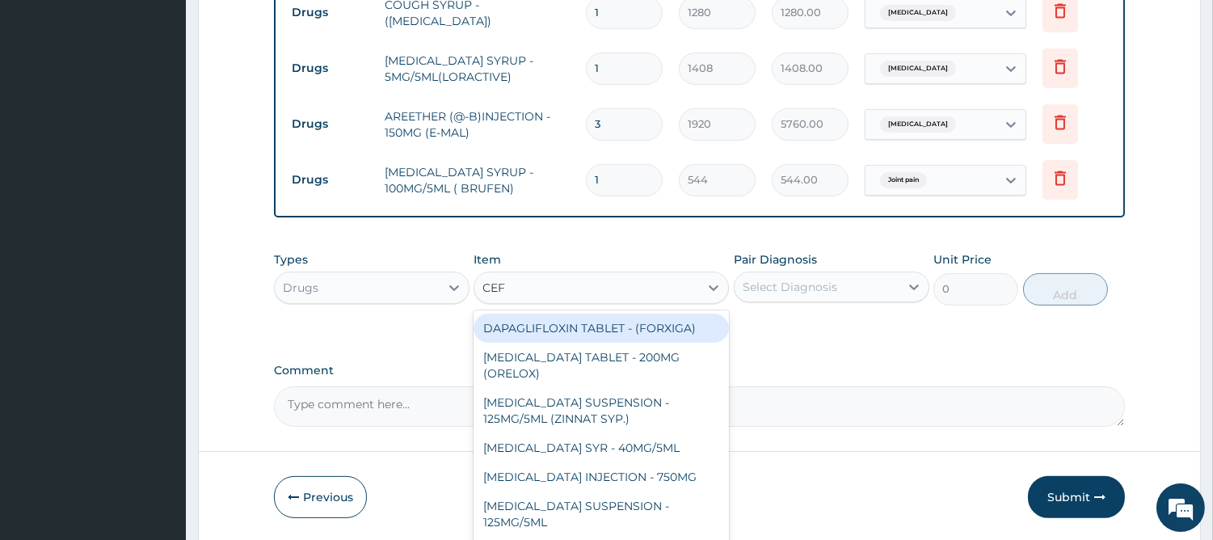
type input "CEFT"
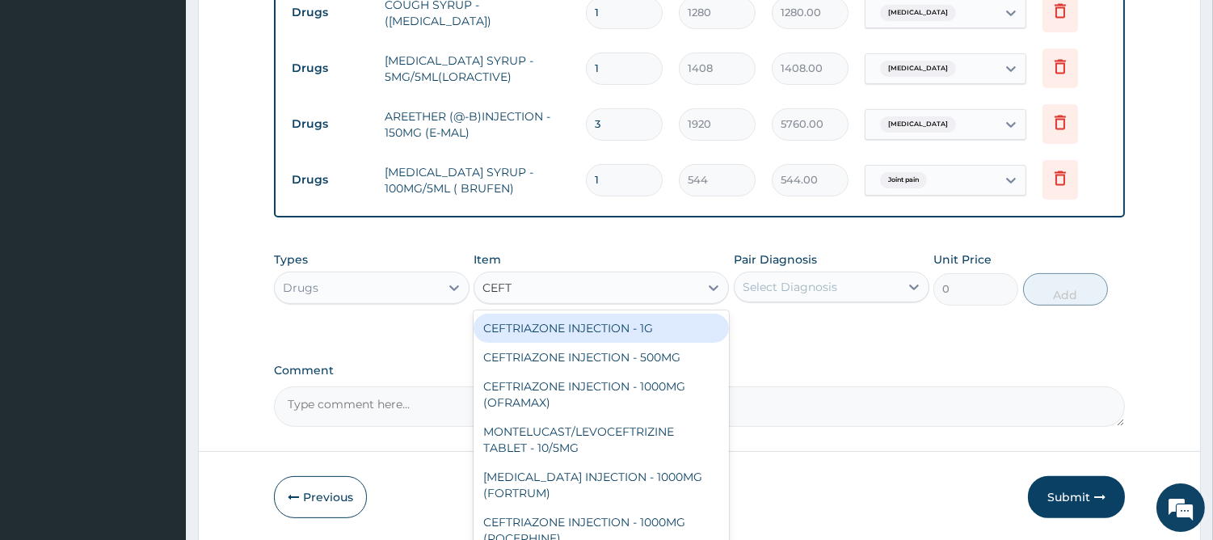
click at [633, 323] on div "CEFTRIAZONE INJECTION - 1G" at bounding box center [600, 327] width 255 height 29
type input "1888"
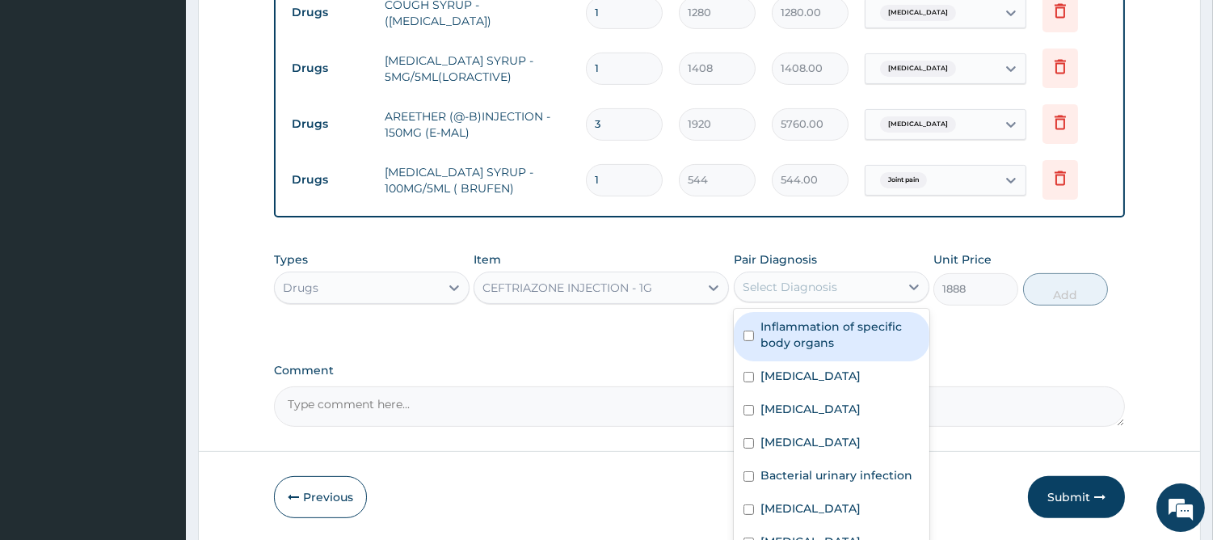
click at [794, 279] on div "Select Diagnosis" at bounding box center [789, 287] width 95 height 16
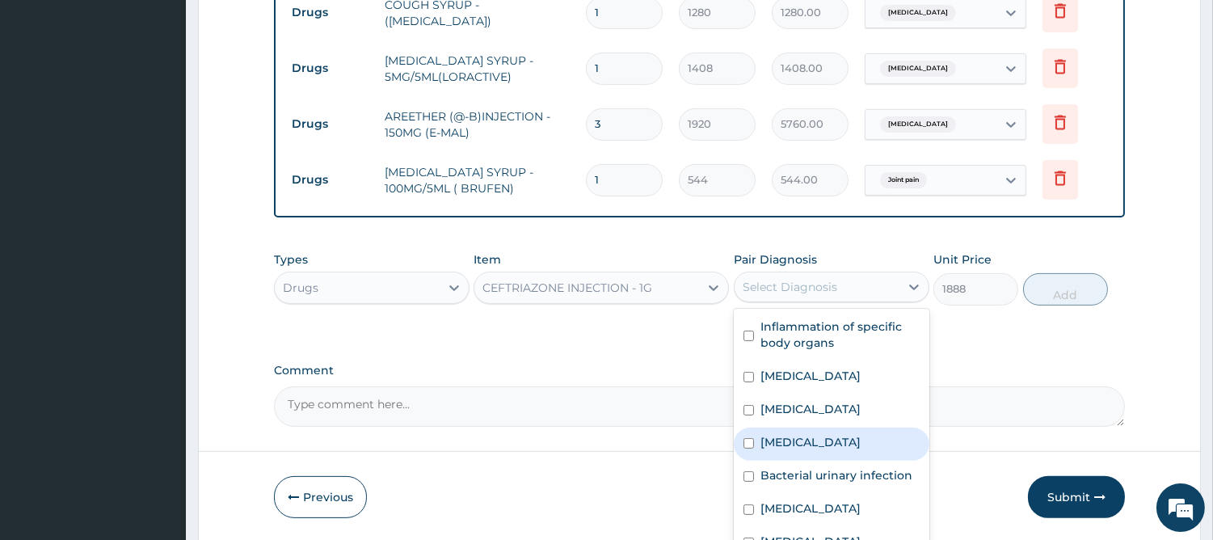
click at [766, 433] on div "Malaria" at bounding box center [832, 443] width 196 height 33
checkbox input "true"
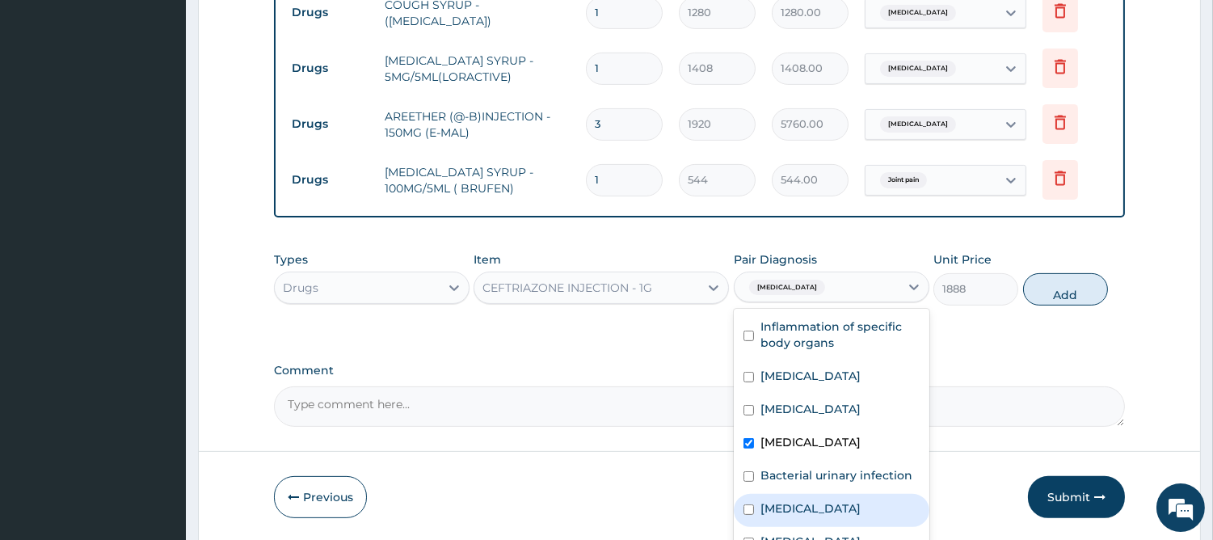
click at [779, 516] on label "Sepsis" at bounding box center [810, 508] width 100 height 16
checkbox input "true"
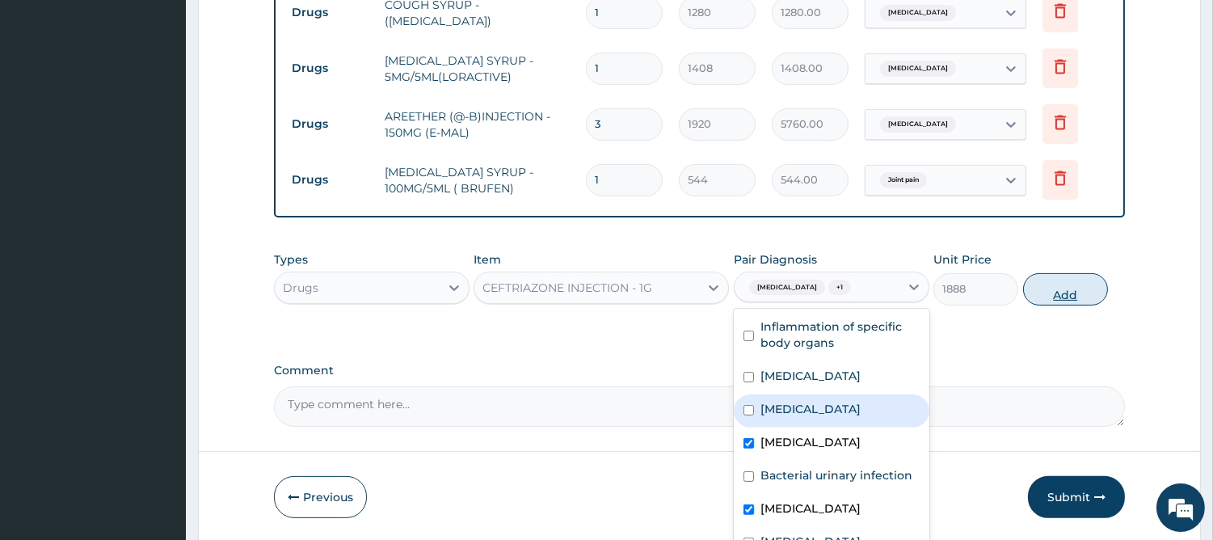
click at [1070, 281] on button "Add" at bounding box center [1065, 289] width 85 height 32
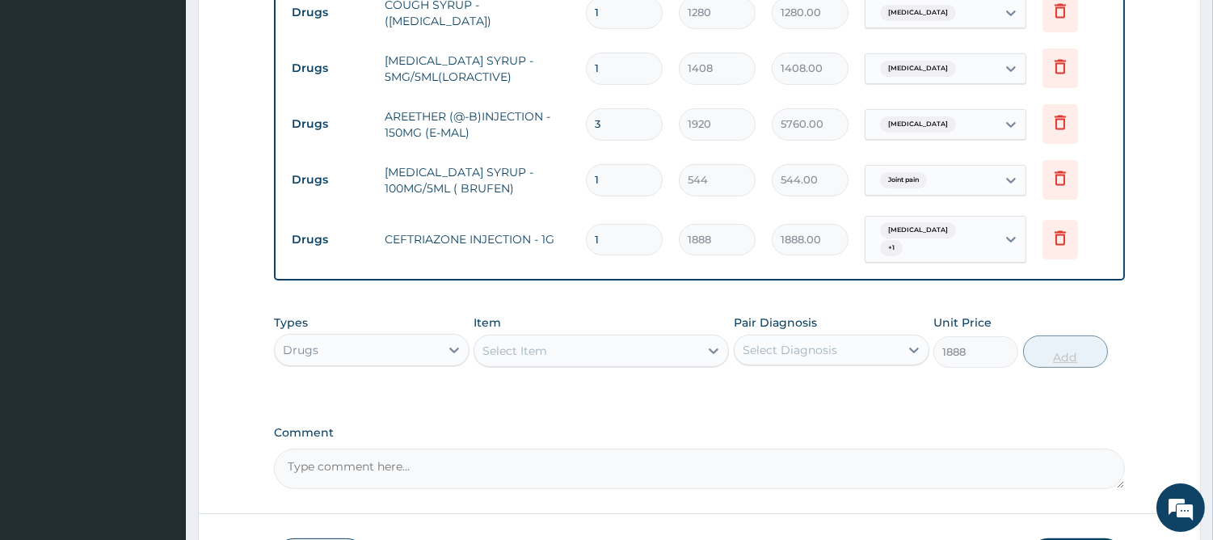
type input "0"
type input "0.00"
type input "2"
type input "3776.00"
type input "2"
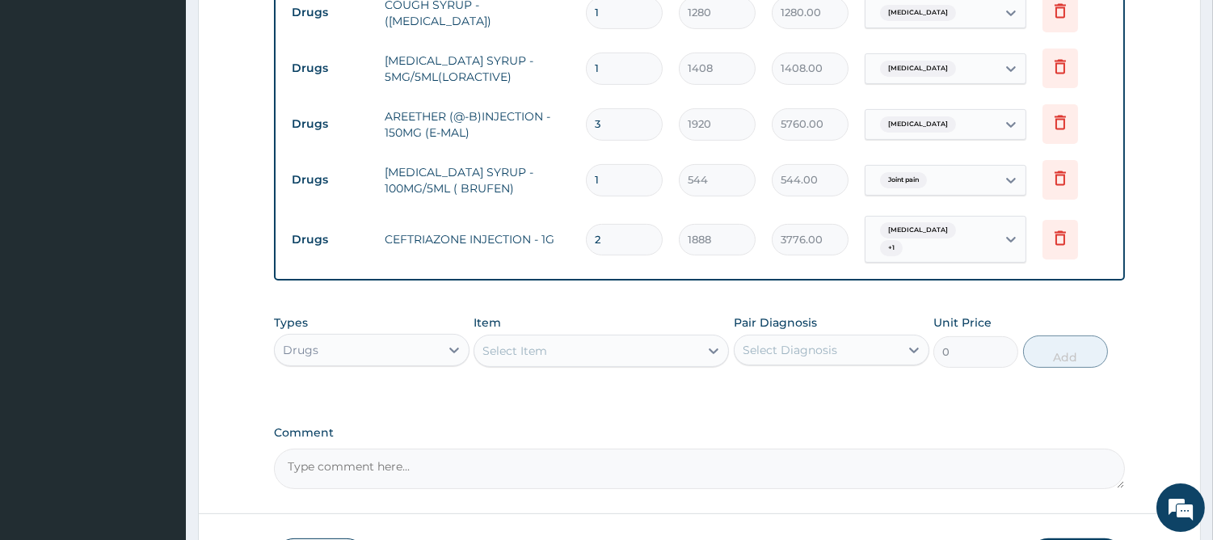
click at [553, 340] on div "Select Item" at bounding box center [586, 351] width 225 height 26
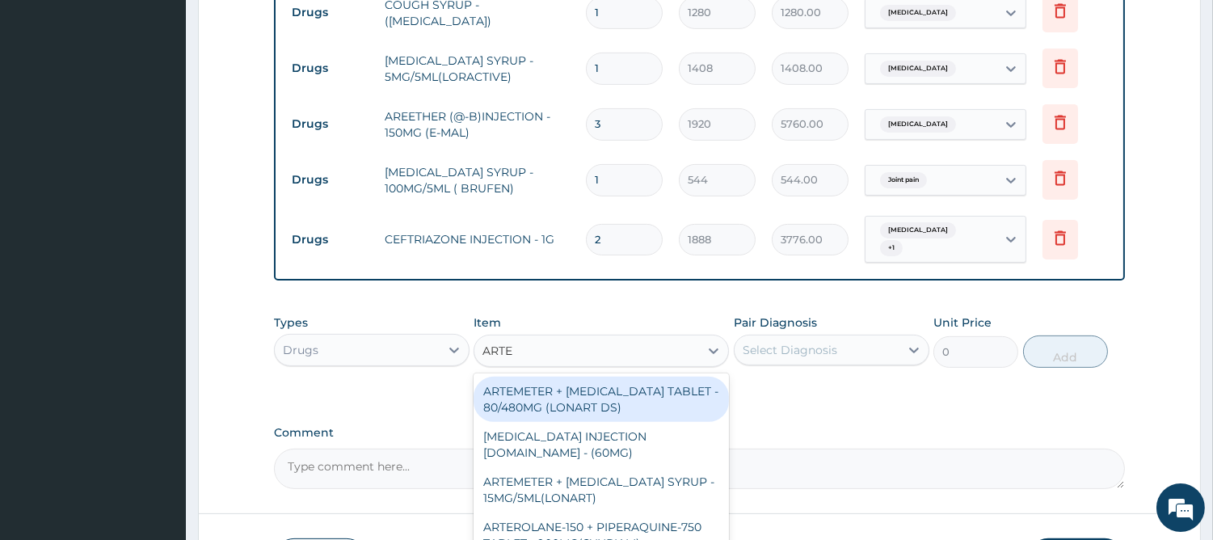
type input "ARTEM"
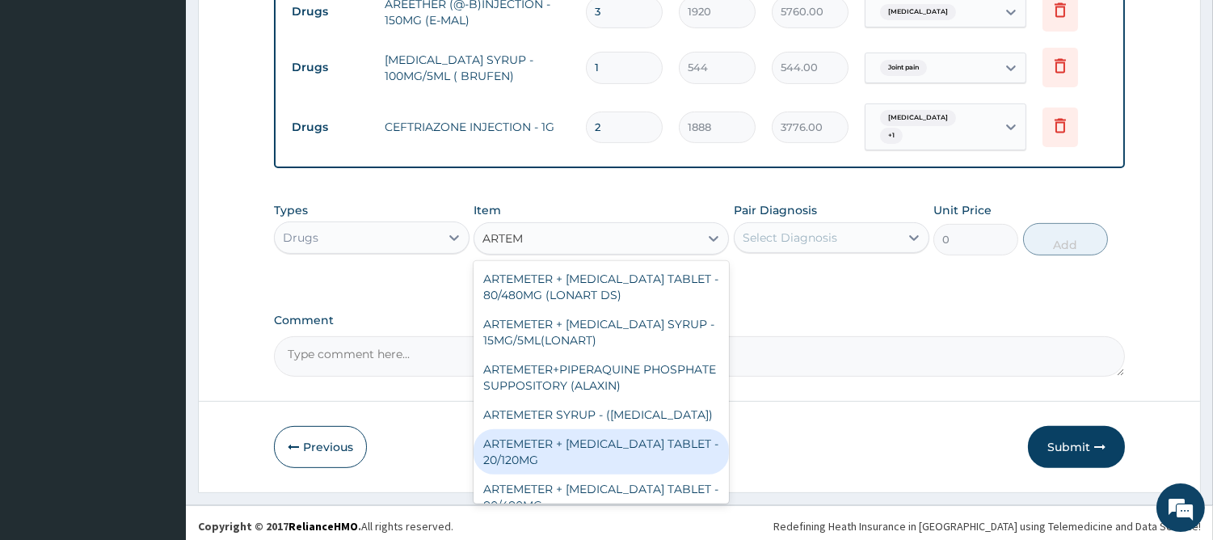
click at [604, 455] on div "ARTEMETER + LUMEFANTRINE TABLET - 20/120MG" at bounding box center [600, 451] width 255 height 45
type input "224"
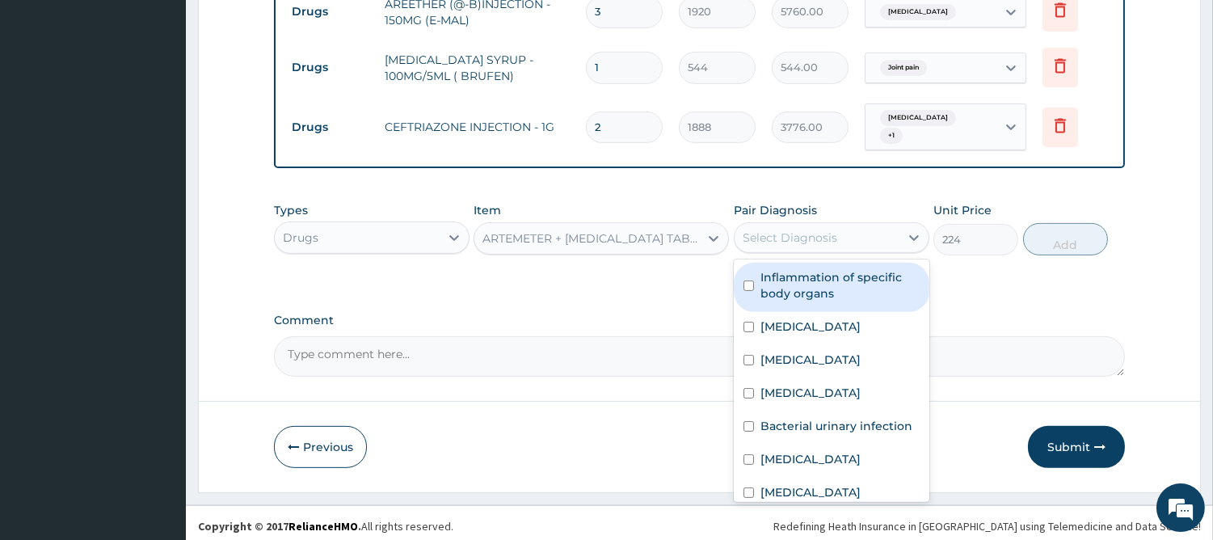
click at [821, 229] on div "Select Diagnosis" at bounding box center [789, 237] width 95 height 16
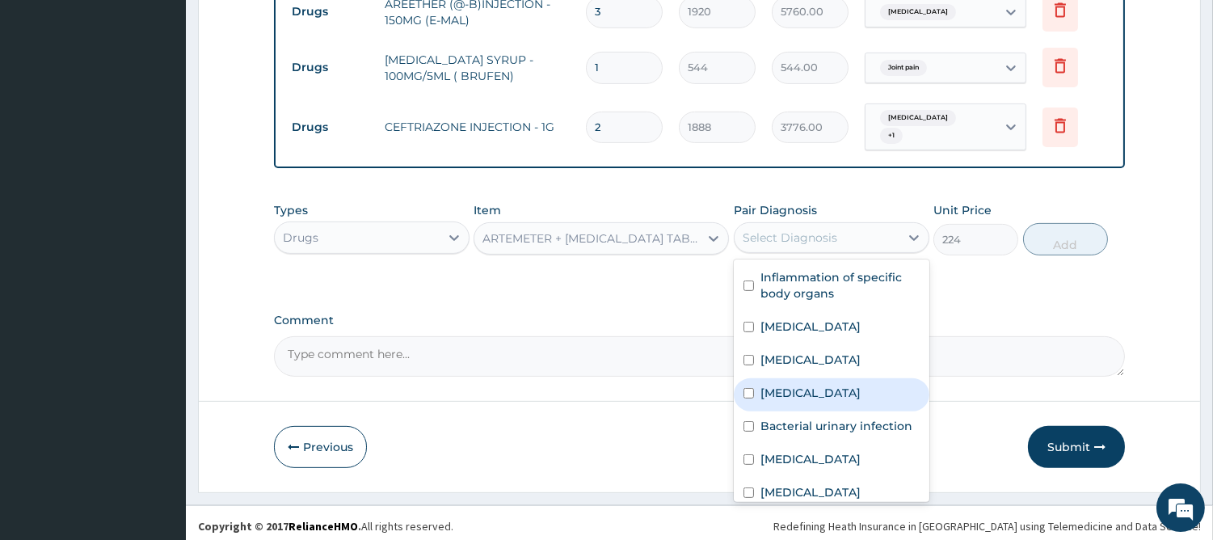
click at [785, 394] on div "Malaria" at bounding box center [832, 394] width 196 height 33
checkbox input "true"
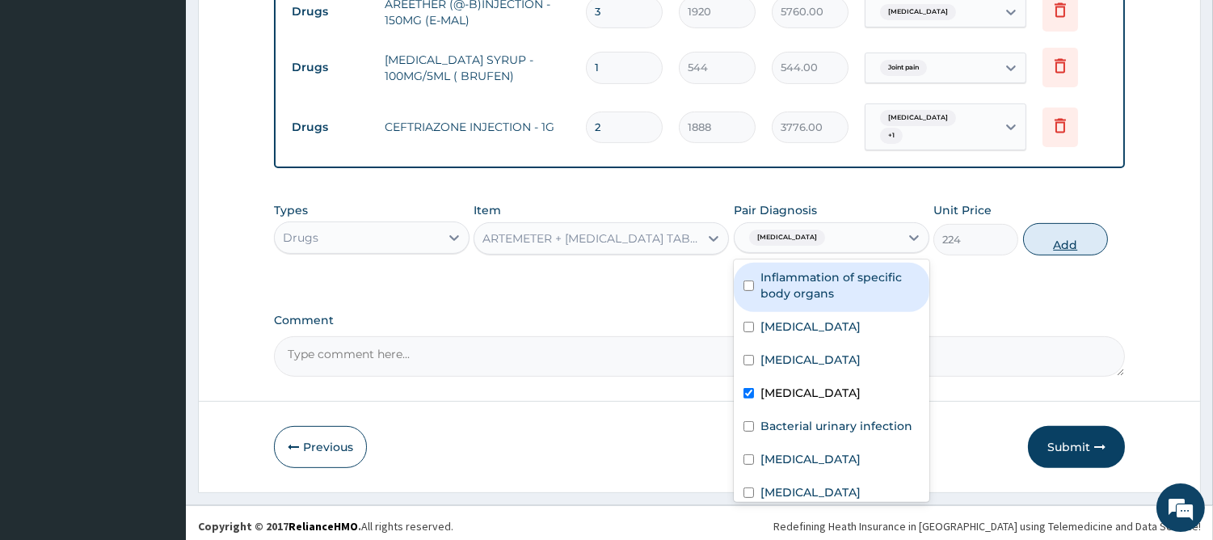
click at [1053, 223] on button "Add" at bounding box center [1065, 239] width 85 height 32
type input "0"
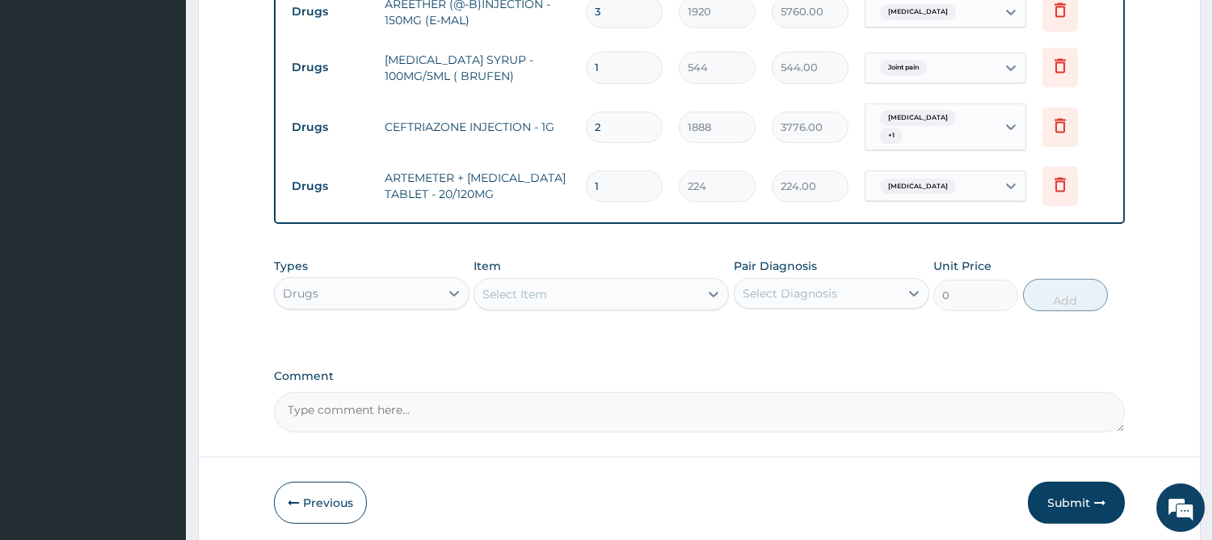
type input "0.00"
type input "6"
type input "1344.00"
type input "6"
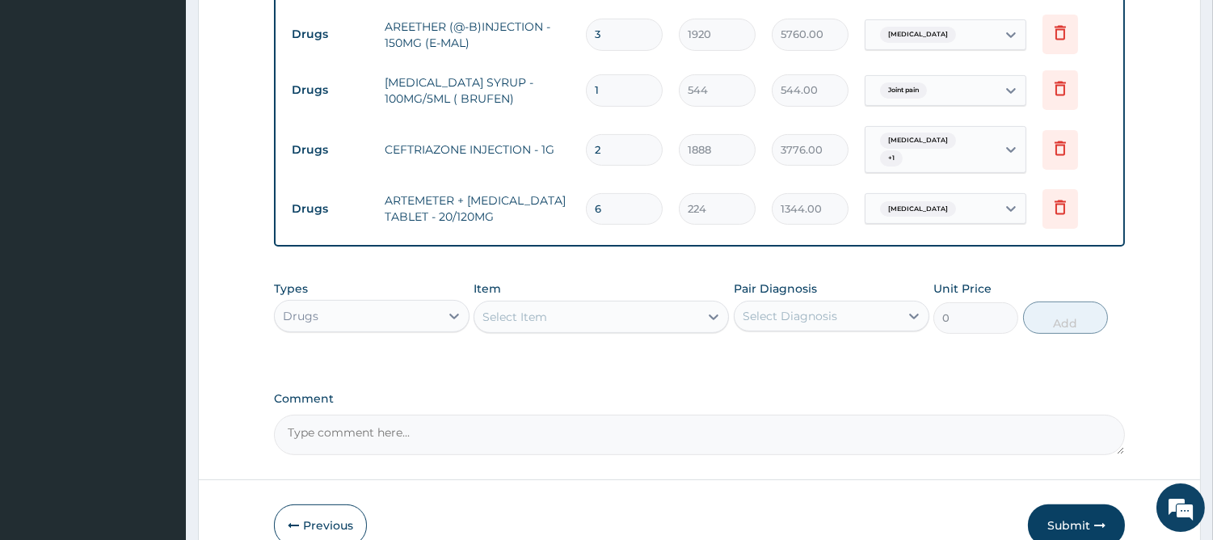
scroll to position [1160, 0]
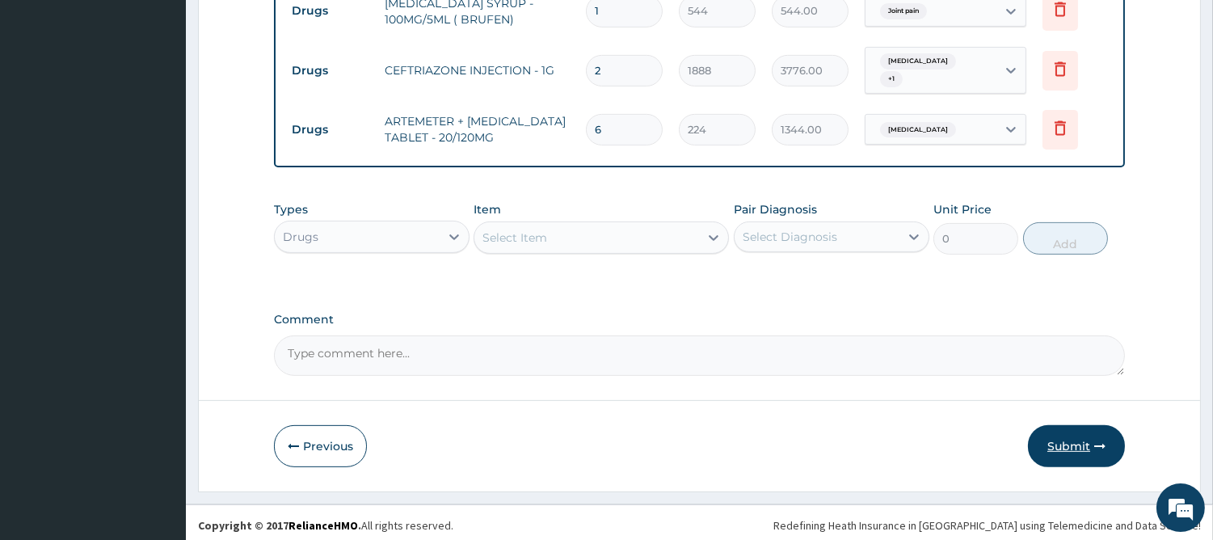
click at [1068, 446] on button "Submit" at bounding box center [1076, 446] width 97 height 42
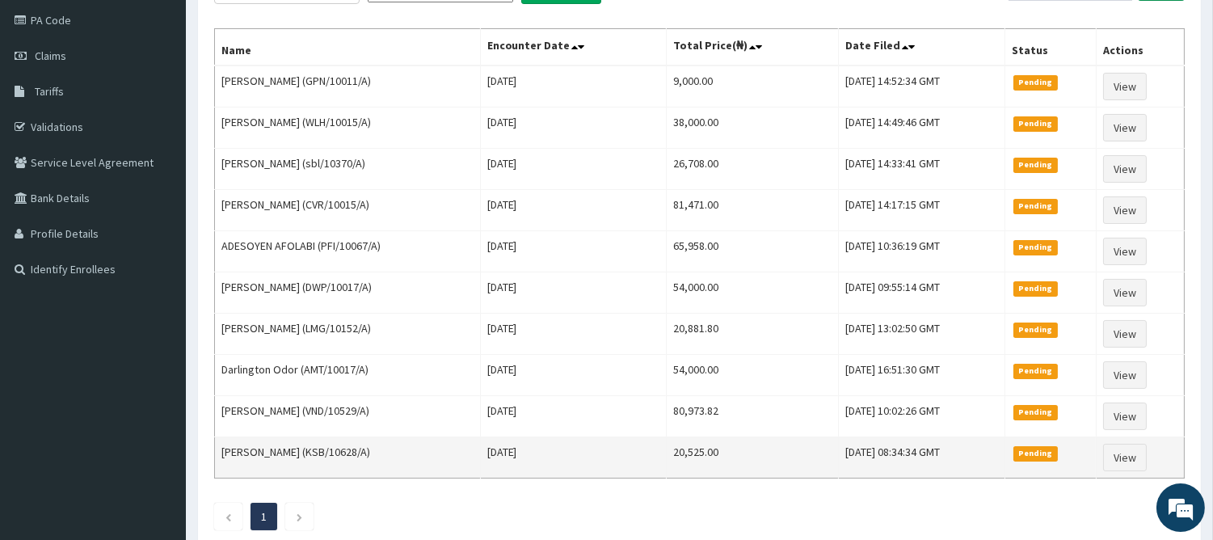
scroll to position [293, 0]
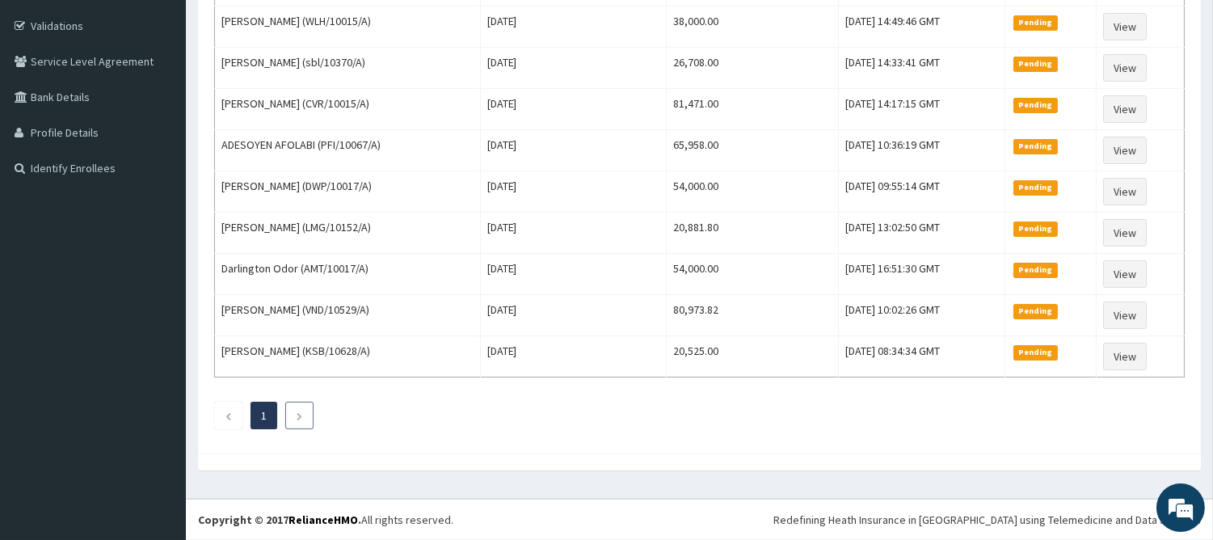
click at [305, 414] on li at bounding box center [299, 415] width 28 height 27
click at [772, 414] on ul "1" at bounding box center [699, 415] width 970 height 27
